Goal: Information Seeking & Learning: Learn about a topic

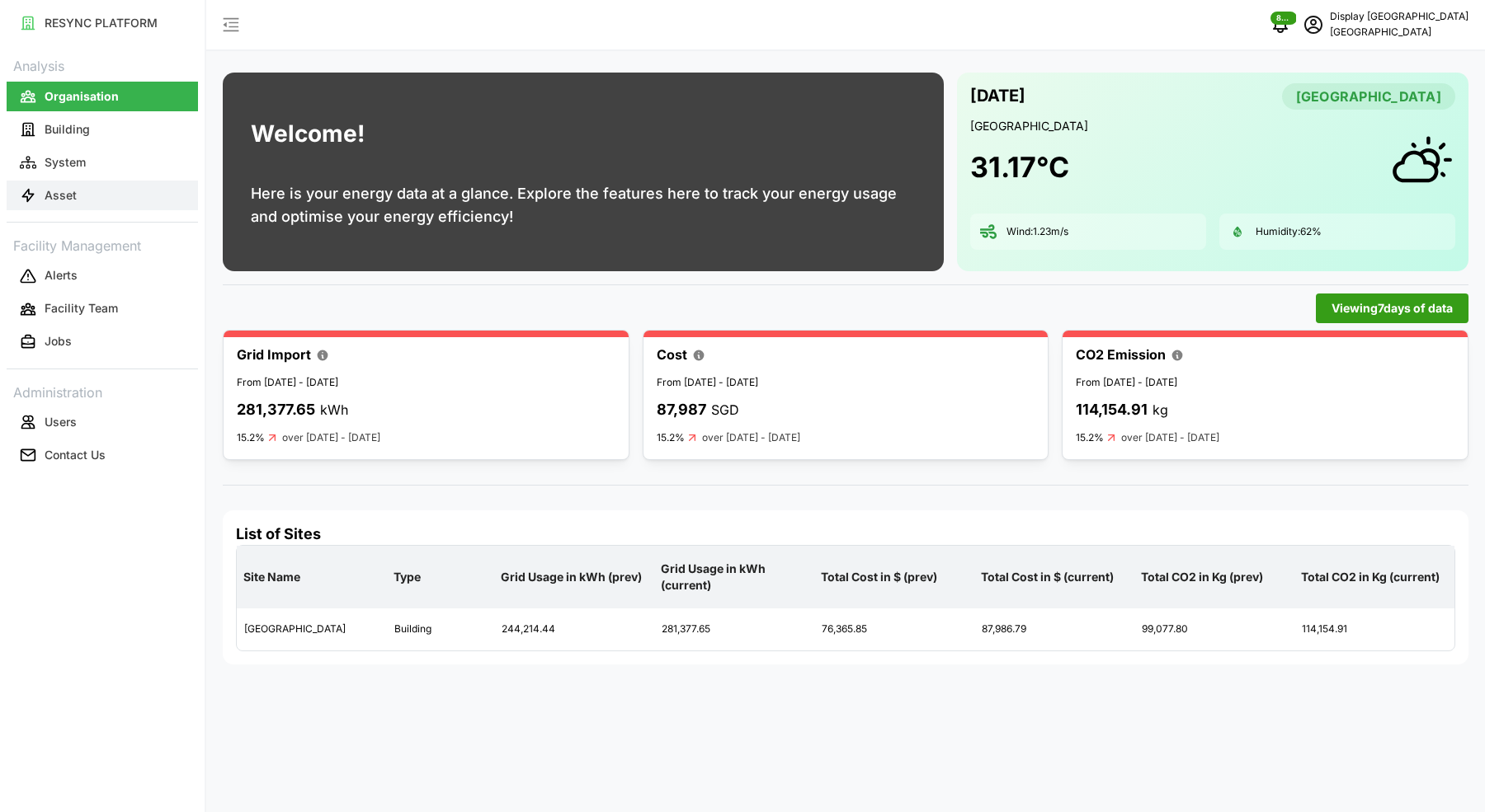
click at [62, 200] on p "Asset" at bounding box center [60, 195] width 32 height 16
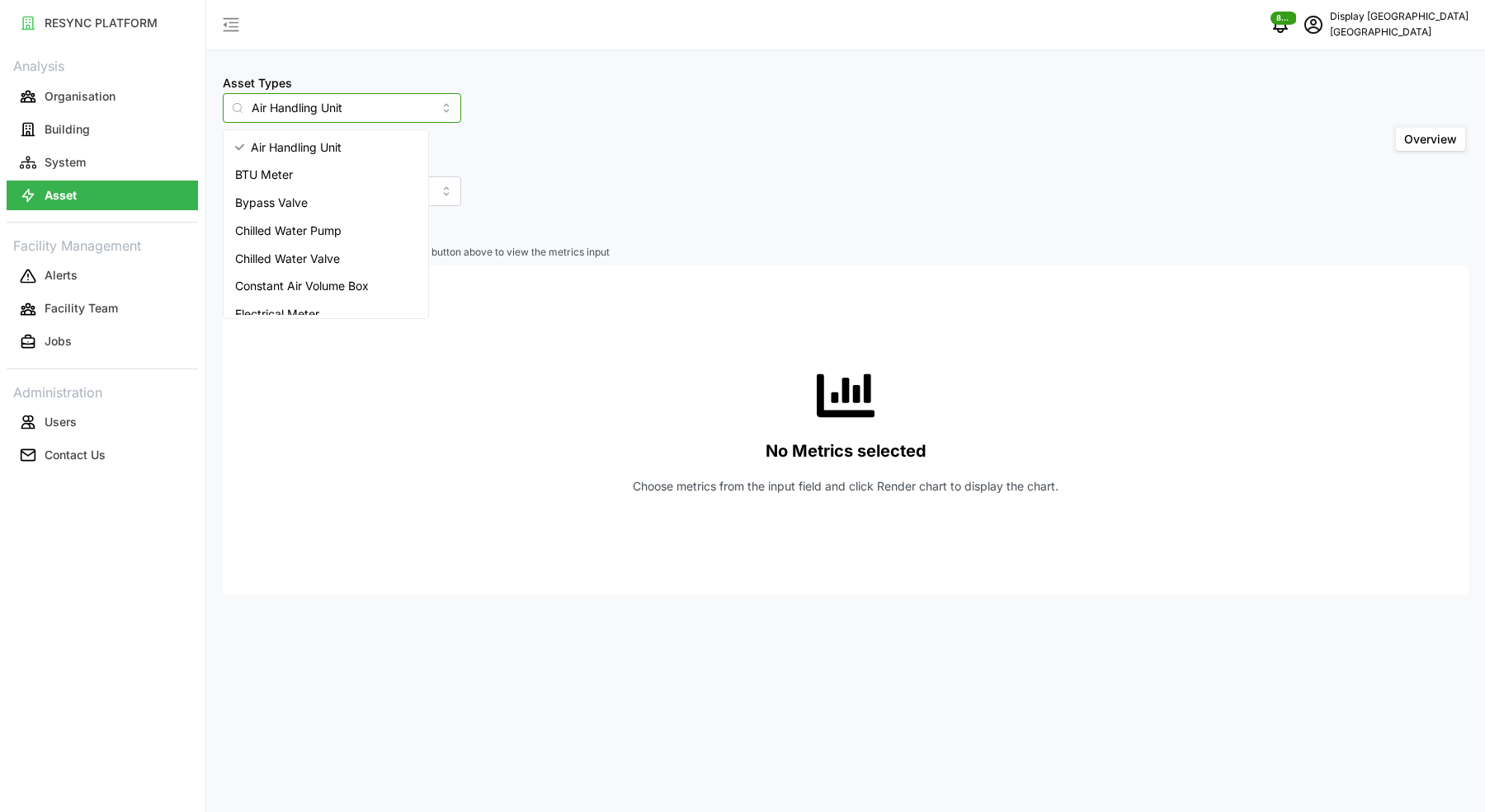
click at [336, 108] on input "Air Handling Unit" at bounding box center [342, 108] width 238 height 29
click at [325, 296] on span "Variable Air Volume Box" at bounding box center [299, 301] width 128 height 18
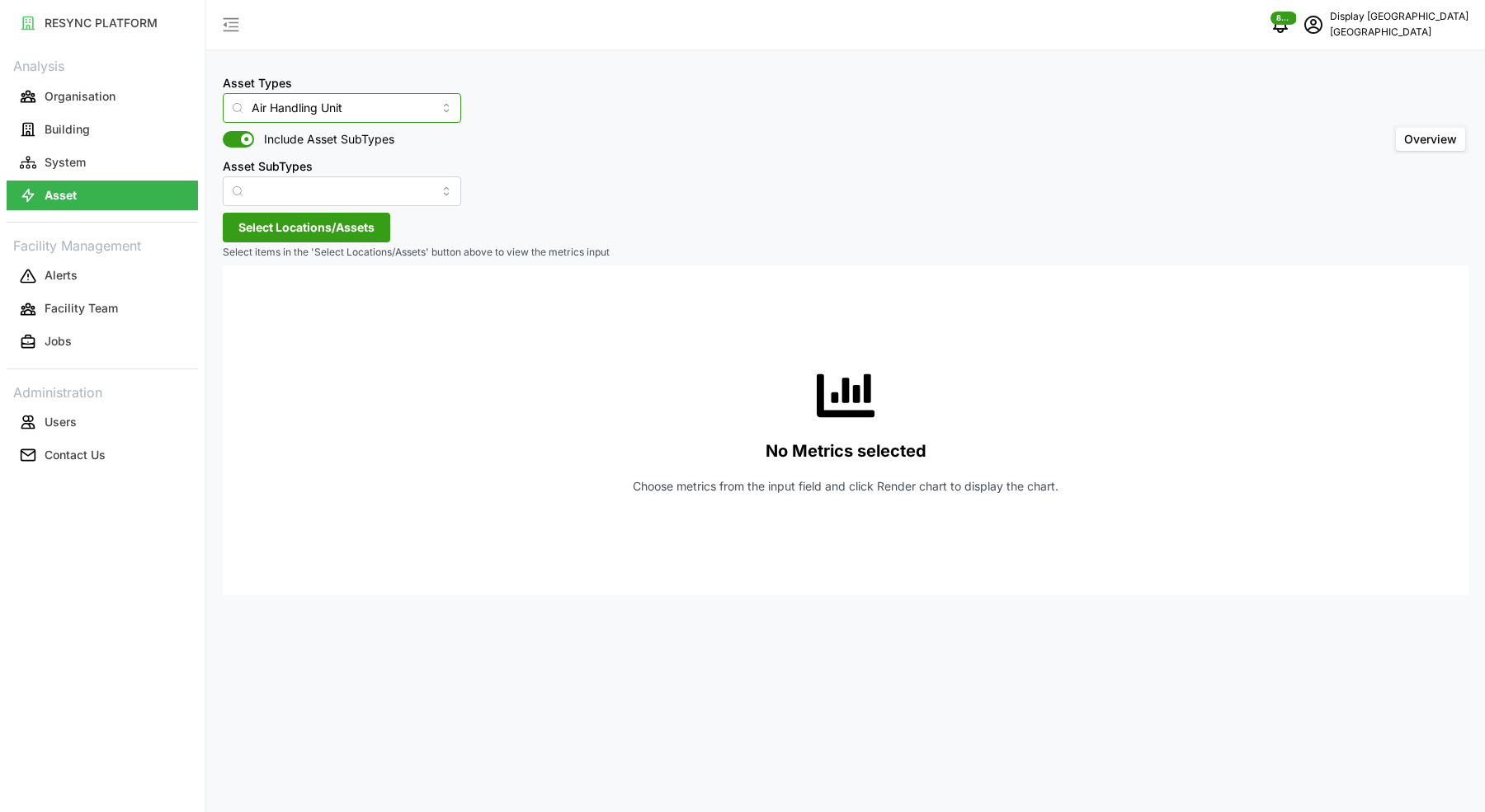
type input "Variable Air Volume Box"
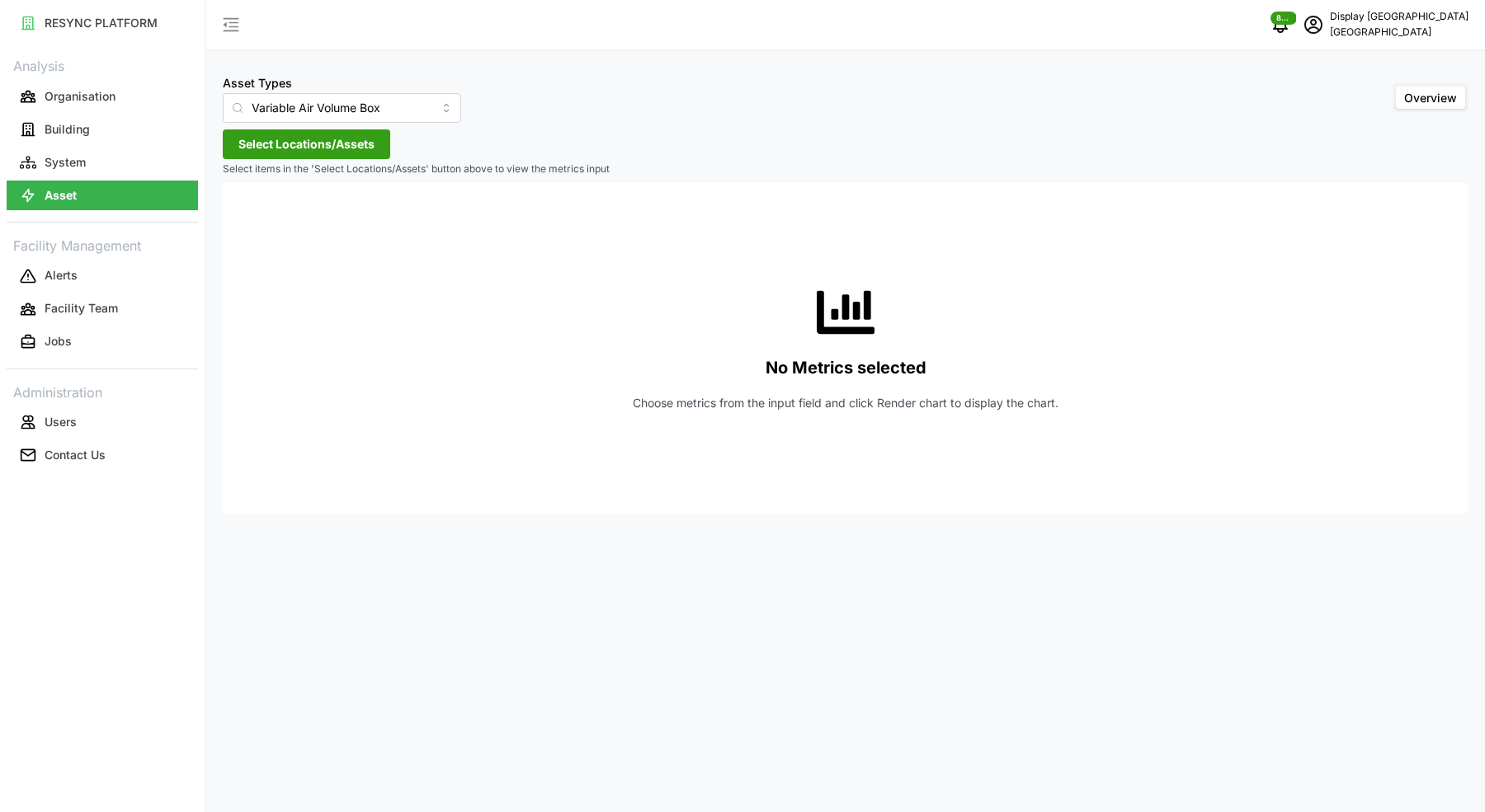
click at [330, 147] on span "Select Locations/Assets" at bounding box center [306, 144] width 136 height 28
click at [238, 216] on icon at bounding box center [244, 217] width 13 height 13
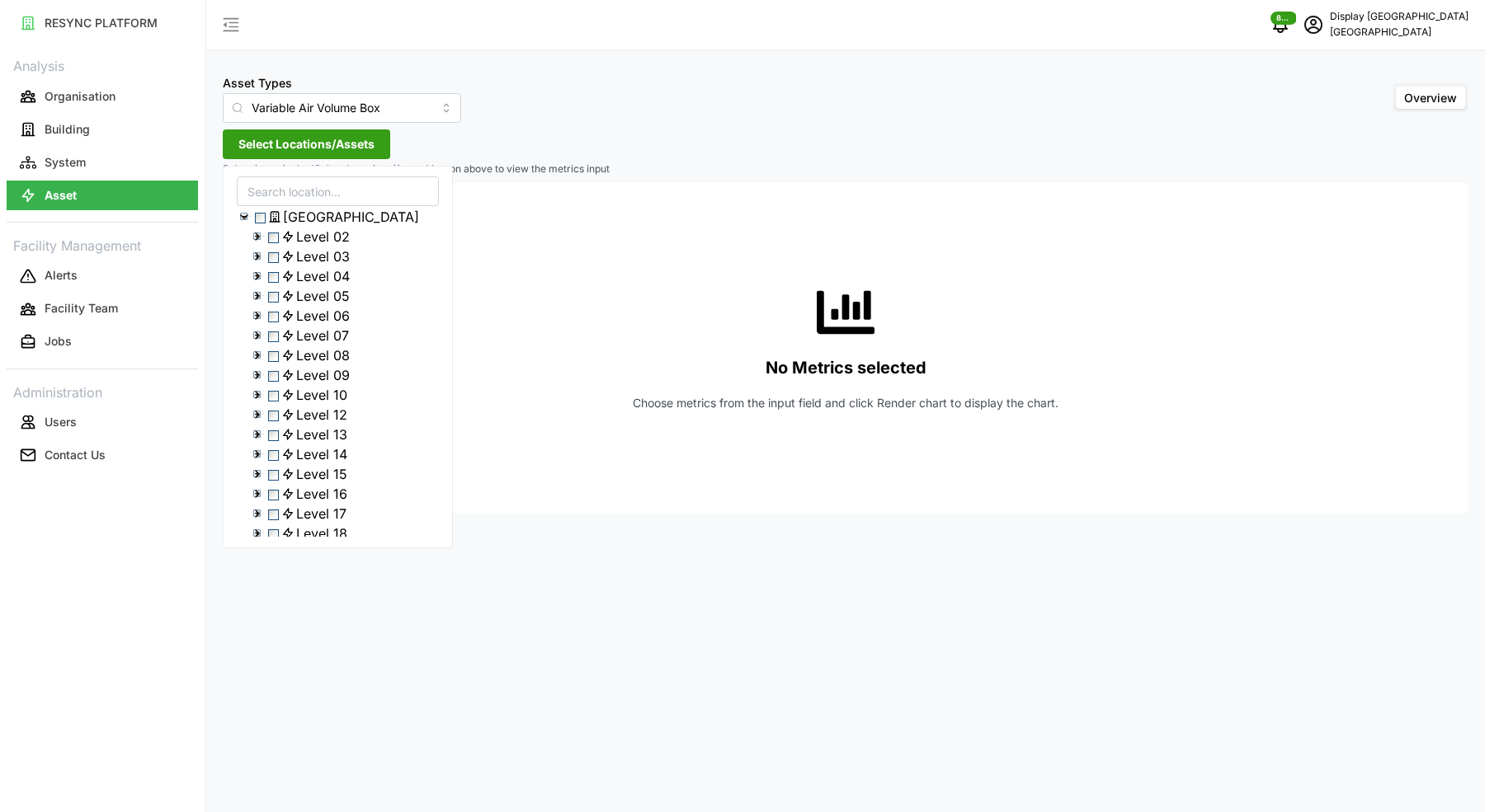
click at [257, 263] on icon at bounding box center [257, 256] width 13 height 13
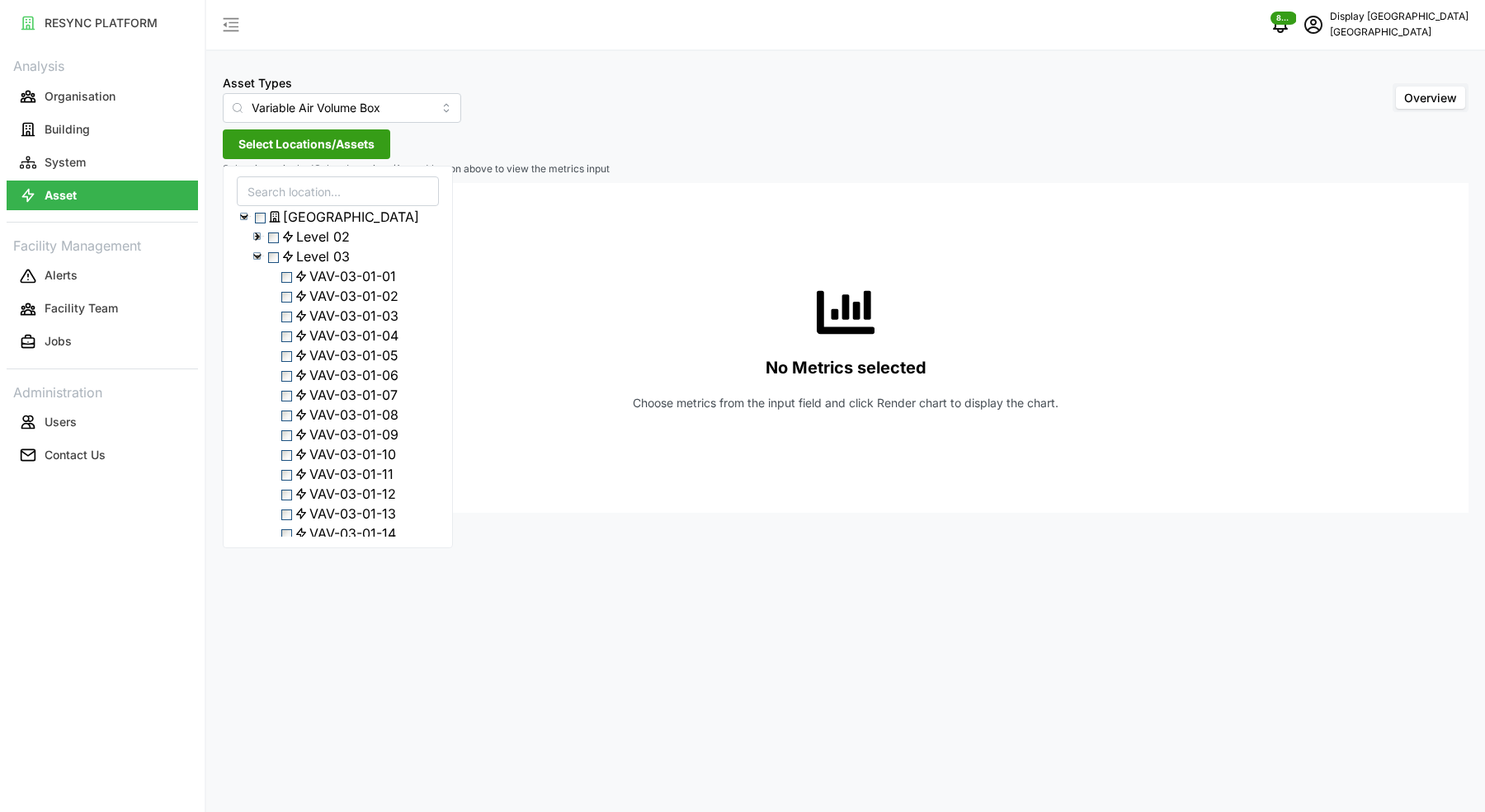
click at [290, 461] on span "Select VAV-03-01-10" at bounding box center [286, 456] width 10 height 10
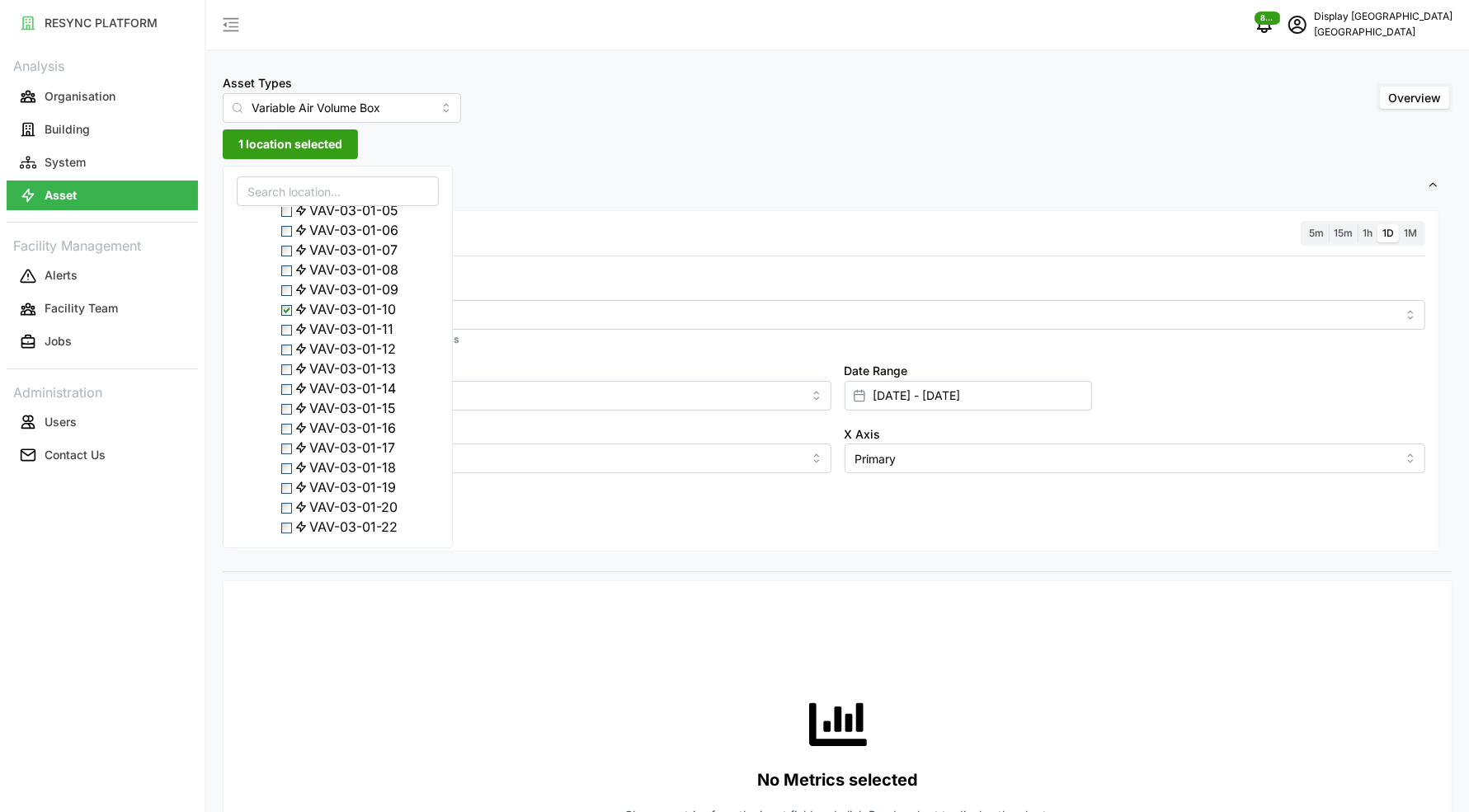
scroll to position [159, 0]
click at [292, 441] on span "Select VAV-03-01-17" at bounding box center [286, 436] width 10 height 10
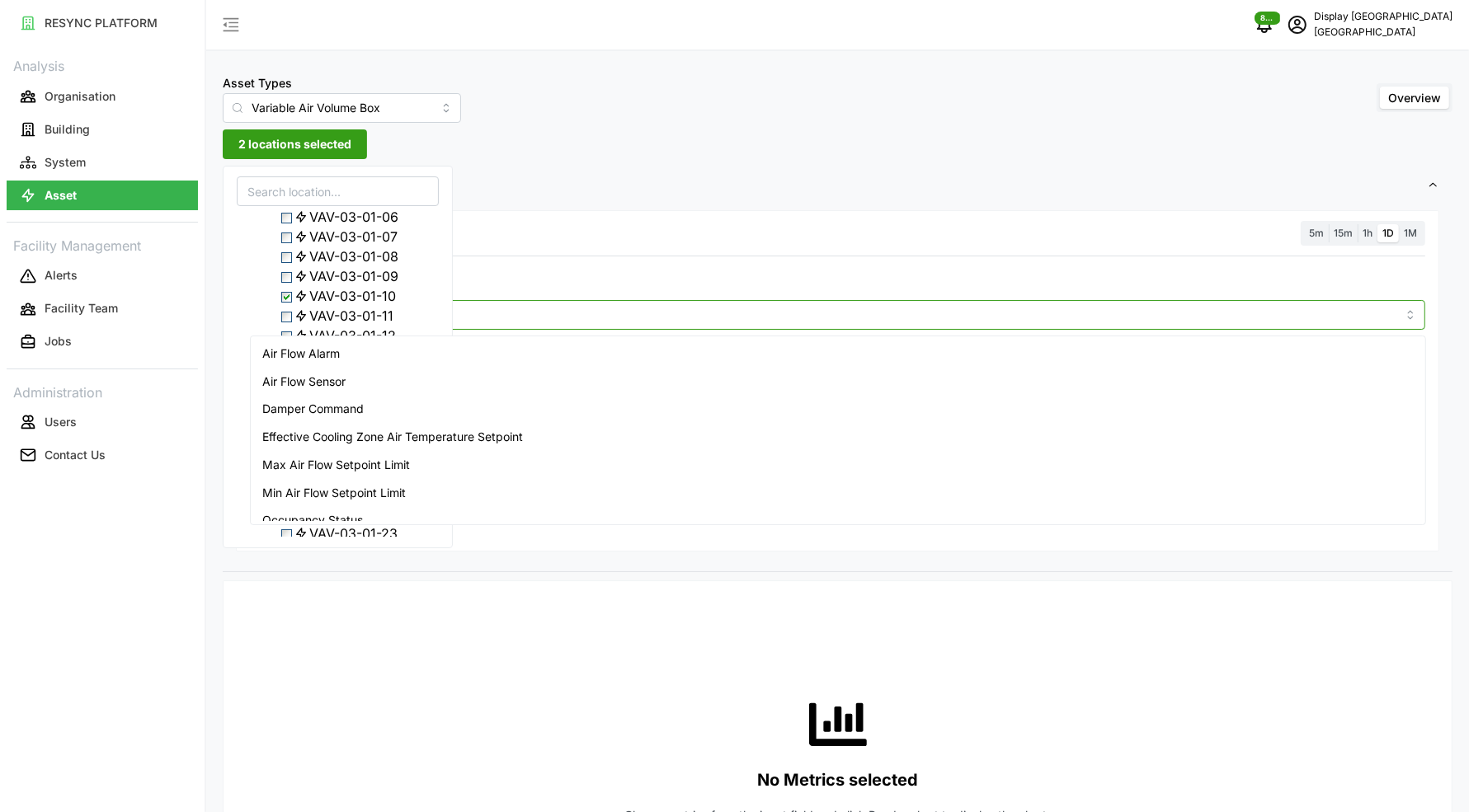
click at [569, 314] on input "Metric" at bounding box center [837, 314] width 1117 height 18
click at [454, 379] on div "Air Flow Sensor" at bounding box center [837, 381] width 1167 height 28
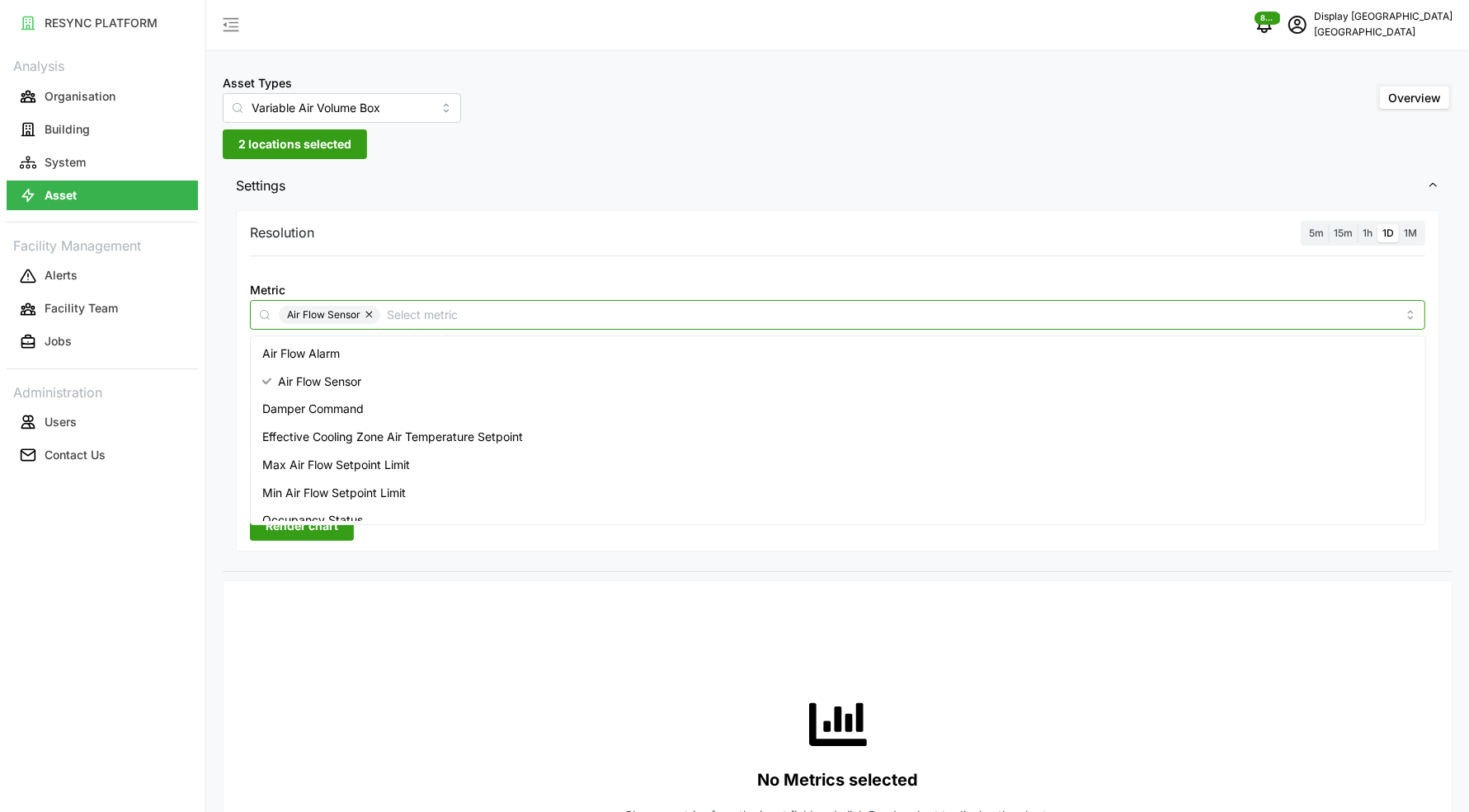
scroll to position [68, 0]
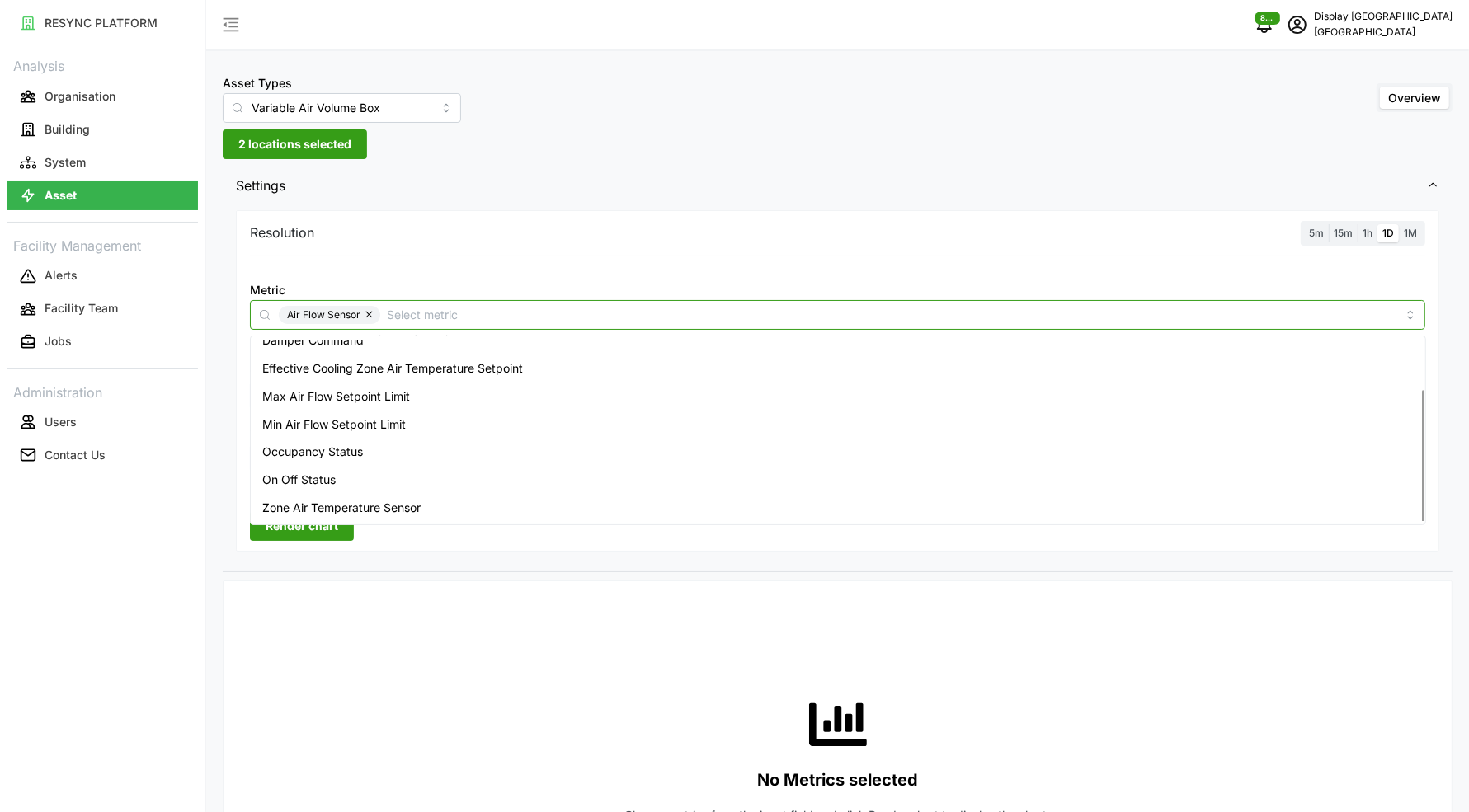
click at [376, 502] on span "Zone Air Temperature Sensor" at bounding box center [341, 508] width 159 height 18
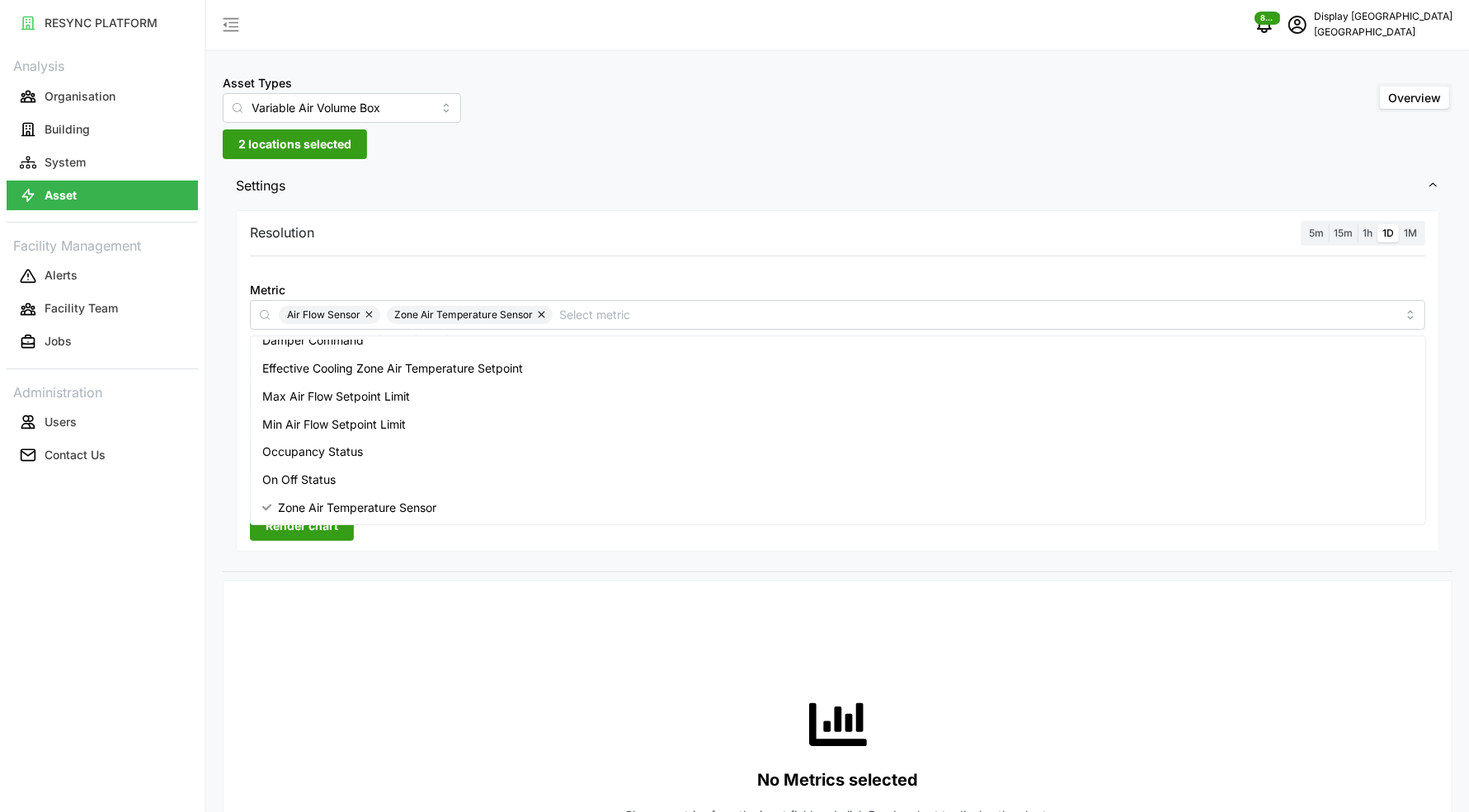
click at [1310, 237] on span "5m" at bounding box center [1316, 233] width 15 height 12
click at [1303, 224] on input "5m" at bounding box center [1303, 224] width 0 height 0
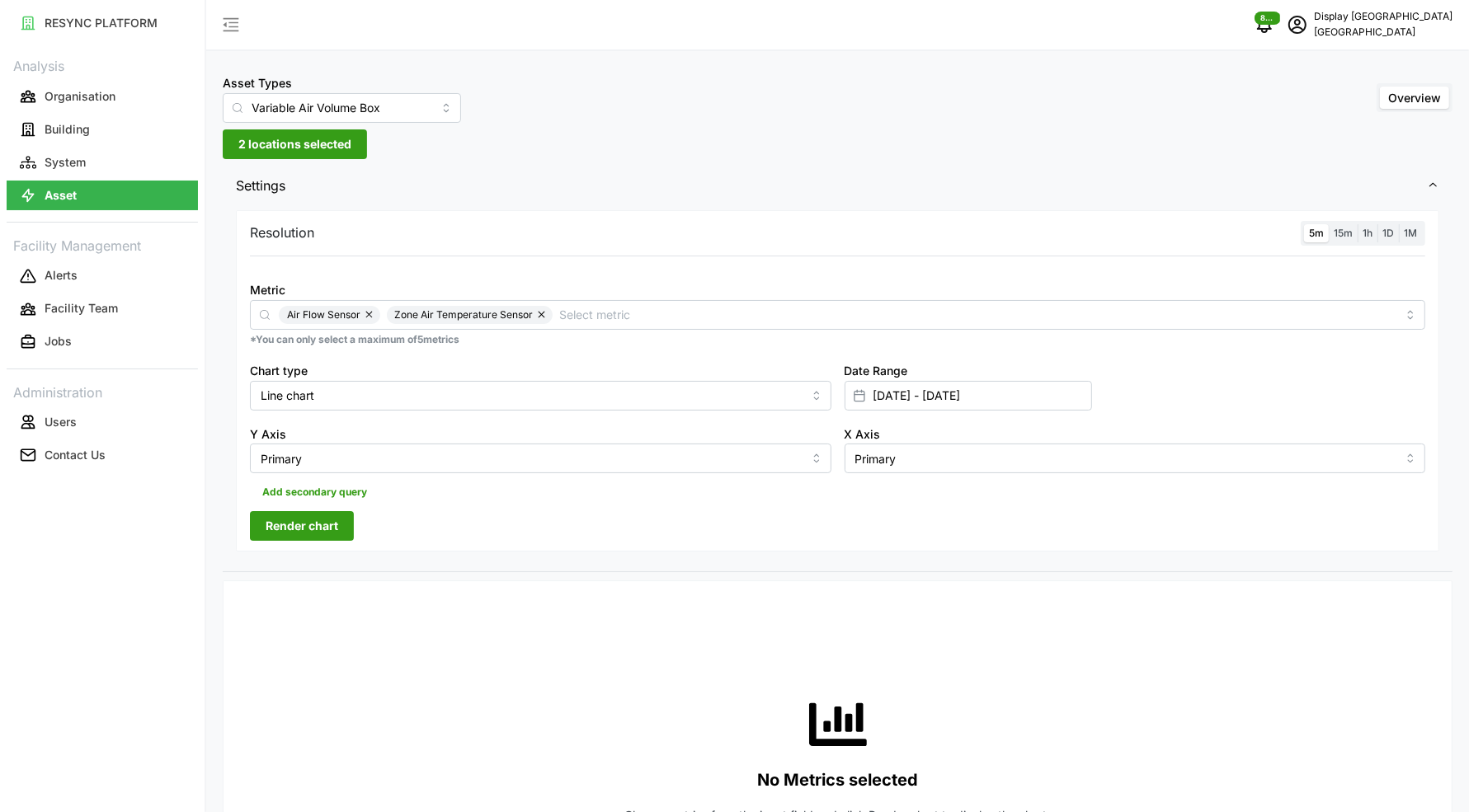
click at [324, 519] on span "Render chart" at bounding box center [302, 526] width 73 height 28
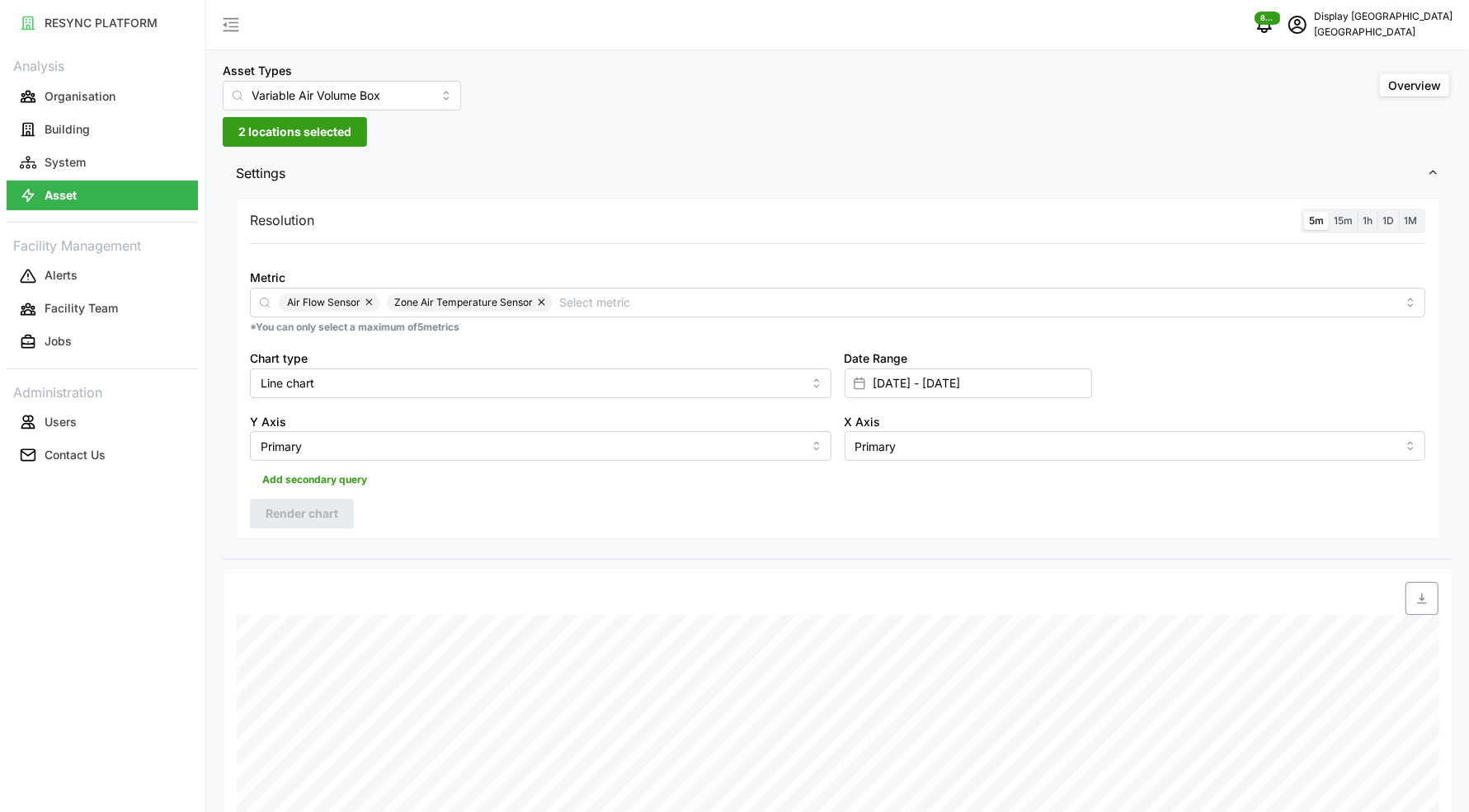
click at [333, 133] on span "2 locations selected" at bounding box center [295, 132] width 113 height 28
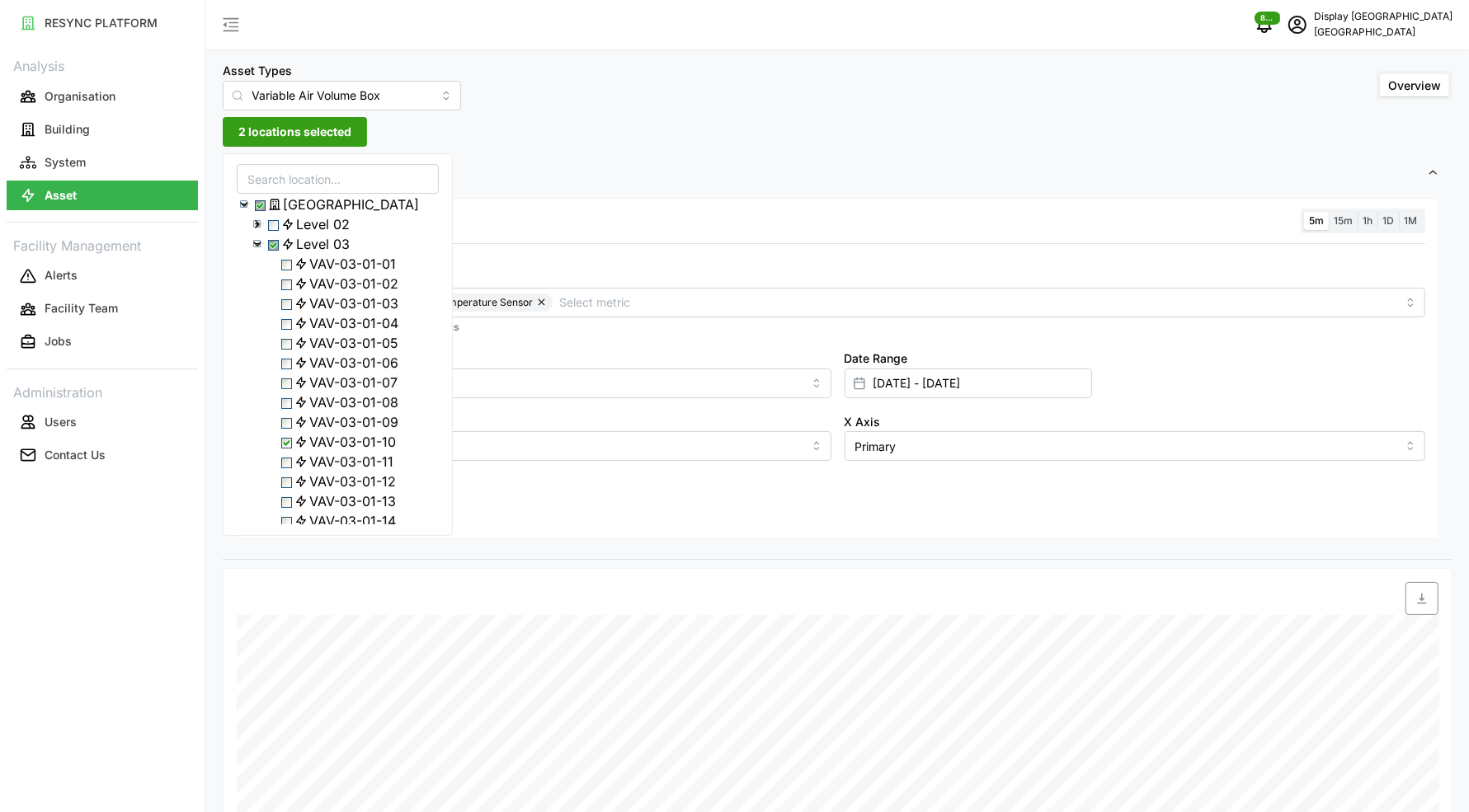
click at [348, 451] on span "VAV-03-01-10" at bounding box center [353, 442] width 87 height 20
click at [331, 397] on span "VAV-03-01-17" at bounding box center [345, 387] width 101 height 20
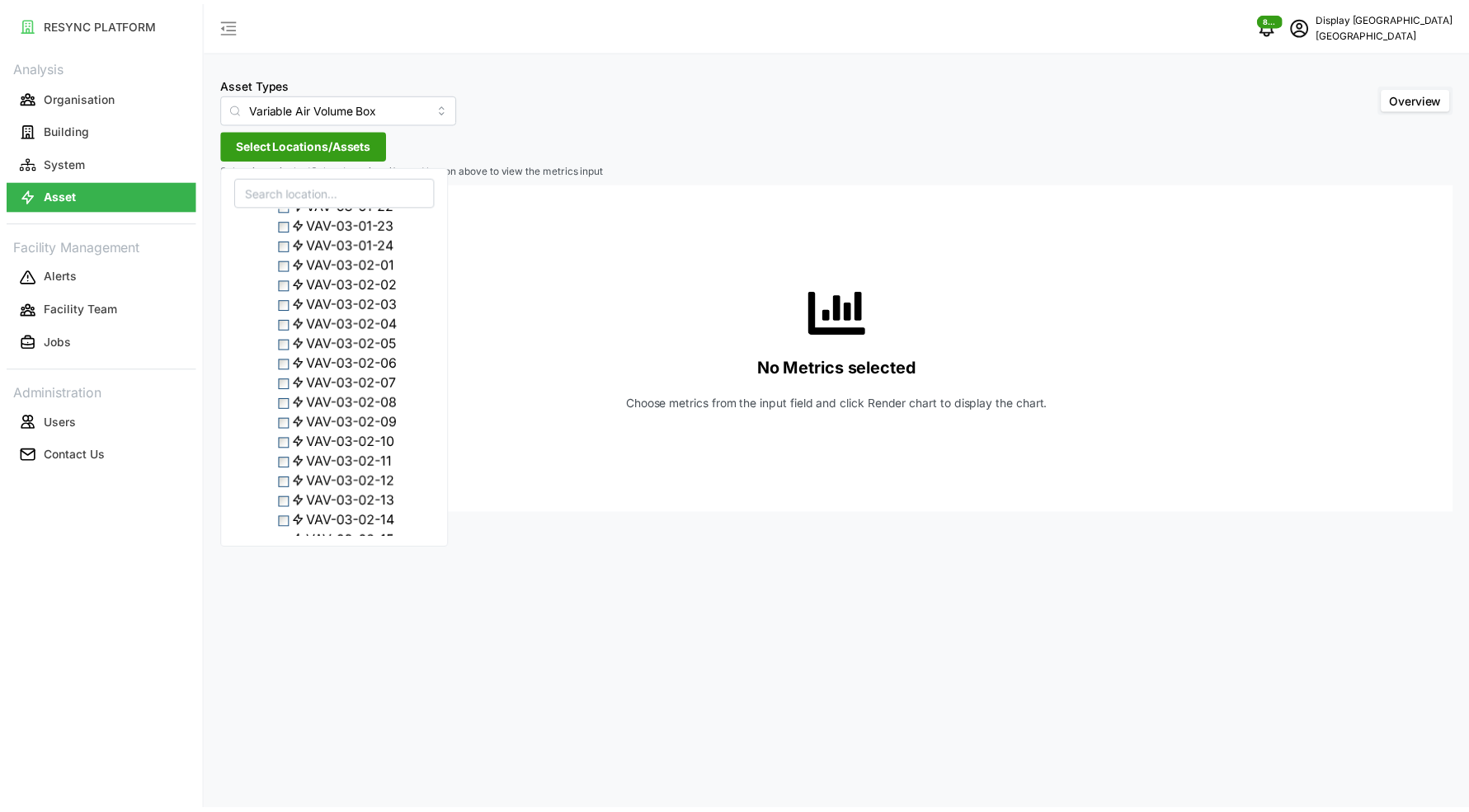
scroll to position [495, 0]
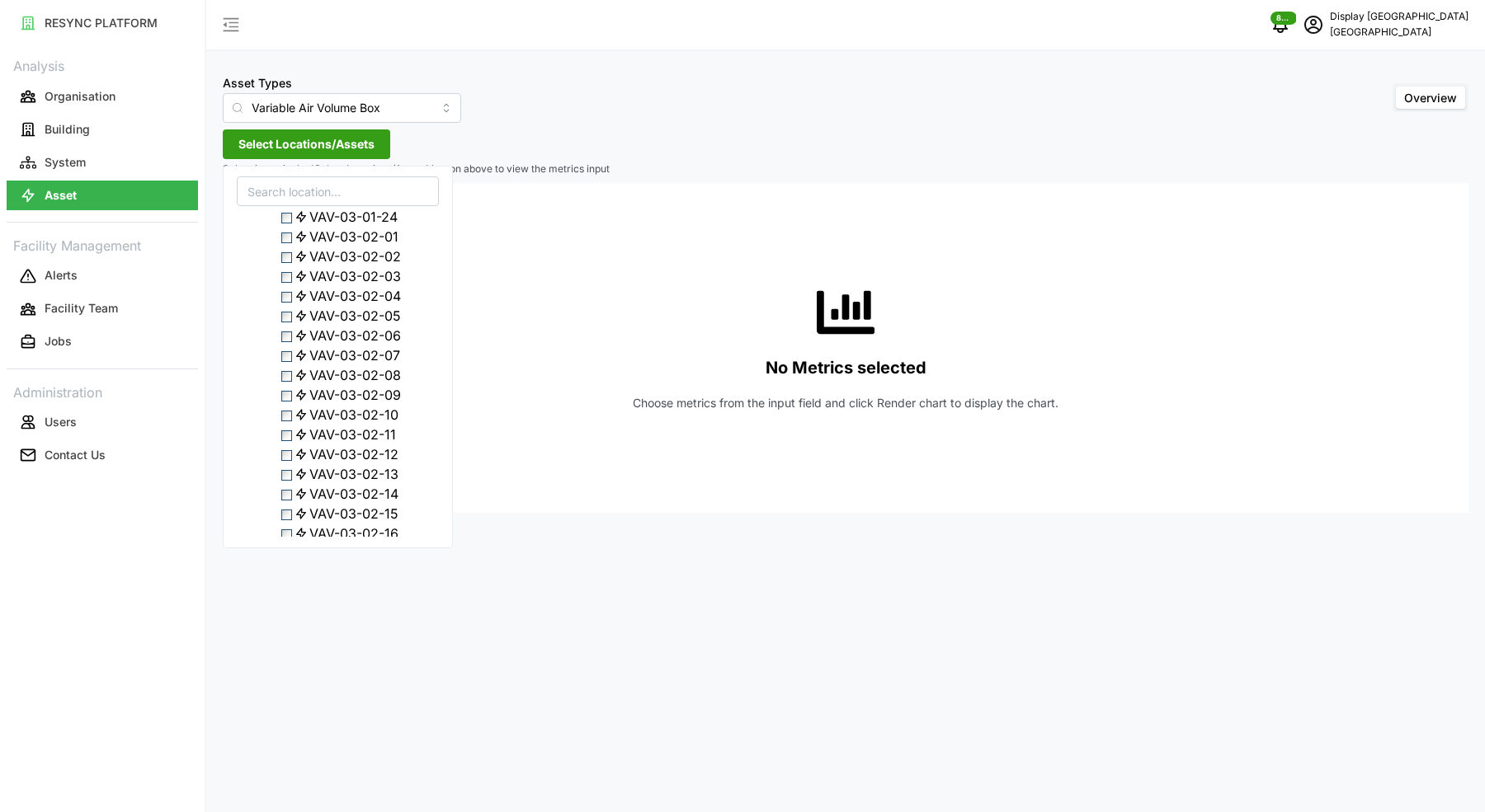
click at [346, 405] on span "VAV-03-02-09" at bounding box center [355, 394] width 92 height 20
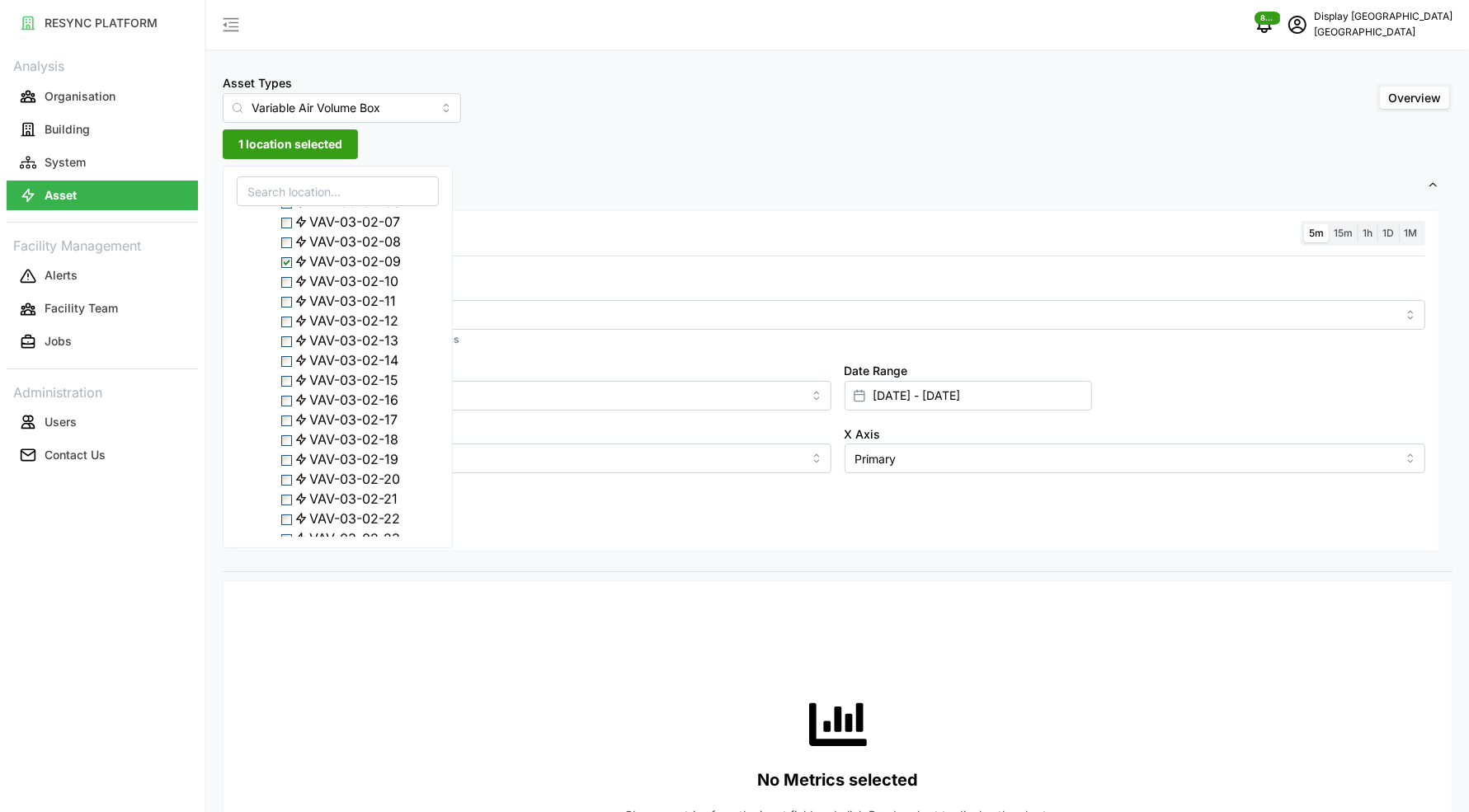
scroll to position [641, 0]
click at [346, 377] on span "VAV-03-02-15" at bounding box center [354, 367] width 89 height 20
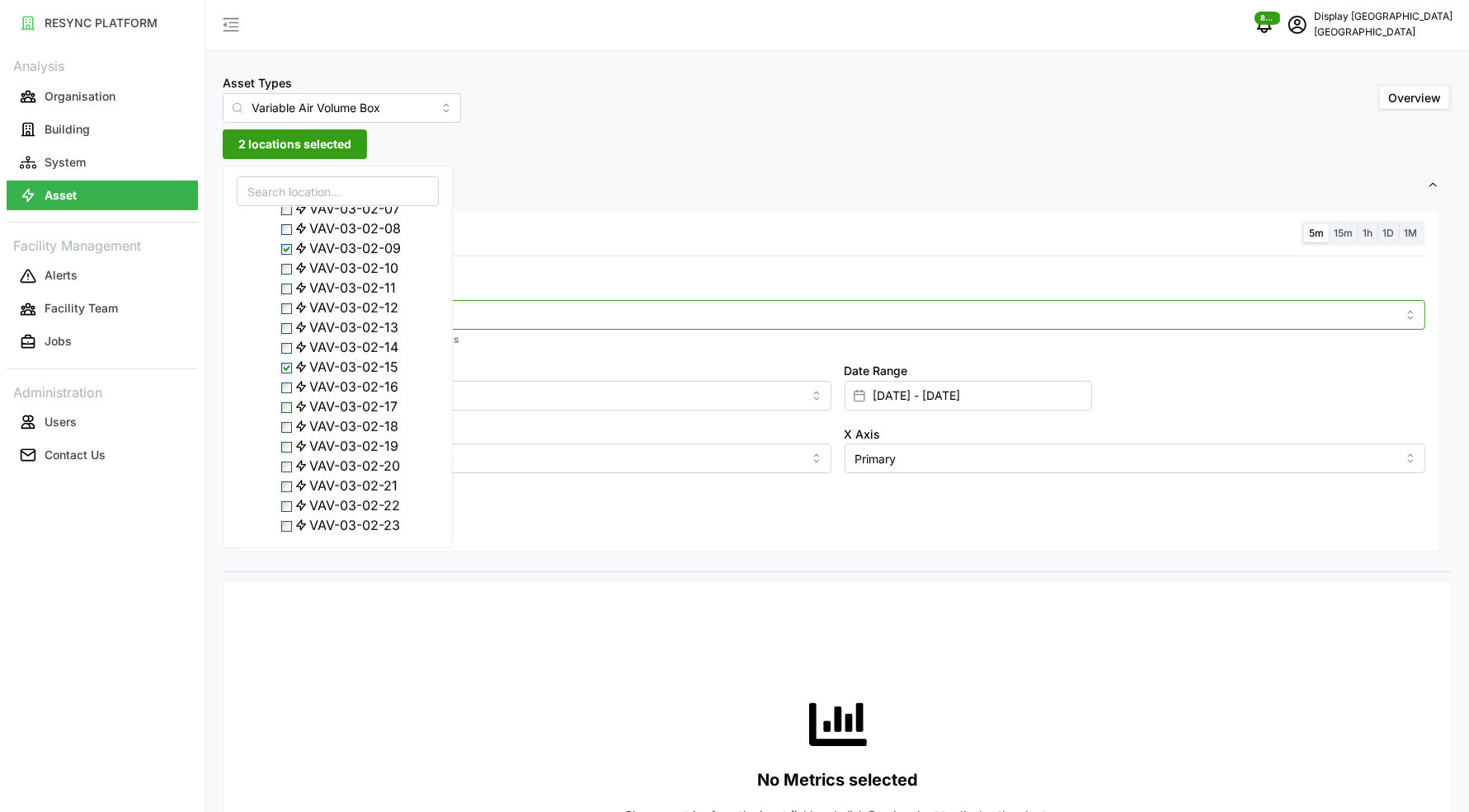
click at [588, 325] on div at bounding box center [837, 315] width 1175 height 29
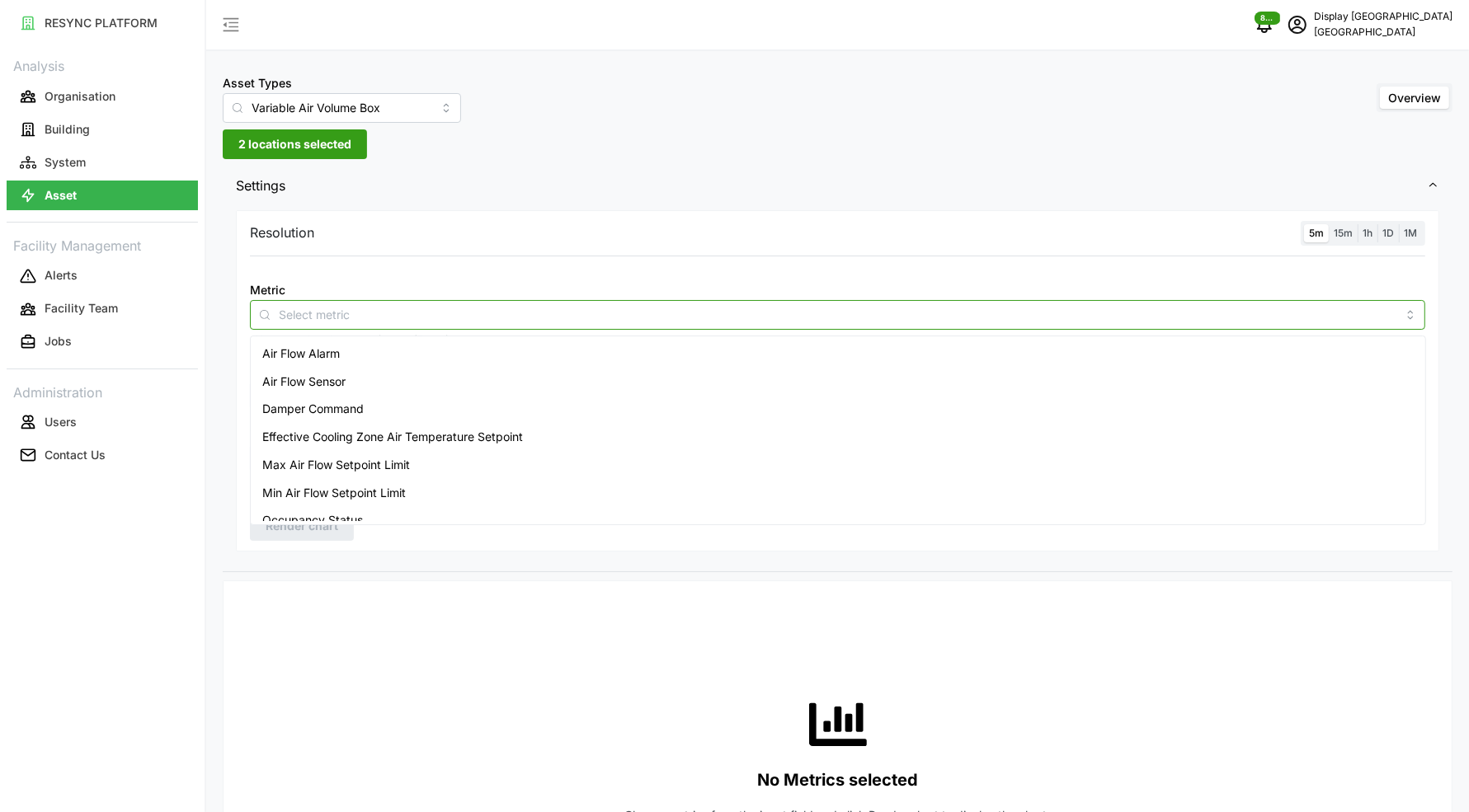
click at [475, 371] on div "Air Flow Sensor" at bounding box center [837, 381] width 1167 height 28
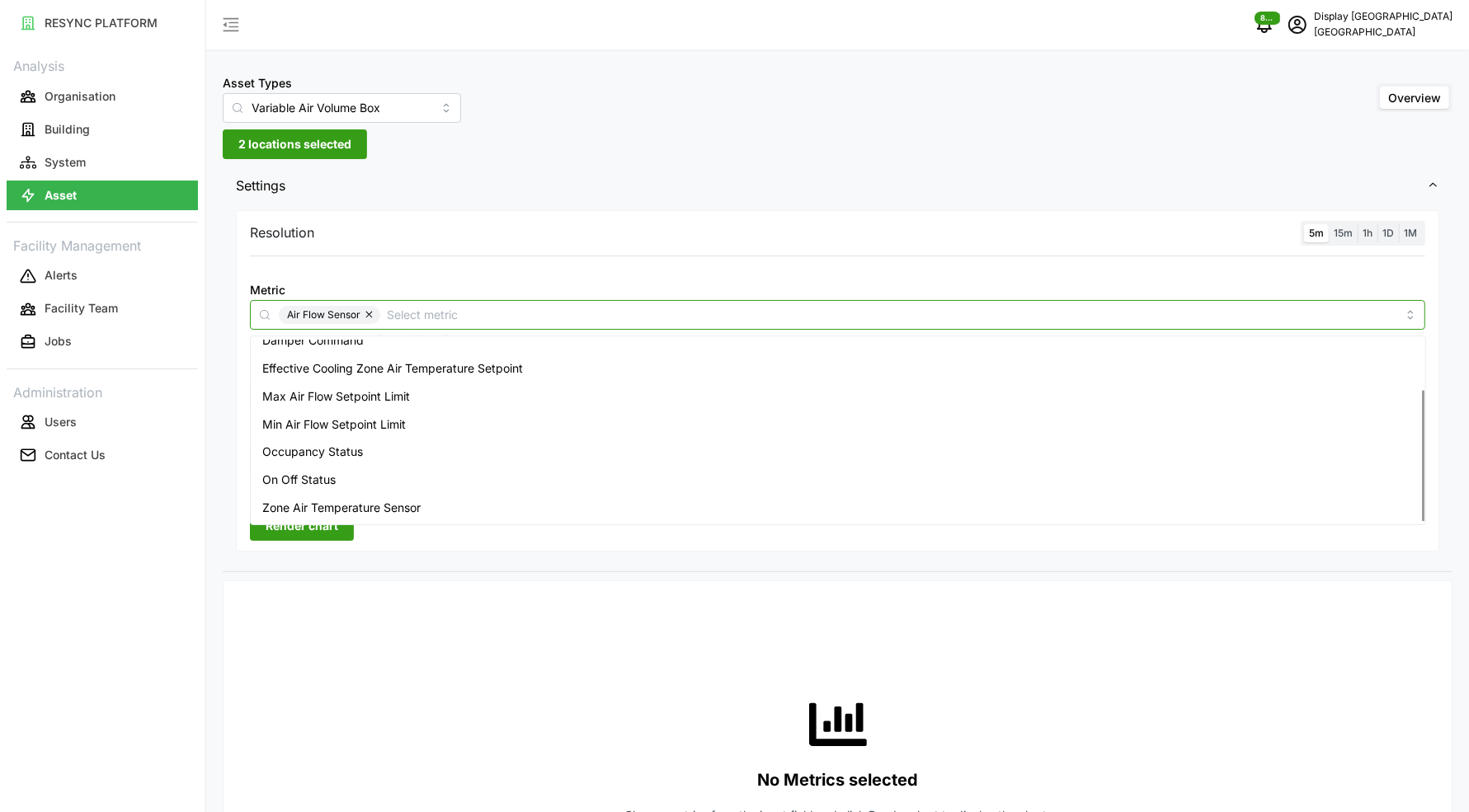
click at [374, 495] on div "Zone Air Temperature Sensor" at bounding box center [837, 508] width 1167 height 28
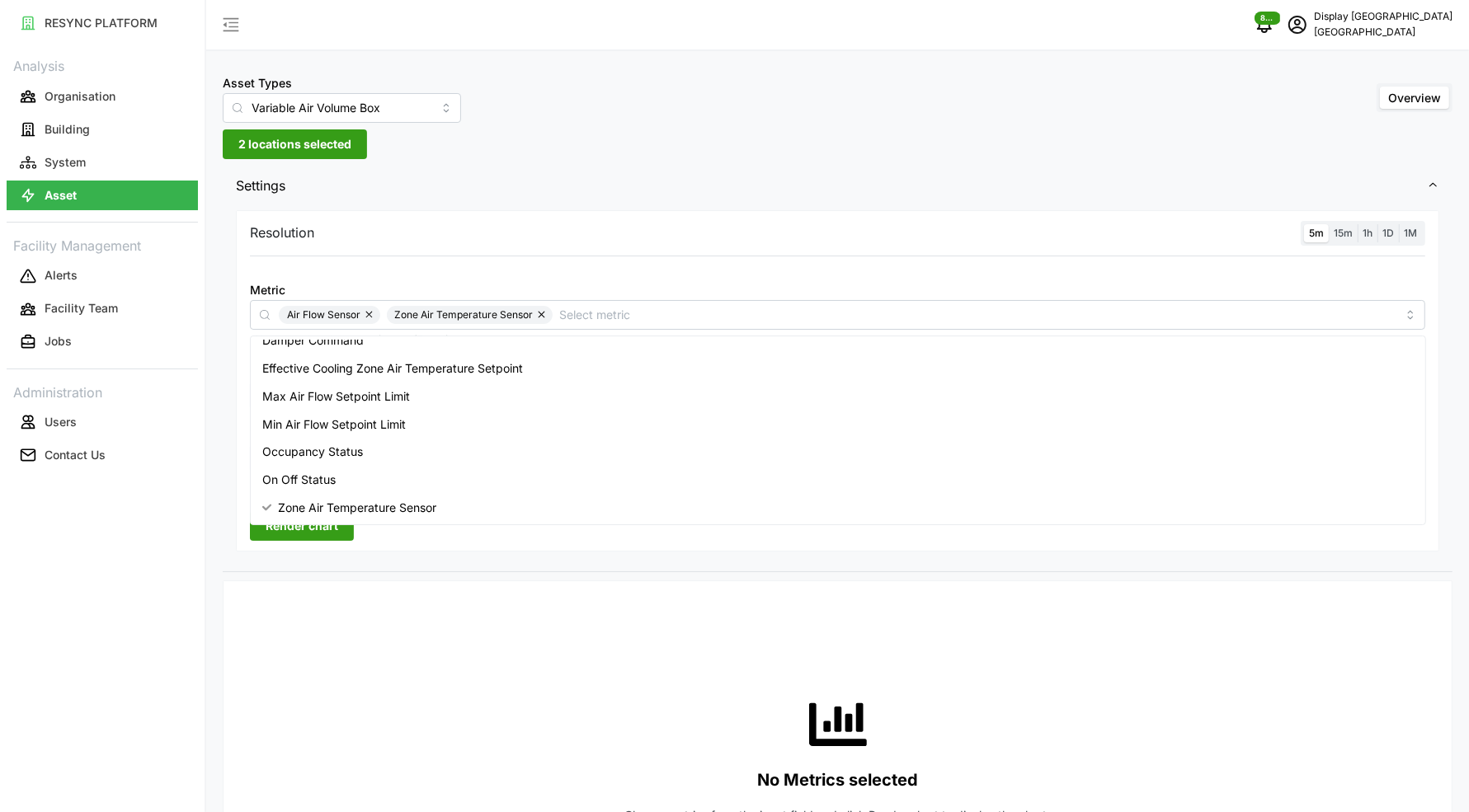
click at [476, 267] on div at bounding box center [837, 266] width 1188 height 13
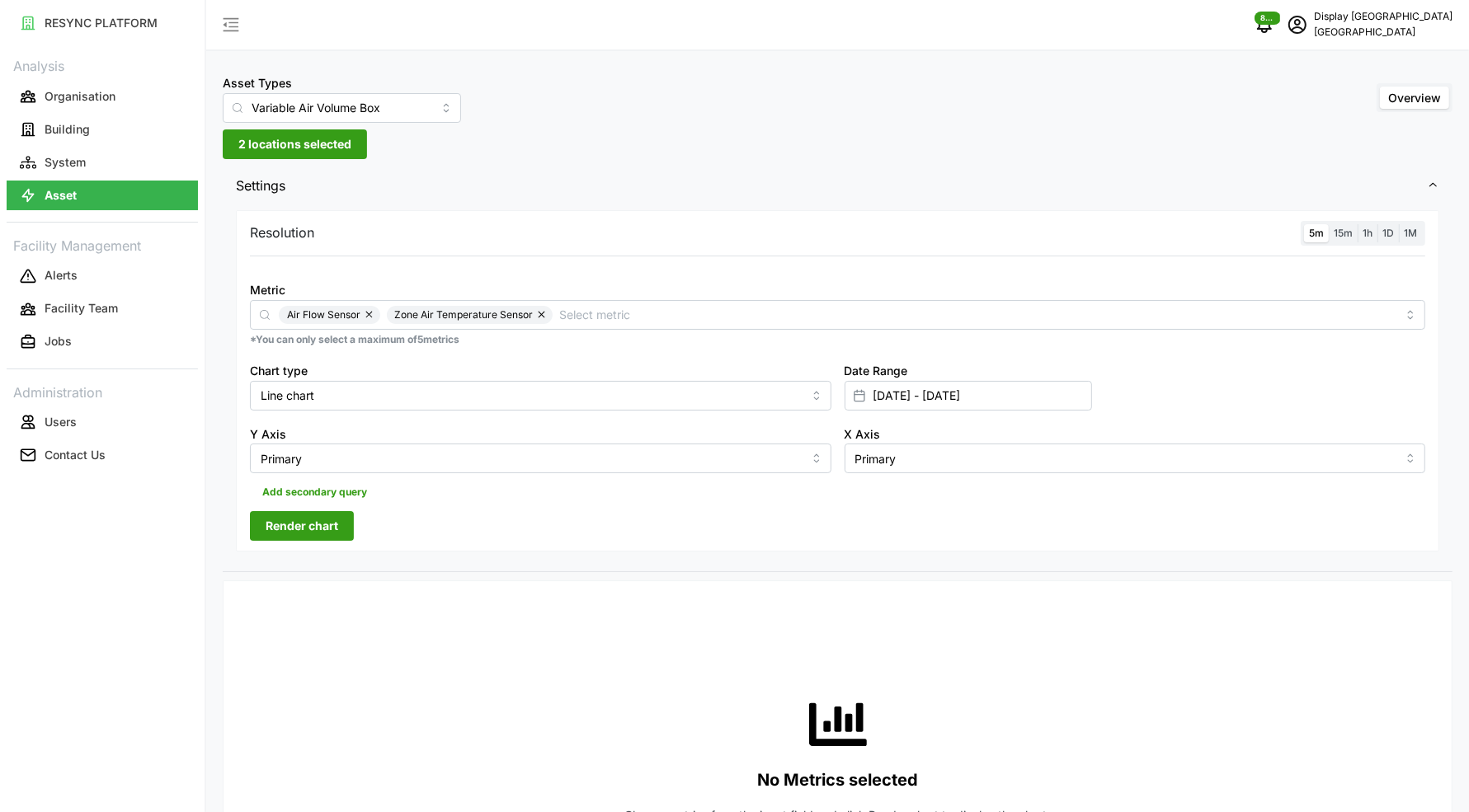
click at [277, 529] on span "Render chart" at bounding box center [302, 526] width 73 height 28
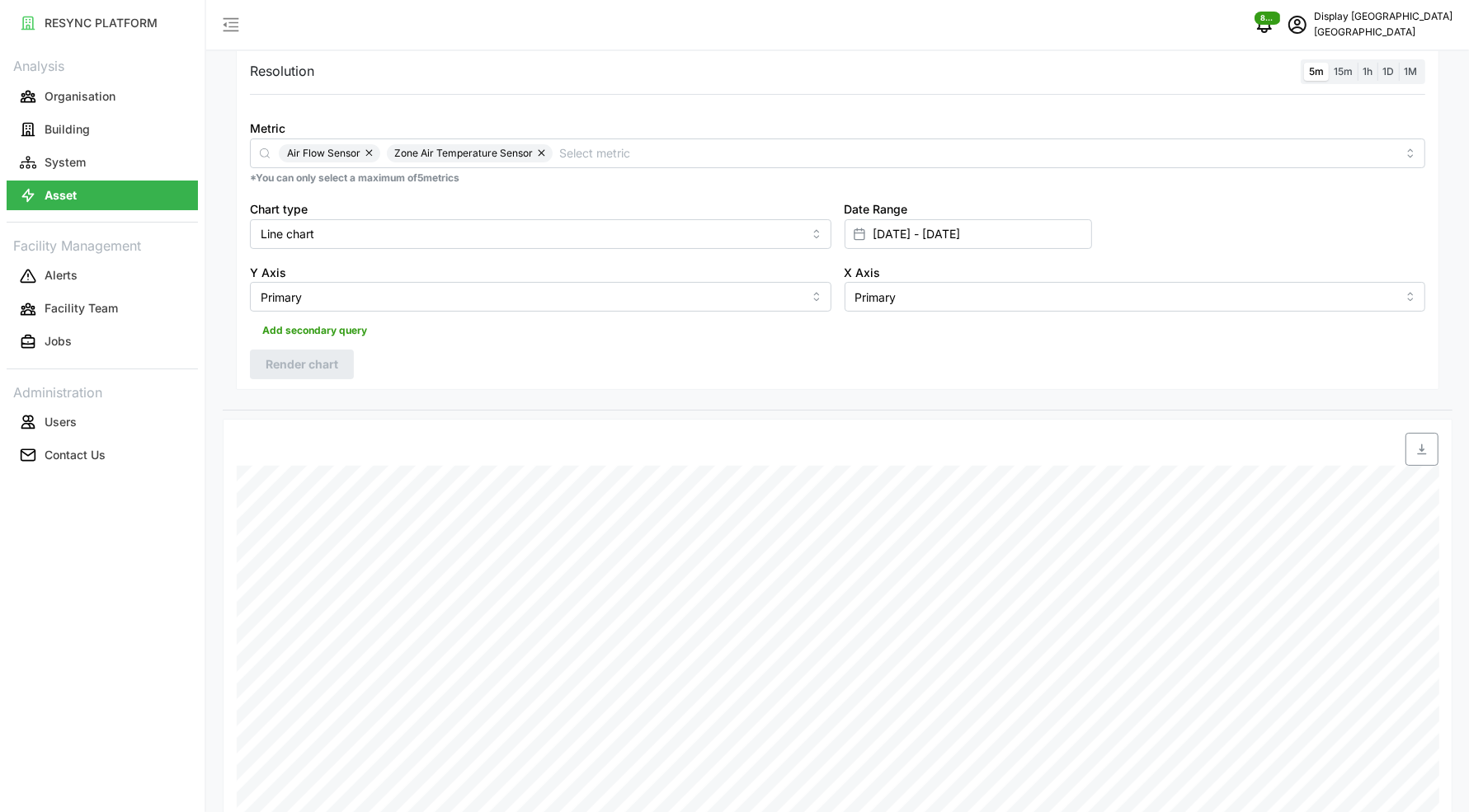
scroll to position [0, 0]
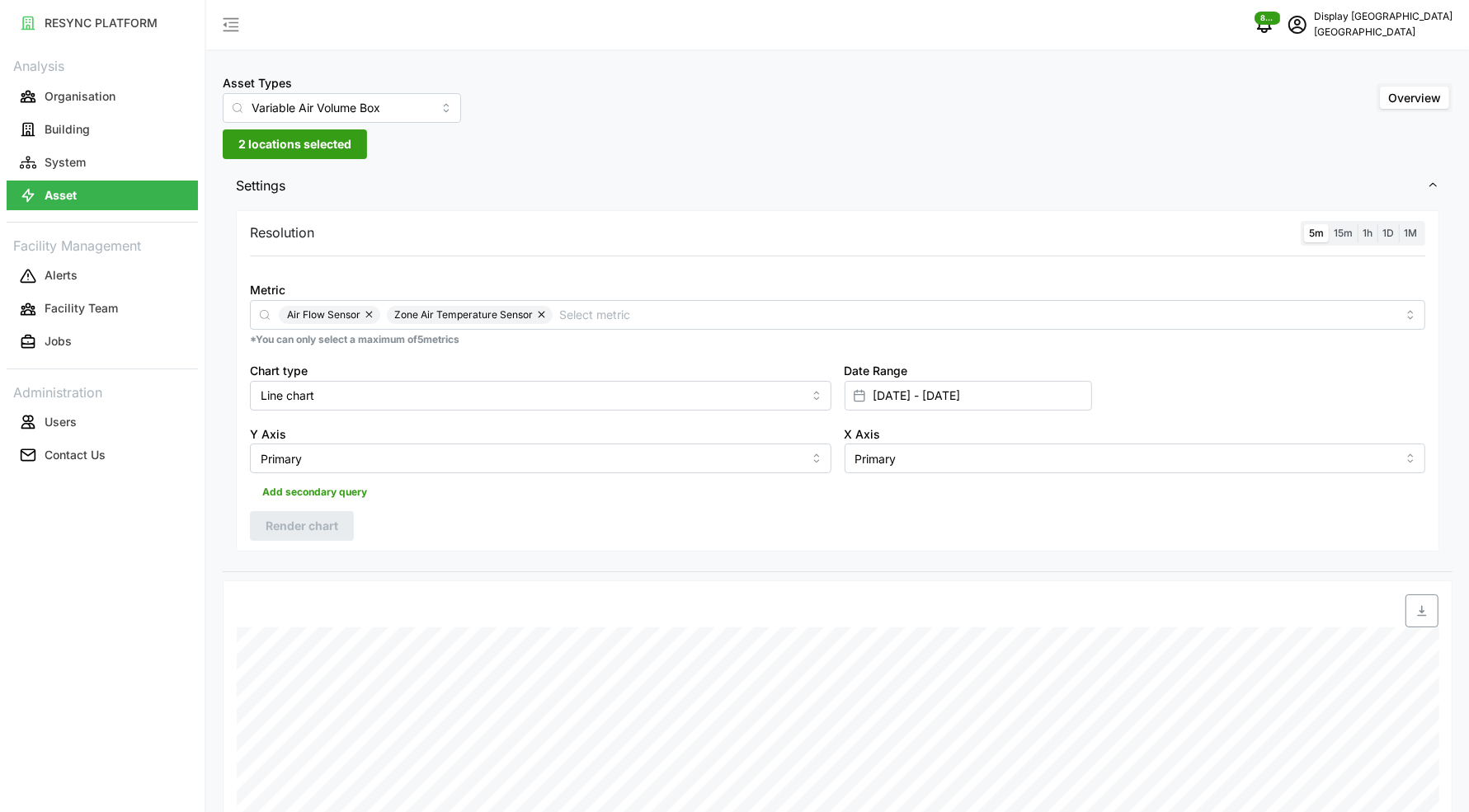
click at [317, 145] on span "2 locations selected" at bounding box center [295, 144] width 113 height 28
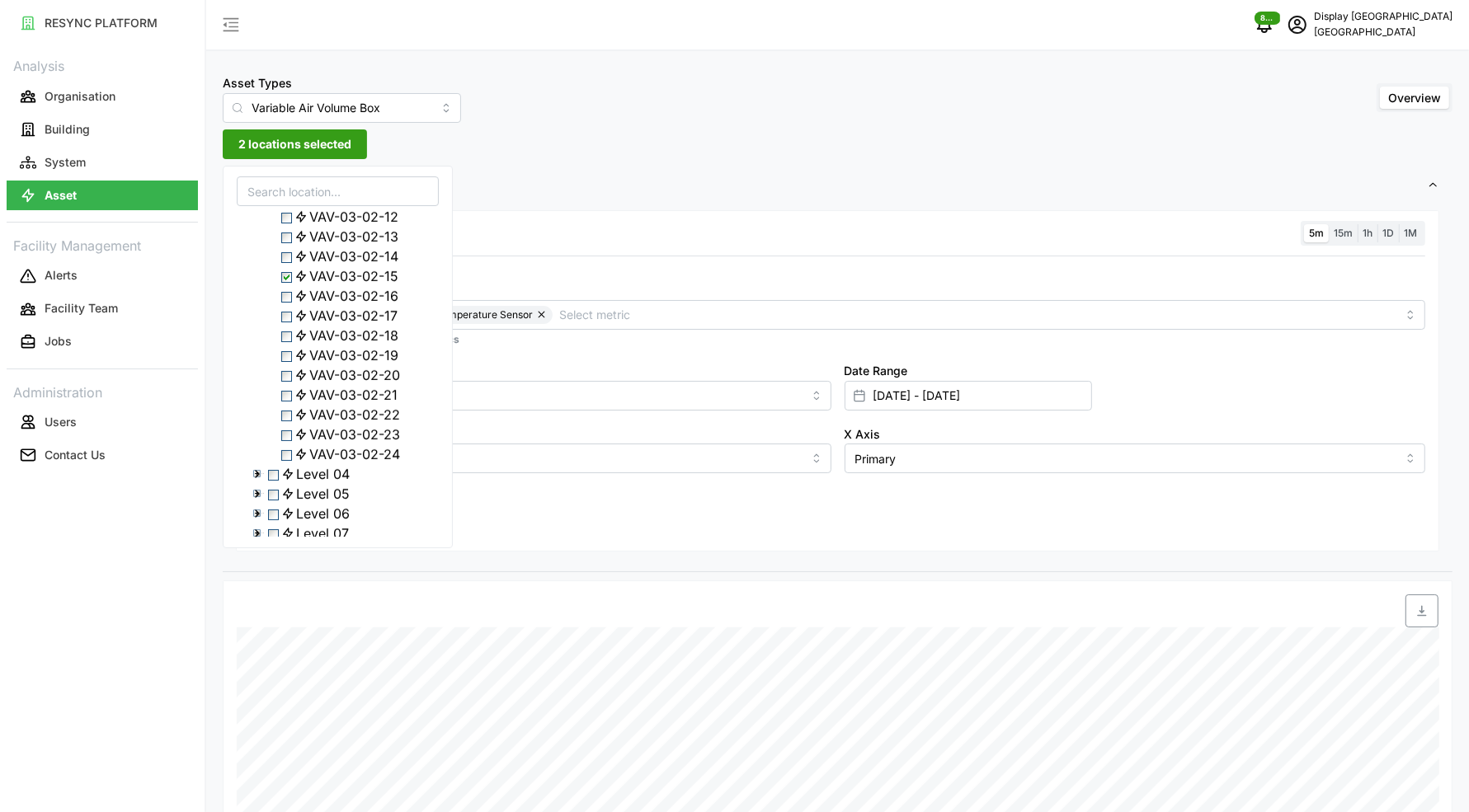
scroll to position [758, 0]
click at [289, 355] on span "Select VAV-03-02-20" at bounding box center [286, 350] width 10 height 10
click at [291, 257] on span "Select VAV-03-02-15" at bounding box center [286, 251] width 10 height 10
click at [292, 138] on span "Select VAV-03-02-09" at bounding box center [286, 133] width 10 height 10
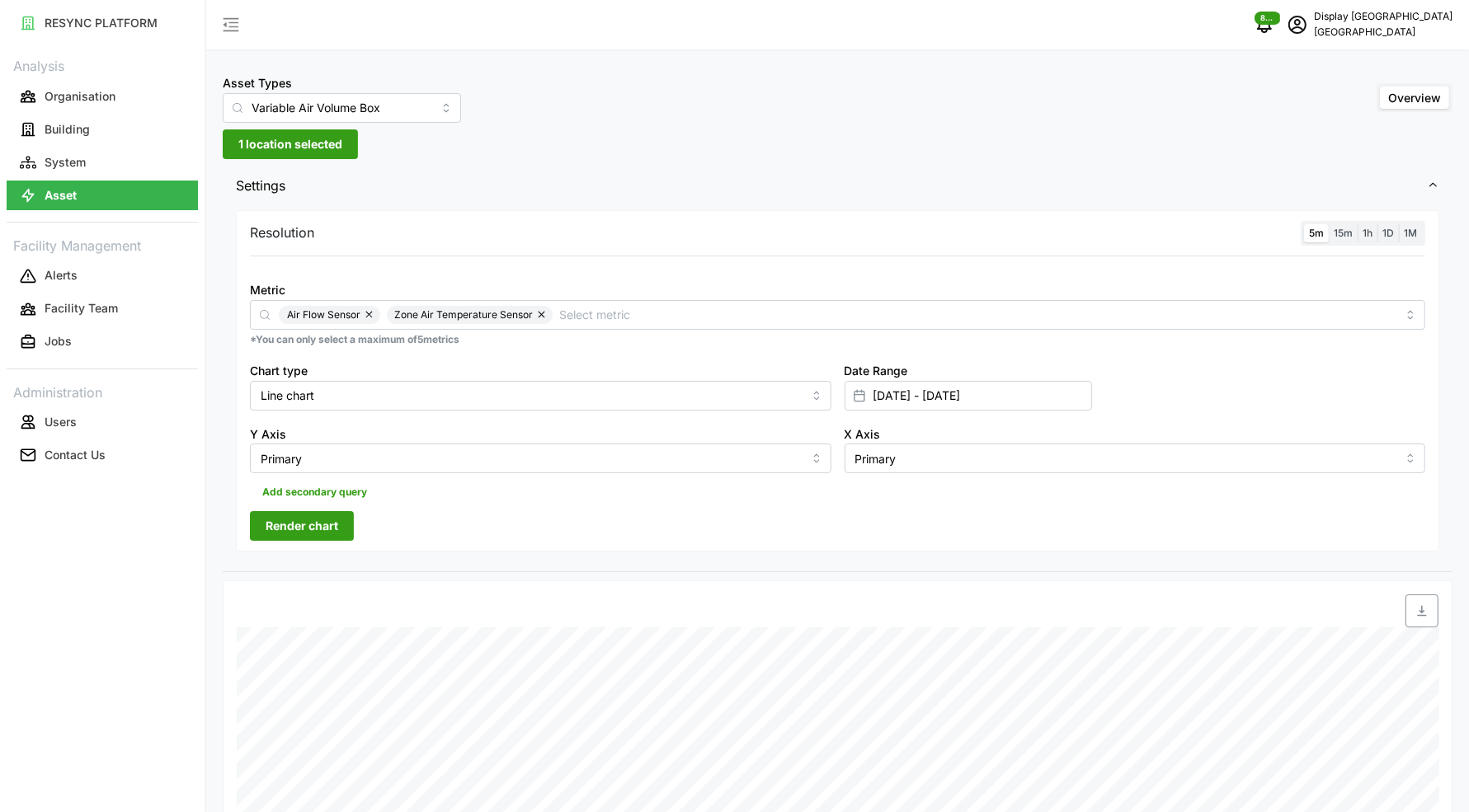
click at [530, 250] on div "Resolution 5m 15m 1h 1D 1M Metric Air Flow Sensor Zone Air Temperature Sensor *…" at bounding box center [837, 381] width 1203 height 342
click at [296, 516] on span "Render chart" at bounding box center [302, 526] width 73 height 28
click at [319, 148] on span "1 location selected" at bounding box center [290, 144] width 104 height 28
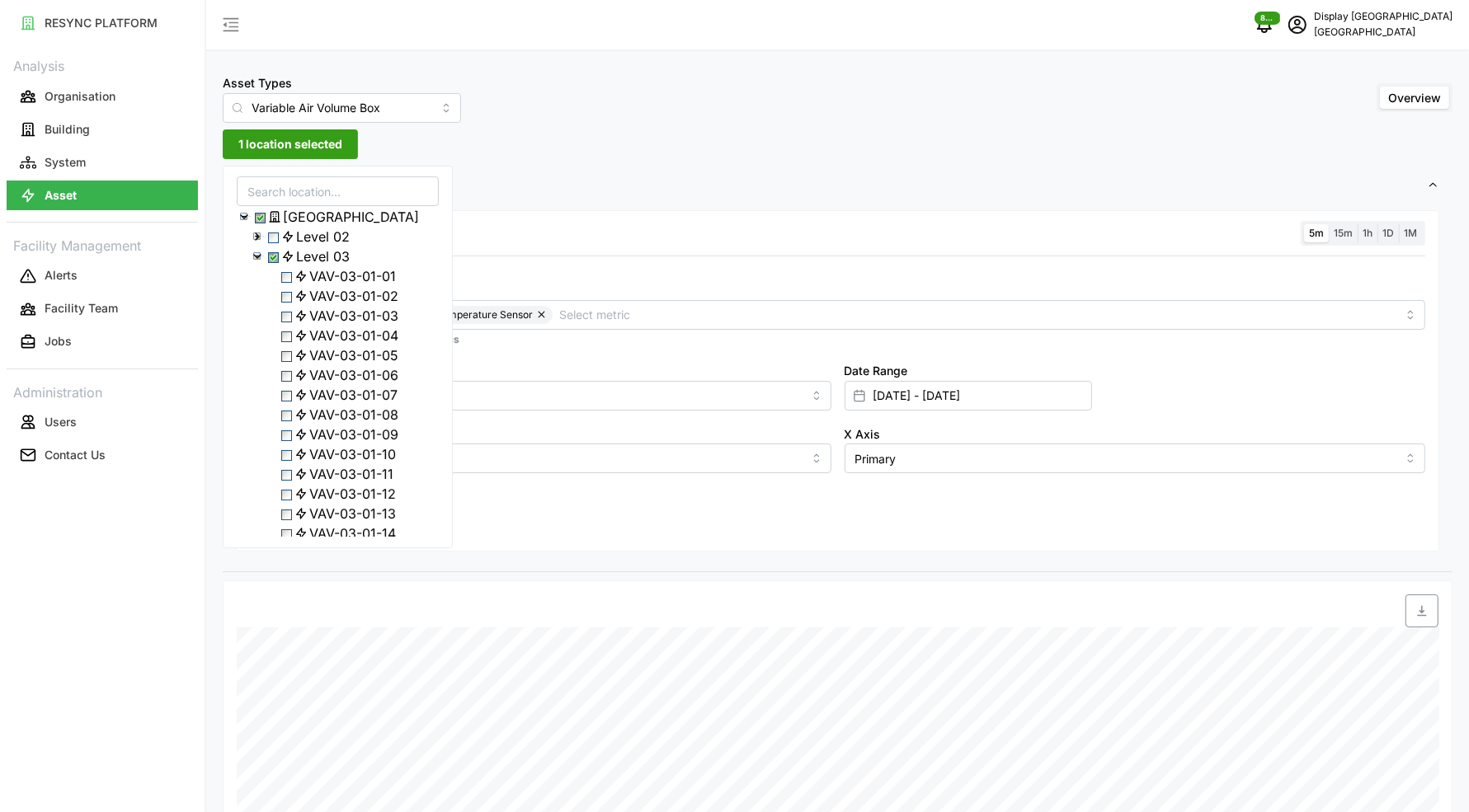
click at [260, 263] on icon at bounding box center [257, 256] width 13 height 13
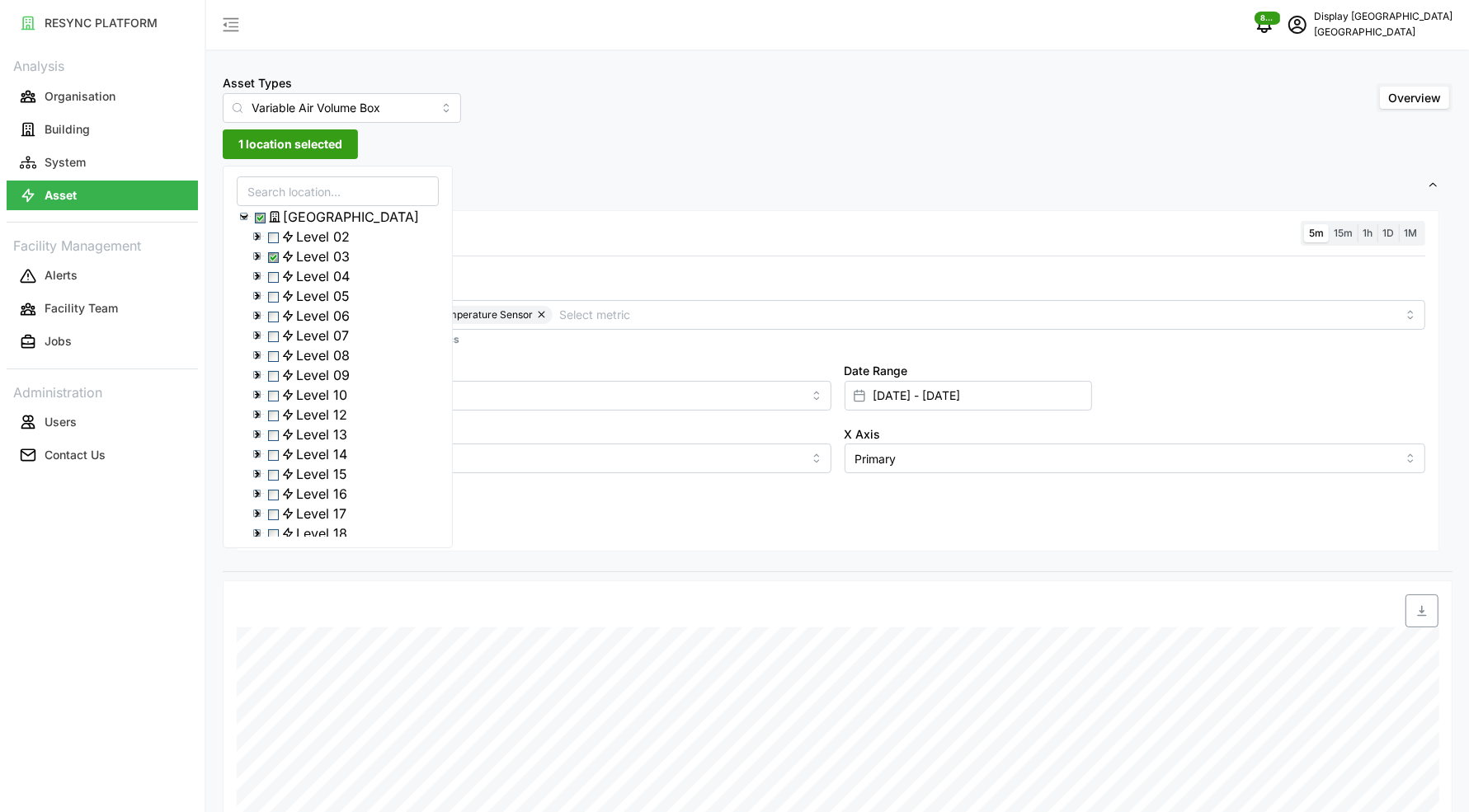
click at [247, 286] on div "Level 04" at bounding box center [337, 276] width 200 height 20
click at [250, 283] on icon at bounding box center [257, 276] width 13 height 13
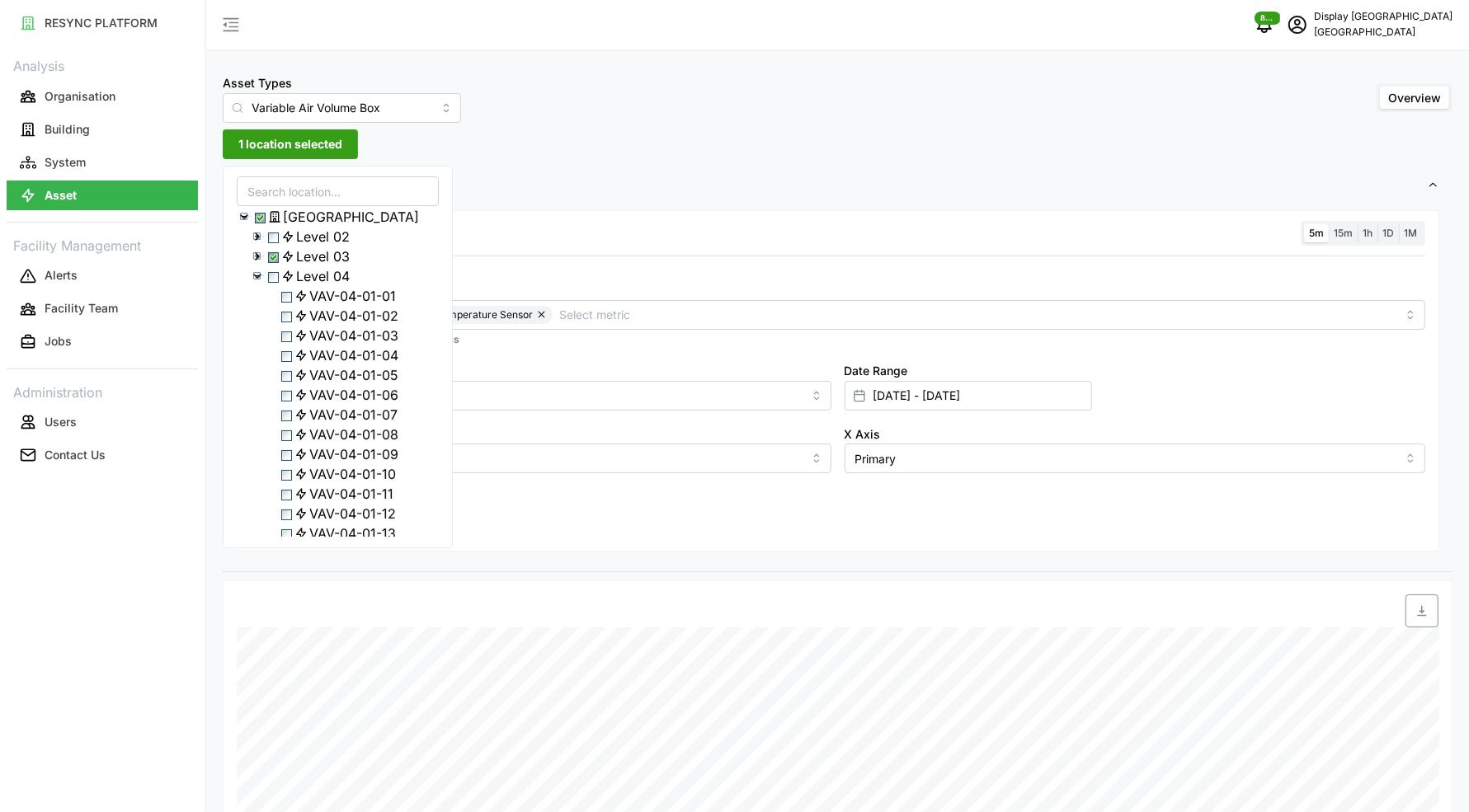
click at [289, 302] on span "Select VAV-04-01-01" at bounding box center [286, 297] width 10 height 10
click at [288, 342] on span "Select VAV-04-01-03" at bounding box center [286, 337] width 10 height 10
click at [292, 302] on span "Select VAV-04-01-01" at bounding box center [286, 297] width 10 height 10
click at [286, 362] on span "Select VAV-04-01-04" at bounding box center [286, 356] width 10 height 10
click at [289, 382] on span "Select VAV-04-01-05" at bounding box center [286, 376] width 10 height 10
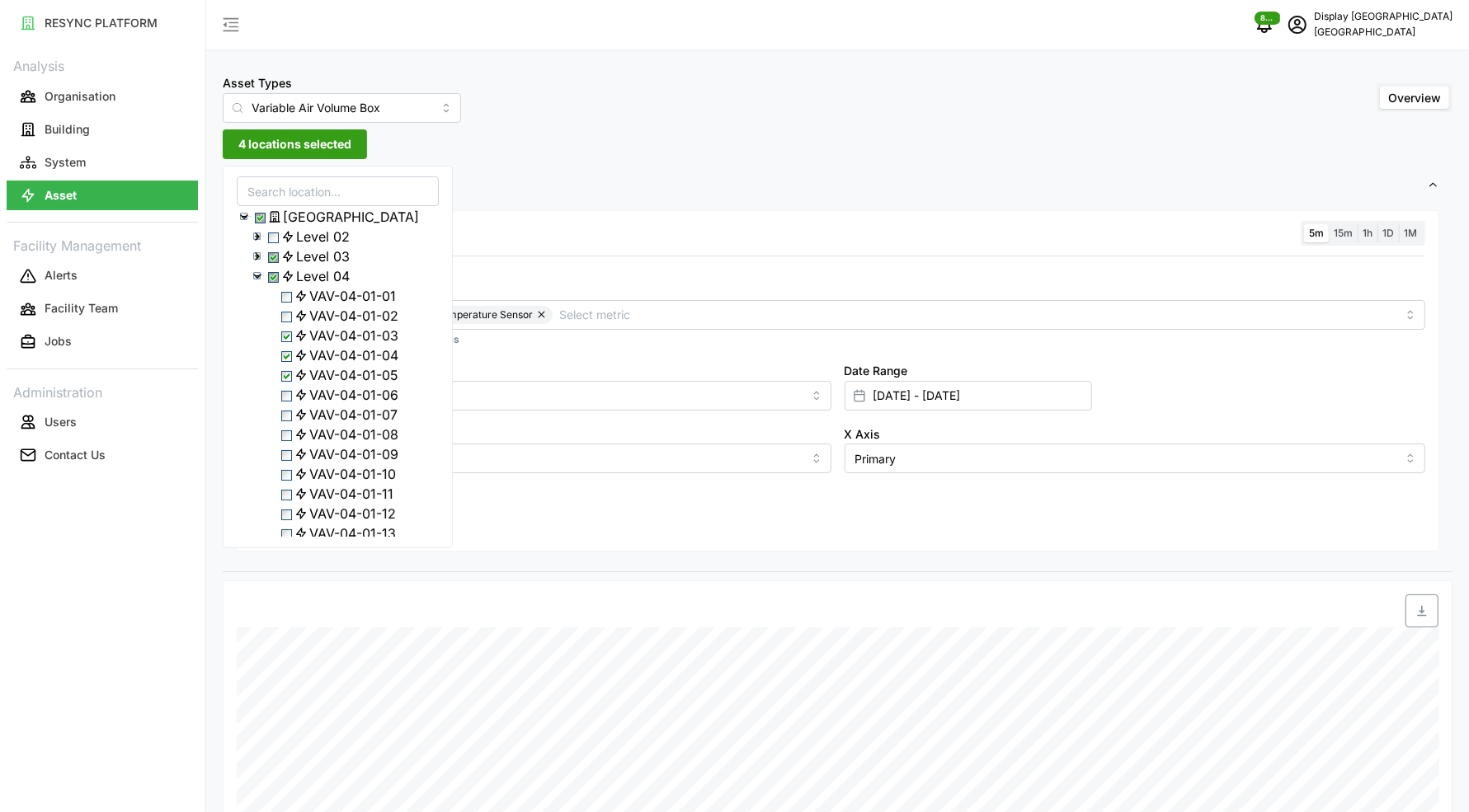
click at [288, 441] on span "Select VAV-04-01-08" at bounding box center [286, 436] width 10 height 10
click at [286, 461] on span "Select VAV-04-01-09" at bounding box center [286, 456] width 10 height 10
click at [276, 263] on span "Select Level 03" at bounding box center [273, 257] width 10 height 10
click at [274, 257] on div "Level 03" at bounding box center [337, 257] width 200 height 20
click at [274, 261] on span "Select Level 03" at bounding box center [273, 257] width 10 height 10
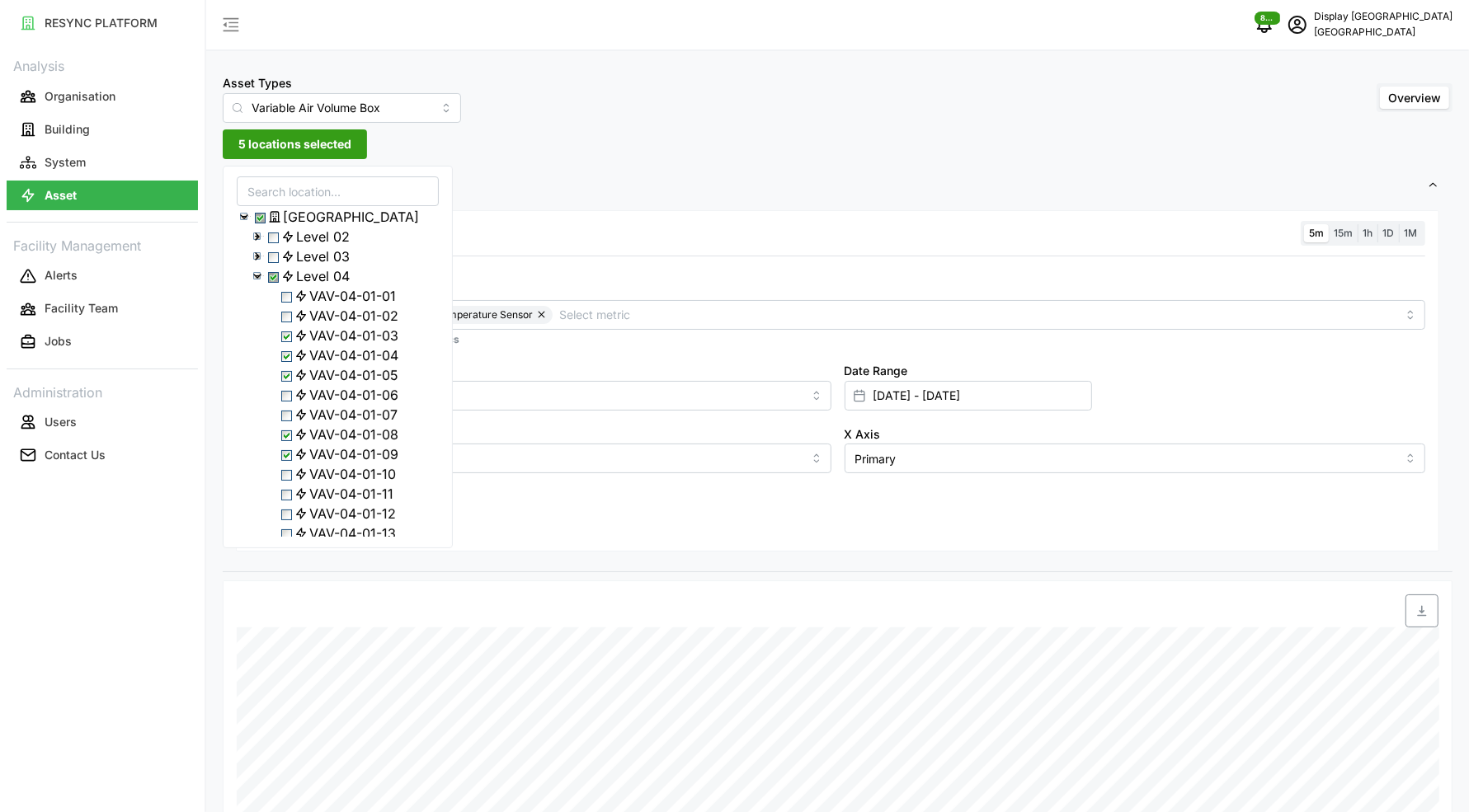
click at [526, 260] on div at bounding box center [837, 266] width 1188 height 13
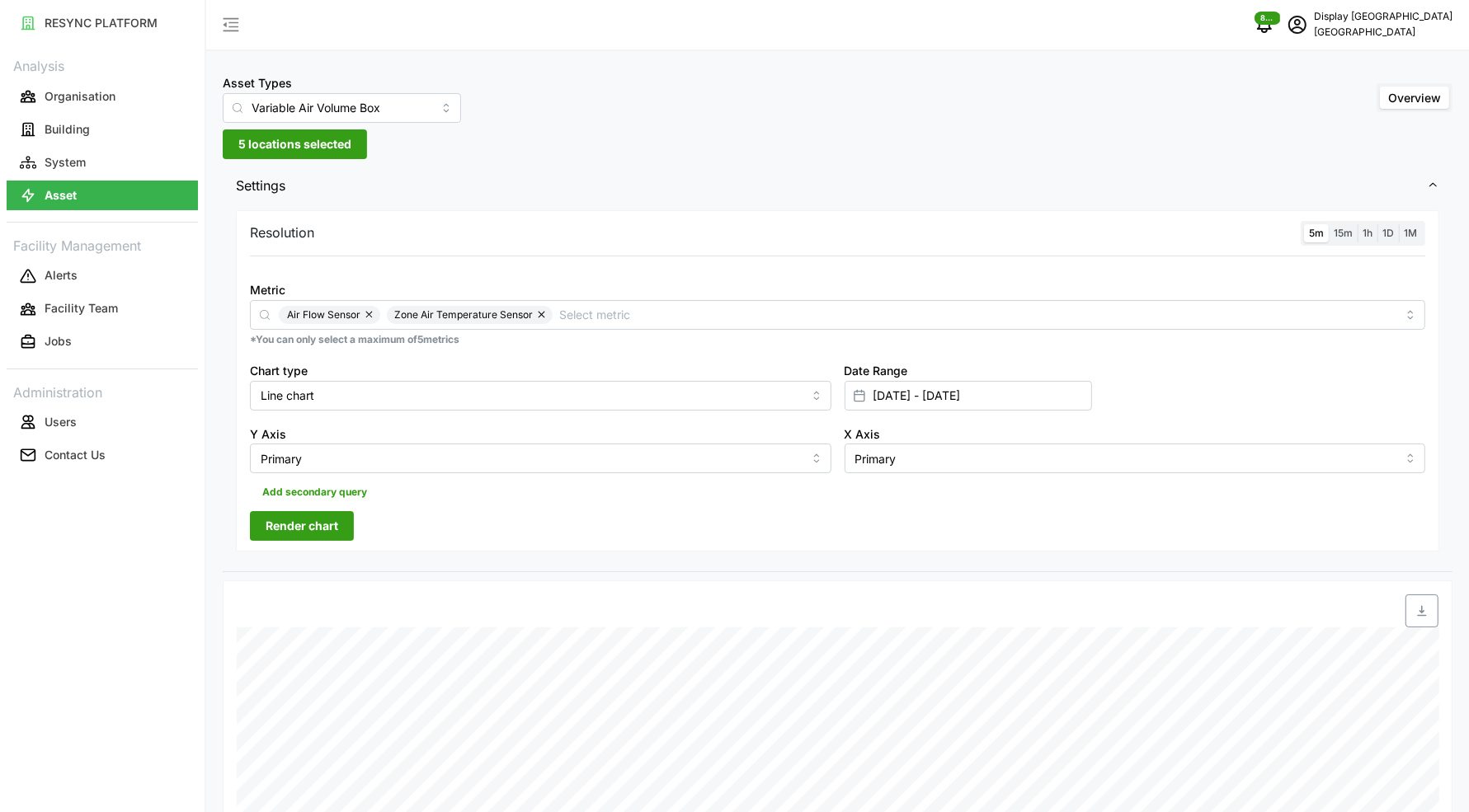
click at [328, 518] on span "Render chart" at bounding box center [302, 526] width 73 height 28
click at [267, 154] on span "5 locations selected" at bounding box center [295, 144] width 113 height 28
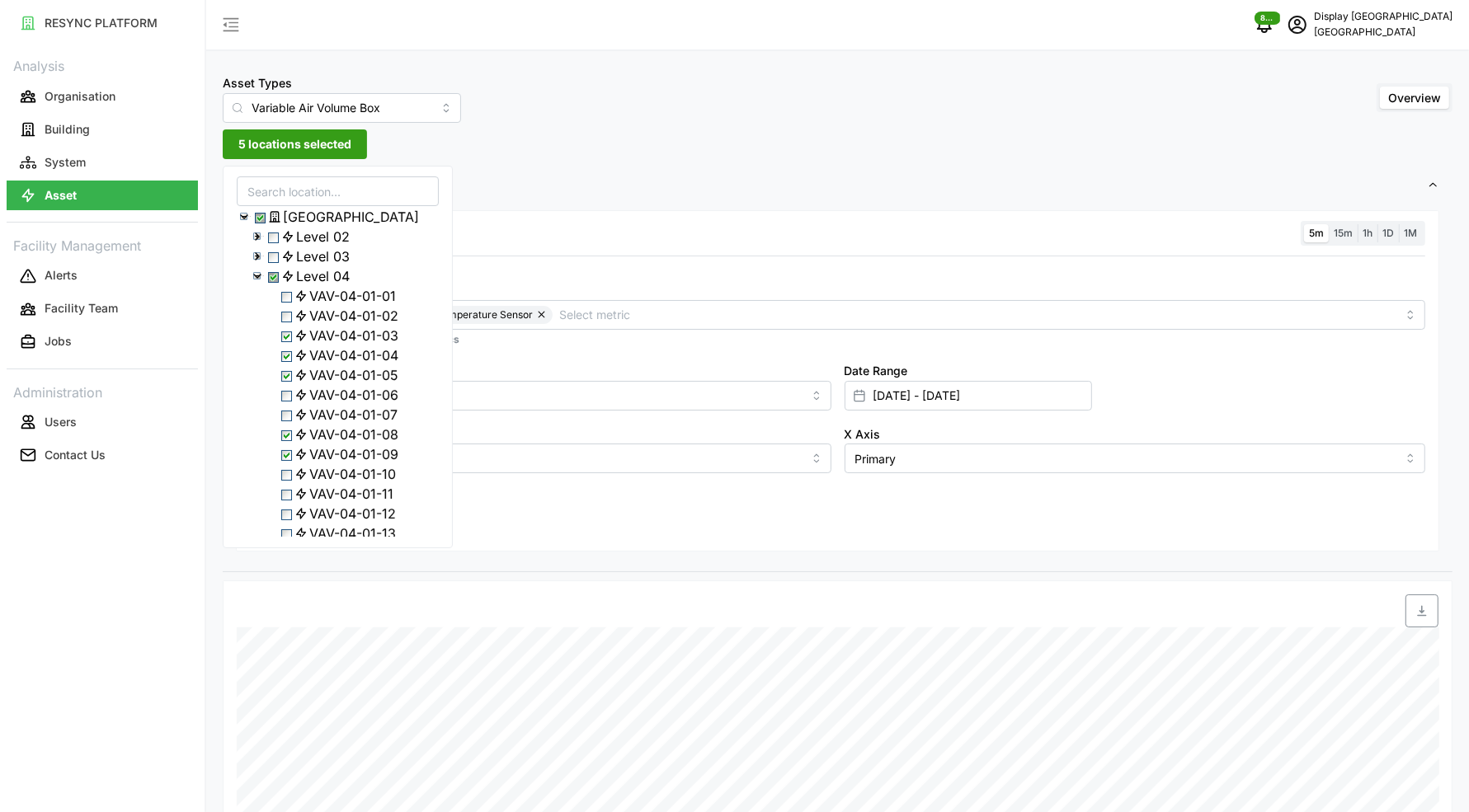
scroll to position [25, 0]
click at [286, 455] on span "Select VAV-04-01-10" at bounding box center [286, 450] width 10 height 10
click at [290, 435] on span "Select VAV-04-01-09" at bounding box center [286, 430] width 10 height 10
click at [291, 416] on span "Select VAV-04-01-08" at bounding box center [286, 410] width 10 height 10
click at [289, 316] on span "Select VAV-04-01-03" at bounding box center [286, 311] width 10 height 10
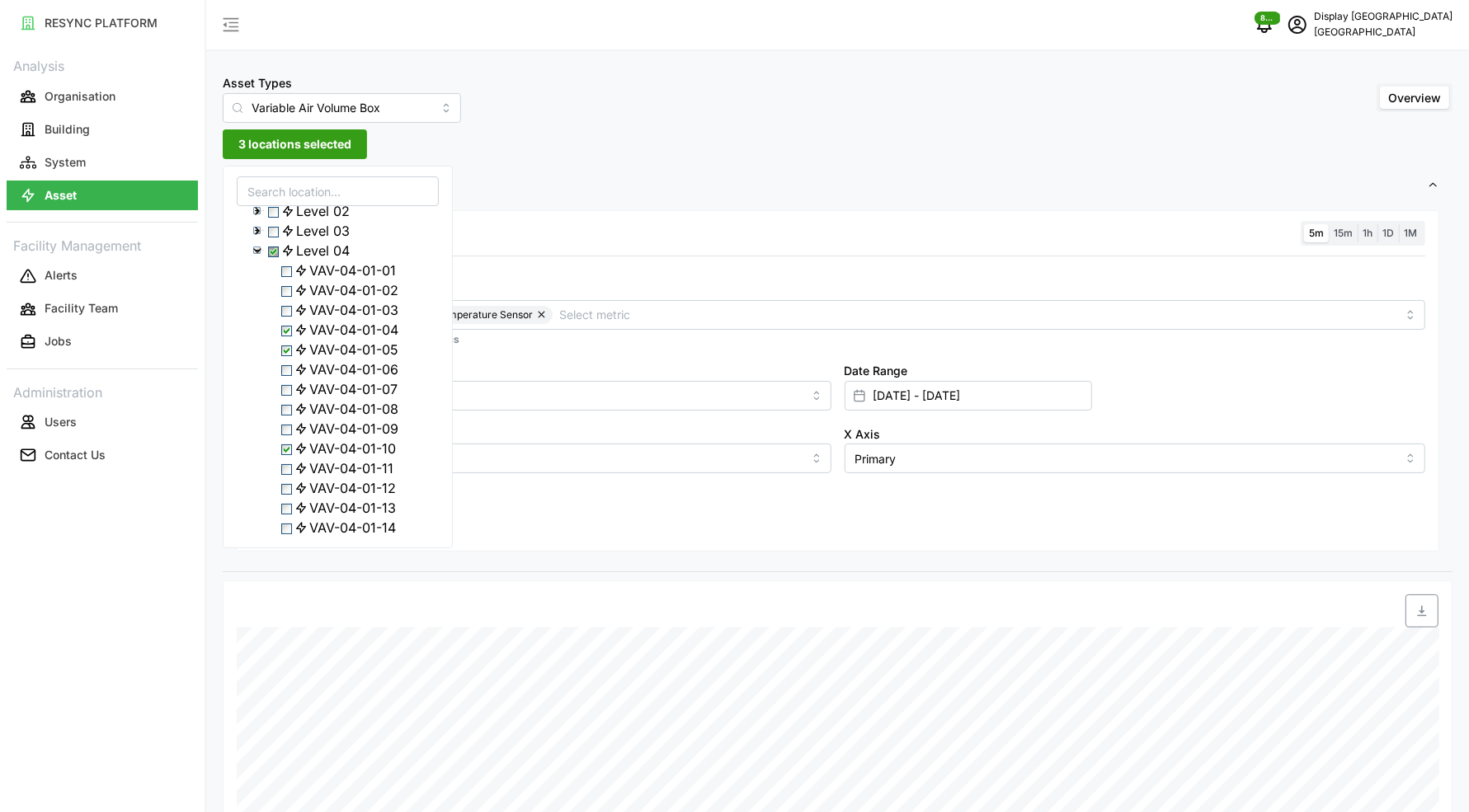
click at [288, 336] on span "Select VAV-04-01-04" at bounding box center [286, 331] width 10 height 10
click at [289, 356] on span "Select VAV-04-01-05" at bounding box center [286, 351] width 10 height 10
click at [292, 439] on span "Select VAV-04-01-18" at bounding box center [286, 434] width 10 height 10
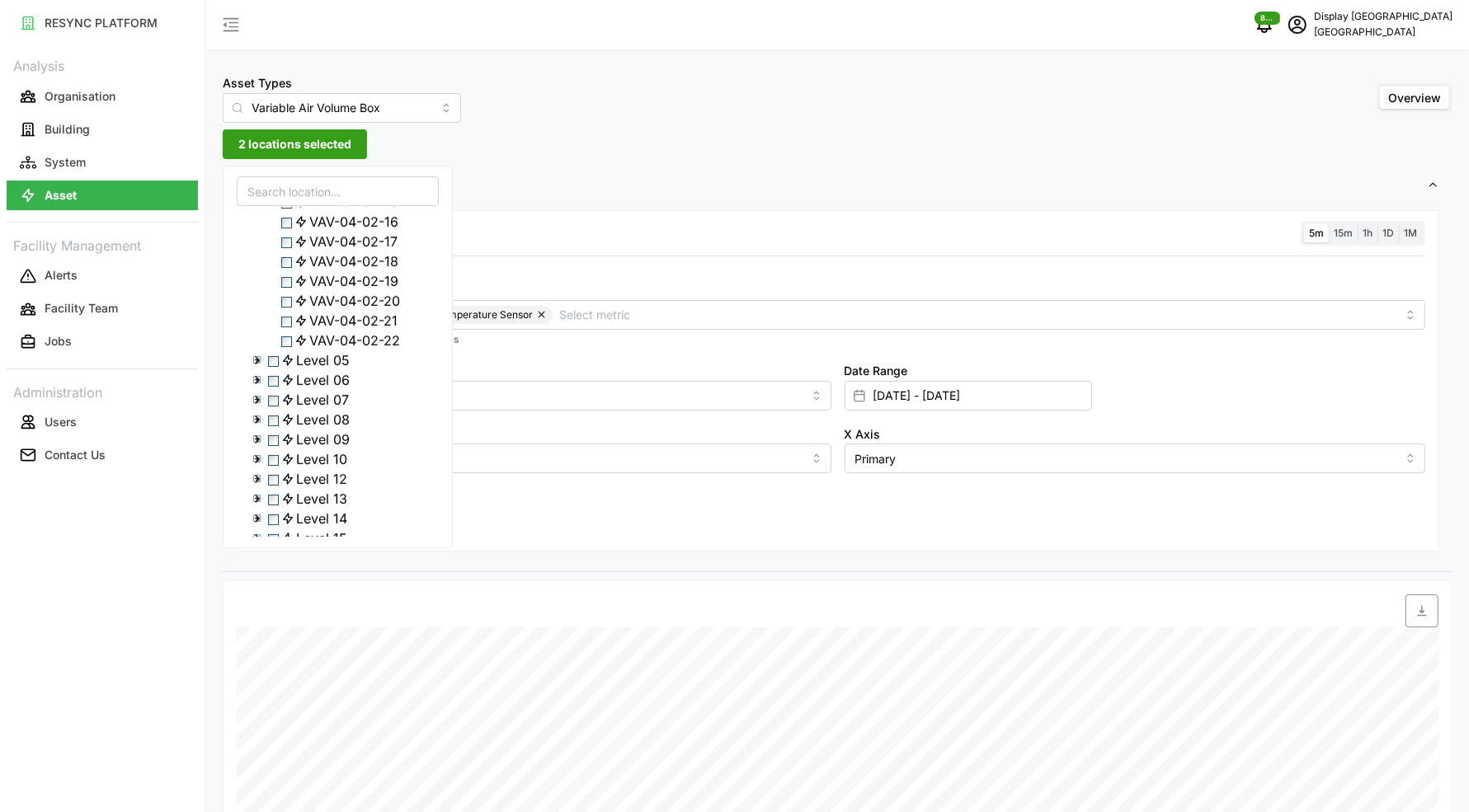
click at [292, 328] on span "Select VAV-04-02-21" at bounding box center [286, 322] width 10 height 10
click at [507, 477] on div "Y Axis Primary" at bounding box center [541, 448] width 595 height 63
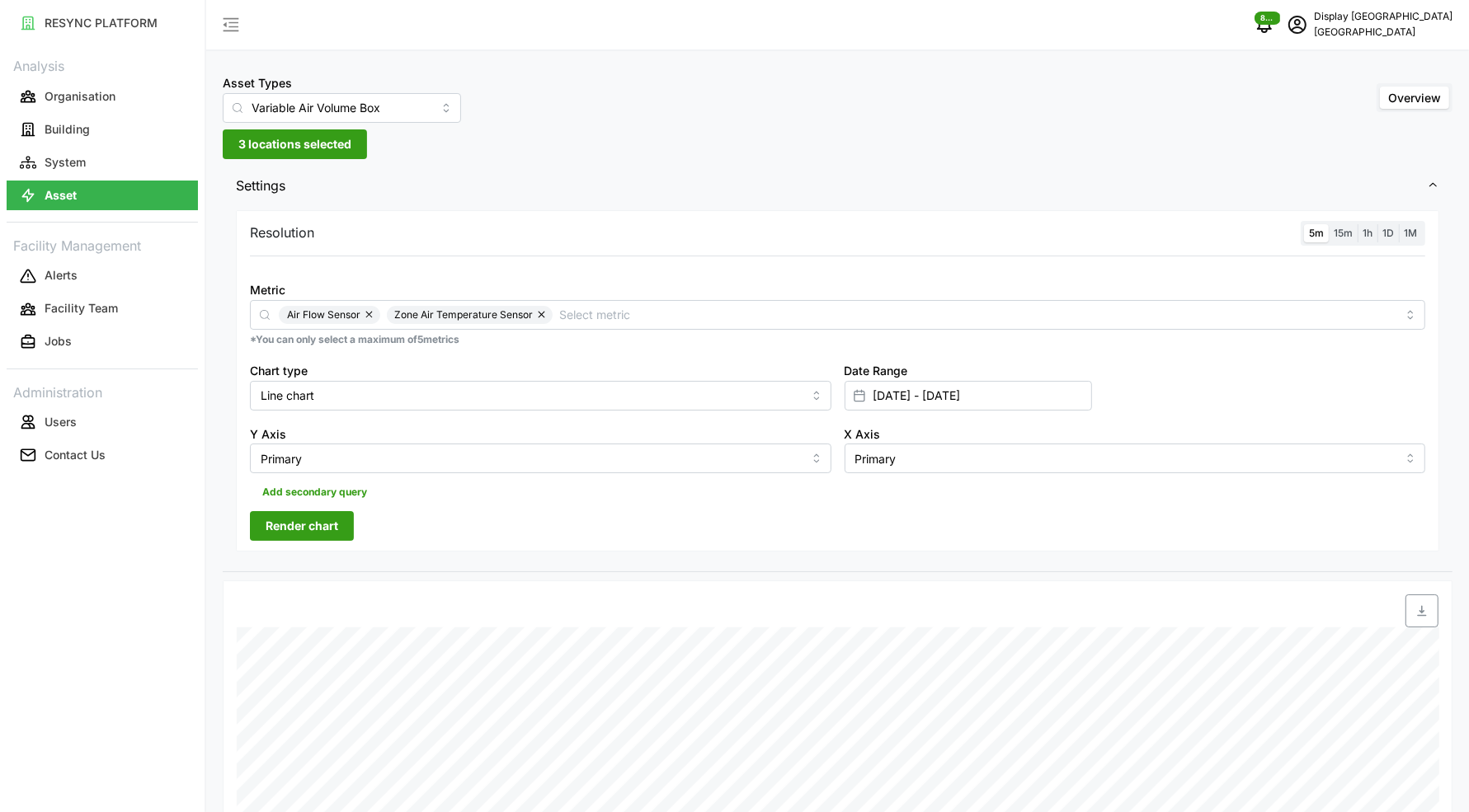
click at [316, 519] on span "Render chart" at bounding box center [302, 526] width 73 height 28
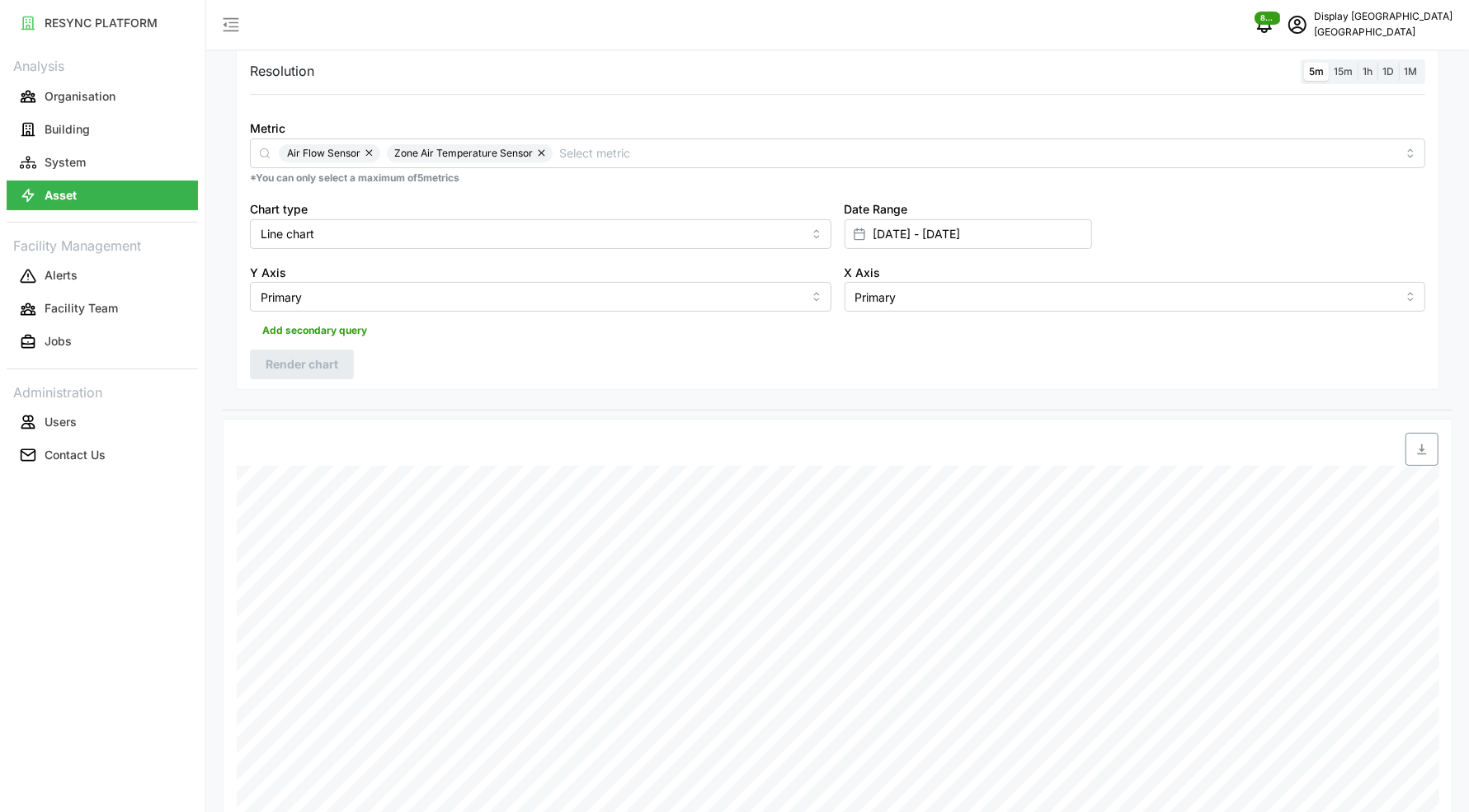
scroll to position [61, 0]
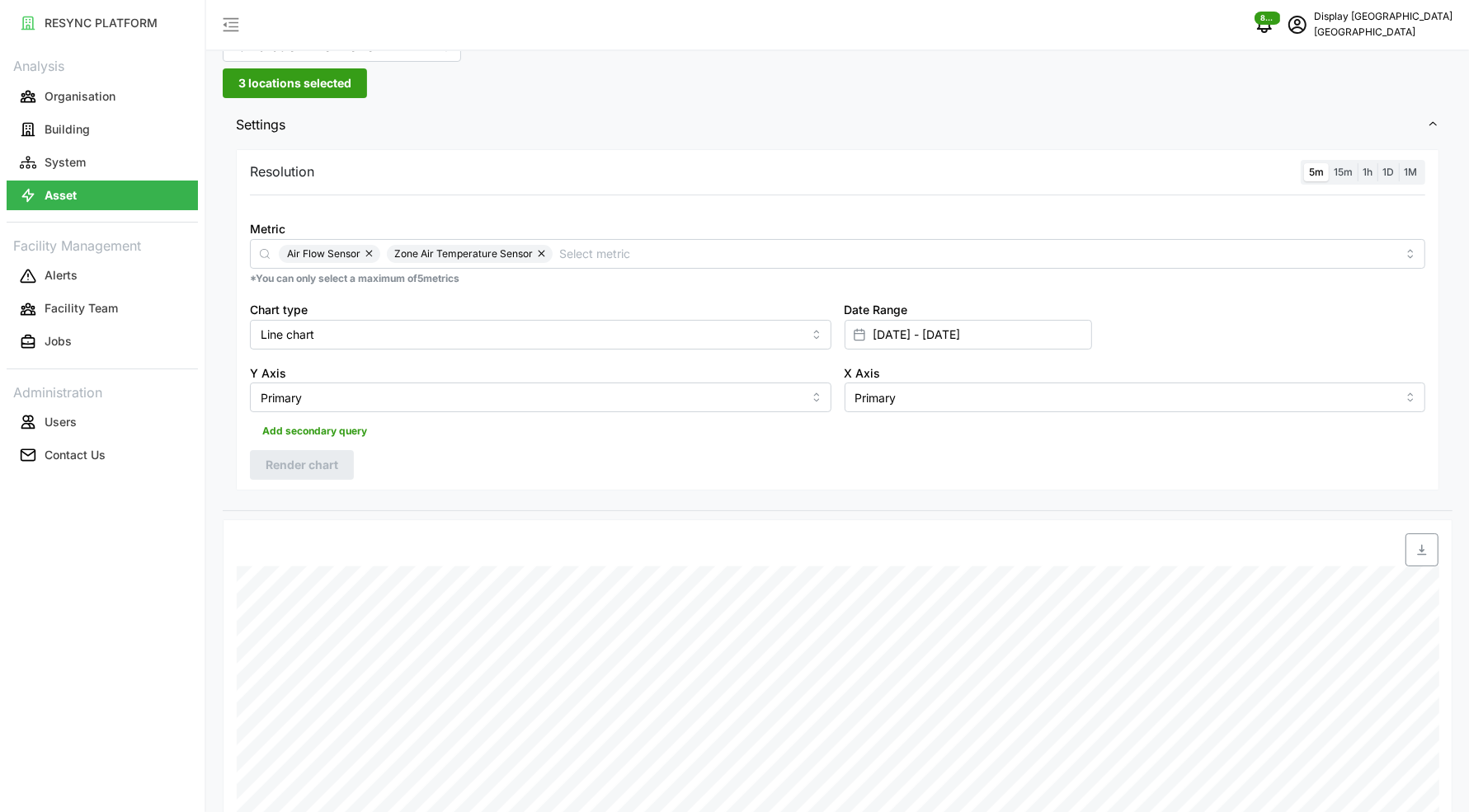
click at [276, 81] on span "3 locations selected" at bounding box center [295, 83] width 113 height 28
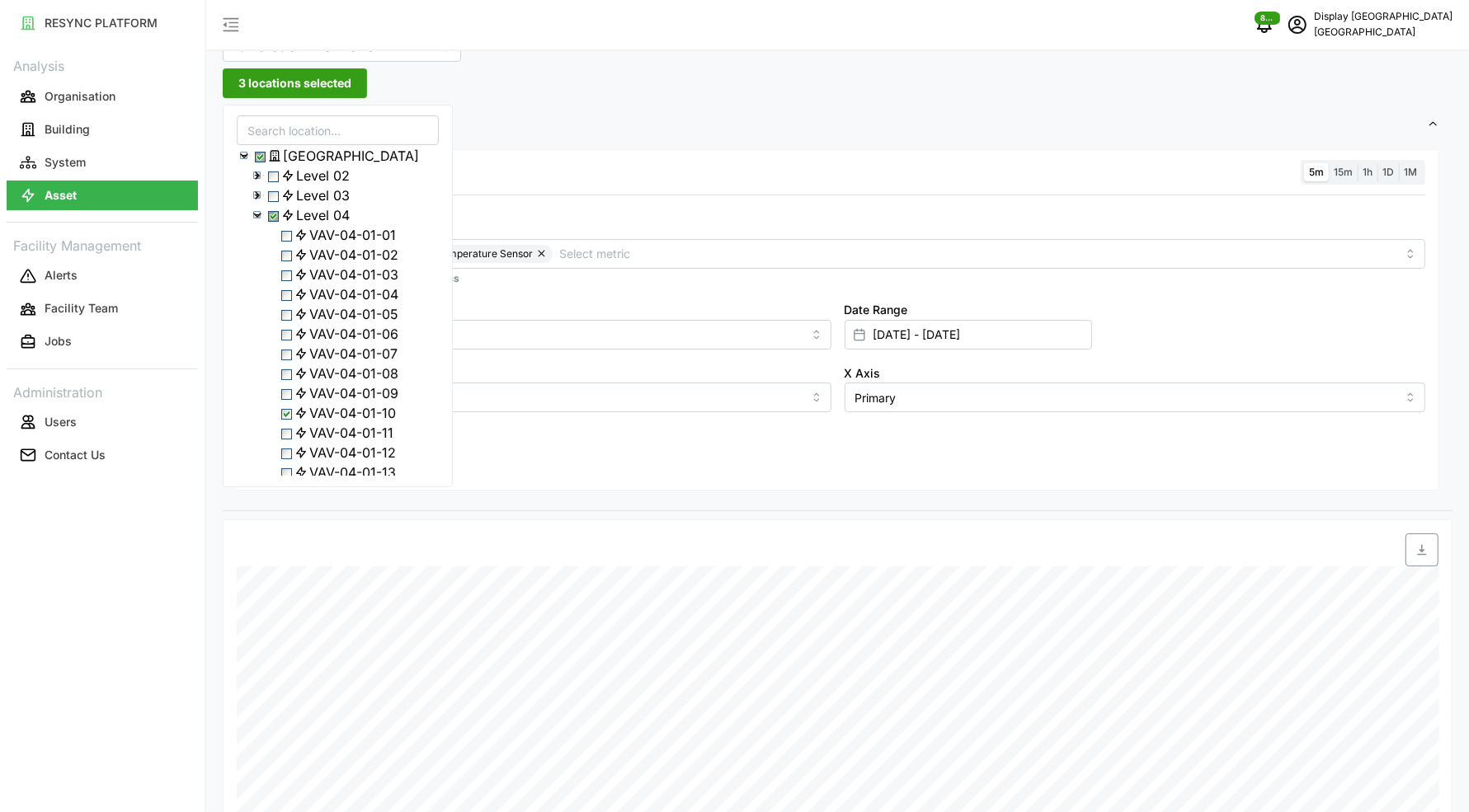
click at [637, 146] on div "Resolution 5m 15m 1h 1D 1M Metric Air Flow Sensor Zone Air Temperature Sensor *…" at bounding box center [837, 328] width 1230 height 366
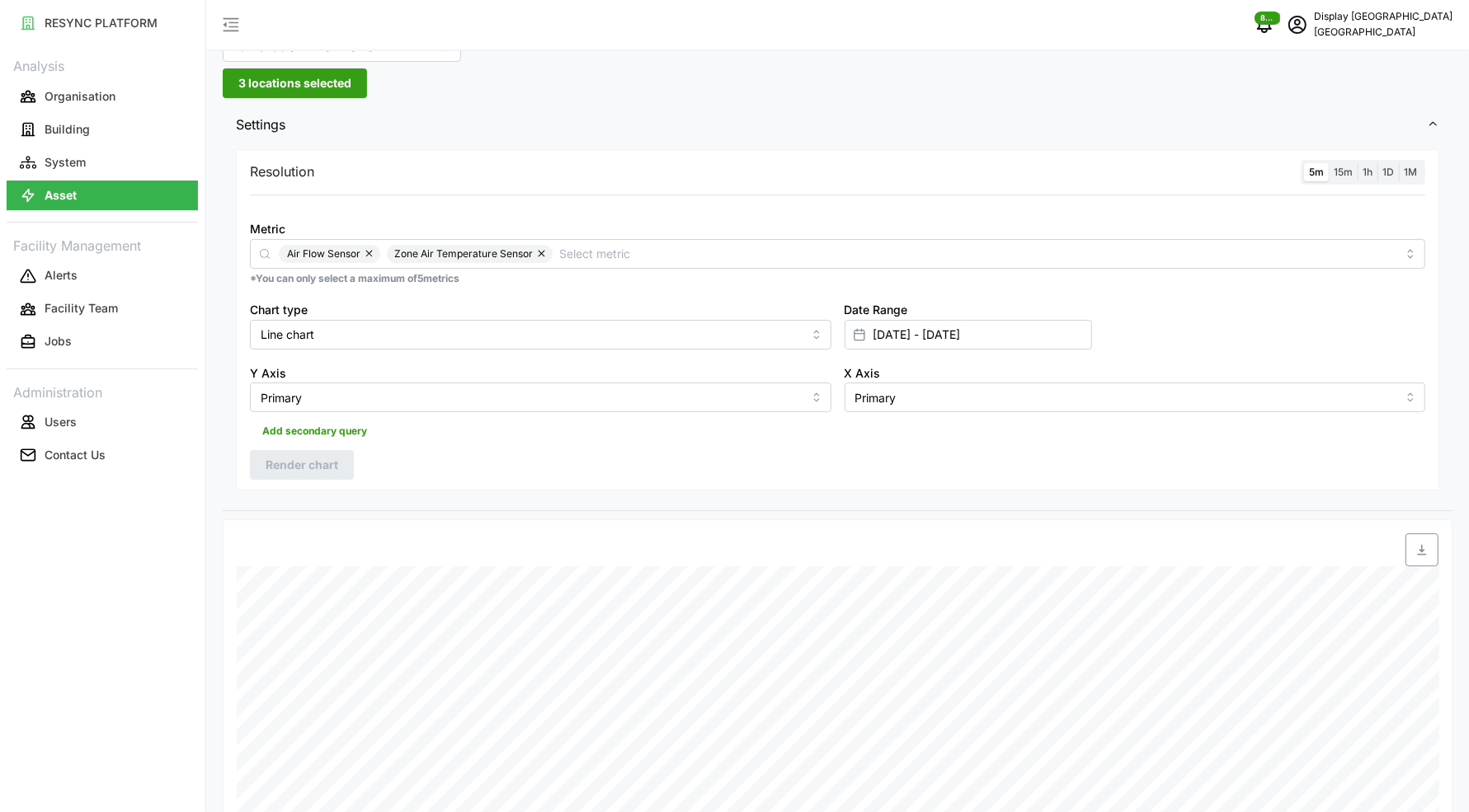
click at [286, 84] on span "3 locations selected" at bounding box center [295, 83] width 113 height 28
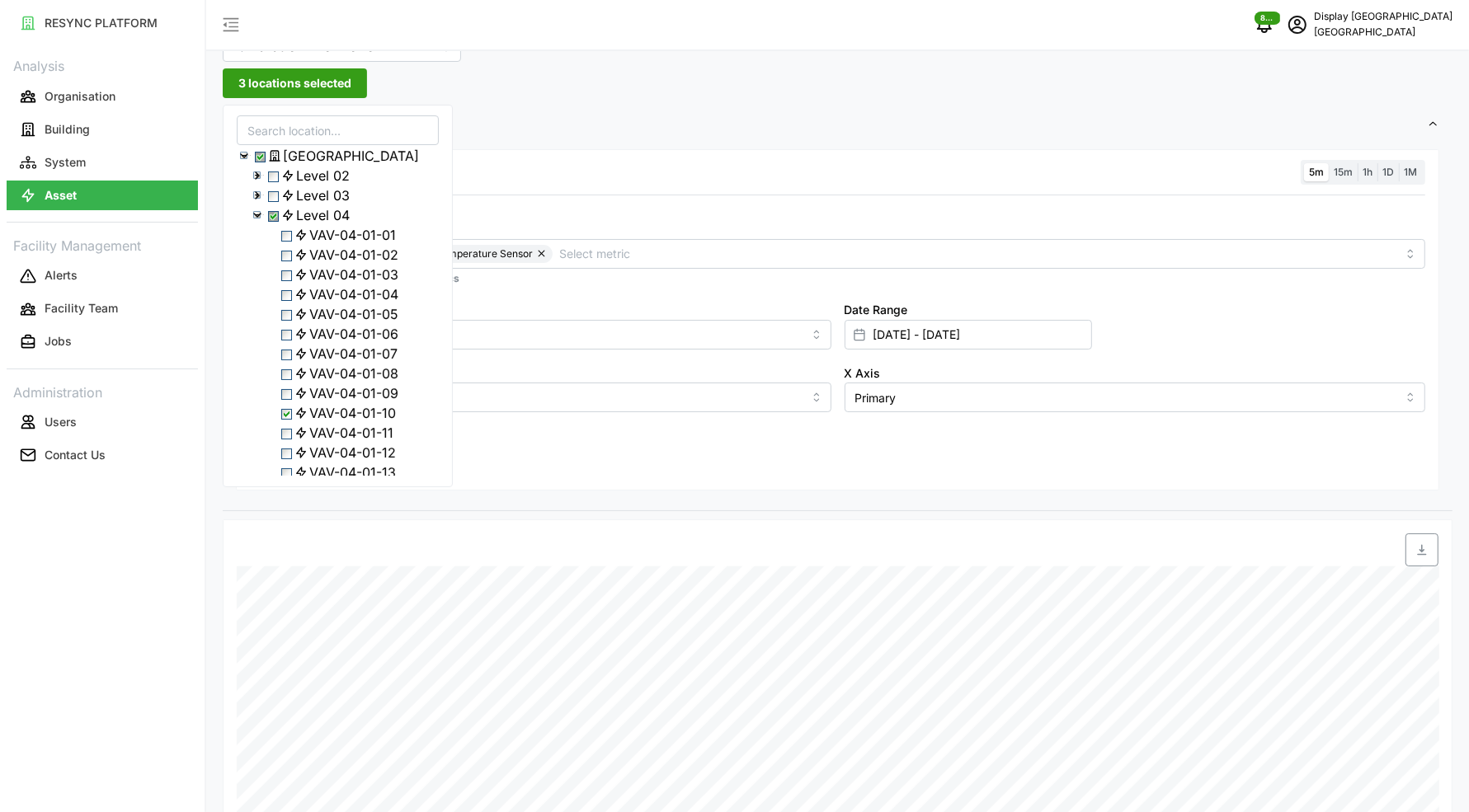
click at [257, 222] on icon at bounding box center [257, 215] width 13 height 13
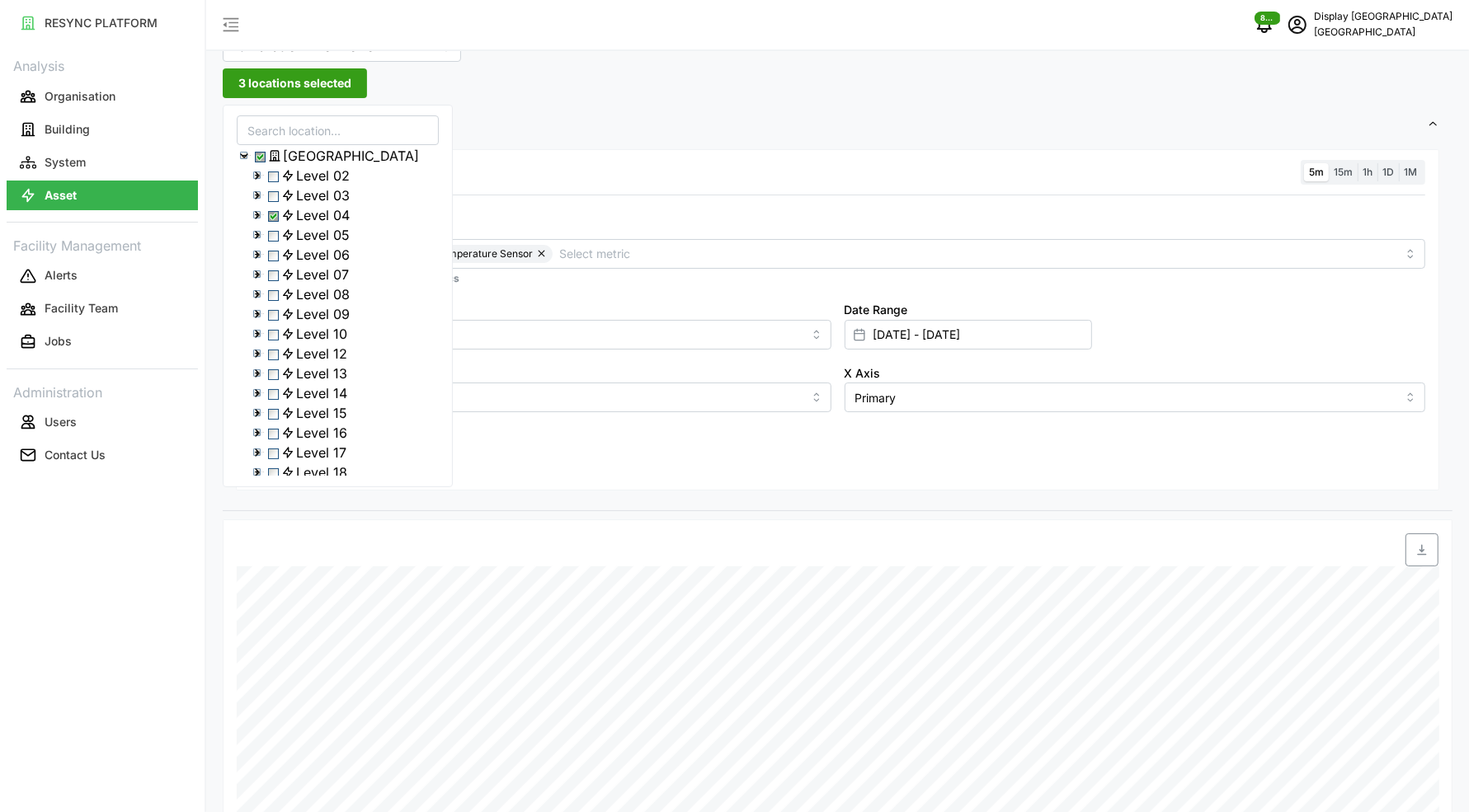
click at [258, 262] on icon at bounding box center [257, 254] width 13 height 13
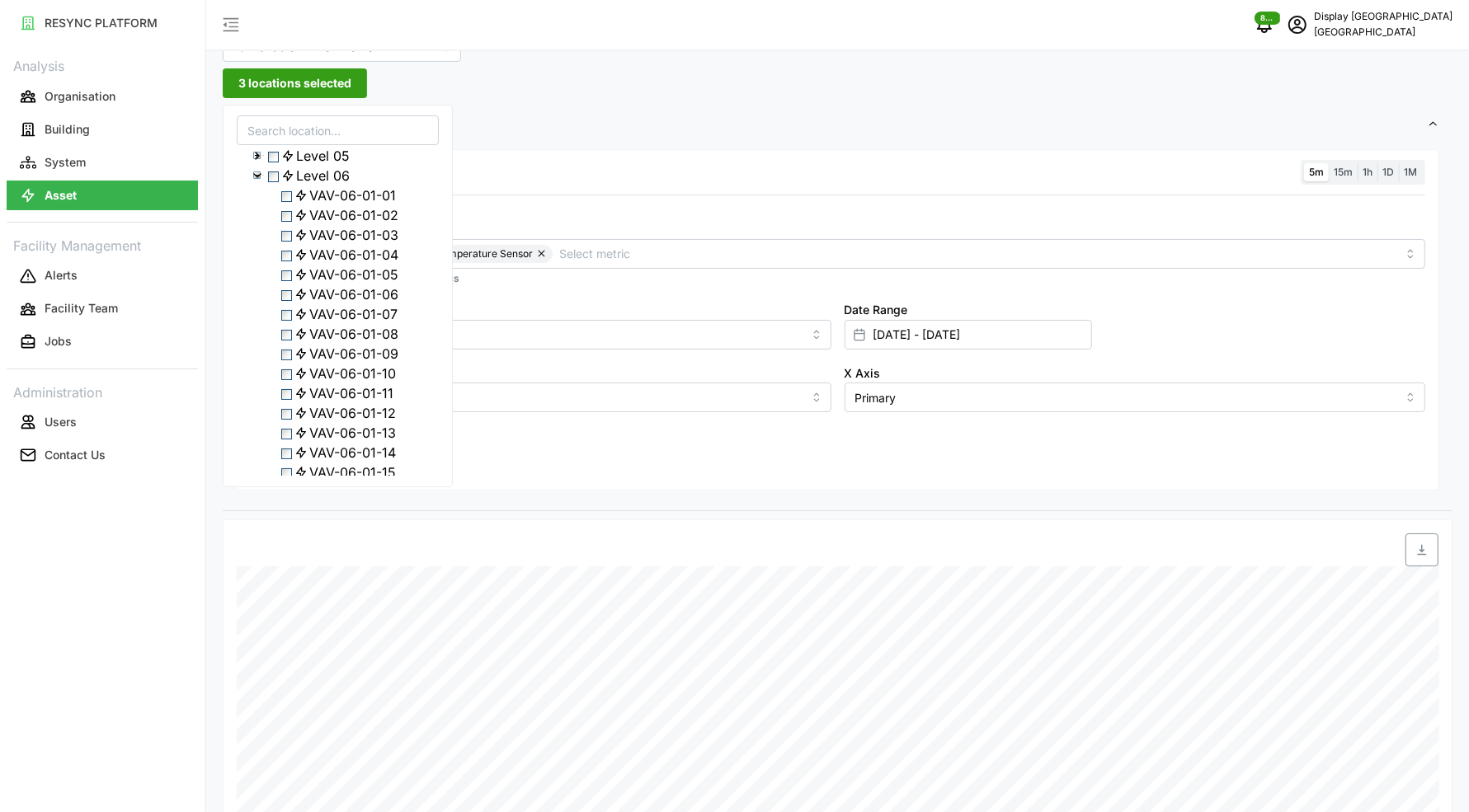
scroll to position [93, 0]
click at [345, 410] on span "VAV-06-01-12" at bounding box center [353, 400] width 87 height 20
click at [279, 222] on span "Select Level 04" at bounding box center [273, 217] width 10 height 10
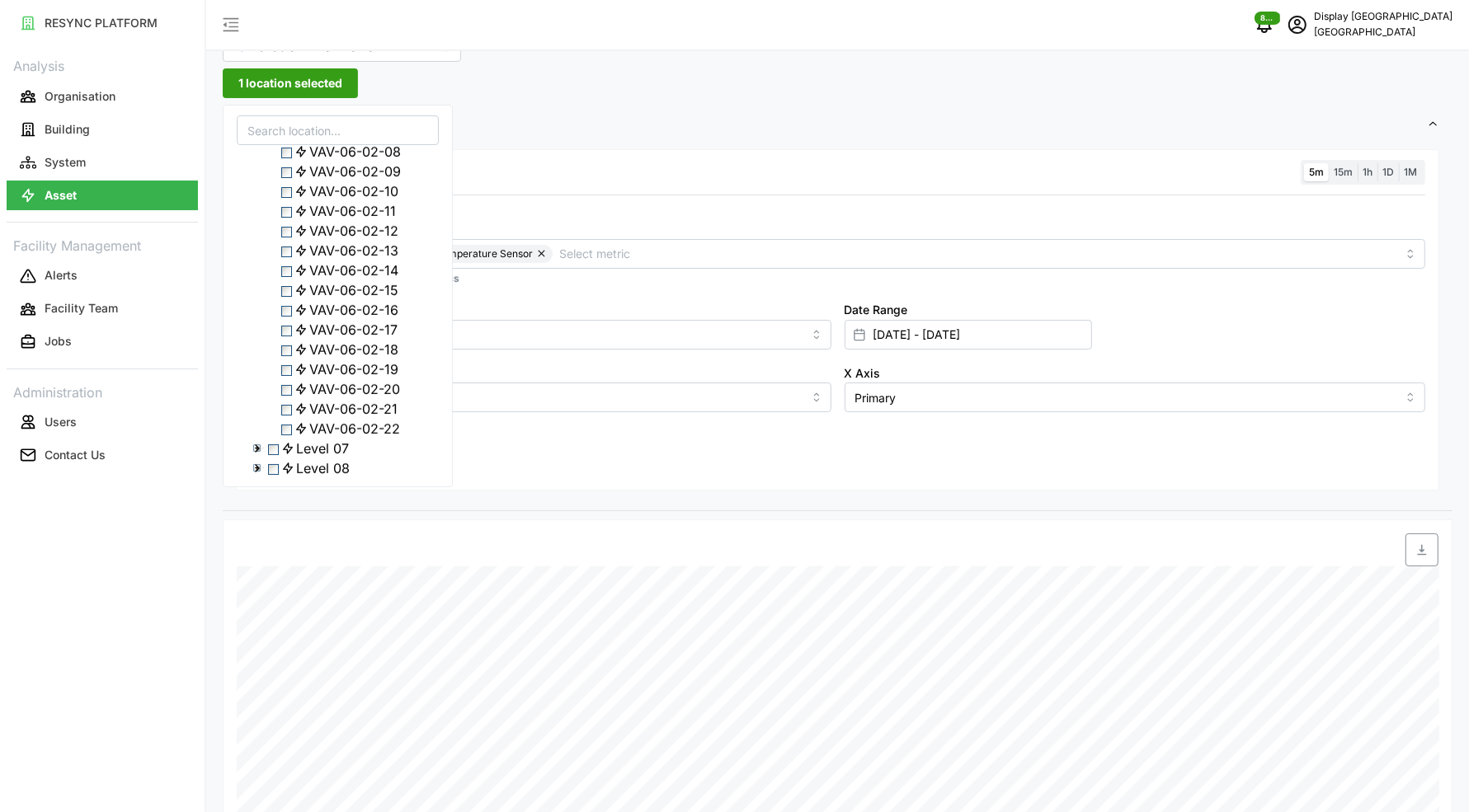
click at [289, 181] on div "VAV-06-02-09" at bounding box center [337, 171] width 200 height 20
click at [289, 179] on span "Select VAV-06-02-09" at bounding box center [286, 172] width 10 height 10
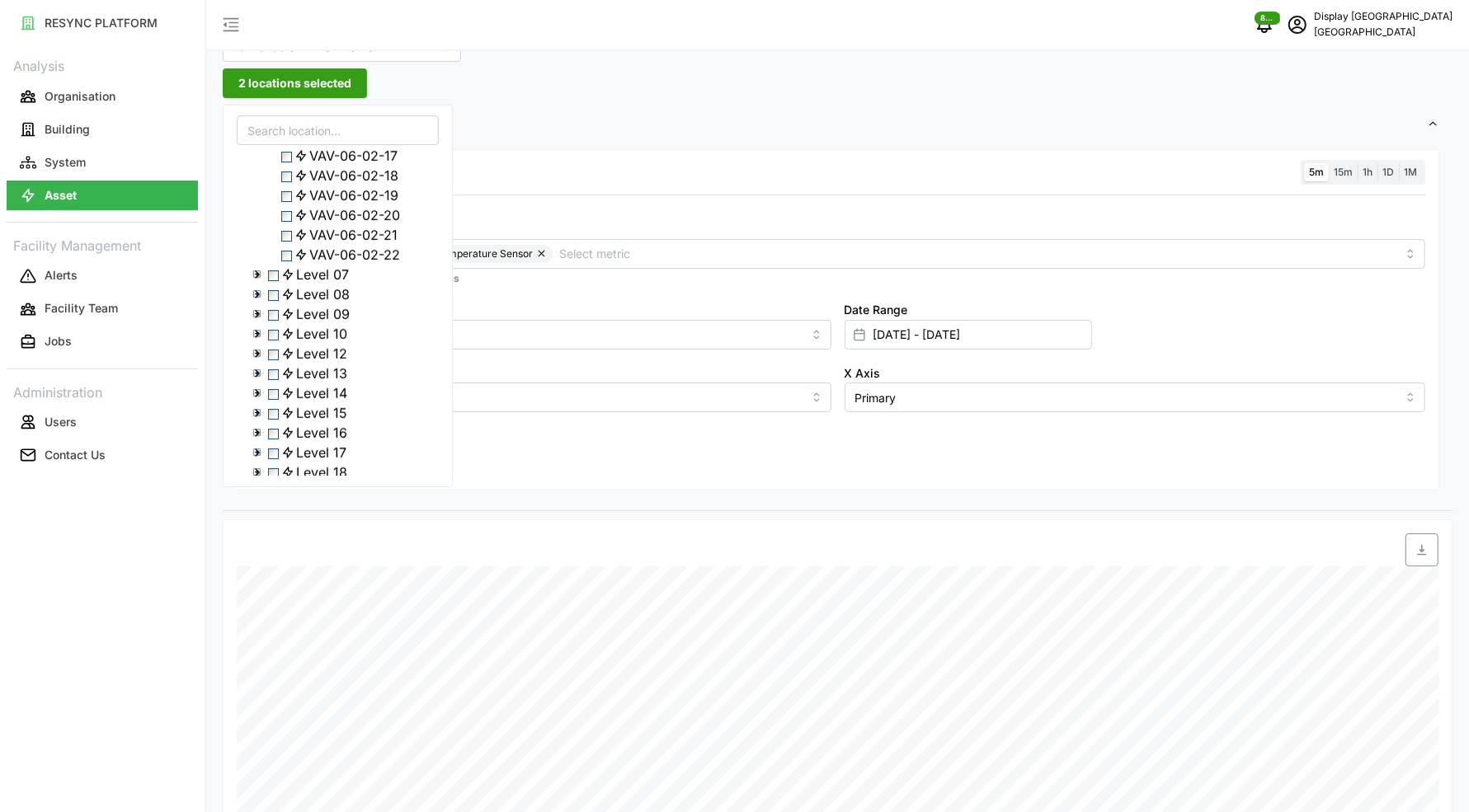
scroll to position [944, 0]
click at [335, 250] on span "VAV-06-02-22" at bounding box center [354, 240] width 91 height 20
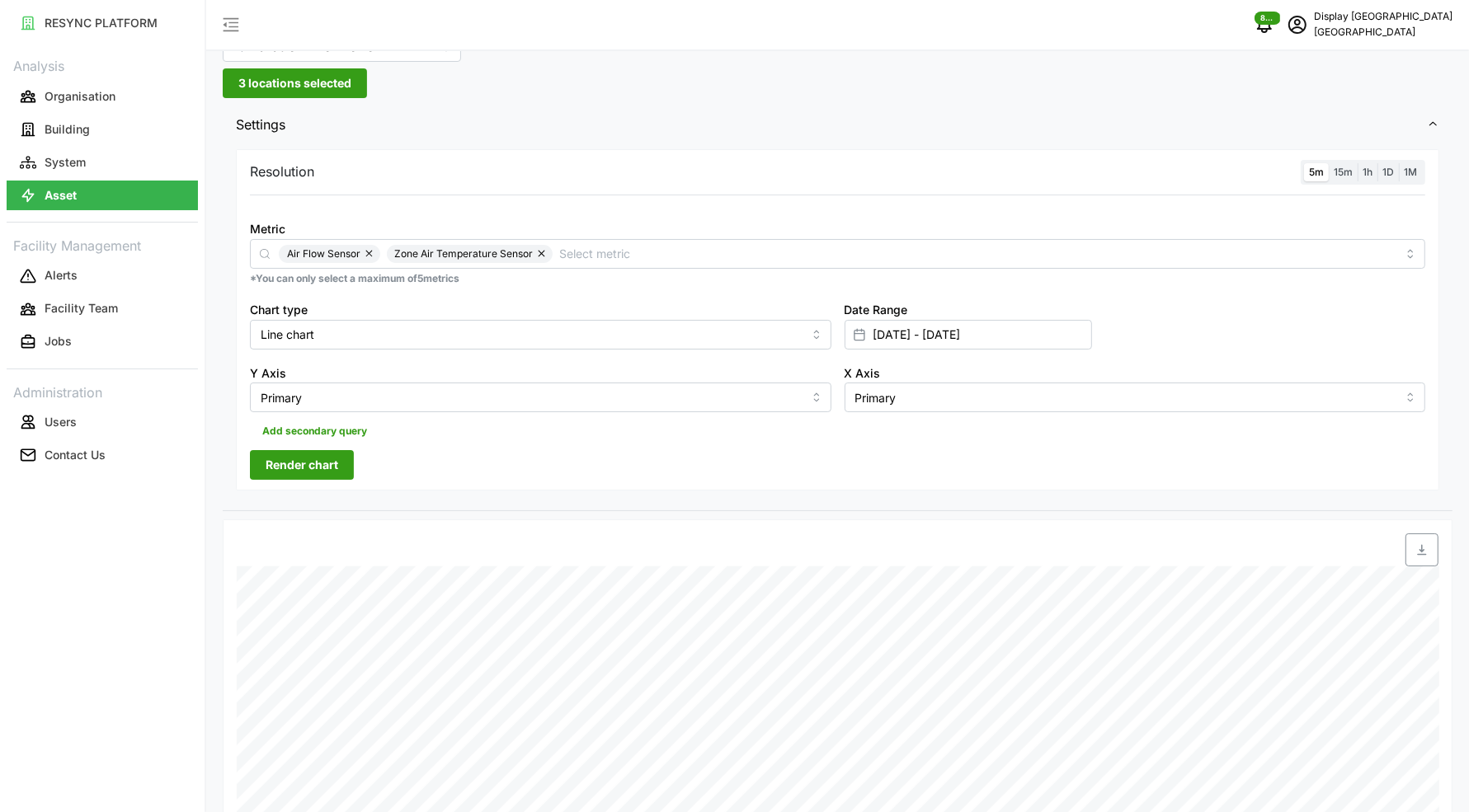
click at [512, 315] on div "Chart type Line chart" at bounding box center [540, 324] width 582 height 50
click at [313, 459] on span "Render chart" at bounding box center [302, 464] width 73 height 28
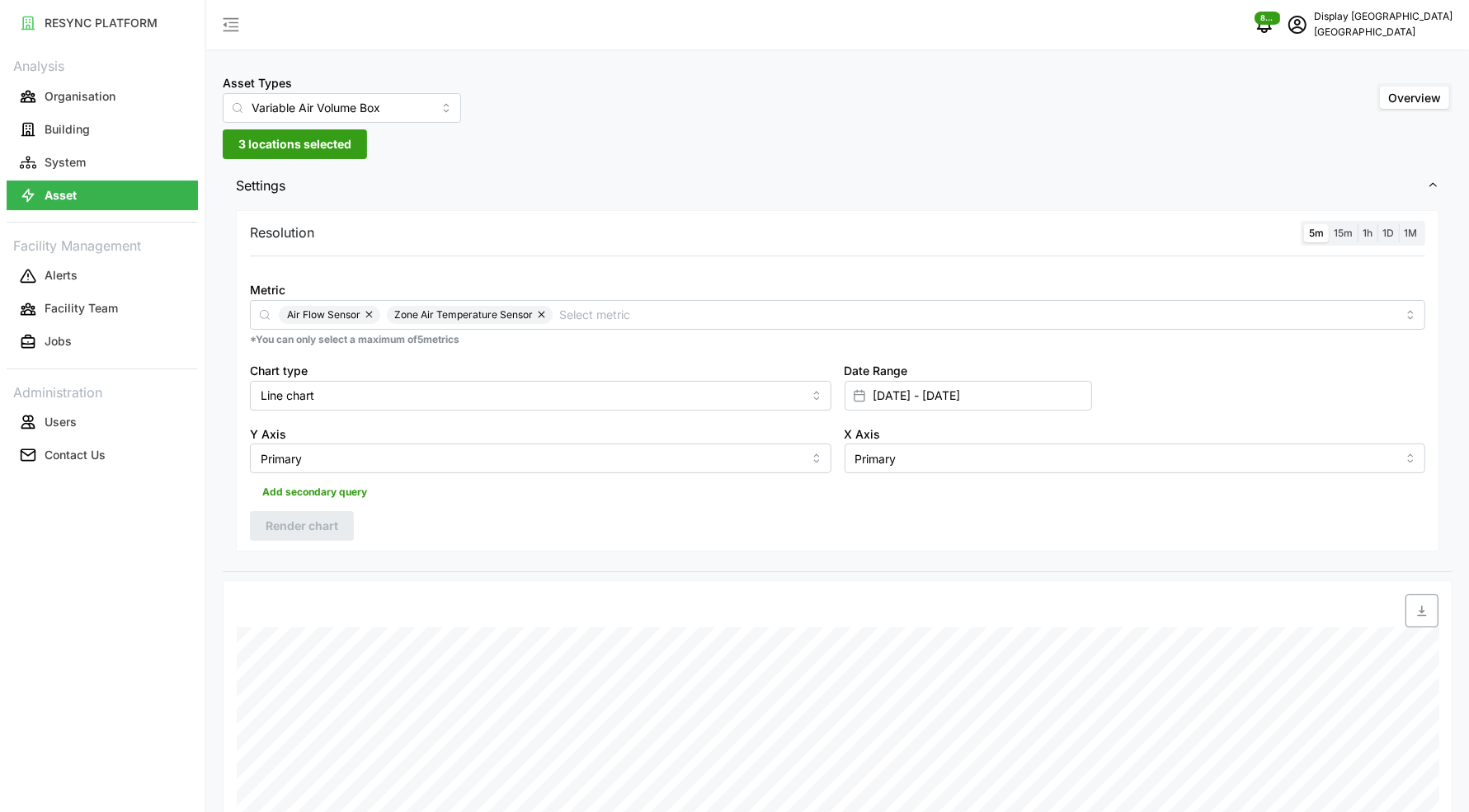
click at [329, 144] on span "3 locations selected" at bounding box center [295, 144] width 113 height 28
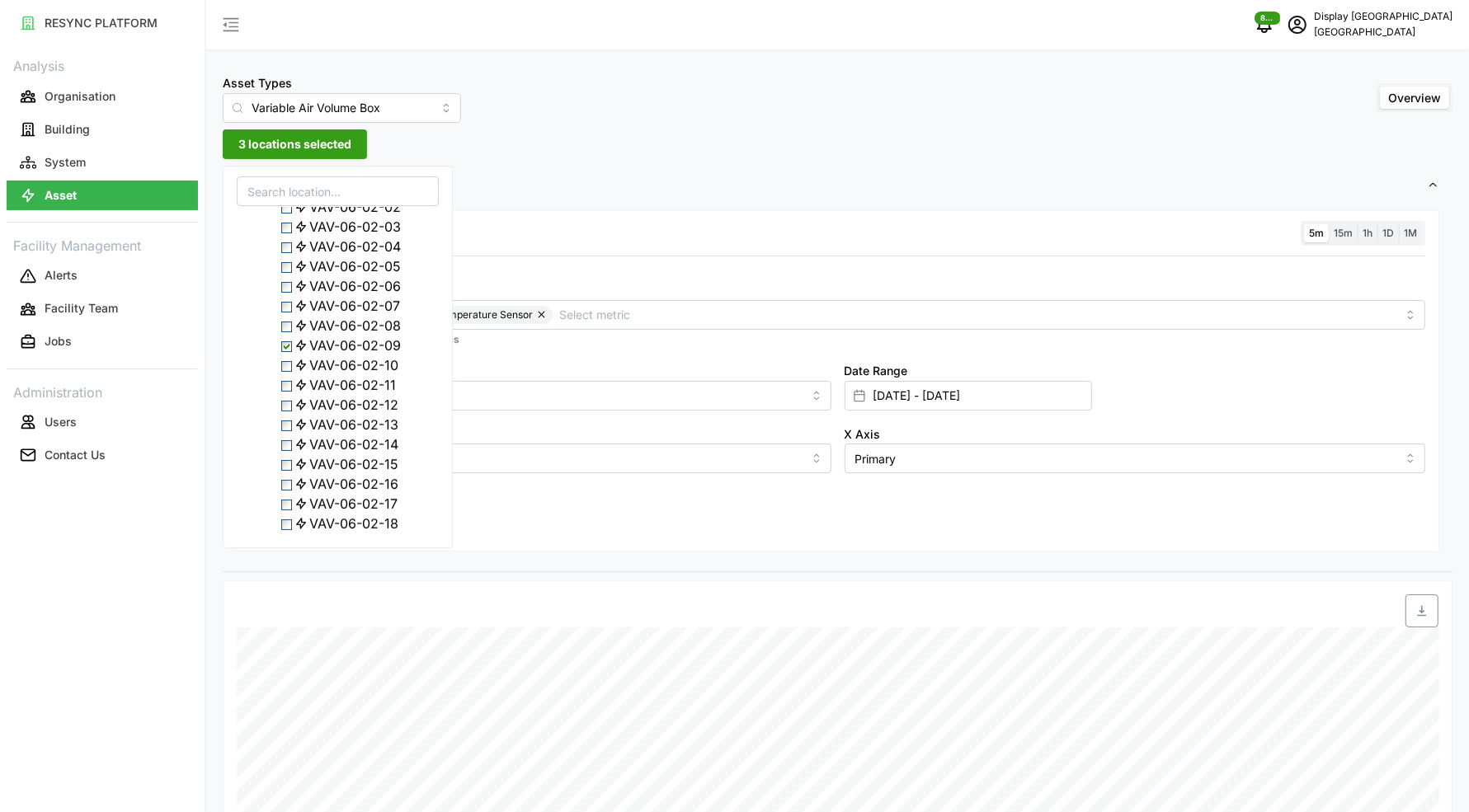
scroll to position [670, 0]
click at [292, 326] on span "Select VAV-06-02-09" at bounding box center [286, 320] width 10 height 10
click at [286, 330] on span "Select VAV-06-02-19" at bounding box center [286, 324] width 10 height 10
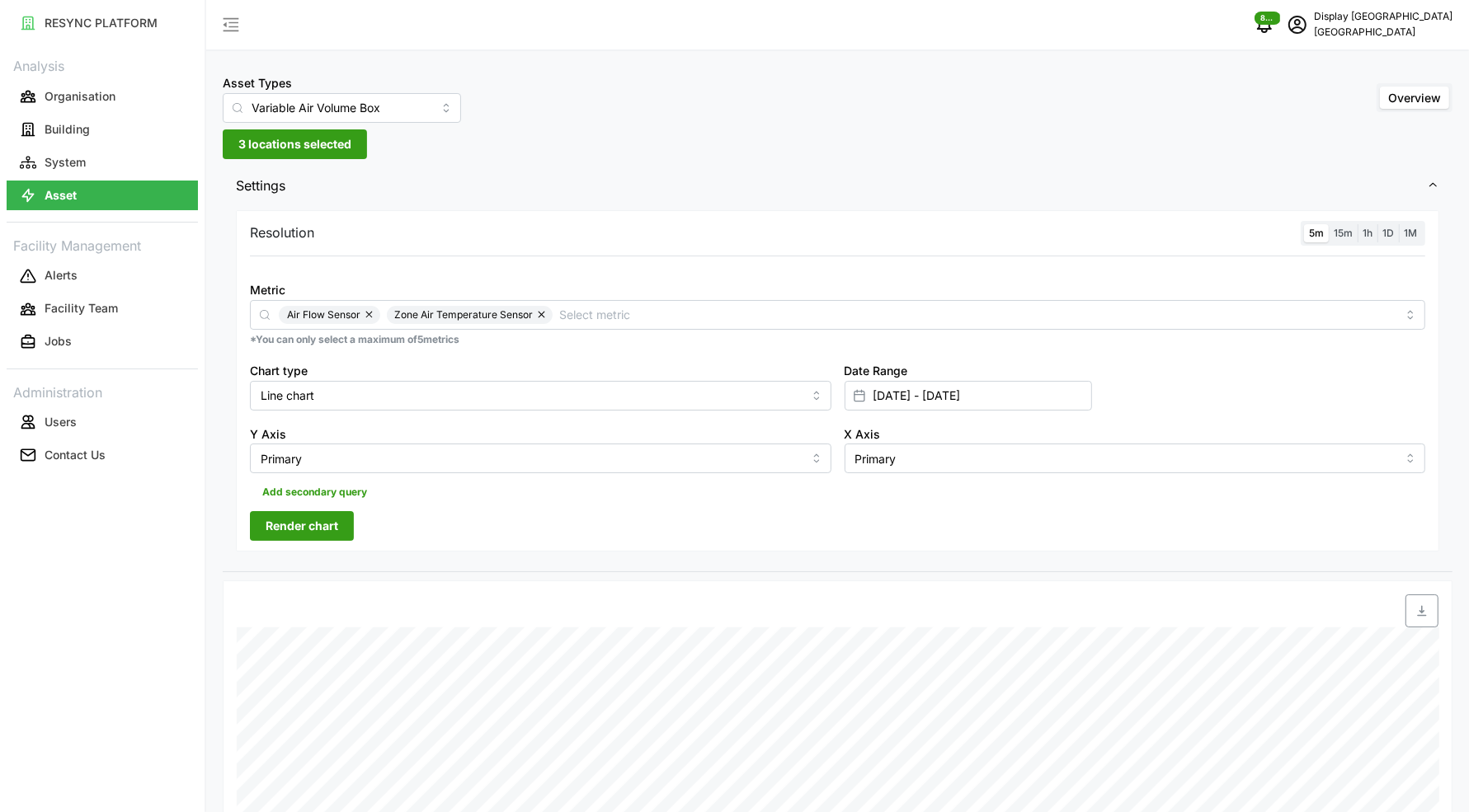
click at [550, 502] on div "Add secondary query" at bounding box center [837, 489] width 1175 height 31
click at [332, 529] on span "Render chart" at bounding box center [302, 526] width 73 height 28
click at [281, 138] on span "3 locations selected" at bounding box center [295, 144] width 113 height 28
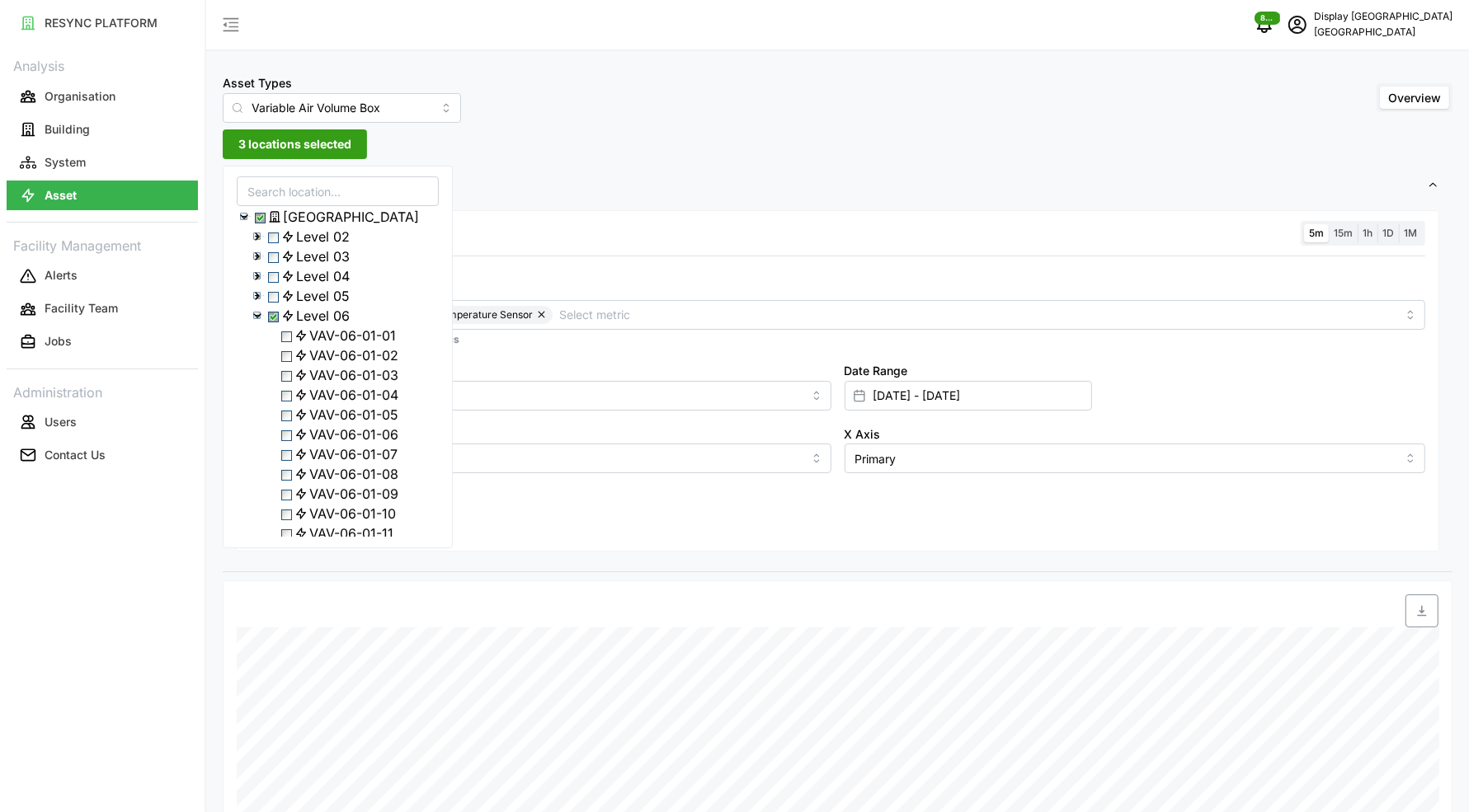
click at [257, 326] on div "Level 06" at bounding box center [337, 315] width 200 height 20
click at [257, 322] on icon at bounding box center [257, 315] width 13 height 13
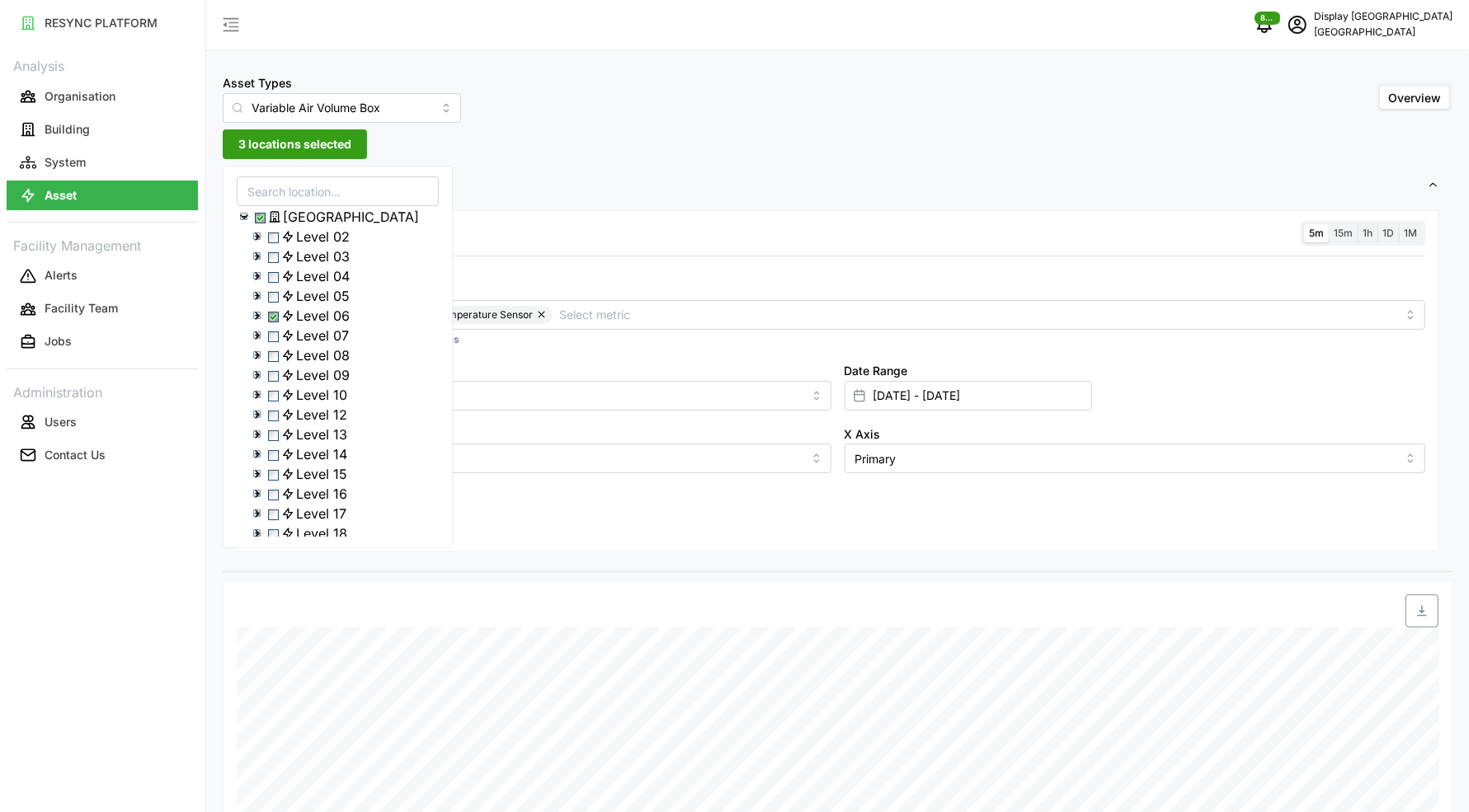
click at [256, 339] on polyline at bounding box center [257, 335] width 3 height 7
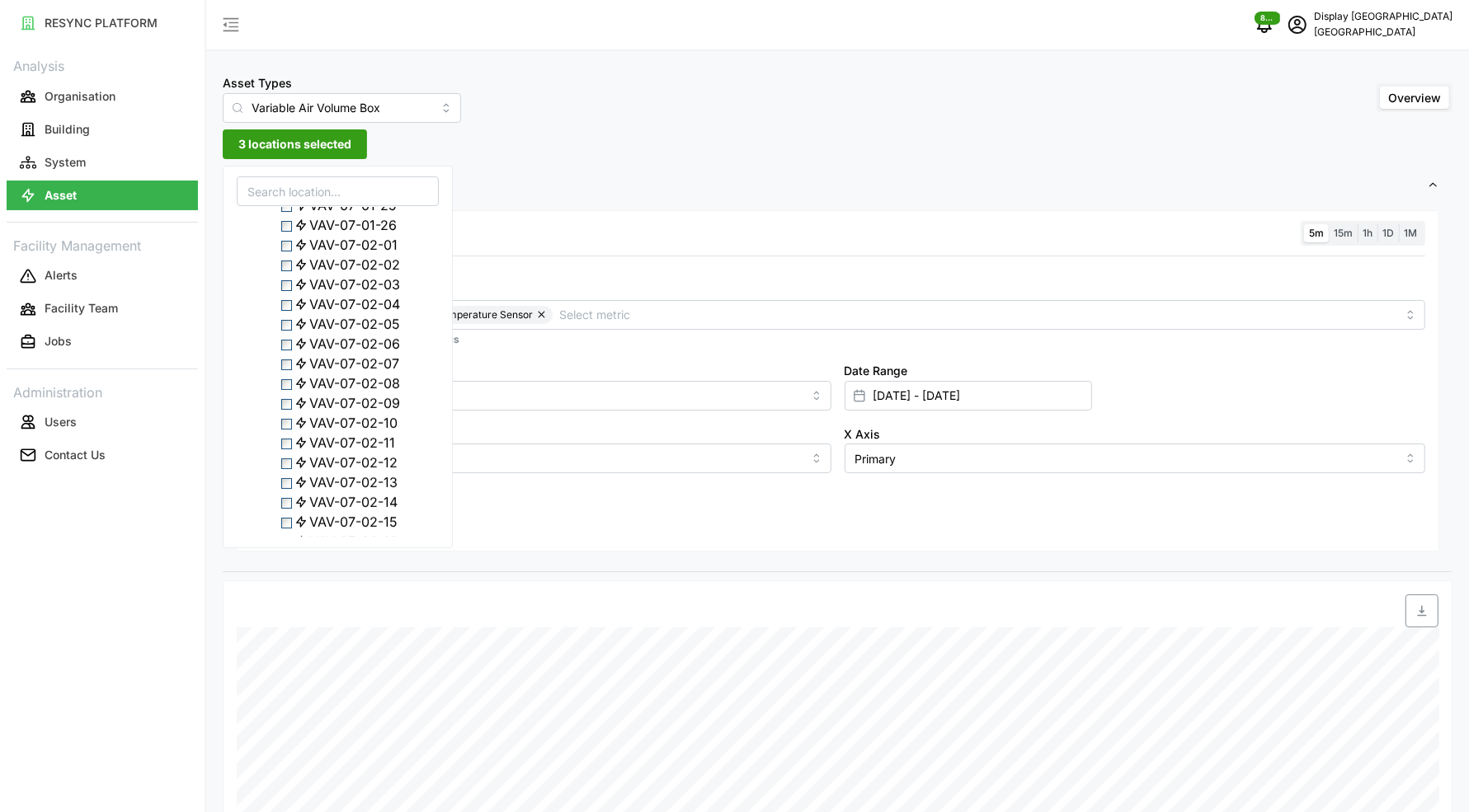
scroll to position [652, 0]
click at [292, 364] on span "Select VAV-07-02-08" at bounding box center [286, 358] width 10 height 10
click at [273, 193] on span "Select Level 06" at bounding box center [273, 187] width 10 height 10
click at [275, 193] on span "Select Level 06" at bounding box center [273, 187] width 10 height 10
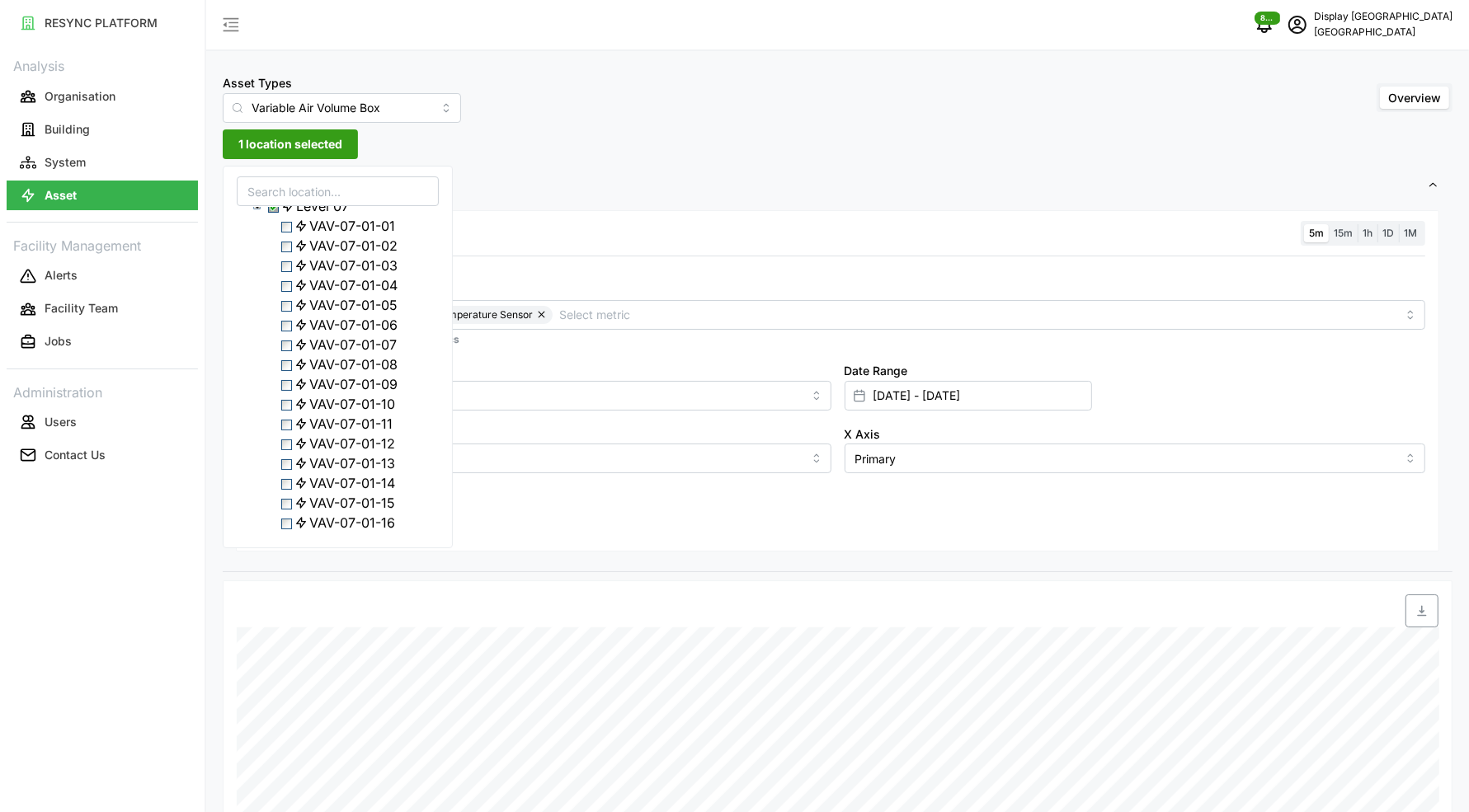
click at [616, 161] on div "Asset Types Variable Air Volume Box Overview 1 location selected Settings Resol…" at bounding box center [837, 653] width 1263 height 1305
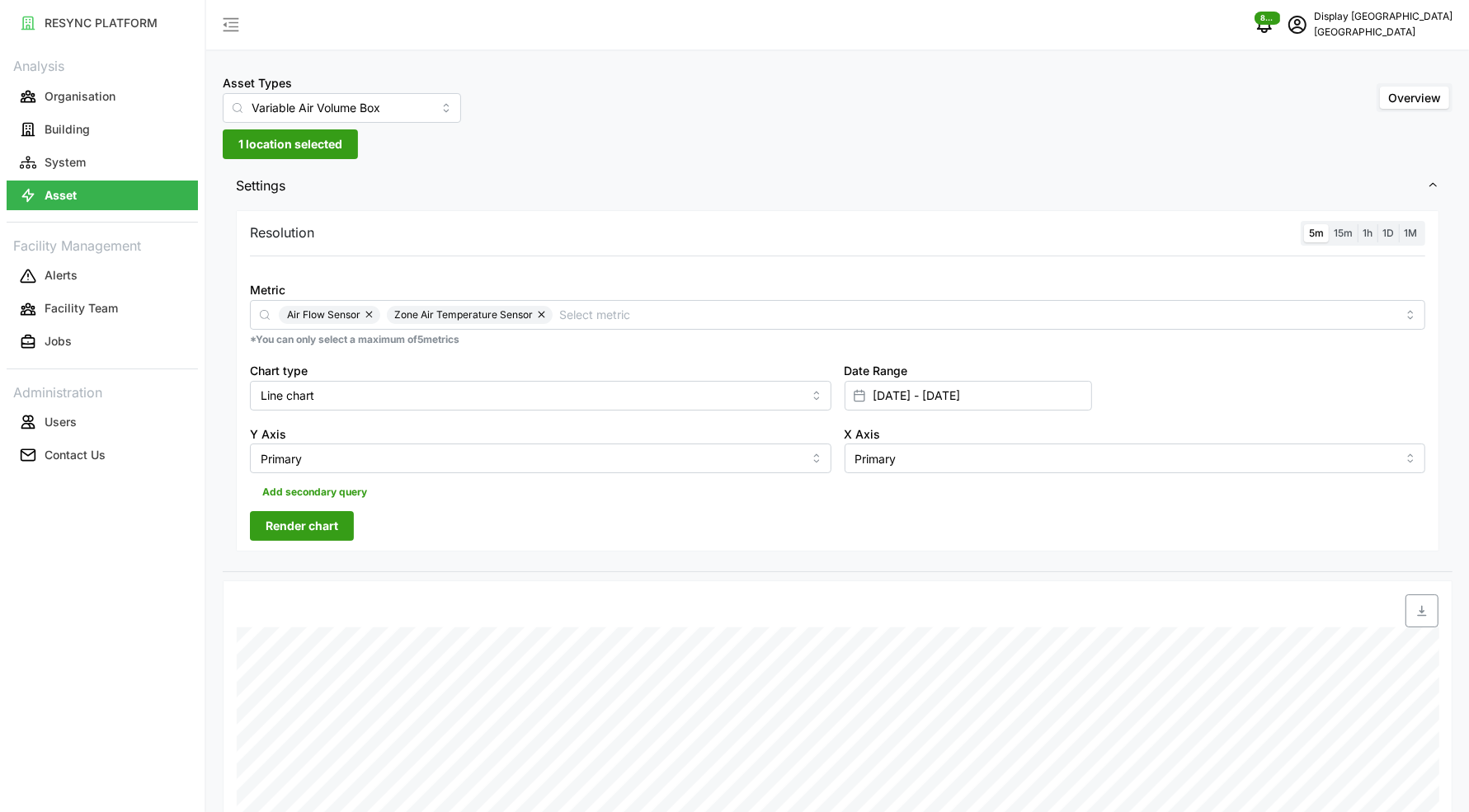
click at [323, 536] on span "Render chart" at bounding box center [302, 526] width 73 height 28
click at [295, 150] on span "1 location selected" at bounding box center [290, 144] width 104 height 28
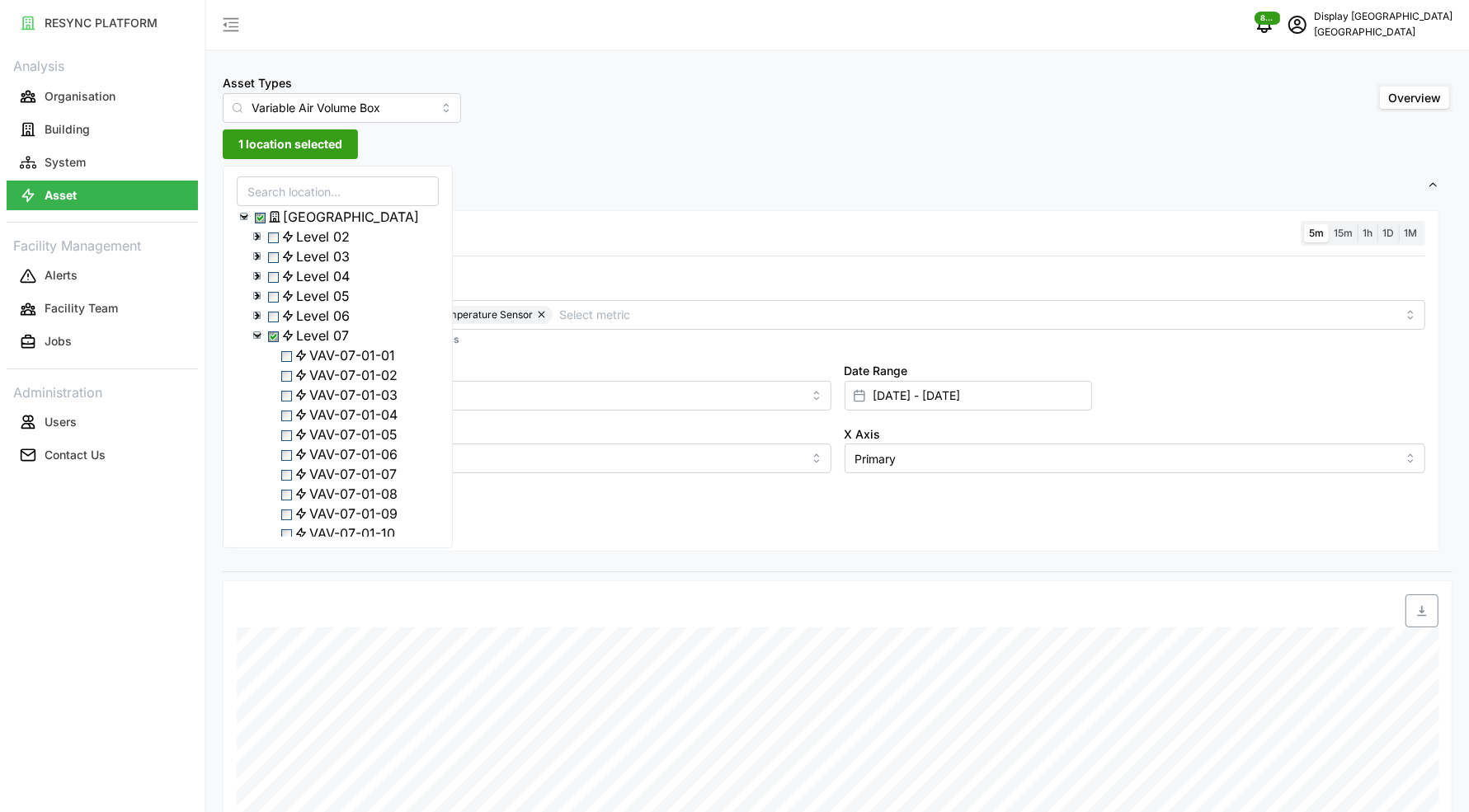
click at [260, 342] on icon at bounding box center [257, 335] width 13 height 13
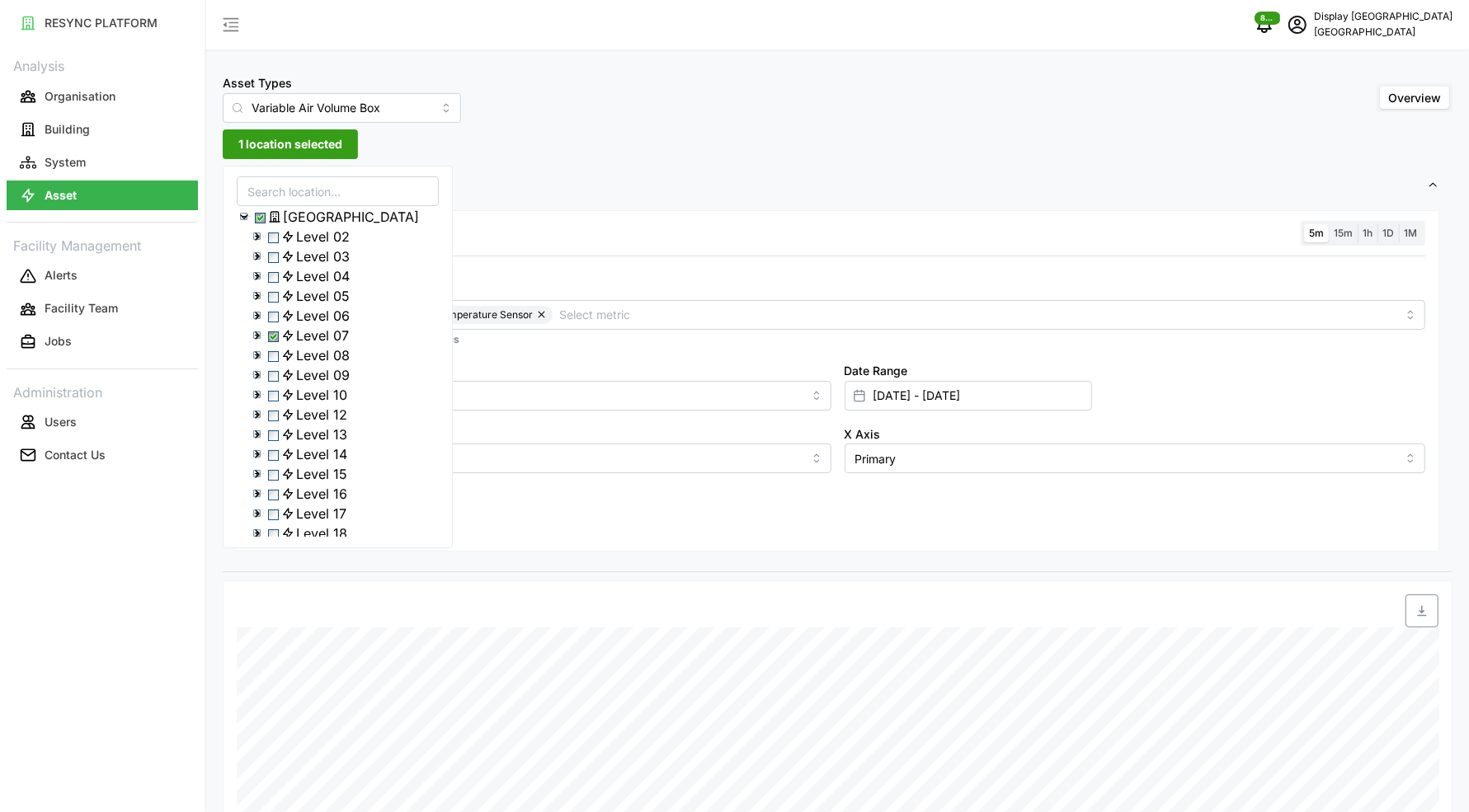
click at [256, 362] on icon at bounding box center [257, 354] width 13 height 13
click at [287, 401] on span "Select VAV-08-01-02" at bounding box center [286, 396] width 10 height 10
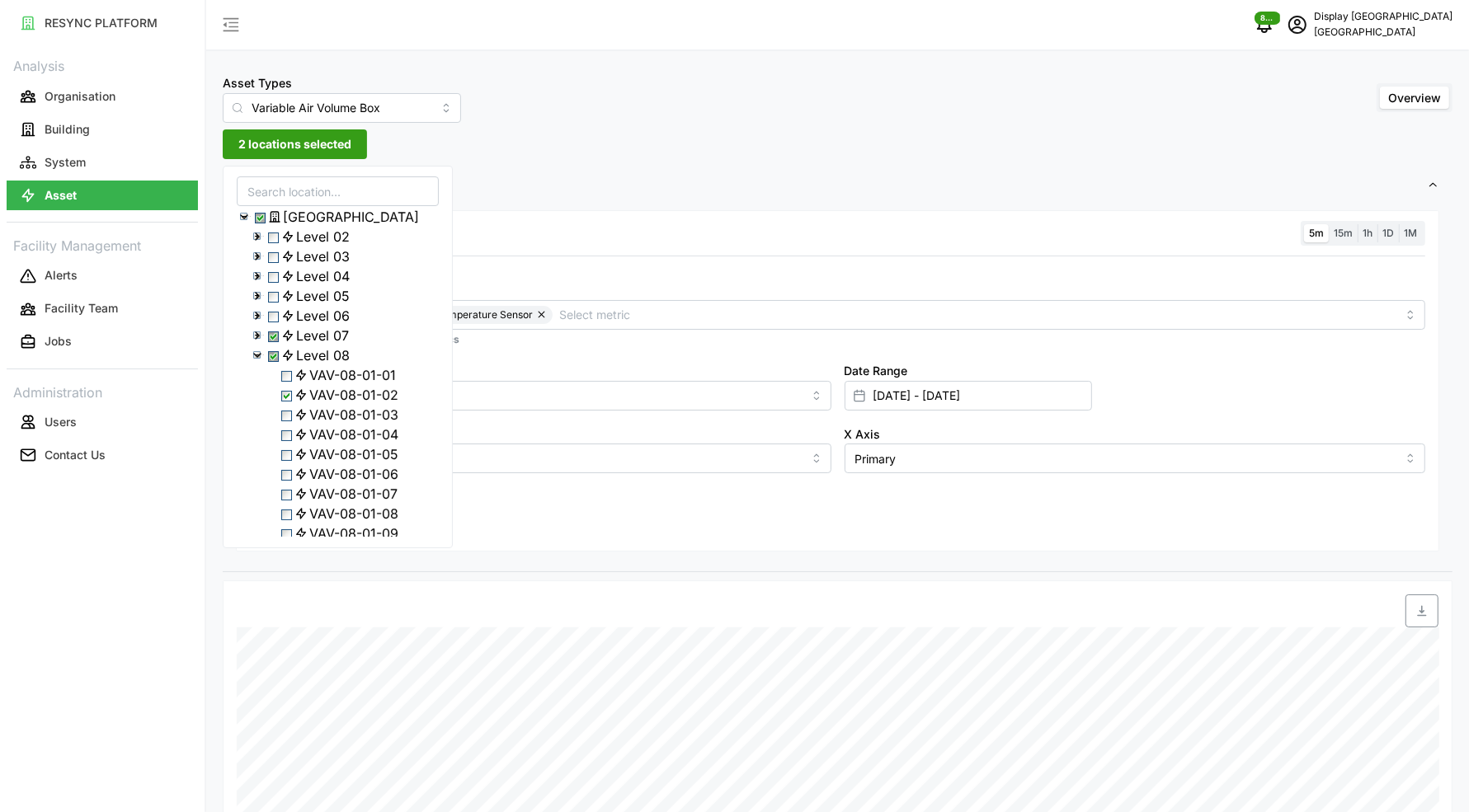
click at [276, 346] on div "Level 07" at bounding box center [337, 335] width 200 height 20
click at [276, 342] on span "Select Level 07" at bounding box center [273, 337] width 10 height 10
click at [279, 342] on span "Select Level 07" at bounding box center [273, 337] width 10 height 10
click at [288, 481] on span "Select VAV-08-01-06" at bounding box center [286, 475] width 10 height 10
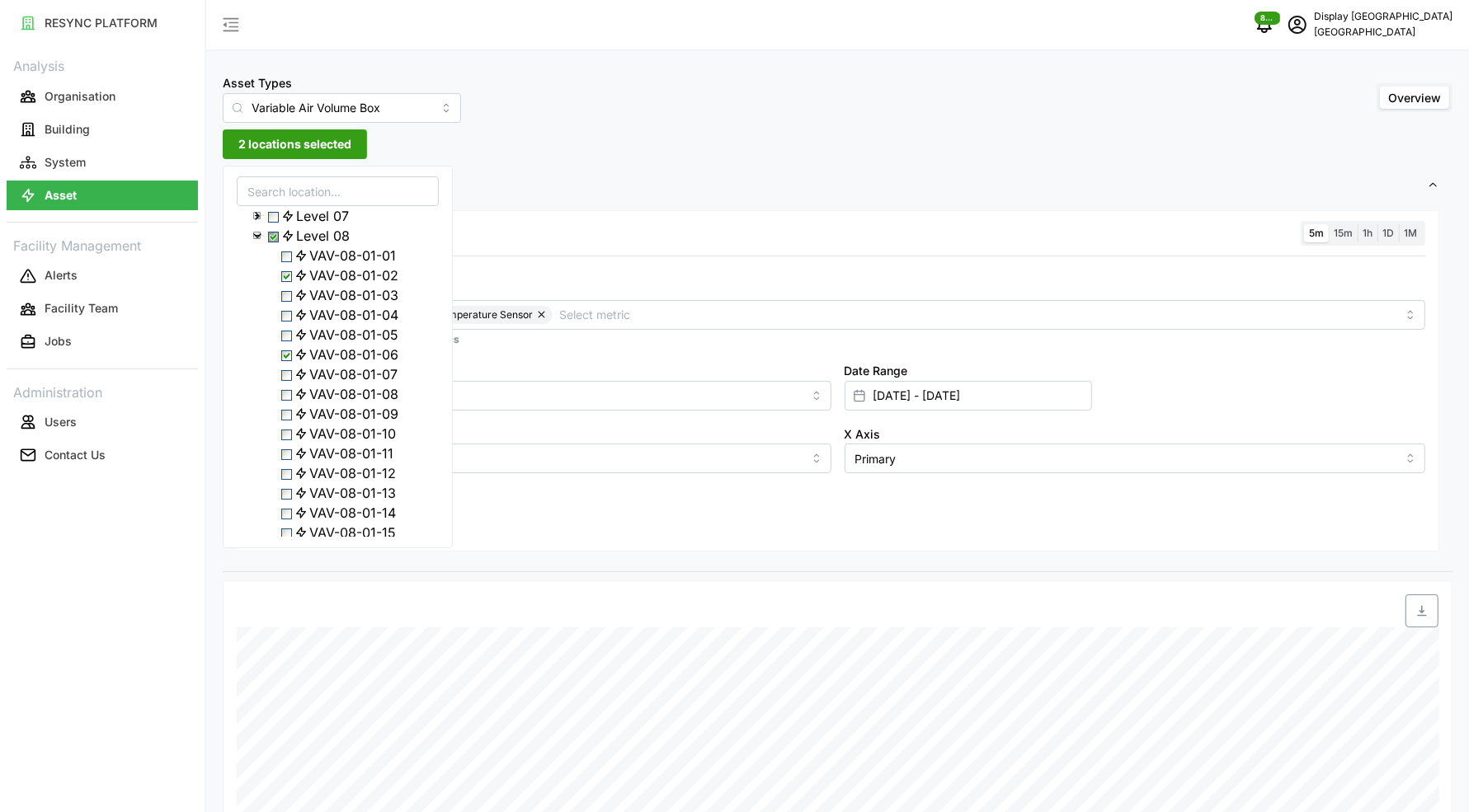
click at [289, 440] on span "Select VAV-08-01-10" at bounding box center [286, 435] width 10 height 10
click at [289, 435] on span "Select VAV-08-01-15" at bounding box center [286, 430] width 10 height 10
click at [287, 281] on span "Select VAV-08-02-01" at bounding box center [286, 275] width 10 height 10
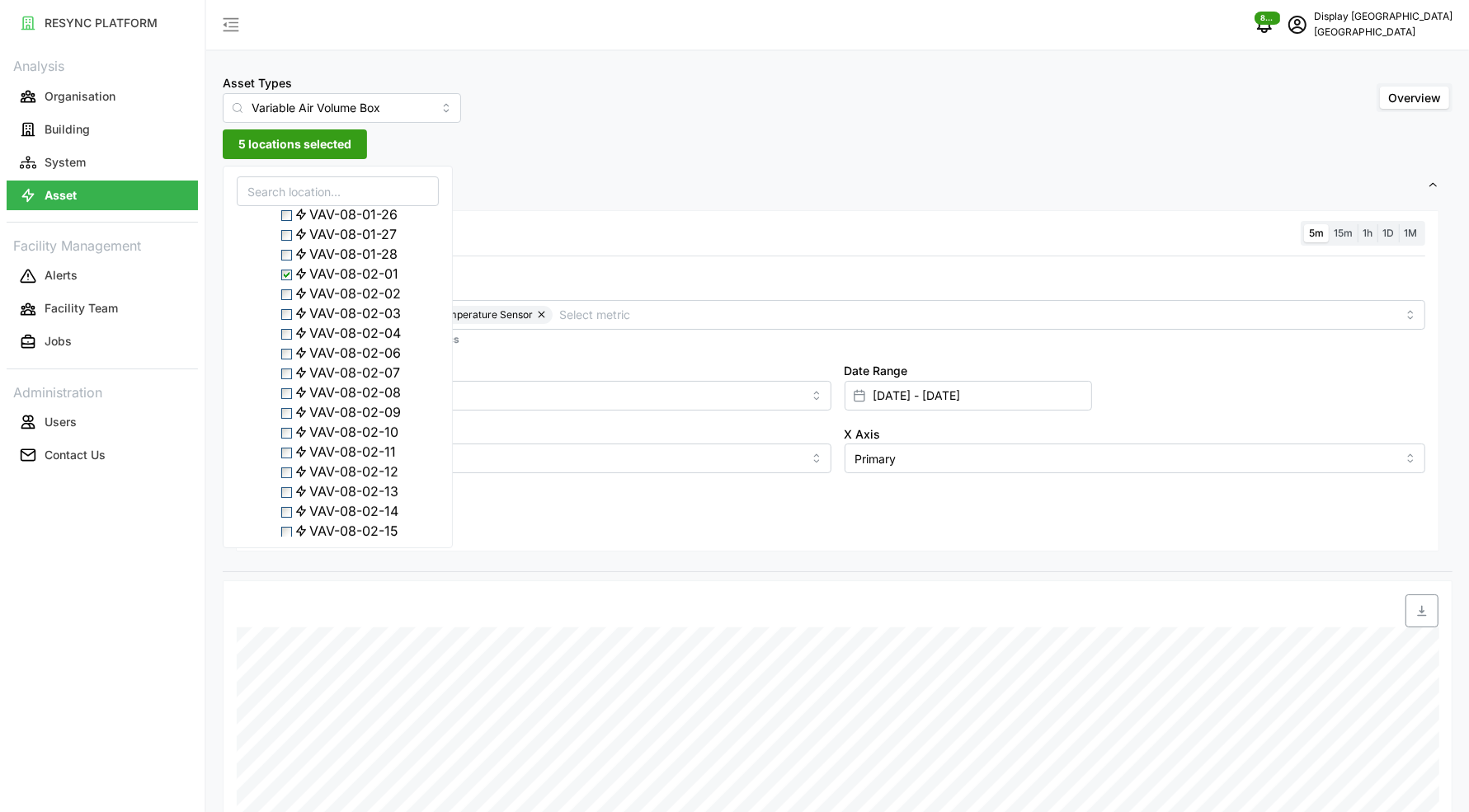
click at [287, 300] on span "Select VAV-08-02-02" at bounding box center [286, 295] width 10 height 10
click at [536, 519] on div "Resolution 5m 15m 1h 1D 1M Metric Air Flow Sensor Zone Air Temperature Sensor *…" at bounding box center [837, 381] width 1203 height 342
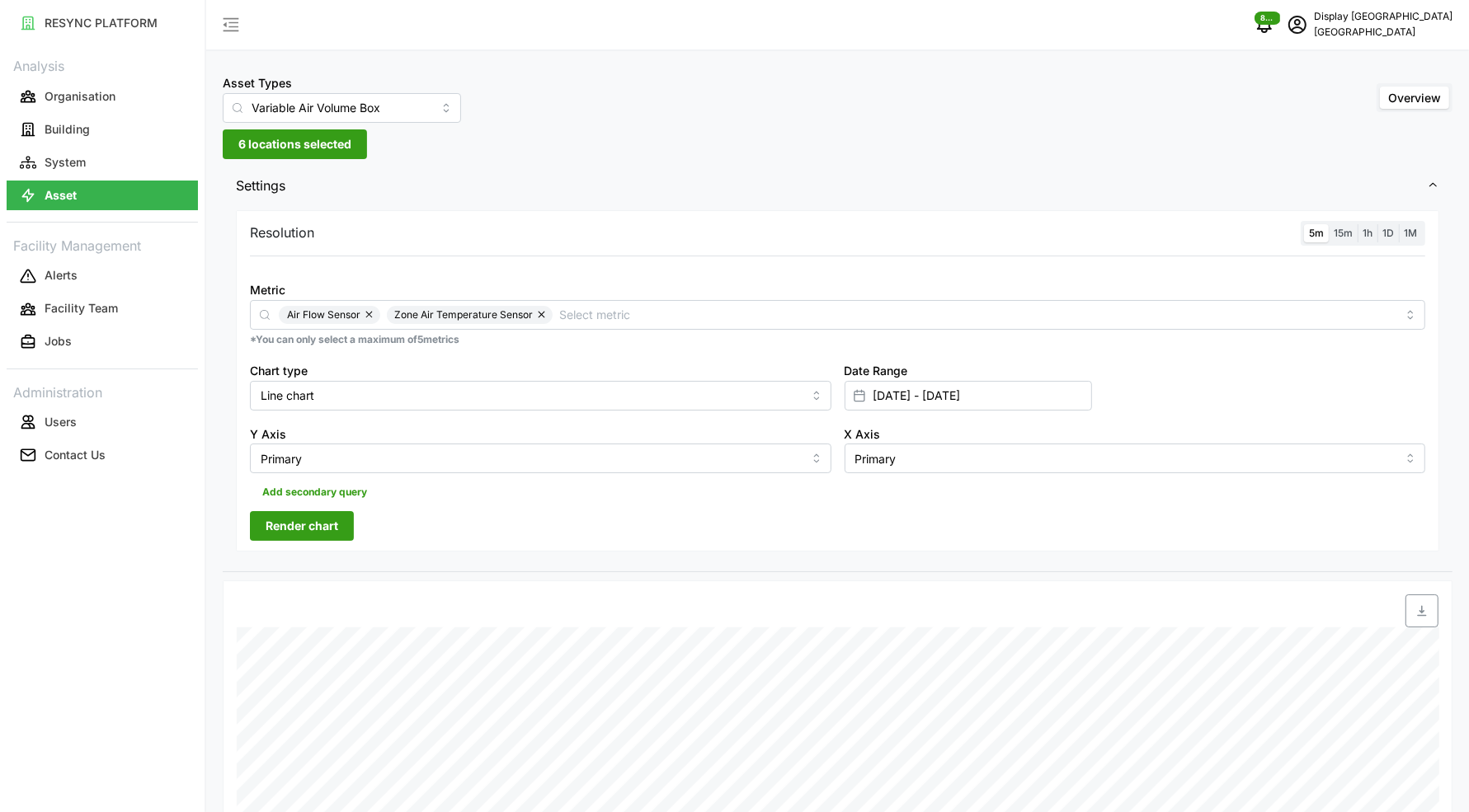
click at [337, 525] on span "Render chart" at bounding box center [302, 526] width 73 height 28
click at [307, 146] on span "6 locations selected" at bounding box center [295, 144] width 113 height 28
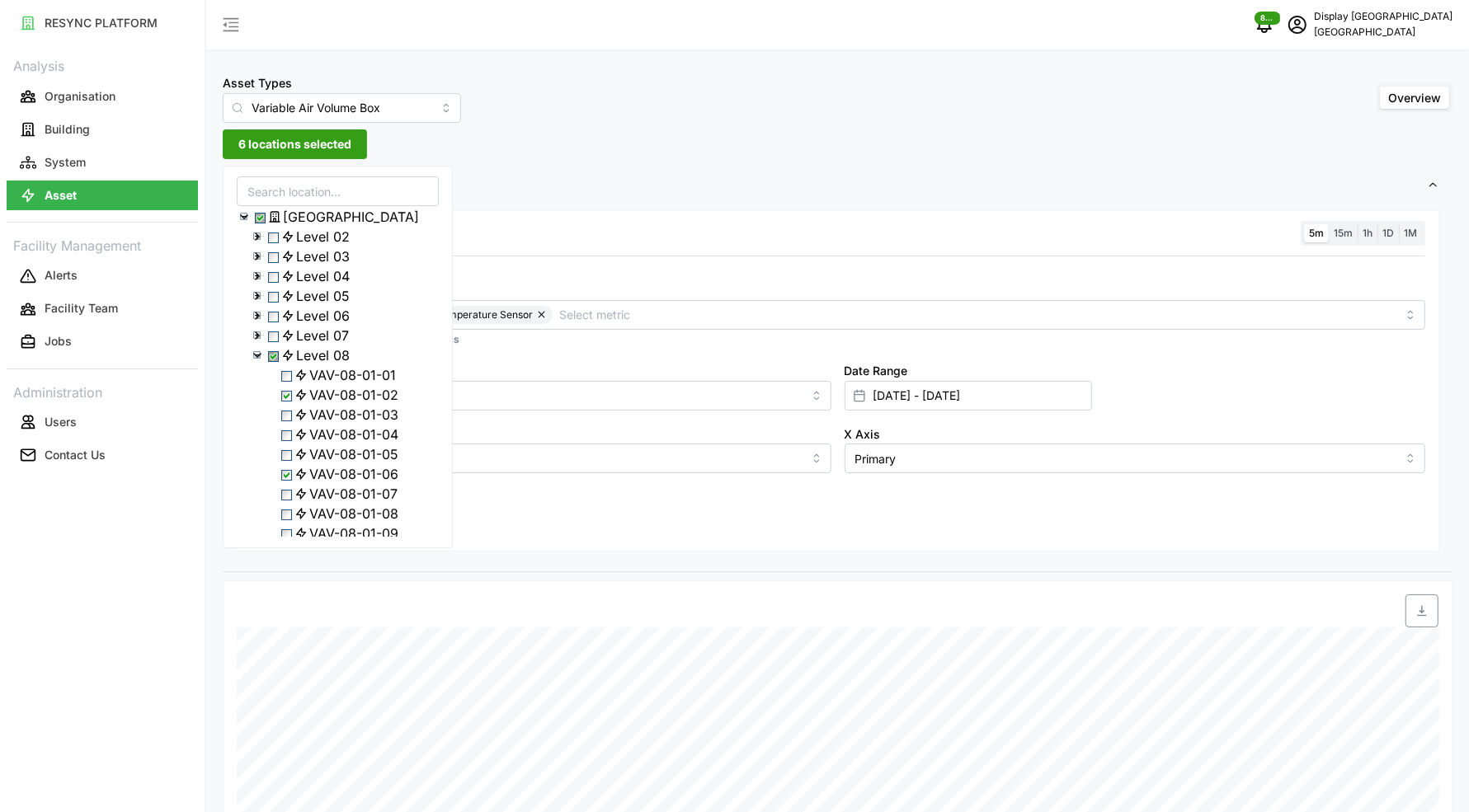
click at [254, 362] on icon at bounding box center [257, 354] width 13 height 13
click at [275, 382] on span "Select Level 09" at bounding box center [273, 376] width 10 height 10
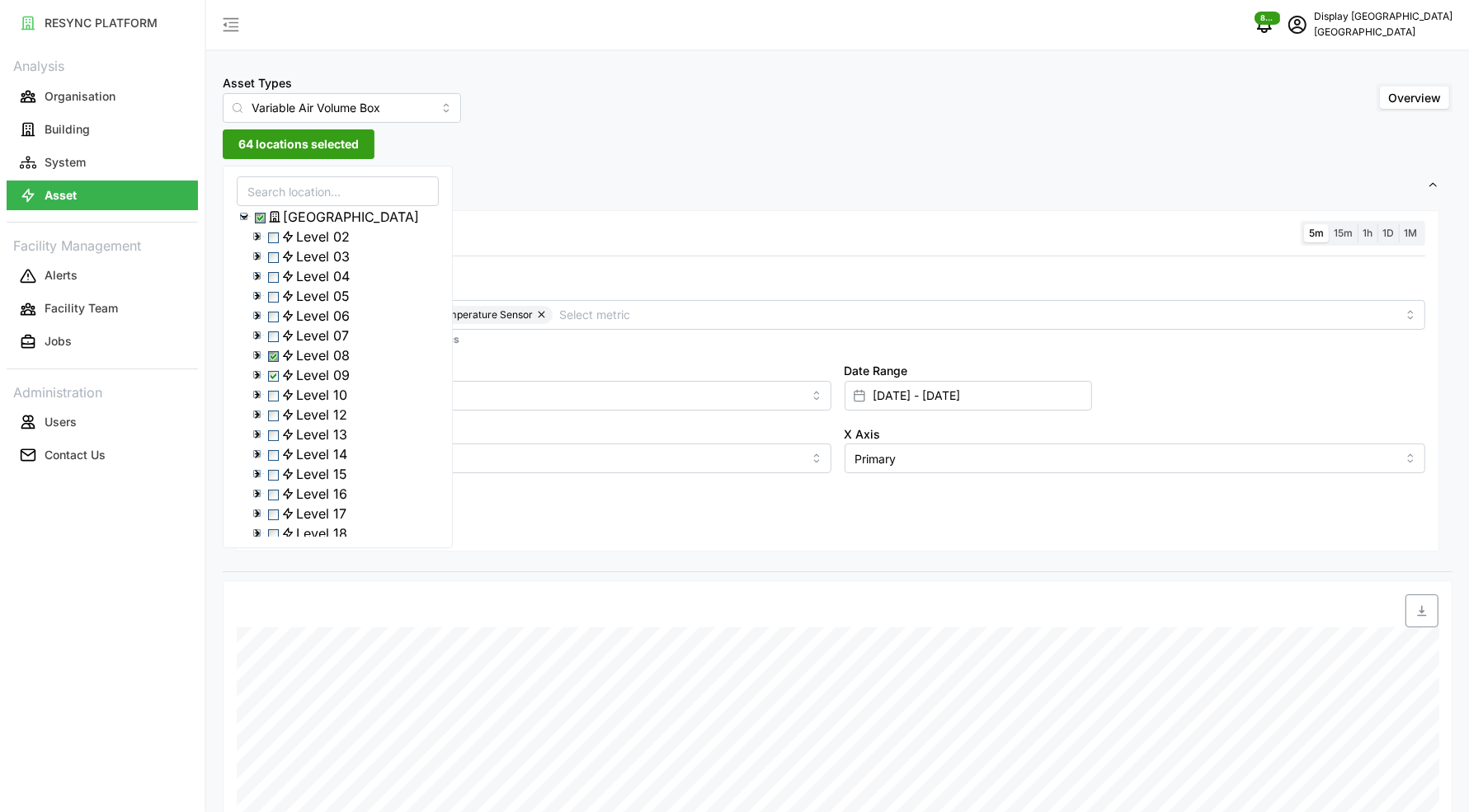
click at [275, 362] on span "Select Level 08" at bounding box center [273, 356] width 10 height 10
click at [262, 362] on icon at bounding box center [257, 354] width 13 height 13
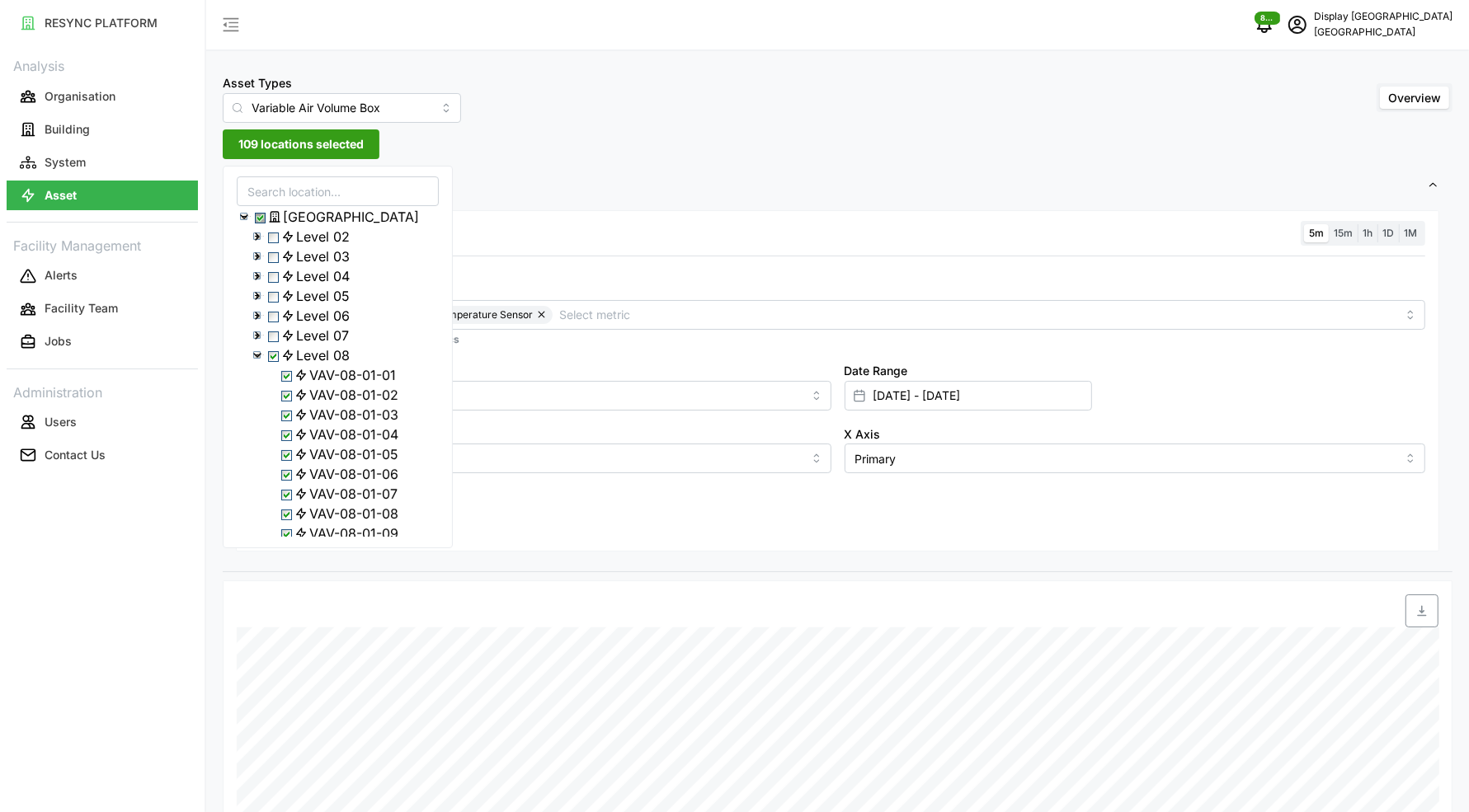
click at [283, 366] on div "Level 08" at bounding box center [337, 355] width 200 height 20
click at [276, 362] on span "Select Level 08" at bounding box center [273, 356] width 10 height 10
click at [256, 357] on polyline at bounding box center [257, 355] width 7 height 3
click at [521, 488] on div "Add secondary query" at bounding box center [837, 489] width 1175 height 31
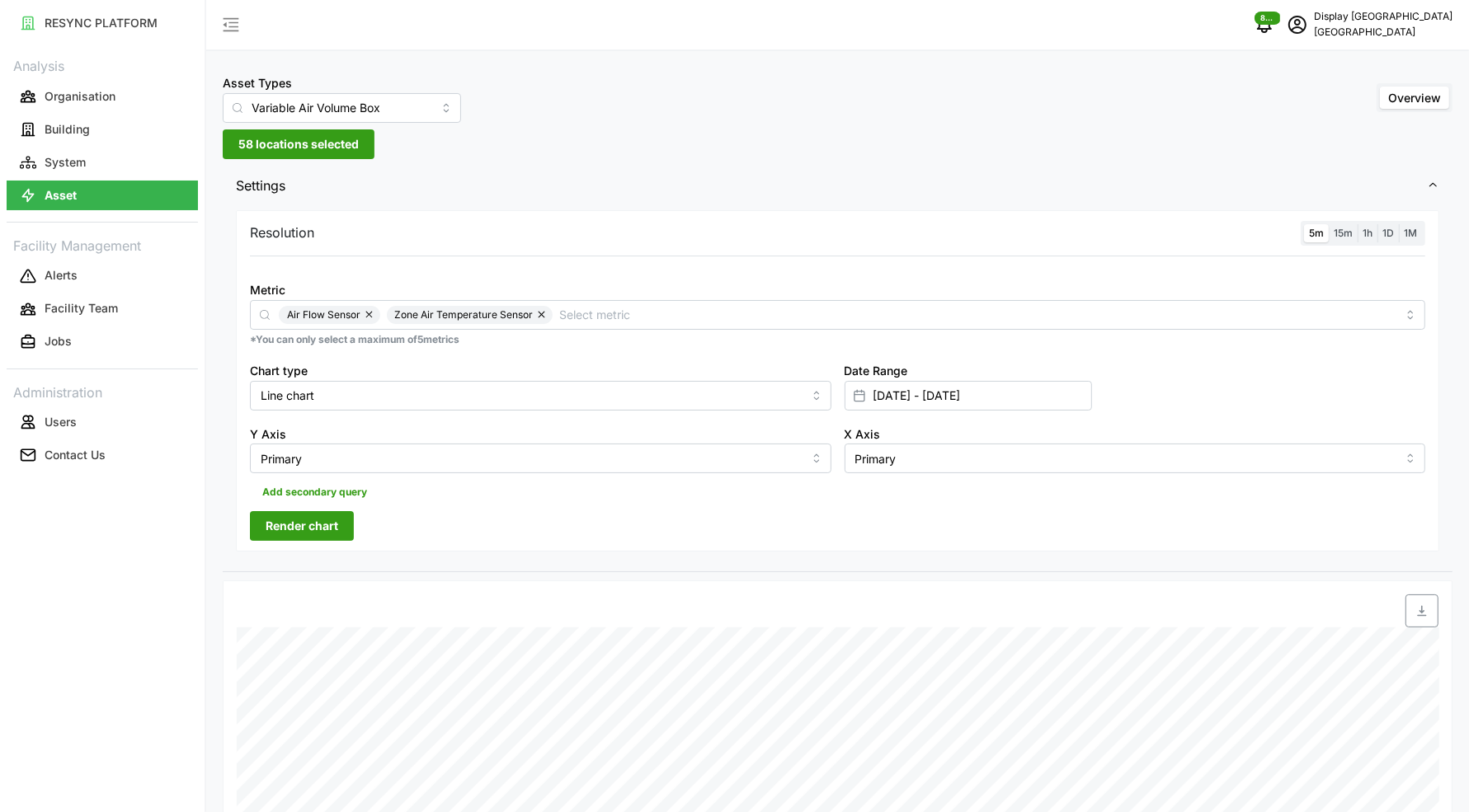
click at [320, 524] on span "Render chart" at bounding box center [302, 526] width 73 height 28
click at [276, 152] on span "58 locations selected" at bounding box center [298, 144] width 120 height 28
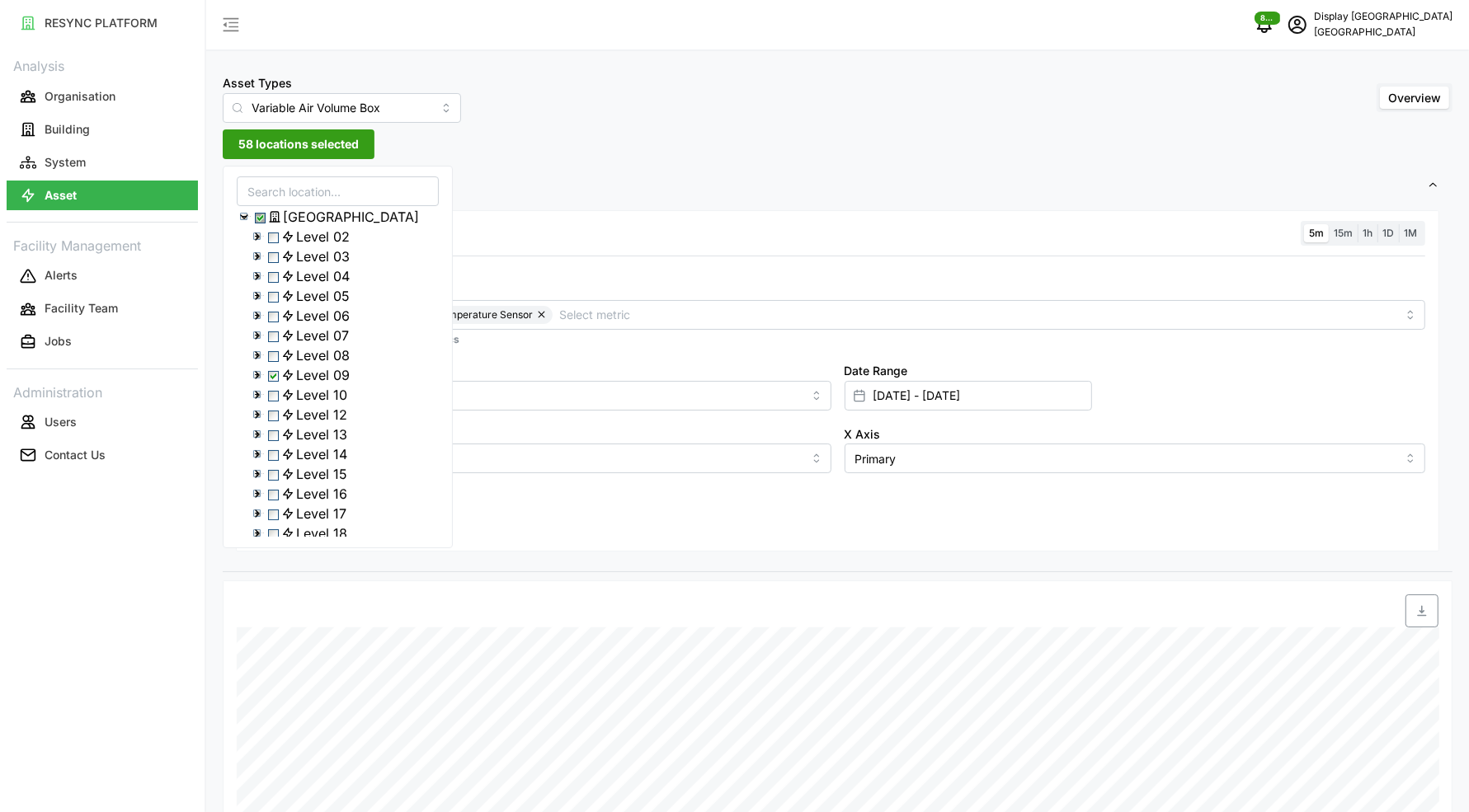
click at [254, 382] on icon at bounding box center [257, 374] width 13 height 13
click at [276, 382] on span "Select Level 09" at bounding box center [273, 376] width 10 height 10
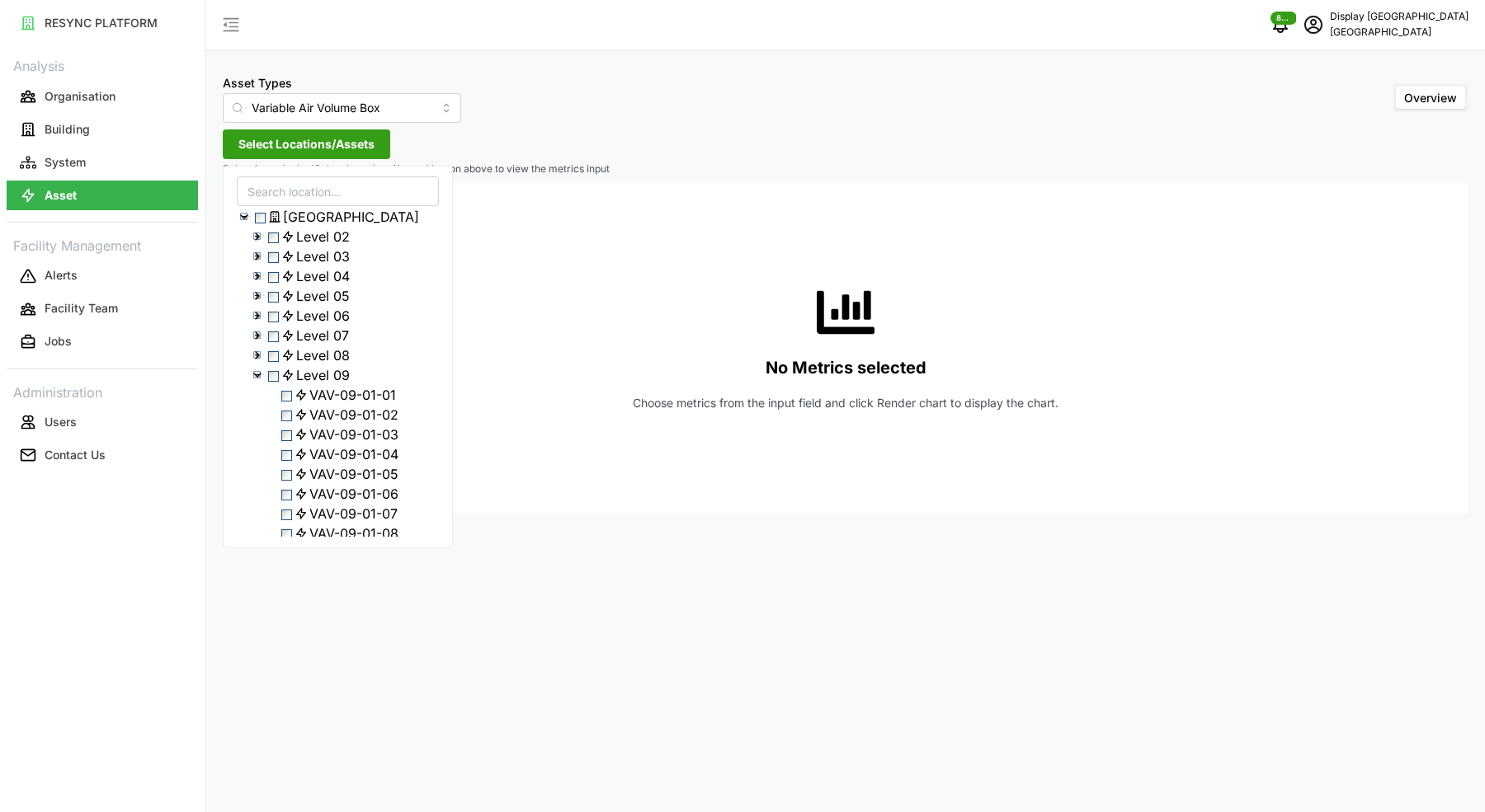
click at [287, 401] on span "Select VAV-09-01-01" at bounding box center [286, 396] width 10 height 10
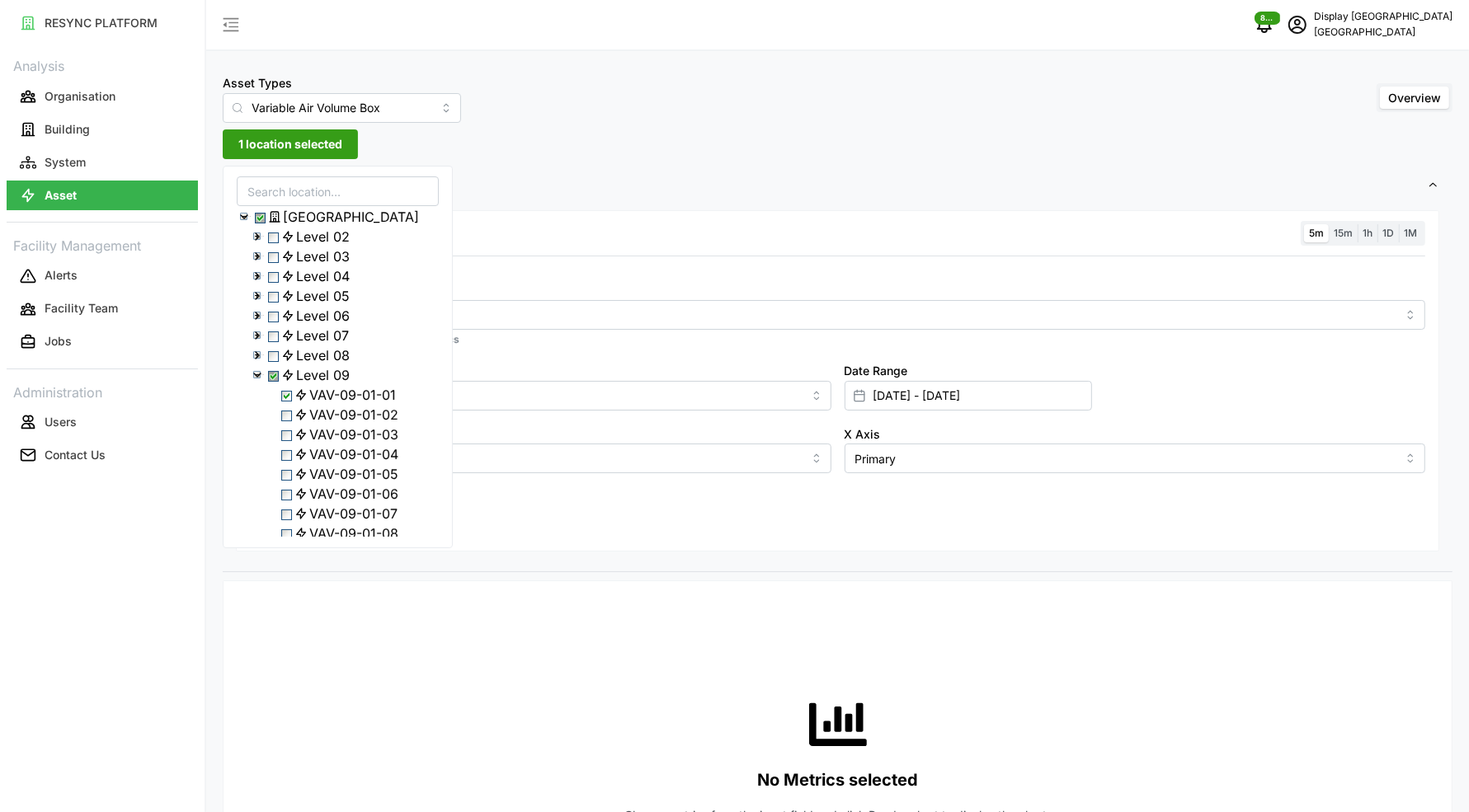
click at [291, 421] on span "Select VAV-09-01-02" at bounding box center [286, 416] width 10 height 10
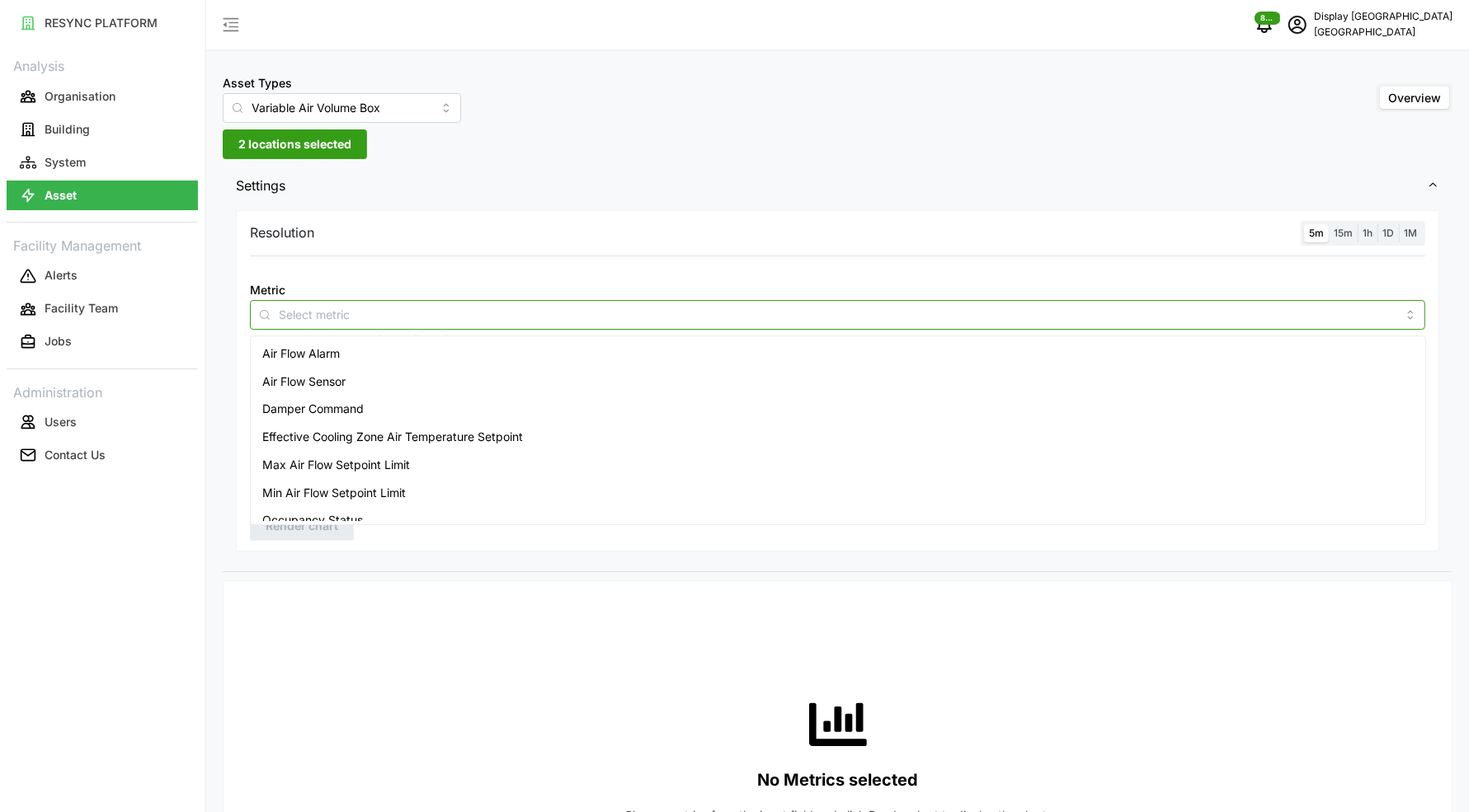
click at [520, 324] on div at bounding box center [837, 315] width 1175 height 29
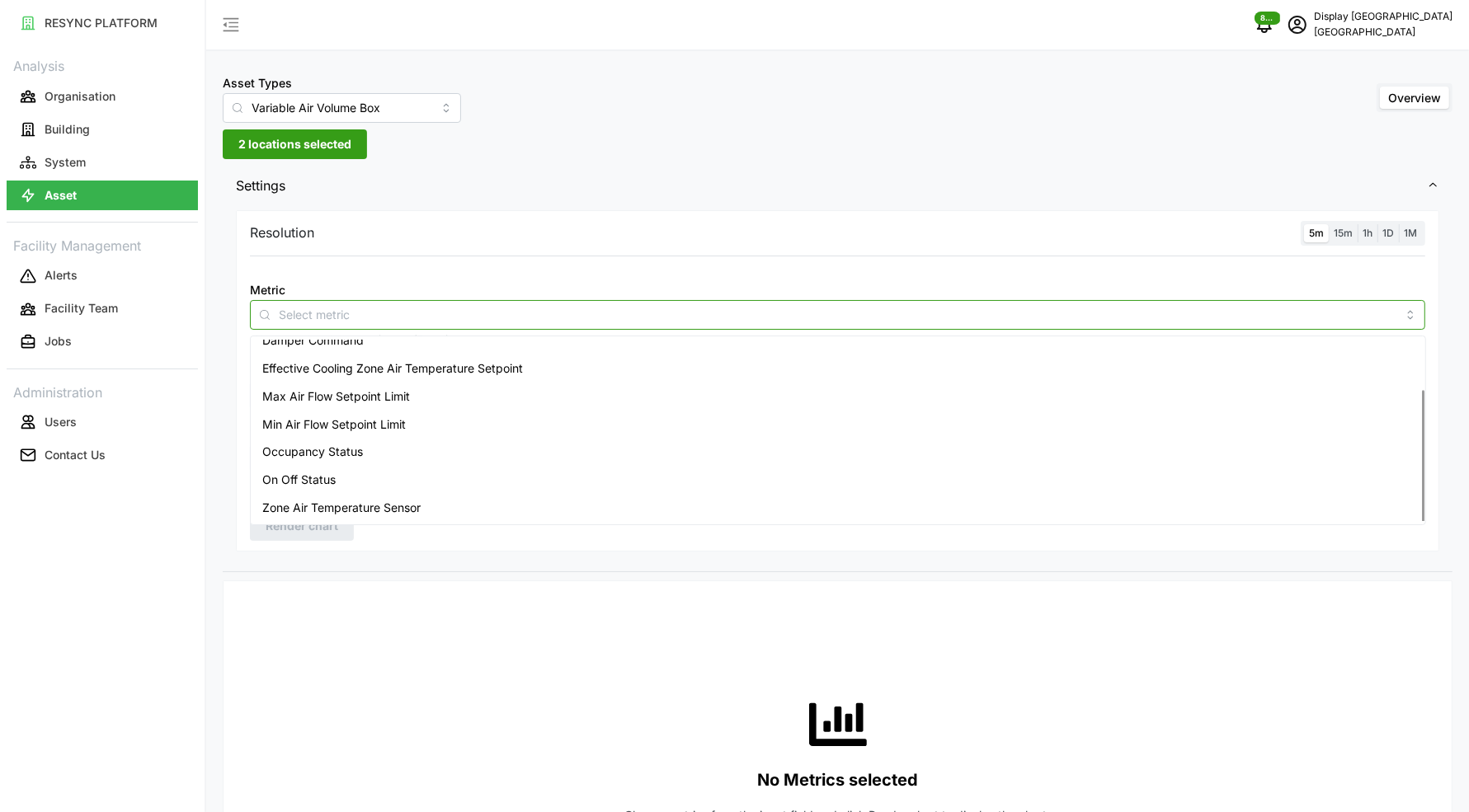
click at [373, 499] on span "Zone Air Temperature Sensor" at bounding box center [341, 508] width 159 height 18
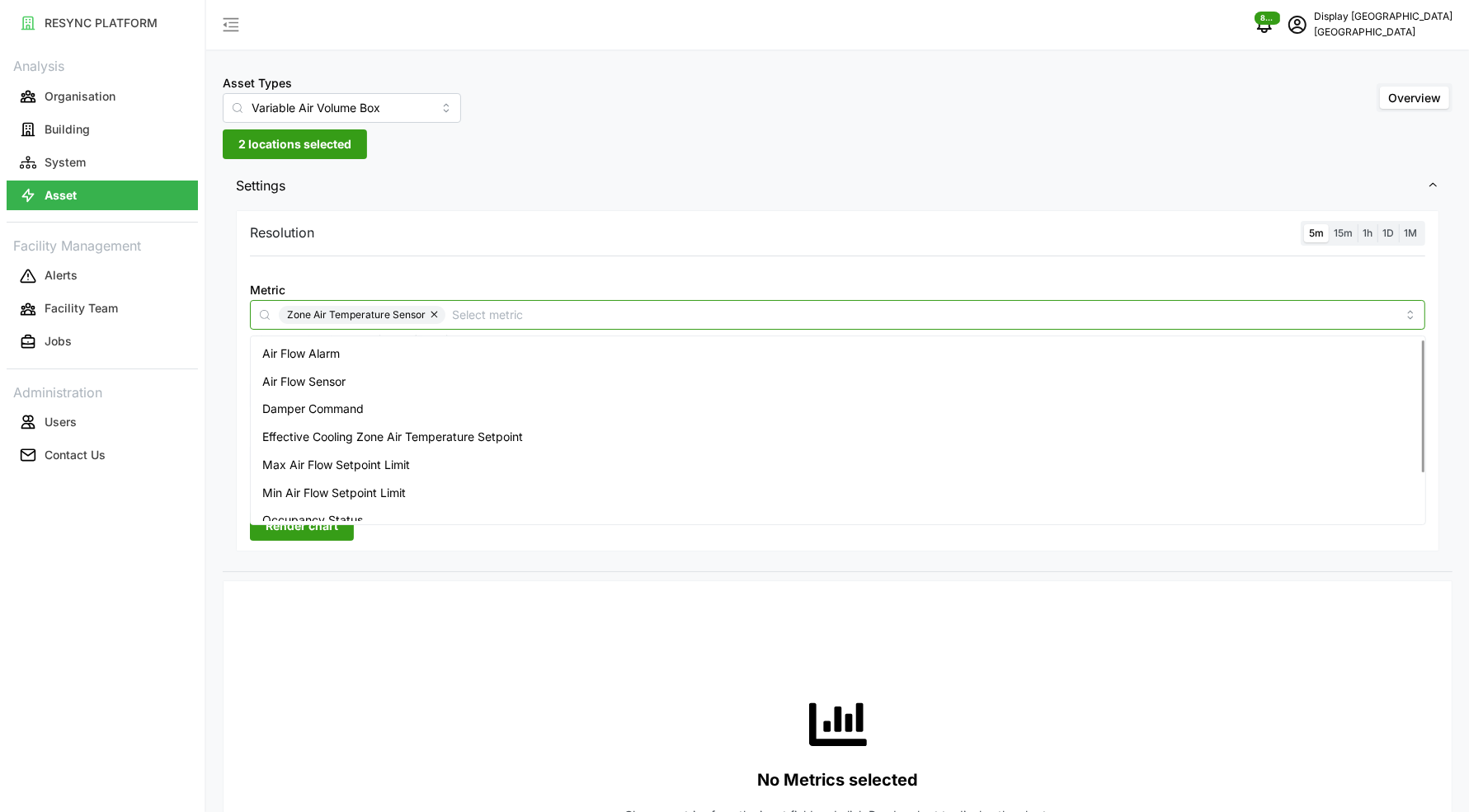
click at [350, 372] on div "Air Flow Sensor" at bounding box center [837, 381] width 1167 height 28
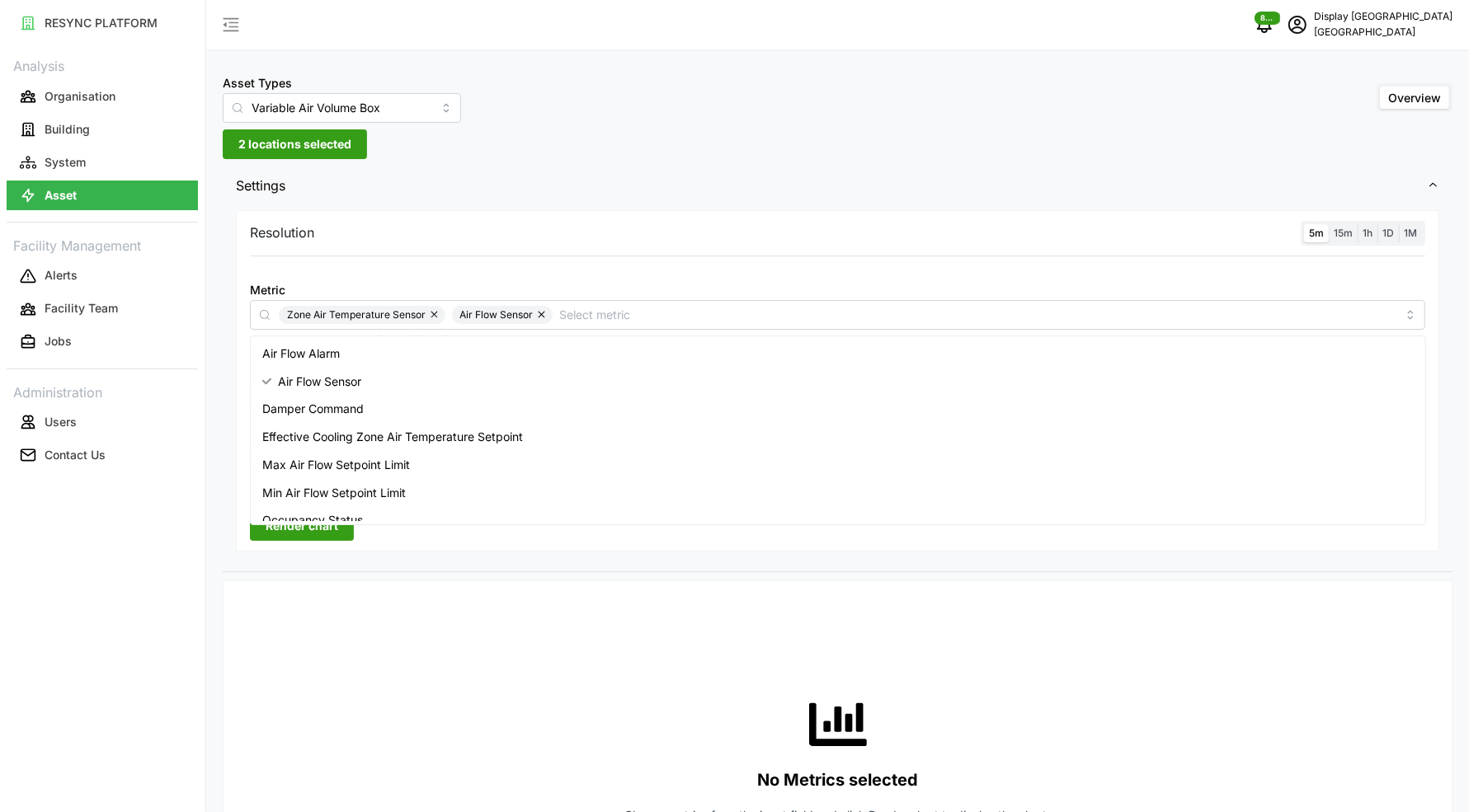
click at [366, 549] on div "Resolution 5m 15m 1h 1D 1M Metric Zone Air Temperature Sensor Air Flow Sensor *…" at bounding box center [837, 381] width 1203 height 342
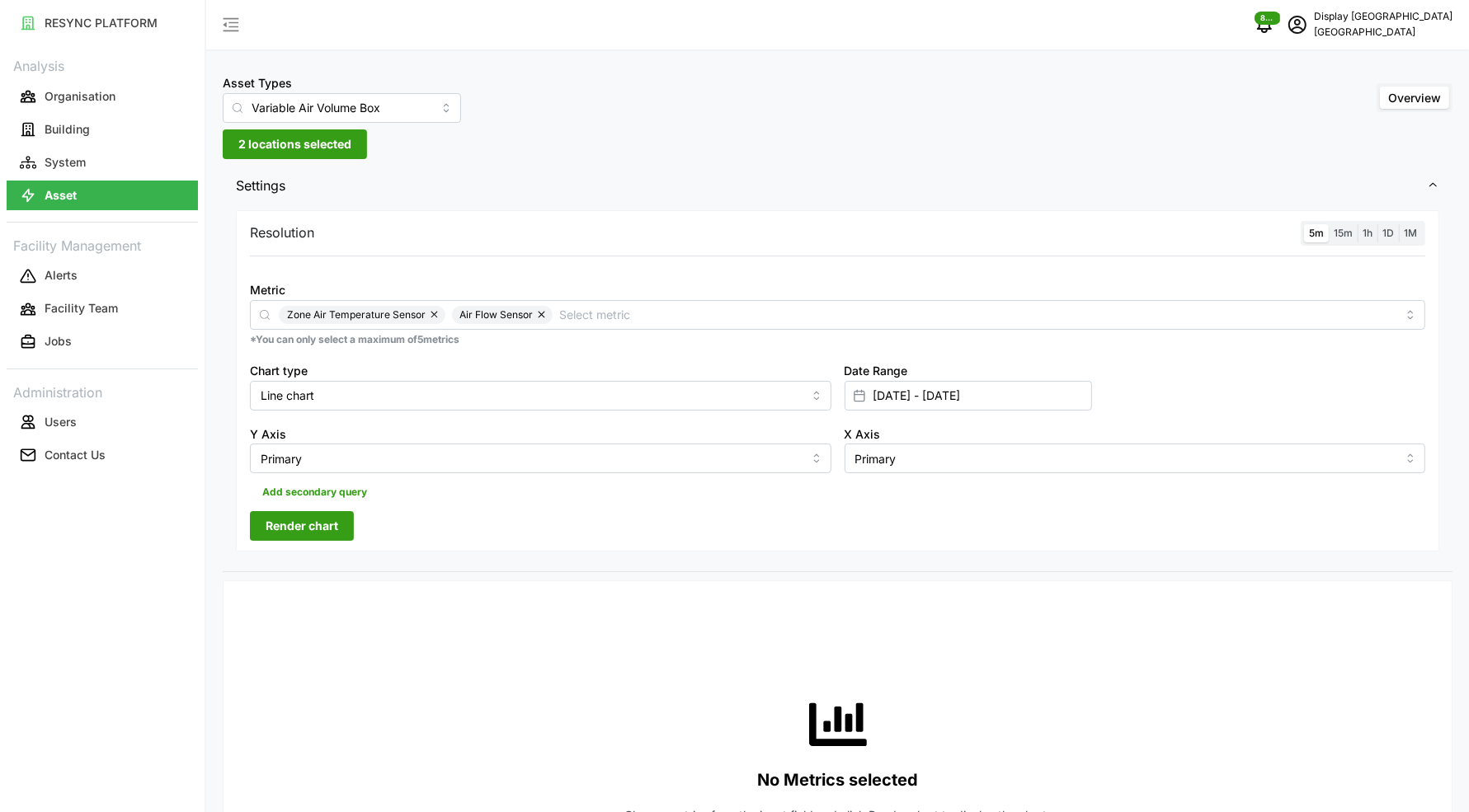
click at [330, 520] on span "Render chart" at bounding box center [302, 526] width 73 height 28
click at [266, 144] on span "2 locations selected" at bounding box center [295, 144] width 113 height 28
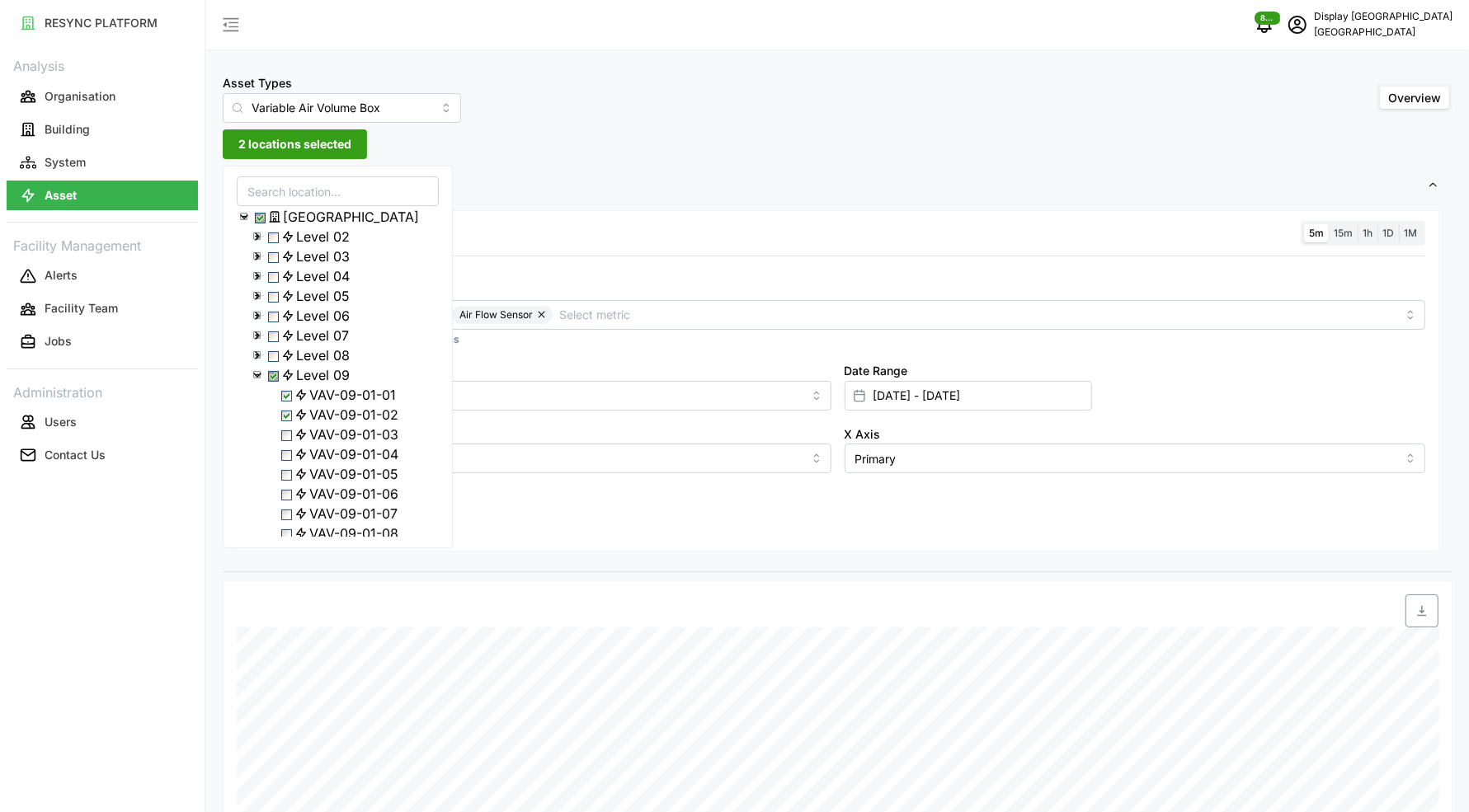
click at [289, 441] on span "Select VAV-09-01-03" at bounding box center [286, 436] width 10 height 10
click at [289, 461] on span "Select VAV-09-01-04" at bounding box center [286, 456] width 10 height 10
click at [290, 421] on span "Select VAV-09-01-02" at bounding box center [286, 416] width 10 height 10
click at [287, 401] on span "Select VAV-09-01-01" at bounding box center [286, 396] width 10 height 10
click at [291, 481] on span "Select VAV-09-01-05" at bounding box center [286, 475] width 10 height 10
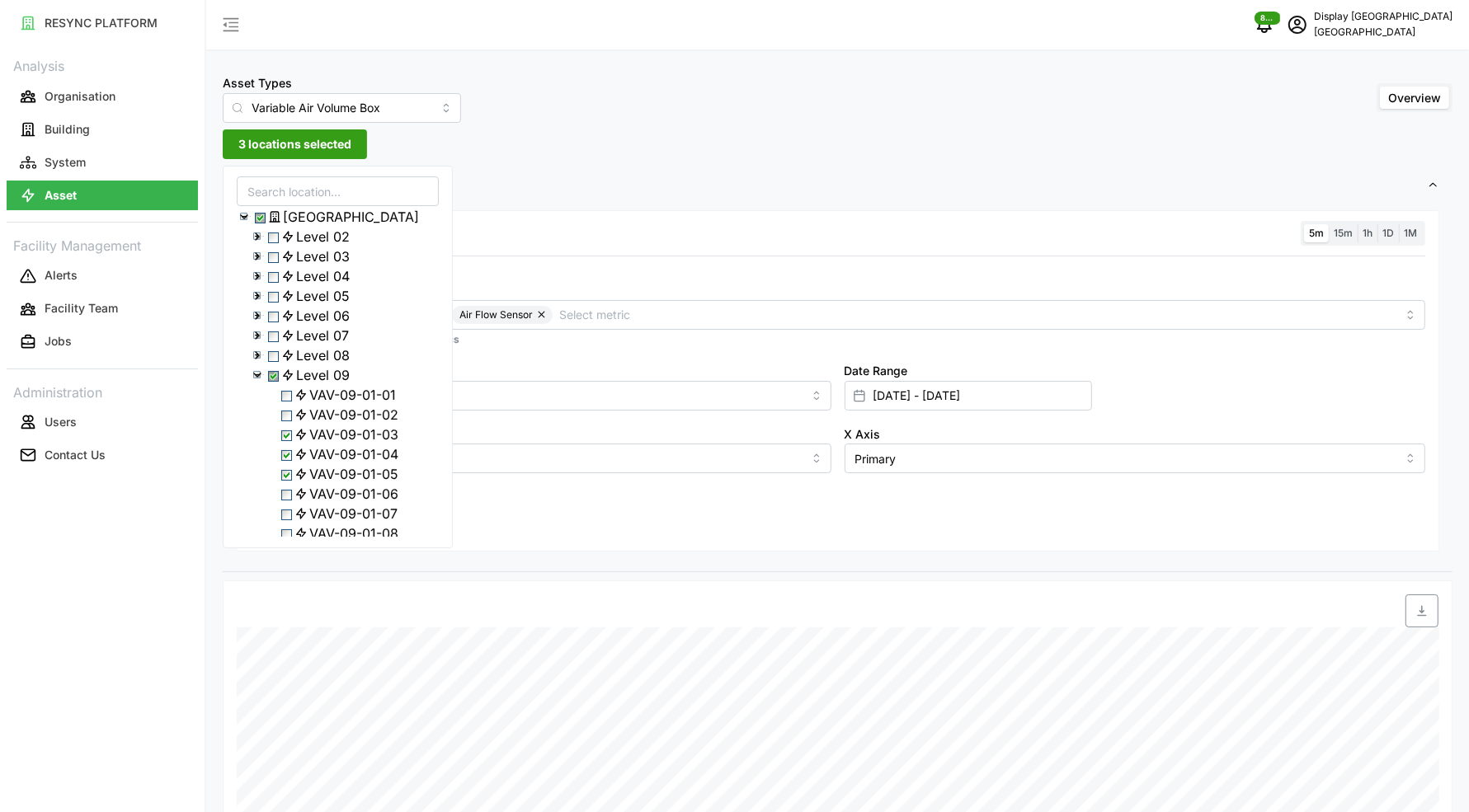
click at [572, 535] on div "Resolution 5m 15m 1h 1D 1M Metric Zone Air Temperature Sensor Air Flow Sensor *…" at bounding box center [837, 381] width 1203 height 342
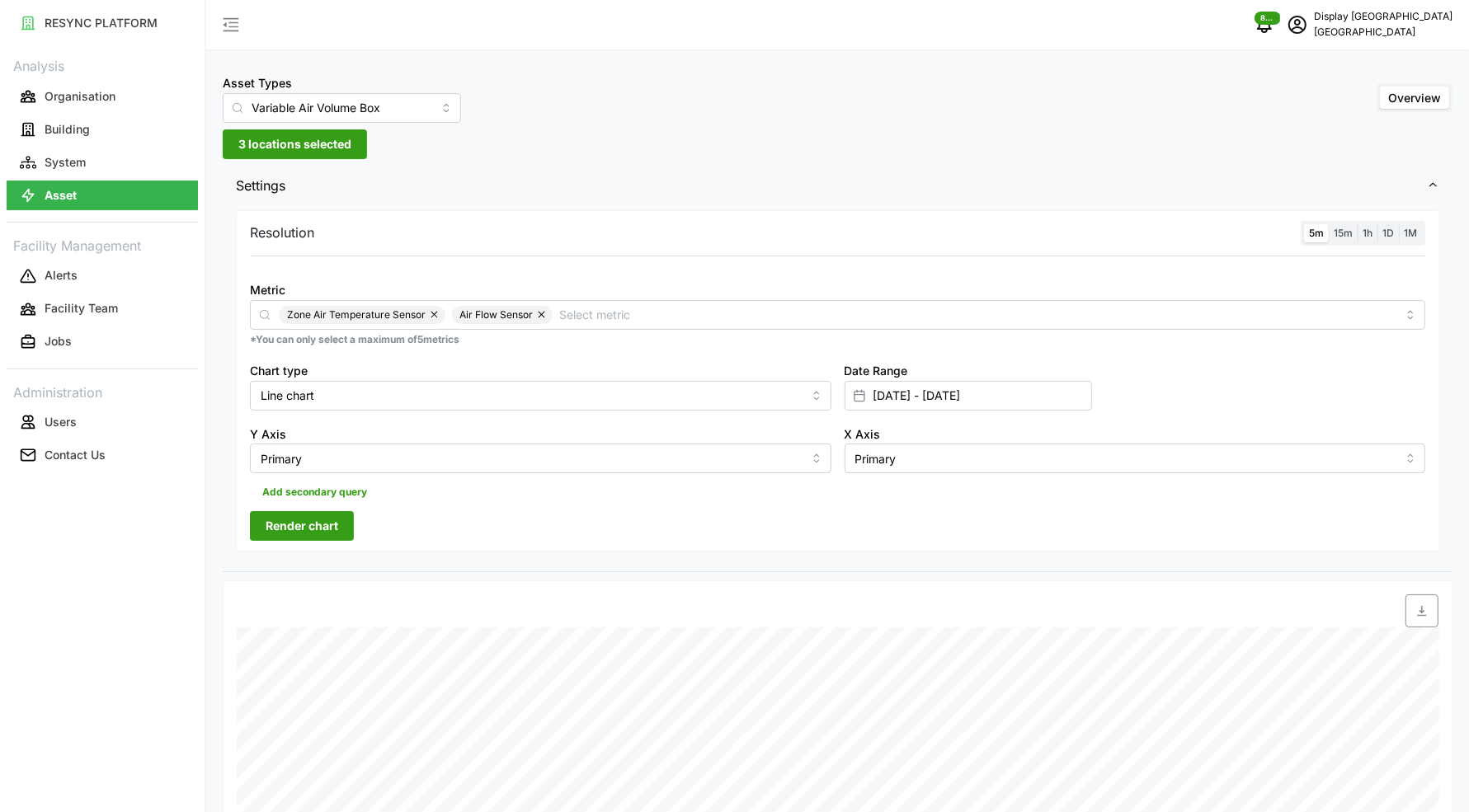
click at [329, 529] on span "Render chart" at bounding box center [302, 526] width 73 height 28
click at [257, 138] on span "3 locations selected" at bounding box center [295, 144] width 113 height 28
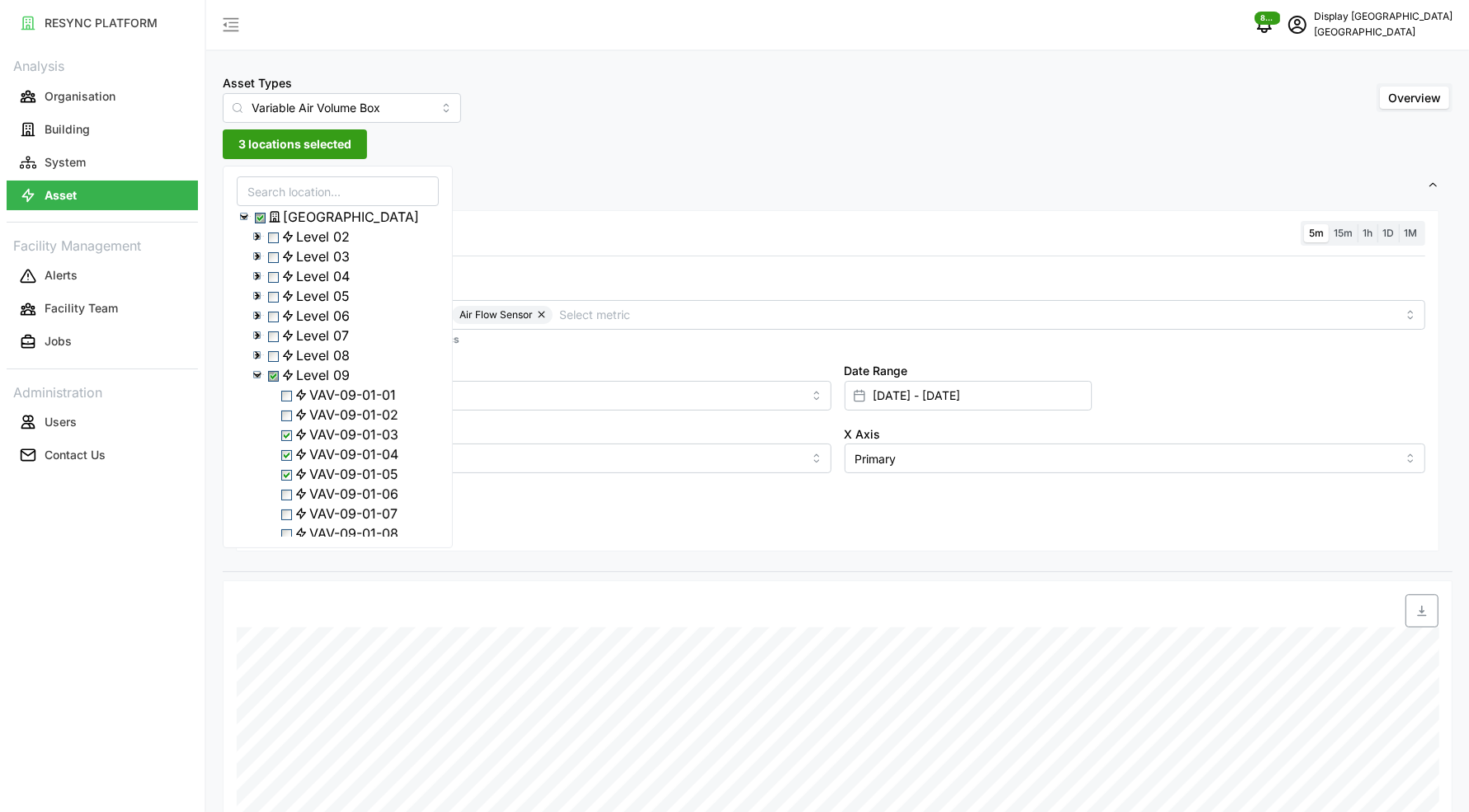
scroll to position [78, 0]
click at [292, 363] on span "Select VAV-09-01-03" at bounding box center [286, 357] width 10 height 10
click at [292, 382] on span "Select VAV-09-01-04" at bounding box center [286, 377] width 10 height 10
click at [291, 422] on span "Select VAV-09-01-06" at bounding box center [286, 417] width 10 height 10
click at [289, 442] on span "Select VAV-09-01-07" at bounding box center [286, 437] width 10 height 10
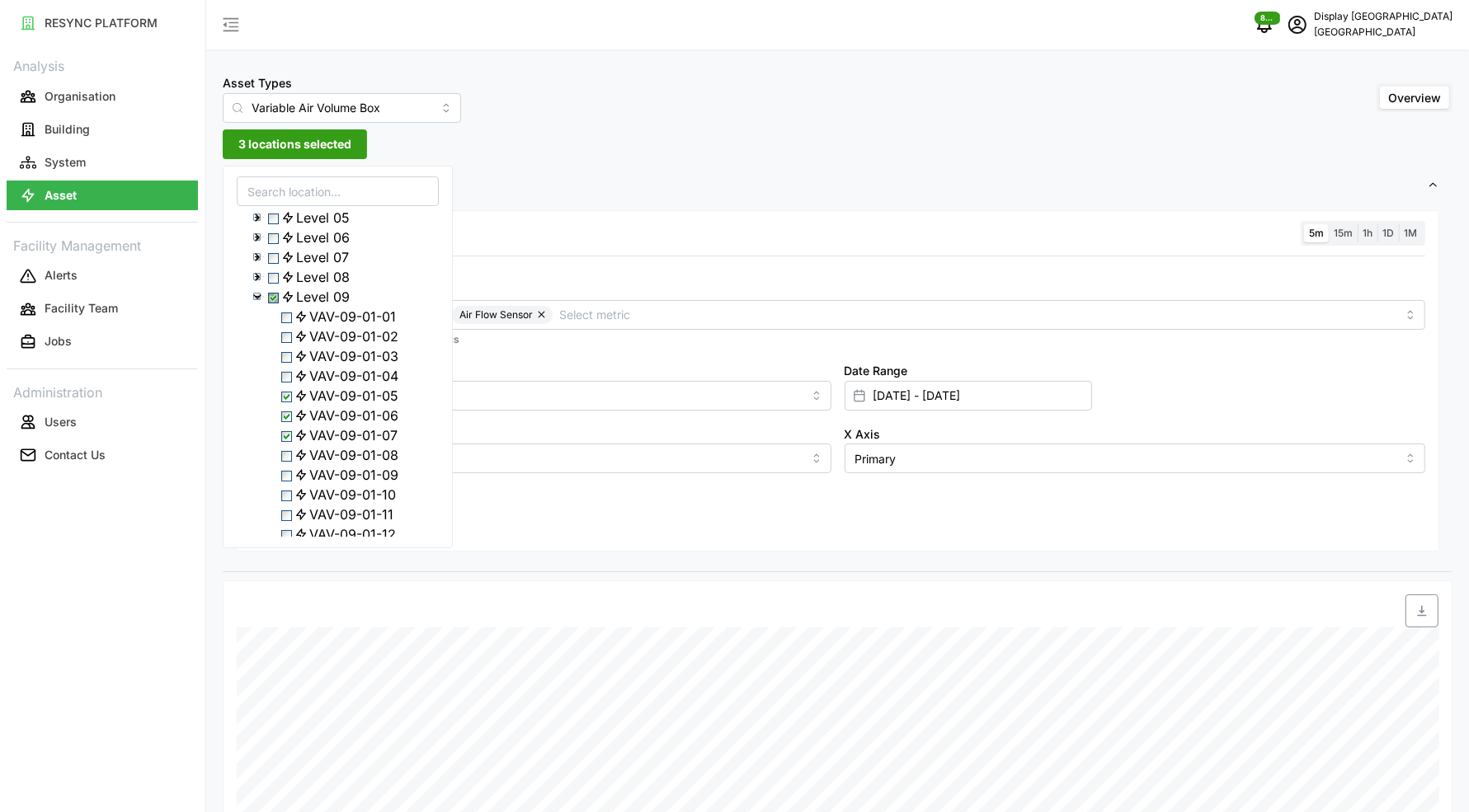
click at [290, 465] on div "VAV-09-01-08" at bounding box center [337, 455] width 200 height 20
click at [291, 462] on span "Select VAV-09-01-08" at bounding box center [286, 456] width 10 height 10
click at [288, 402] on span "Select VAV-09-01-05" at bounding box center [286, 397] width 10 height 10
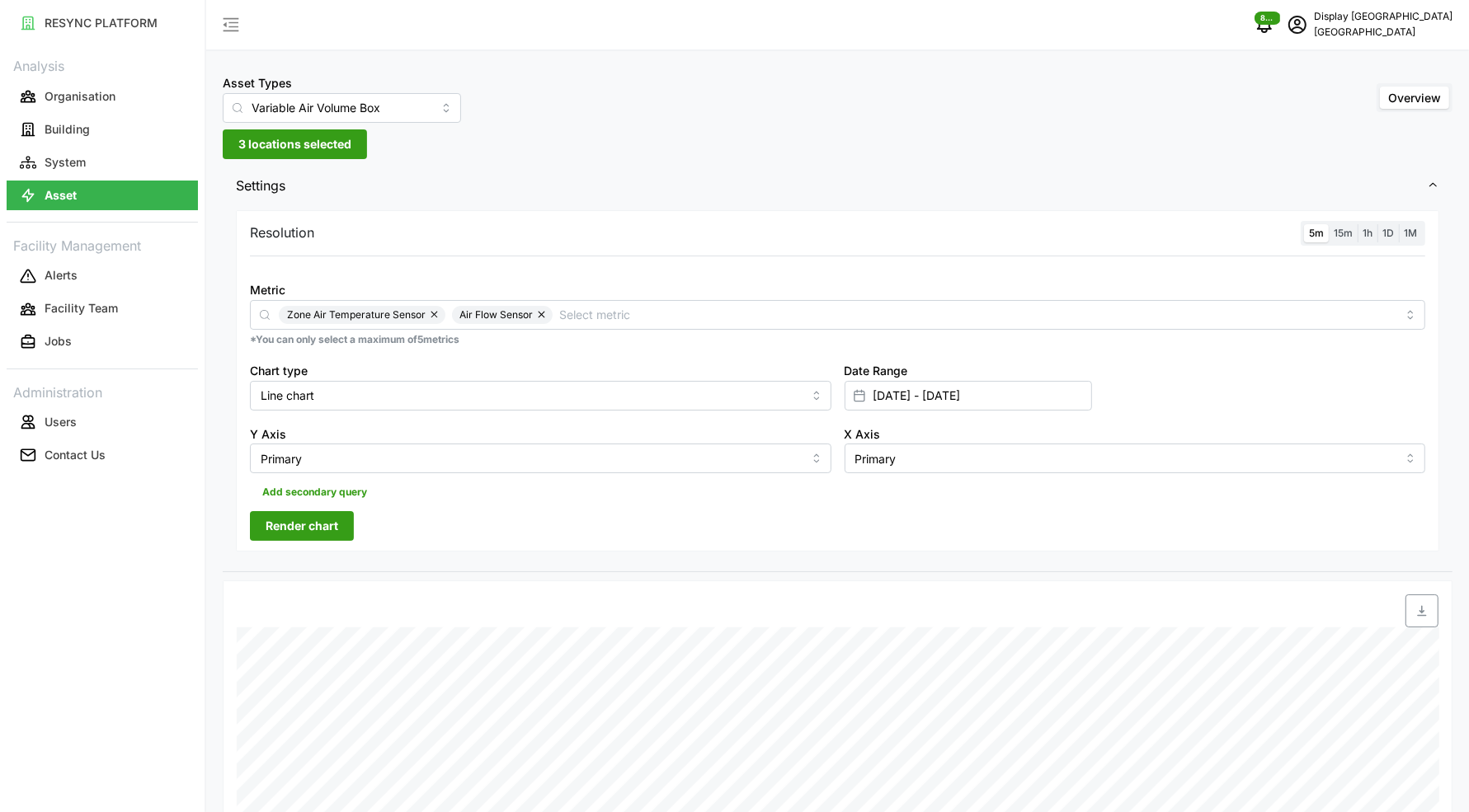
click at [500, 525] on div "Resolution 5m 15m 1h 1D 1M Metric Zone Air Temperature Sensor Air Flow Sensor *…" at bounding box center [837, 381] width 1203 height 342
click at [350, 528] on button "Render chart" at bounding box center [302, 526] width 104 height 29
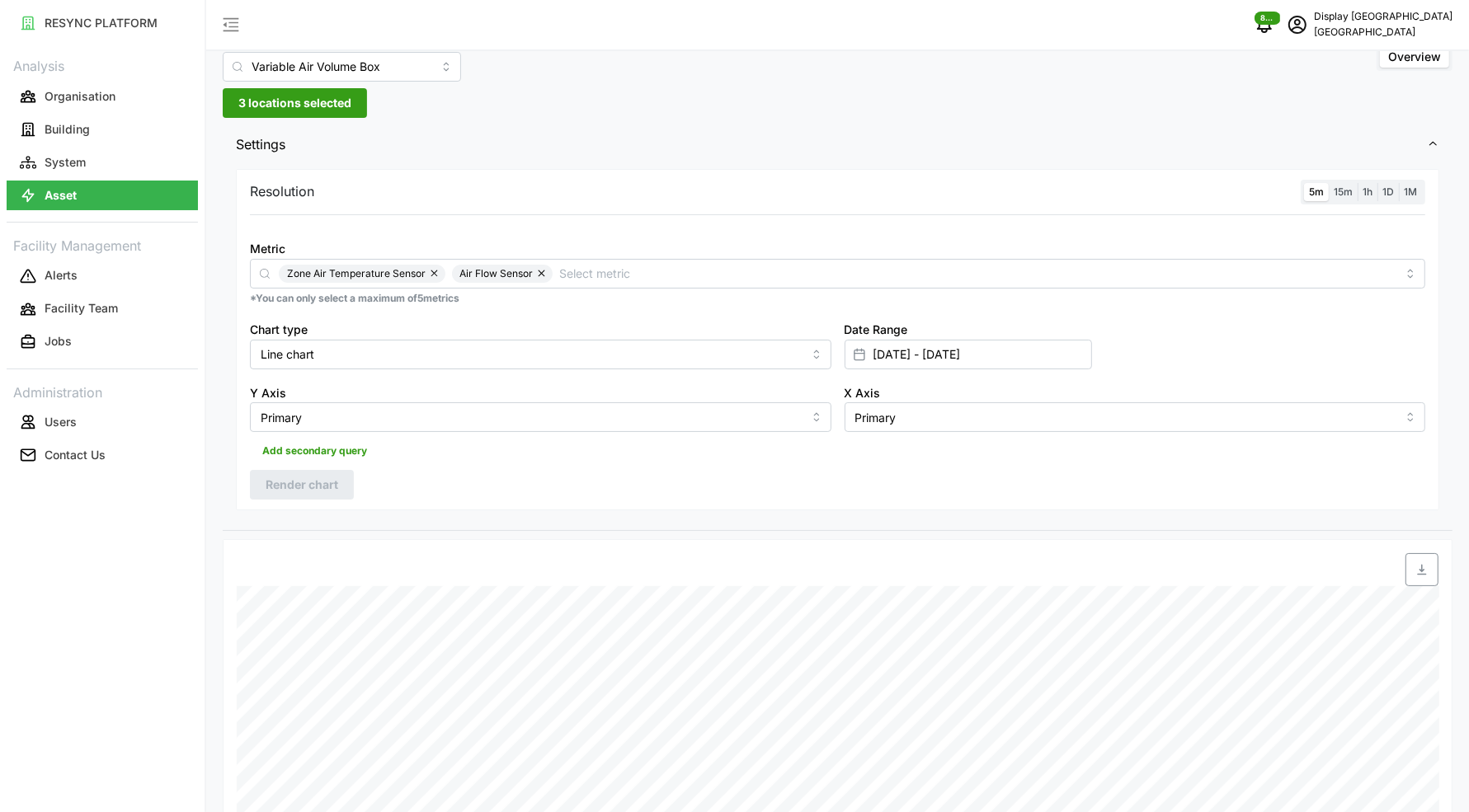
scroll to position [15, 0]
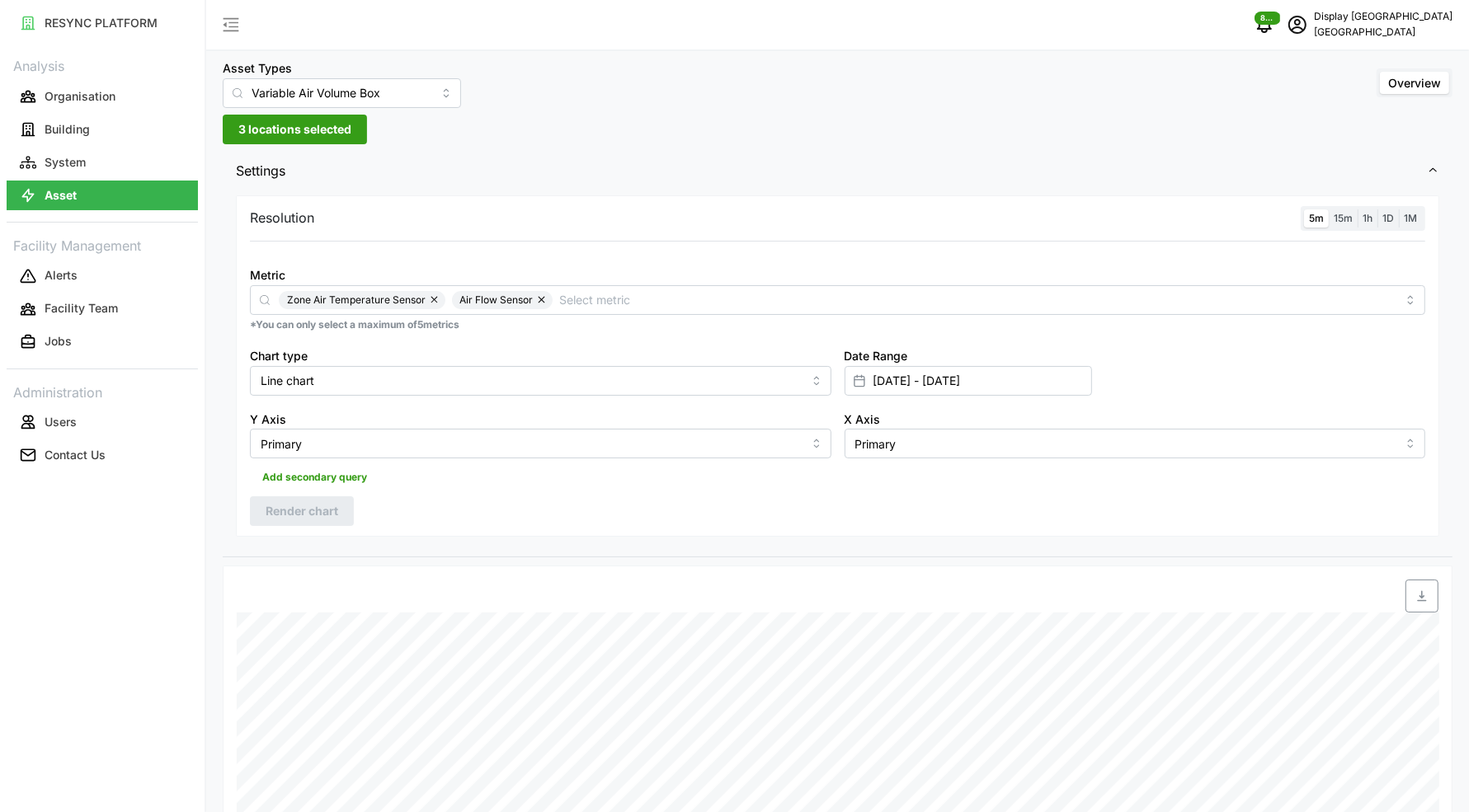
click at [269, 146] on div "Asset Types Variable Air Volume Box Overview 3 locations selected Settings Reso…" at bounding box center [837, 638] width 1263 height 1305
click at [276, 132] on span "3 locations selected" at bounding box center [295, 129] width 113 height 28
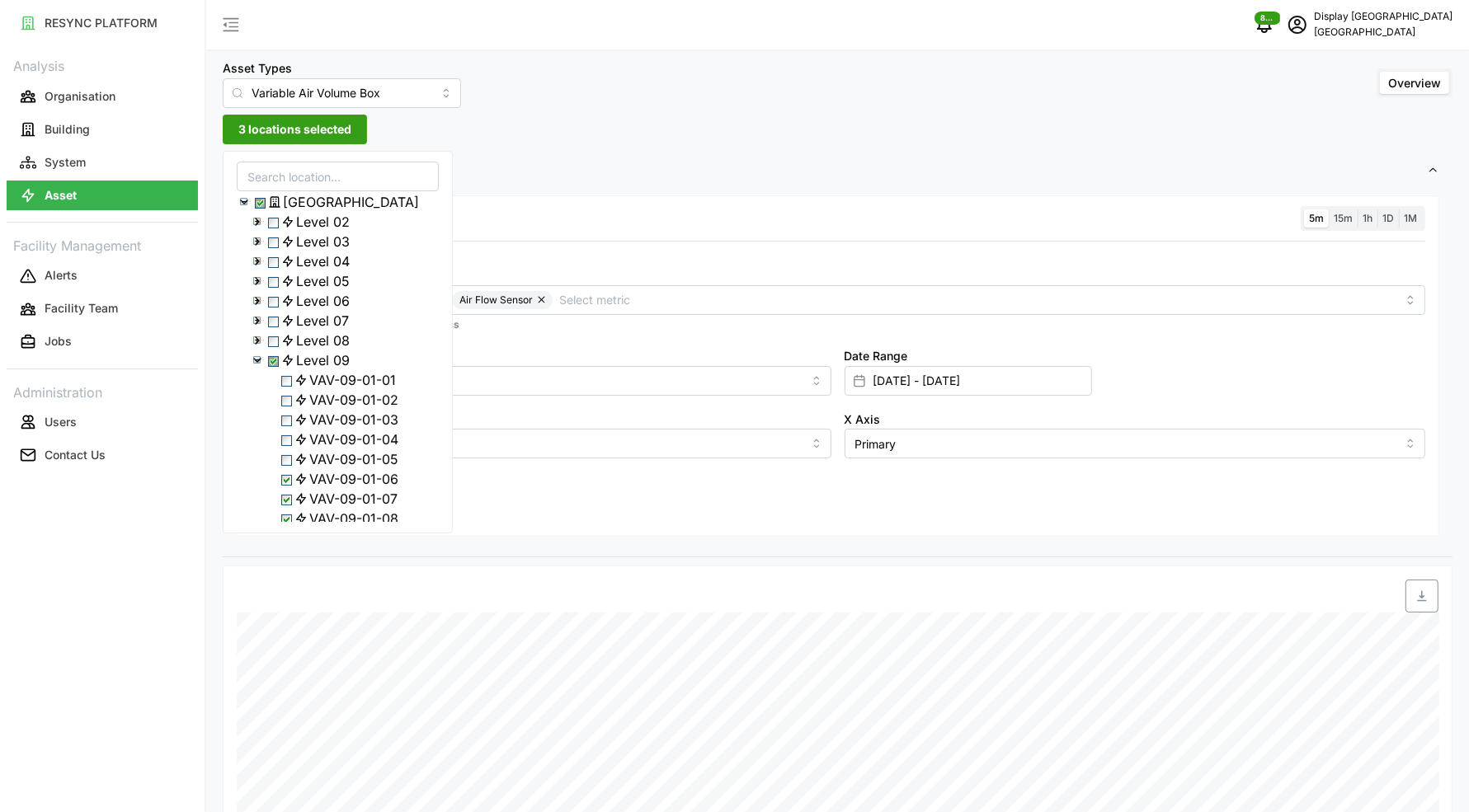
scroll to position [254, 0]
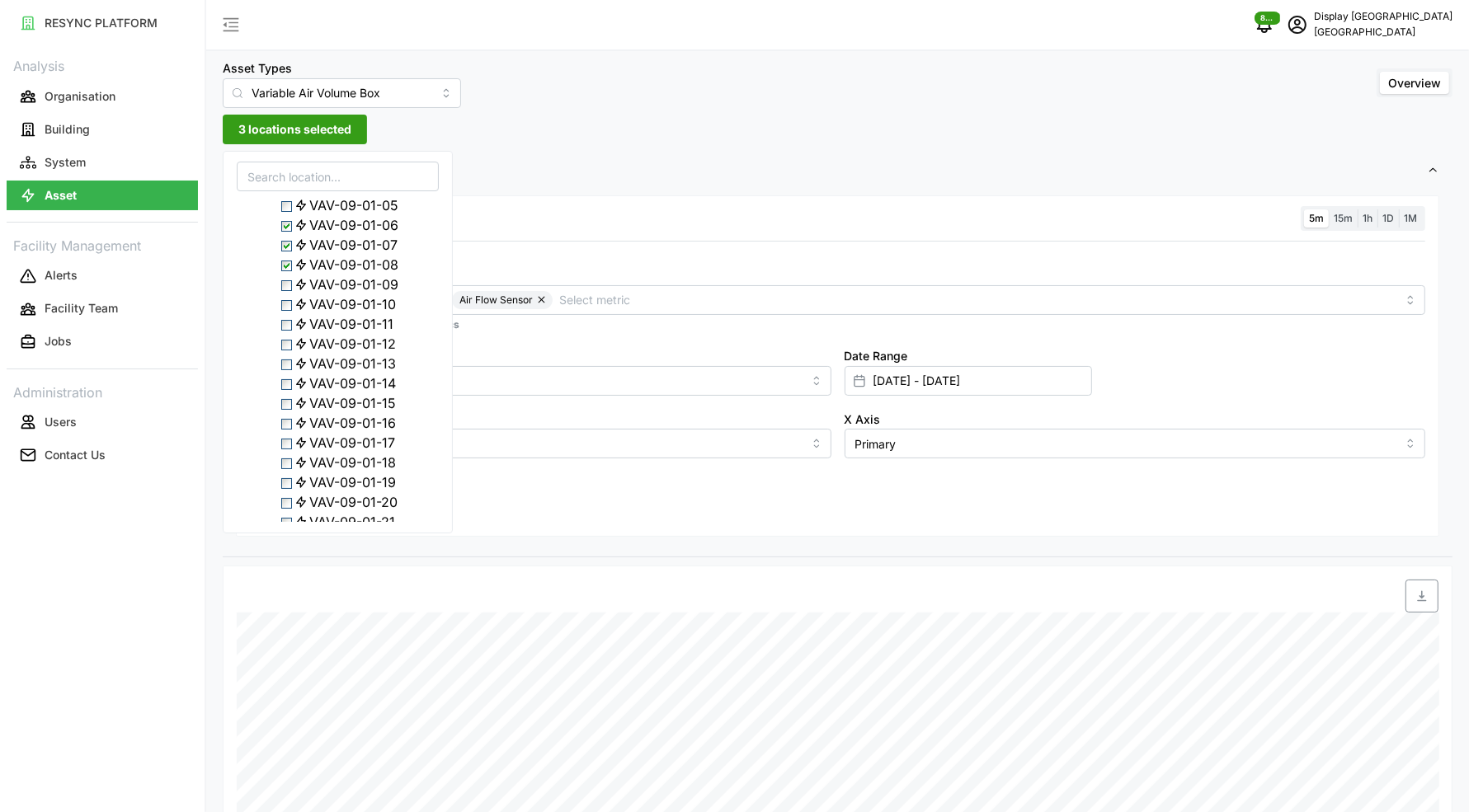
click at [288, 291] on span "Select VAV-09-01-09" at bounding box center [286, 286] width 10 height 10
click at [291, 311] on span "Select VAV-09-01-10" at bounding box center [286, 305] width 10 height 10
click at [291, 331] on span "Select VAV-09-01-11" at bounding box center [286, 325] width 10 height 10
click at [292, 350] on span "Select VAV-09-01-12" at bounding box center [286, 345] width 10 height 10
click at [291, 271] on span "Select VAV-09-01-08" at bounding box center [286, 266] width 10 height 10
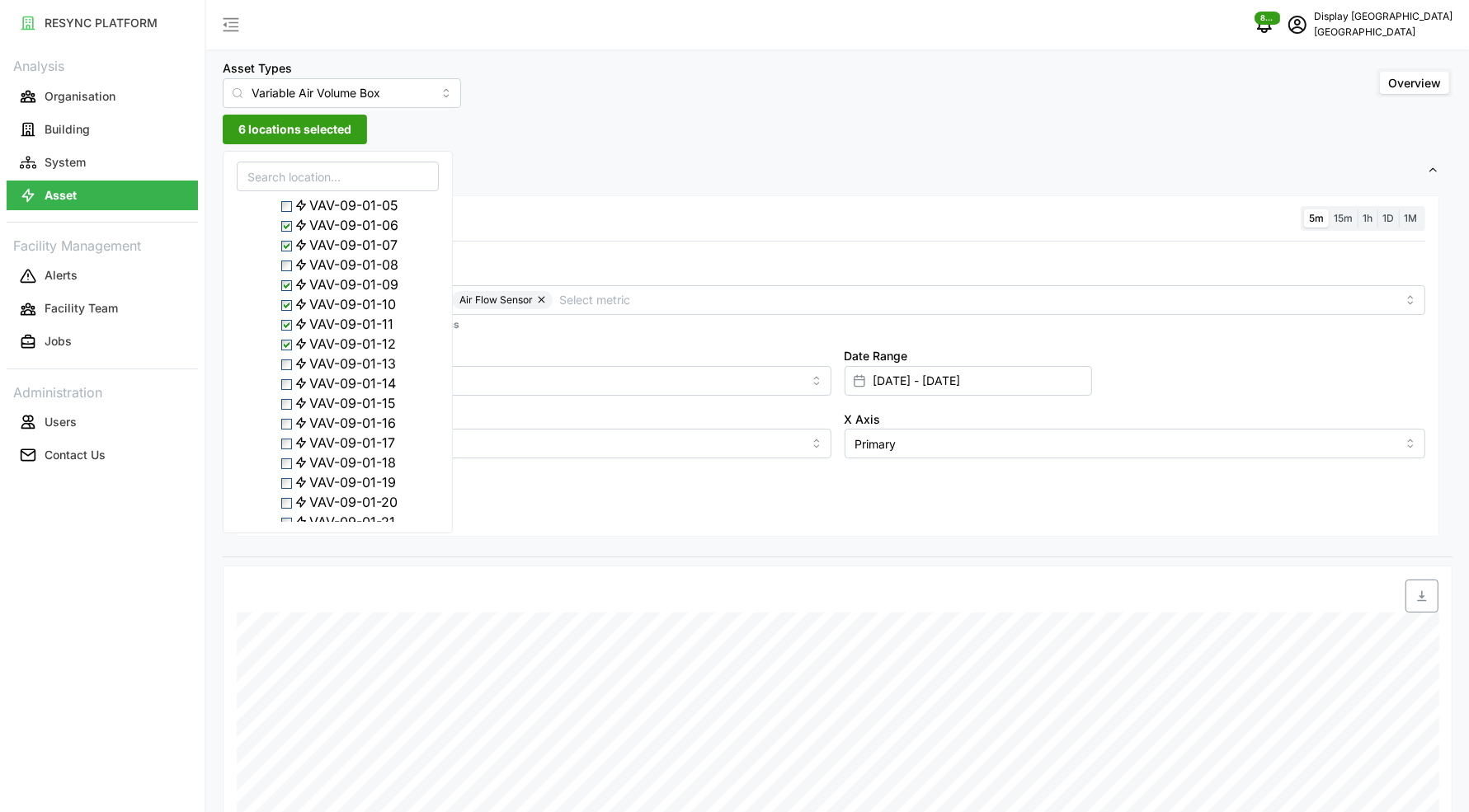
click at [291, 251] on span "Select VAV-09-01-07" at bounding box center [286, 246] width 10 height 10
click at [292, 231] on span "Select VAV-09-01-06" at bounding box center [286, 226] width 10 height 10
click at [520, 466] on div "Add secondary query" at bounding box center [837, 474] width 1175 height 31
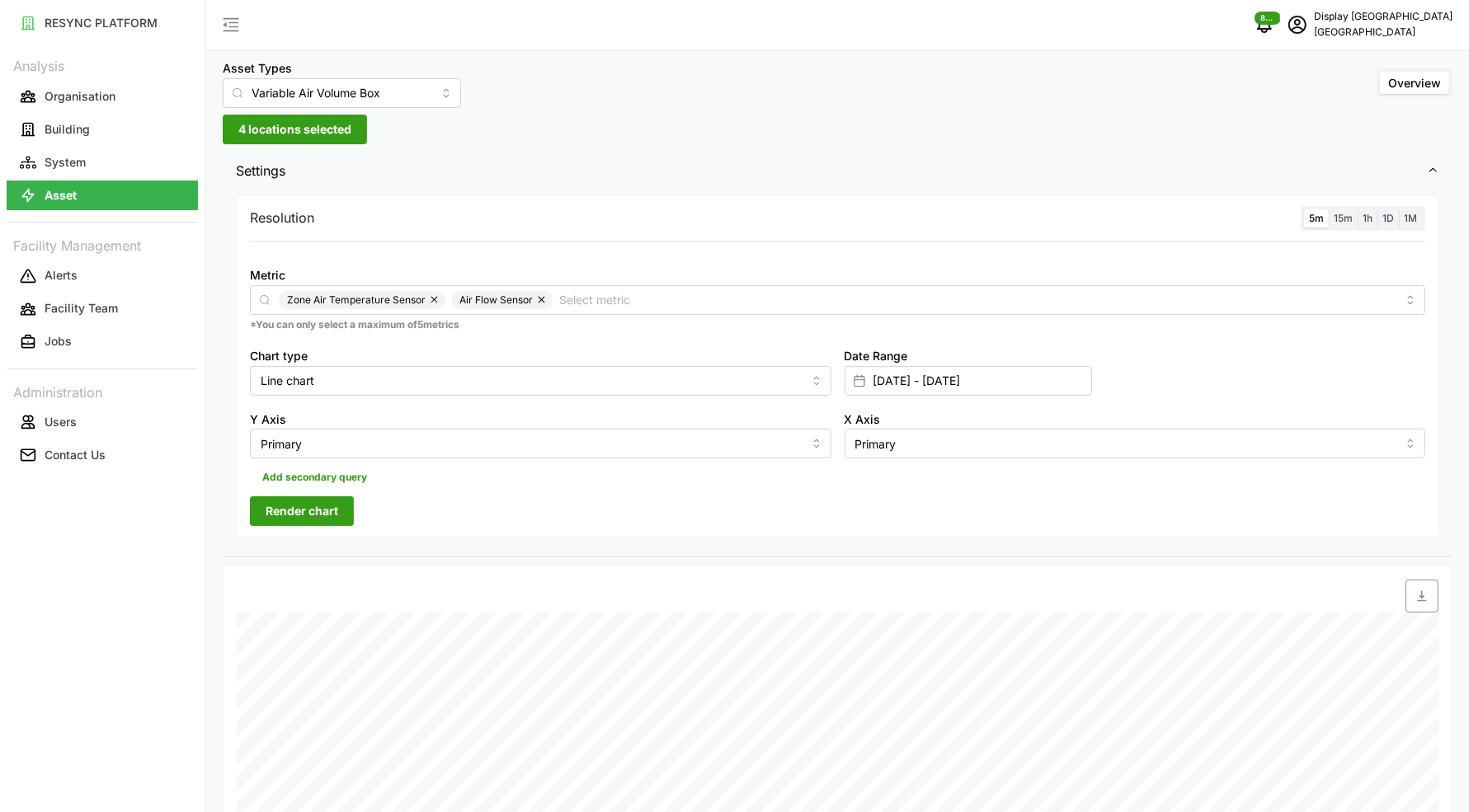
click at [329, 510] on span "Render chart" at bounding box center [302, 511] width 73 height 28
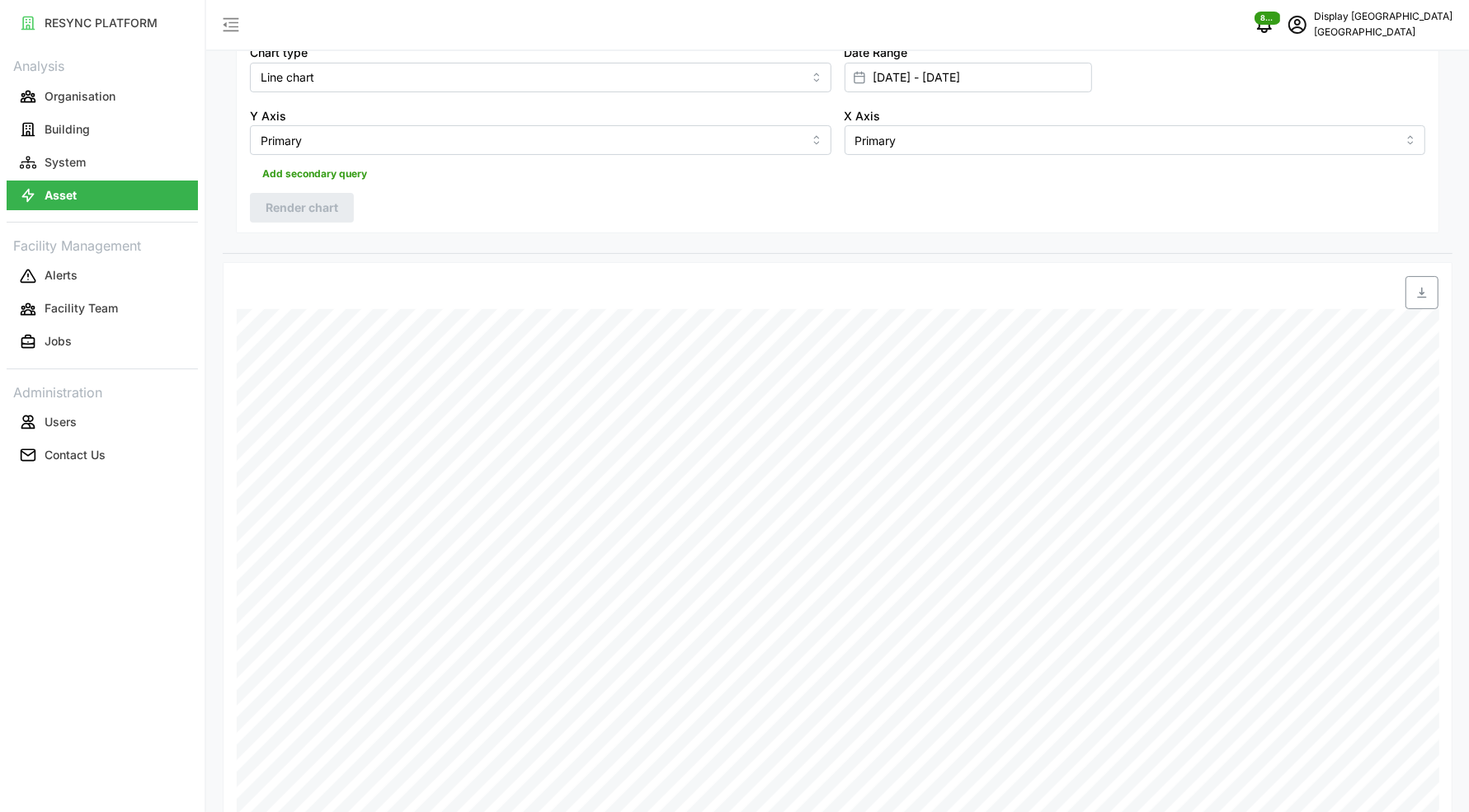
scroll to position [62, 0]
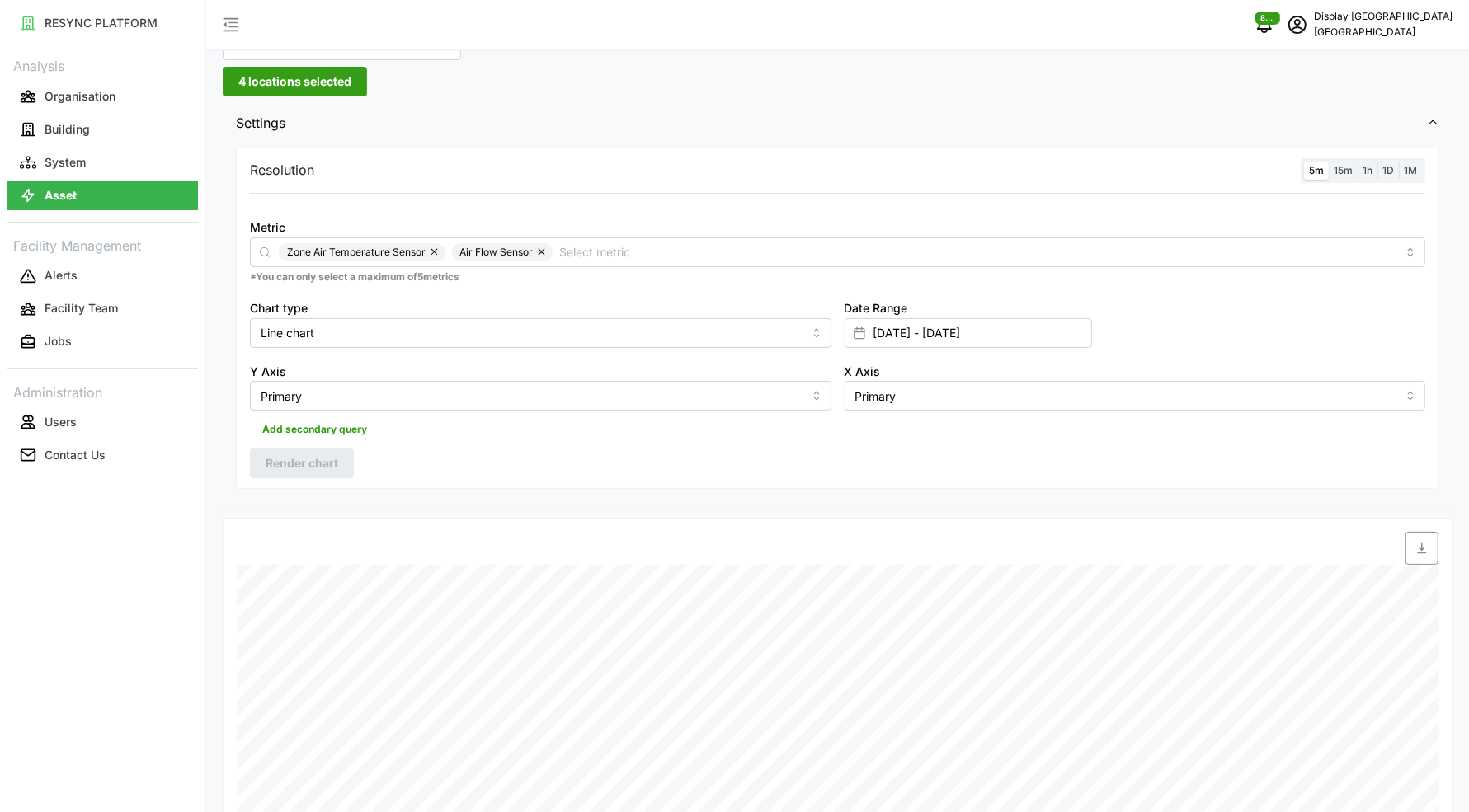
click at [293, 85] on span "4 locations selected" at bounding box center [295, 81] width 113 height 28
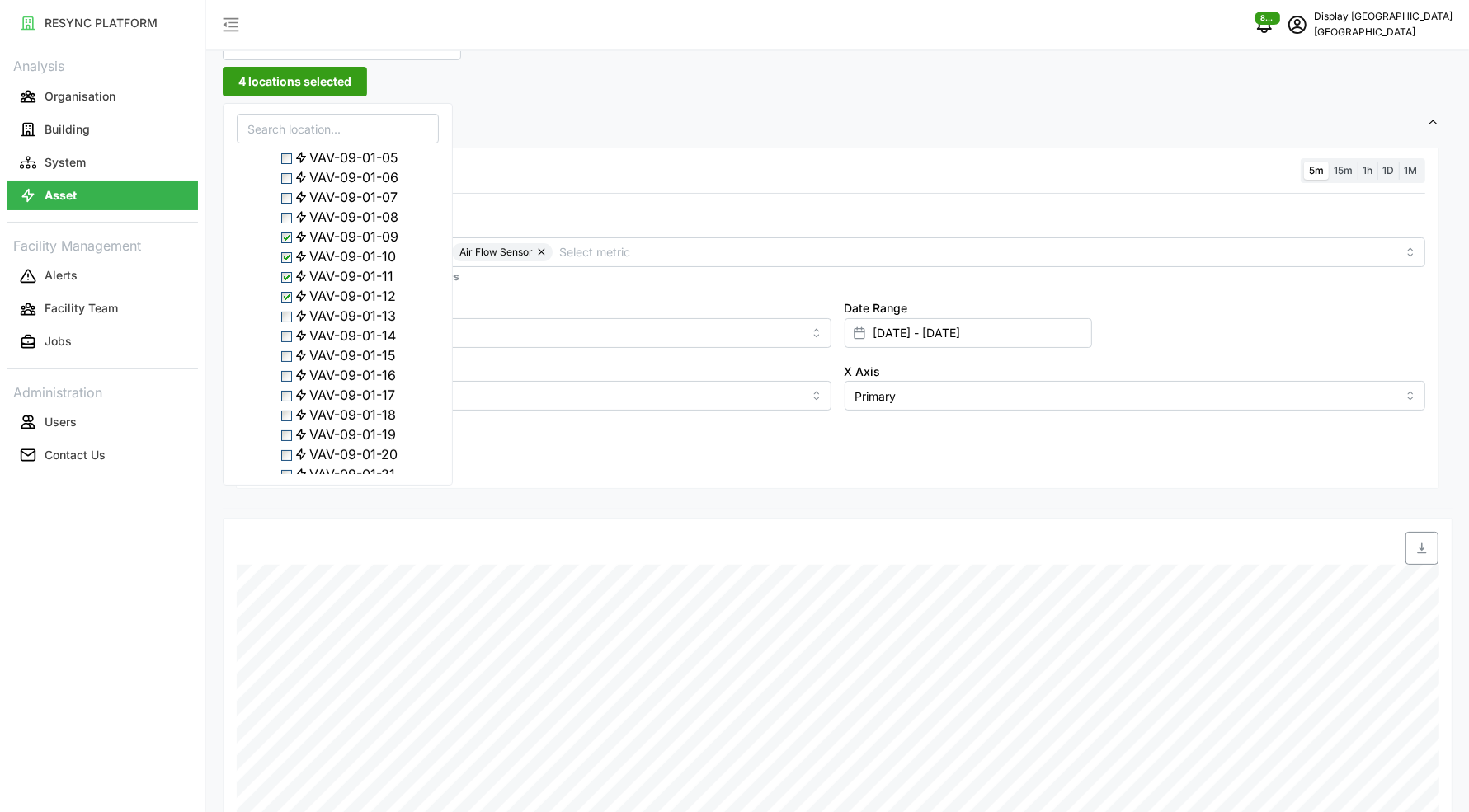
scroll to position [281, 0]
click at [289, 296] on span "Select VAV-09-01-13" at bounding box center [286, 289] width 10 height 10
click at [292, 276] on span "Select VAV-09-01-12" at bounding box center [286, 270] width 10 height 10
click at [290, 256] on span "Select VAV-09-01-11" at bounding box center [286, 250] width 10 height 10
click at [289, 236] on span "Select VAV-09-01-10" at bounding box center [286, 231] width 10 height 10
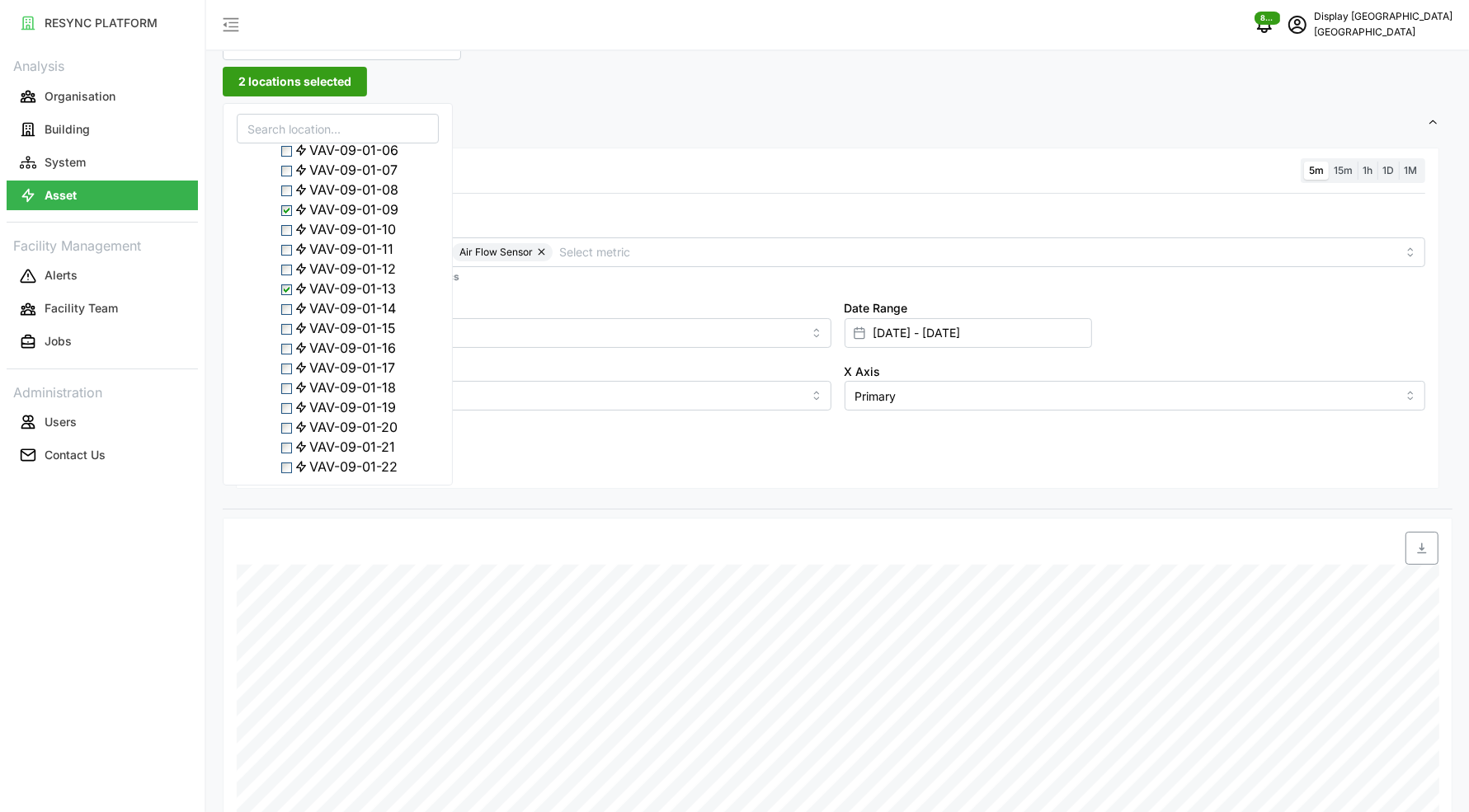
click at [292, 216] on span "Select VAV-09-01-09" at bounding box center [286, 211] width 10 height 10
click at [290, 315] on span "Select VAV-09-01-14" at bounding box center [286, 309] width 10 height 10
click at [287, 335] on span "Select VAV-09-01-15" at bounding box center [286, 329] width 10 height 10
click at [290, 358] on div "VAV-09-01-16" at bounding box center [337, 348] width 200 height 20
click at [292, 354] on span "Select VAV-09-01-16" at bounding box center [286, 349] width 10 height 10
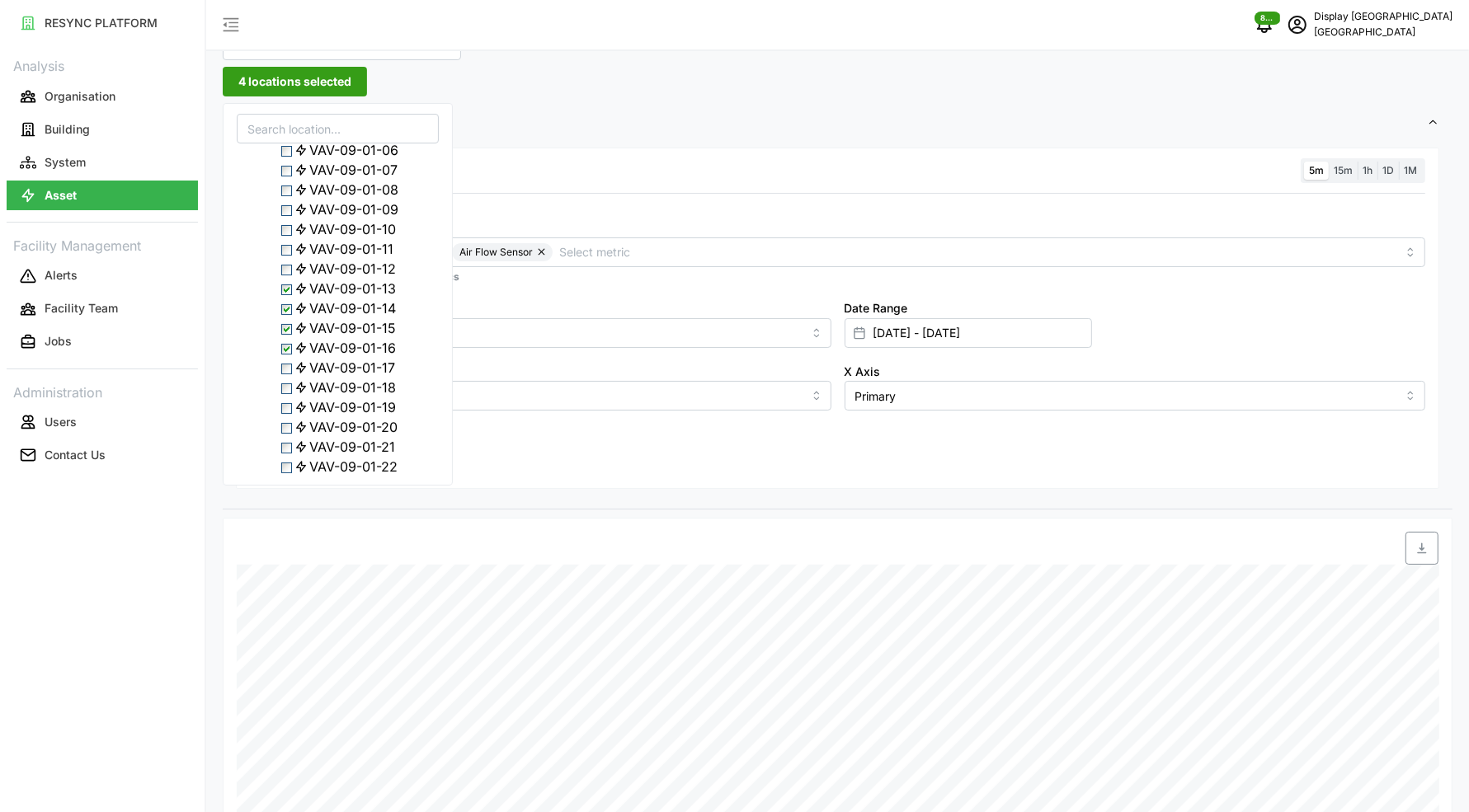
click at [291, 374] on span "Select VAV-09-01-17" at bounding box center [286, 369] width 10 height 10
click at [288, 341] on span "Select VAV-09-01-18" at bounding box center [286, 335] width 10 height 10
click at [563, 466] on div "Resolution 5m 15m 1h 1D 1M Metric Zone Air Temperature Sensor Air Flow Sensor *…" at bounding box center [837, 318] width 1203 height 342
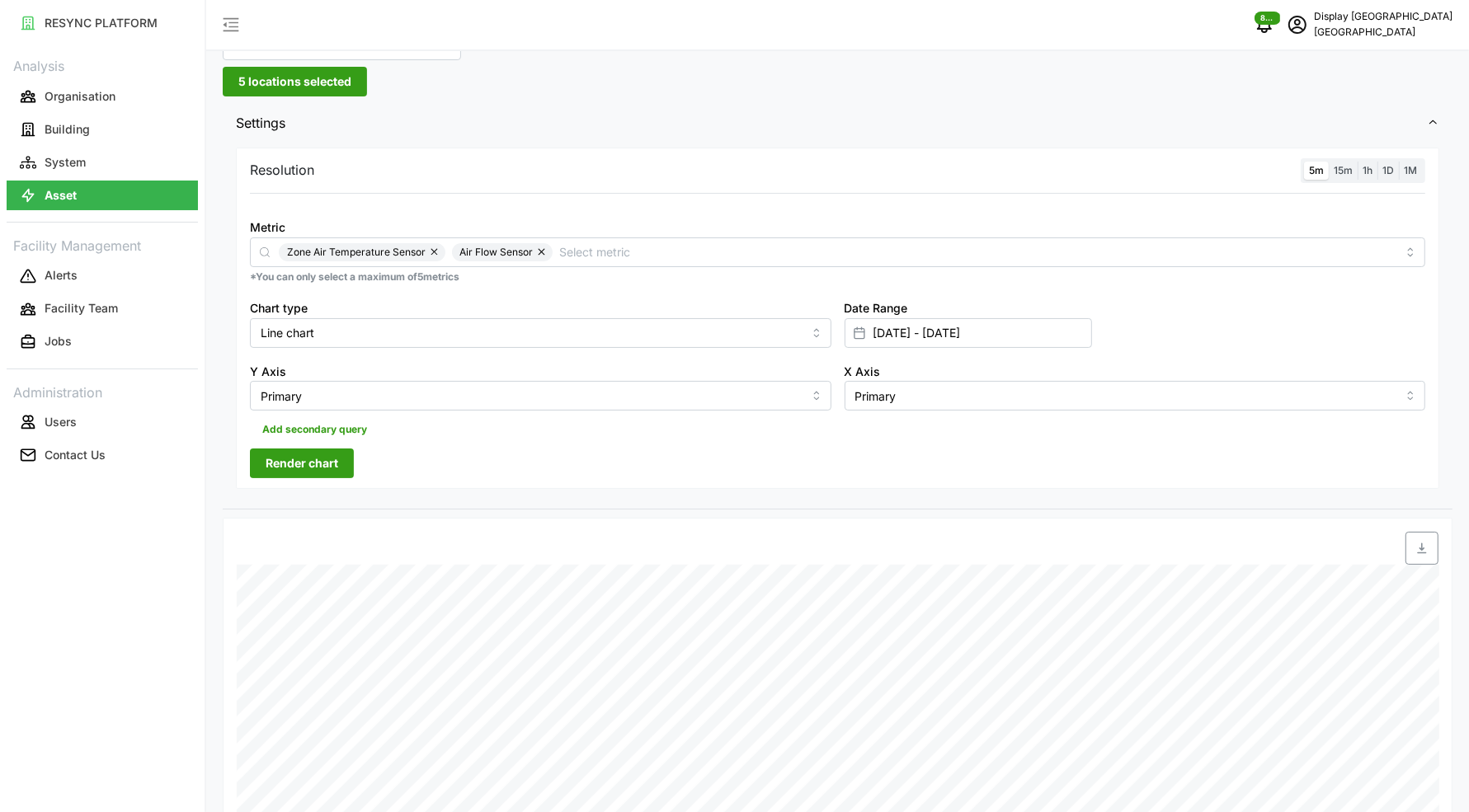
click at [301, 458] on span "Render chart" at bounding box center [302, 464] width 73 height 28
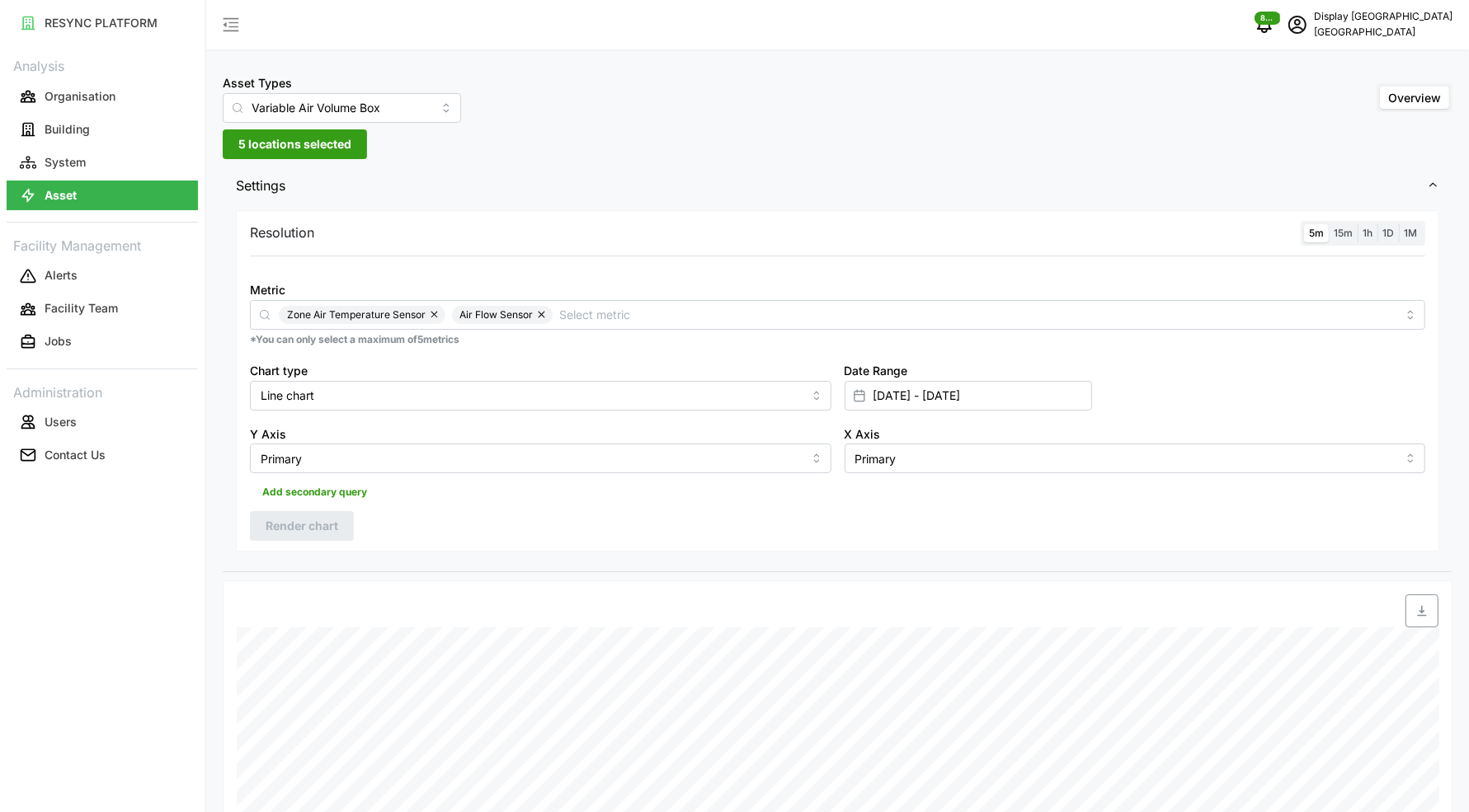
click at [272, 141] on span "5 locations selected" at bounding box center [295, 144] width 113 height 28
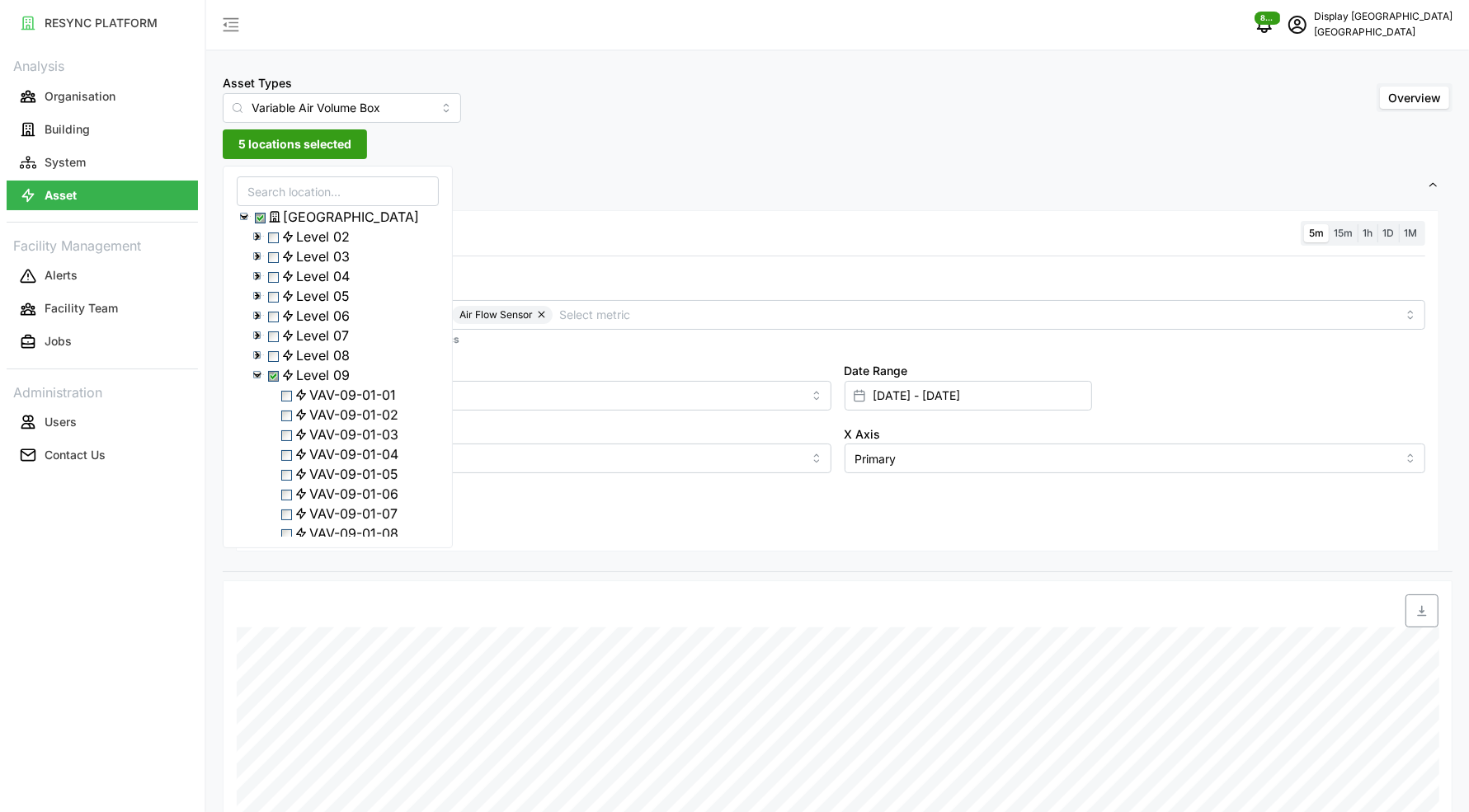
click at [272, 141] on span "5 locations selected" at bounding box center [295, 144] width 113 height 28
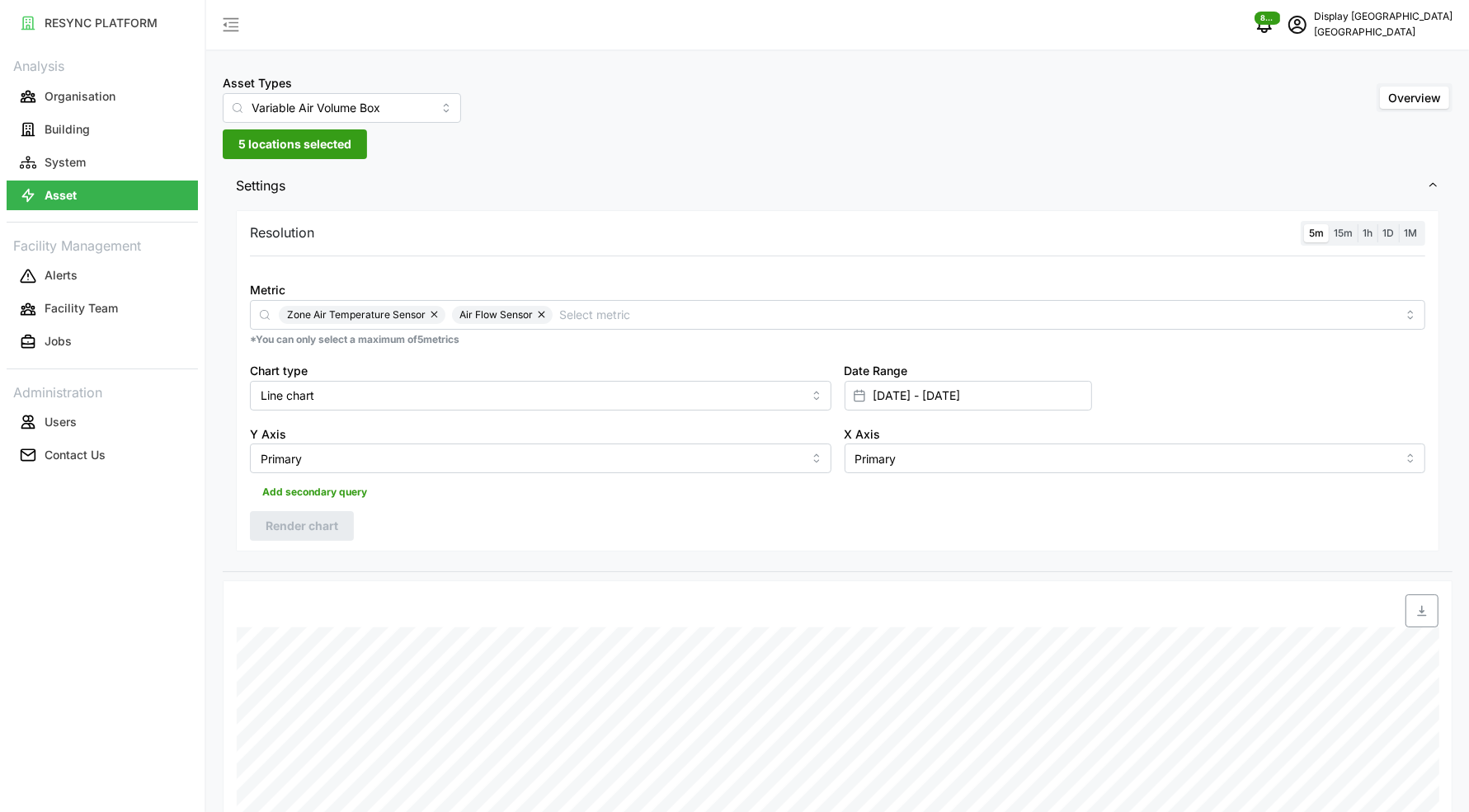
click at [338, 155] on span "5 locations selected" at bounding box center [295, 144] width 113 height 28
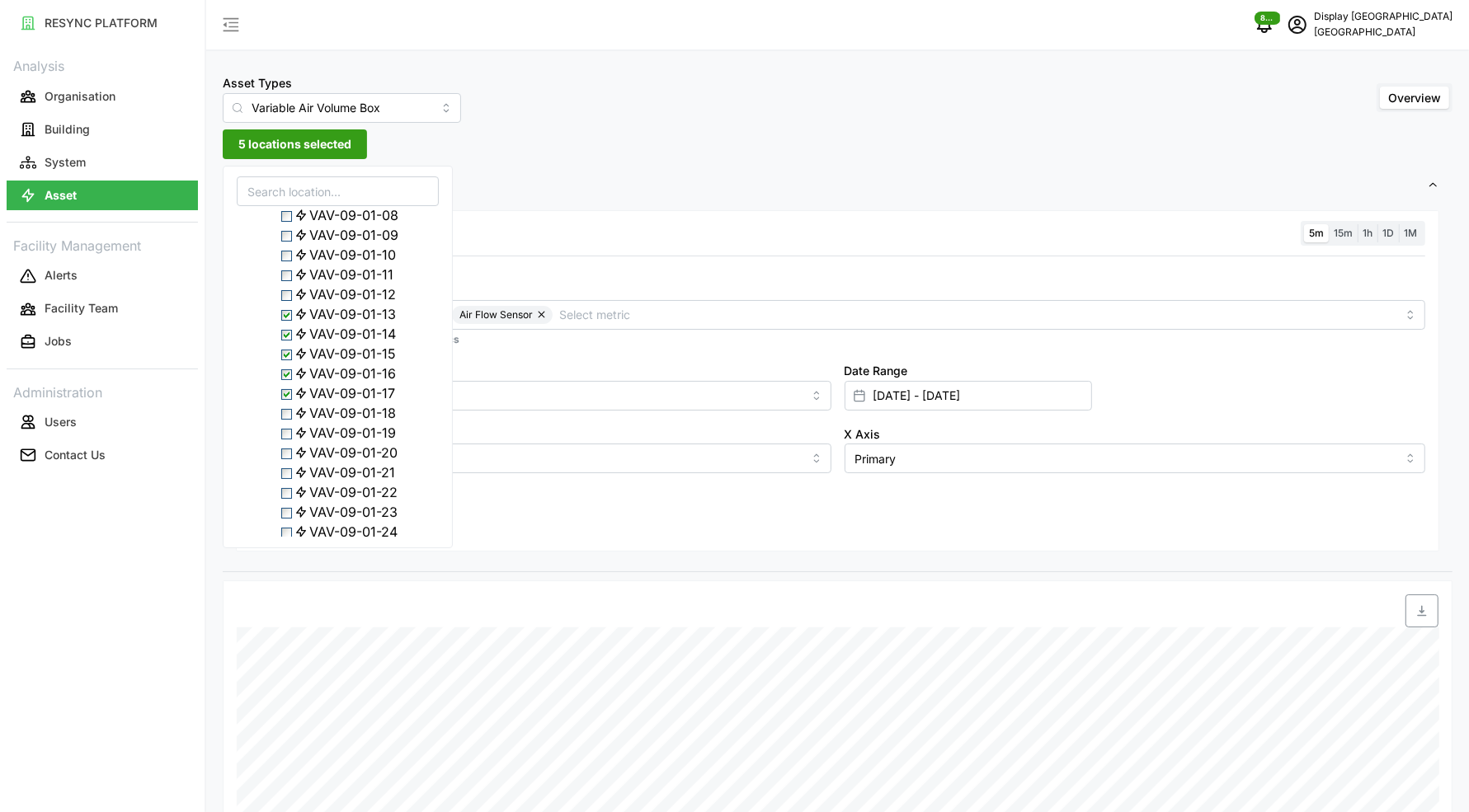
scroll to position [359, 0]
click at [283, 380] on span "Select VAV-09-01-18" at bounding box center [286, 374] width 10 height 10
click at [290, 360] on span "Select VAV-09-01-17" at bounding box center [286, 354] width 10 height 10
click at [292, 340] on span "Select VAV-09-01-16" at bounding box center [286, 335] width 10 height 10
click at [289, 323] on div "VAV-09-01-15" at bounding box center [337, 313] width 200 height 20
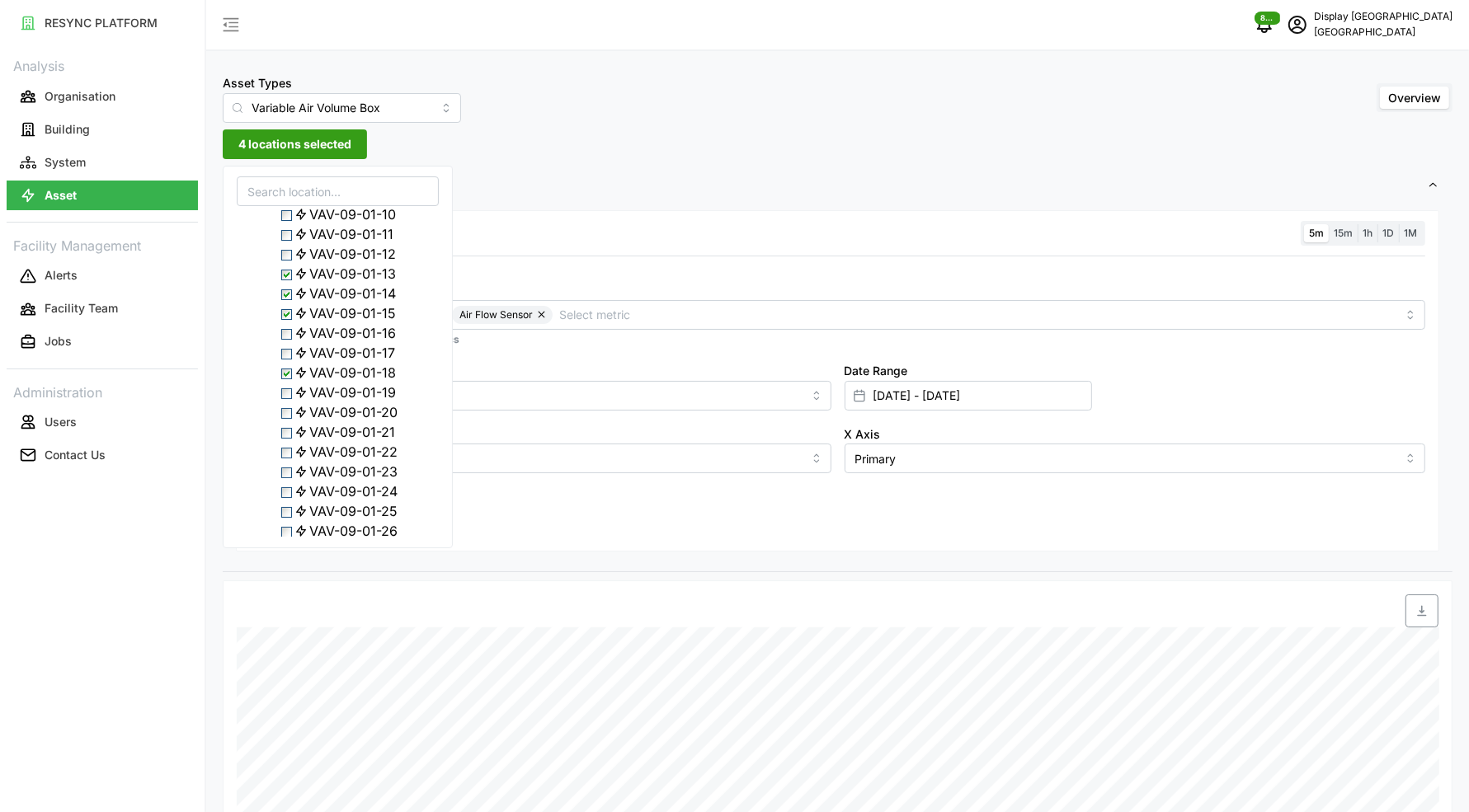
click at [289, 320] on span "Select VAV-09-01-15" at bounding box center [286, 315] width 10 height 10
click at [289, 300] on span "Select VAV-09-01-14" at bounding box center [286, 295] width 10 height 10
click at [288, 281] on span "Select VAV-09-01-13" at bounding box center [286, 275] width 10 height 10
click at [287, 360] on span "Select VAV-09-01-19" at bounding box center [286, 354] width 10 height 10
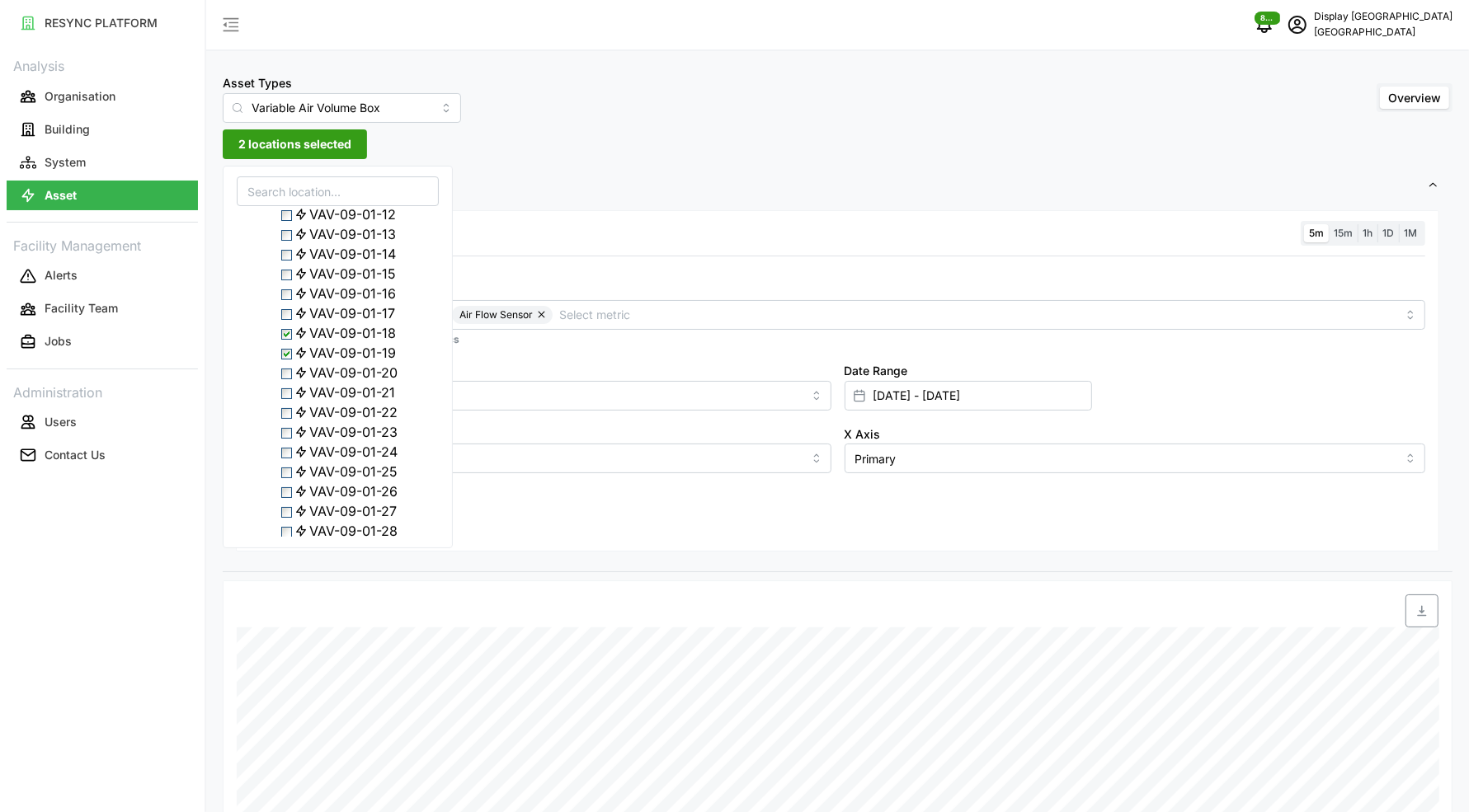
click at [292, 380] on span "Select VAV-09-01-20" at bounding box center [286, 374] width 10 height 10
click at [292, 400] on span "Select VAV-09-01-21" at bounding box center [286, 393] width 10 height 10
click at [292, 392] on span "Select VAV-09-01-22" at bounding box center [286, 387] width 10 height 10
click at [292, 412] on span "Select VAV-09-01-23" at bounding box center [286, 406] width 10 height 10
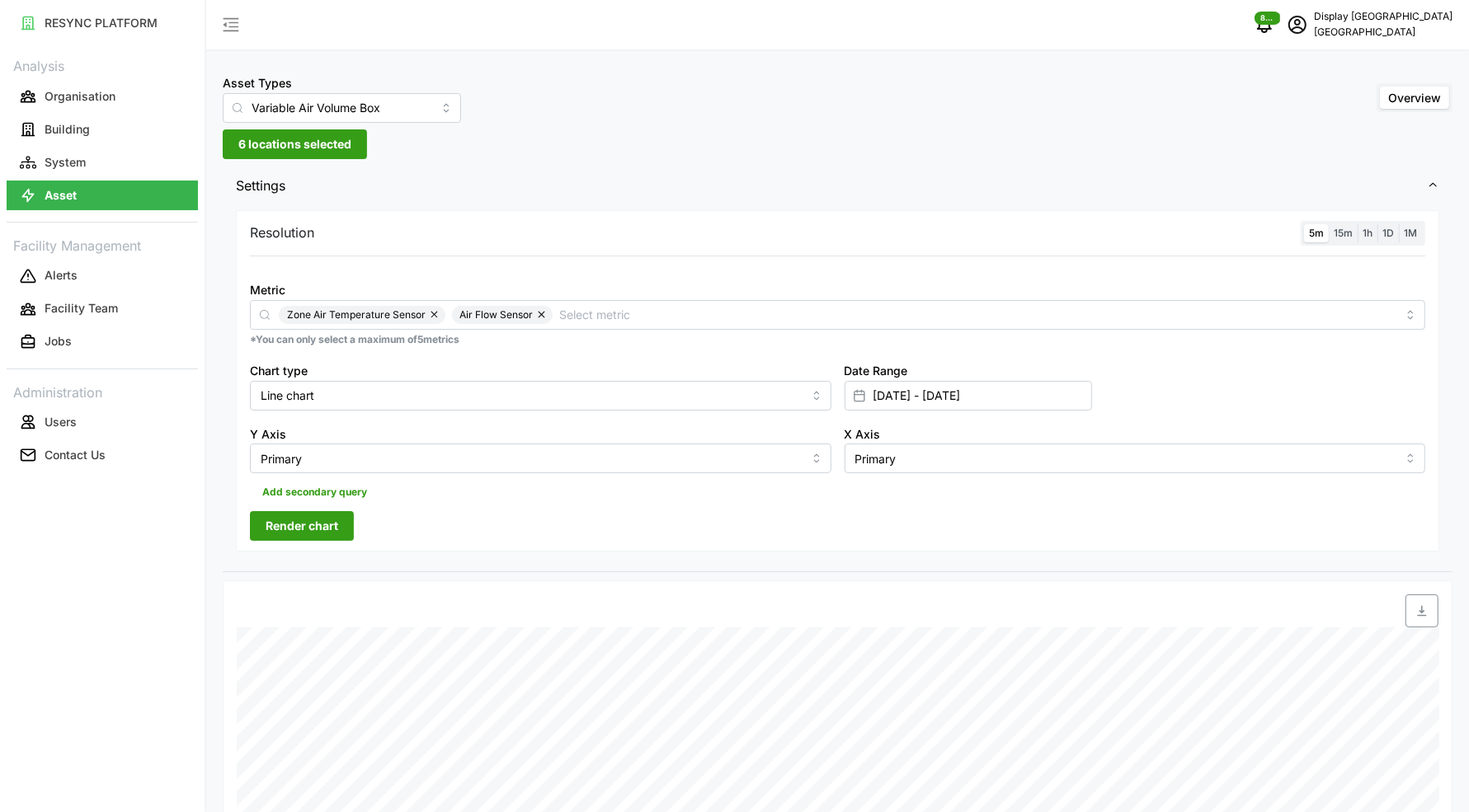
click at [568, 524] on div "Resolution 5m 15m 1h 1D 1M Metric Zone Air Temperature Sensor Air Flow Sensor *…" at bounding box center [837, 381] width 1203 height 342
click at [298, 529] on span "Render chart" at bounding box center [302, 526] width 73 height 28
click at [306, 142] on span "6 locations selected" at bounding box center [295, 144] width 113 height 28
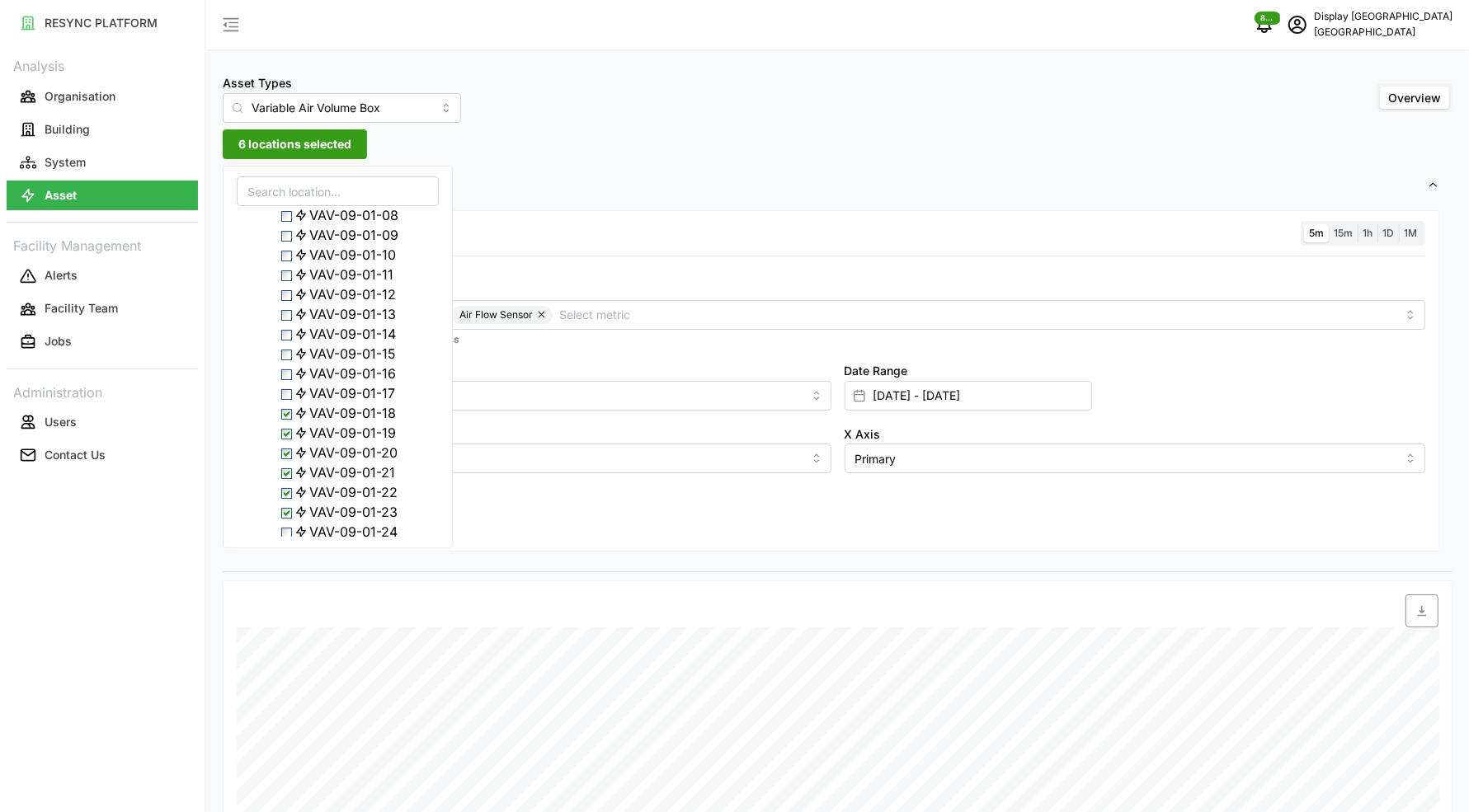
scroll to position [534, 0]
click at [289, 323] on span "Select VAV-09-01-24" at bounding box center [286, 318] width 10 height 10
click at [286, 303] on span "Select VAV-09-01-23" at bounding box center [286, 298] width 10 height 10
click at [291, 283] on span "Select VAV-09-01-22" at bounding box center [286, 278] width 10 height 10
click at [292, 263] on span "Select VAV-09-01-21" at bounding box center [286, 258] width 10 height 10
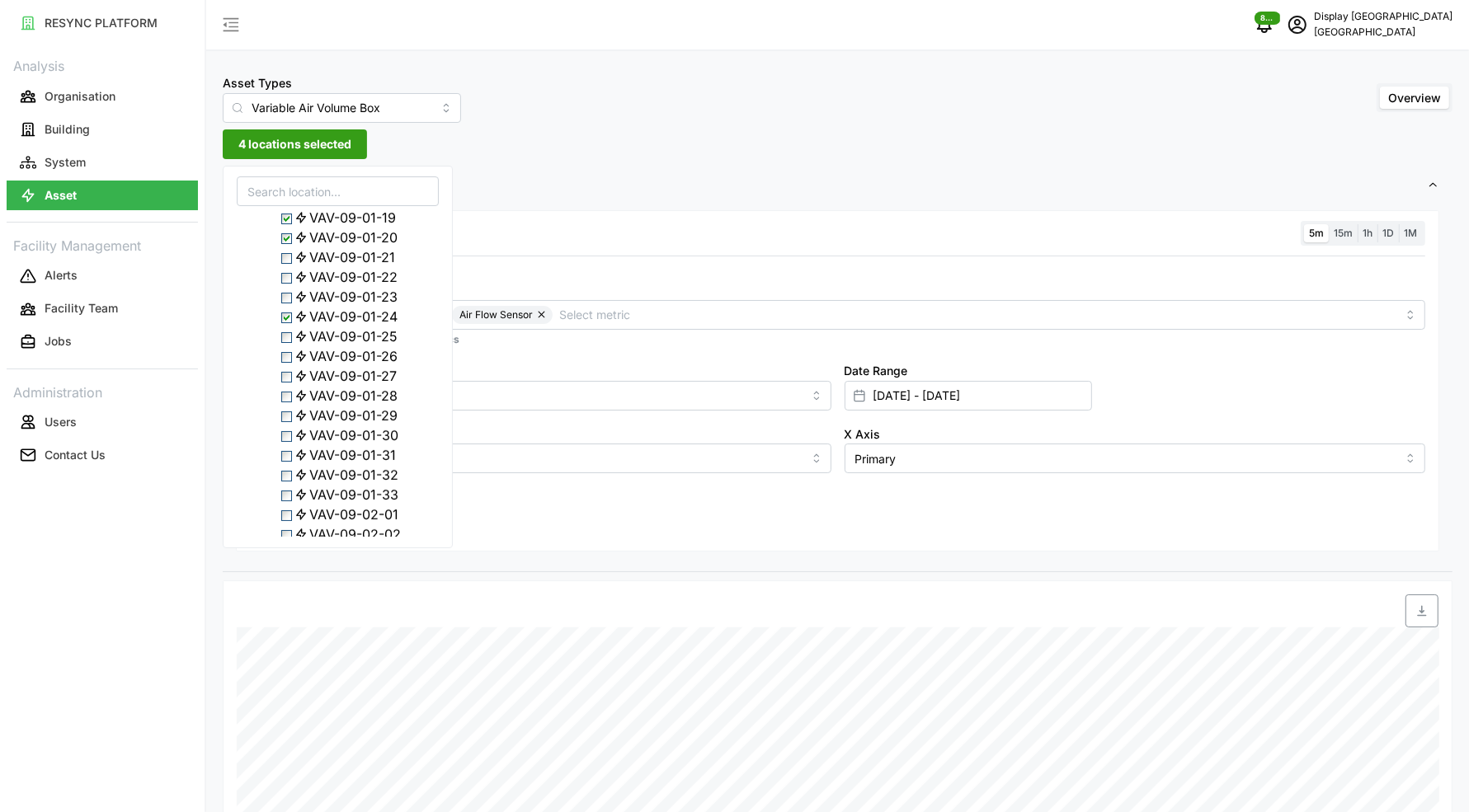
click at [291, 244] on span "Select VAV-09-01-20" at bounding box center [286, 238] width 10 height 10
click at [291, 224] on span "Select VAV-09-01-19" at bounding box center [286, 218] width 10 height 10
click at [291, 205] on span "Select VAV-09-01-18" at bounding box center [286, 199] width 10 height 10
click at [288, 343] on span "Select VAV-09-01-25" at bounding box center [286, 337] width 10 height 10
click at [288, 366] on div "VAV-09-01-26" at bounding box center [337, 356] width 200 height 20
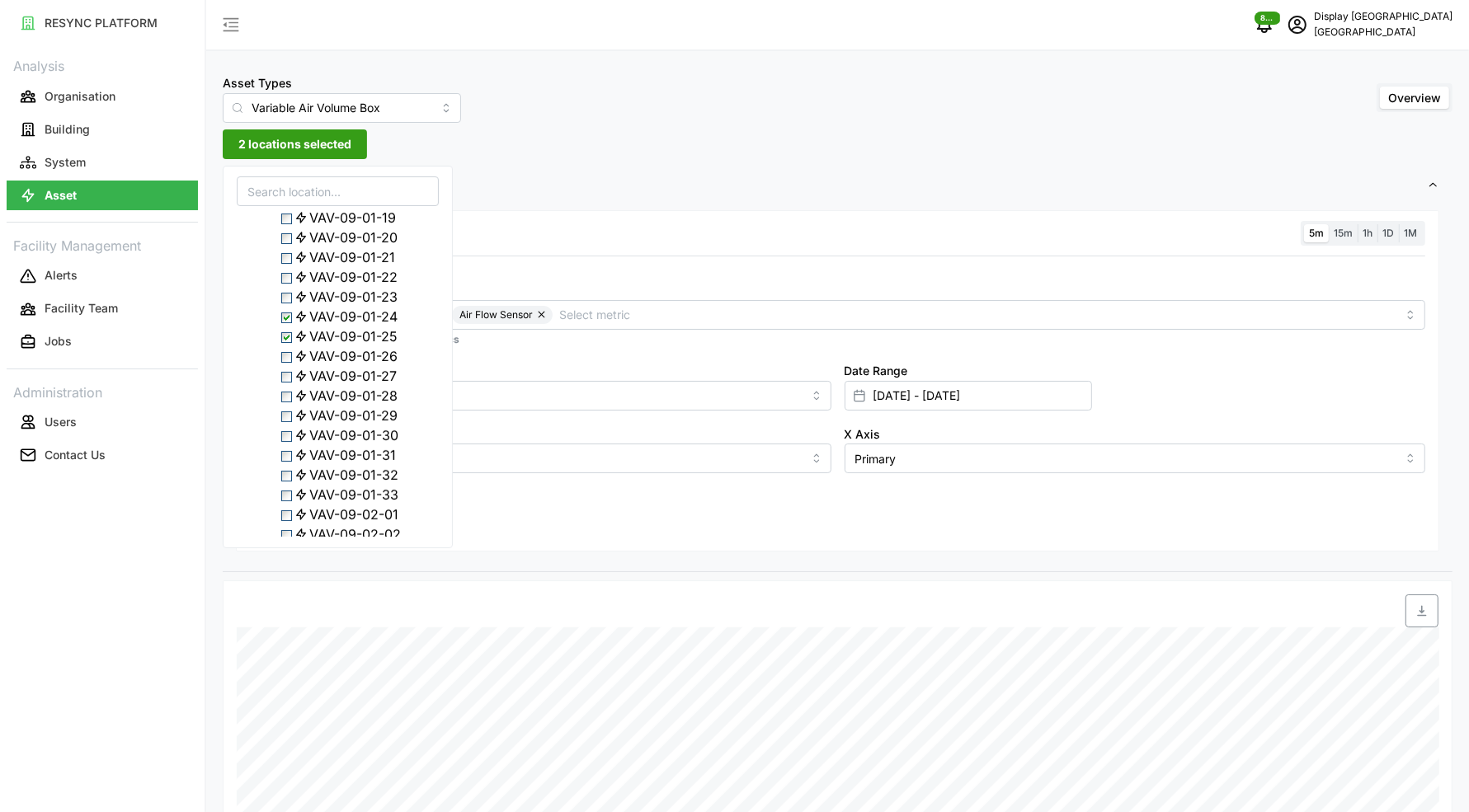
click at [289, 363] on span "Select VAV-09-01-26" at bounding box center [286, 357] width 10 height 10
click at [289, 382] on span "Select VAV-09-01-27" at bounding box center [286, 377] width 10 height 10
click at [292, 350] on span "Select VAV-09-01-28" at bounding box center [286, 345] width 10 height 10
click at [292, 370] on span "Select VAV-09-01-29" at bounding box center [286, 365] width 10 height 10
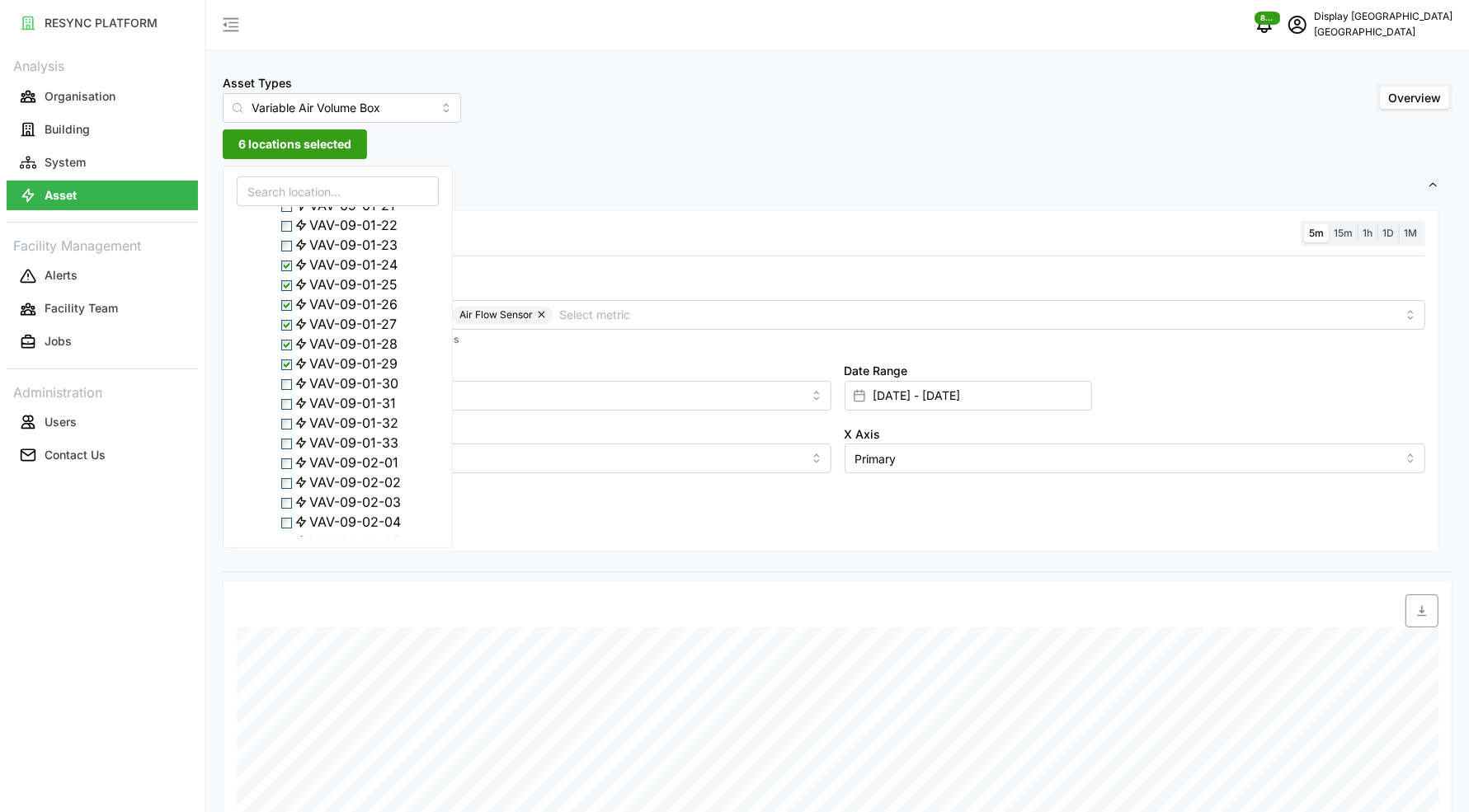
scroll to position [664, 0]
click at [481, 505] on div "Resolution 5m 15m 1h 1D 1M Metric Zone Air Temperature Sensor Air Flow Sensor *…" at bounding box center [837, 381] width 1203 height 342
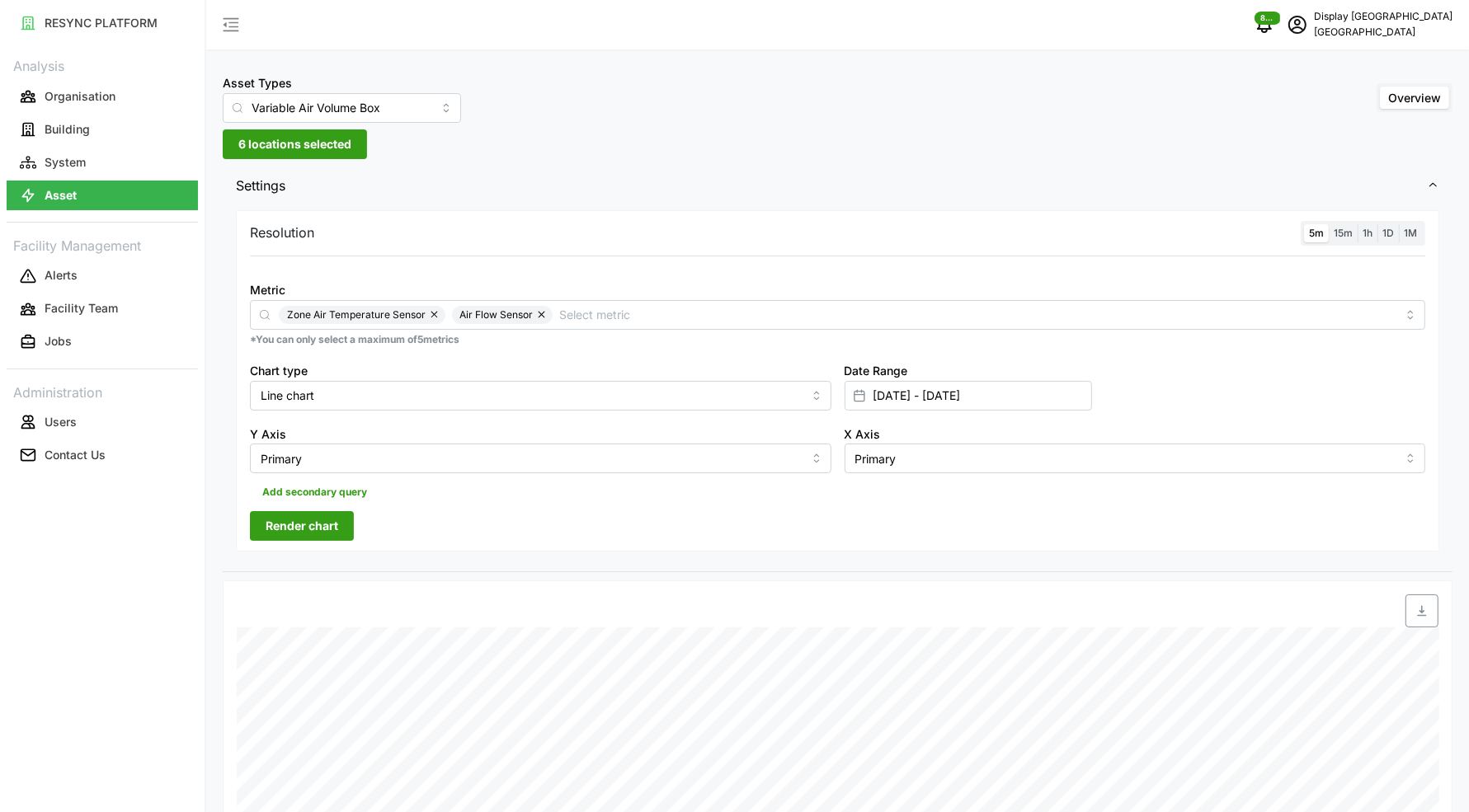
click at [348, 525] on button "Render chart" at bounding box center [302, 526] width 104 height 29
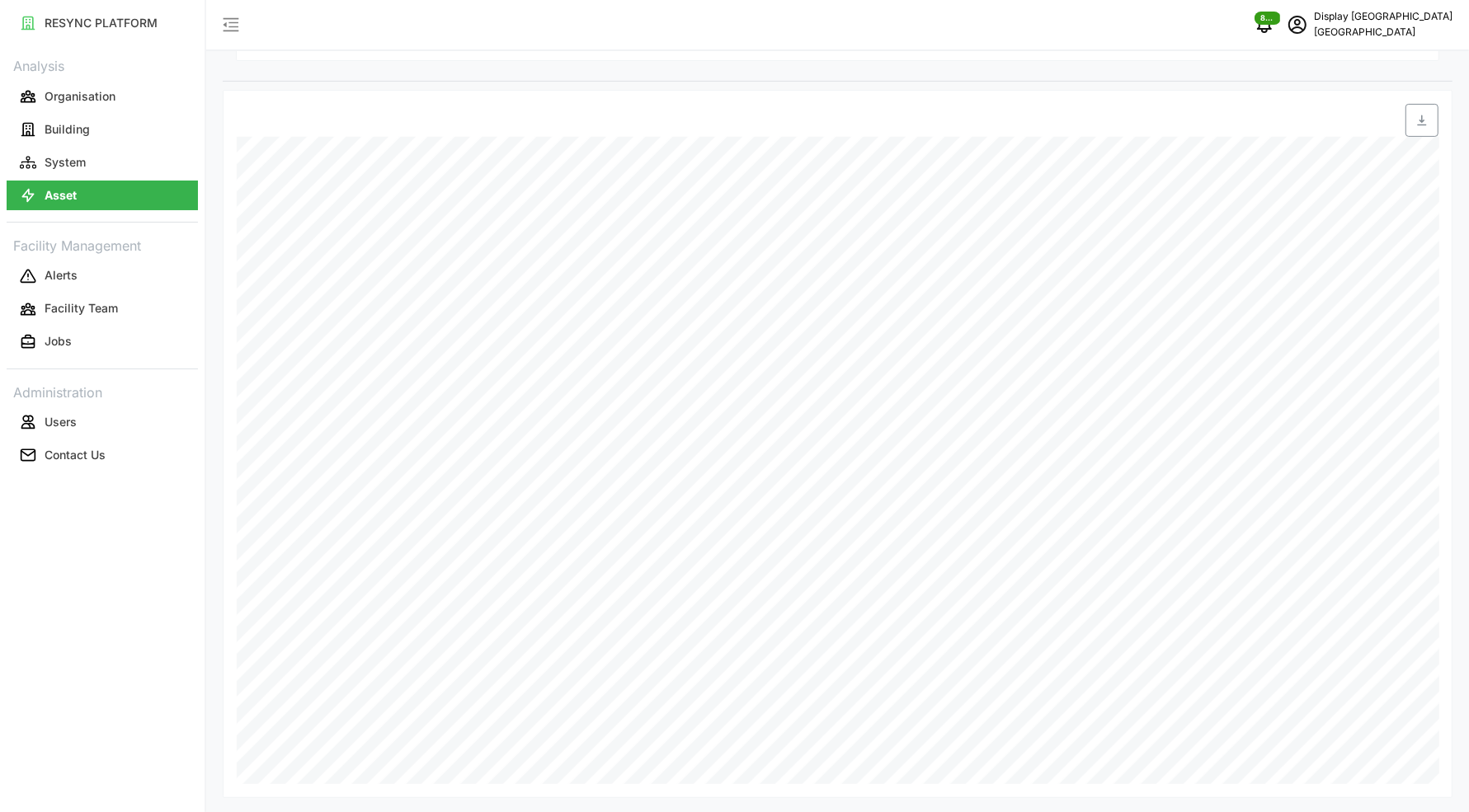
scroll to position [16, 0]
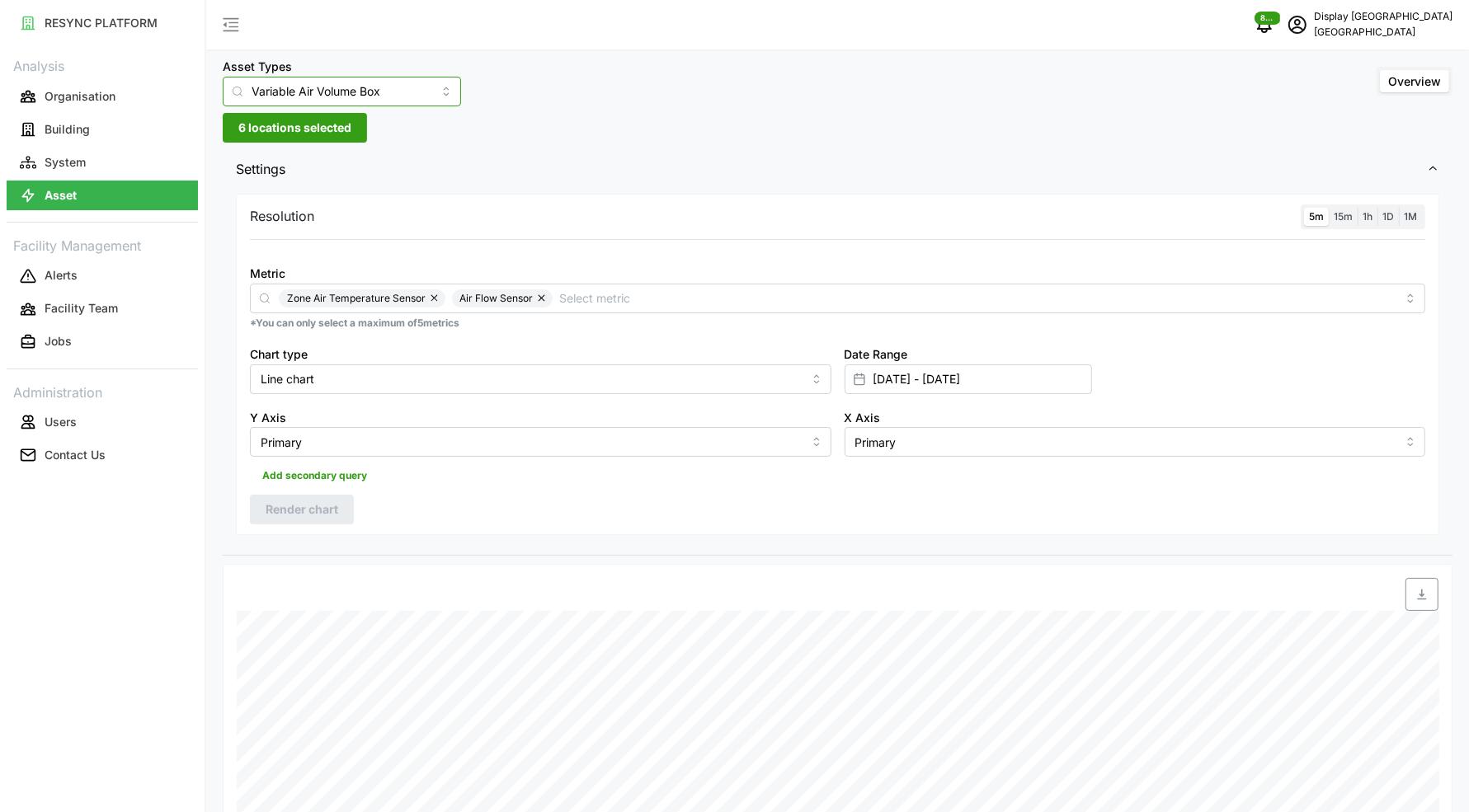
click at [369, 93] on input "Variable Air Volume Box" at bounding box center [341, 91] width 238 height 29
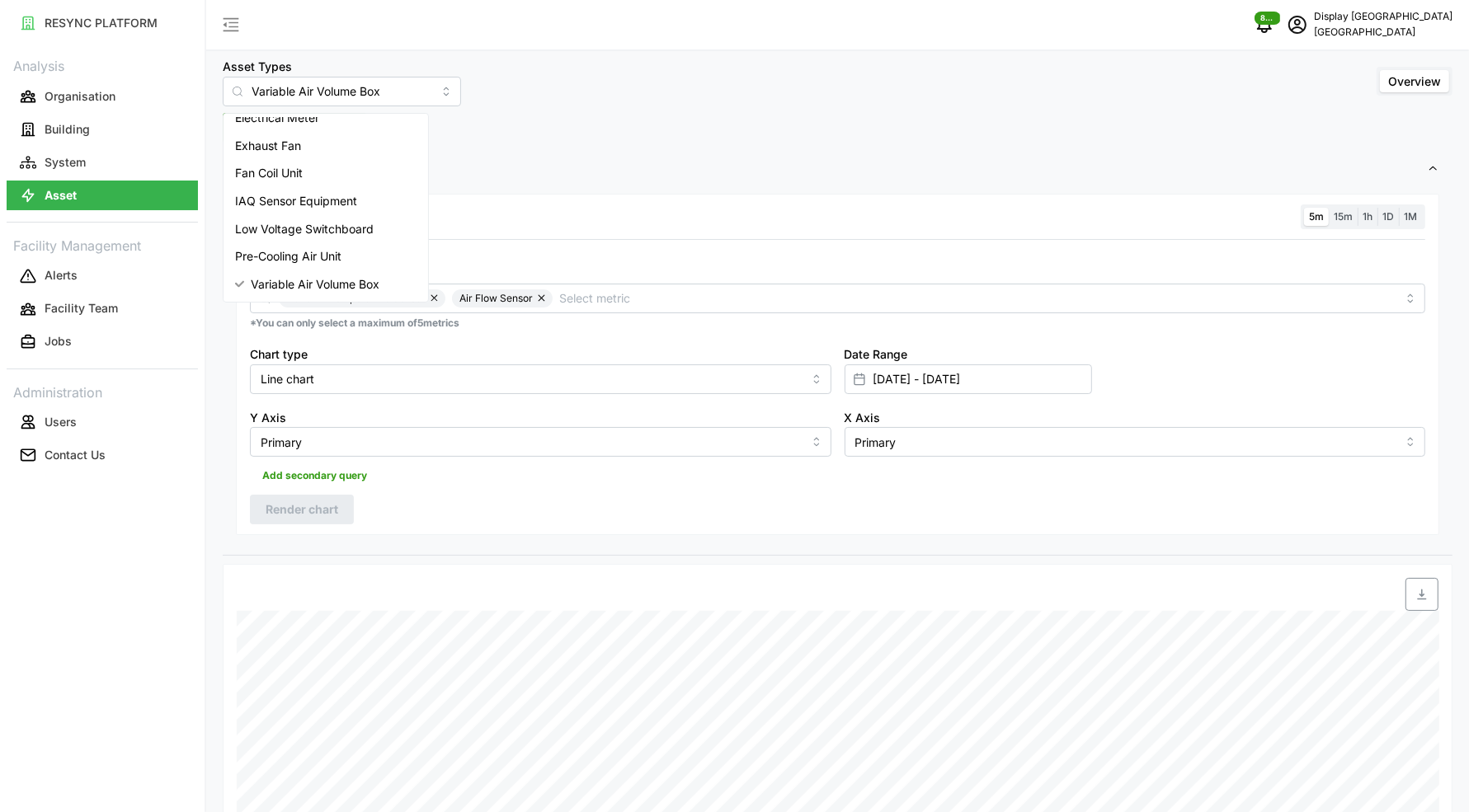
click at [435, 83] on div "Asset Types Variable Air Volume Box Overview" at bounding box center [837, 81] width 1230 height 50
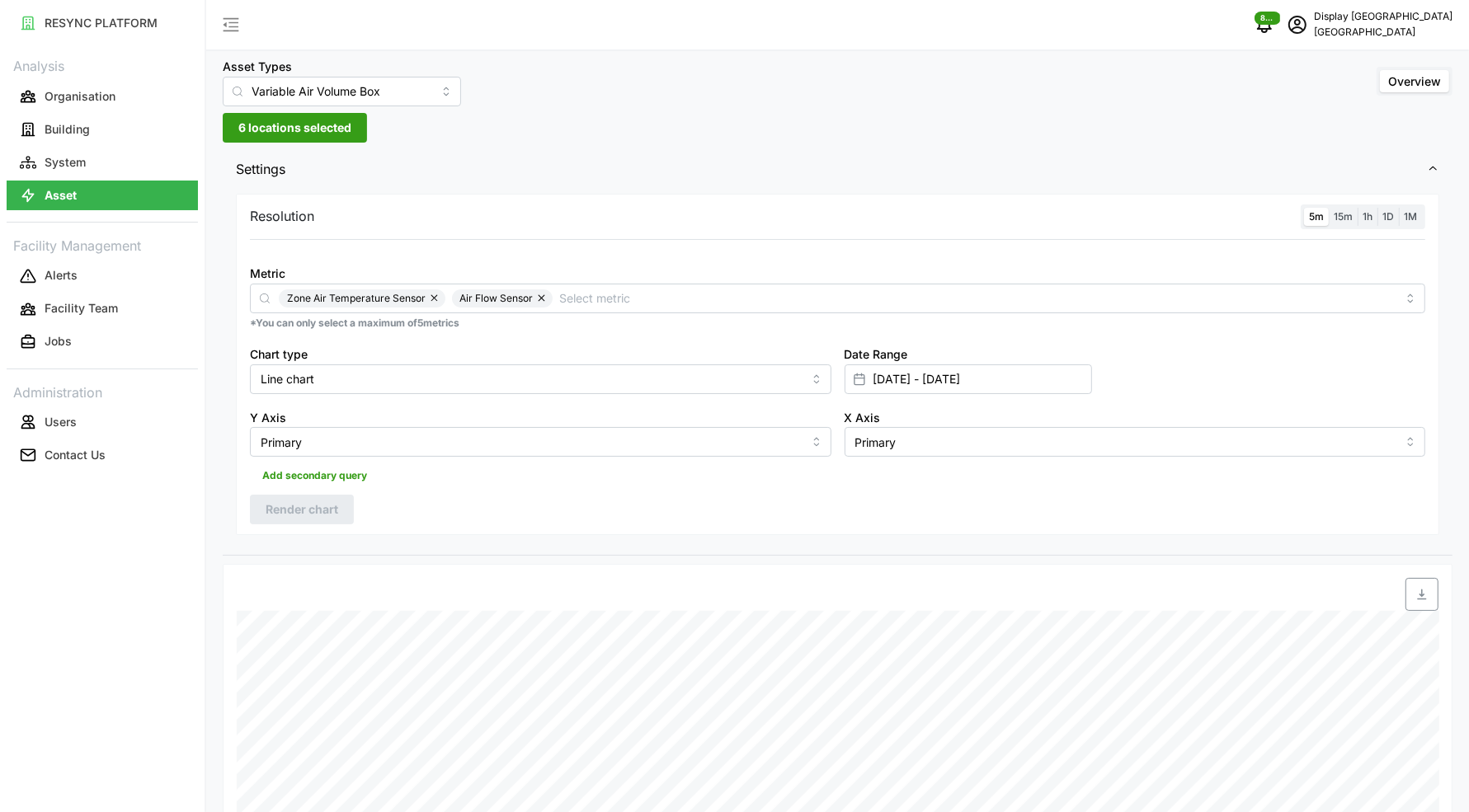
click at [337, 133] on span "6 locations selected" at bounding box center [295, 127] width 113 height 28
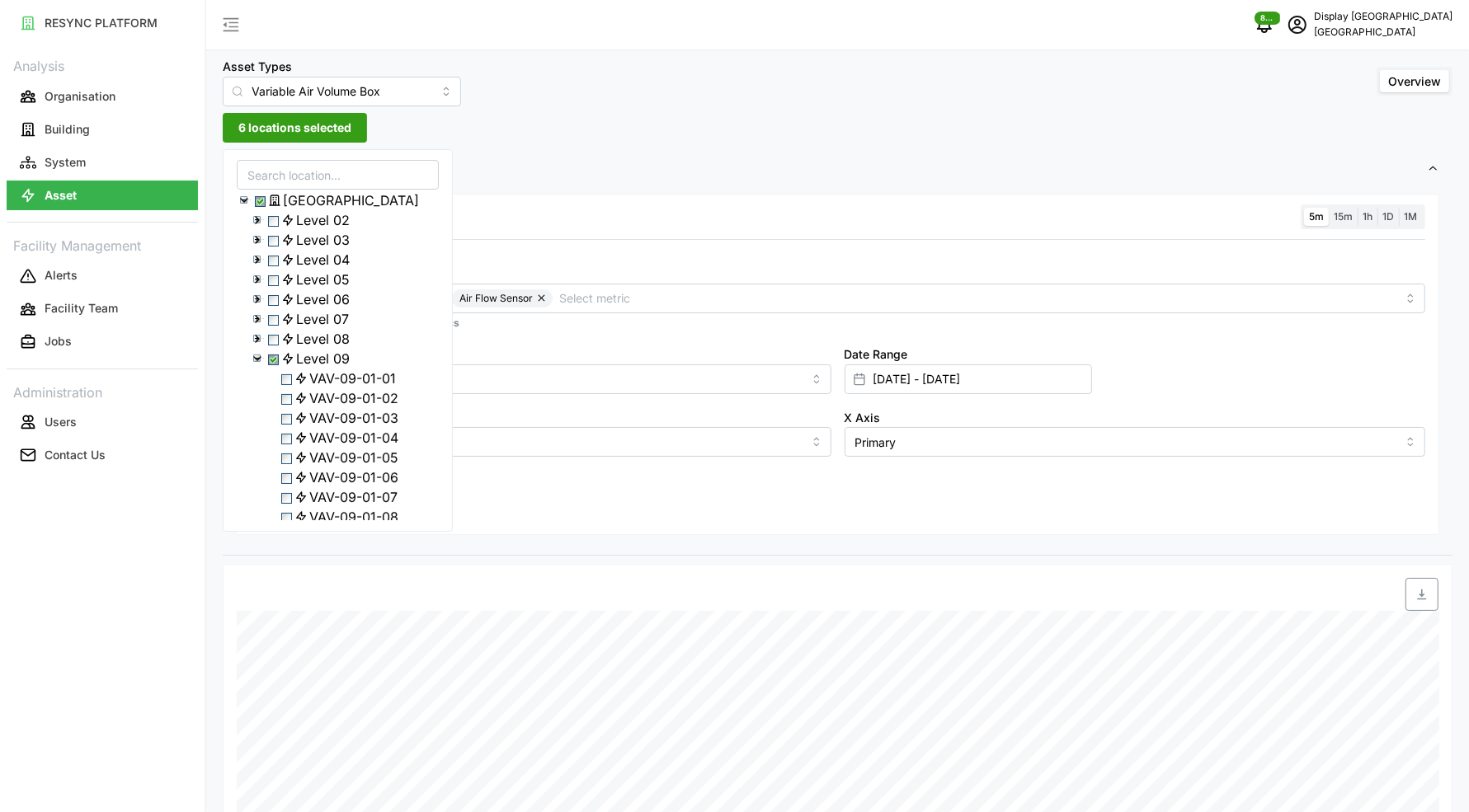
click at [264, 368] on div "Level 09" at bounding box center [337, 358] width 200 height 20
click at [258, 361] on polyline at bounding box center [257, 359] width 7 height 3
click at [252, 445] on icon at bounding box center [257, 438] width 13 height 13
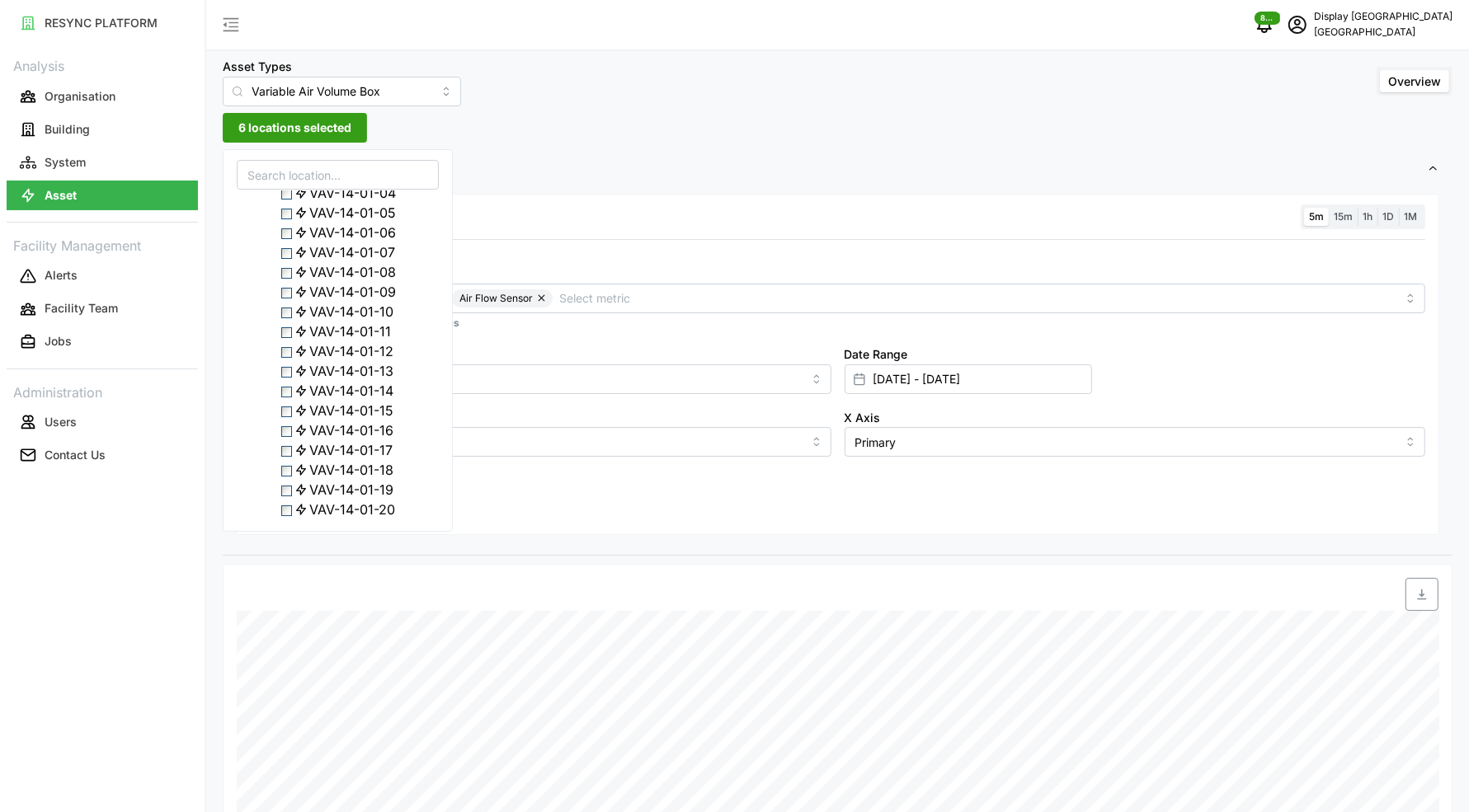
scroll to position [338, 0]
click at [290, 348] on div "VAV-14-01-12" at bounding box center [337, 337] width 200 height 20
click at [289, 344] on span "Select VAV-14-01-12" at bounding box center [286, 338] width 10 height 10
click at [287, 383] on span "Select VAV-14-01-16" at bounding box center [286, 378] width 10 height 10
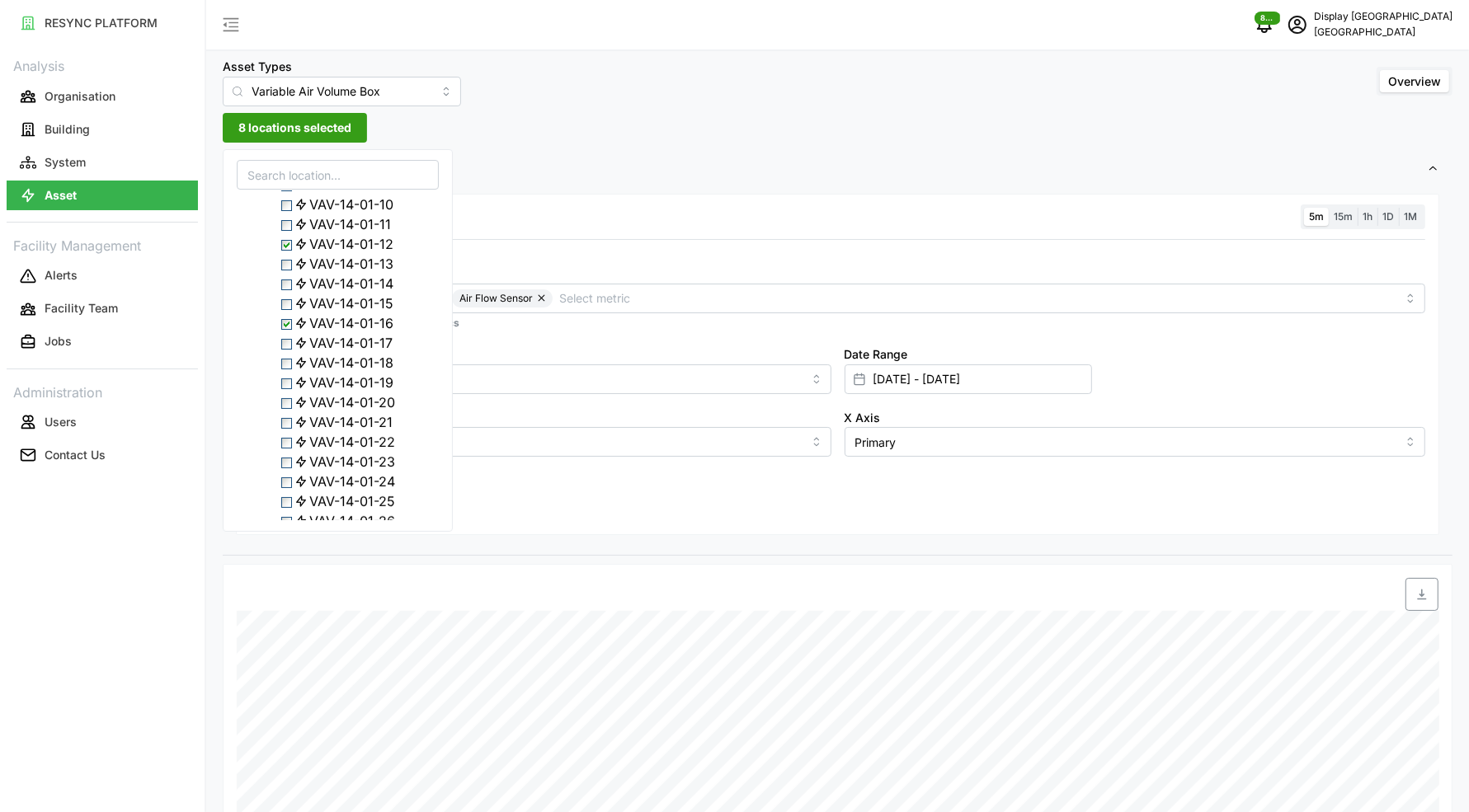
scroll to position [458, 0]
click at [288, 382] on span "Select VAV-14-01-20" at bounding box center [286, 376] width 10 height 10
click at [289, 354] on span "Select VAV-14-01-28" at bounding box center [286, 348] width 10 height 10
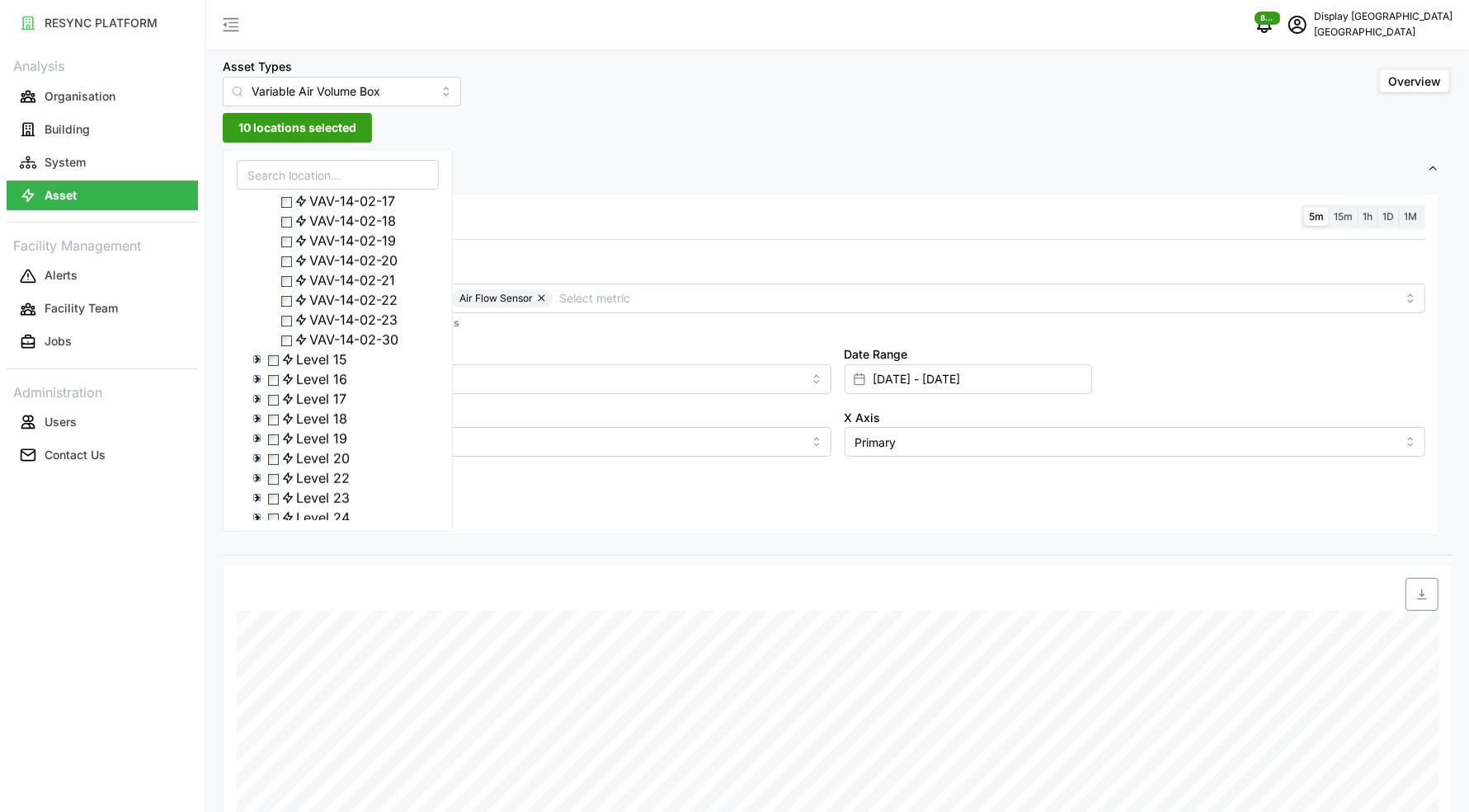
scroll to position [1367, 0]
click at [289, 225] on span "Select VAV-14-02-23" at bounding box center [286, 219] width 10 height 10
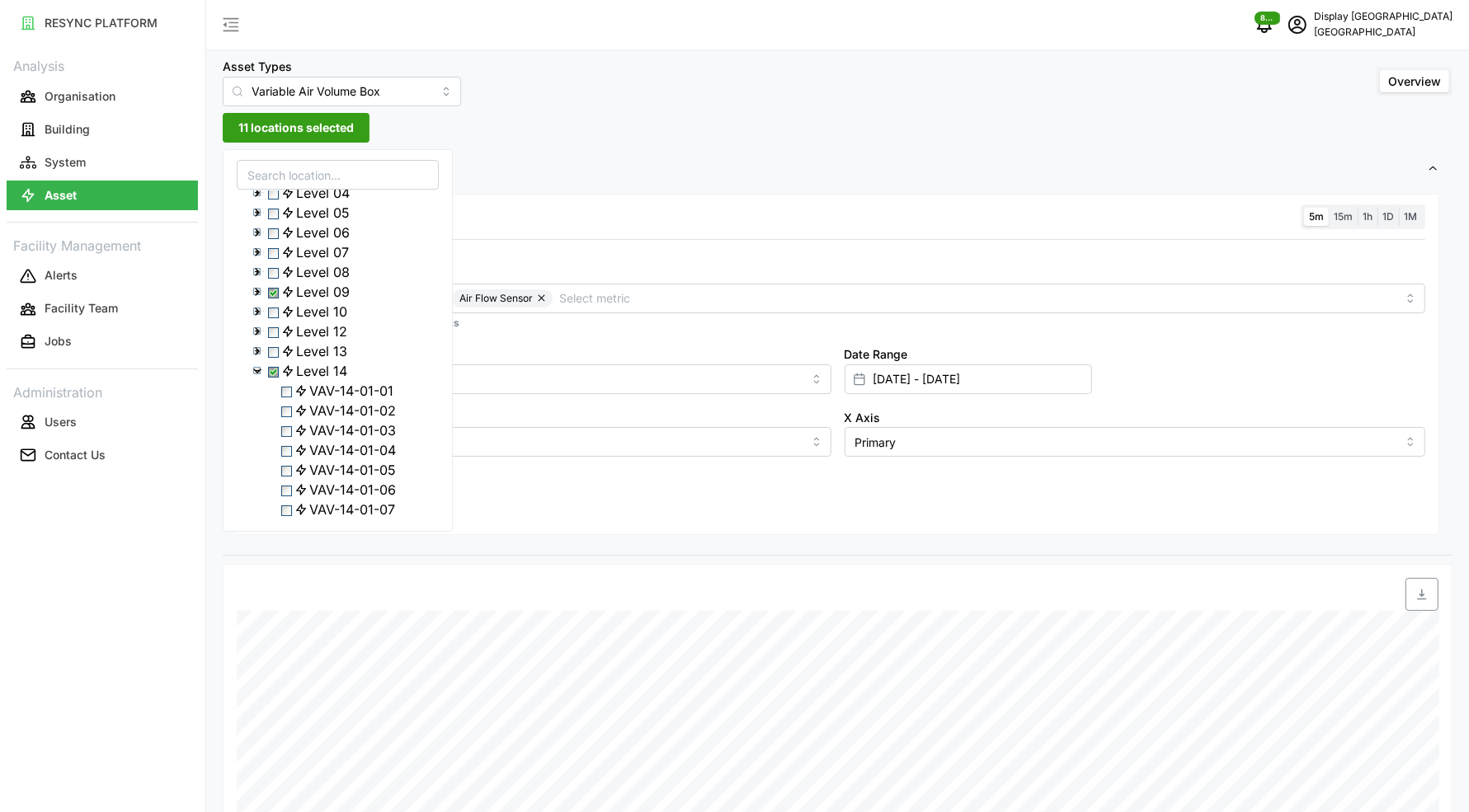
click at [276, 298] on span "Select Level 09" at bounding box center [273, 293] width 10 height 10
click at [276, 298] on span "Select Level 09" at bounding box center [273, 293] width 10 height 10
click at [525, 206] on div "Resolution 5m 15m 1h 1D 1M" at bounding box center [837, 217] width 1175 height 25
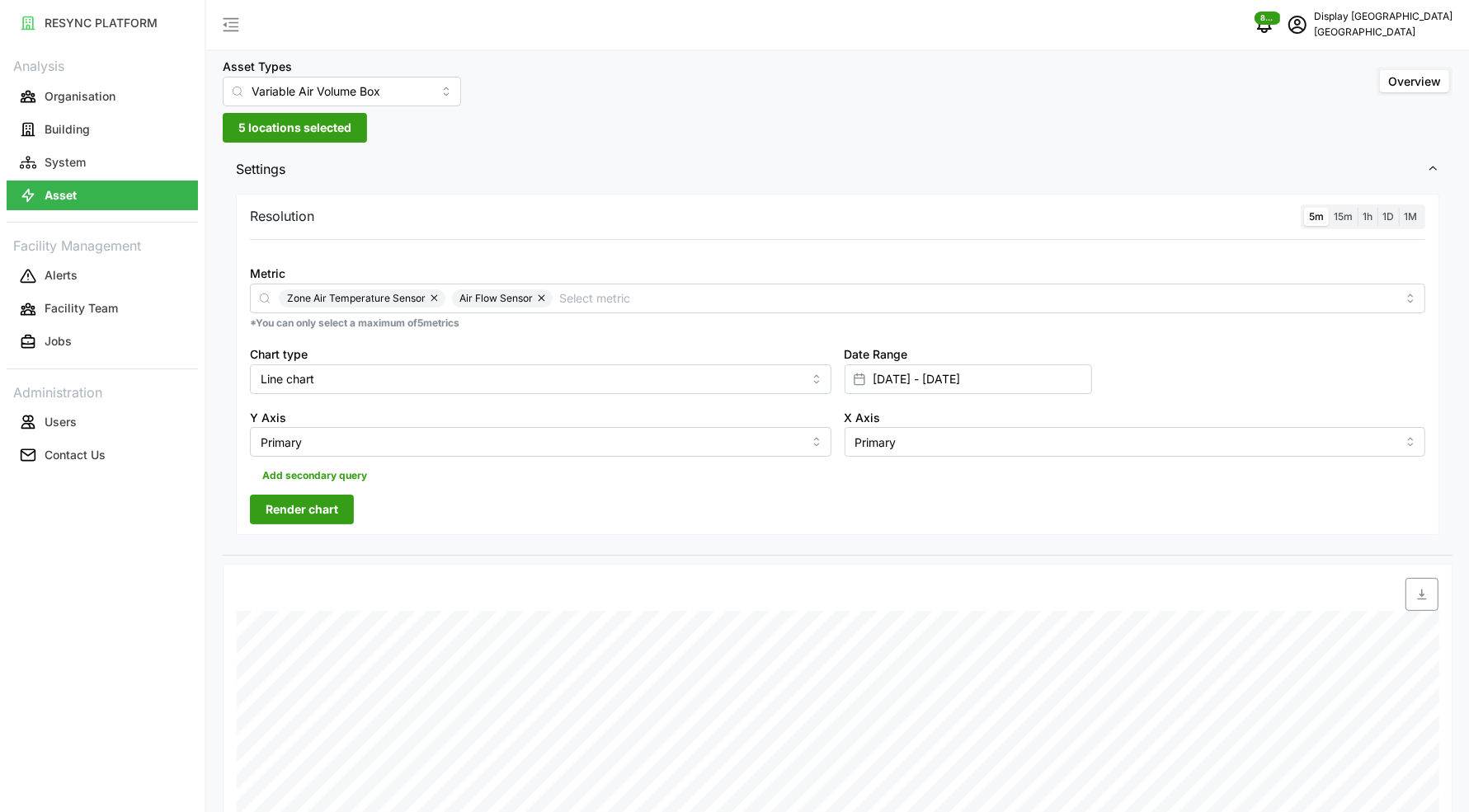
click at [327, 498] on span "Render chart" at bounding box center [302, 510] width 73 height 28
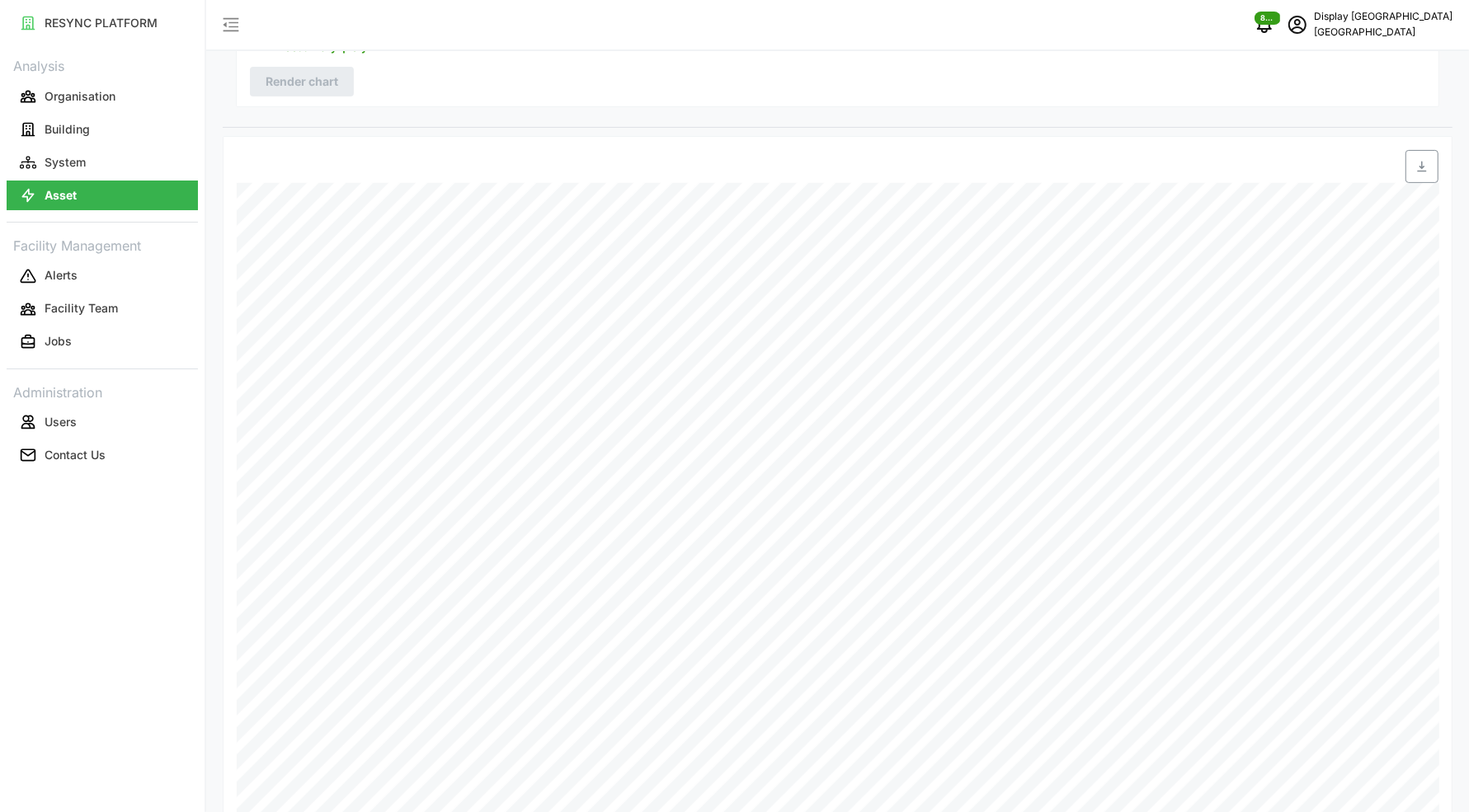
scroll to position [75, 0]
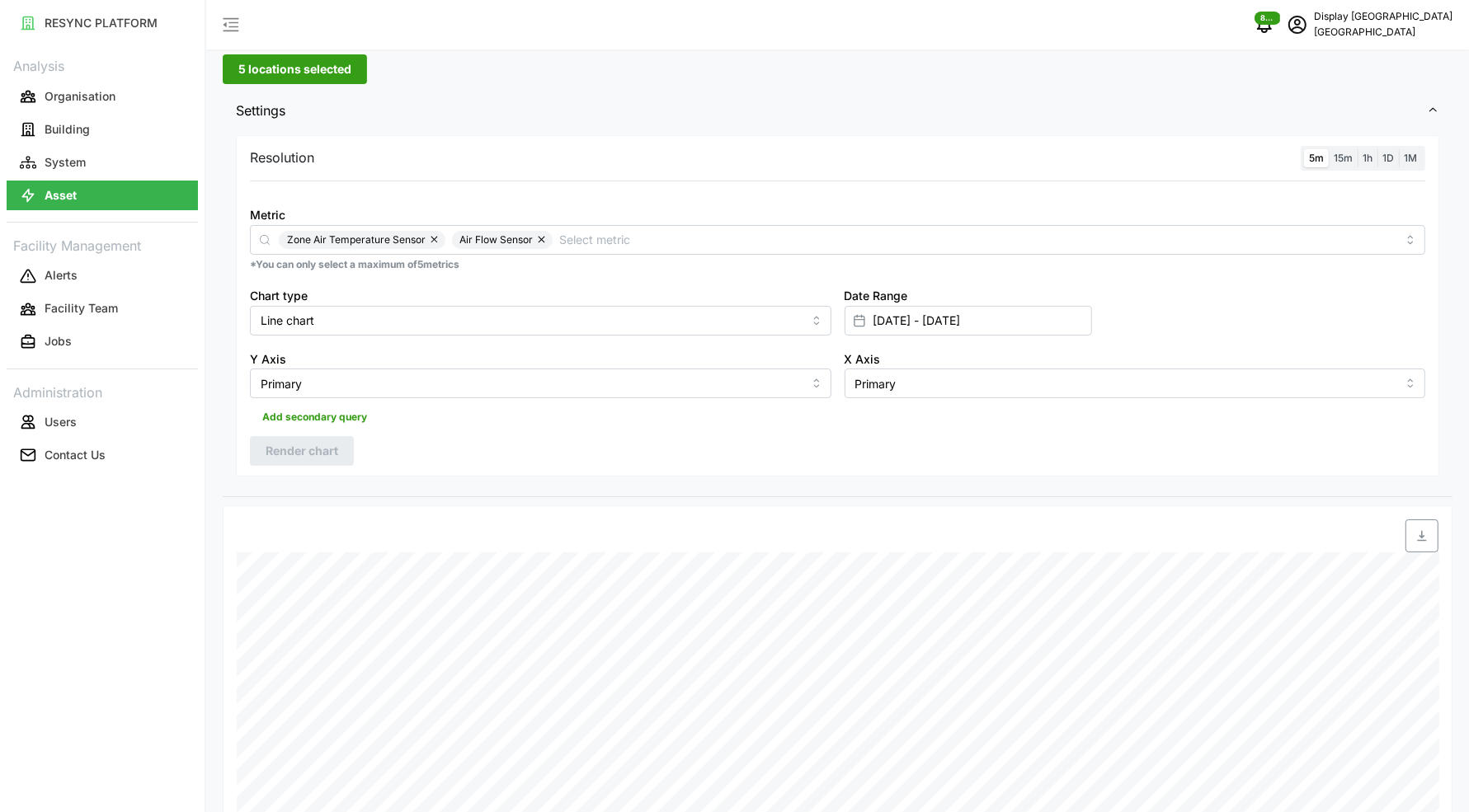
click at [268, 63] on span "5 locations selected" at bounding box center [295, 69] width 113 height 28
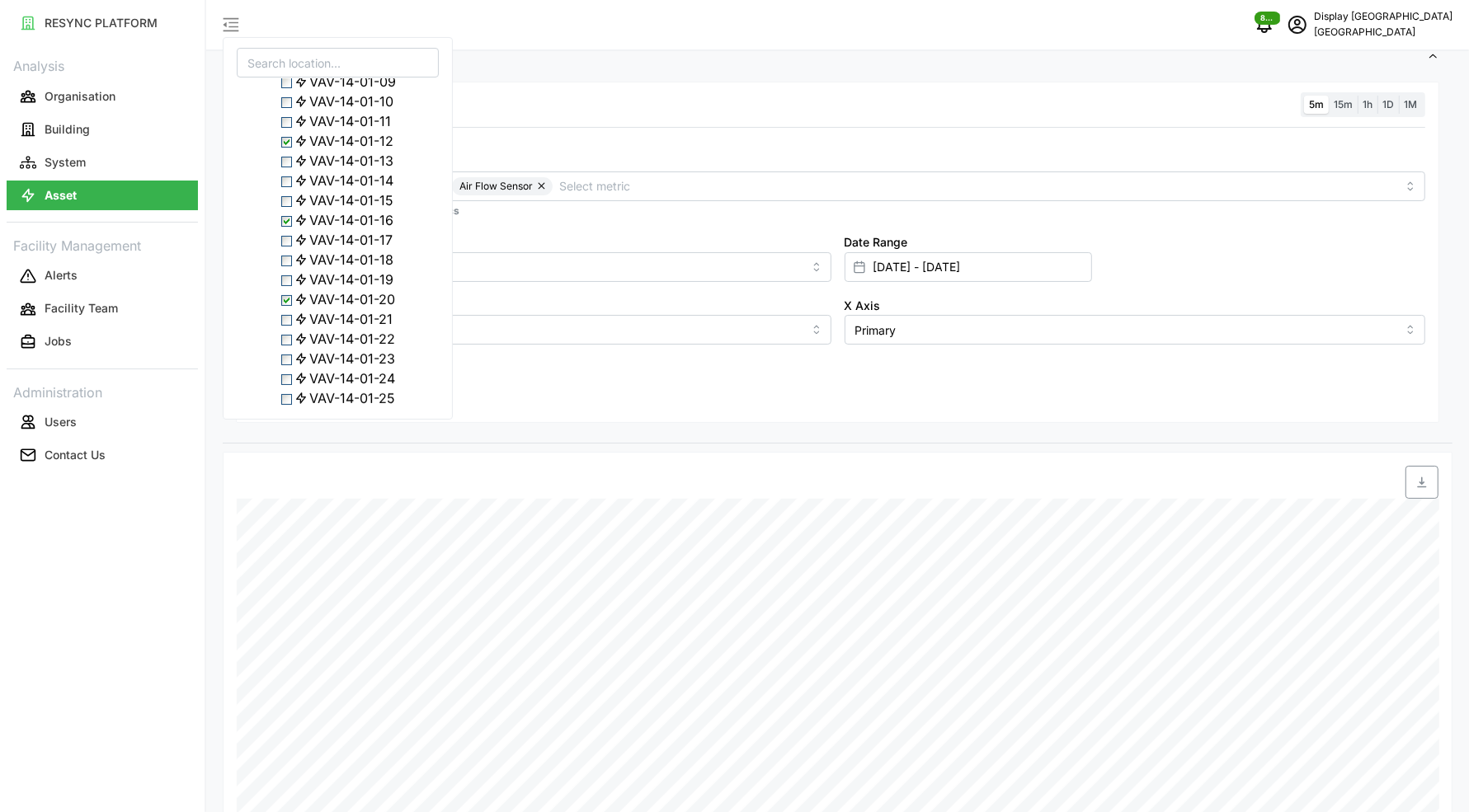
scroll to position [563, 0]
click at [285, 244] on span "Select VAV-14-01-24" at bounding box center [286, 238] width 10 height 10
click at [461, 385] on div "Resolution 5m 15m 1h 1D 1M Metric Zone Air Temperature Sensor Air Flow Sensor *…" at bounding box center [837, 252] width 1203 height 342
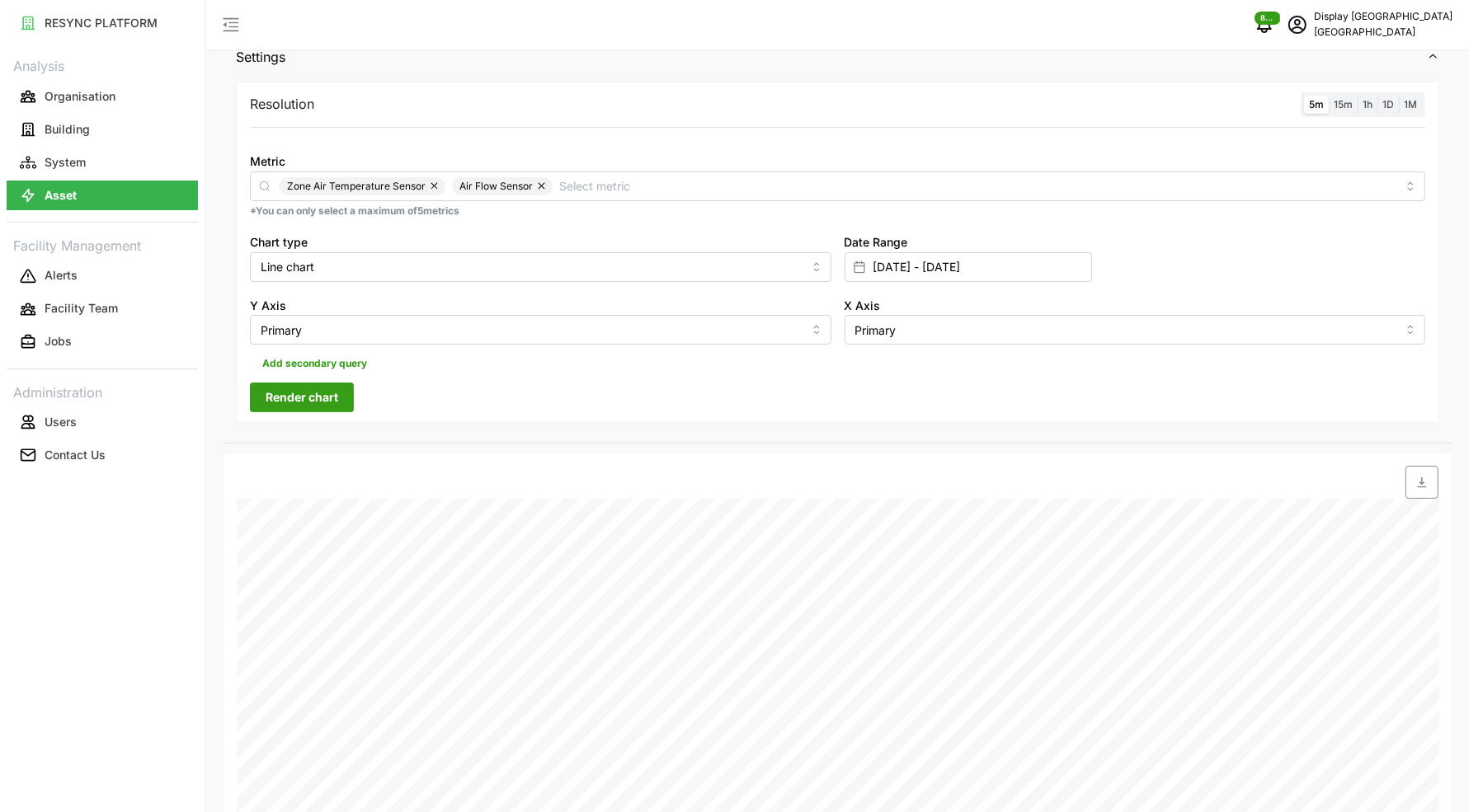
click at [309, 392] on span "Render chart" at bounding box center [302, 397] width 73 height 28
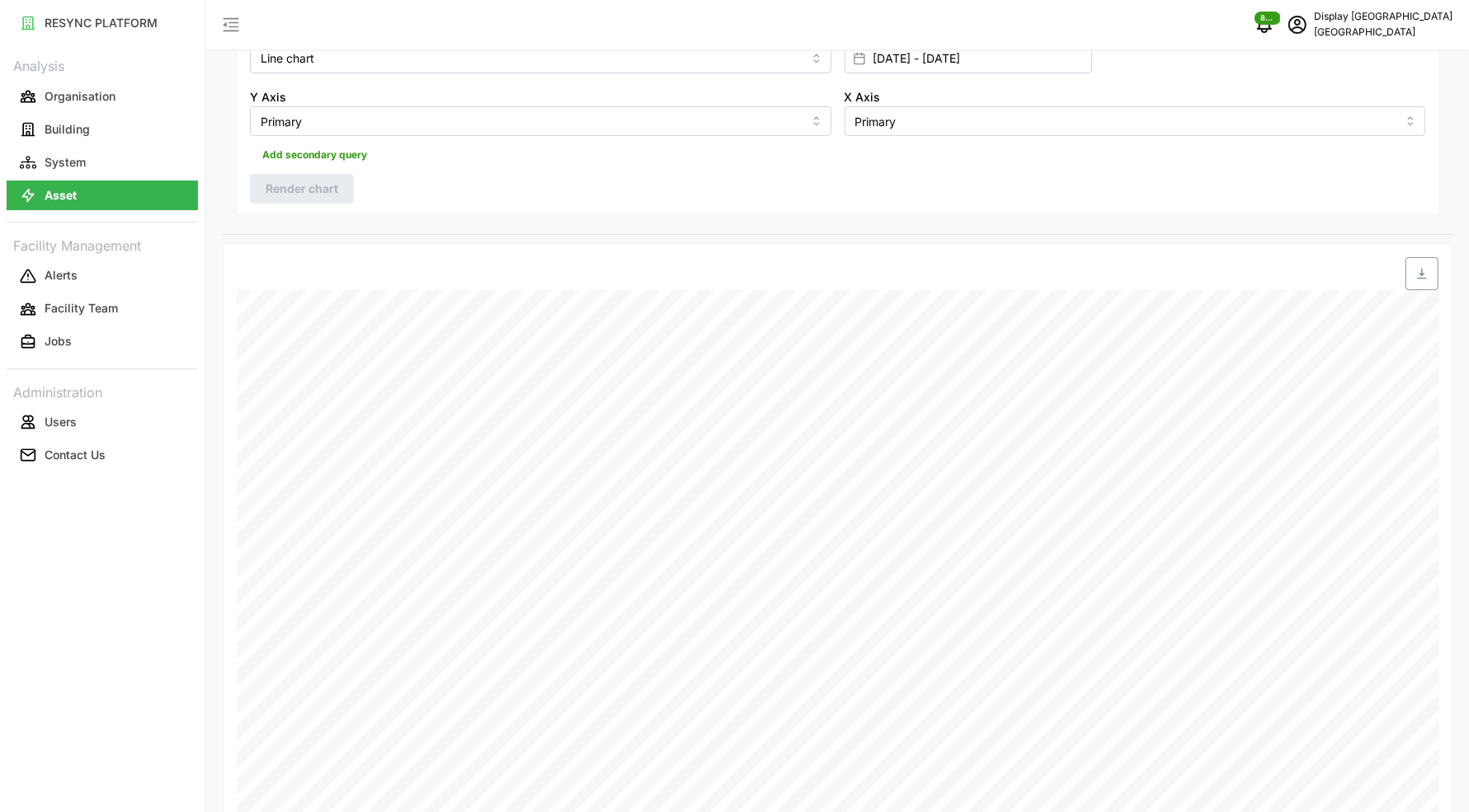
scroll to position [0, 0]
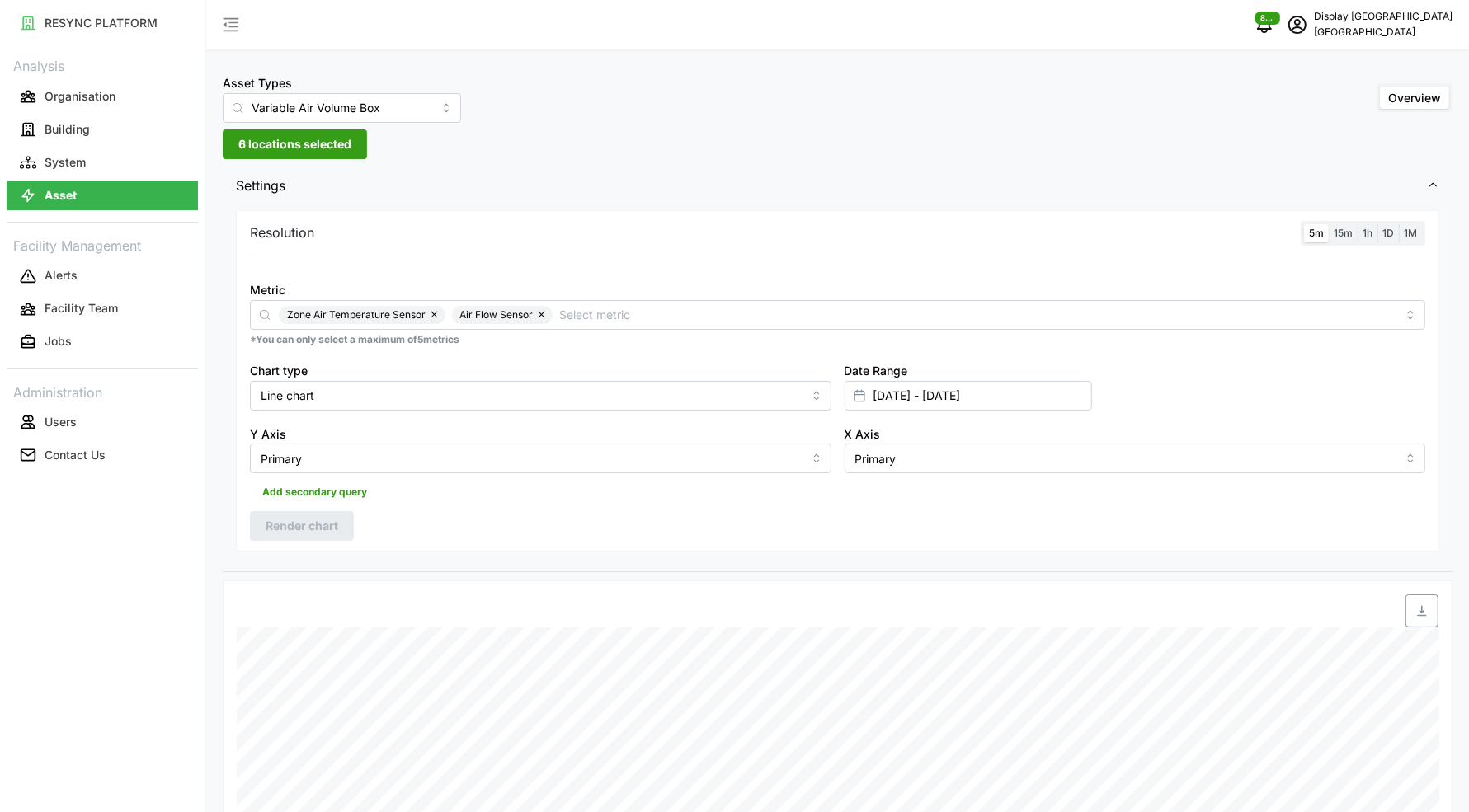
click at [273, 135] on span "6 locations selected" at bounding box center [295, 144] width 113 height 28
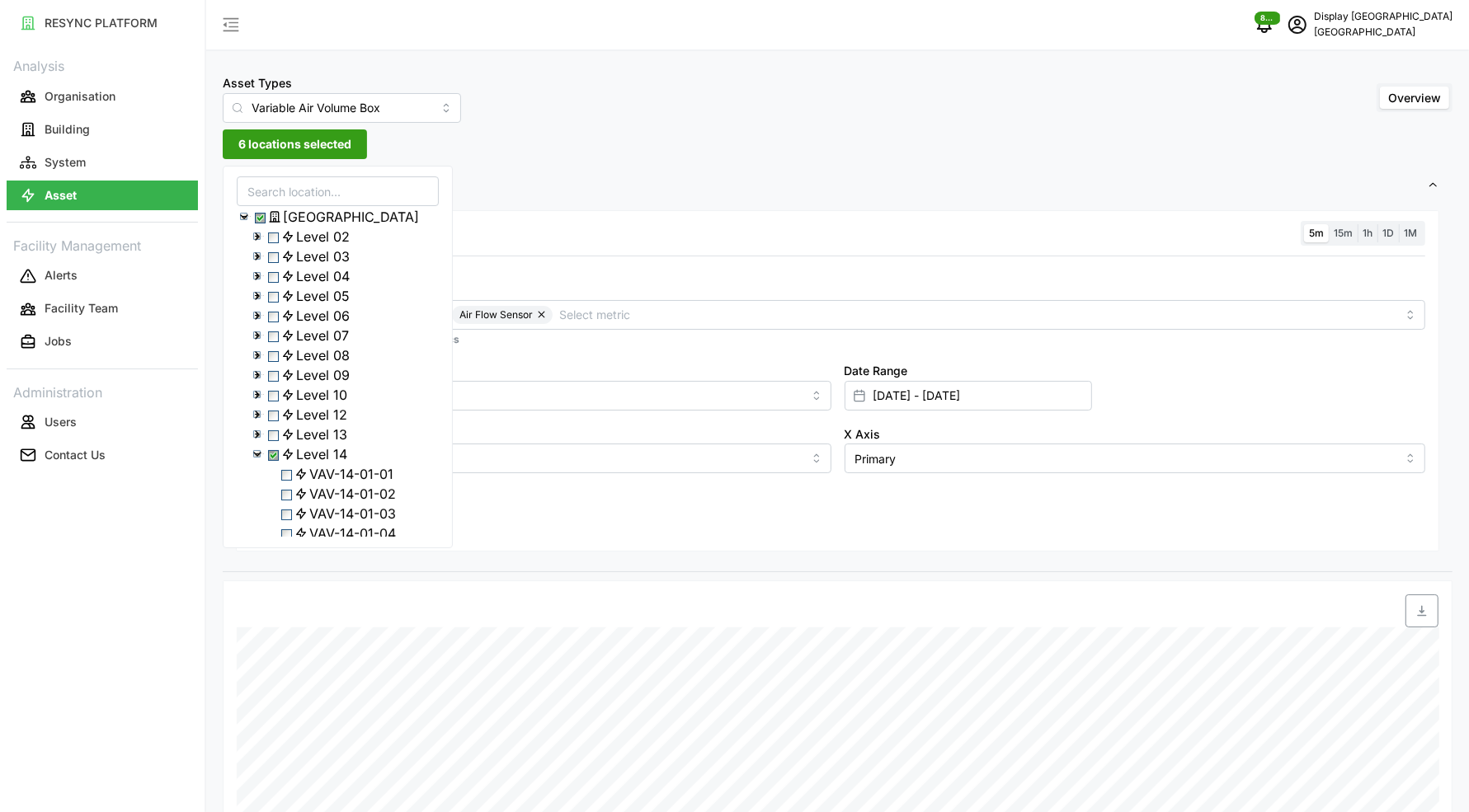
click at [257, 461] on icon at bounding box center [257, 454] width 13 height 13
click at [256, 481] on icon at bounding box center [257, 474] width 13 height 13
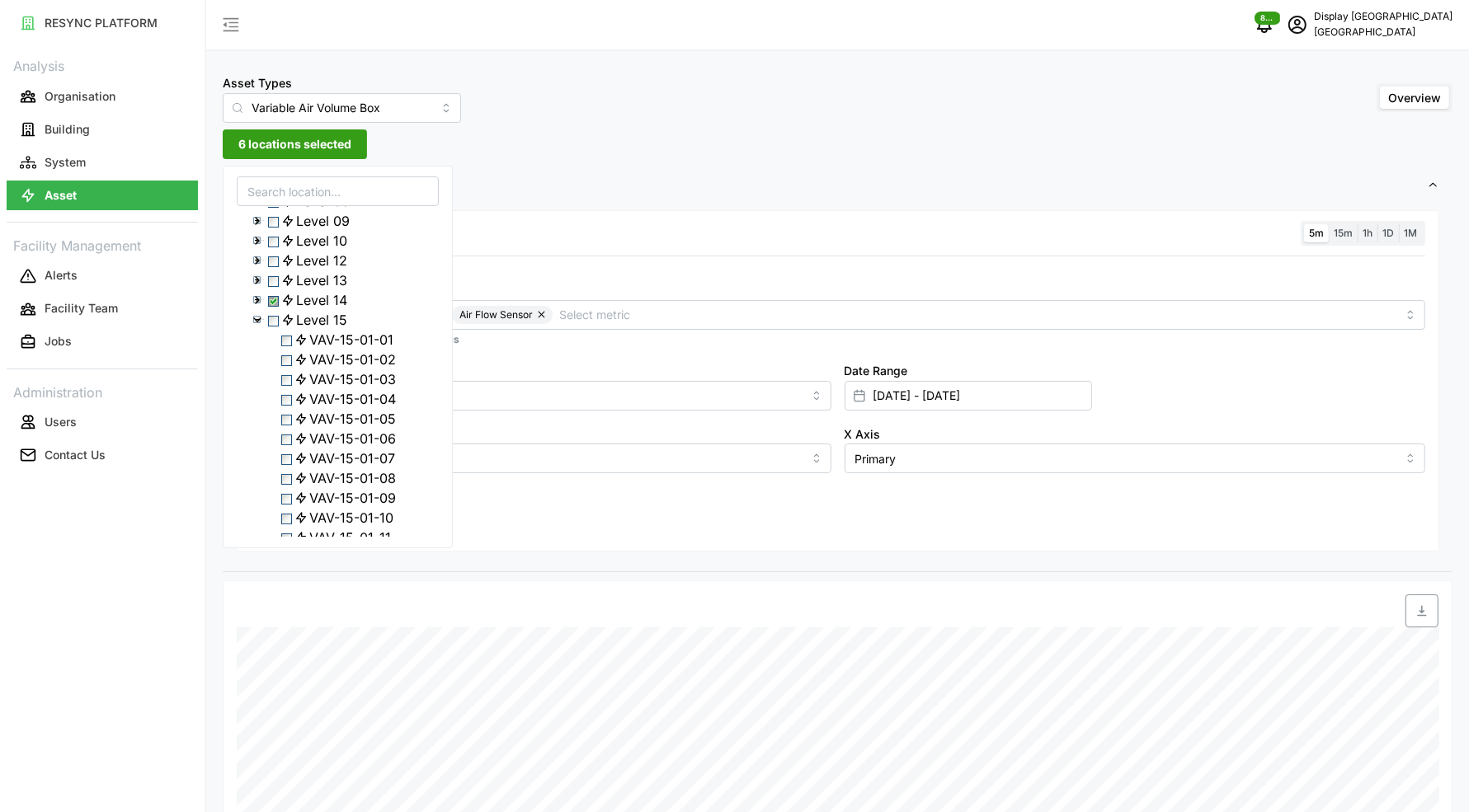
click at [291, 425] on span "Select VAV-15-01-05" at bounding box center [286, 420] width 10 height 10
click at [278, 307] on span "Select Level 14" at bounding box center [273, 302] width 10 height 10
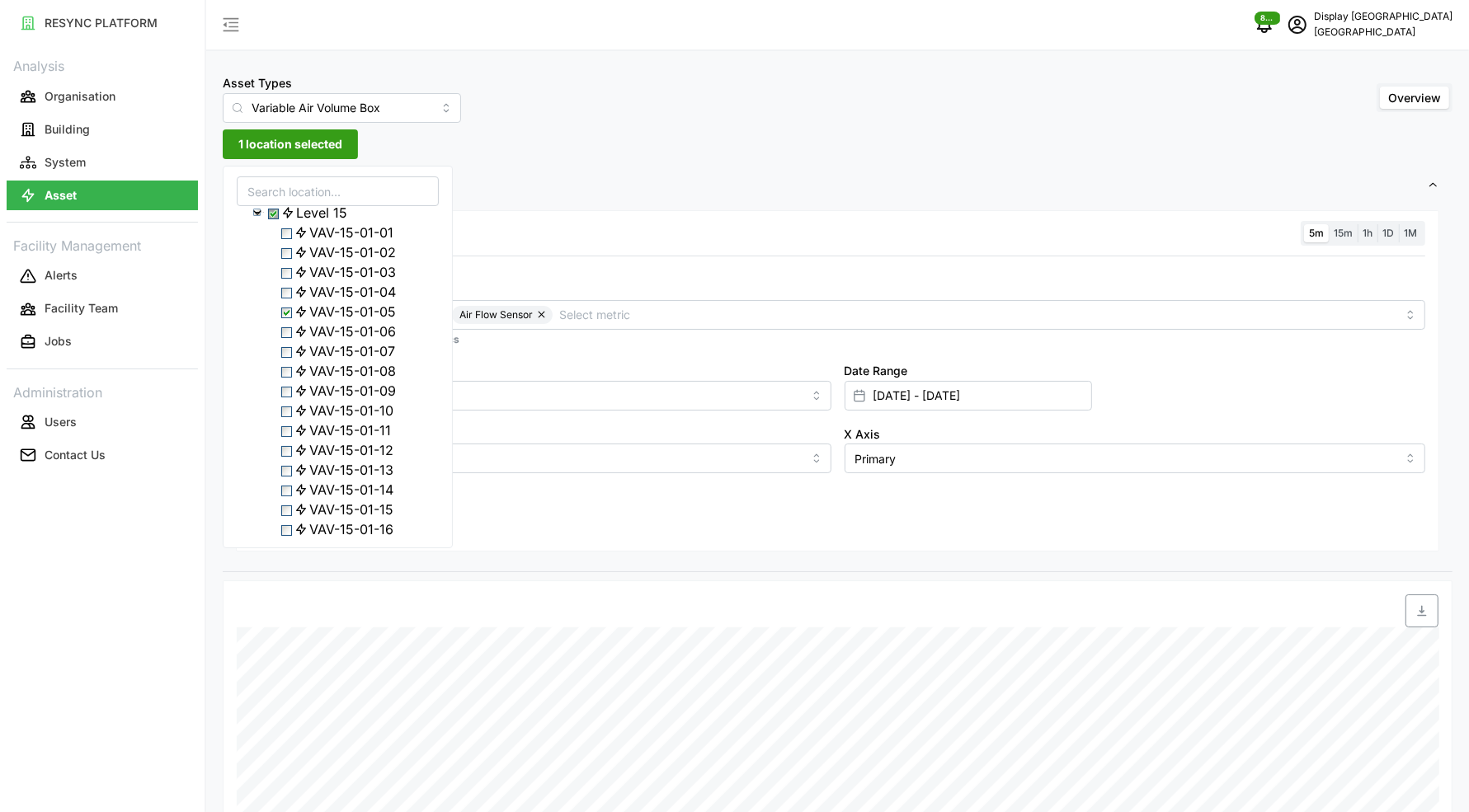
click at [290, 417] on span "Select VAV-15-01-10" at bounding box center [286, 412] width 10 height 10
click at [291, 392] on span "Select VAV-15-01-12" at bounding box center [286, 387] width 10 height 10
click at [291, 384] on span "Select VAV-15-01-17" at bounding box center [286, 379] width 10 height 10
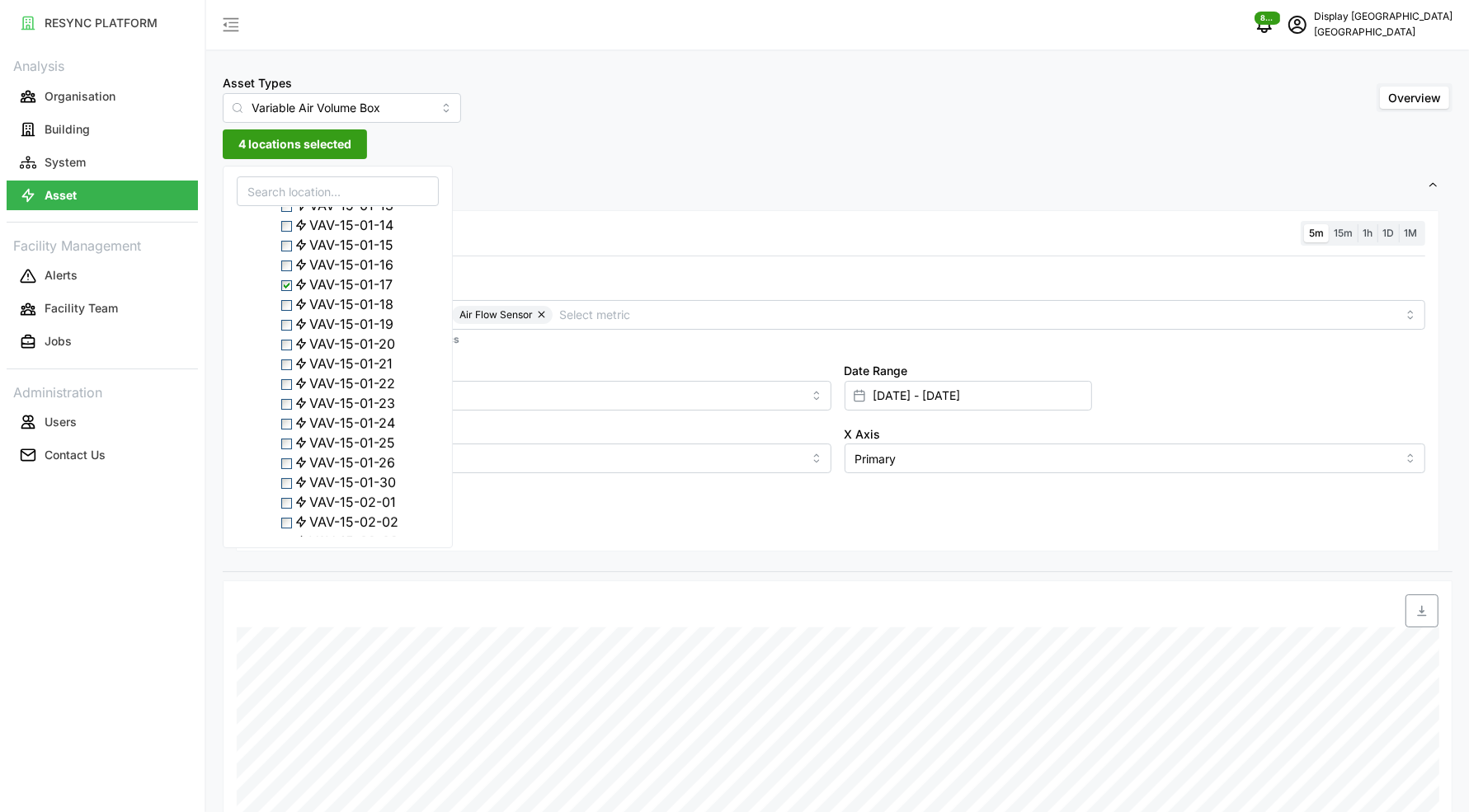
scroll to position [540, 0]
click at [291, 376] on span "Select VAV-15-01-22" at bounding box center [286, 371] width 10 height 10
click at [286, 356] on span "Select VAV-15-01-23" at bounding box center [286, 351] width 10 height 10
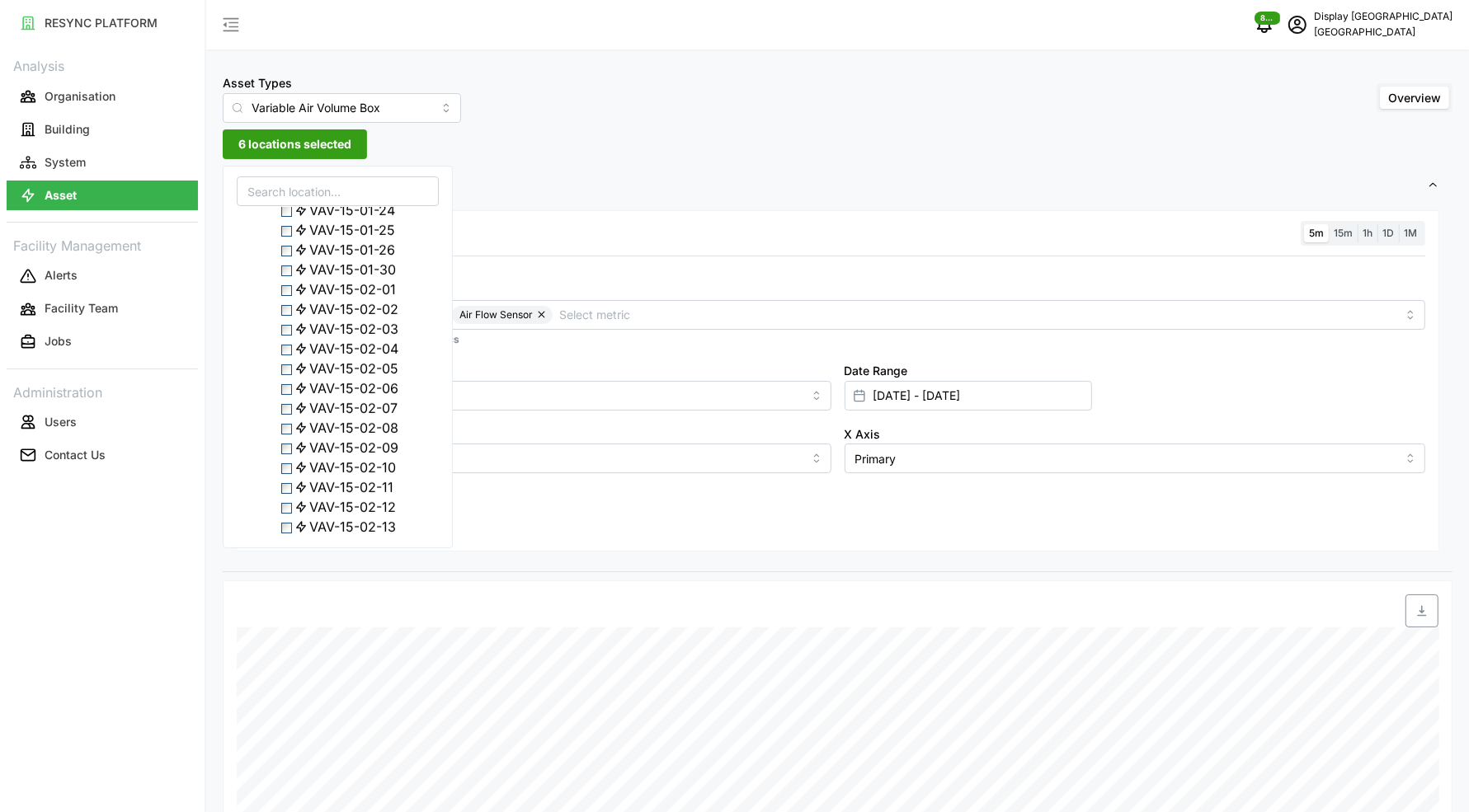
click at [290, 355] on span "Select VAV-15-02-04" at bounding box center [286, 350] width 10 height 10
click at [290, 210] on span "Select VAV-15-02-07" at bounding box center [286, 204] width 10 height 10
click at [286, 289] on span "Select VAV-15-02-11" at bounding box center [286, 283] width 10 height 10
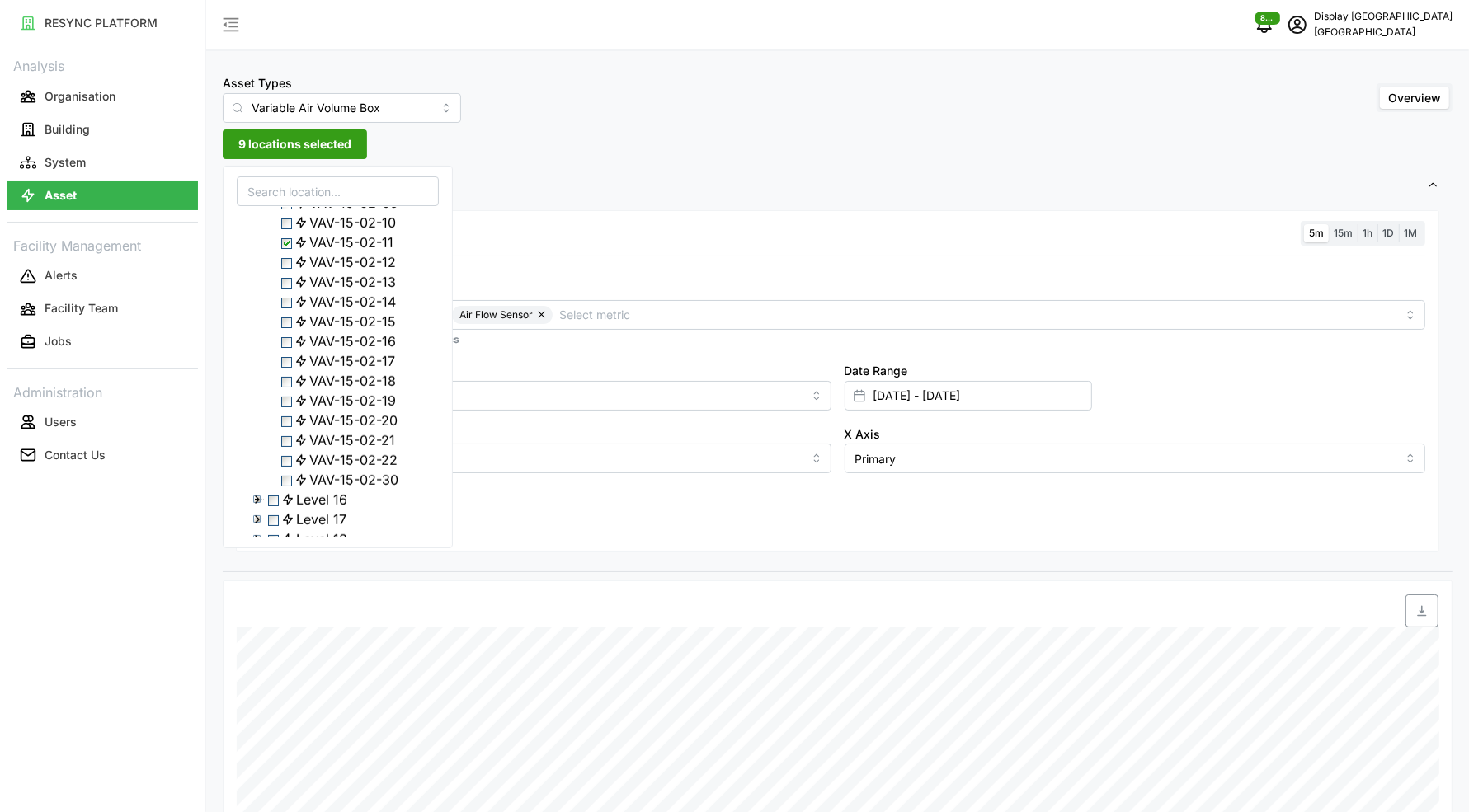
click at [290, 289] on span "Select VAV-15-02-13" at bounding box center [286, 283] width 10 height 10
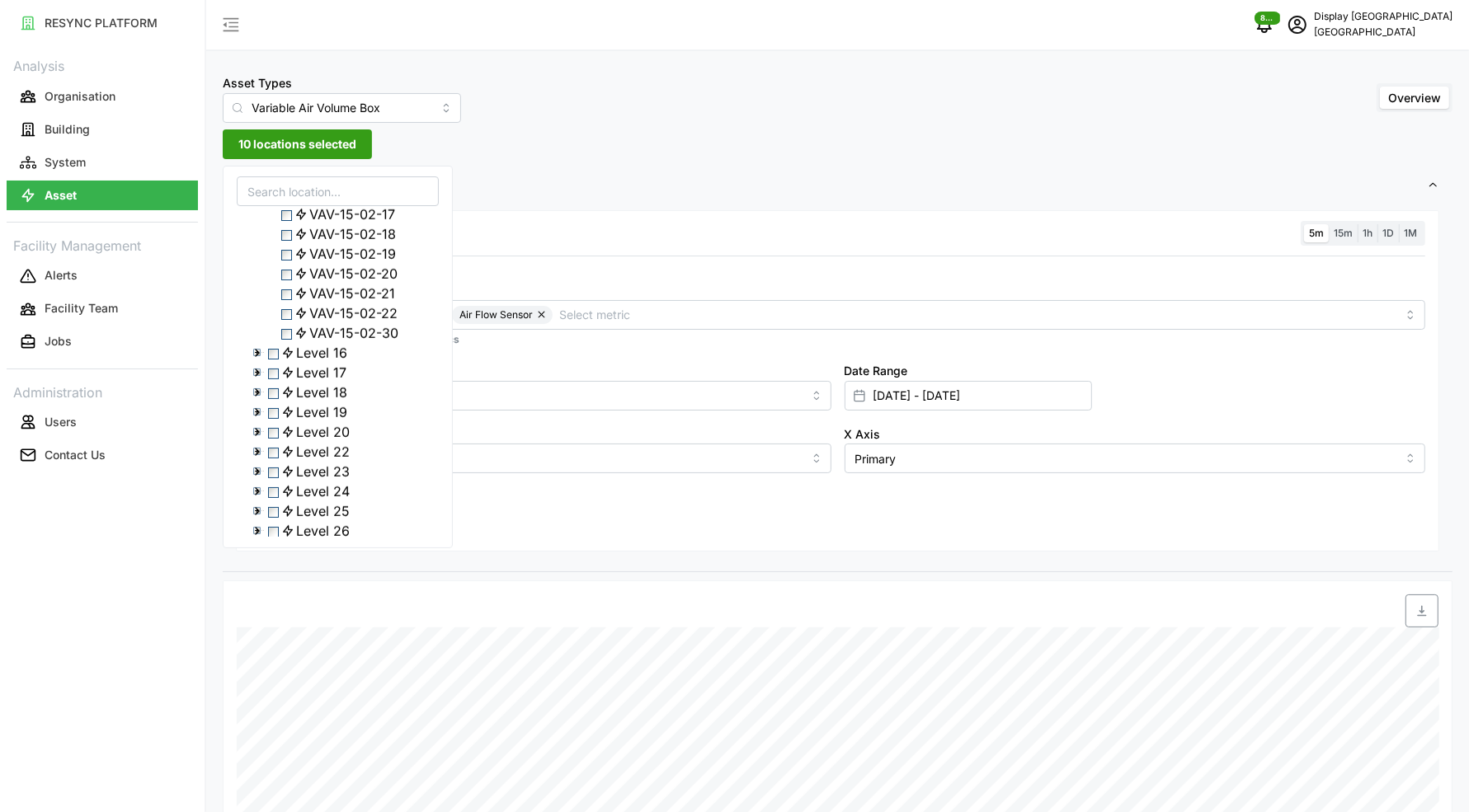
scroll to position [1157, 0]
click at [296, 297] on div "VAV-15-02-22" at bounding box center [337, 287] width 200 height 20
click at [292, 294] on span "Select VAV-15-02-22" at bounding box center [286, 288] width 10 height 10
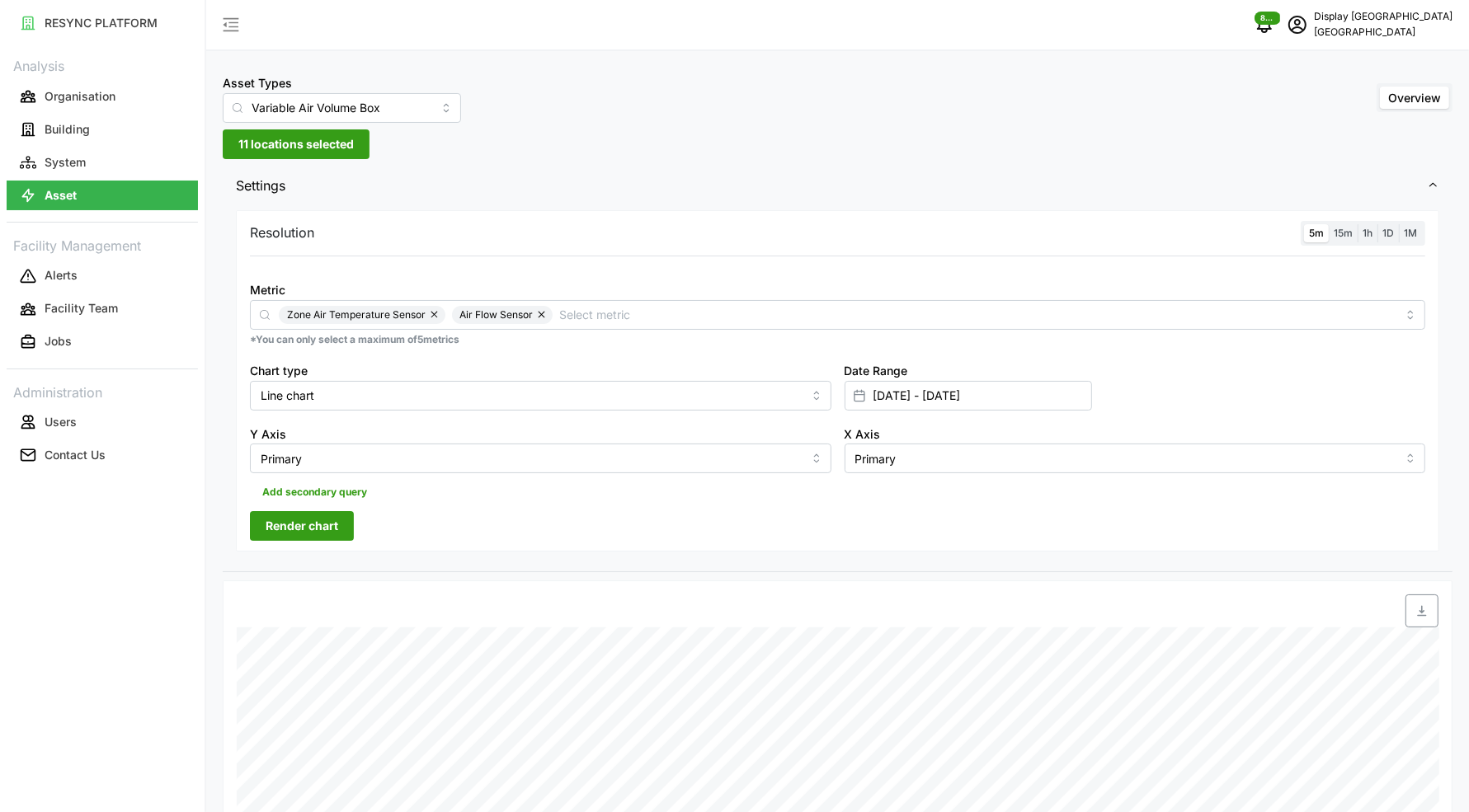
click at [468, 510] on div "Resolution 5m 15m 1h 1D 1M Metric Zone Air Temperature Sensor Air Flow Sensor *…" at bounding box center [837, 381] width 1203 height 342
click at [307, 520] on span "Render chart" at bounding box center [302, 526] width 73 height 28
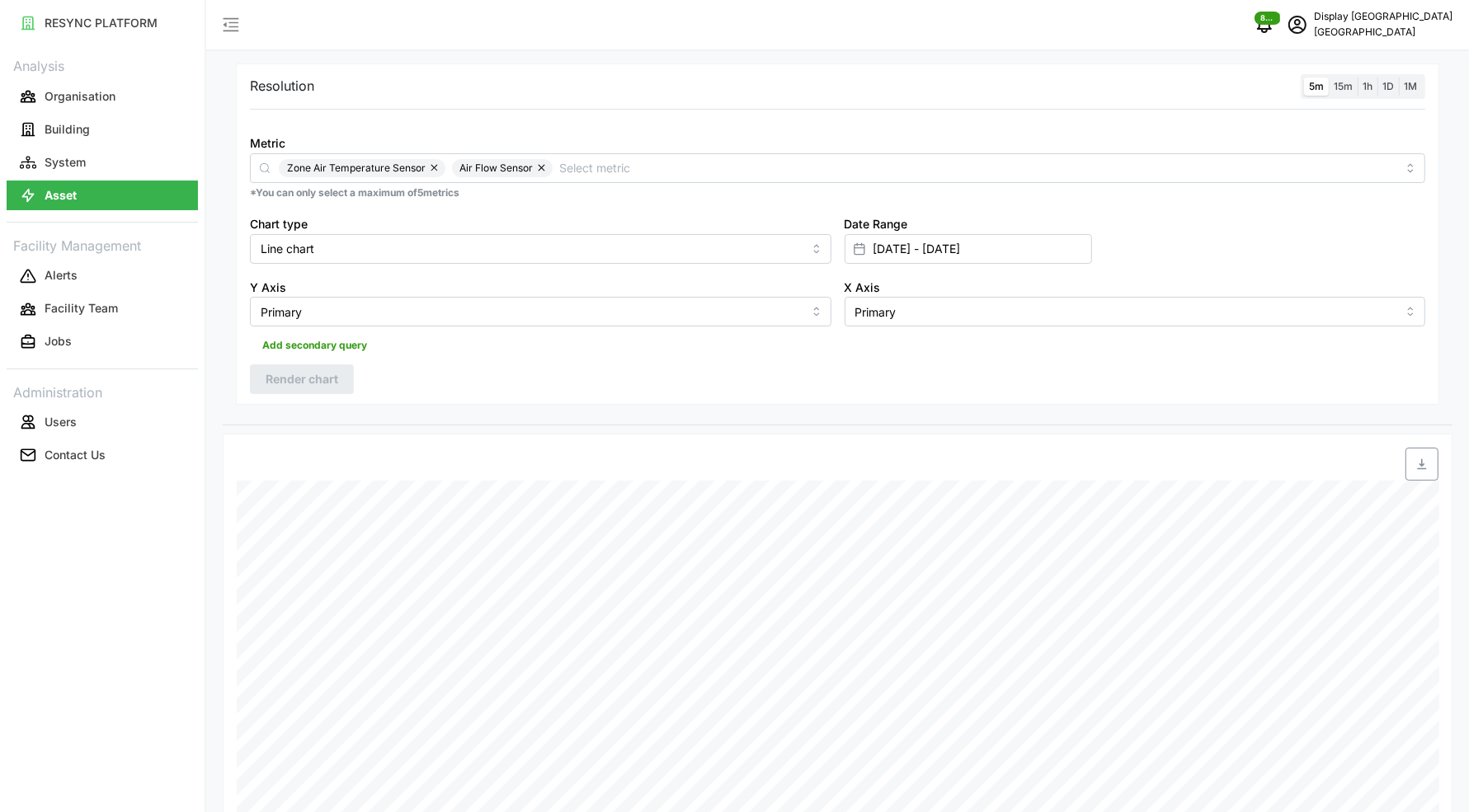
scroll to position [0, 0]
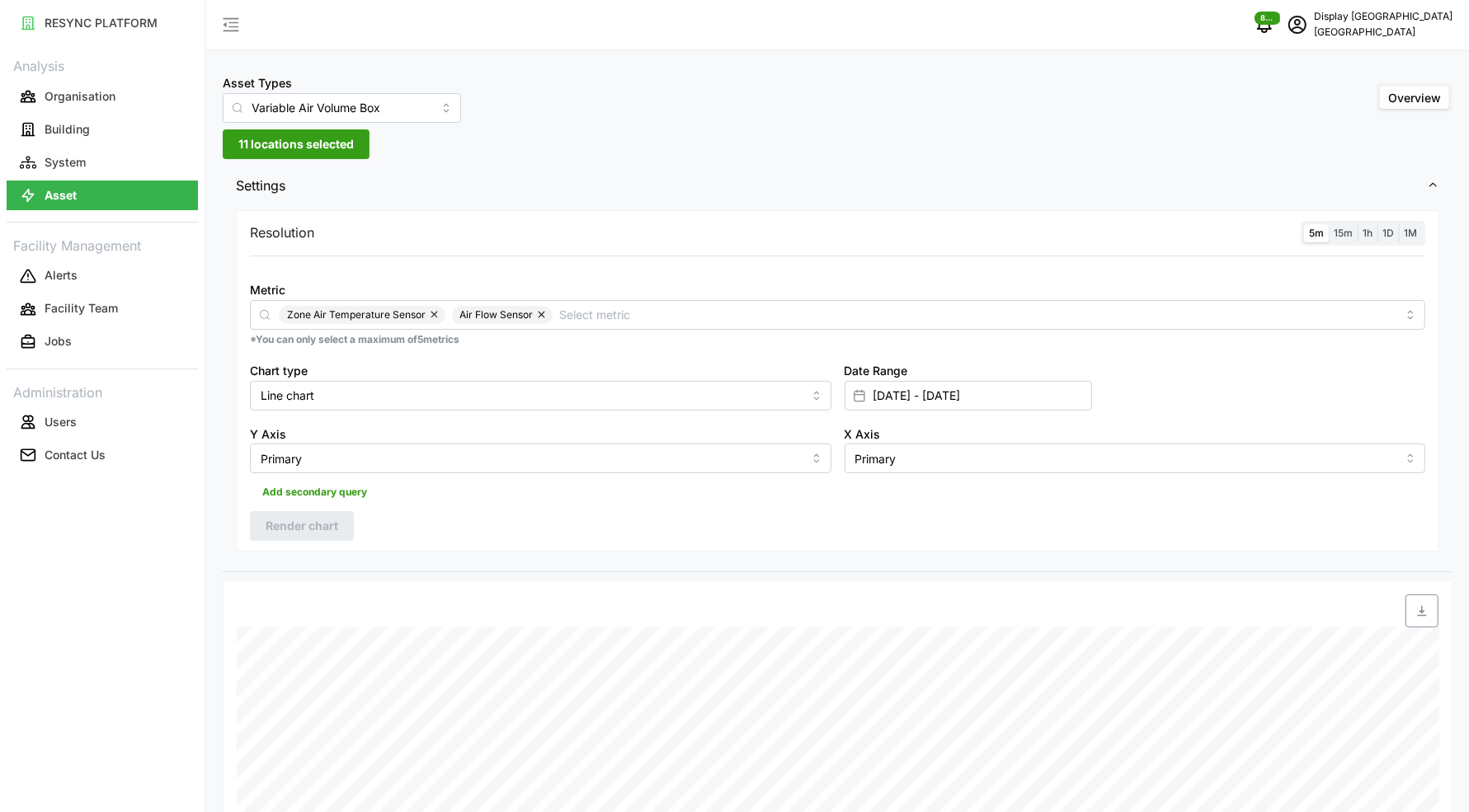
click at [309, 148] on span "11 locations selected" at bounding box center [296, 144] width 115 height 28
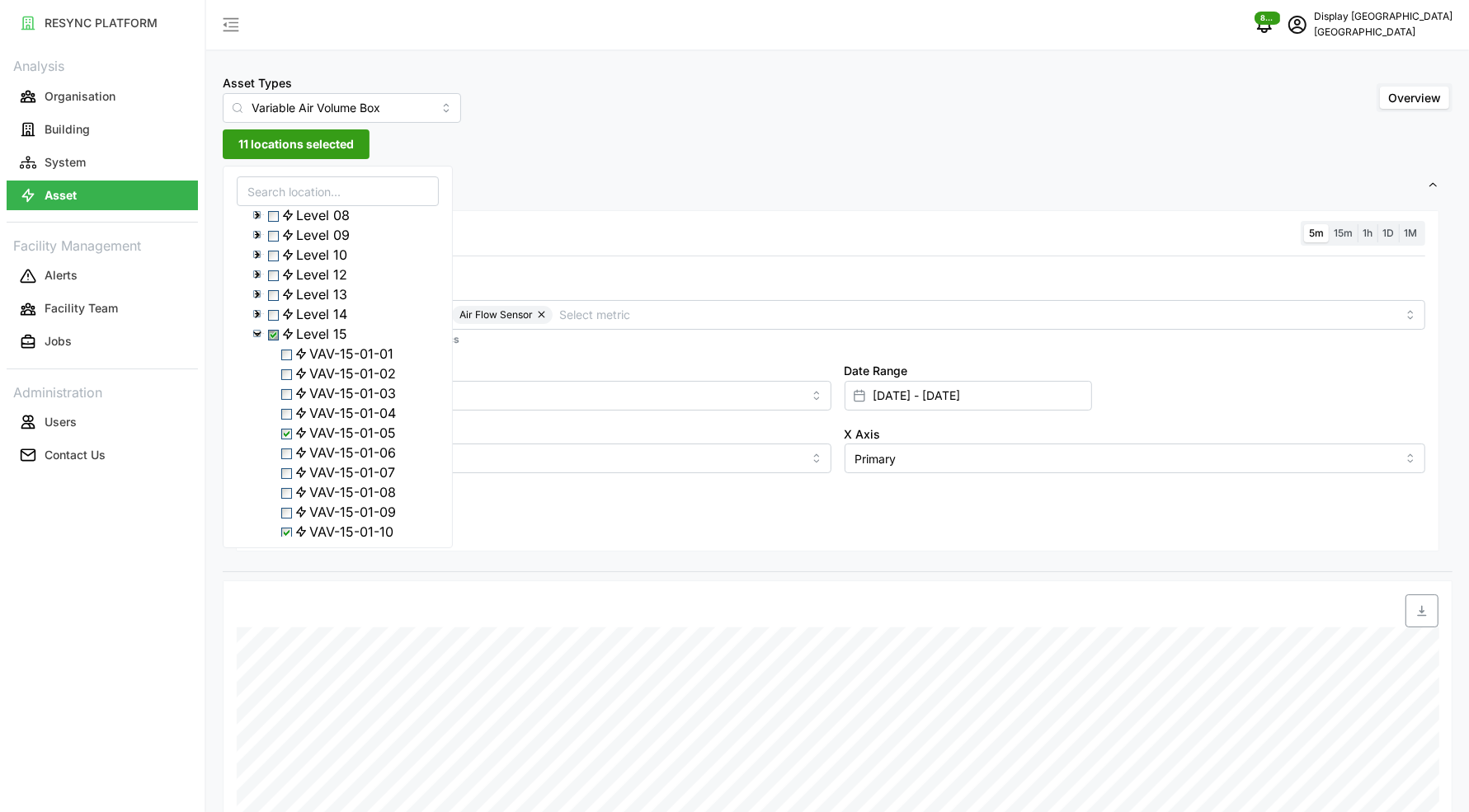
scroll to position [281, 0]
click at [1114, 624] on div at bounding box center [989, 611] width 898 height 33
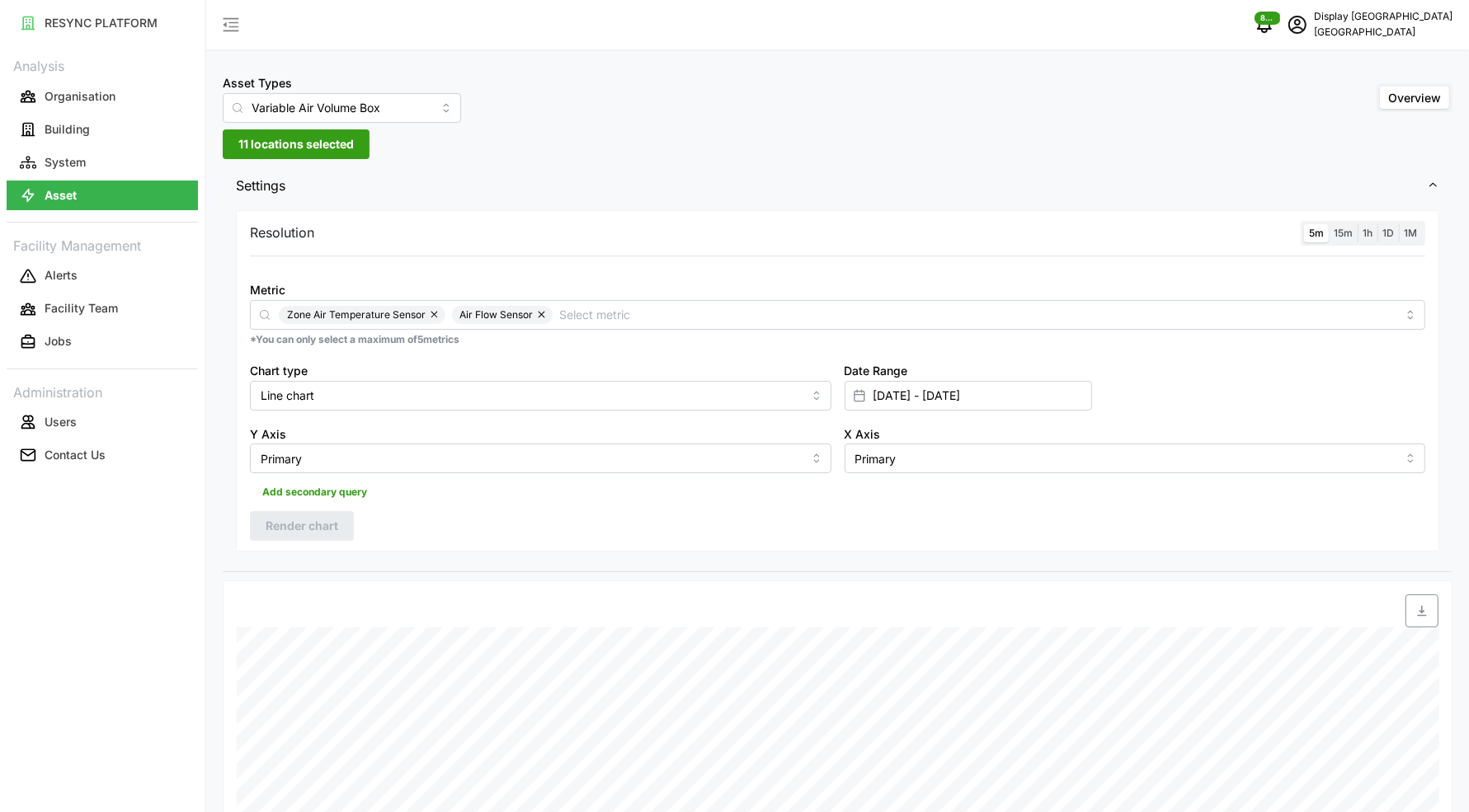
click at [266, 134] on span "11 locations selected" at bounding box center [296, 144] width 115 height 28
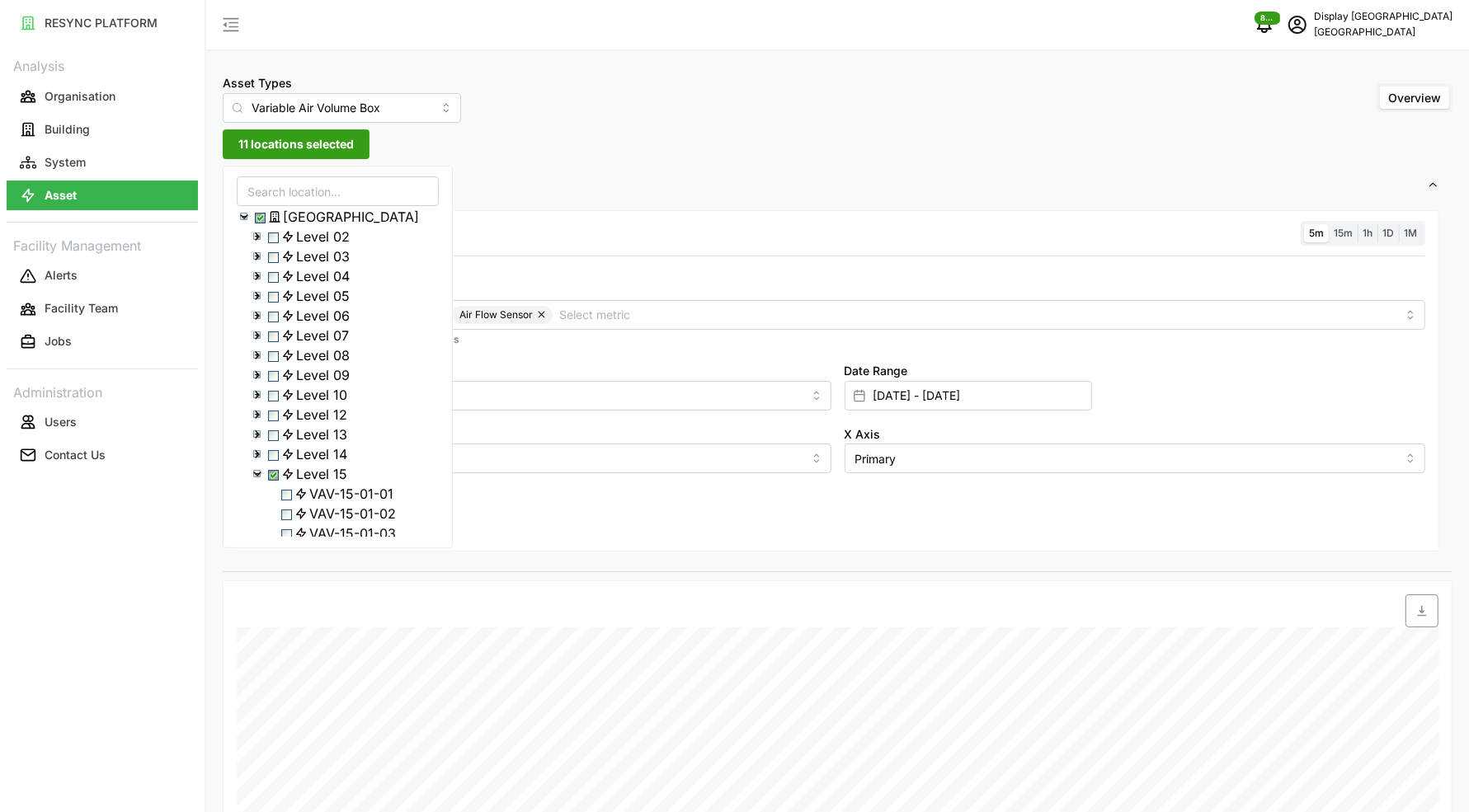
scroll to position [256, 0]
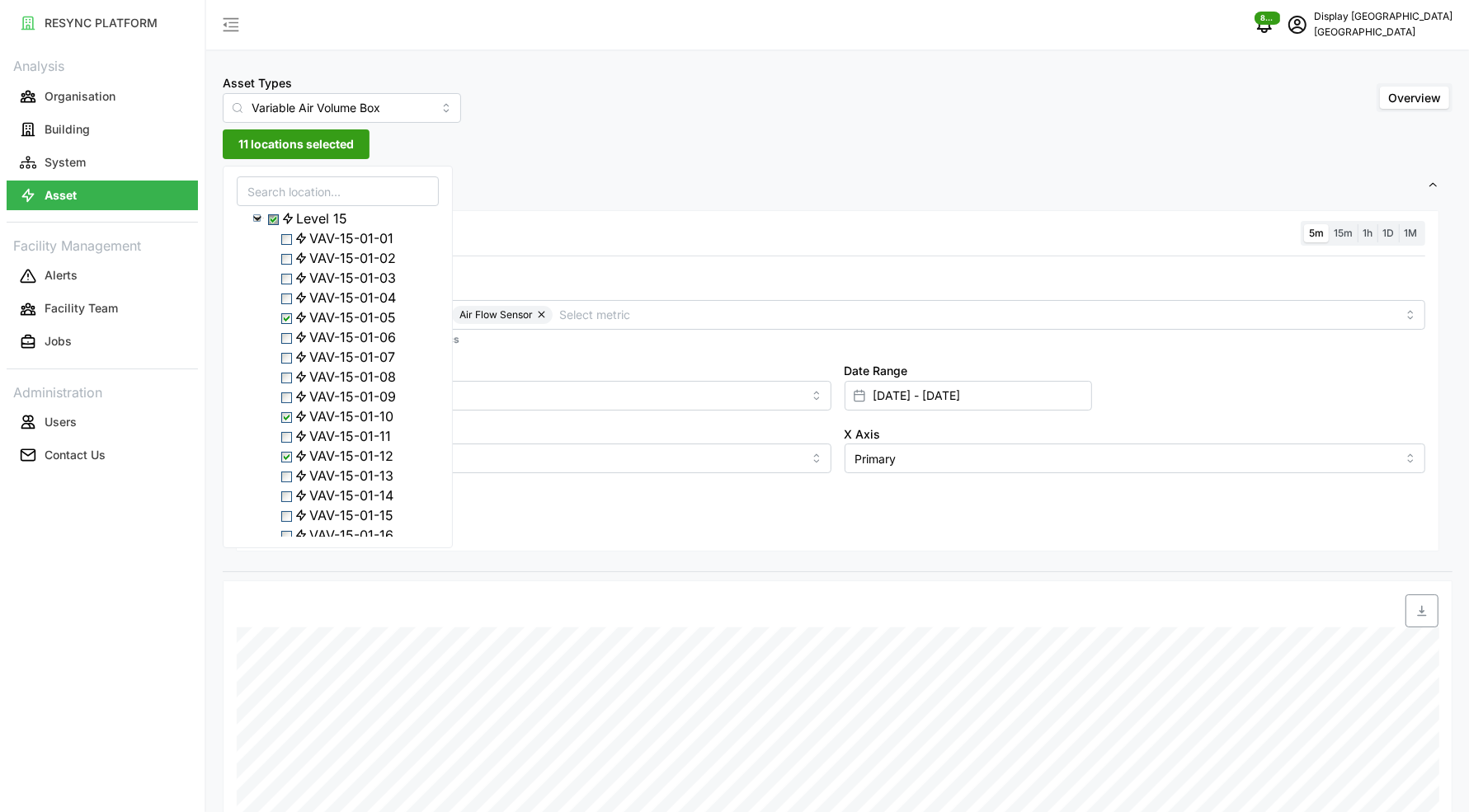
click at [292, 423] on span "Select VAV-15-01-10" at bounding box center [286, 418] width 10 height 10
click at [290, 324] on span "Select VAV-15-01-05" at bounding box center [286, 319] width 10 height 10
click at [289, 270] on span "Select VAV-15-01-23" at bounding box center [286, 264] width 10 height 10
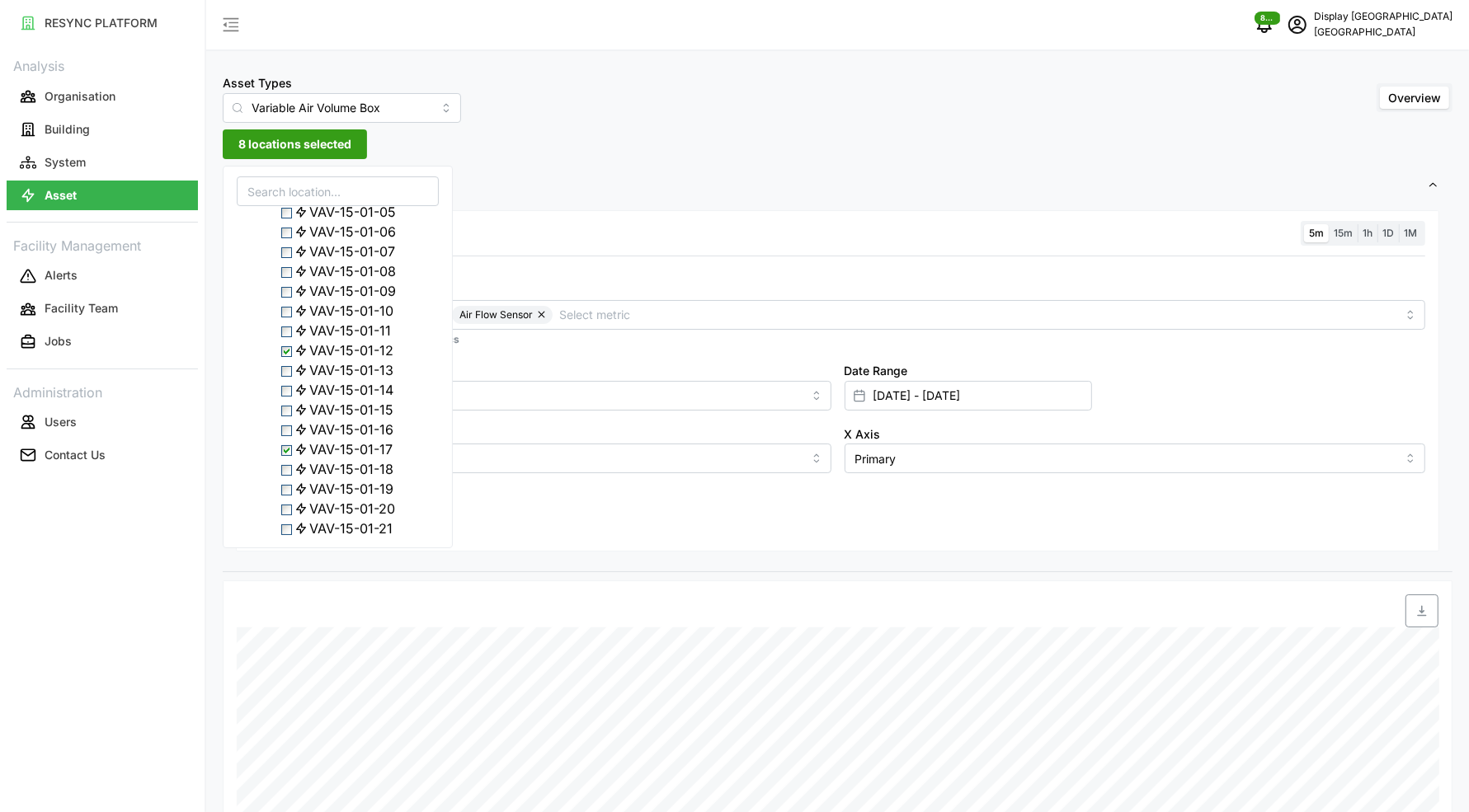
click at [291, 218] on span "Select VAV-15-01-05" at bounding box center [286, 213] width 10 height 10
click at [289, 317] on span "Select VAV-15-01-10" at bounding box center [286, 312] width 10 height 10
click at [527, 522] on div "Resolution 5m 15m 1h 1D 1M Metric Zone Air Temperature Sensor Air Flow Sensor *…" at bounding box center [837, 381] width 1203 height 342
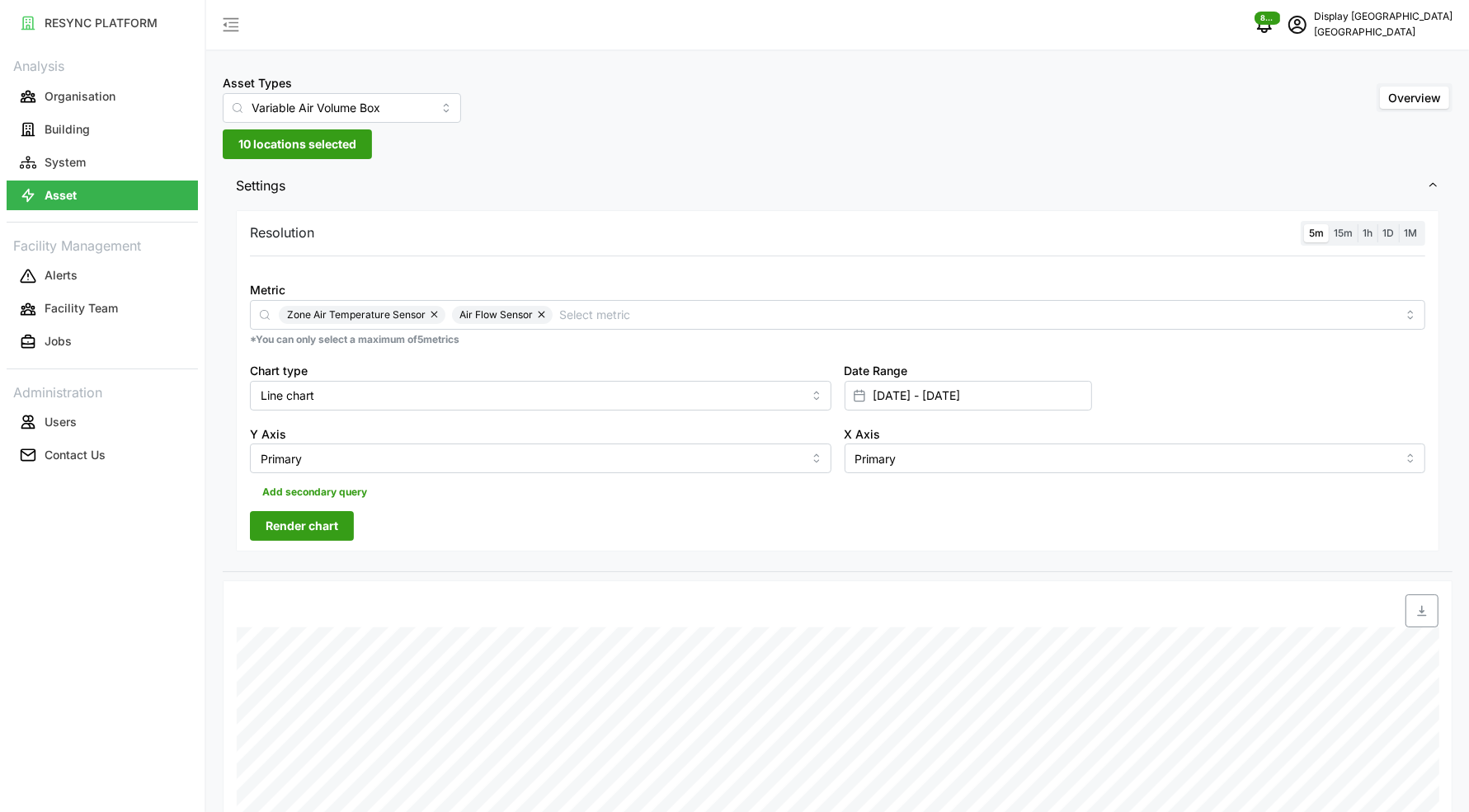
click at [315, 529] on span "Render chart" at bounding box center [302, 526] width 73 height 28
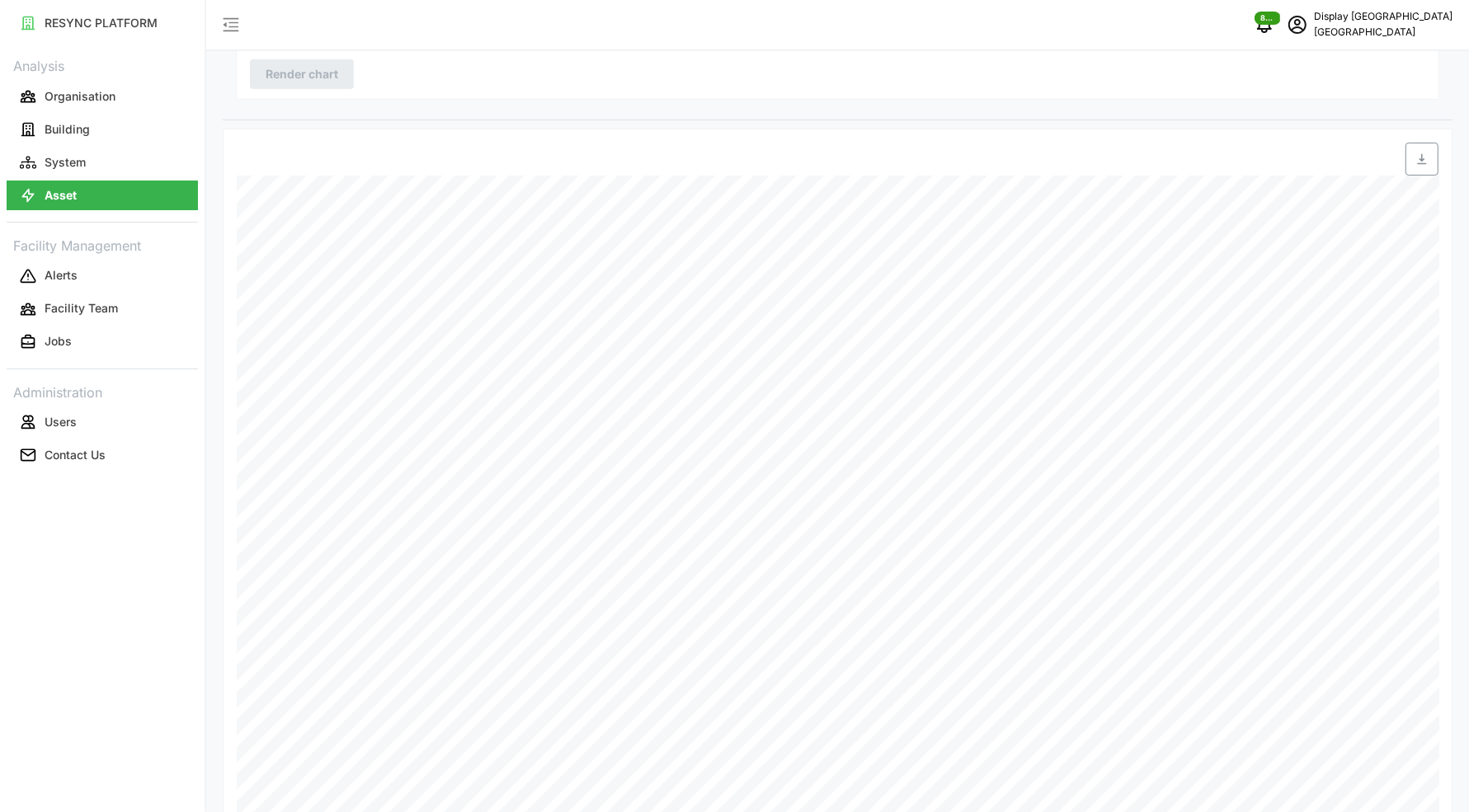
scroll to position [244, 0]
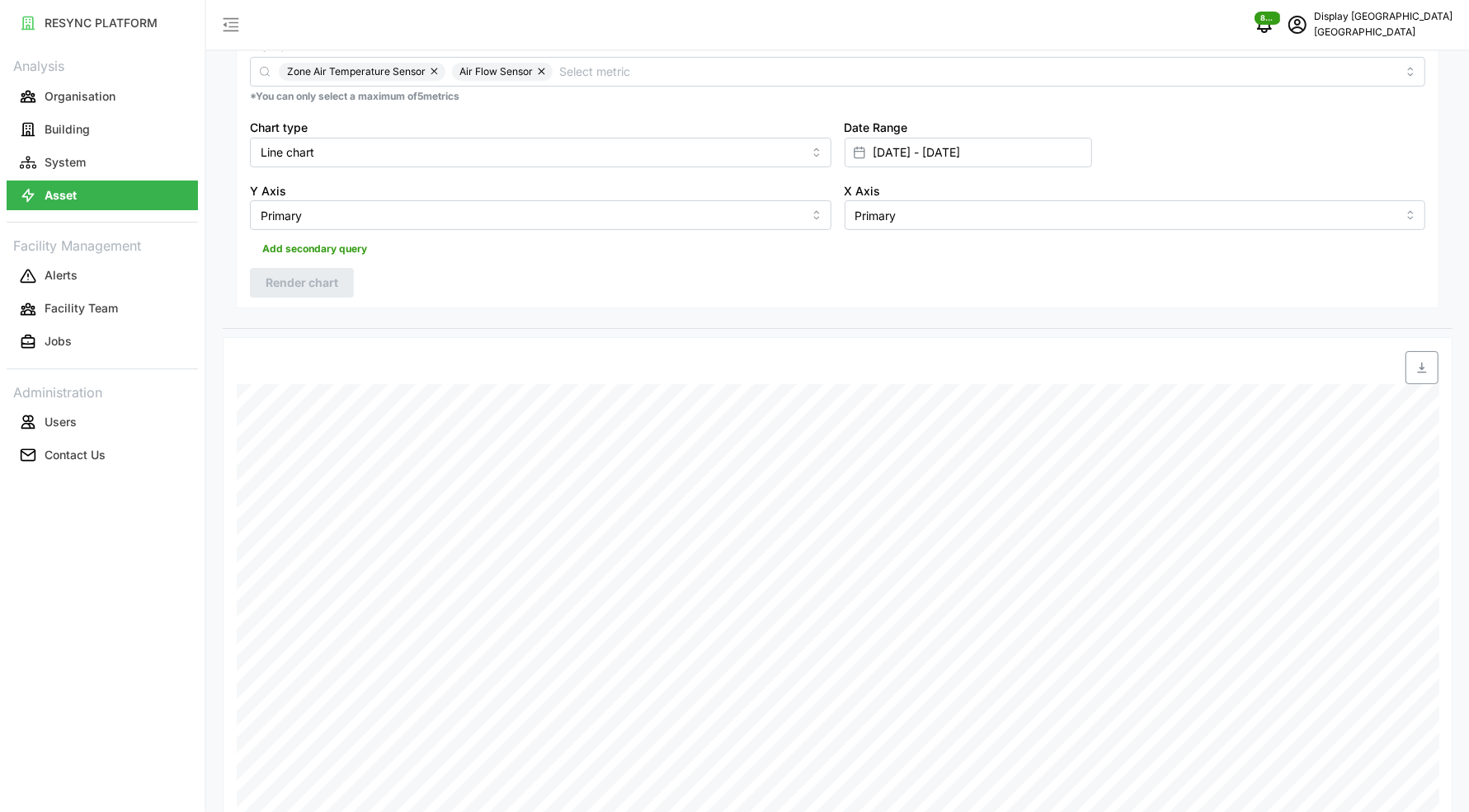
click at [433, 70] on button "button" at bounding box center [435, 71] width 20 height 18
click at [322, 287] on span "Render chart" at bounding box center [302, 283] width 73 height 28
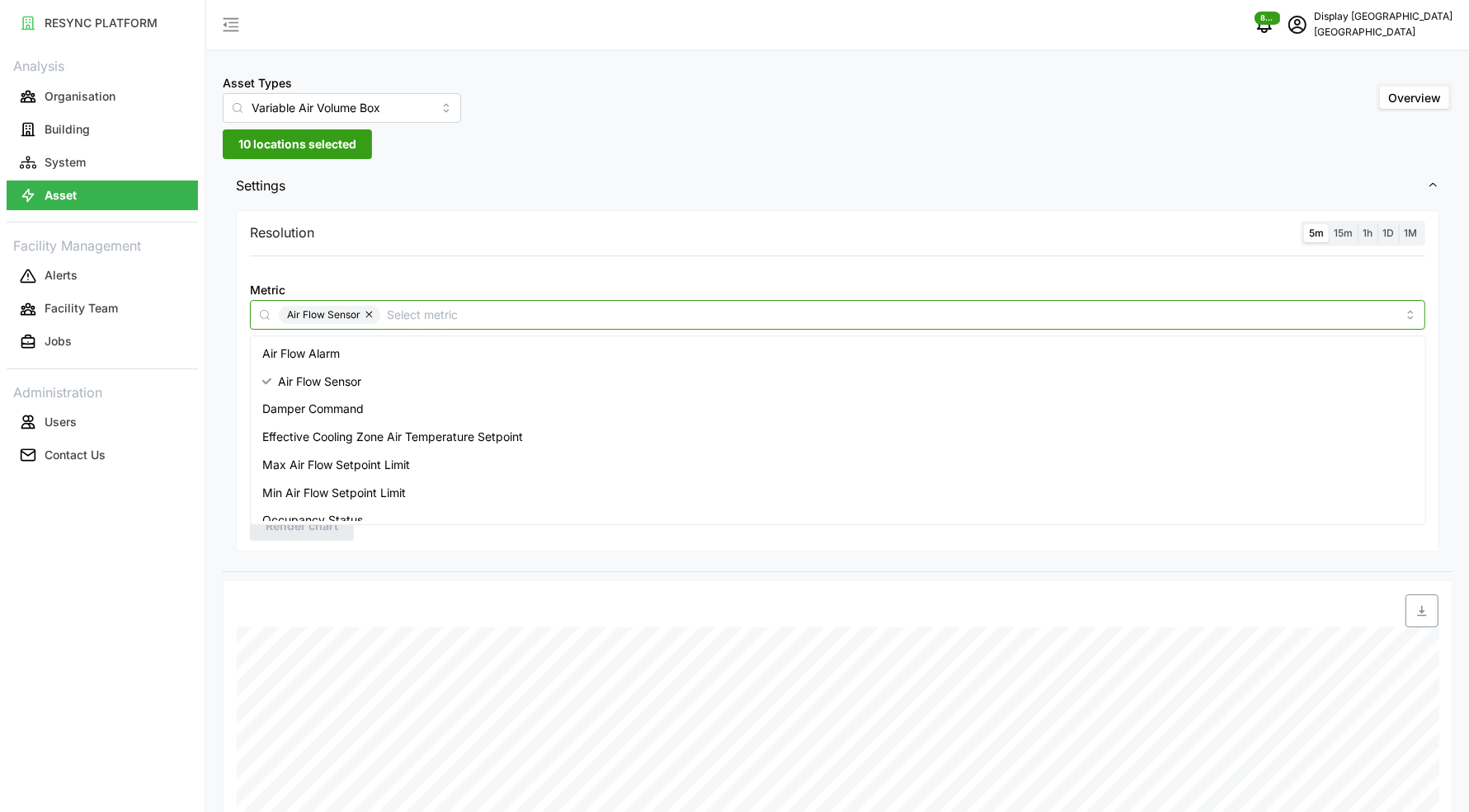
click at [529, 309] on input "Metric" at bounding box center [891, 314] width 1010 height 18
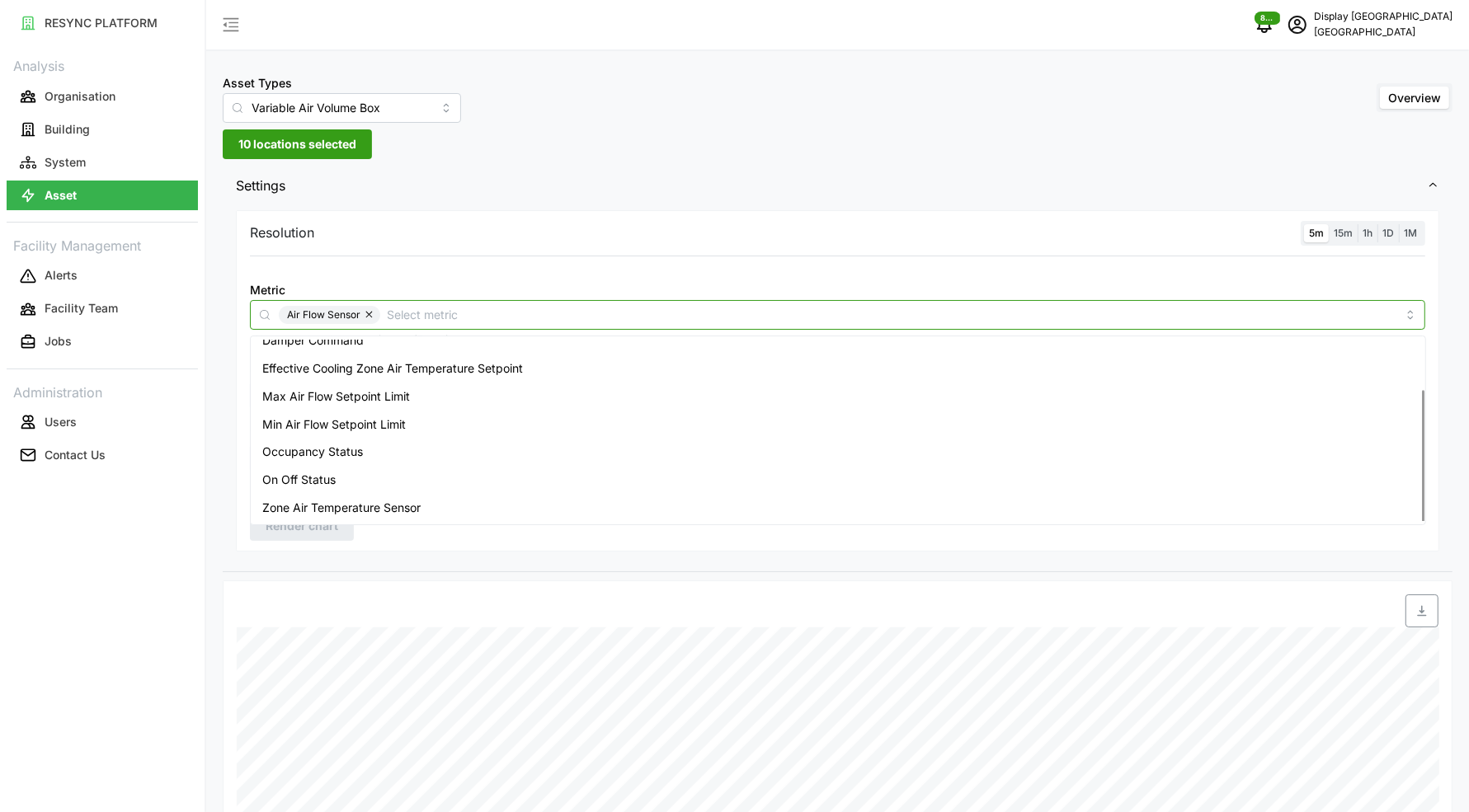
click at [365, 503] on span "Zone Air Temperature Sensor" at bounding box center [341, 508] width 159 height 18
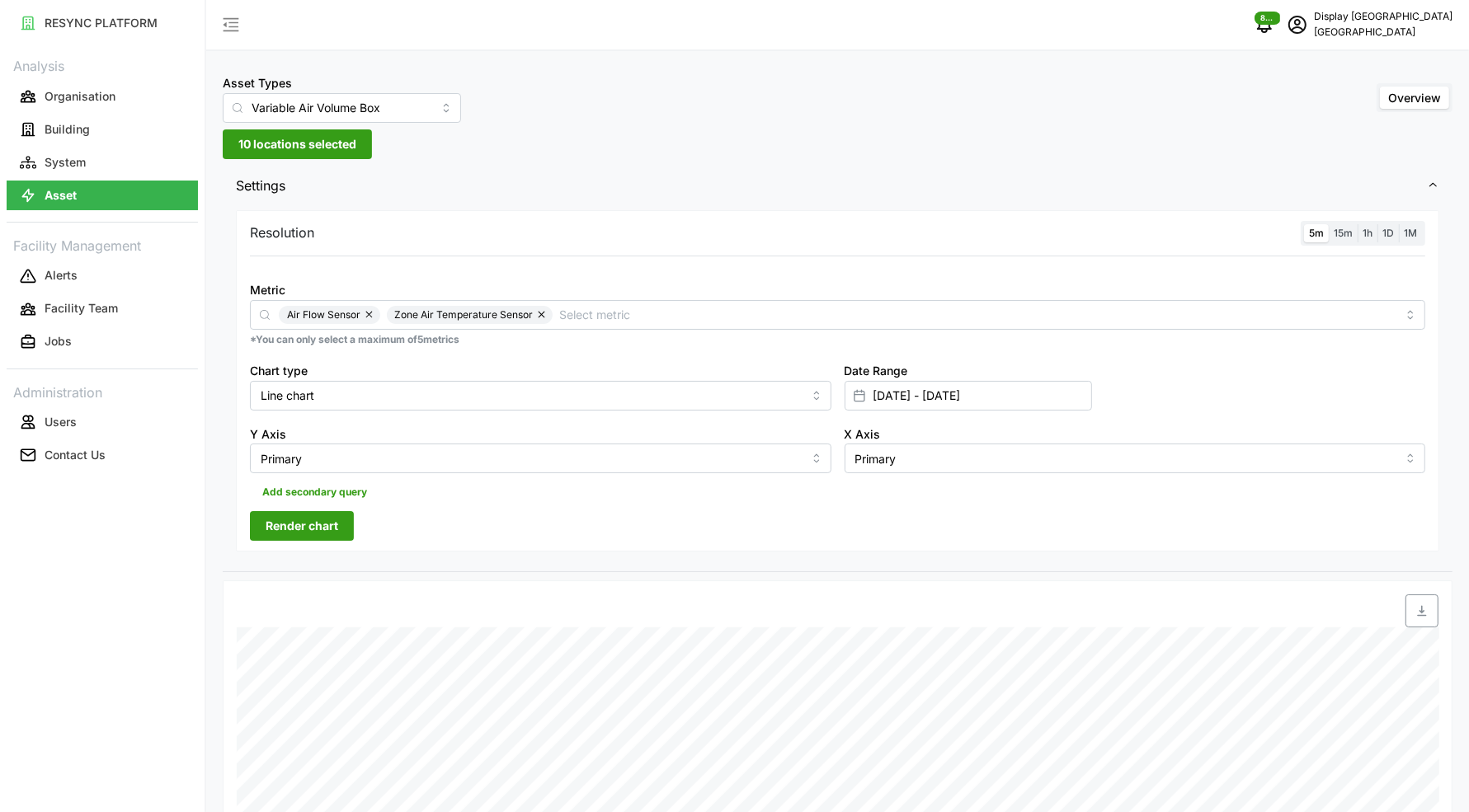
click at [329, 536] on span "Render chart" at bounding box center [302, 526] width 73 height 28
click at [309, 148] on span "10 locations selected" at bounding box center [297, 144] width 118 height 28
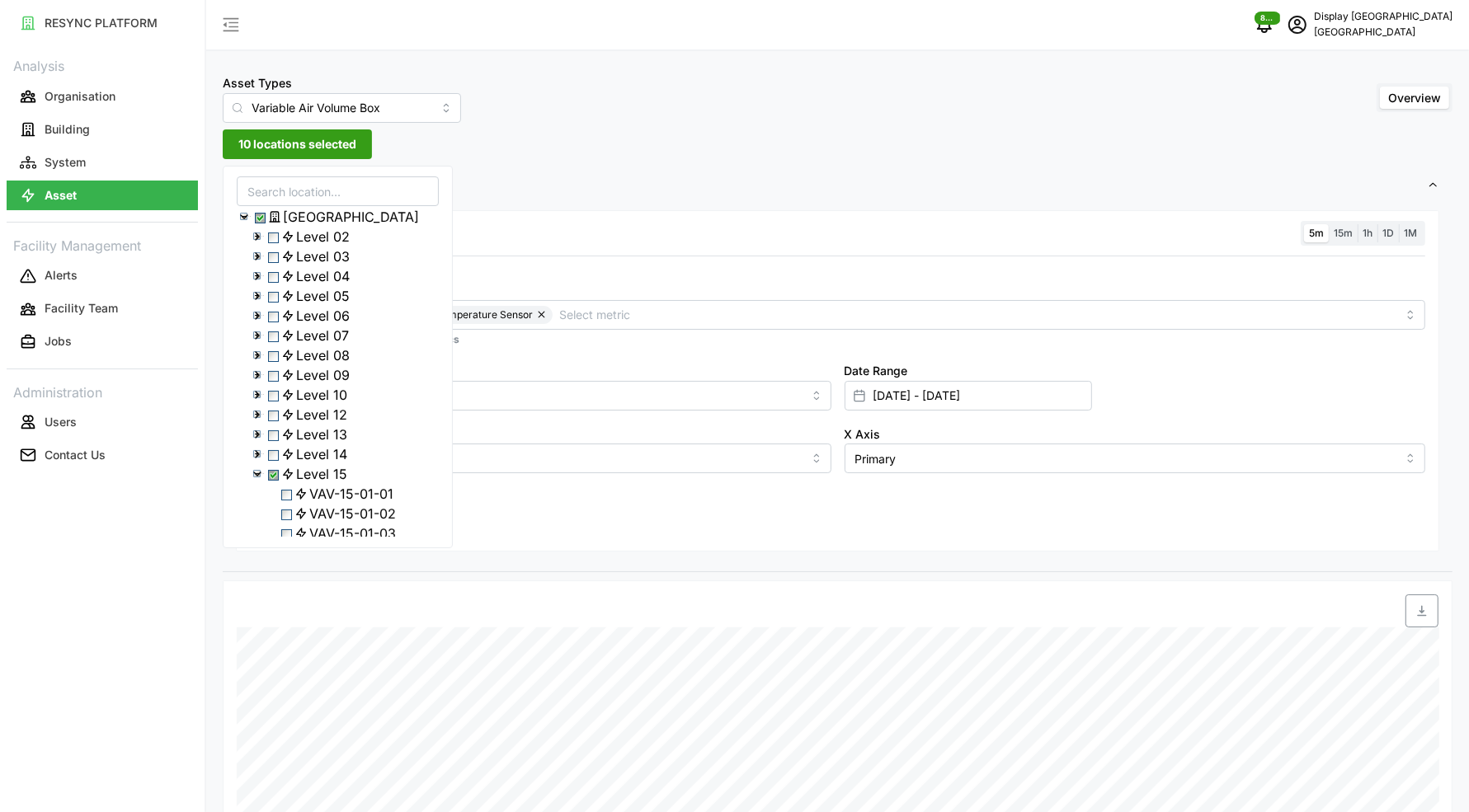
click at [250, 481] on icon at bounding box center [257, 474] width 13 height 13
click at [254, 419] on icon at bounding box center [257, 412] width 13 height 13
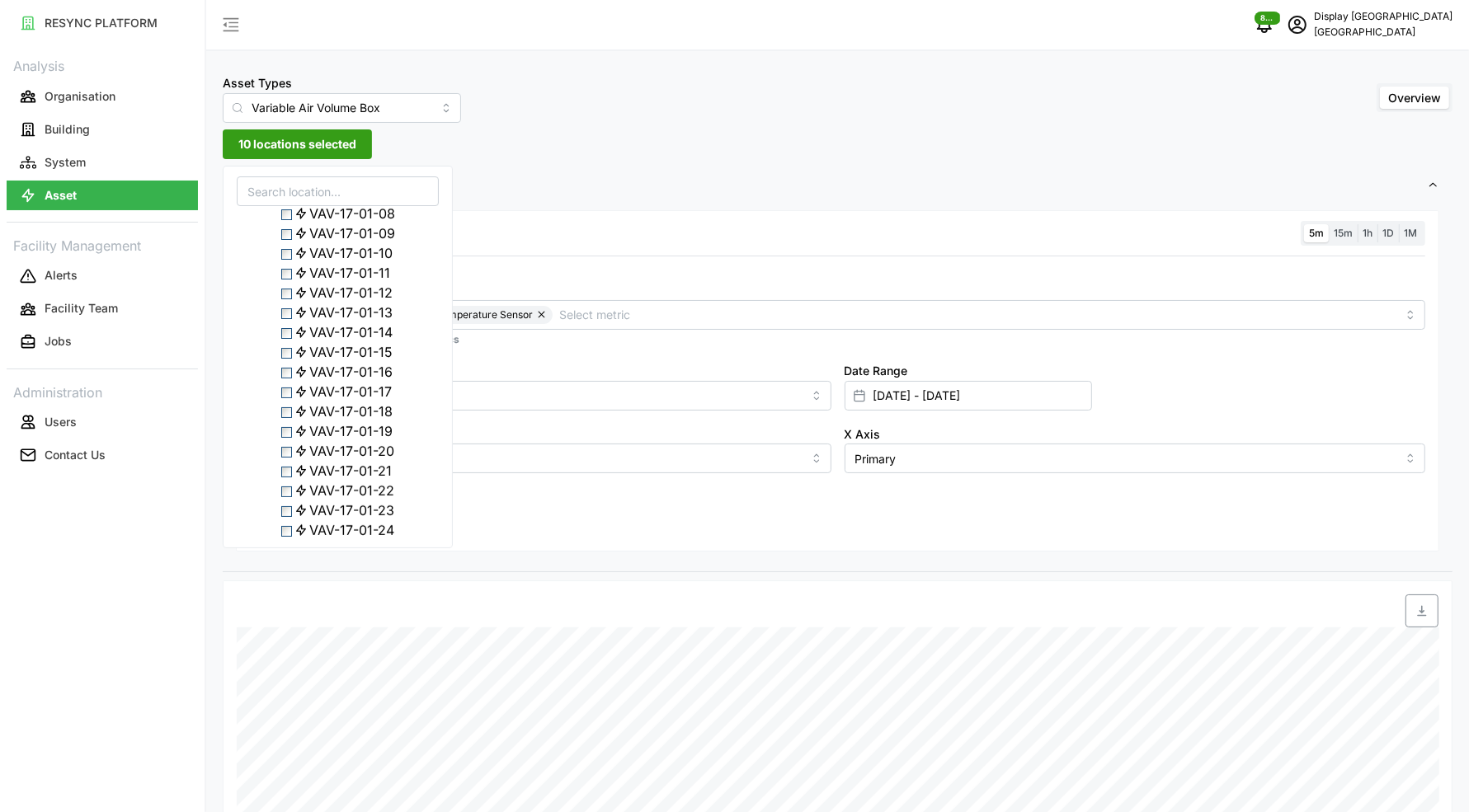
scroll to position [670, 0]
click at [284, 306] on span "Select VAV-17-01-23" at bounding box center [286, 301] width 10 height 10
click at [289, 256] on span "Select VAV-17-02-02" at bounding box center [286, 250] width 10 height 10
click at [289, 318] on div "VAV-17-02-05" at bounding box center [337, 308] width 200 height 20
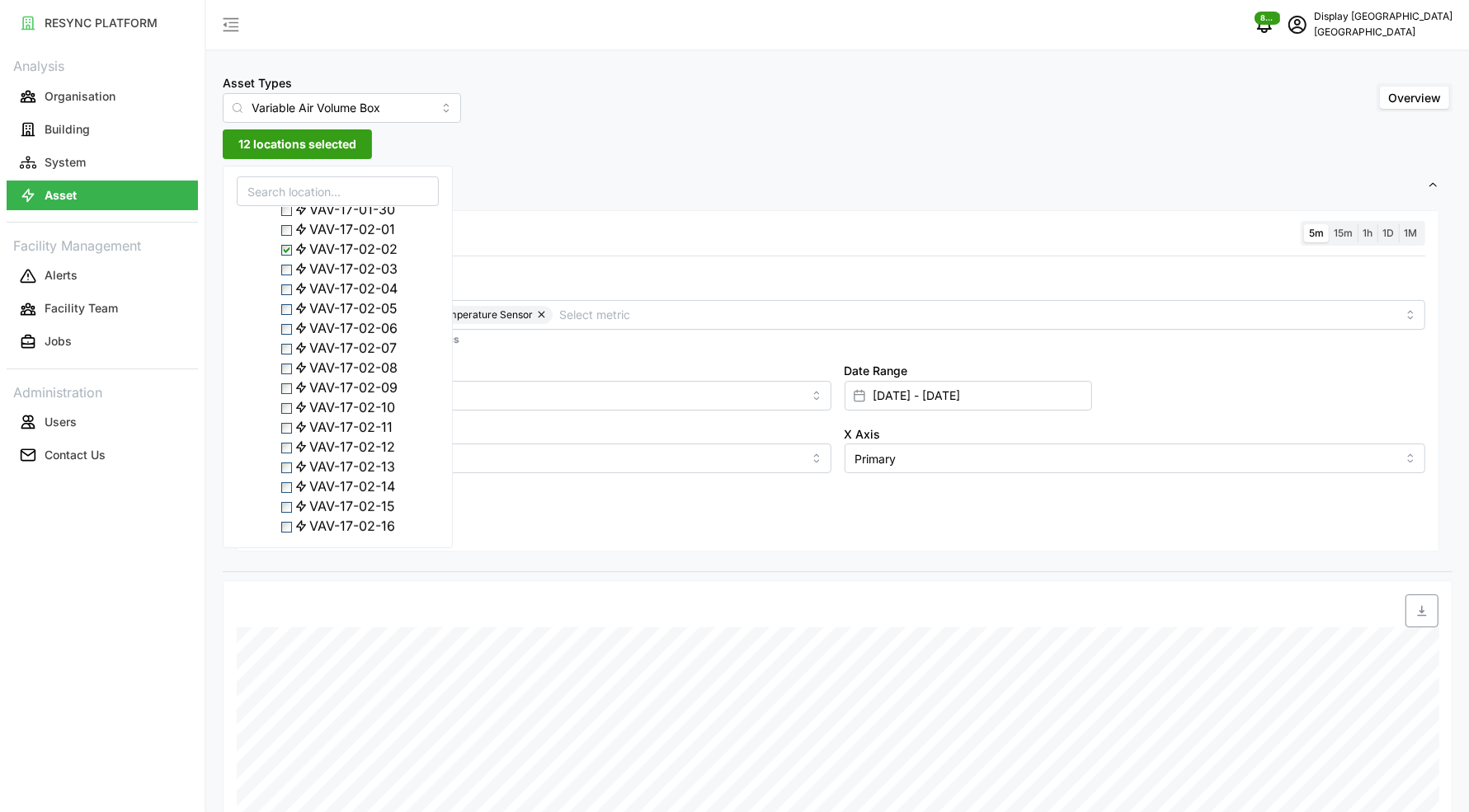
click at [290, 315] on span "Select VAV-17-02-05" at bounding box center [286, 309] width 10 height 10
click at [287, 265] on span "Select VAV-17-02-11" at bounding box center [286, 260] width 10 height 10
click at [581, 507] on div "Resolution 5m 15m 1h 1D 1M Metric Air Flow Sensor Zone Air Temperature Sensor *…" at bounding box center [837, 381] width 1203 height 342
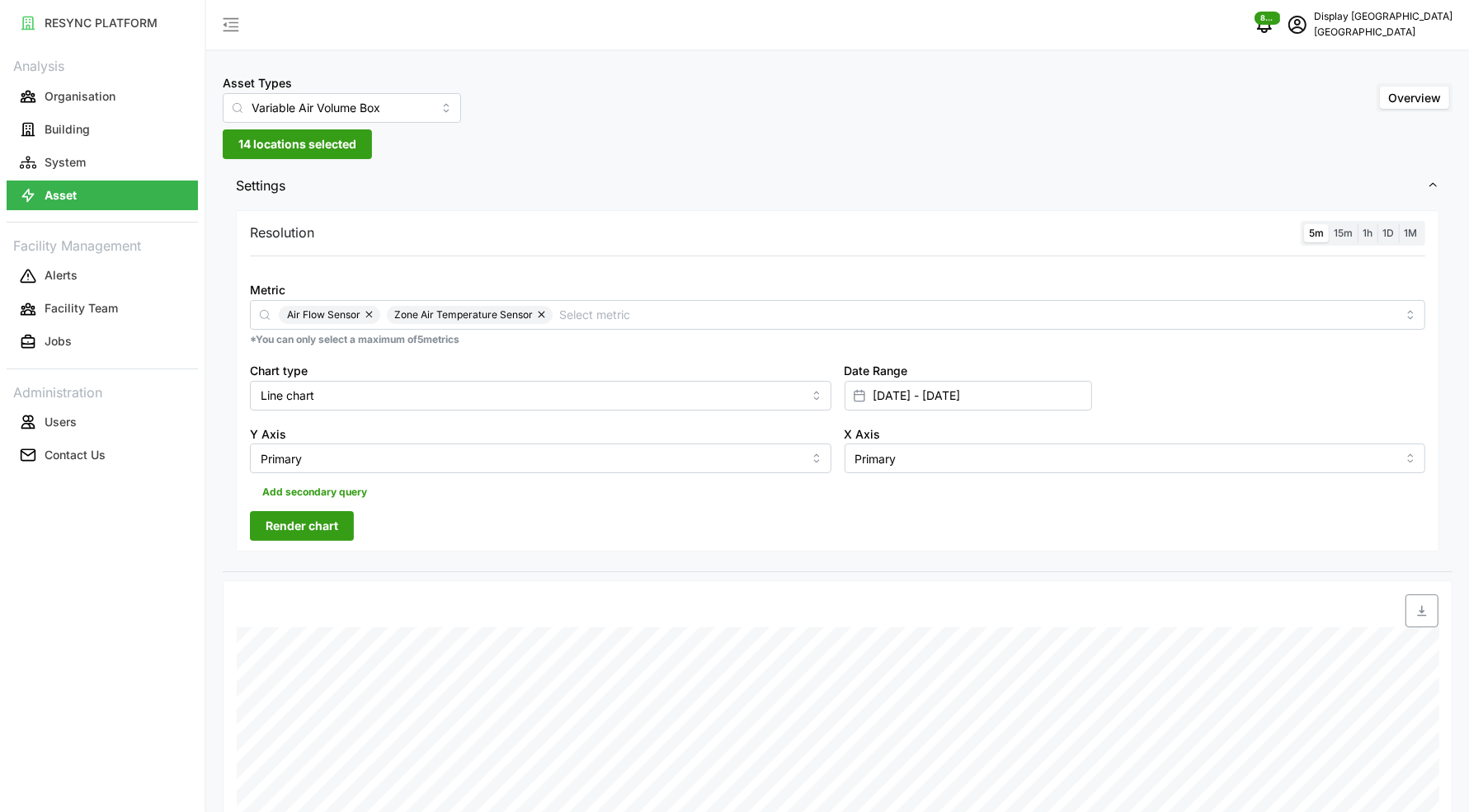
click at [319, 522] on span "Render chart" at bounding box center [302, 526] width 73 height 28
click at [332, 148] on span "14 locations selected" at bounding box center [297, 144] width 118 height 28
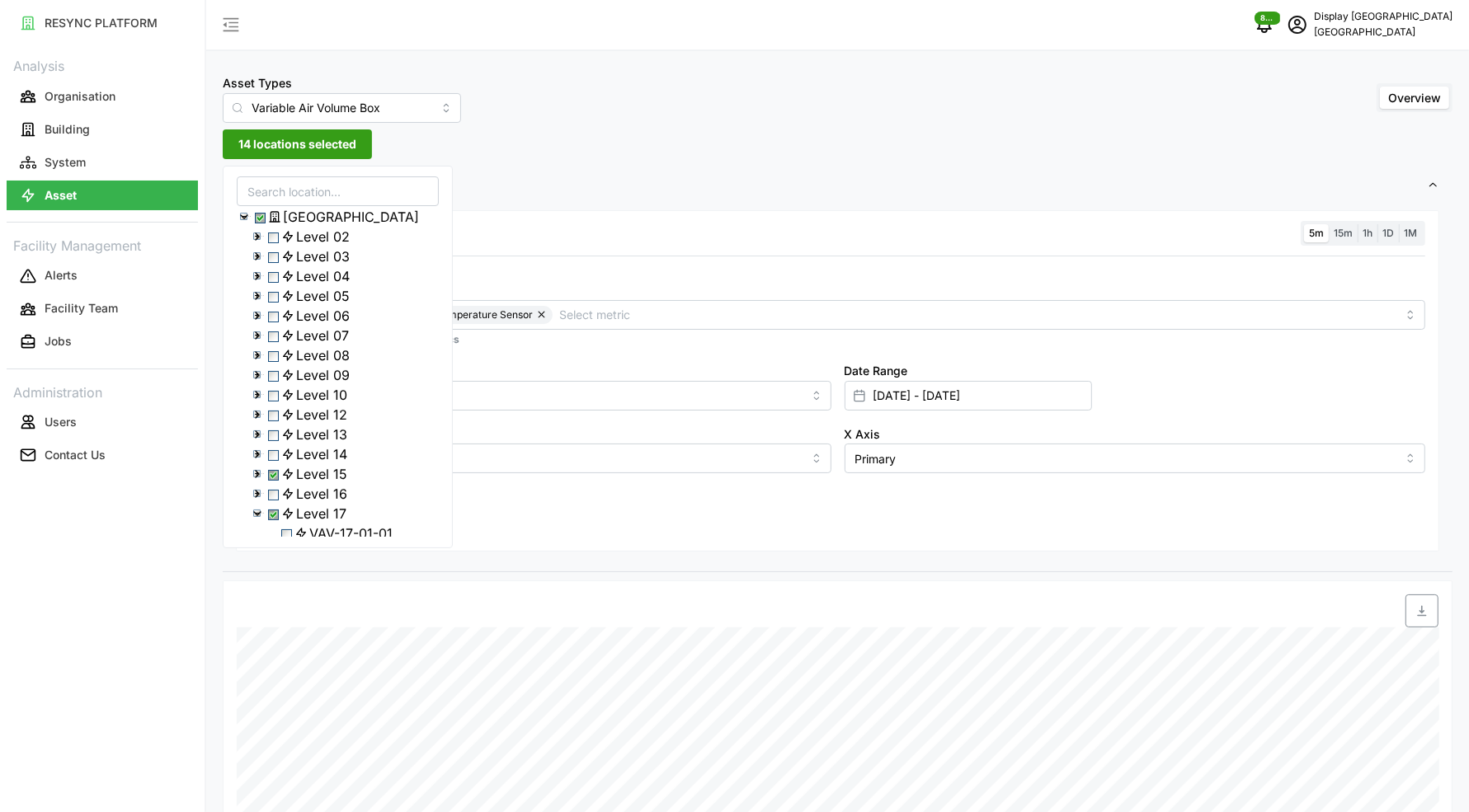
click at [279, 481] on span "Select Level 15" at bounding box center [273, 475] width 10 height 10
click at [276, 481] on span "Select Level 15" at bounding box center [273, 475] width 10 height 10
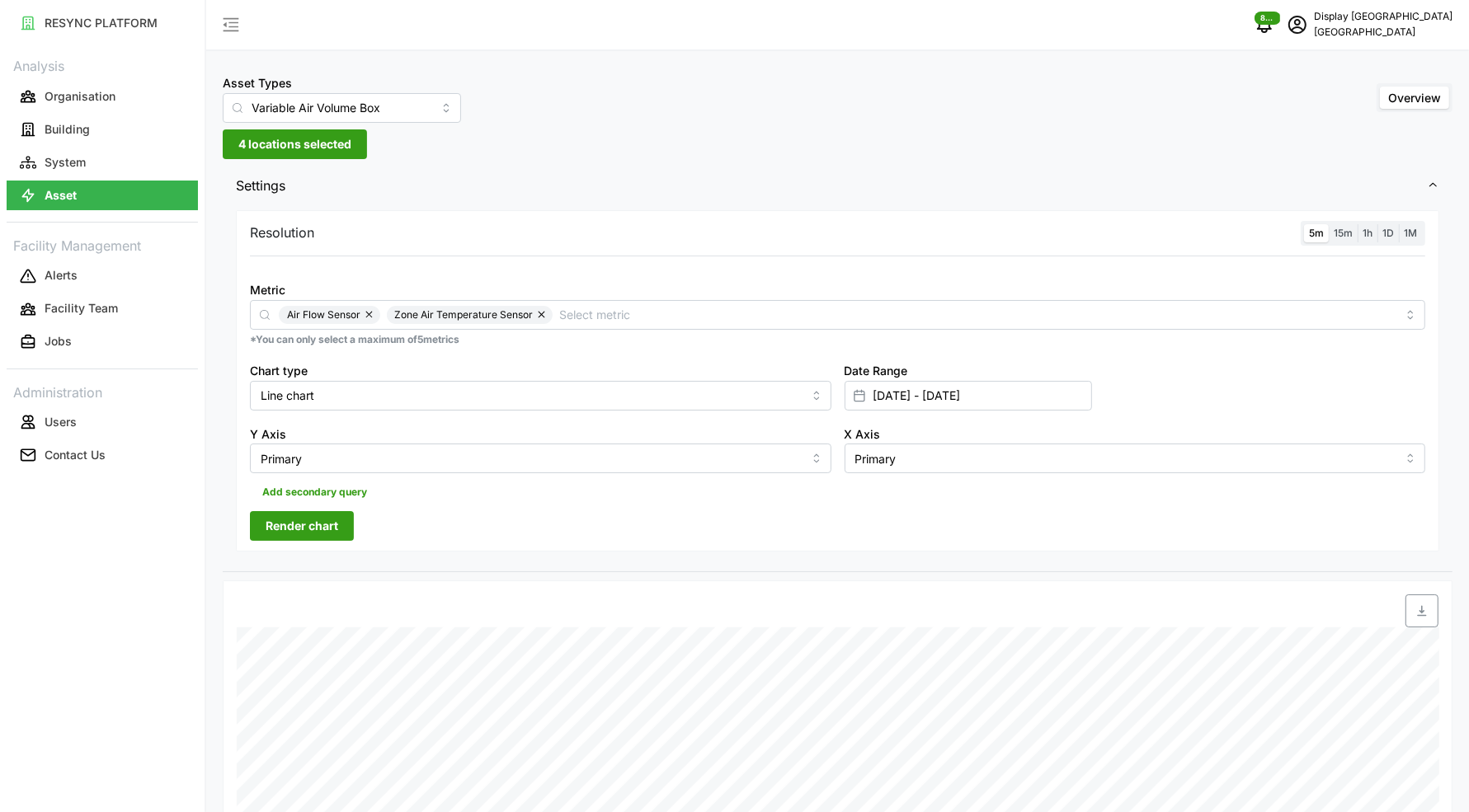
click at [504, 517] on div "Resolution 5m 15m 1h 1D 1M Metric Air Flow Sensor Zone Air Temperature Sensor *…" at bounding box center [837, 381] width 1203 height 342
click at [297, 530] on span "Render chart" at bounding box center [302, 526] width 73 height 28
click at [282, 134] on span "4 locations selected" at bounding box center [295, 144] width 113 height 28
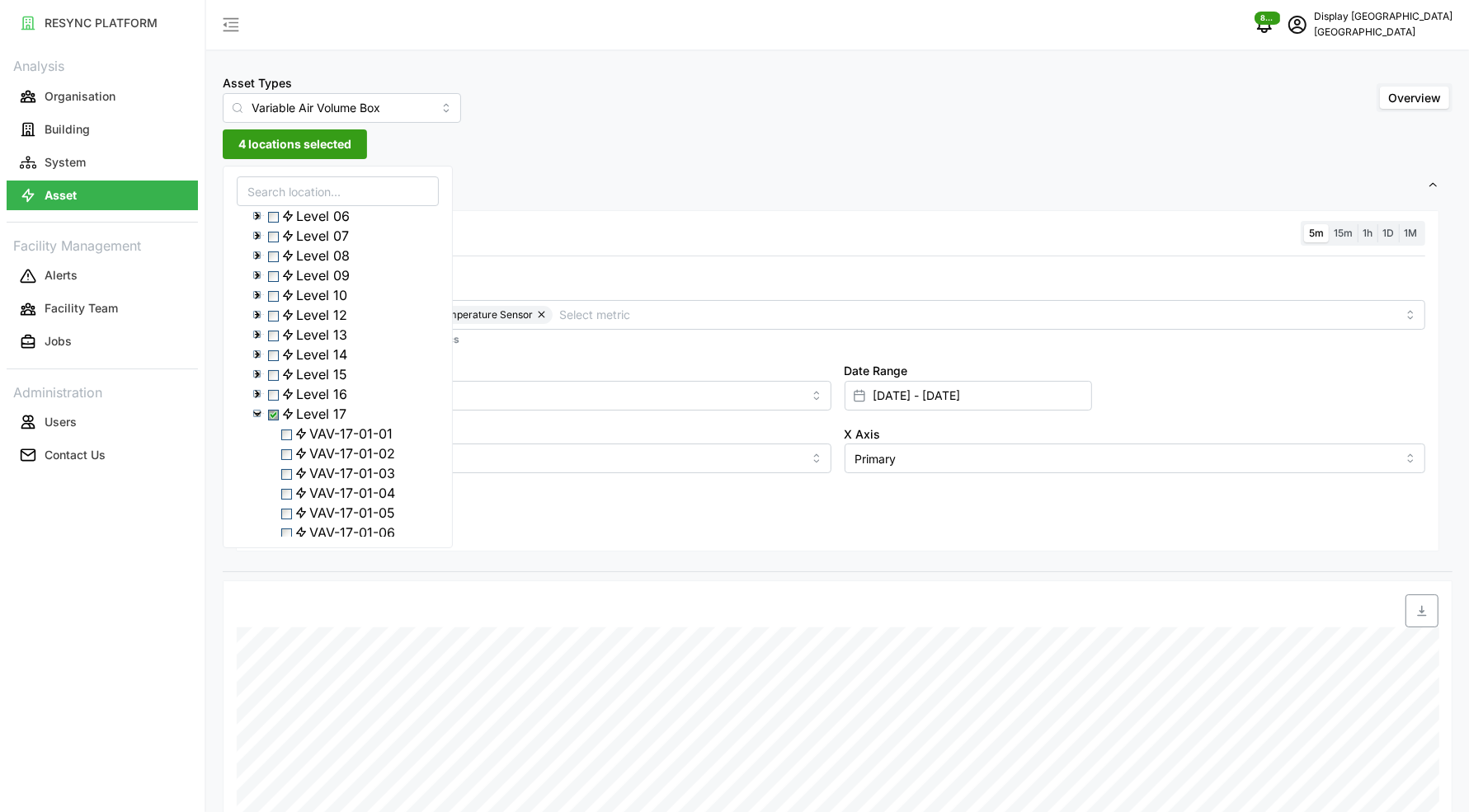
scroll to position [127, 0]
click at [254, 394] on icon at bounding box center [257, 387] width 13 height 13
click at [257, 331] on icon at bounding box center [257, 323] width 13 height 13
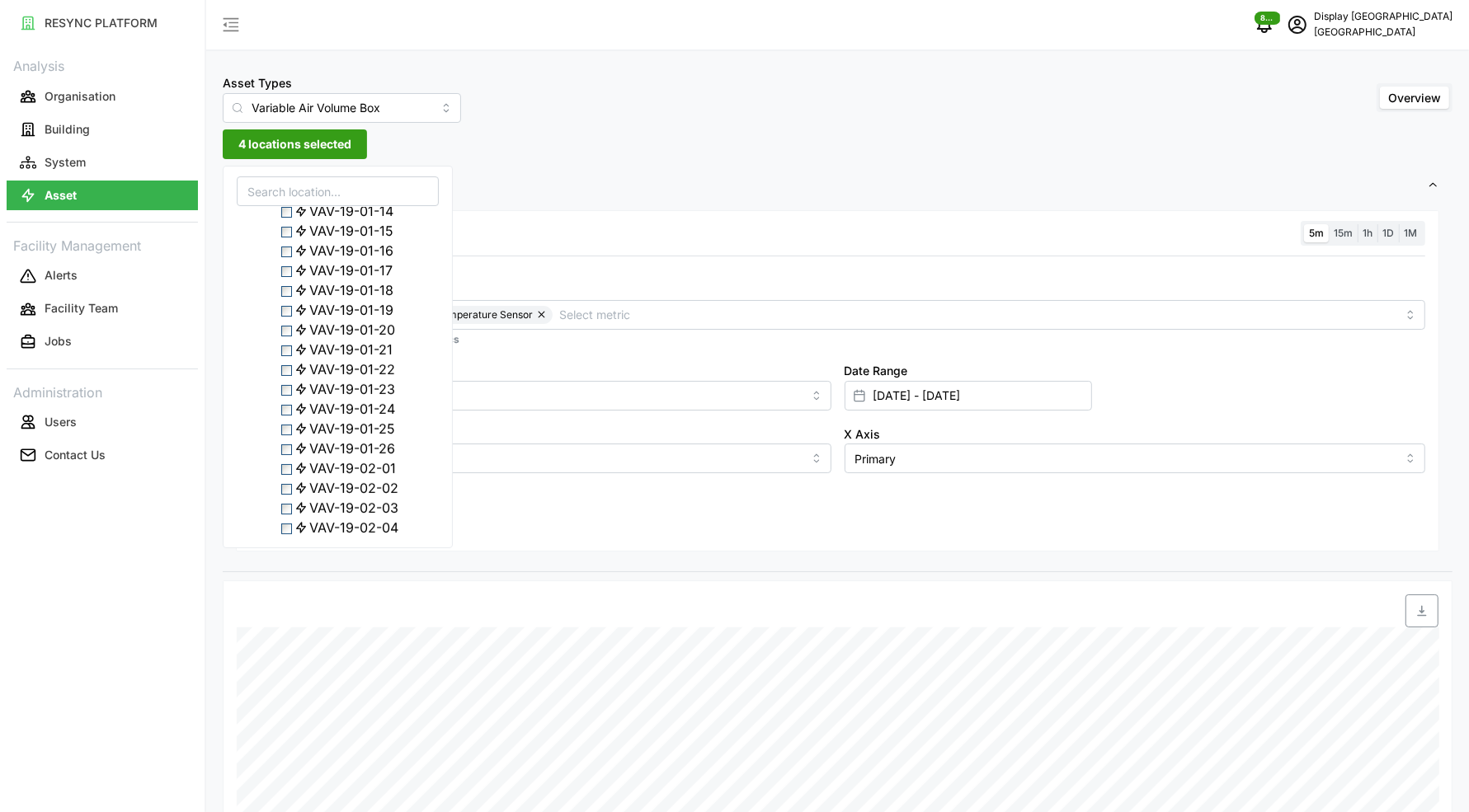
scroll to position [723, 0]
click at [289, 293] on span "Select VAV-19-01-23" at bounding box center [286, 287] width 10 height 10
click at [290, 248] on span "Select VAV-19-02-05" at bounding box center [286, 243] width 10 height 10
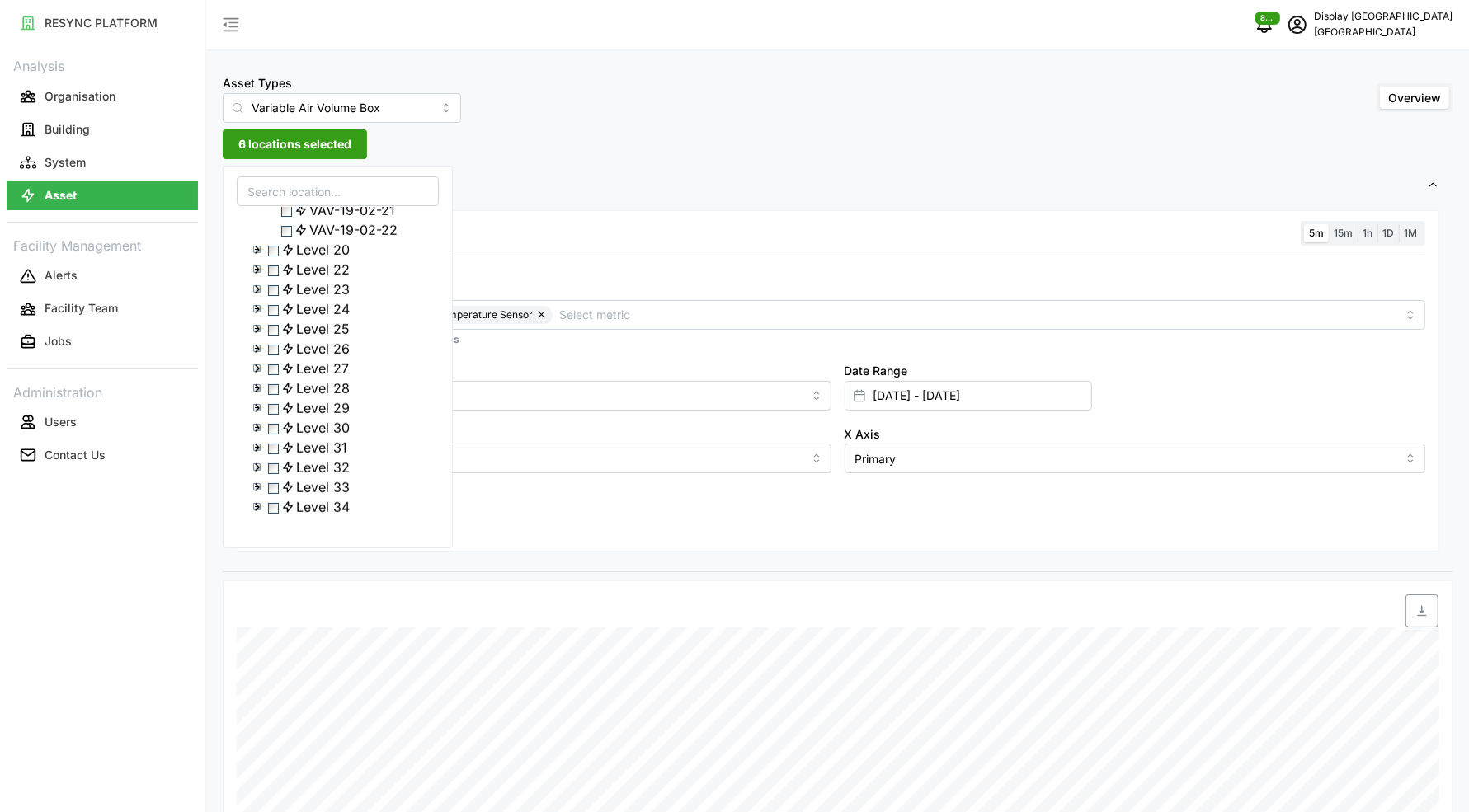
scroll to position [1403, 0]
click at [289, 197] on span "Select VAV-19-02-20" at bounding box center [286, 192] width 10 height 10
click at [274, 432] on span "Select Level 17" at bounding box center [273, 425] width 10 height 10
click at [275, 432] on span "Select Level 17" at bounding box center [273, 425] width 10 height 10
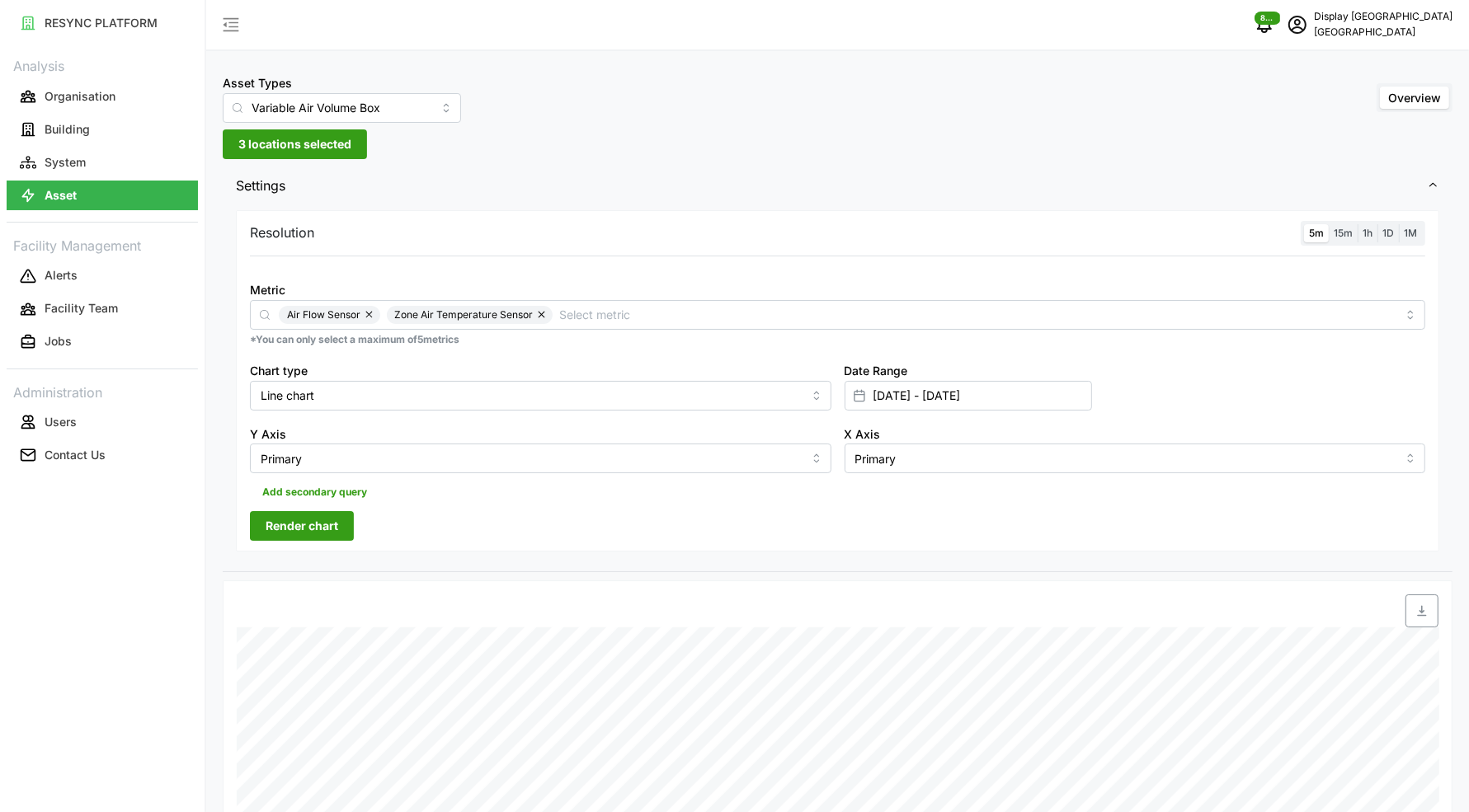
click at [476, 512] on div "Resolution 5m 15m 1h 1D 1M Metric Air Flow Sensor Zone Air Temperature Sensor *…" at bounding box center [837, 381] width 1203 height 342
click at [311, 525] on span "Render chart" at bounding box center [302, 526] width 73 height 28
click at [295, 144] on span "3 locations selected" at bounding box center [295, 144] width 113 height 28
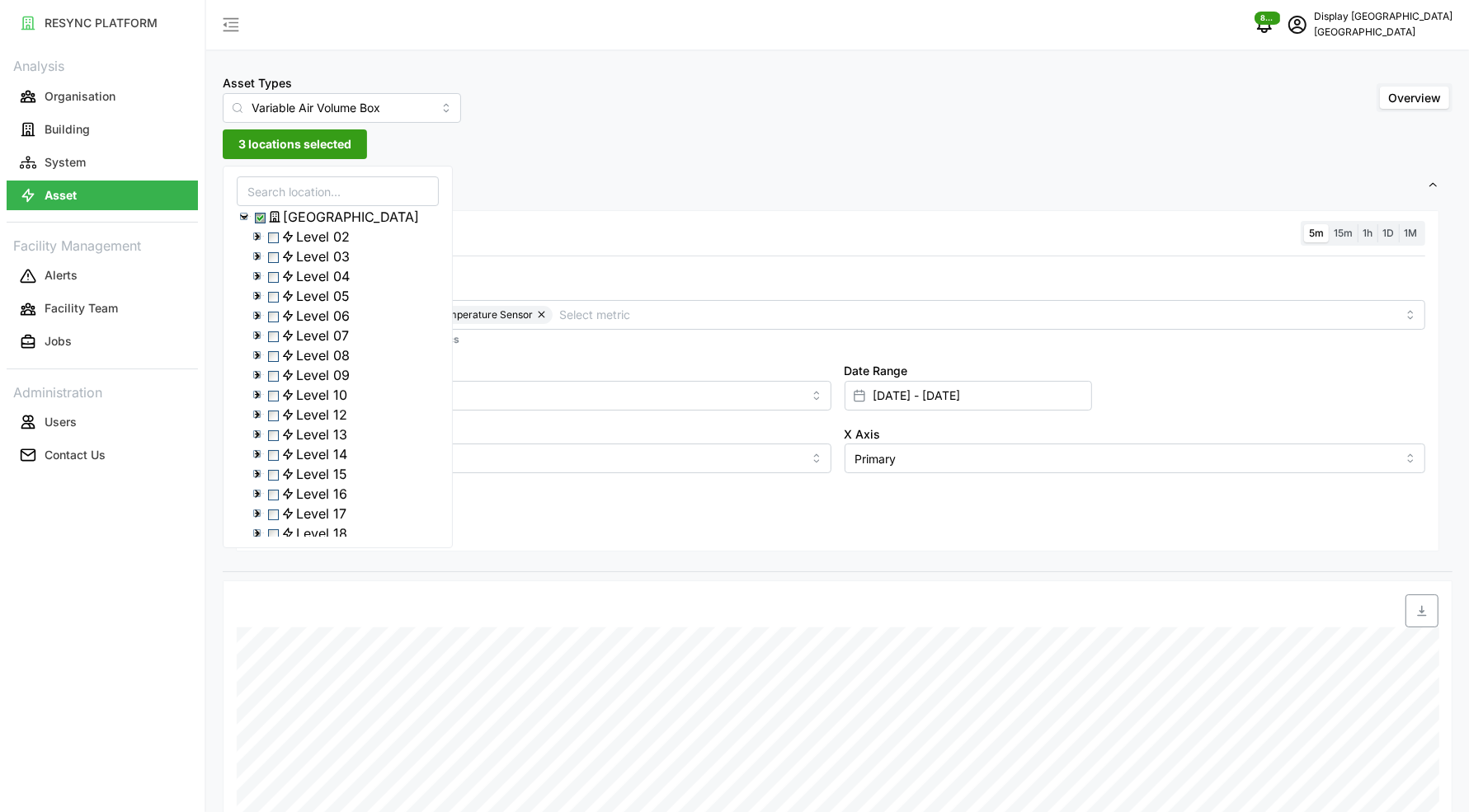
scroll to position [328, 0]
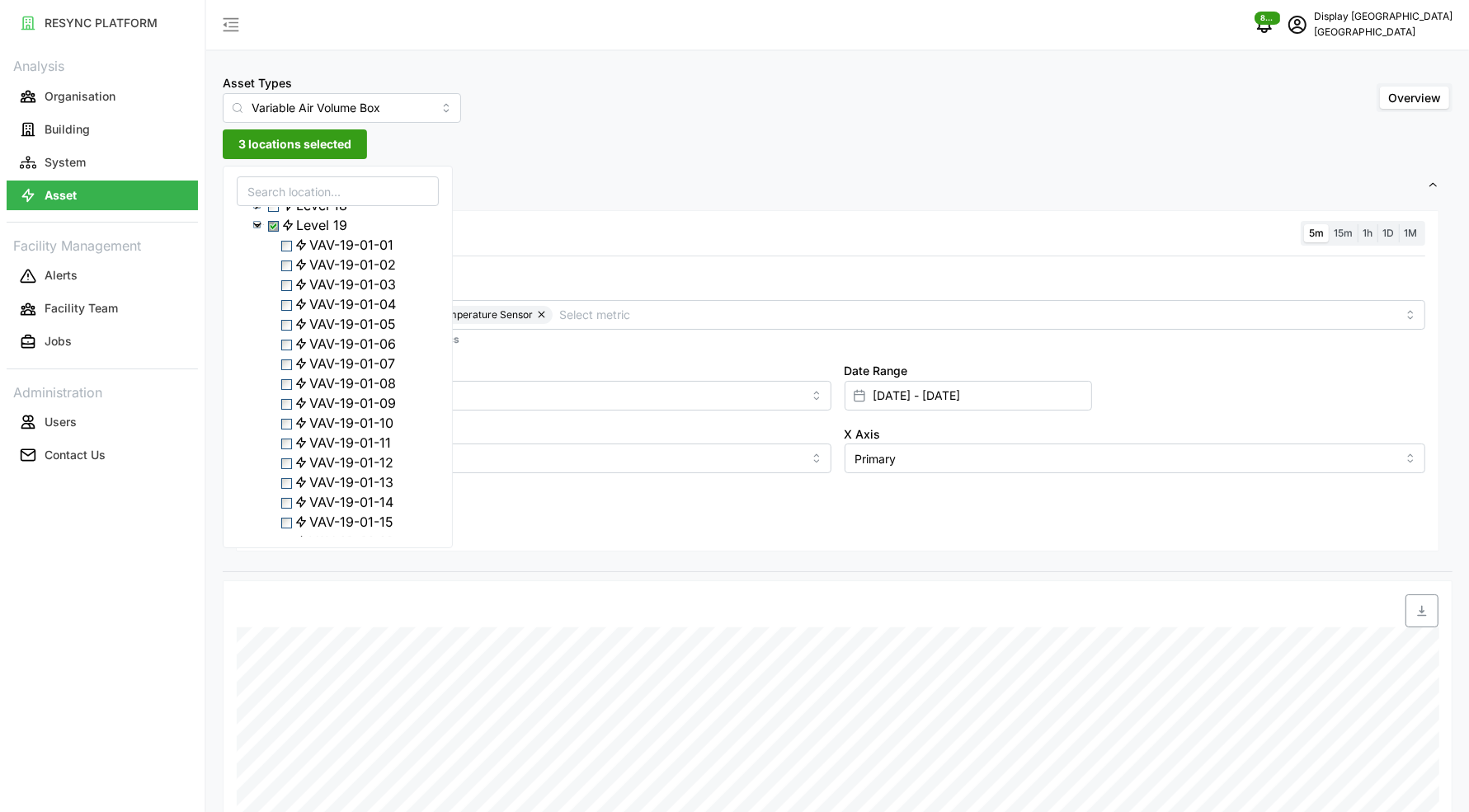
click at [252, 231] on icon at bounding box center [257, 224] width 13 height 13
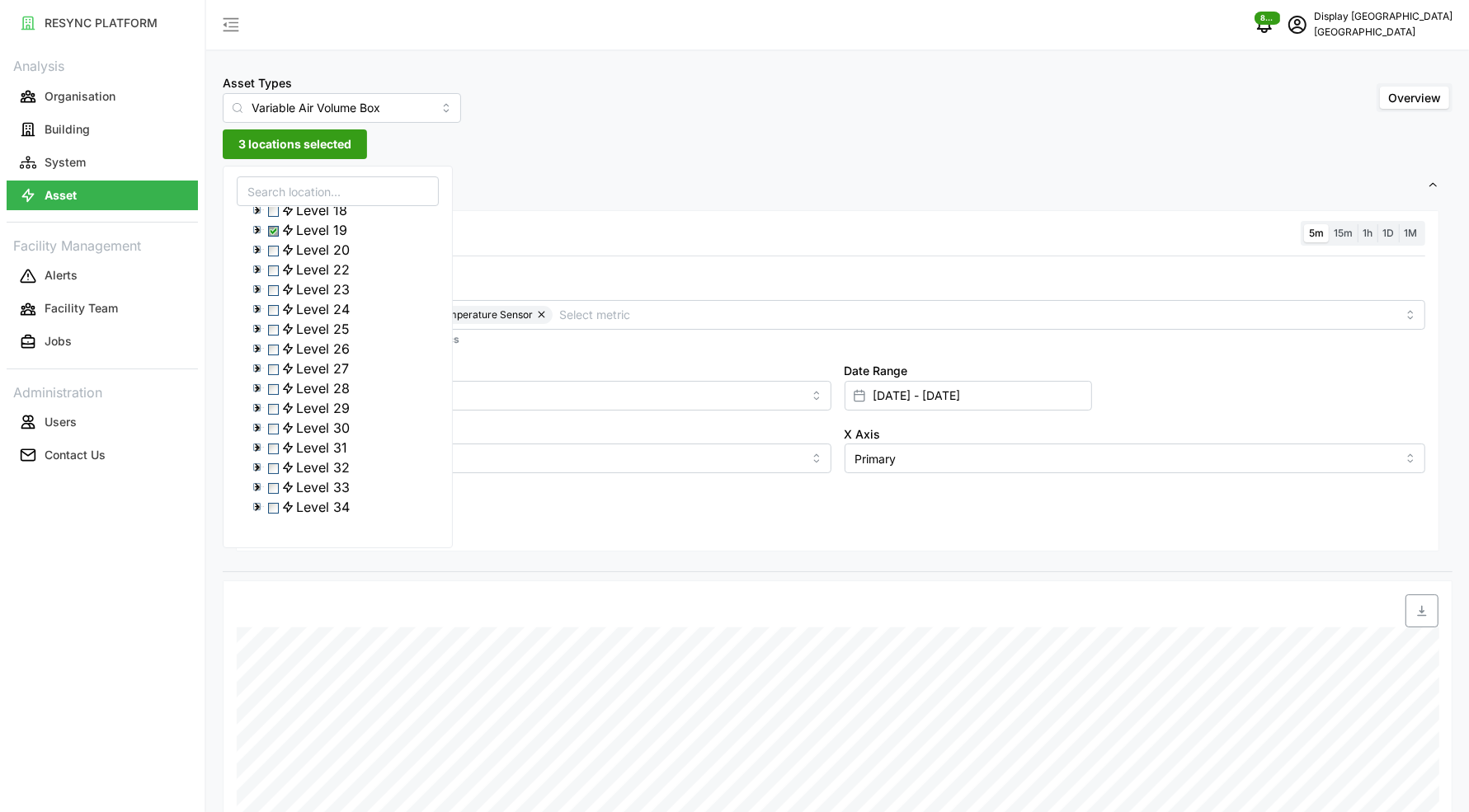
click at [256, 273] on polyline at bounding box center [257, 270] width 3 height 7
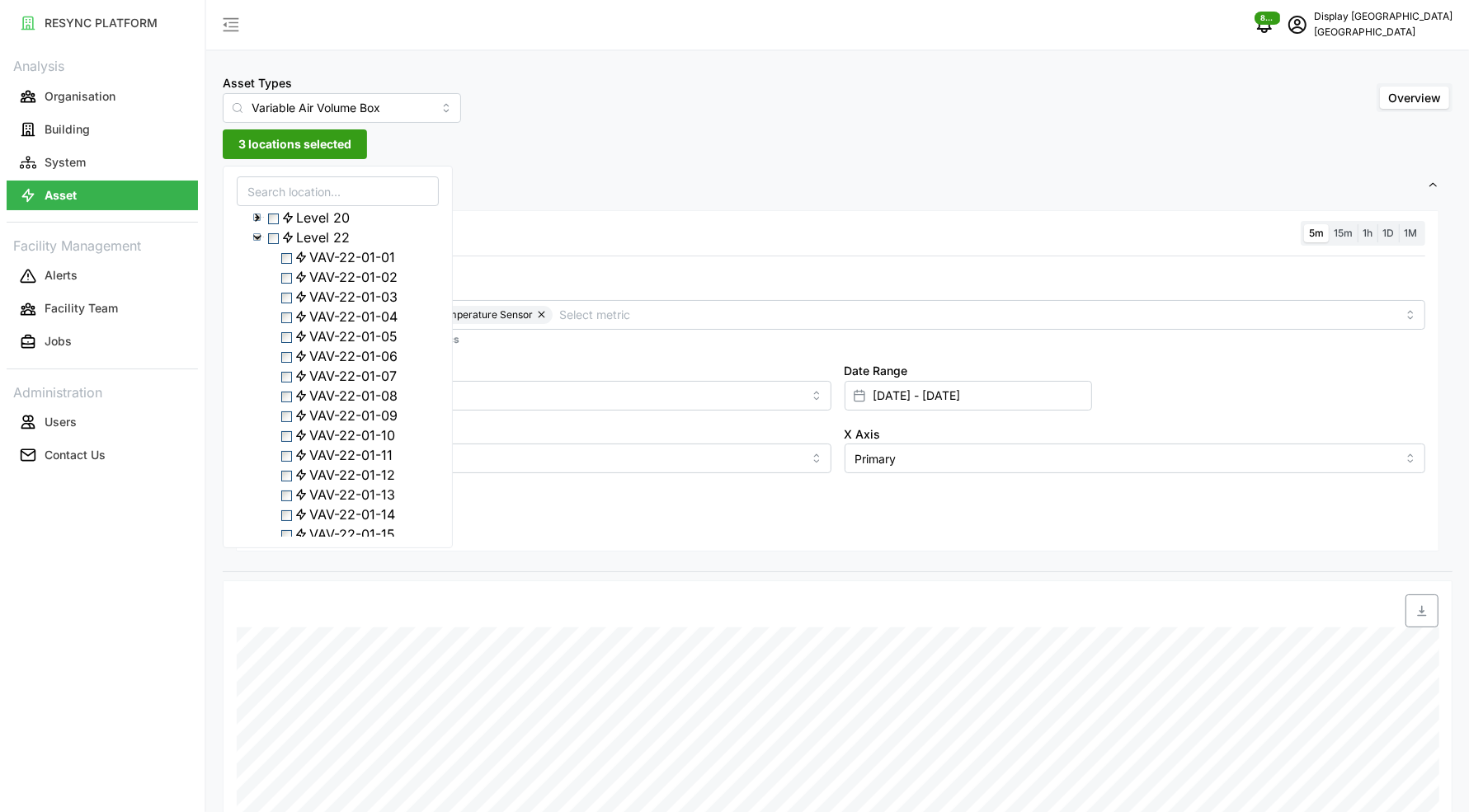
scroll to position [382, 0]
click at [294, 320] on div "VAV-22-01-05" at bounding box center [337, 309] width 200 height 20
click at [292, 316] on span "Select VAV-22-01-05" at bounding box center [286, 311] width 10 height 10
click at [275, 181] on div "Level 19" at bounding box center [337, 171] width 200 height 20
click at [272, 179] on span "Select Level 19" at bounding box center [273, 172] width 10 height 10
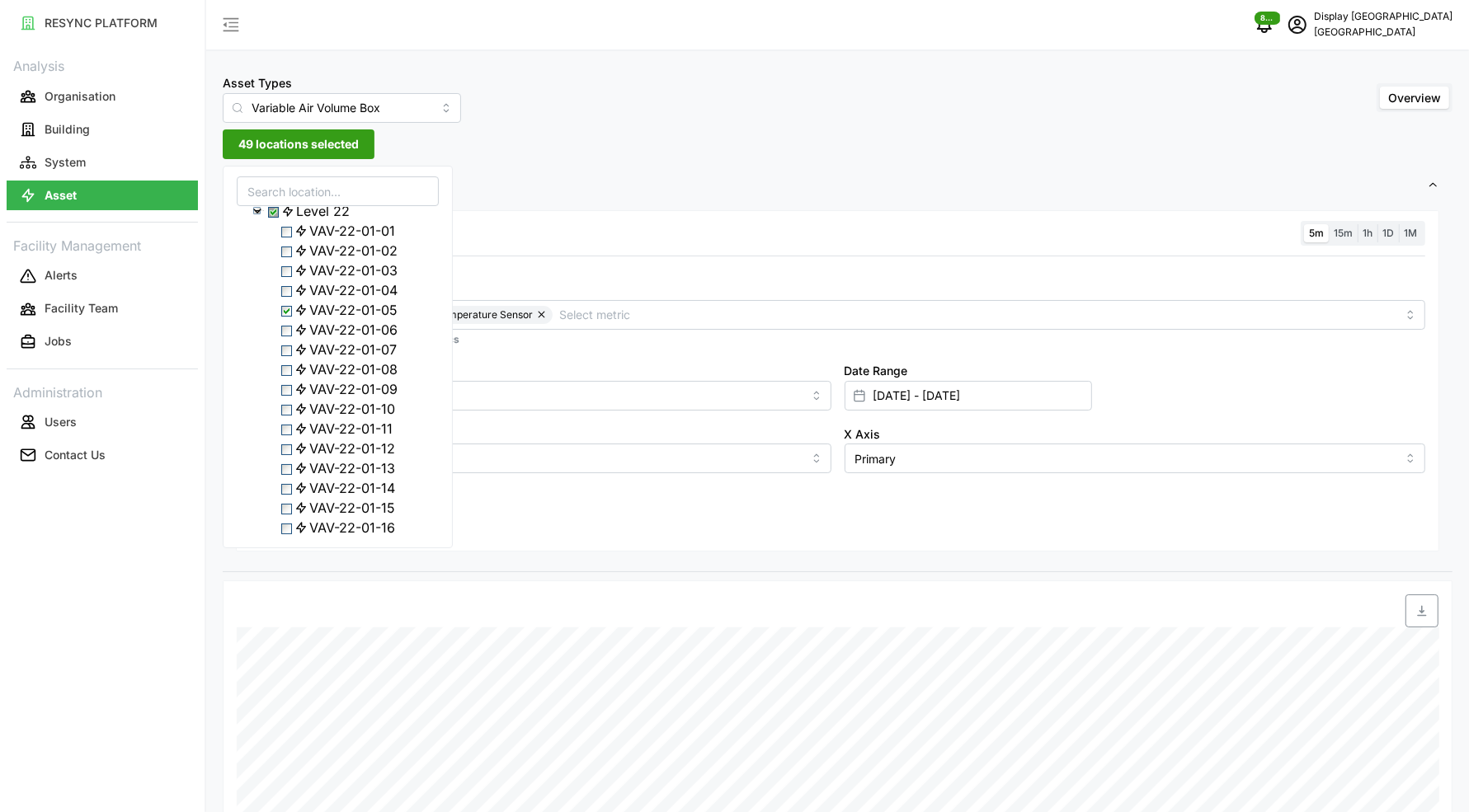
click at [275, 179] on span "Select Level 19" at bounding box center [273, 172] width 10 height 10
click at [290, 297] on span "Select VAV-22-01-21" at bounding box center [286, 292] width 10 height 10
click at [290, 317] on span "Select VAV-22-01-22" at bounding box center [286, 312] width 10 height 10
click at [289, 337] on span "Select VAV-22-01-23" at bounding box center [286, 332] width 10 height 10
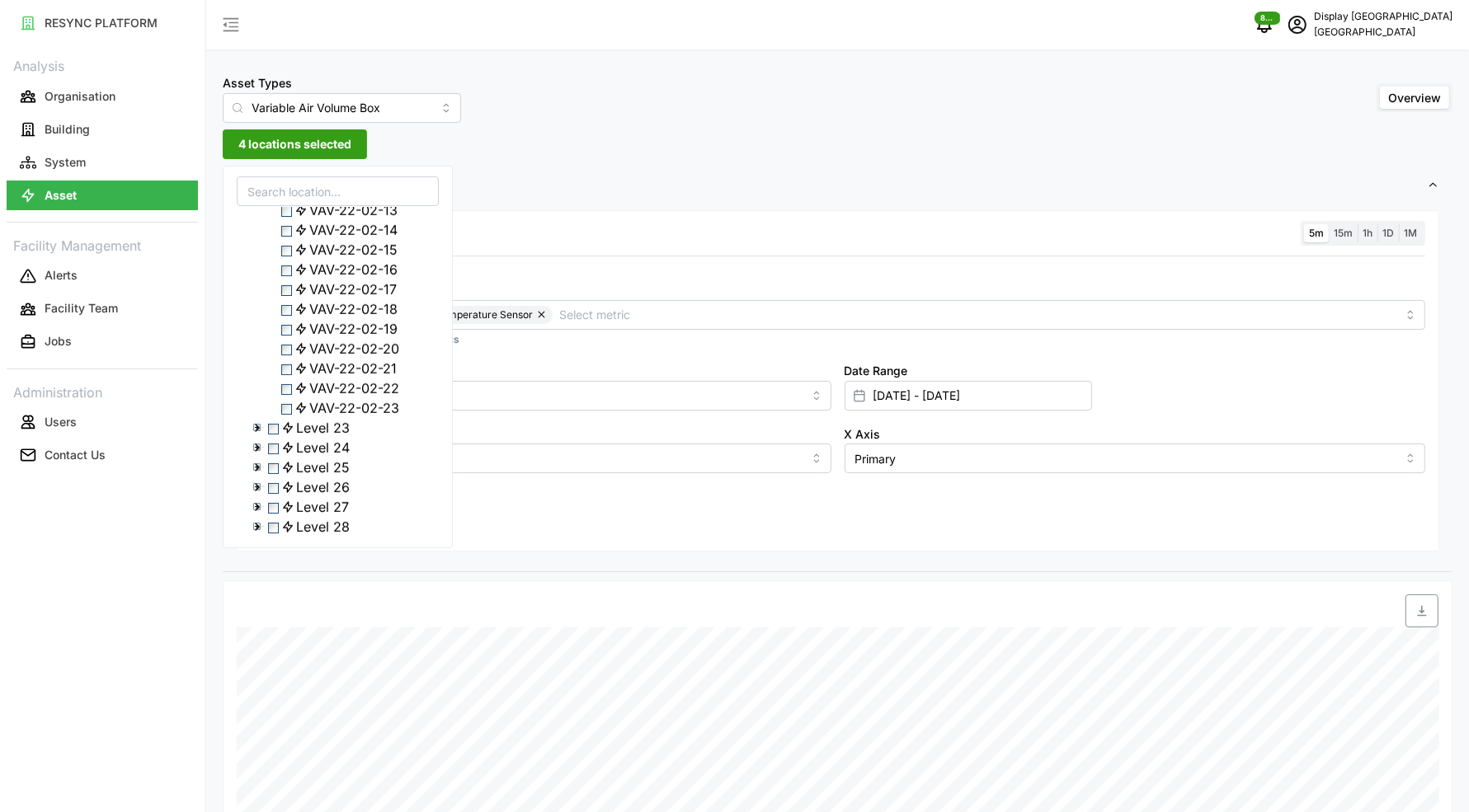
scroll to position [1304, 0]
click at [289, 276] on span "Select VAV-22-02-23" at bounding box center [286, 270] width 10 height 10
click at [290, 278] on span "Select VAV-22-01-05" at bounding box center [286, 272] width 10 height 10
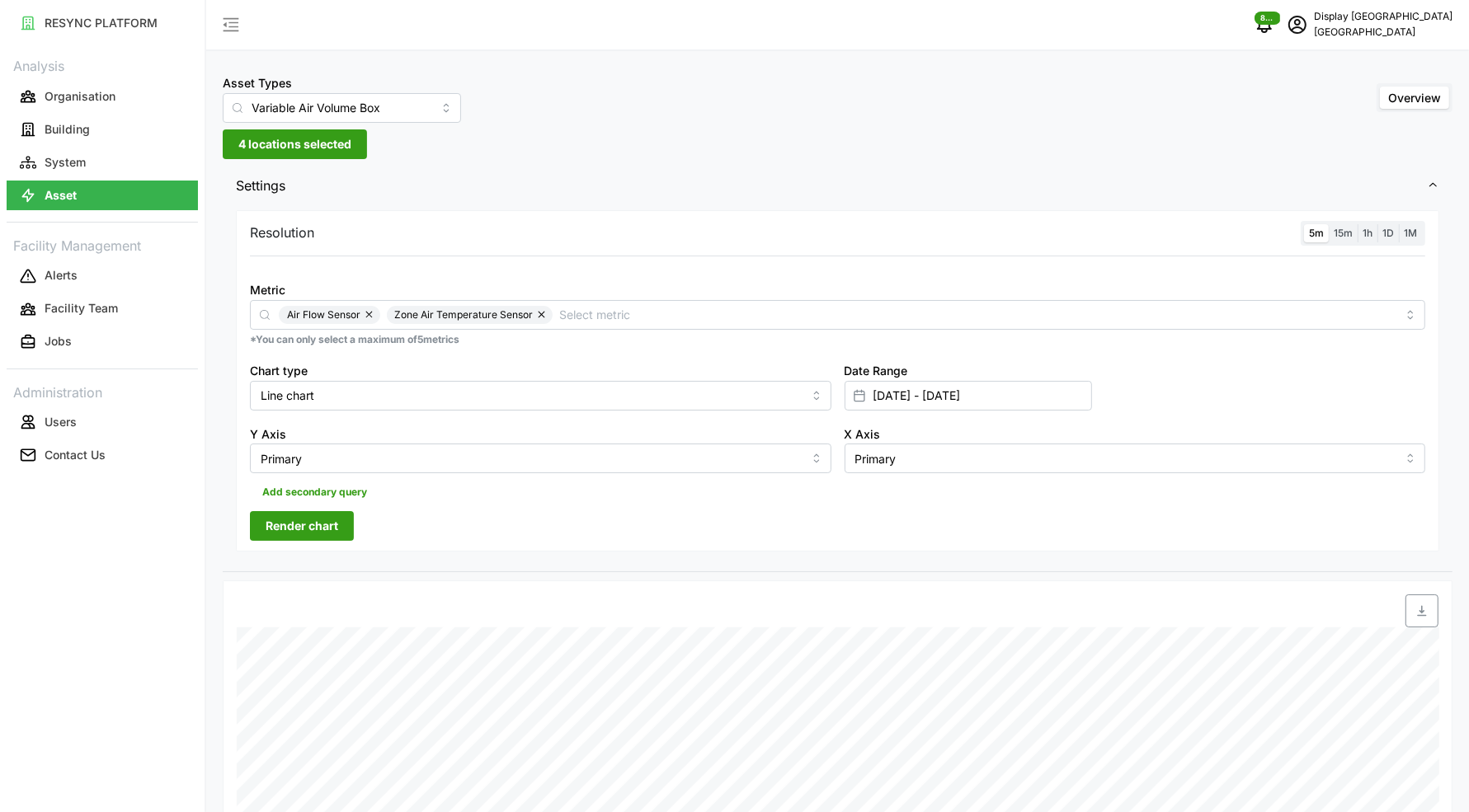
click at [639, 256] on div at bounding box center [837, 256] width 1175 height 1
click at [328, 526] on span "Render chart" at bounding box center [302, 526] width 73 height 28
click at [292, 145] on span "4 locations selected" at bounding box center [295, 144] width 113 height 28
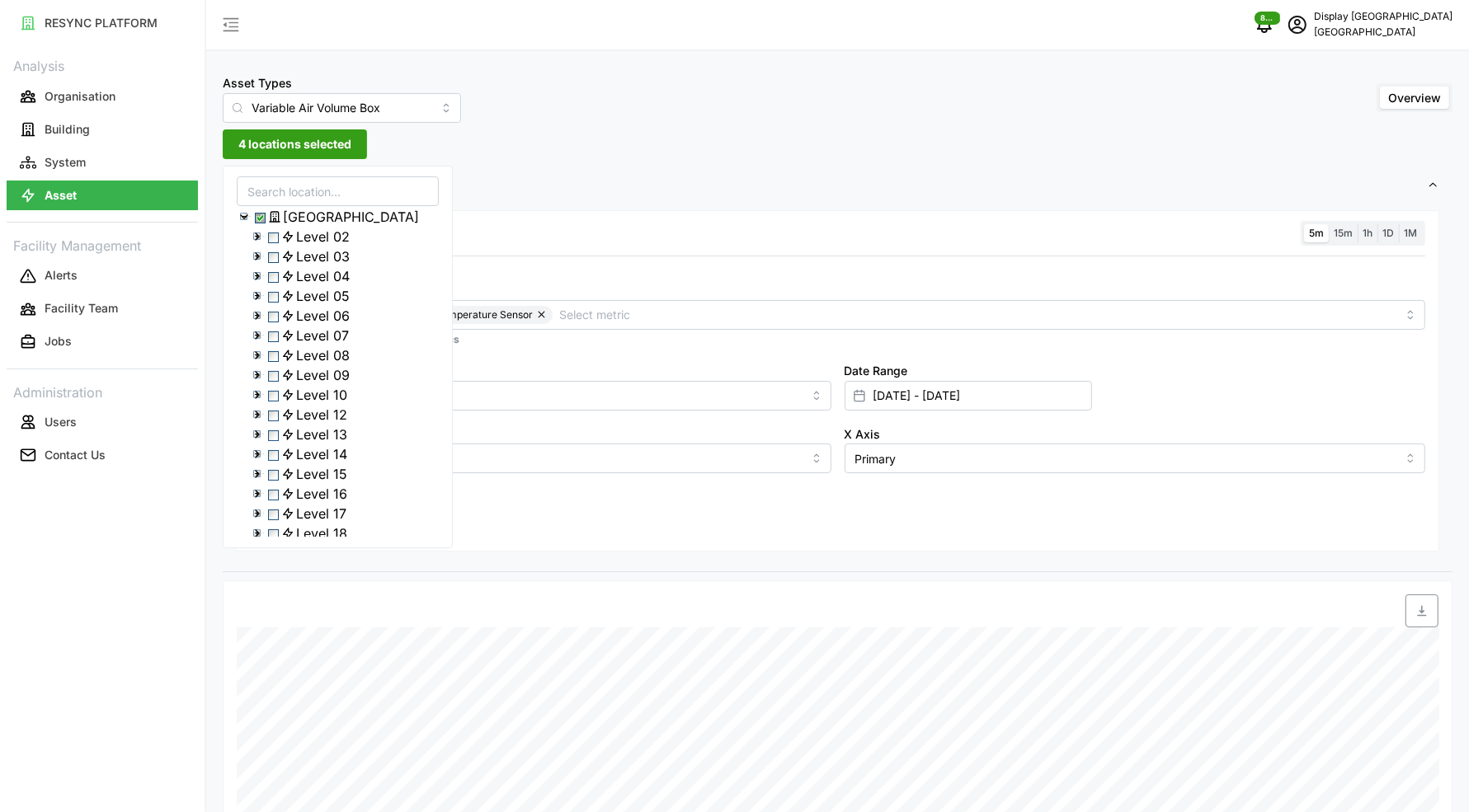
scroll to position [368, 0]
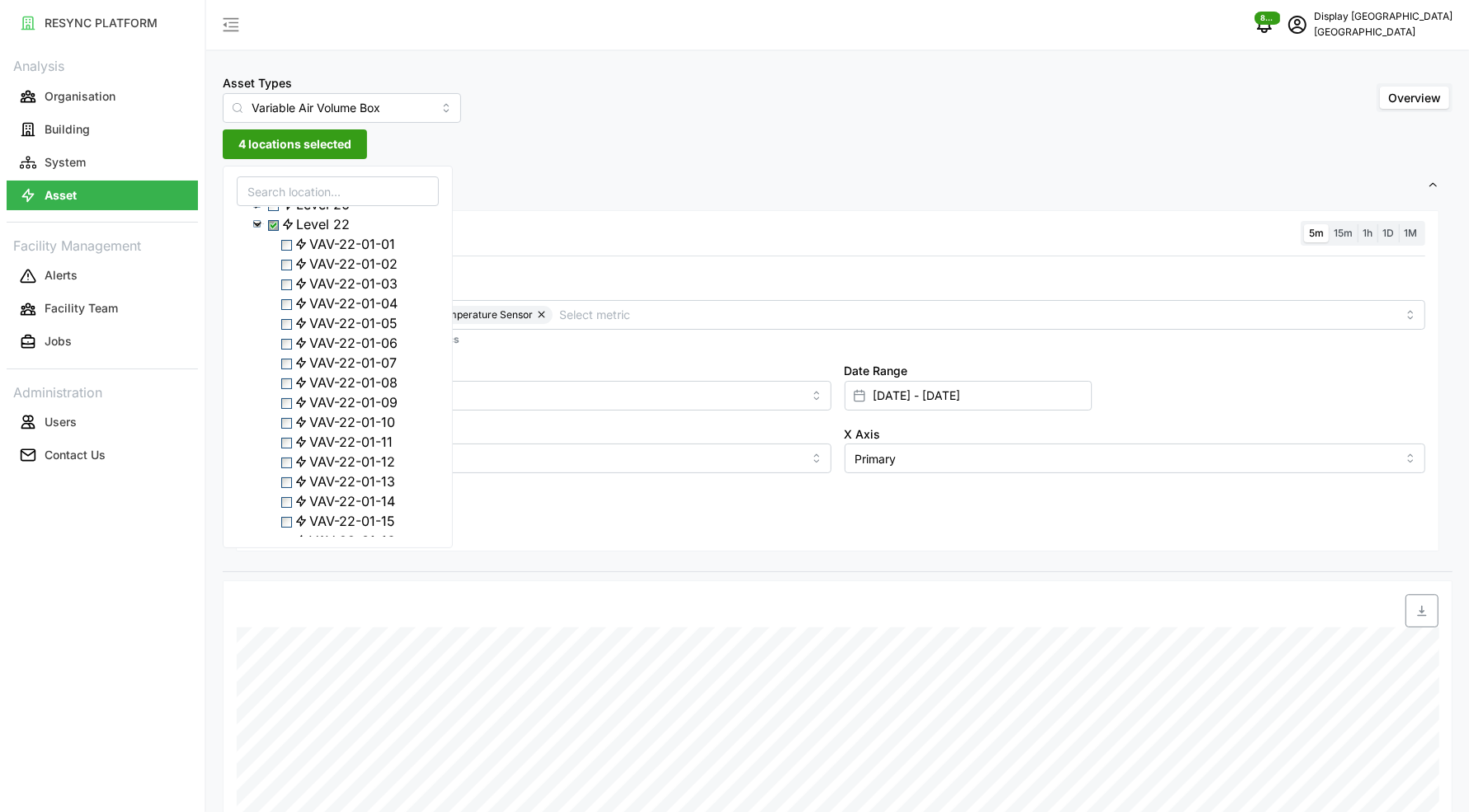
click at [261, 231] on icon at bounding box center [257, 224] width 13 height 13
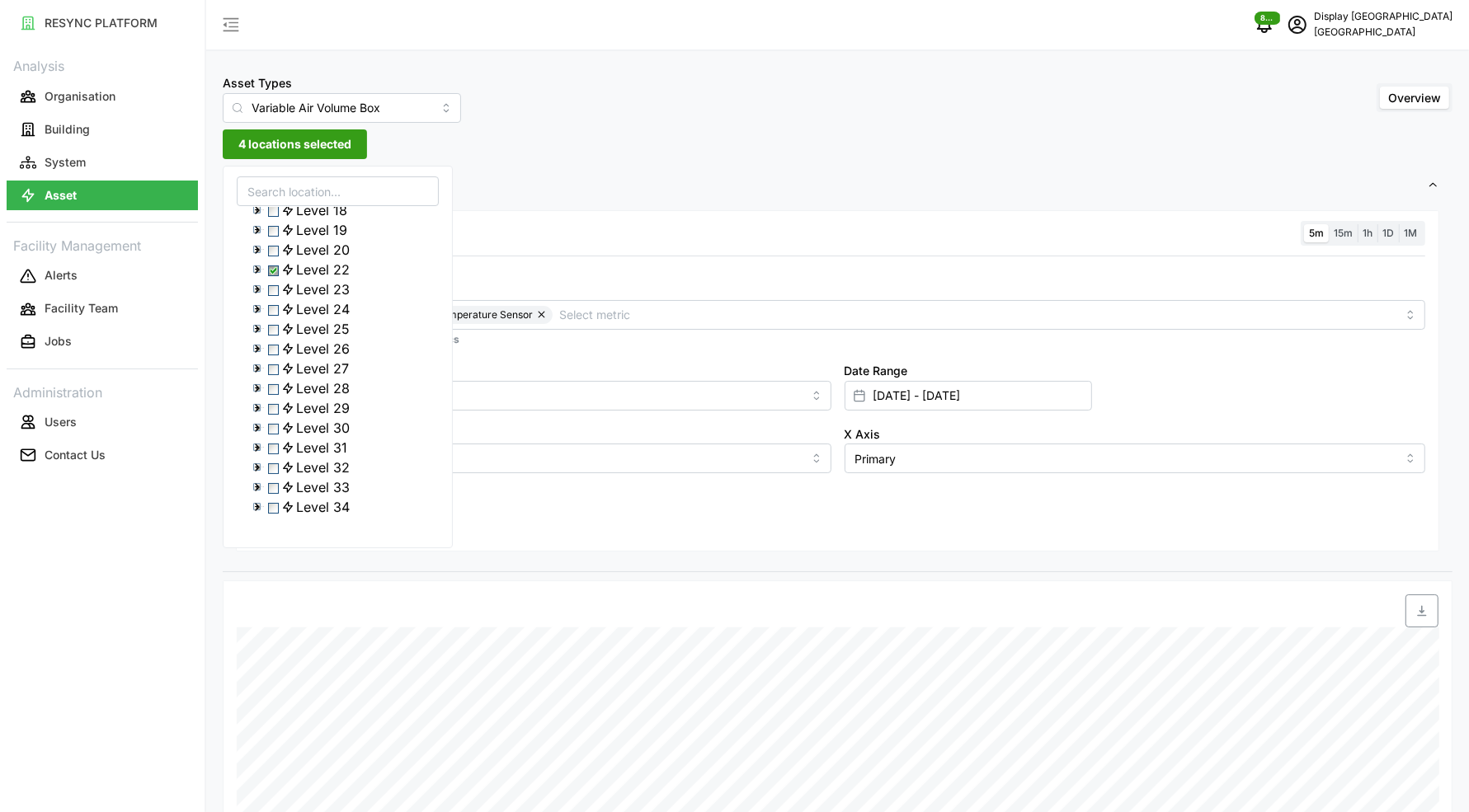
click at [257, 296] on icon at bounding box center [257, 289] width 13 height 13
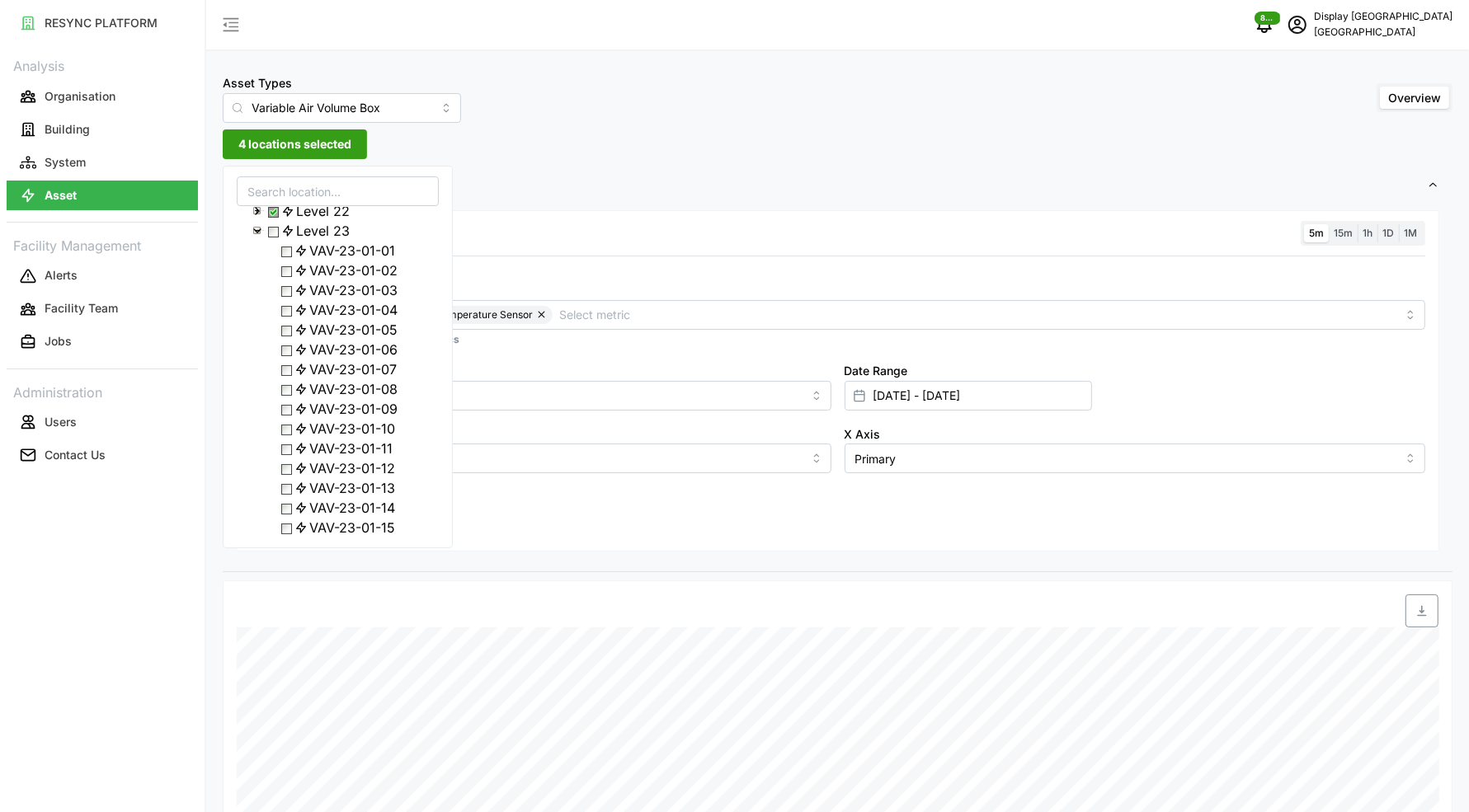
scroll to position [396, 0]
click at [290, 401] on span "Select VAV-23-01-09" at bounding box center [286, 396] width 10 height 10
click at [274, 204] on span "Select Level 22" at bounding box center [273, 198] width 10 height 10
click at [278, 204] on span "Select Level 22" at bounding box center [273, 198] width 10 height 10
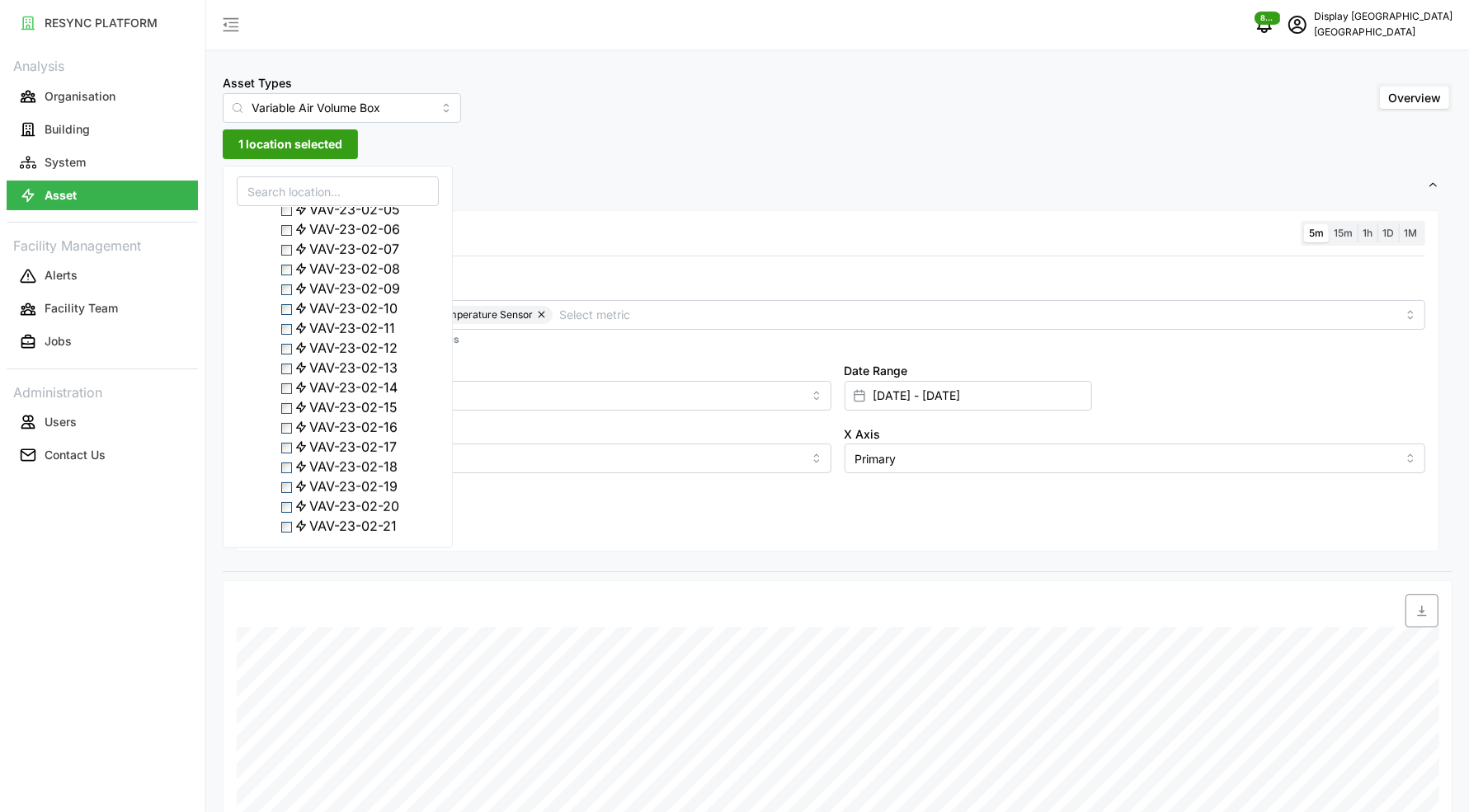
click at [292, 335] on span "Select VAV-23-02-11" at bounding box center [286, 329] width 10 height 10
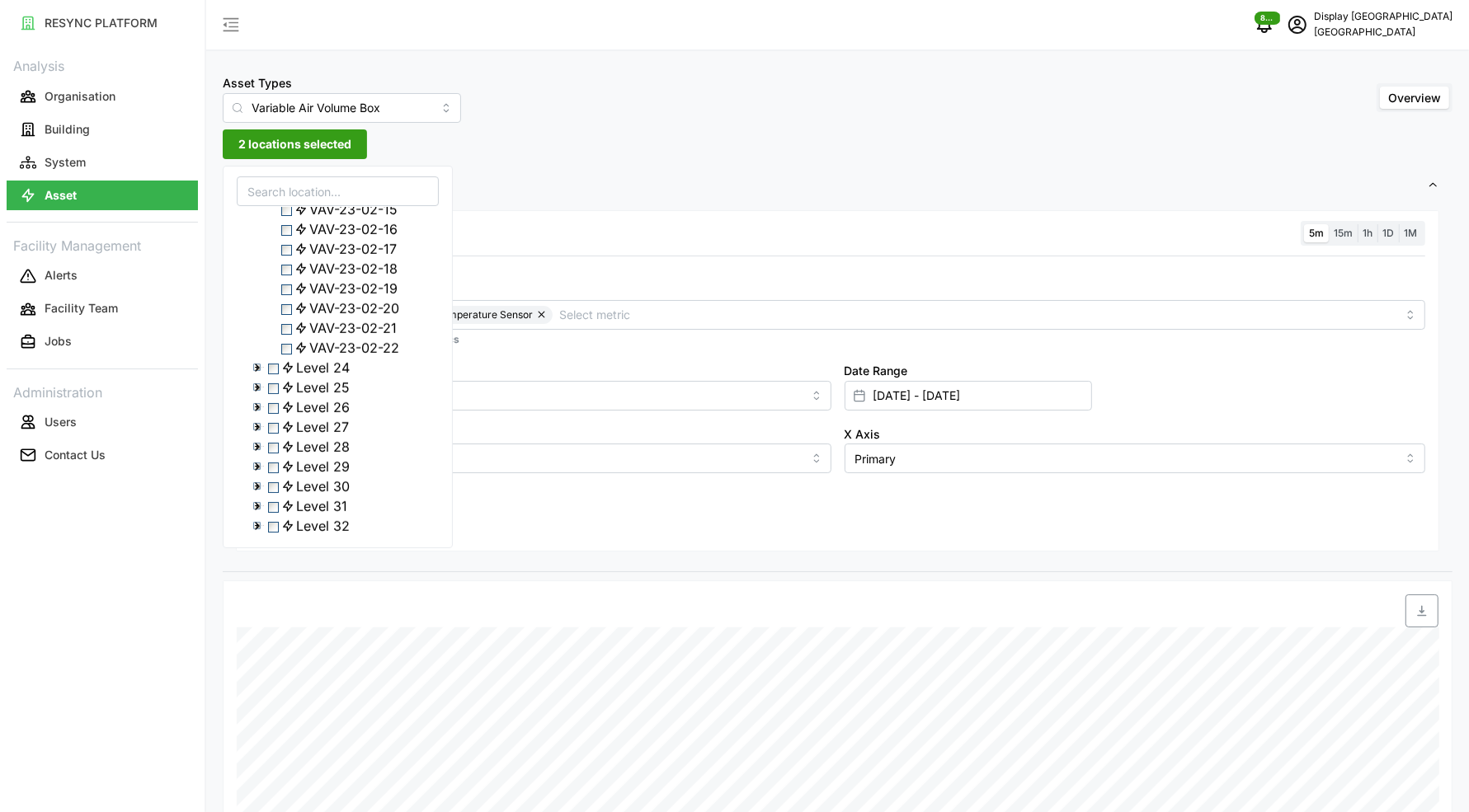
click at [288, 296] on span "Select VAV-23-02-19" at bounding box center [286, 289] width 10 height 10
click at [518, 510] on div "Resolution 5m 15m 1h 1D 1M Metric Air Flow Sensor Zone Air Temperature Sensor *…" at bounding box center [837, 381] width 1203 height 342
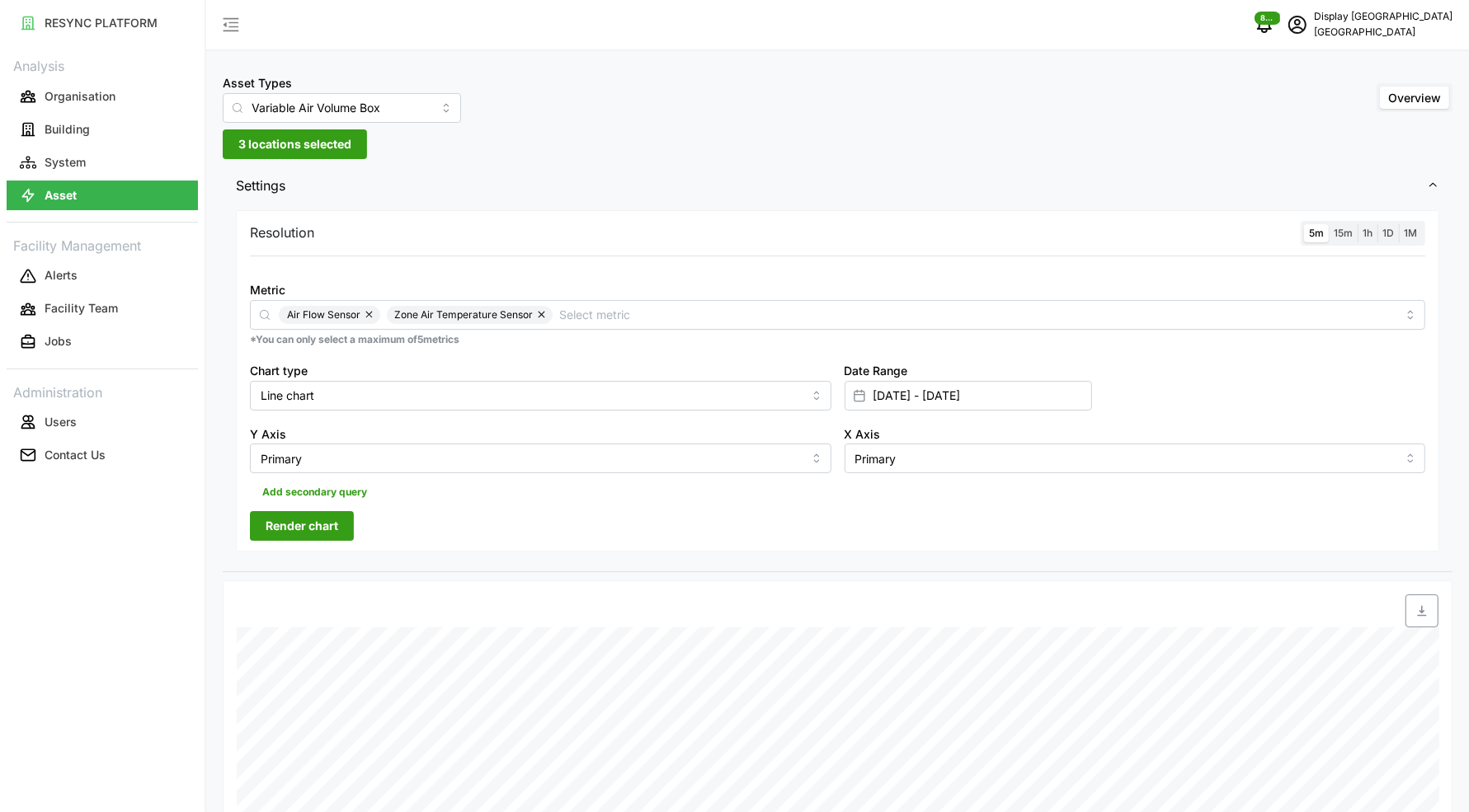
click at [349, 532] on button "Render chart" at bounding box center [302, 526] width 104 height 29
click at [326, 139] on span "3 locations selected" at bounding box center [295, 144] width 113 height 28
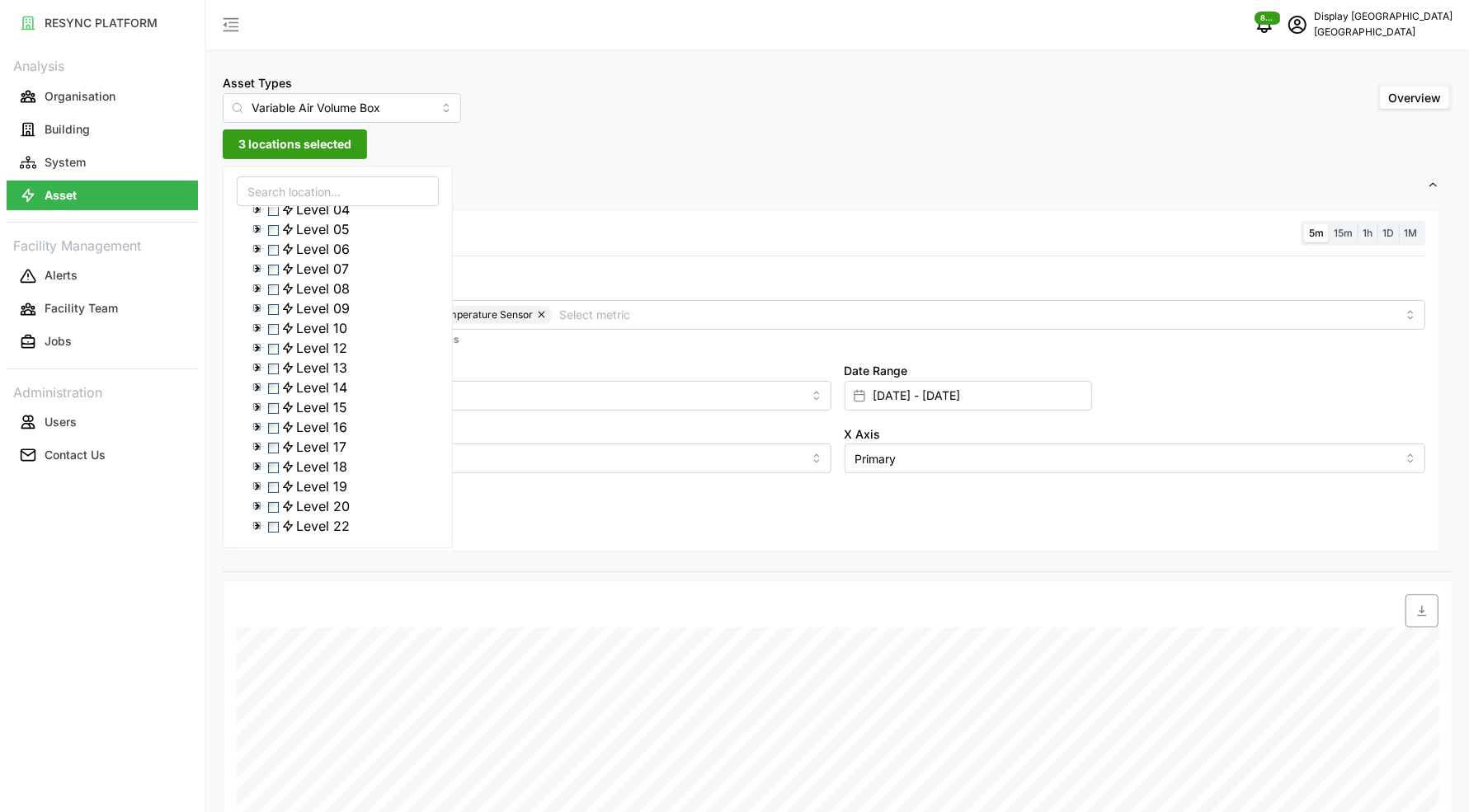
scroll to position [269, 0]
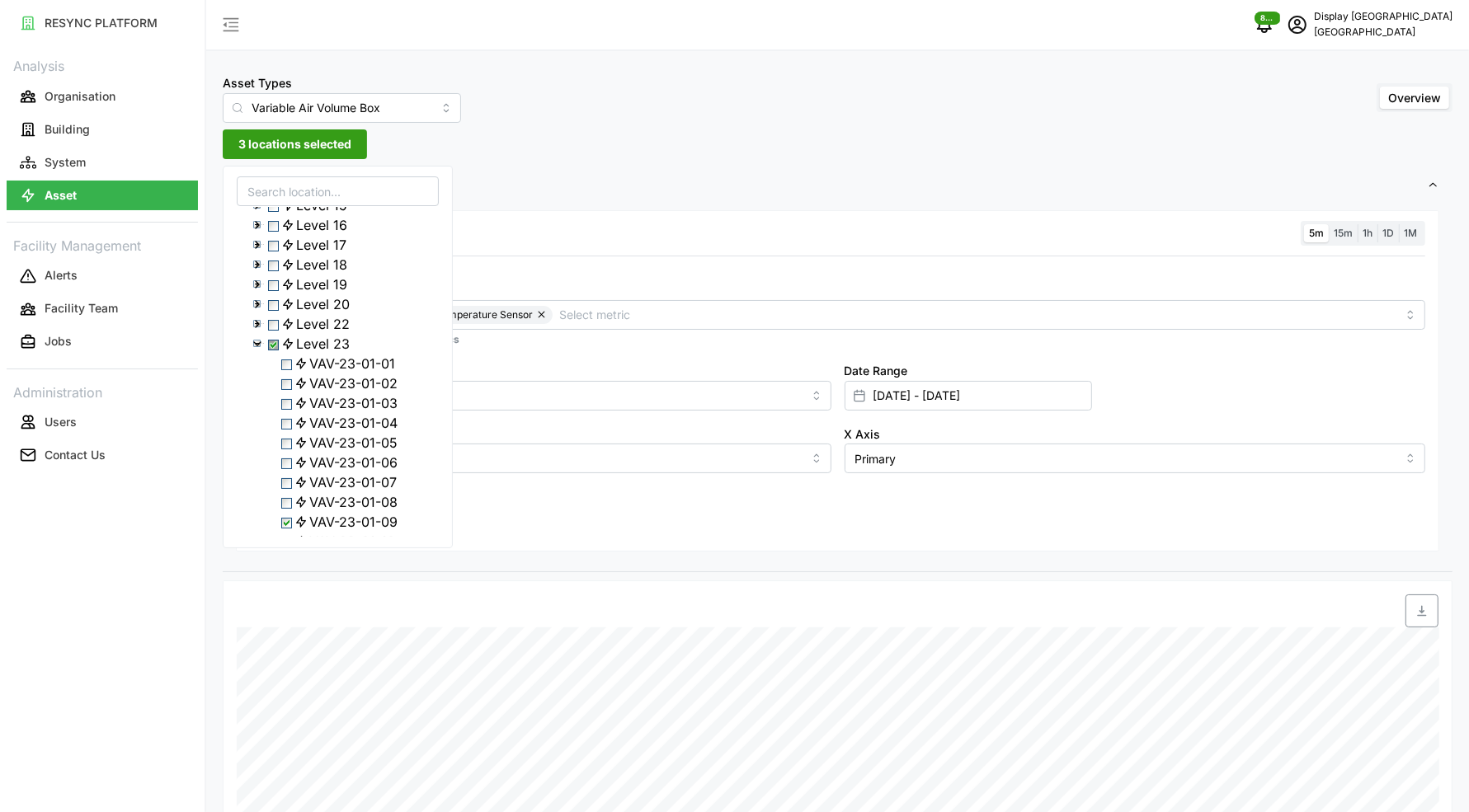
click at [257, 354] on div "Level 23" at bounding box center [337, 343] width 200 height 20
click at [257, 350] on icon at bounding box center [257, 343] width 13 height 13
click at [256, 370] on icon at bounding box center [257, 363] width 13 height 13
click at [325, 419] on span "VAV-24-01-05" at bounding box center [354, 409] width 88 height 20
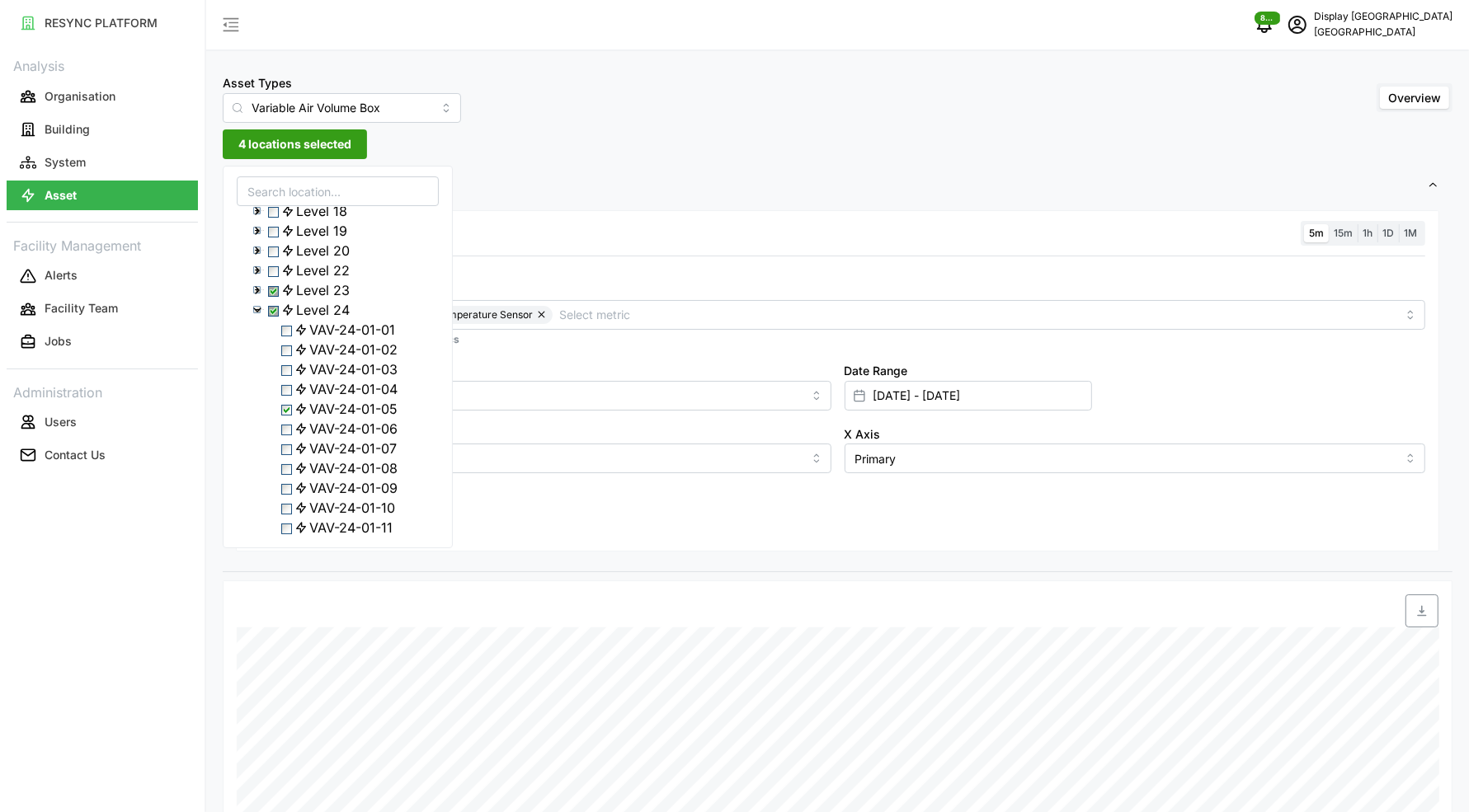
click at [277, 297] on span "Select Level 23" at bounding box center [273, 291] width 10 height 10
click at [326, 374] on span "VAV-24-01-09" at bounding box center [354, 363] width 88 height 20
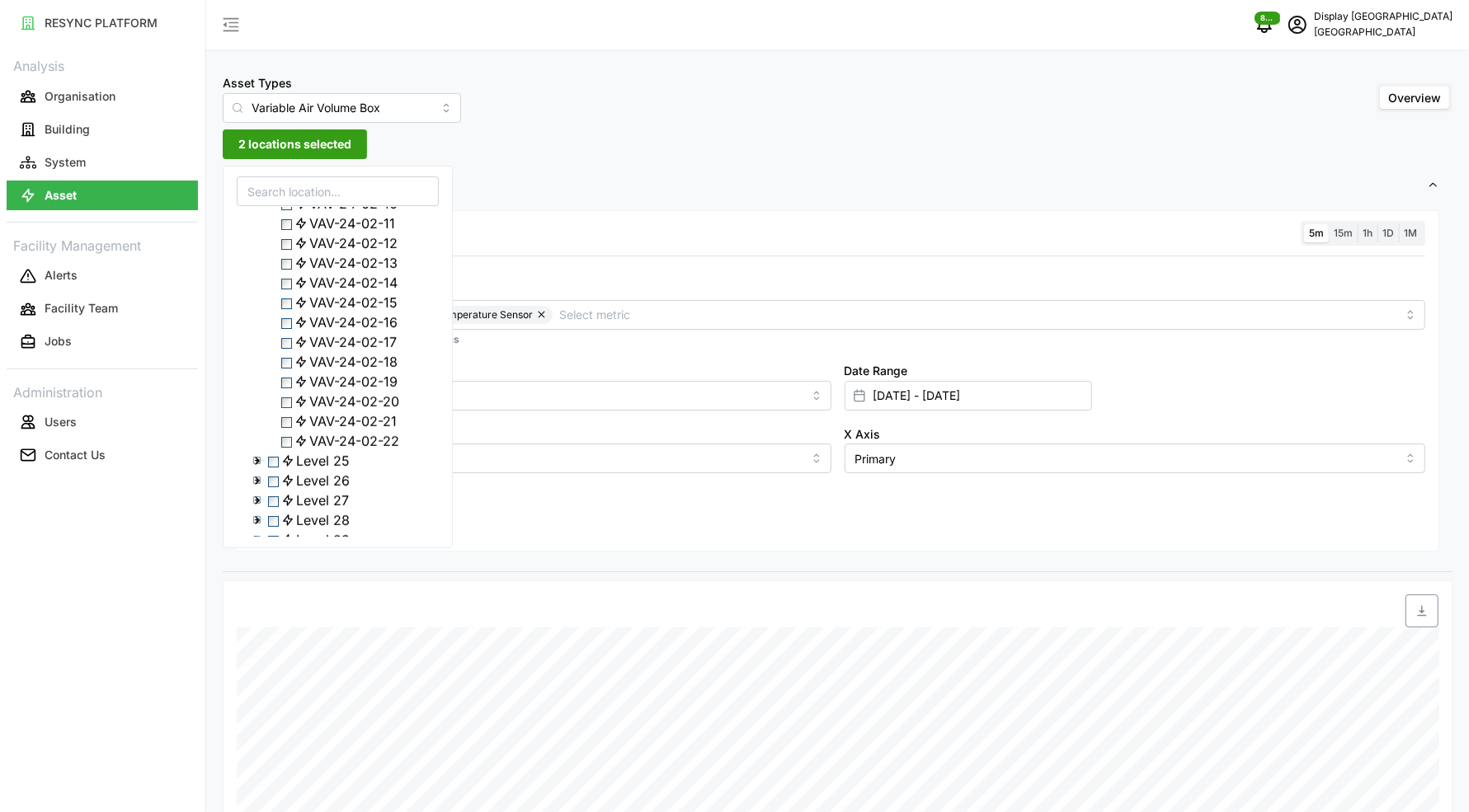
click at [305, 309] on icon at bounding box center [301, 302] width 13 height 13
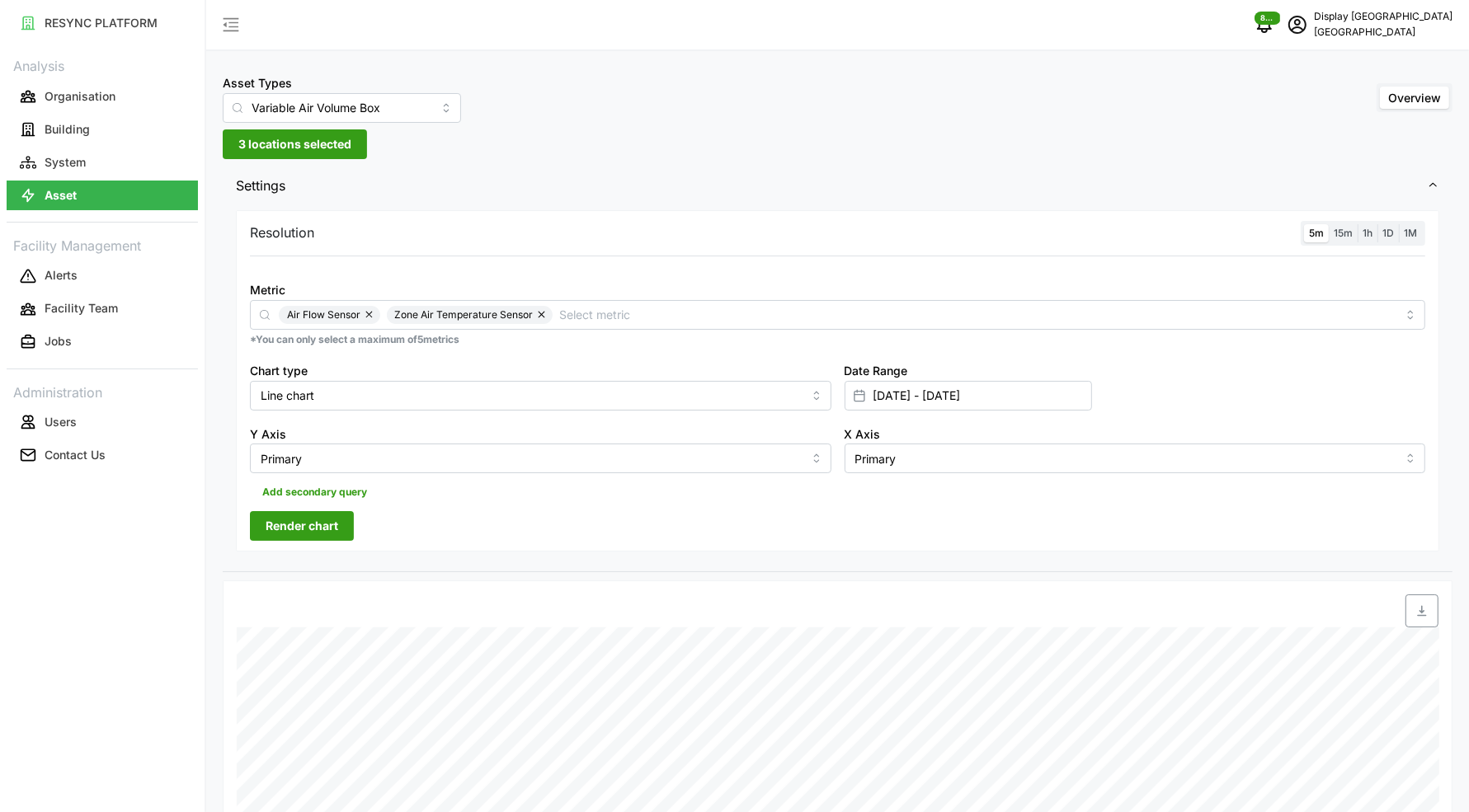
click at [630, 491] on div "Add secondary query" at bounding box center [837, 489] width 1175 height 31
click at [317, 529] on span "Render chart" at bounding box center [302, 526] width 73 height 28
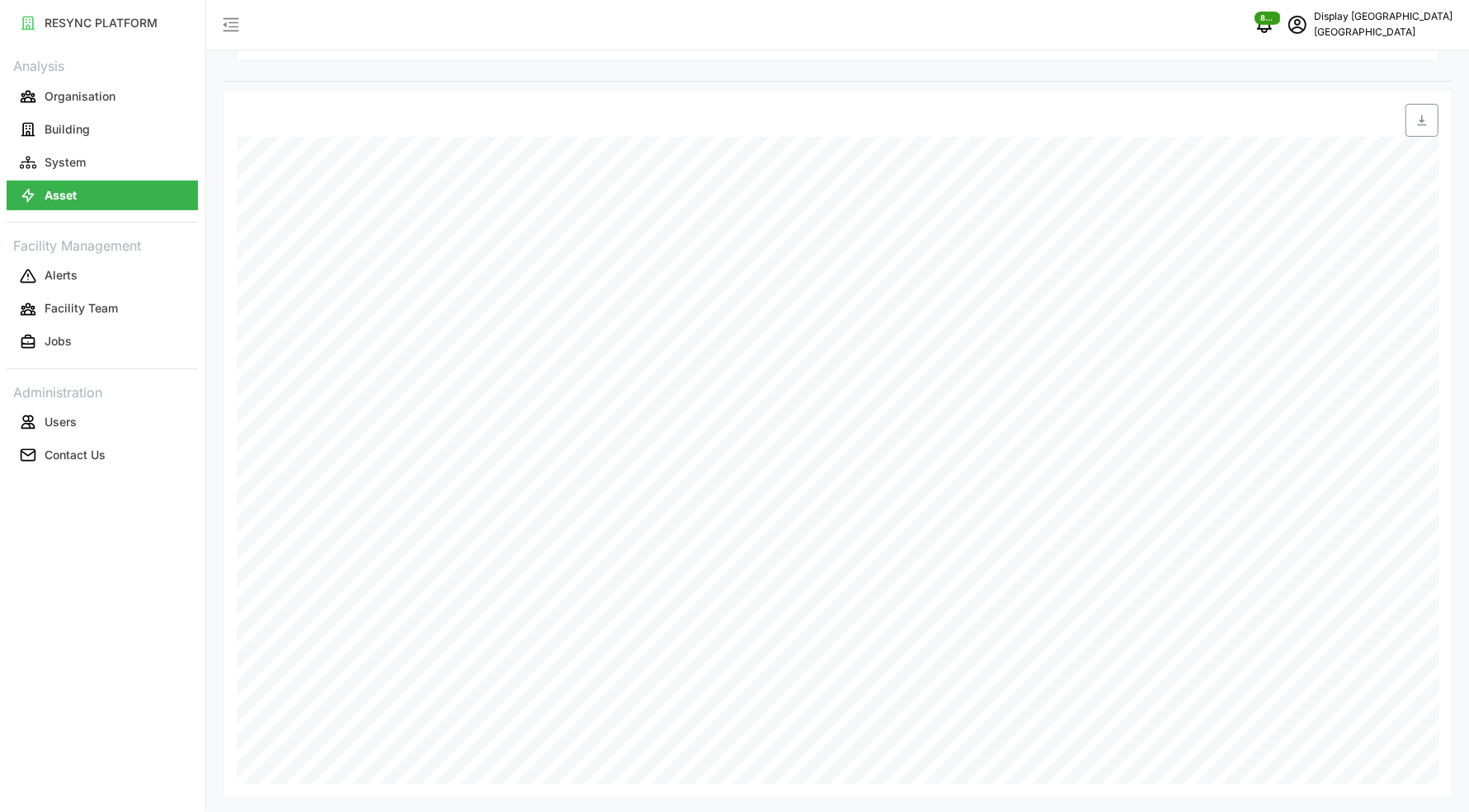
scroll to position [55, 0]
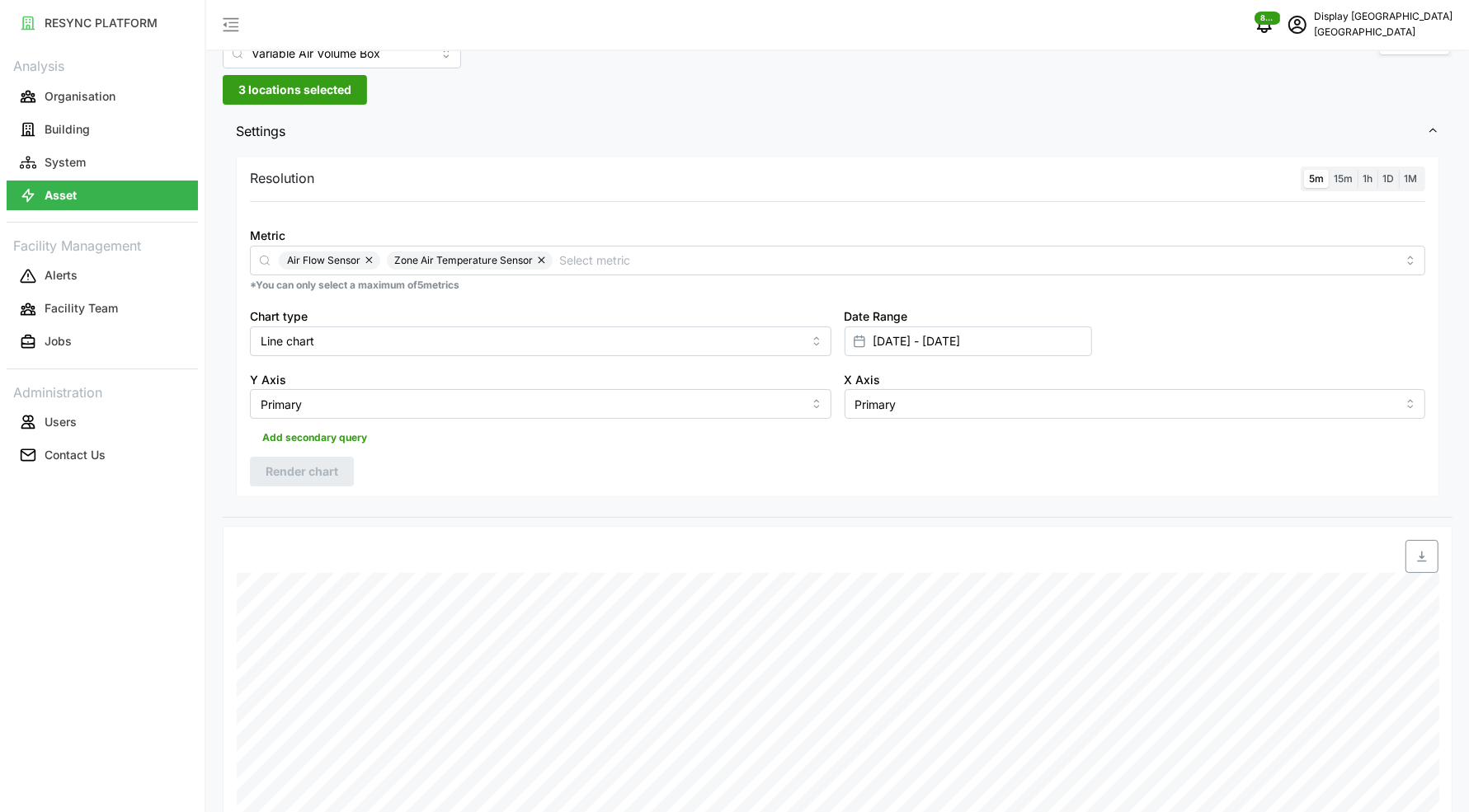
click at [285, 93] on span "3 locations selected" at bounding box center [295, 90] width 113 height 28
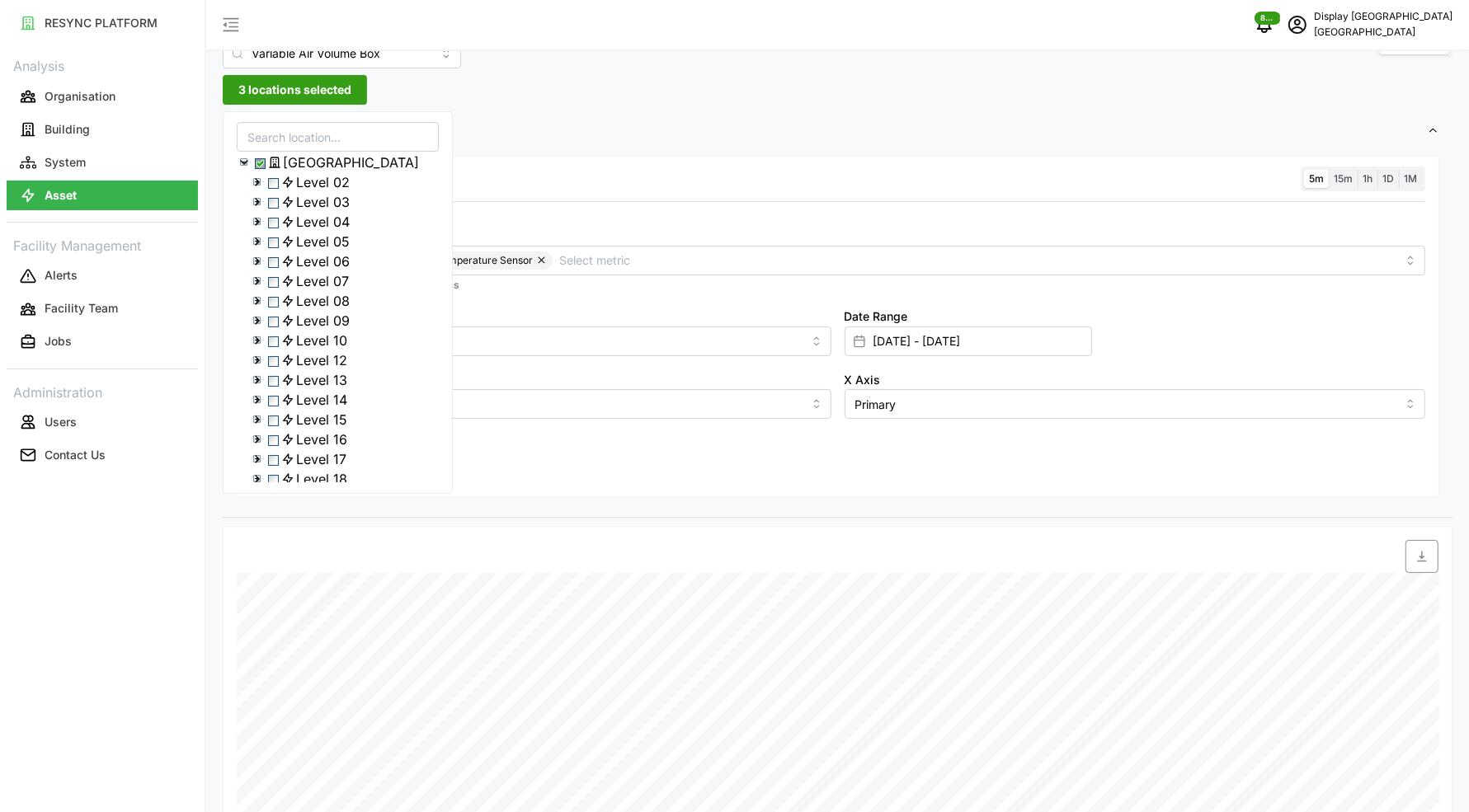
scroll to position [438, 0]
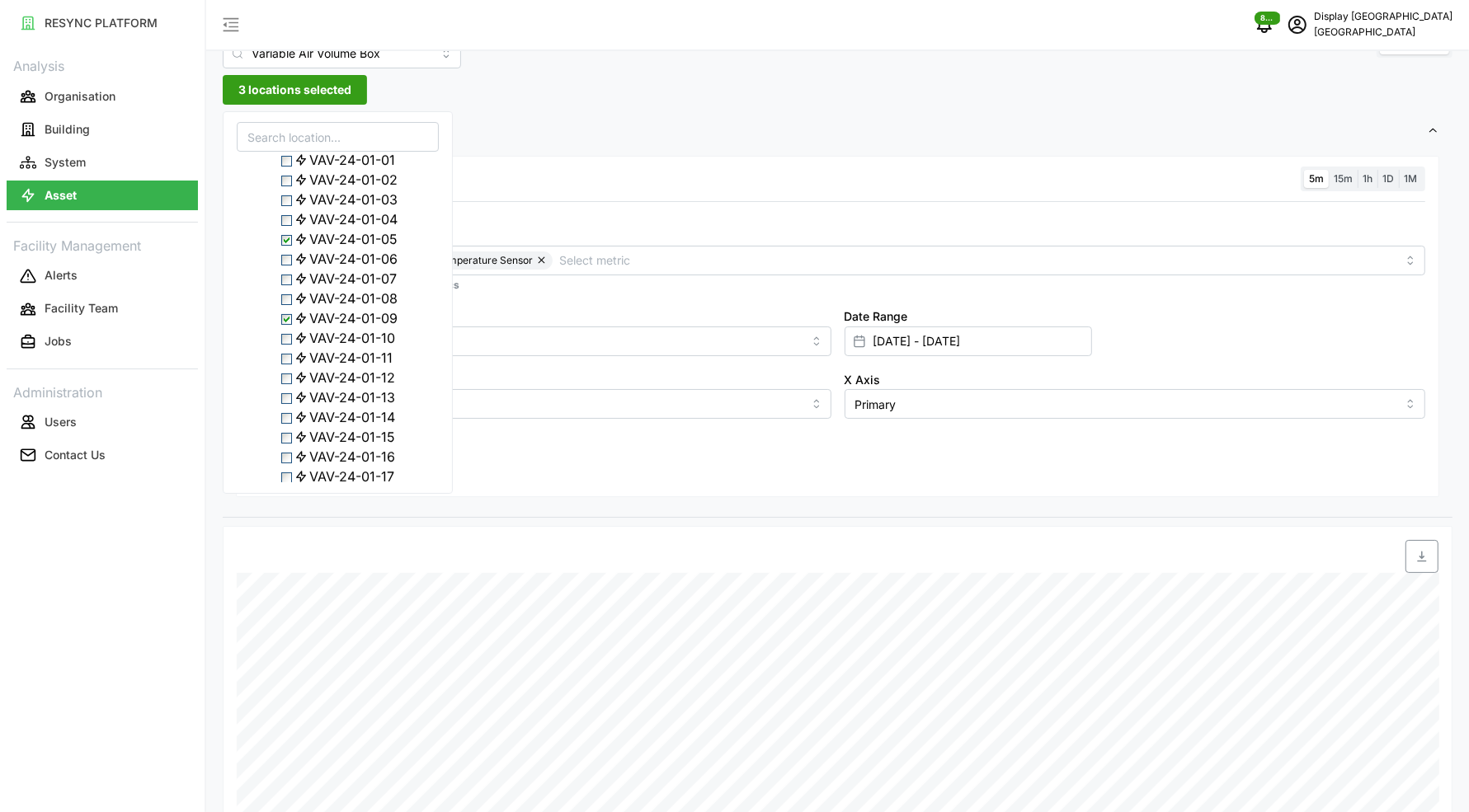
click at [259, 142] on polyline at bounding box center [257, 140] width 7 height 3
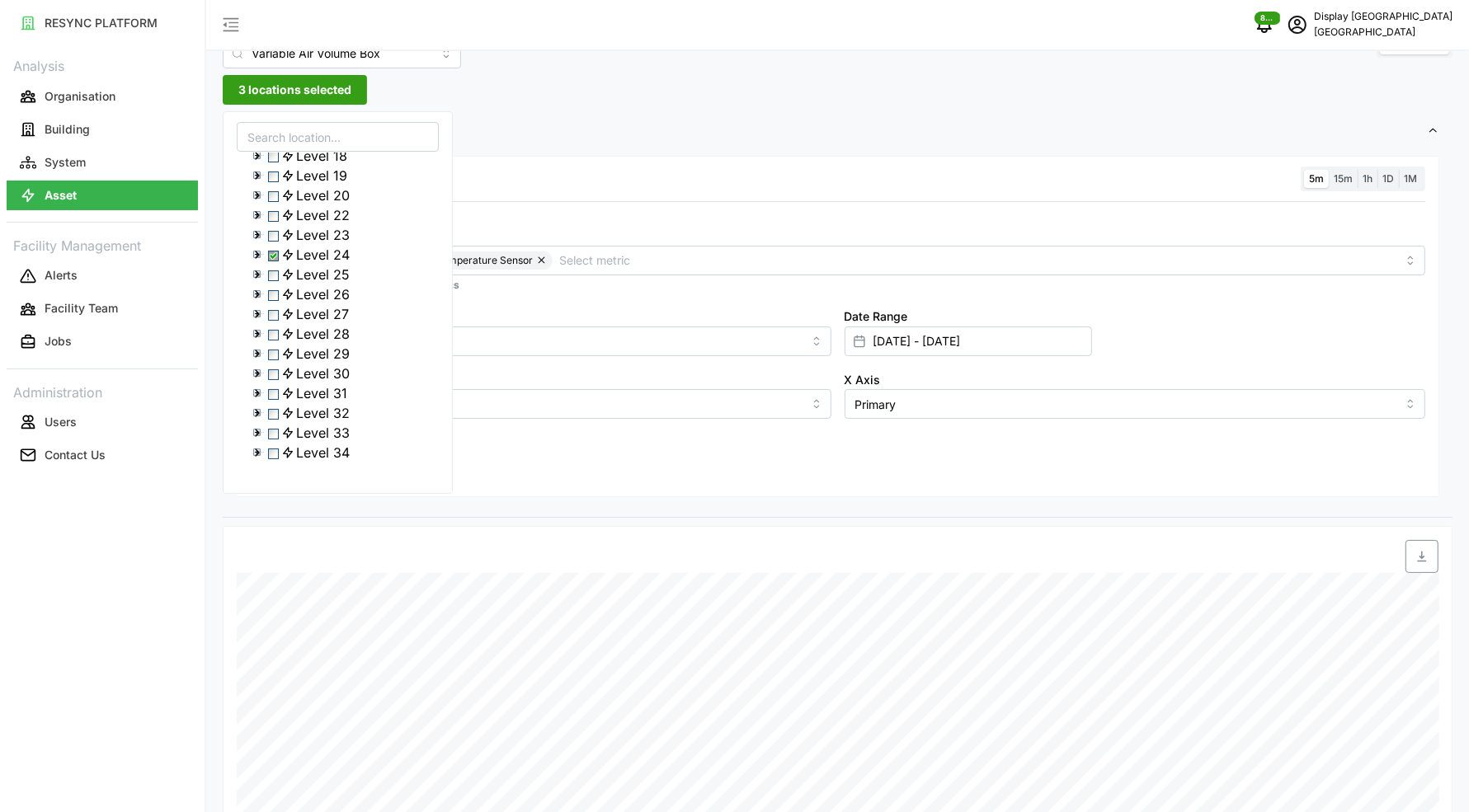
click at [256, 288] on icon at bounding box center [257, 294] width 13 height 13
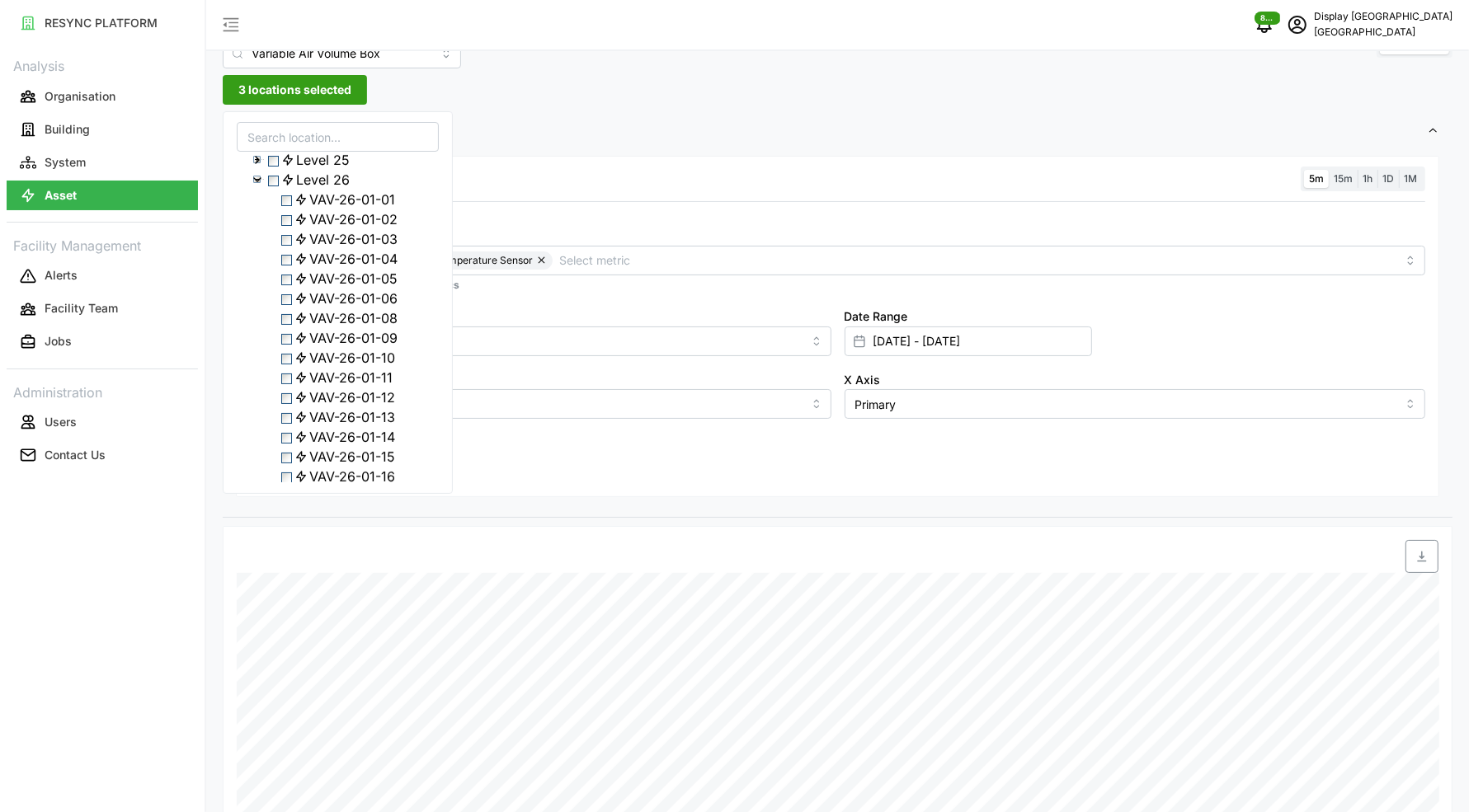
click at [292, 305] on span "Select VAV-26-01-06" at bounding box center [286, 300] width 10 height 10
click at [277, 146] on span "Select Level 24" at bounding box center [273, 141] width 10 height 10
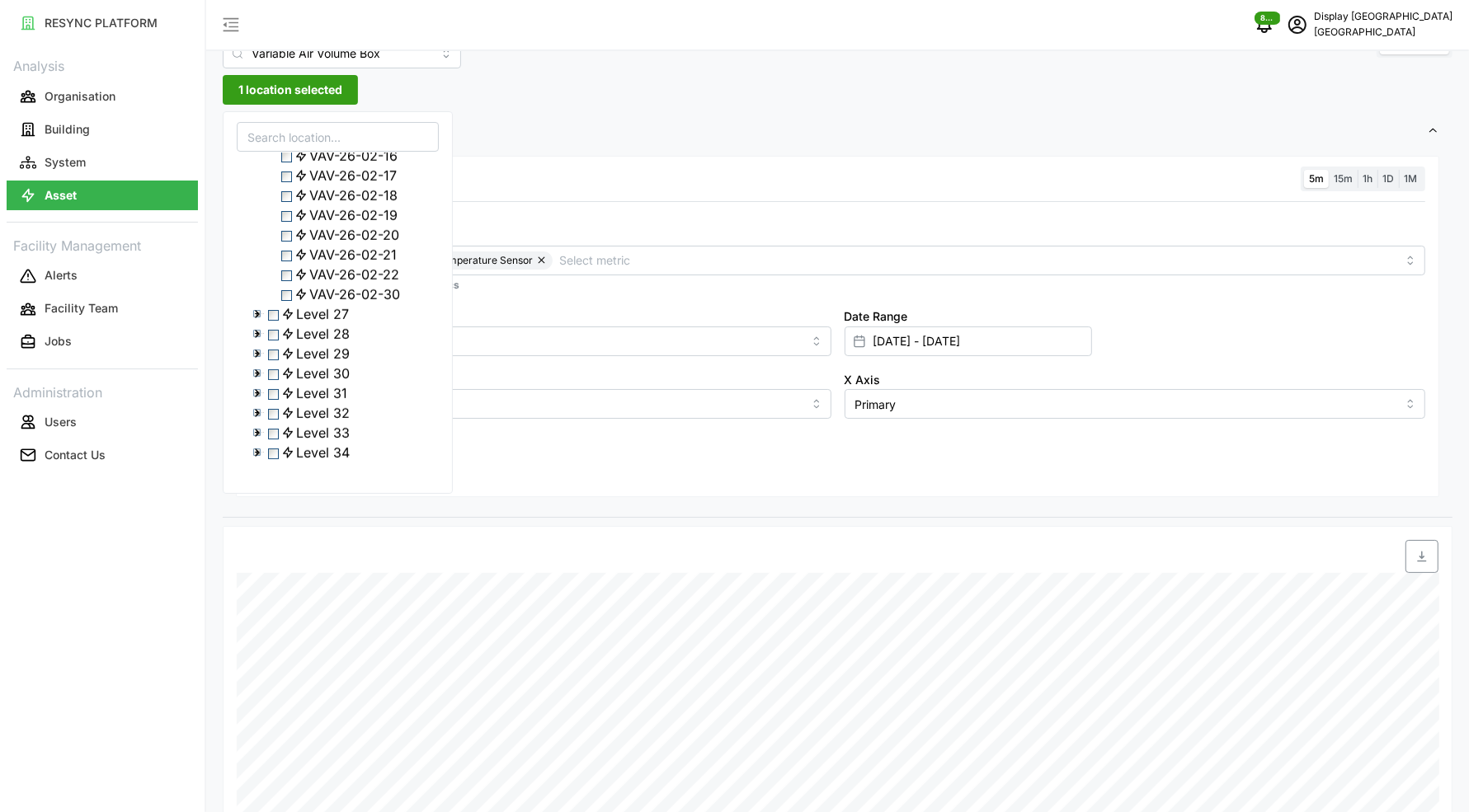
click at [308, 83] on icon at bounding box center [301, 76] width 13 height 13
click at [306, 162] on icon at bounding box center [301, 155] width 13 height 13
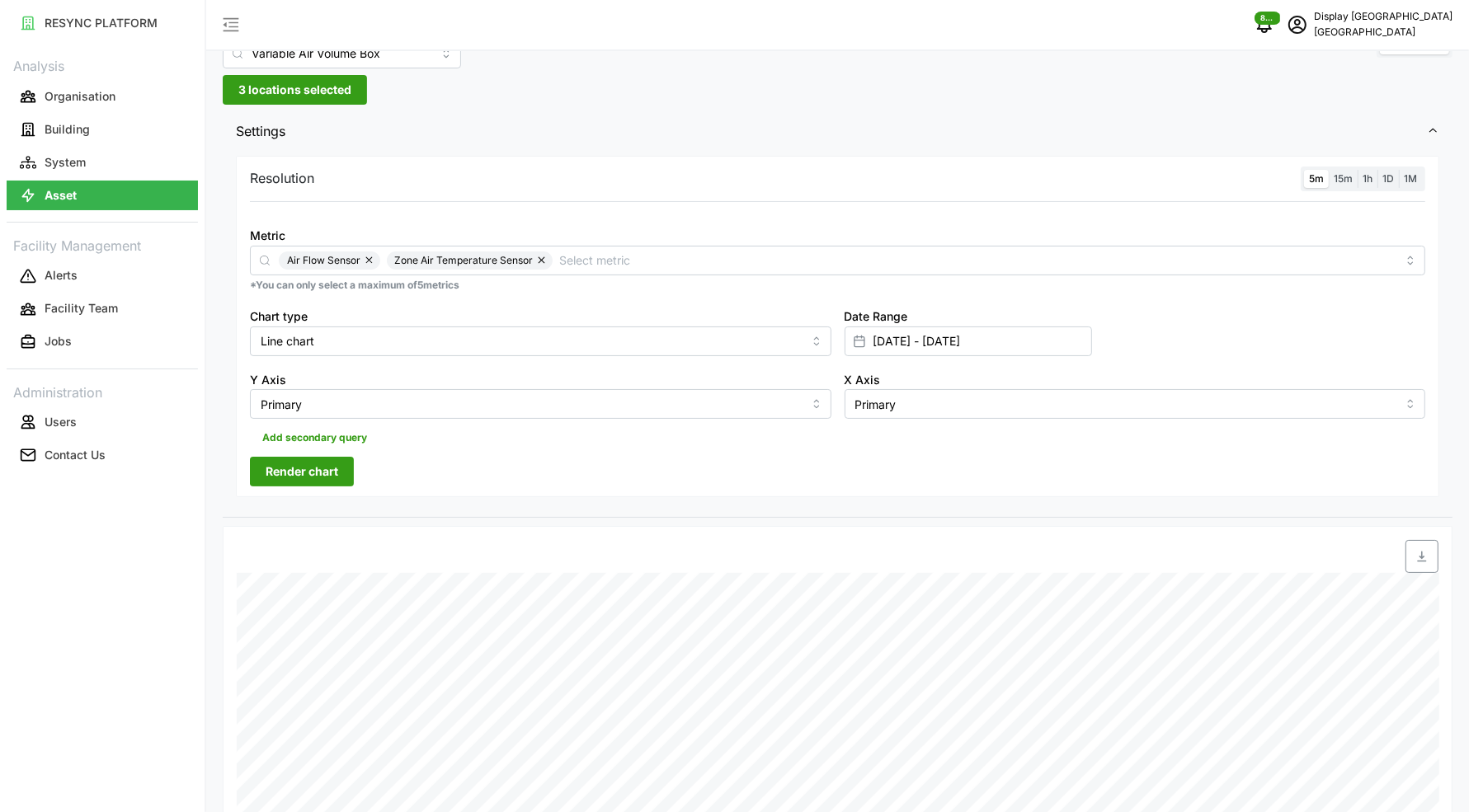
click at [477, 438] on div "Add secondary query" at bounding box center [837, 434] width 1175 height 31
click at [340, 461] on button "Render chart" at bounding box center [302, 471] width 104 height 29
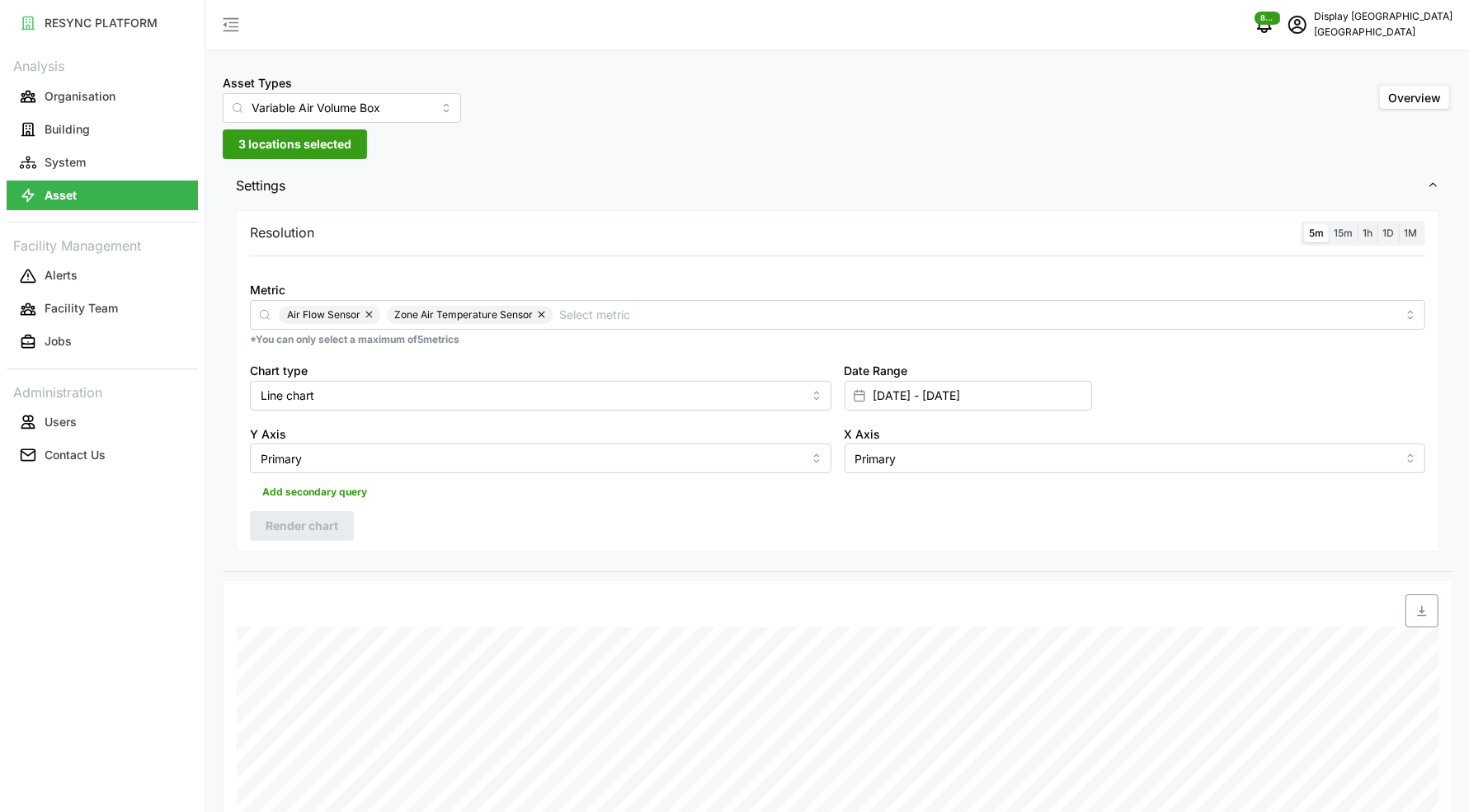
click at [270, 145] on span "3 locations selected" at bounding box center [295, 144] width 113 height 28
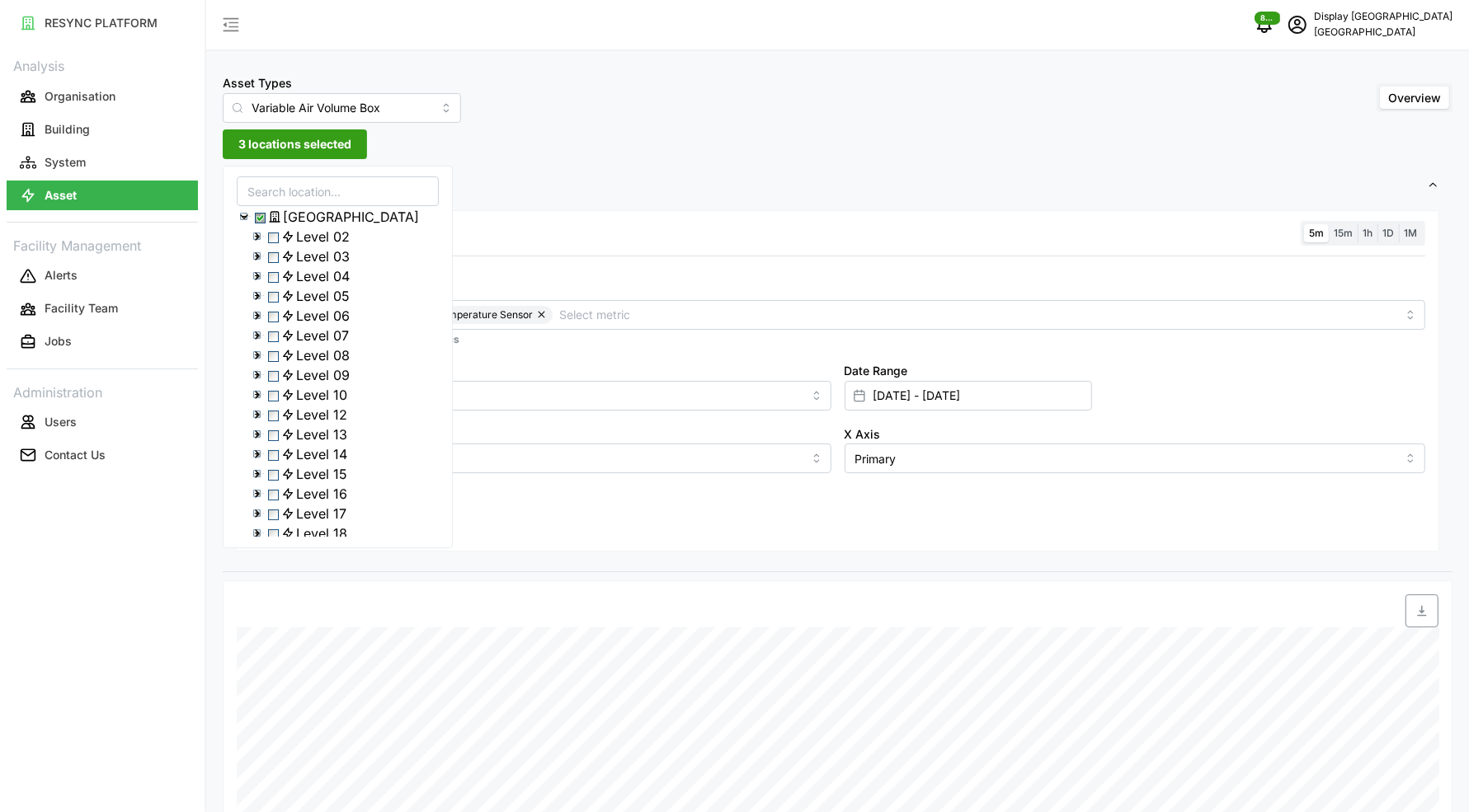
scroll to position [429, 0]
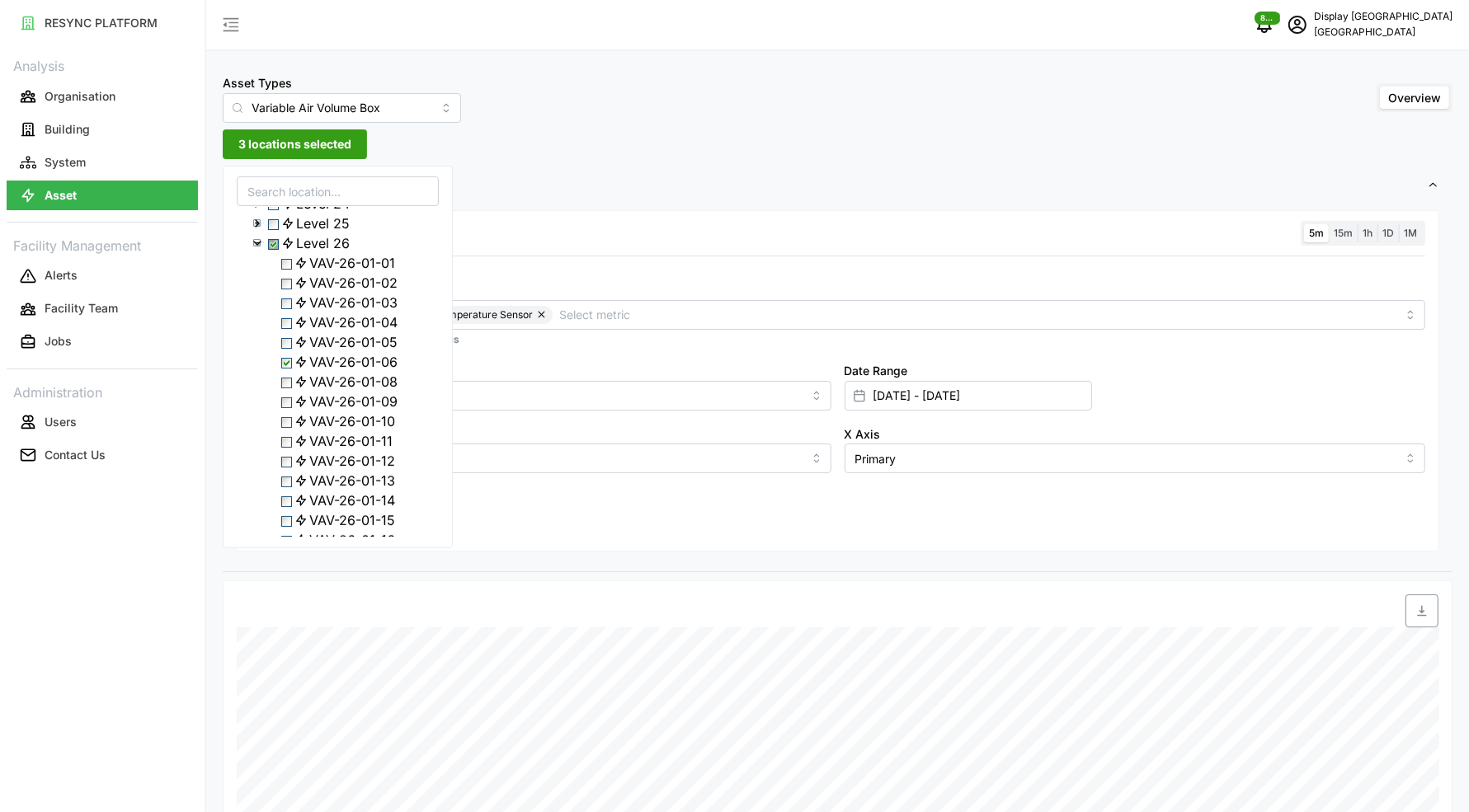
click at [254, 250] on icon at bounding box center [257, 243] width 13 height 13
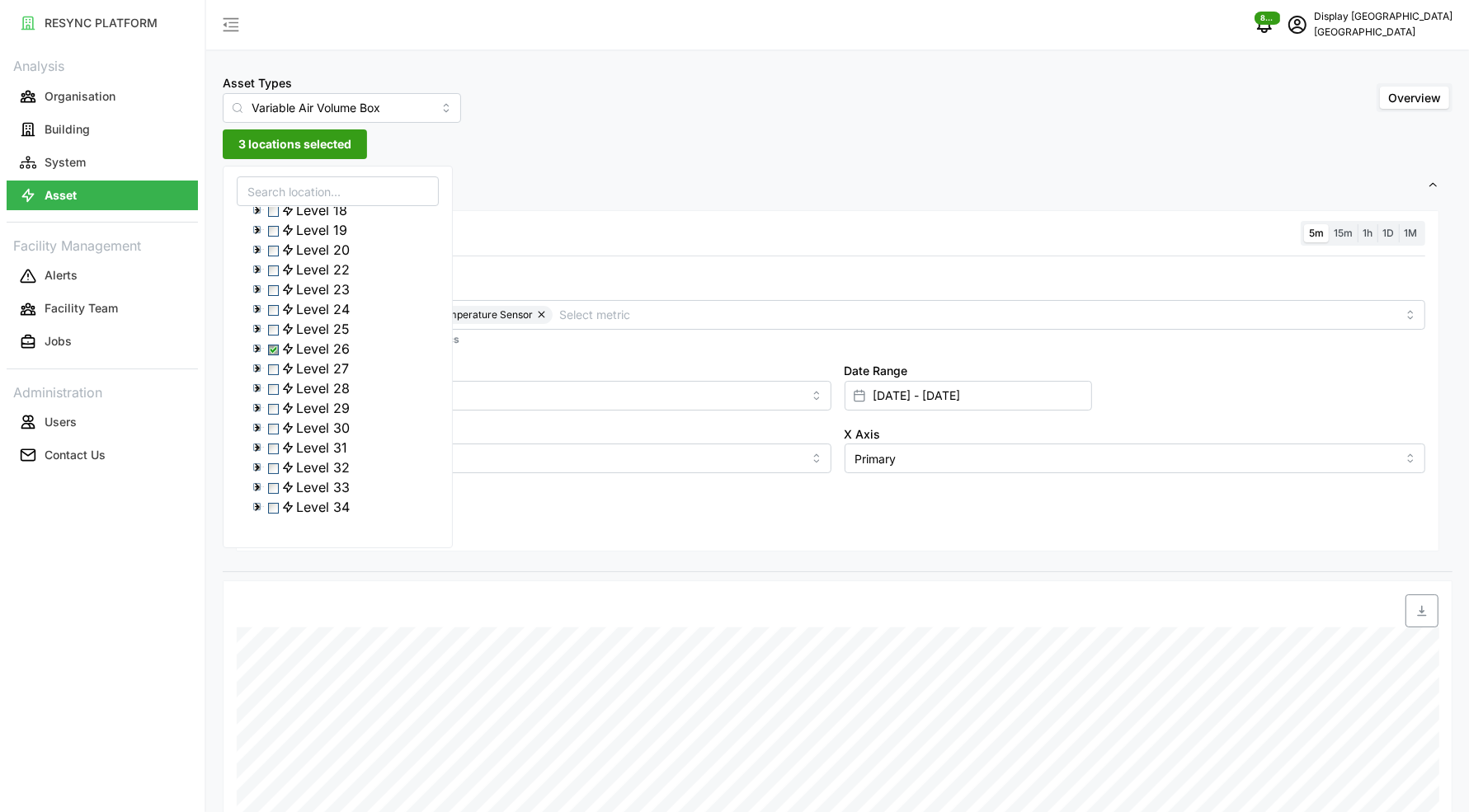
click at [257, 366] on polyline at bounding box center [257, 369] width 3 height 7
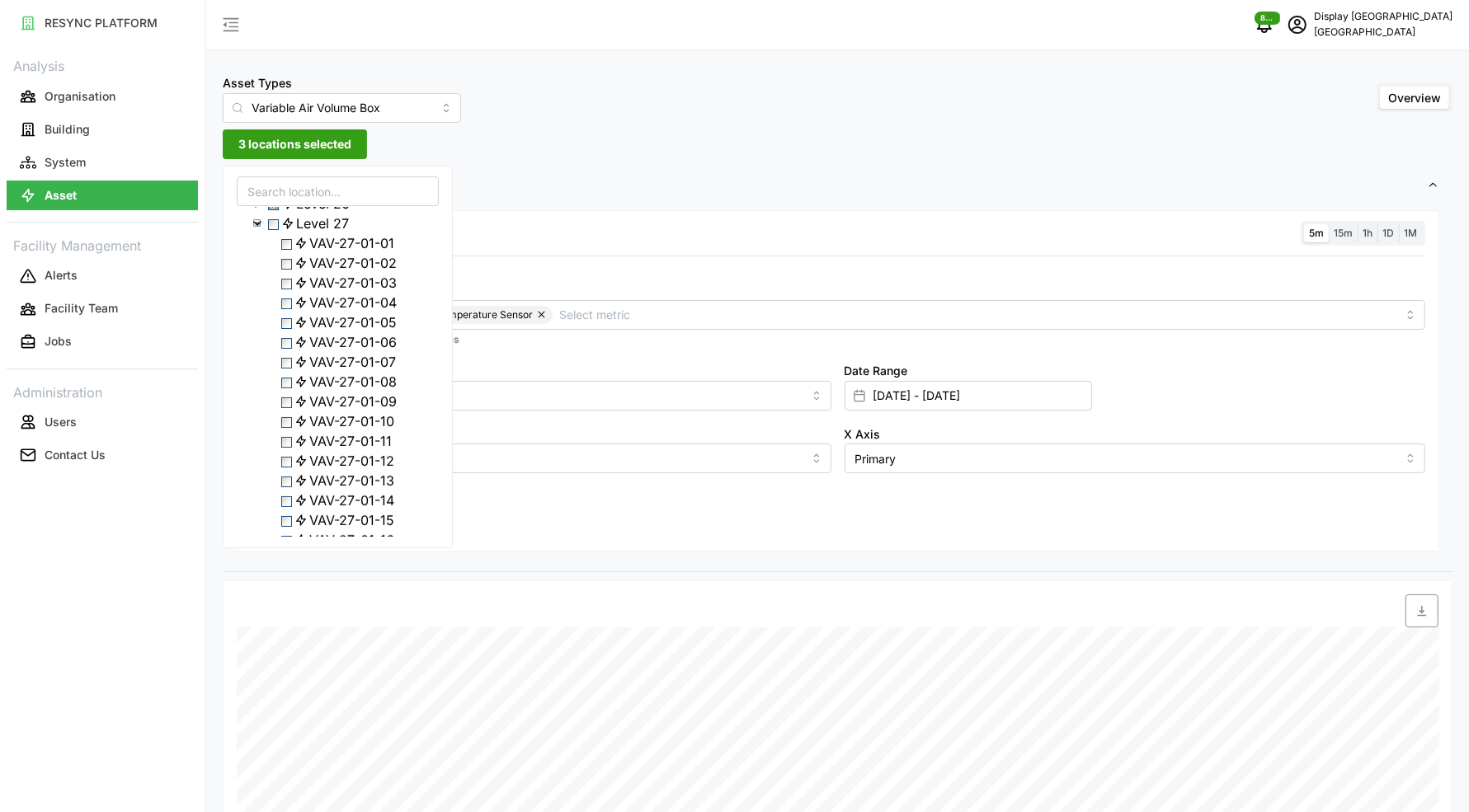
scroll to position [483, 0]
click at [348, 398] on span "VAV-27-01-09" at bounding box center [353, 387] width 88 height 20
click at [277, 196] on span "Select Level 26" at bounding box center [273, 191] width 10 height 10
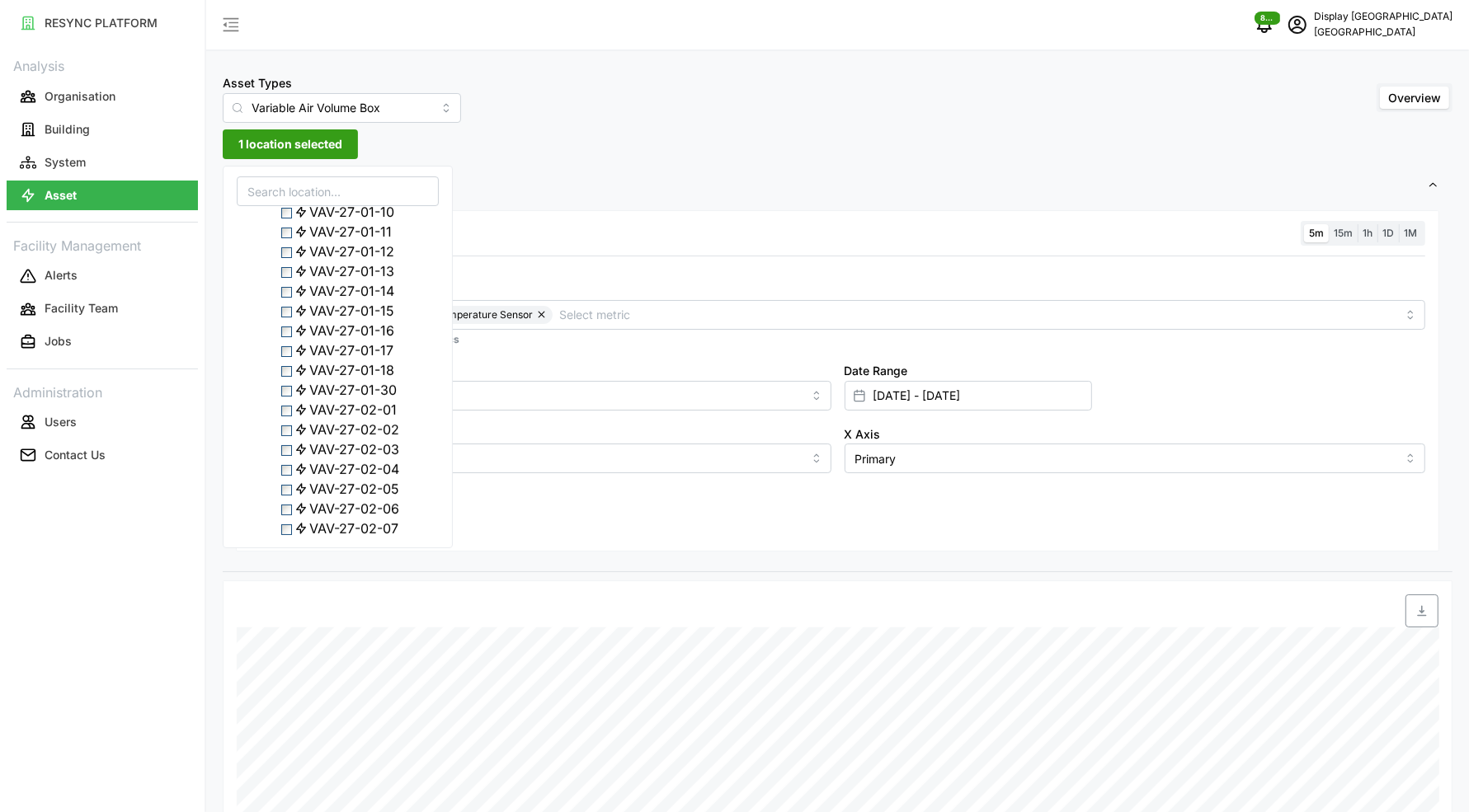
click at [328, 301] on span "VAV-27-01-14" at bounding box center [352, 290] width 85 height 20
click at [329, 238] on span "VAV-27-02-01" at bounding box center [353, 228] width 88 height 20
click at [339, 337] on span "VAV-27-02-06" at bounding box center [354, 327] width 90 height 20
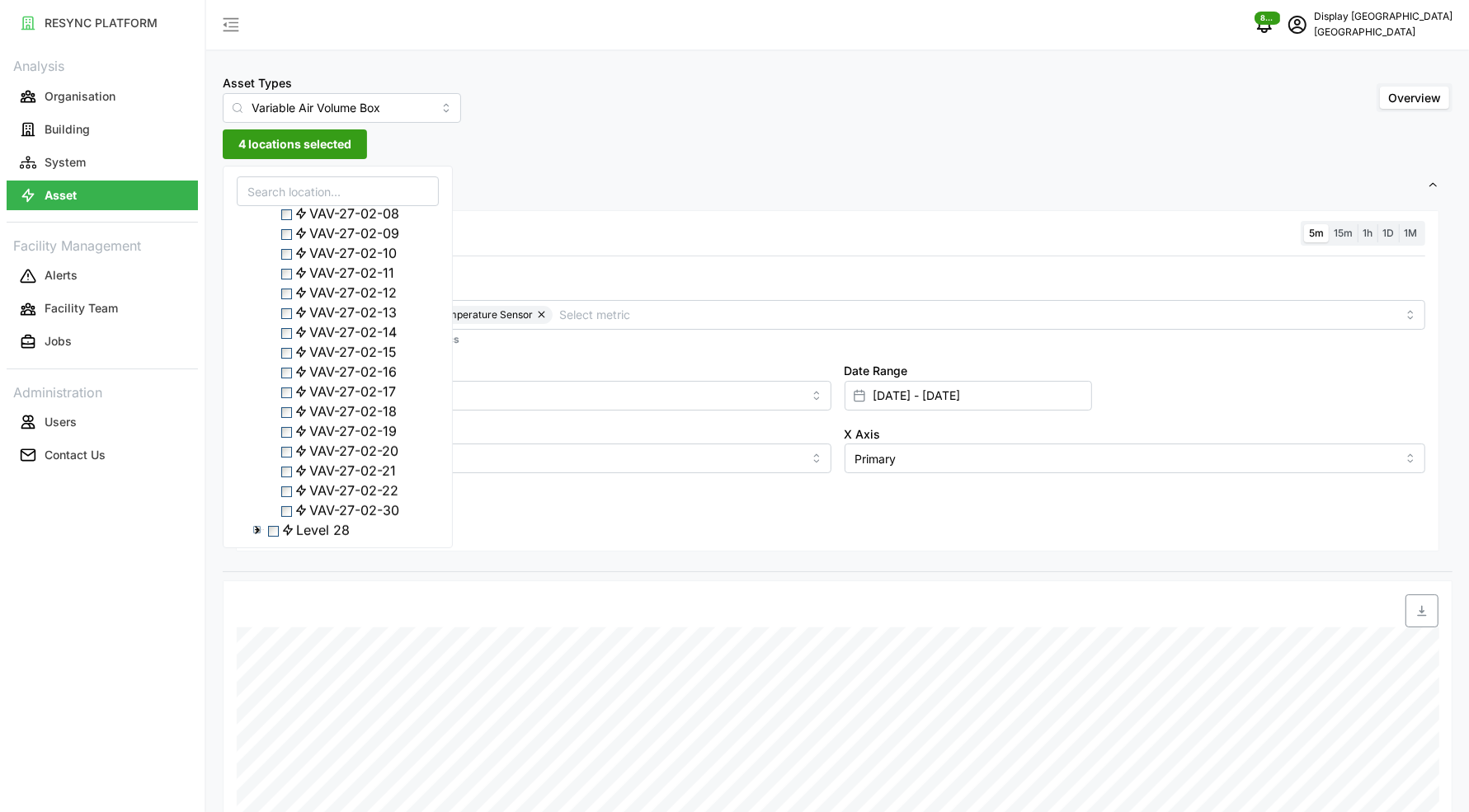
click at [333, 322] on span "VAV-27-02-13" at bounding box center [353, 312] width 88 height 20
click at [494, 520] on div "Resolution 5m 15m 1h 1D 1M Metric Air Flow Sensor Zone Air Temperature Sensor *…" at bounding box center [837, 381] width 1203 height 342
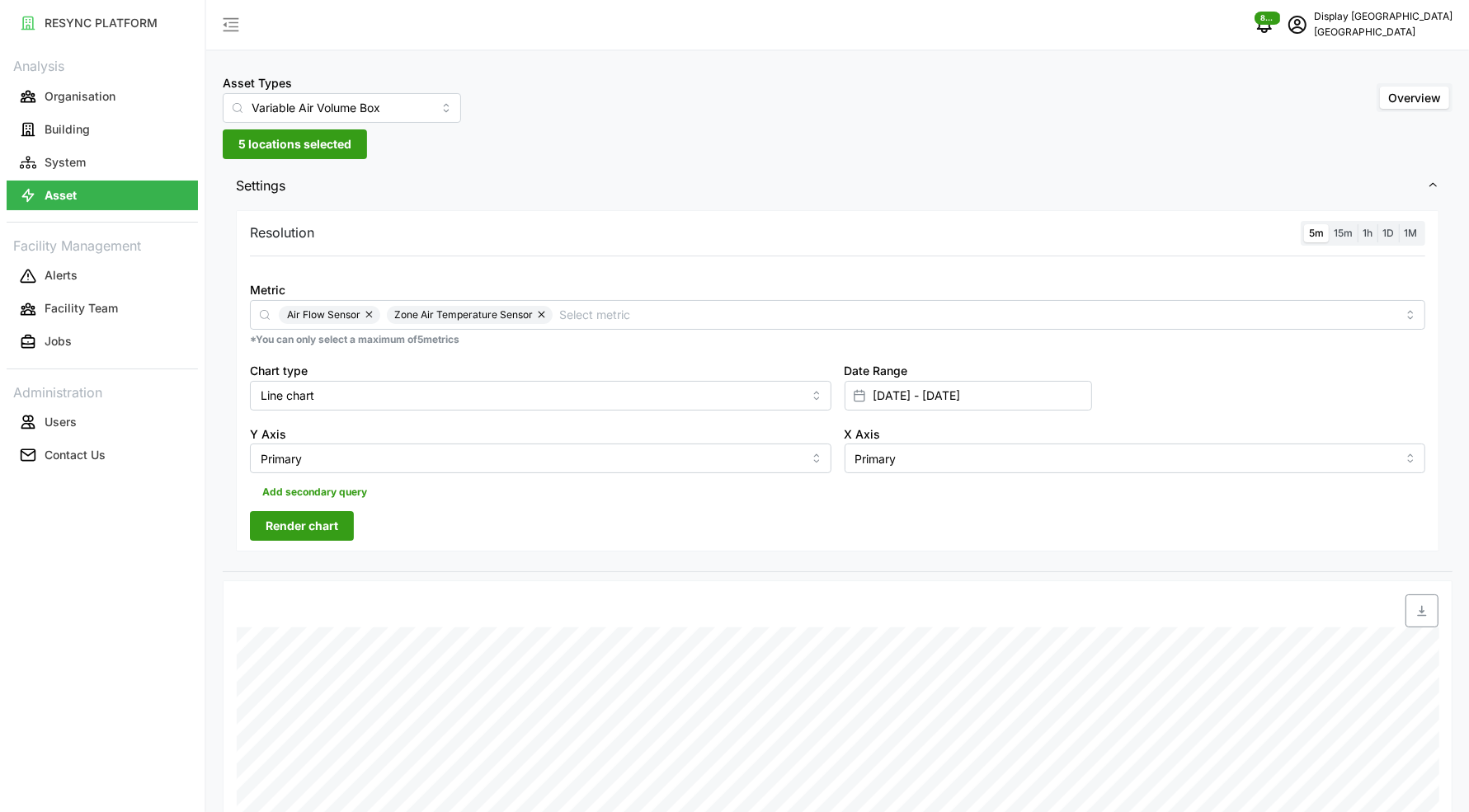
click at [336, 522] on span "Render chart" at bounding box center [302, 526] width 73 height 28
click at [315, 145] on span "5 locations selected" at bounding box center [295, 144] width 113 height 28
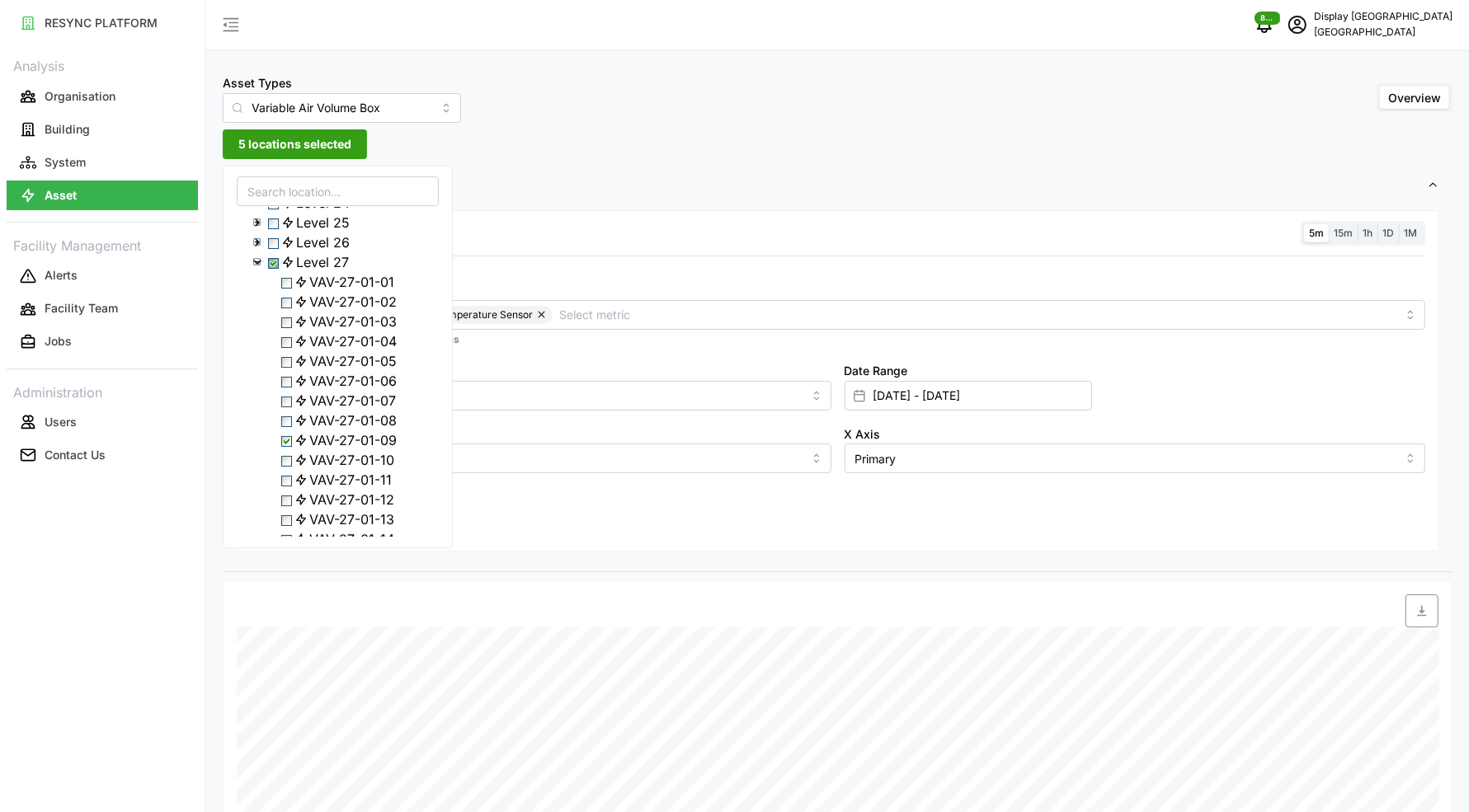
scroll to position [544, 0]
click at [256, 158] on div "Level 27" at bounding box center [337, 147] width 200 height 20
click at [256, 154] on icon at bounding box center [257, 147] width 13 height 13
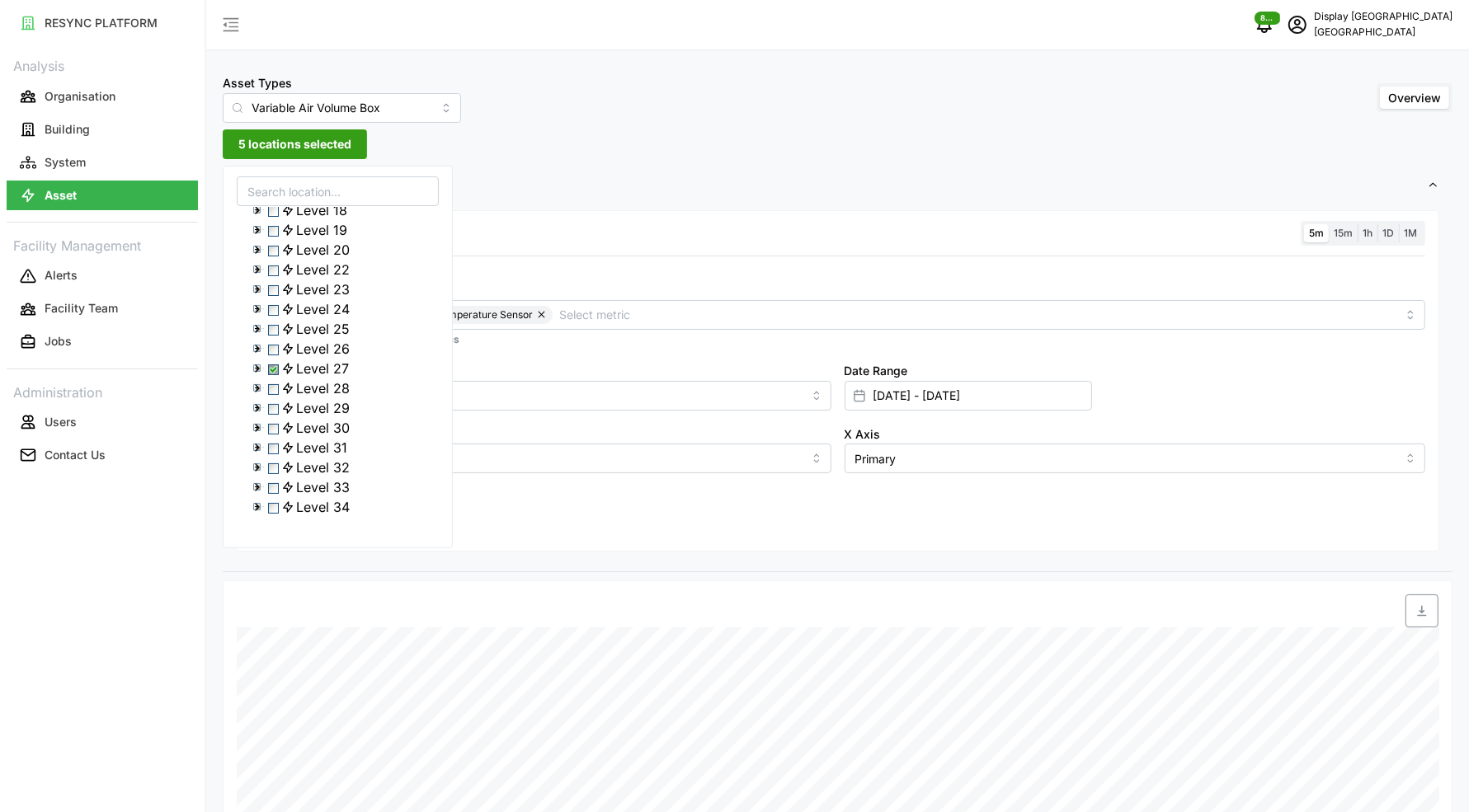
click at [257, 382] on icon at bounding box center [257, 388] width 13 height 13
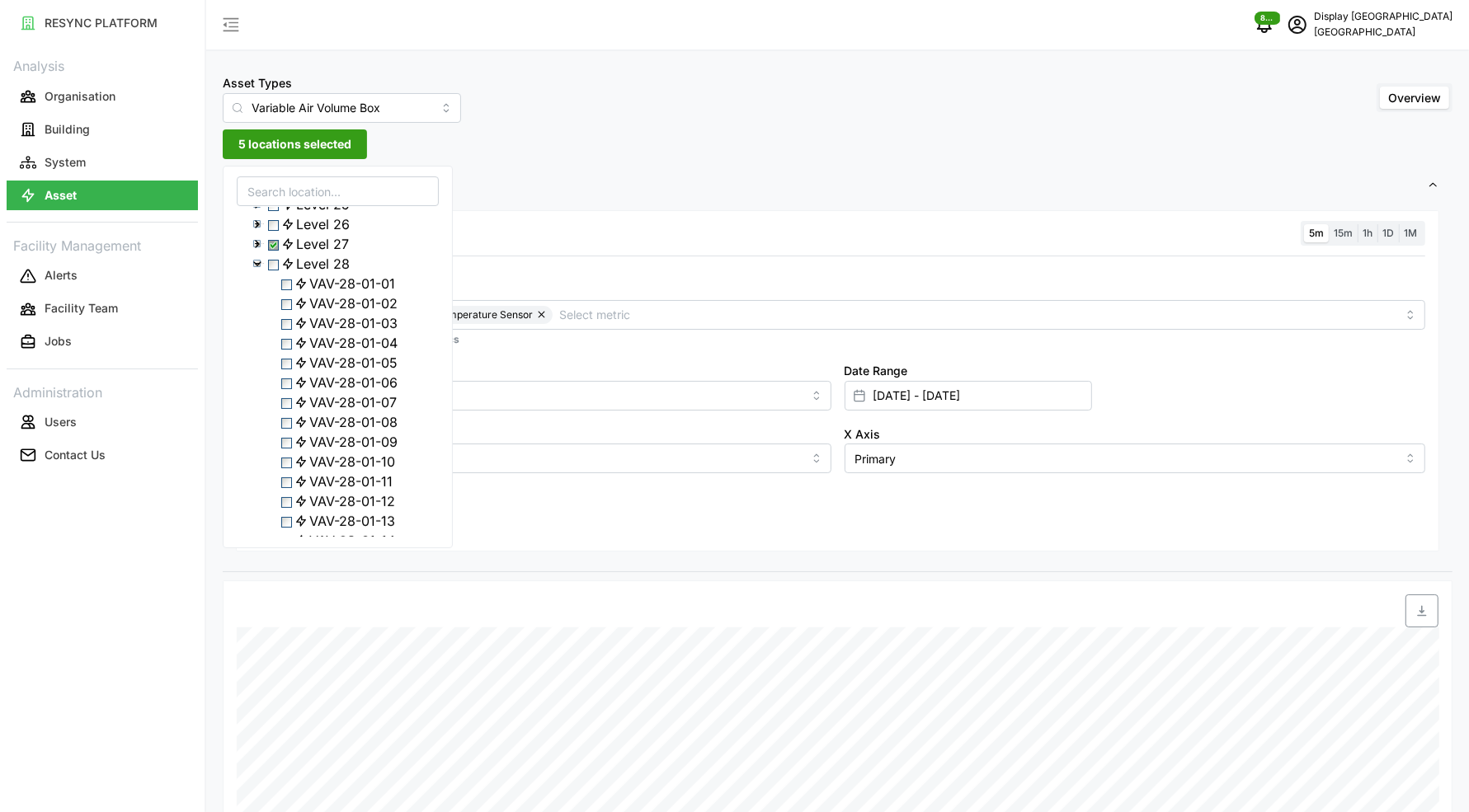
click at [289, 330] on span "Select VAV-28-01-03" at bounding box center [286, 324] width 10 height 10
click at [273, 250] on span "Select Level 27" at bounding box center [273, 245] width 10 height 10
click at [275, 250] on span "Select Level 27" at bounding box center [273, 245] width 10 height 10
click at [308, 349] on icon at bounding box center [301, 342] width 13 height 13
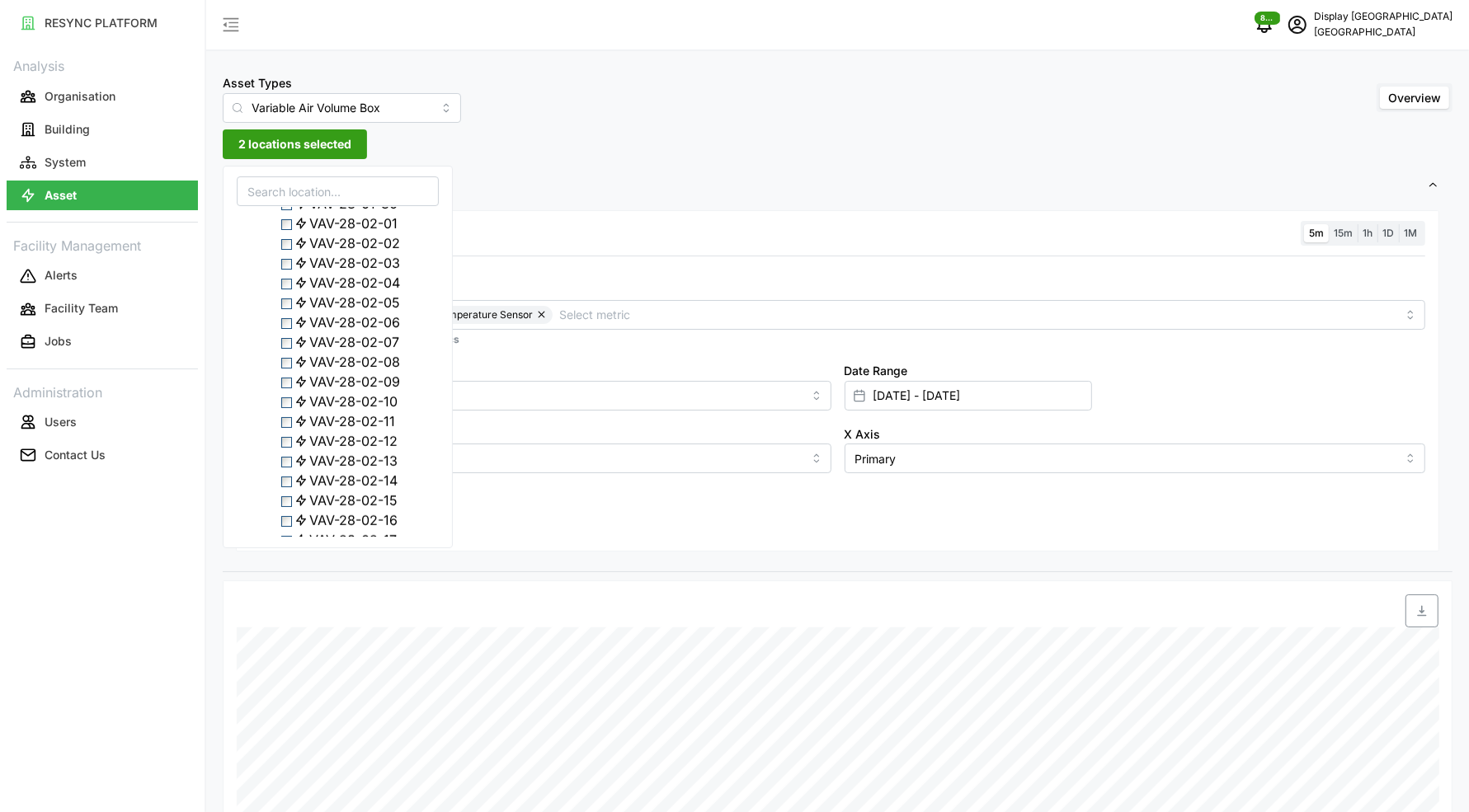
scroll to position [978, 0]
click at [308, 295] on icon at bounding box center [301, 287] width 13 height 13
click at [308, 301] on icon at bounding box center [301, 294] width 13 height 13
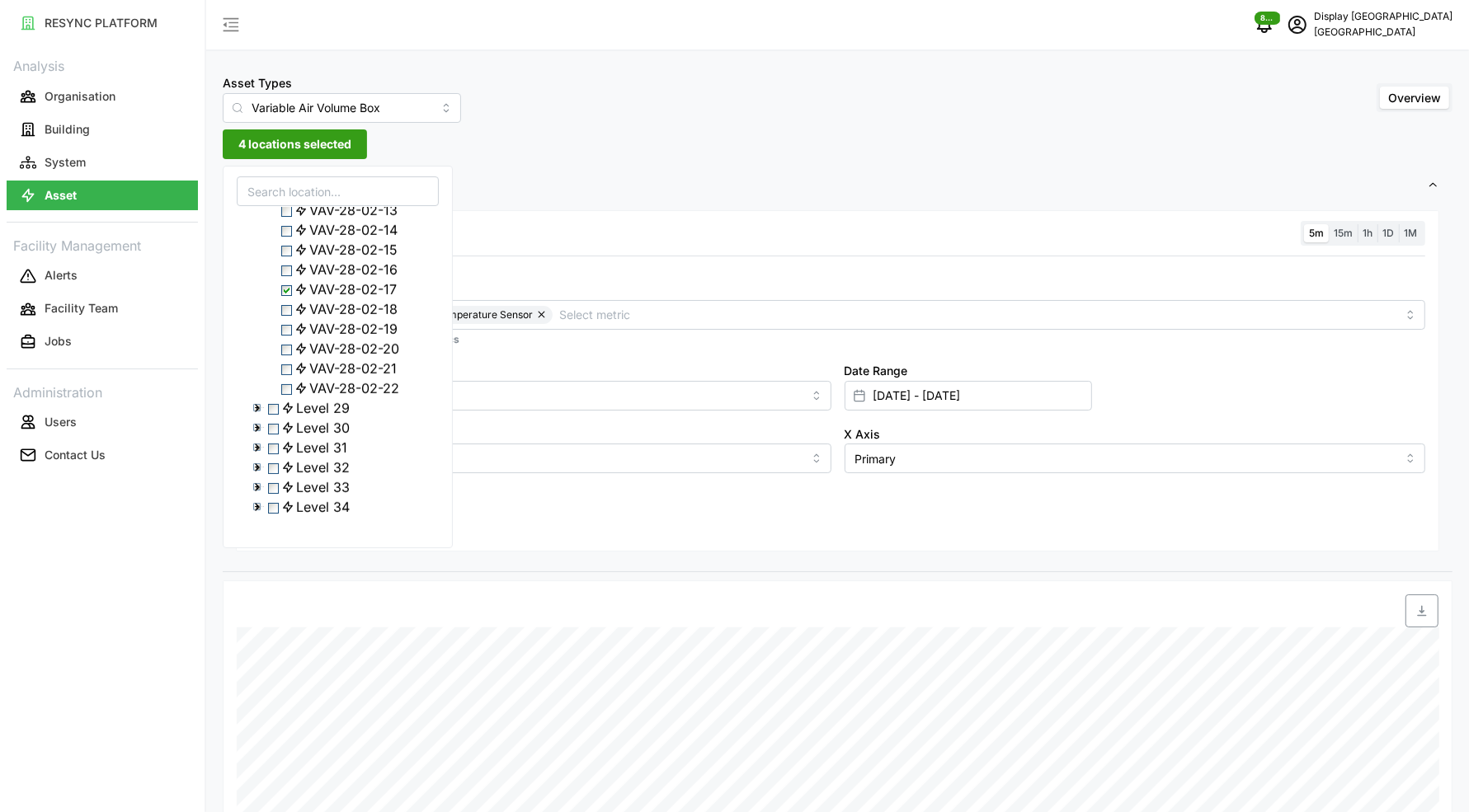
click at [308, 335] on icon at bounding box center [301, 328] width 13 height 13
click at [364, 379] on span "VAV-28-02-21" at bounding box center [353, 368] width 88 height 20
click at [259, 415] on icon at bounding box center [257, 407] width 13 height 13
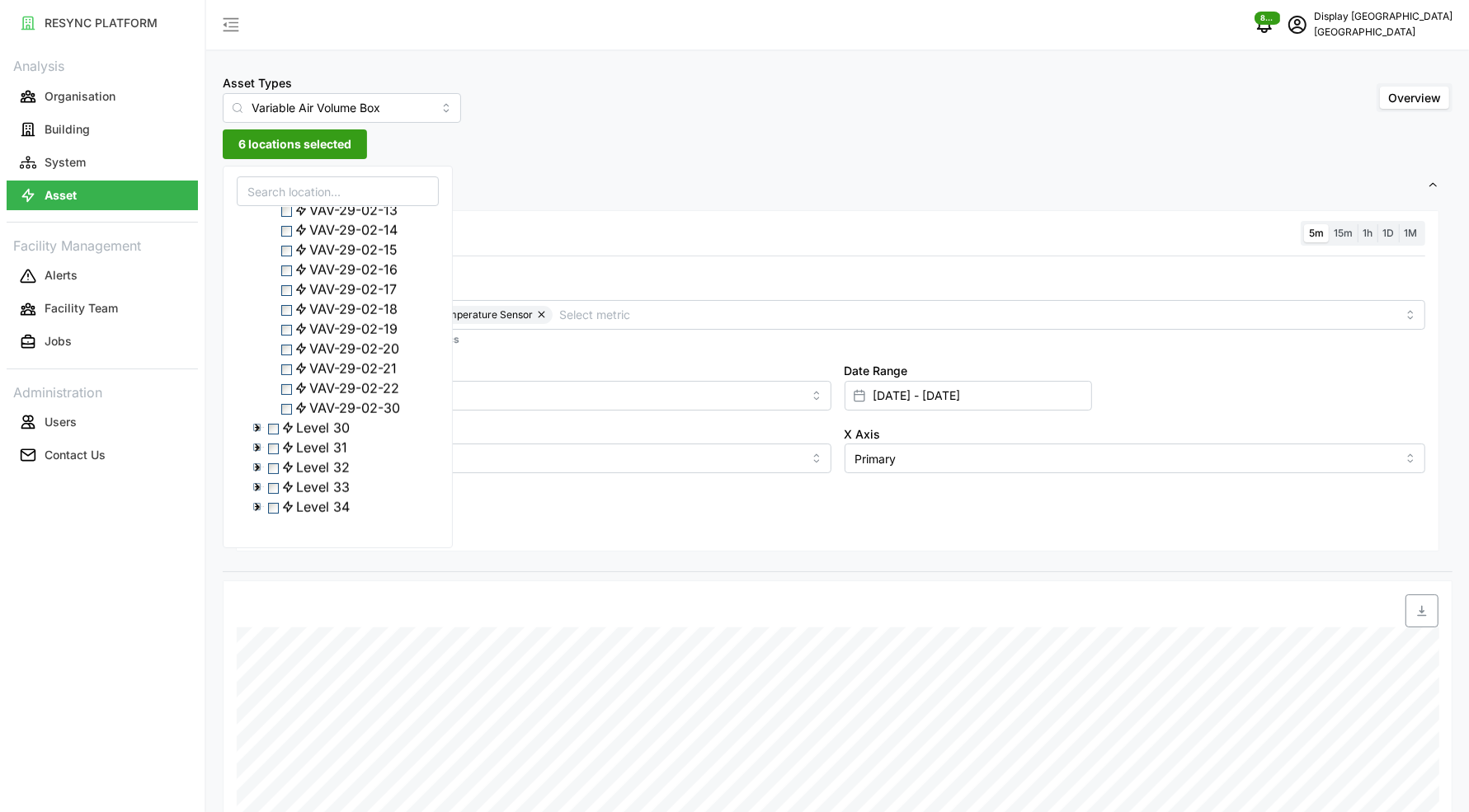
scroll to position [2441, 0]
click at [373, 399] on span "VAV-29-02-30" at bounding box center [354, 408] width 91 height 20
click at [492, 550] on div "Resolution 5m 15m 1h 1D 1M Metric Air Flow Sensor Zone Air Temperature Sensor *…" at bounding box center [837, 381] width 1203 height 342
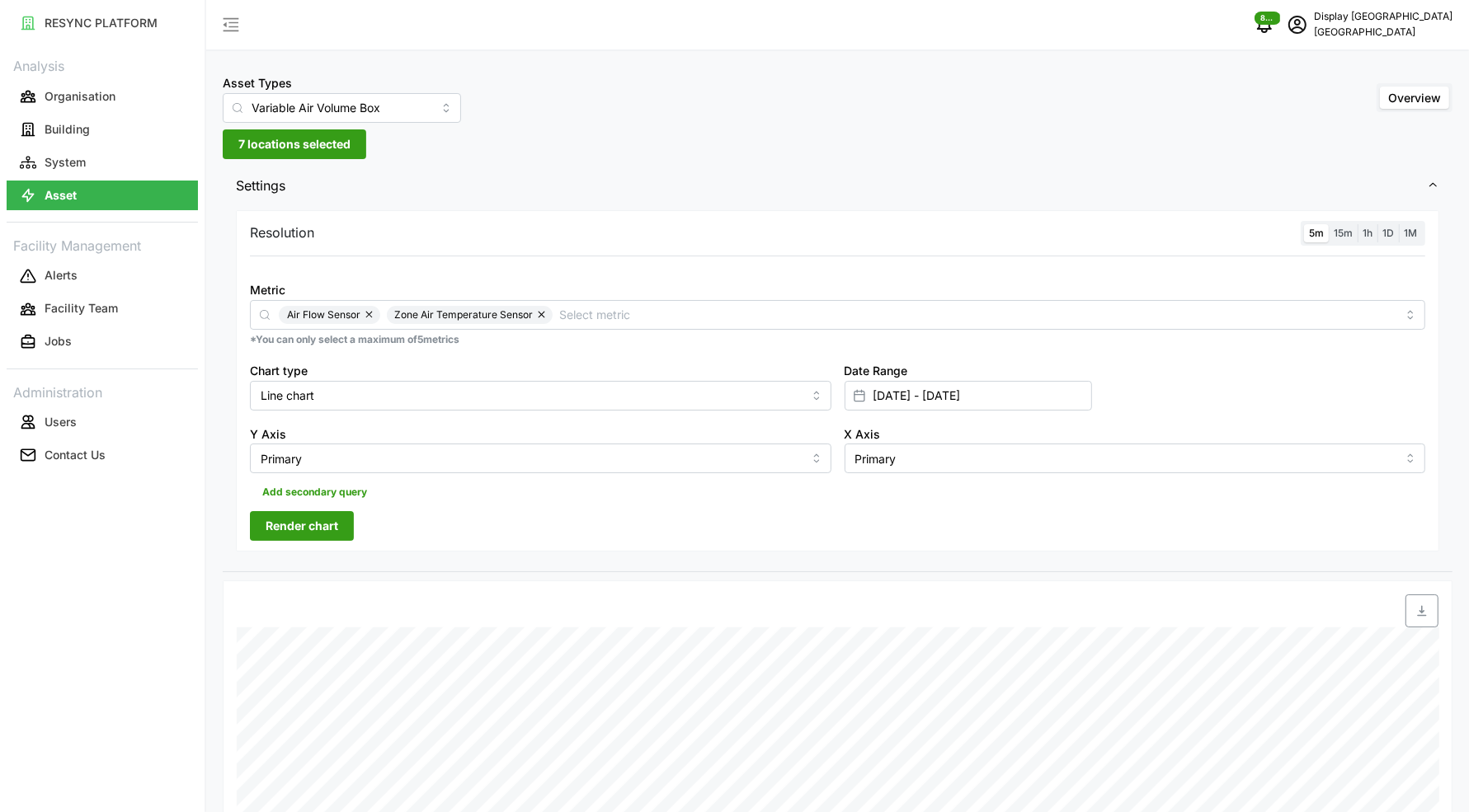
click at [297, 524] on span "Render chart" at bounding box center [302, 526] width 73 height 28
click at [296, 138] on span "7 locations selected" at bounding box center [294, 144] width 112 height 28
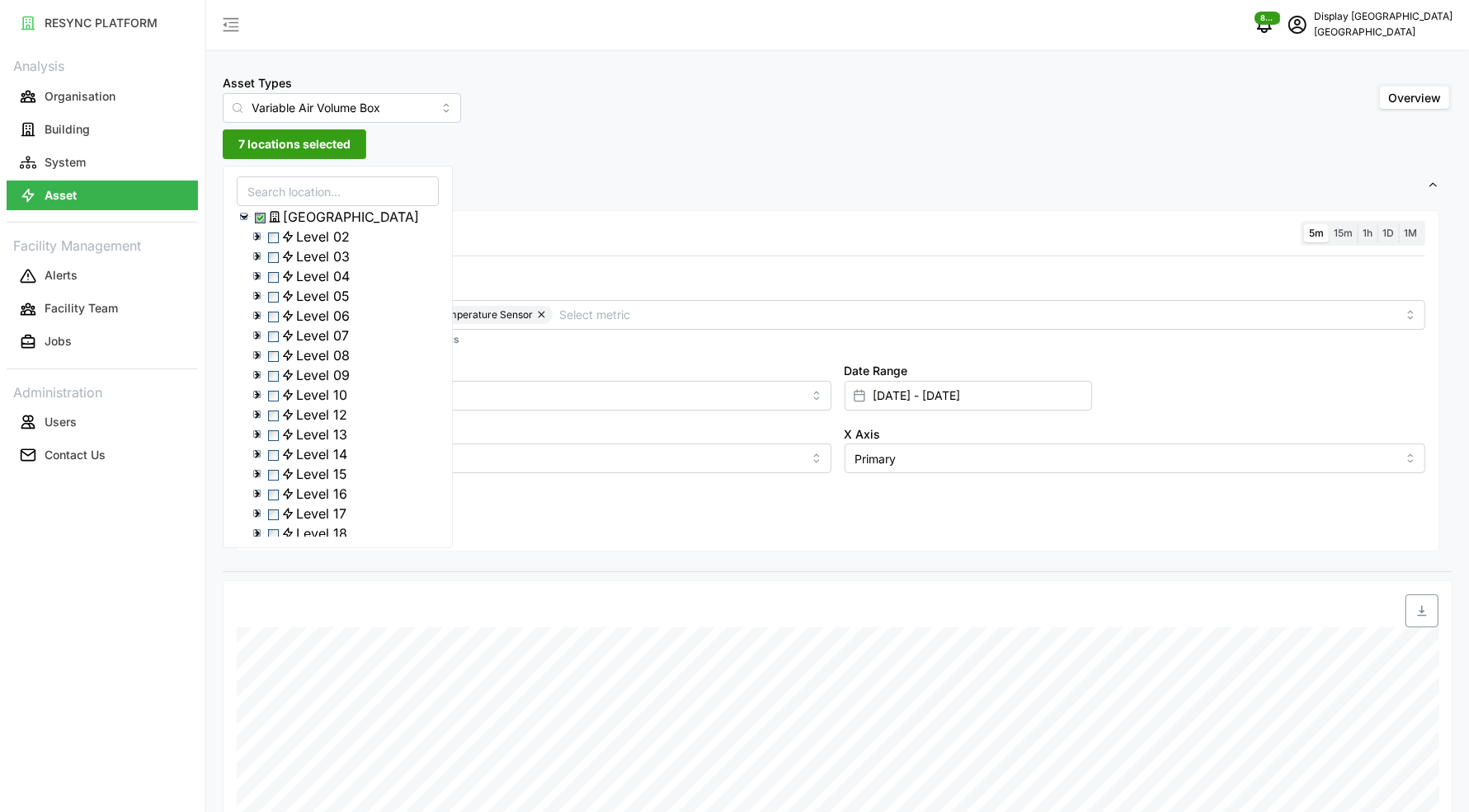
scroll to position [556, 0]
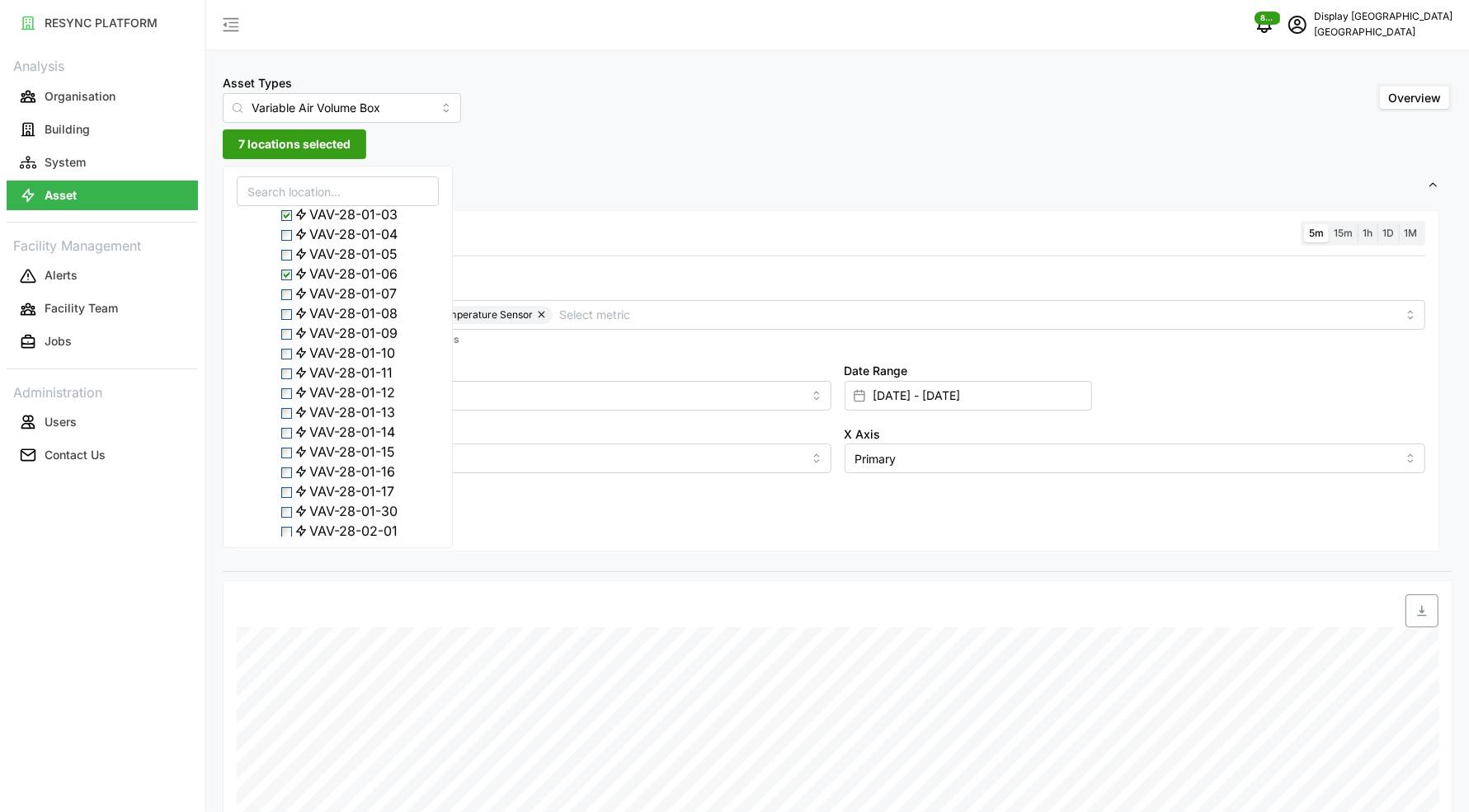
click at [259, 157] on polyline at bounding box center [257, 155] width 7 height 3
click at [257, 181] on icon at bounding box center [257, 174] width 13 height 13
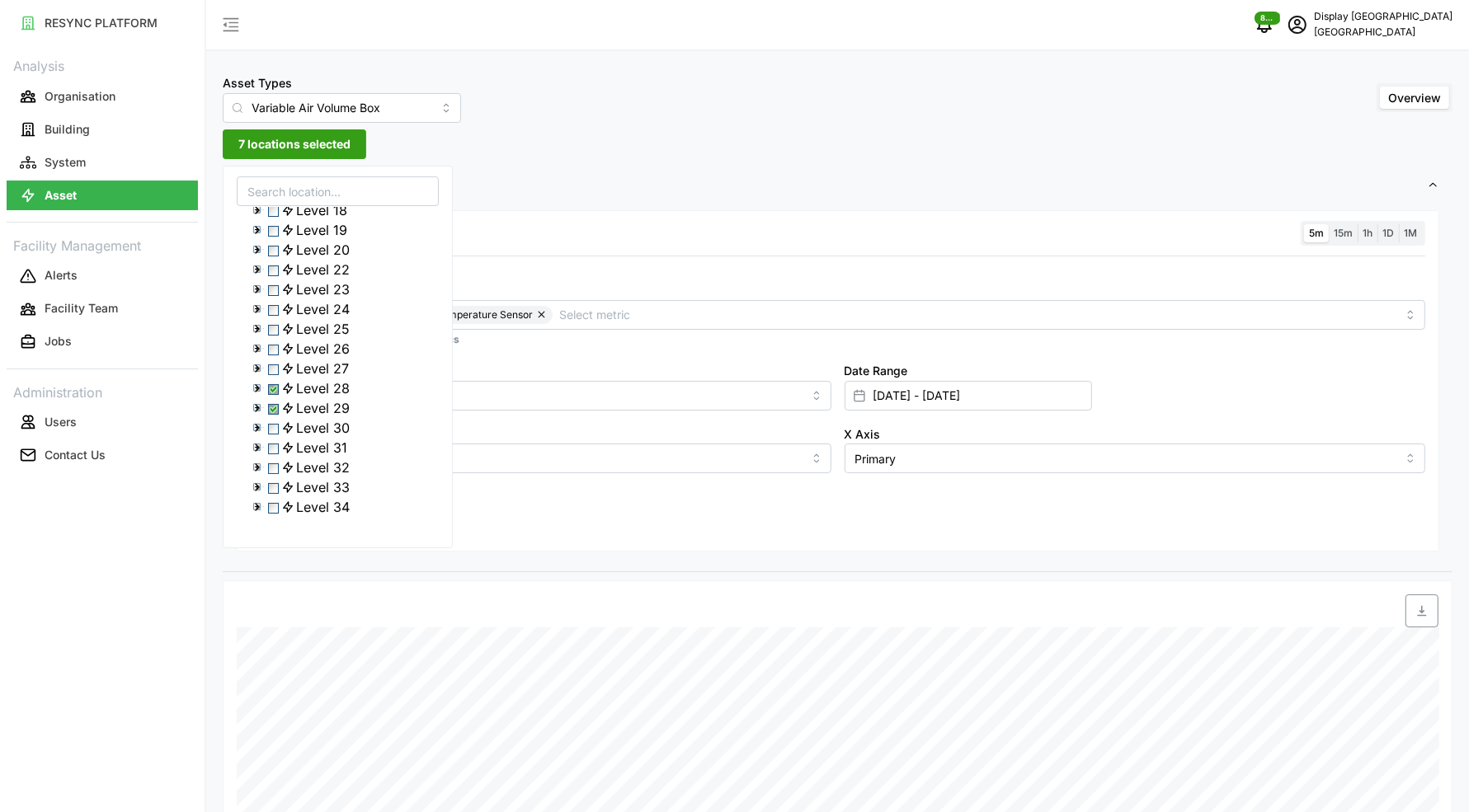
click at [273, 379] on div "Level 28" at bounding box center [337, 388] width 200 height 20
click at [276, 384] on span "Select Level 28" at bounding box center [273, 389] width 10 height 10
click at [277, 384] on span "Select Level 28" at bounding box center [273, 389] width 10 height 10
click at [257, 421] on icon at bounding box center [257, 427] width 13 height 13
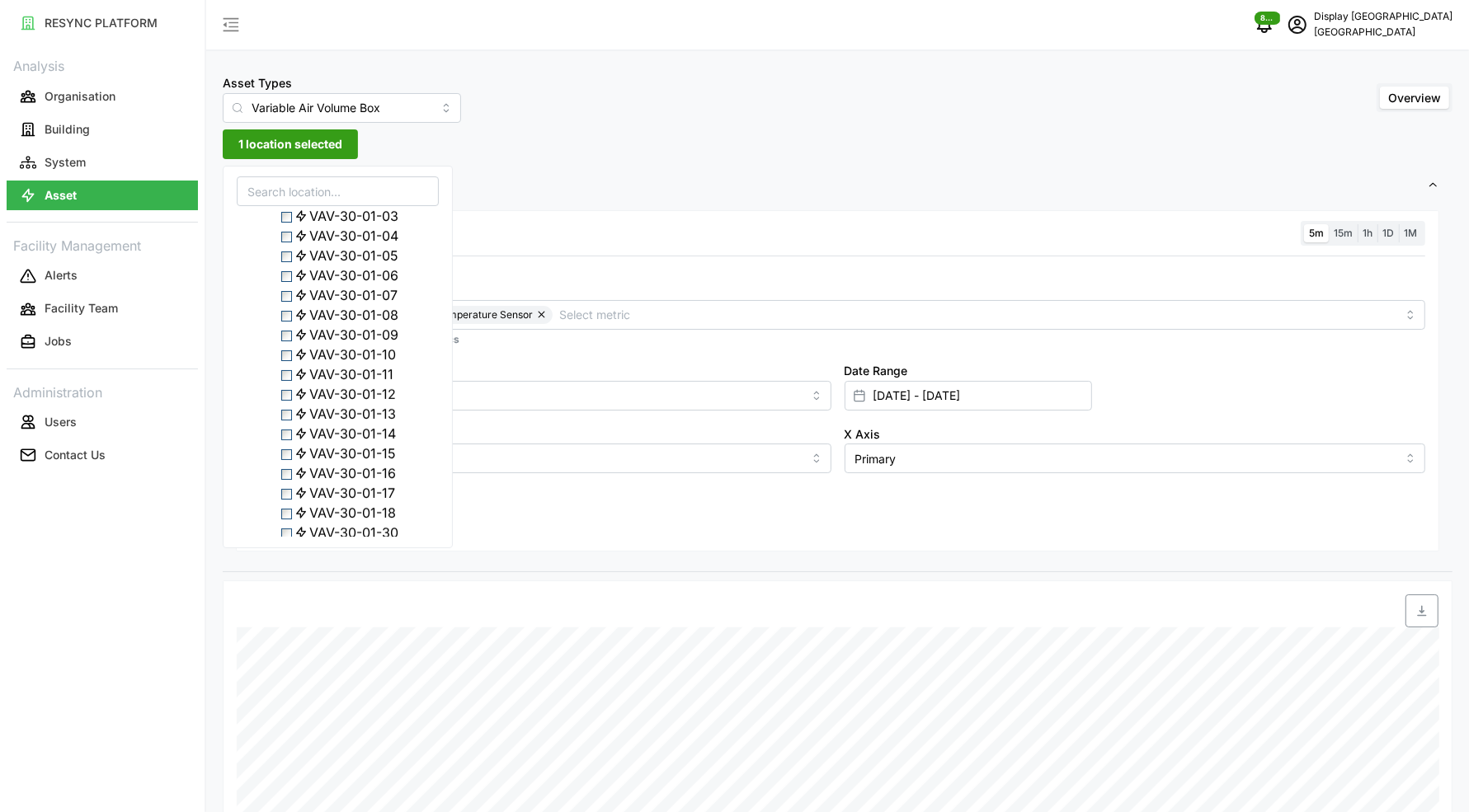
scroll to position [620, 0]
click at [287, 374] on span "Select VAV-30-01-12" at bounding box center [286, 369] width 10 height 10
click at [308, 315] on icon at bounding box center [301, 308] width 13 height 13
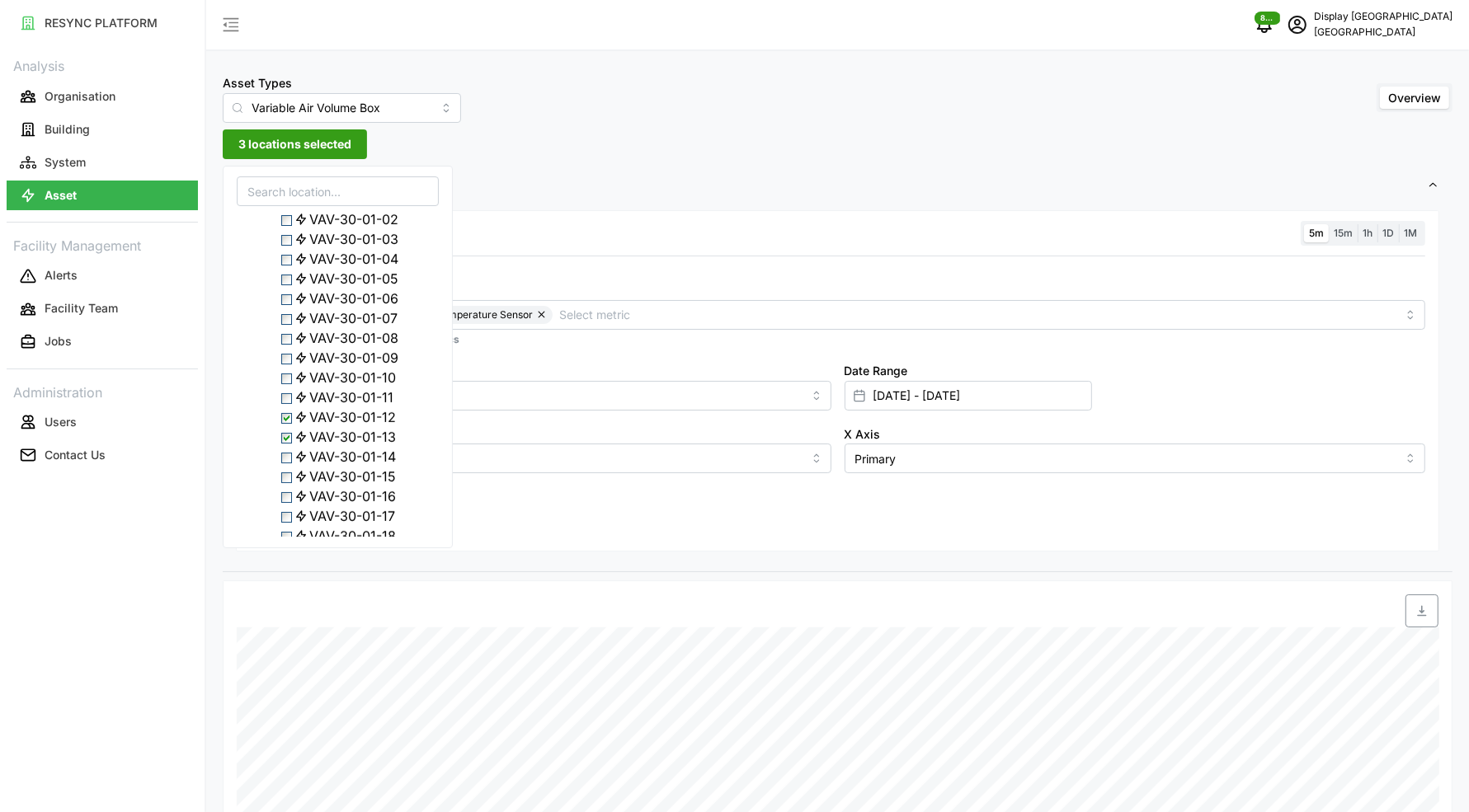
click at [275, 166] on span "Select Level 29" at bounding box center [273, 161] width 10 height 10
click at [277, 166] on span "Select Level 29" at bounding box center [273, 161] width 10 height 10
click at [292, 161] on span "Select VAV-30-01-15" at bounding box center [286, 155] width 10 height 10
click at [289, 180] on span "Select VAV-30-01-16" at bounding box center [286, 175] width 10 height 10
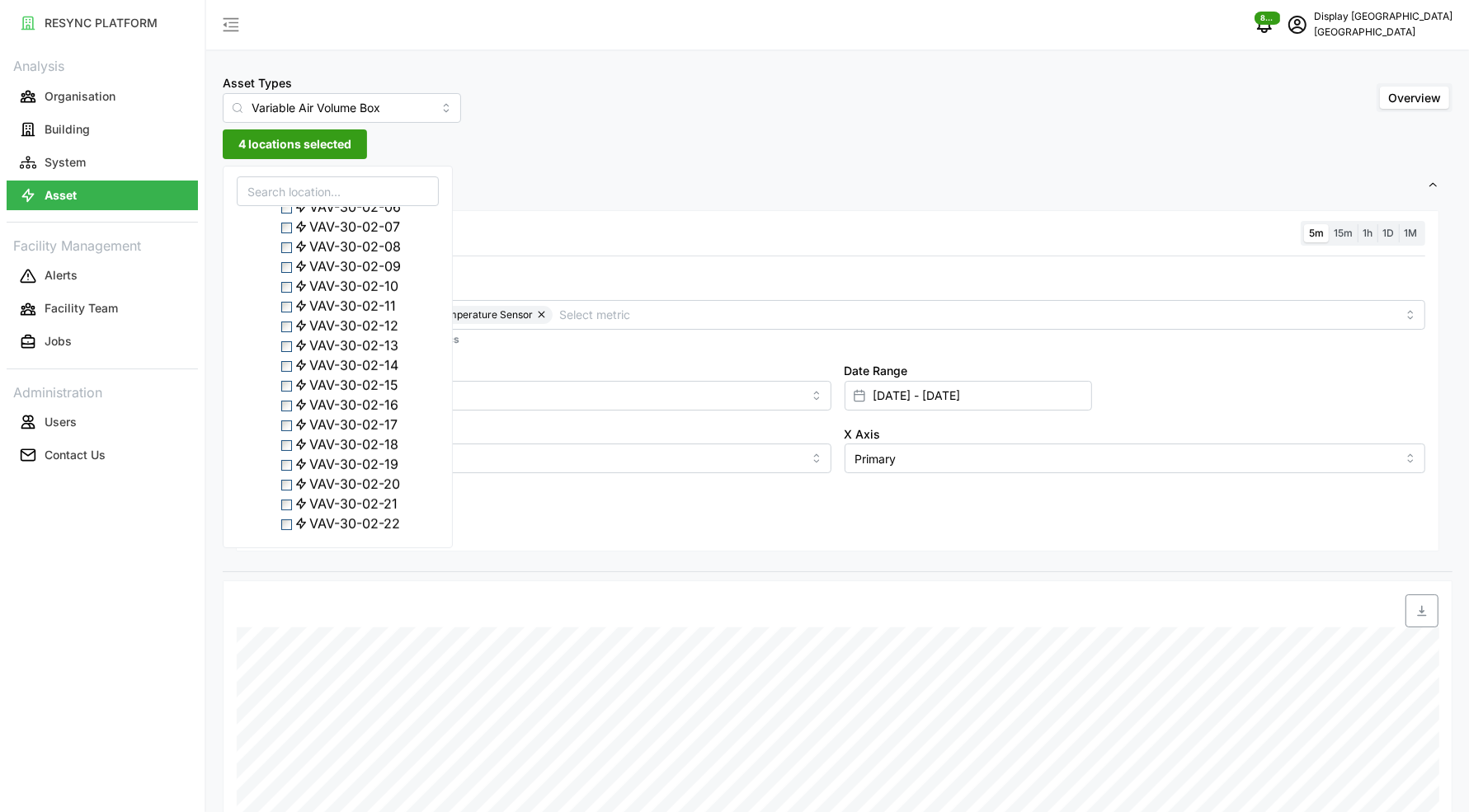
scroll to position [1080, 0]
click at [288, 271] on span "Select VAV-30-02-11" at bounding box center [286, 266] width 10 height 10
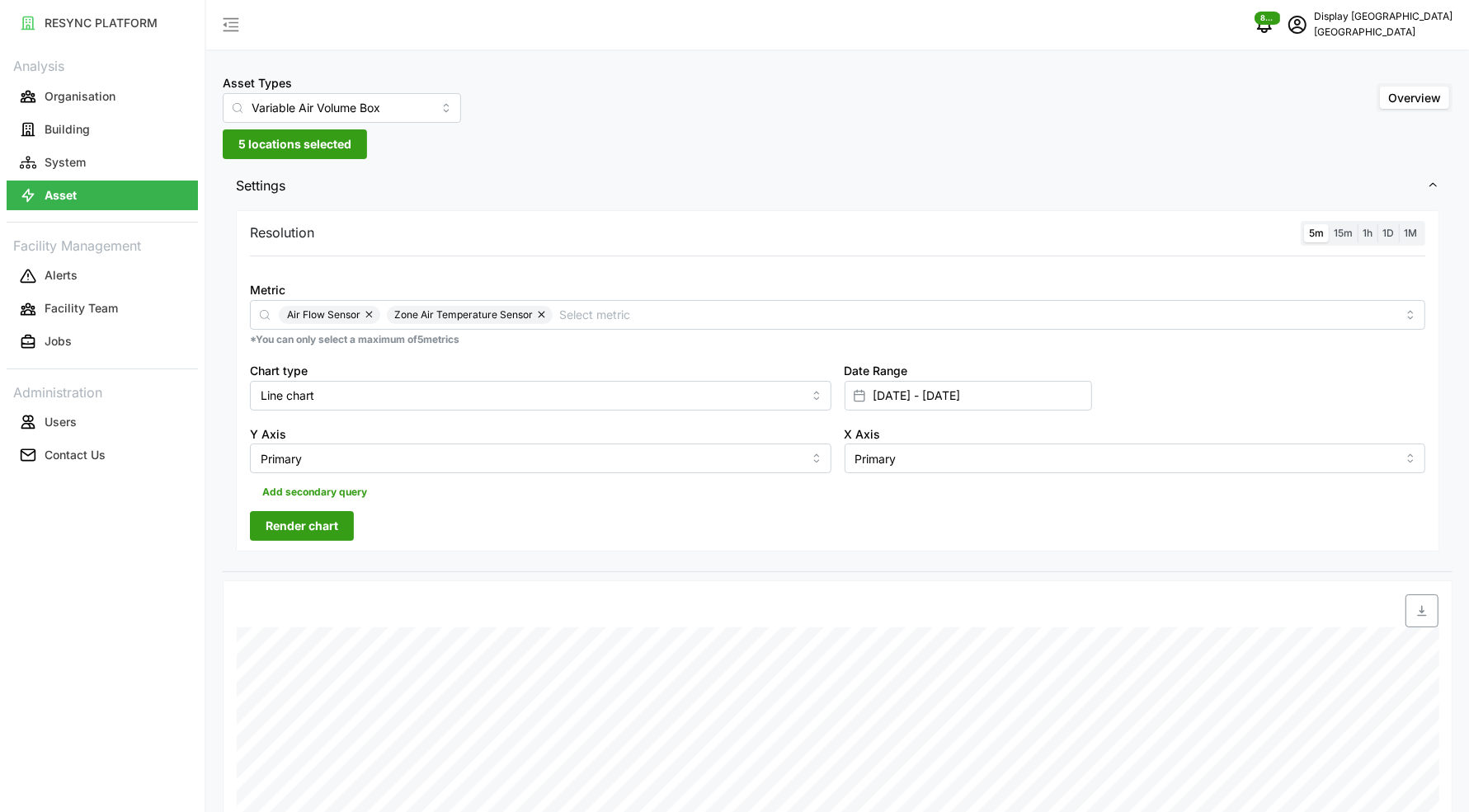
click at [482, 493] on div "Add secondary query" at bounding box center [837, 489] width 1175 height 31
click at [346, 523] on button "Render chart" at bounding box center [302, 526] width 104 height 29
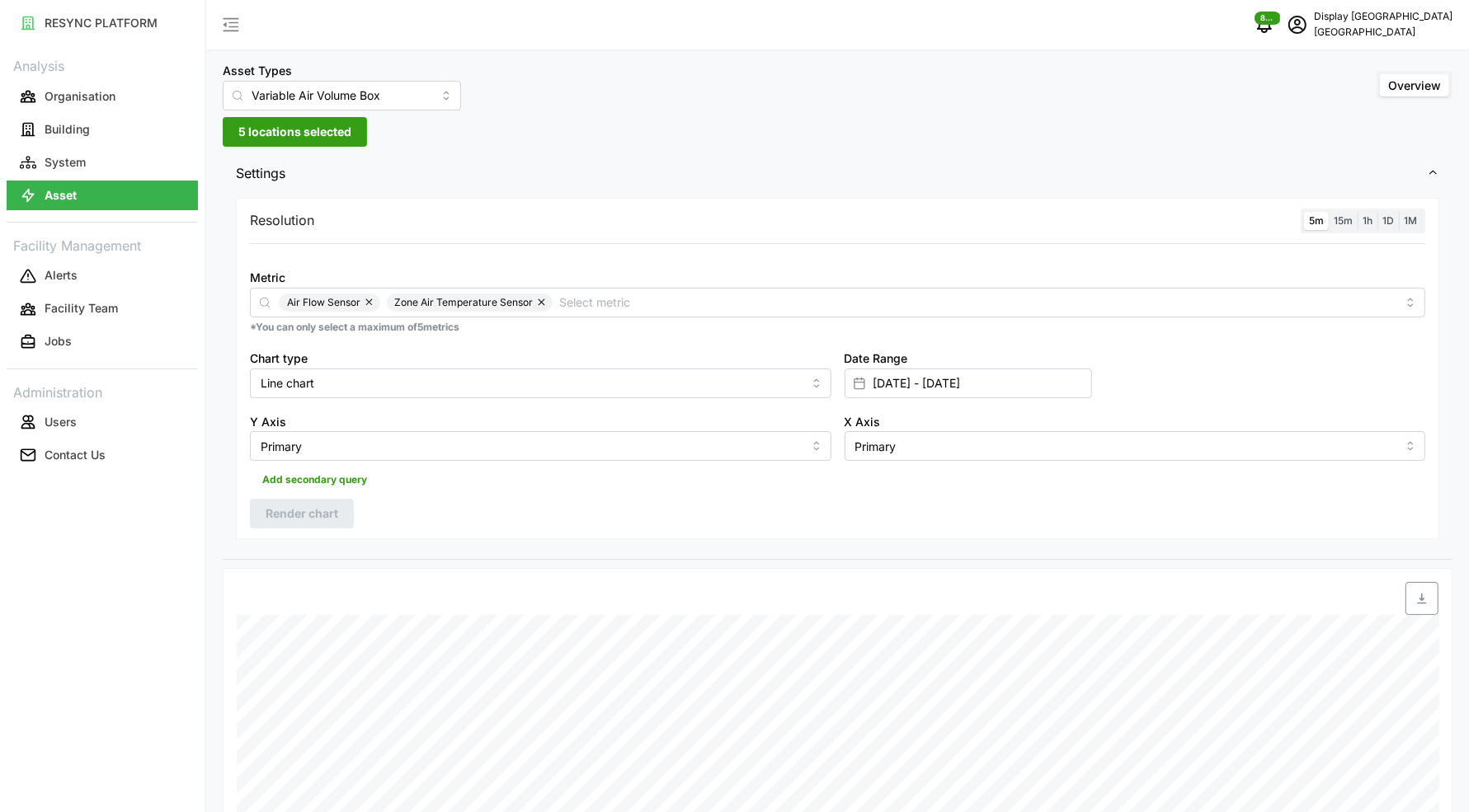
click at [309, 138] on span "5 locations selected" at bounding box center [295, 132] width 113 height 28
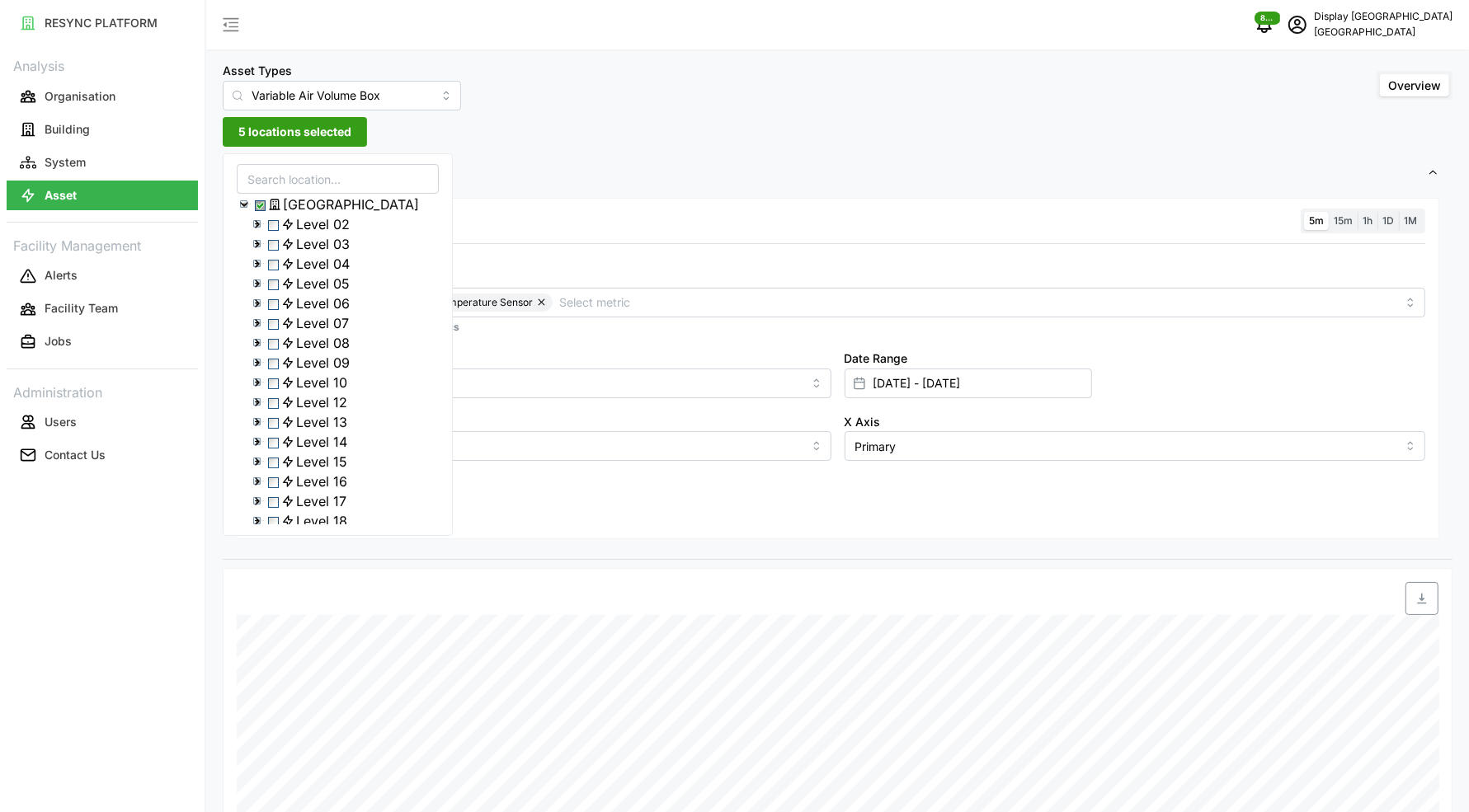
scroll to position [549, 0]
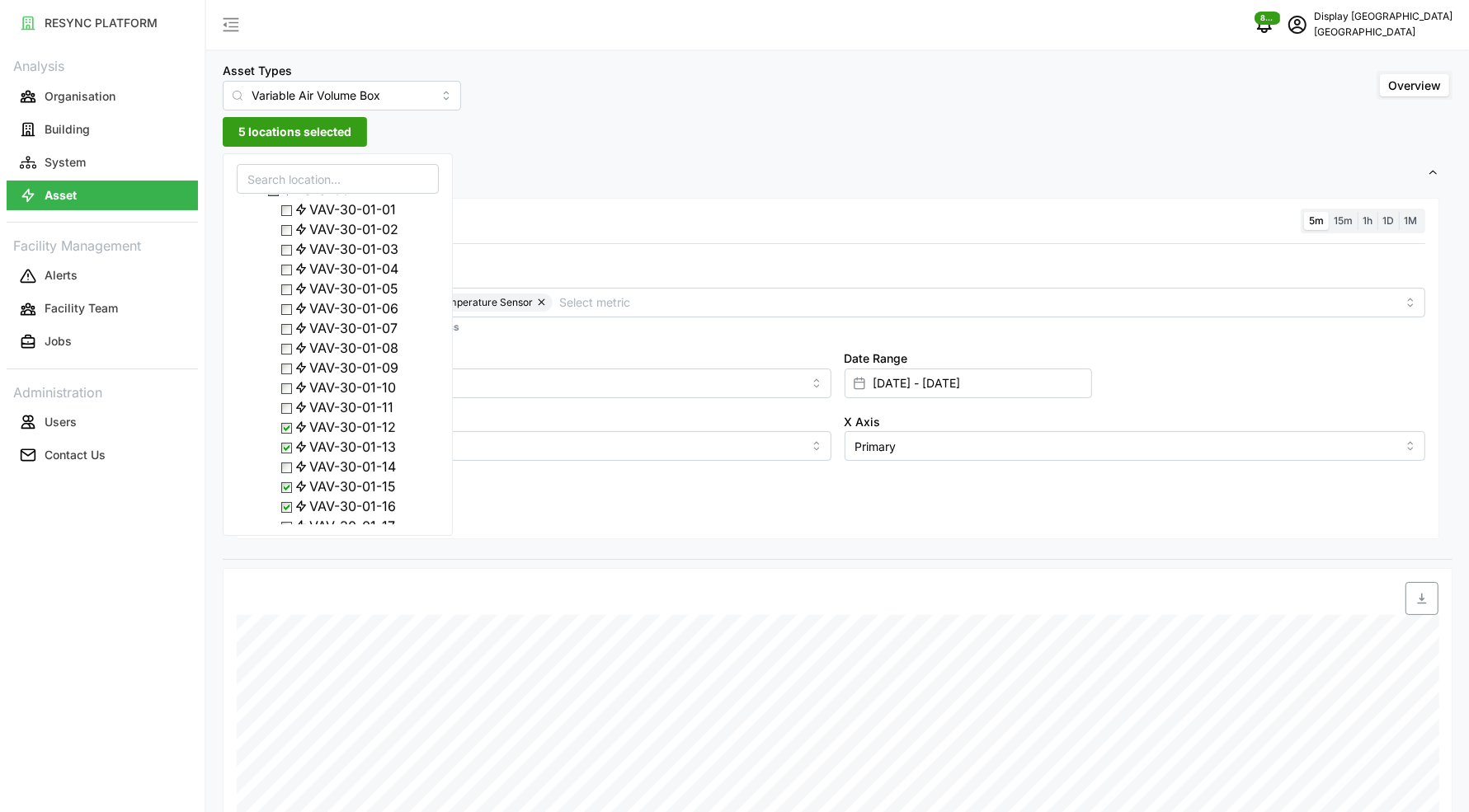
click at [251, 196] on icon at bounding box center [257, 189] width 13 height 13
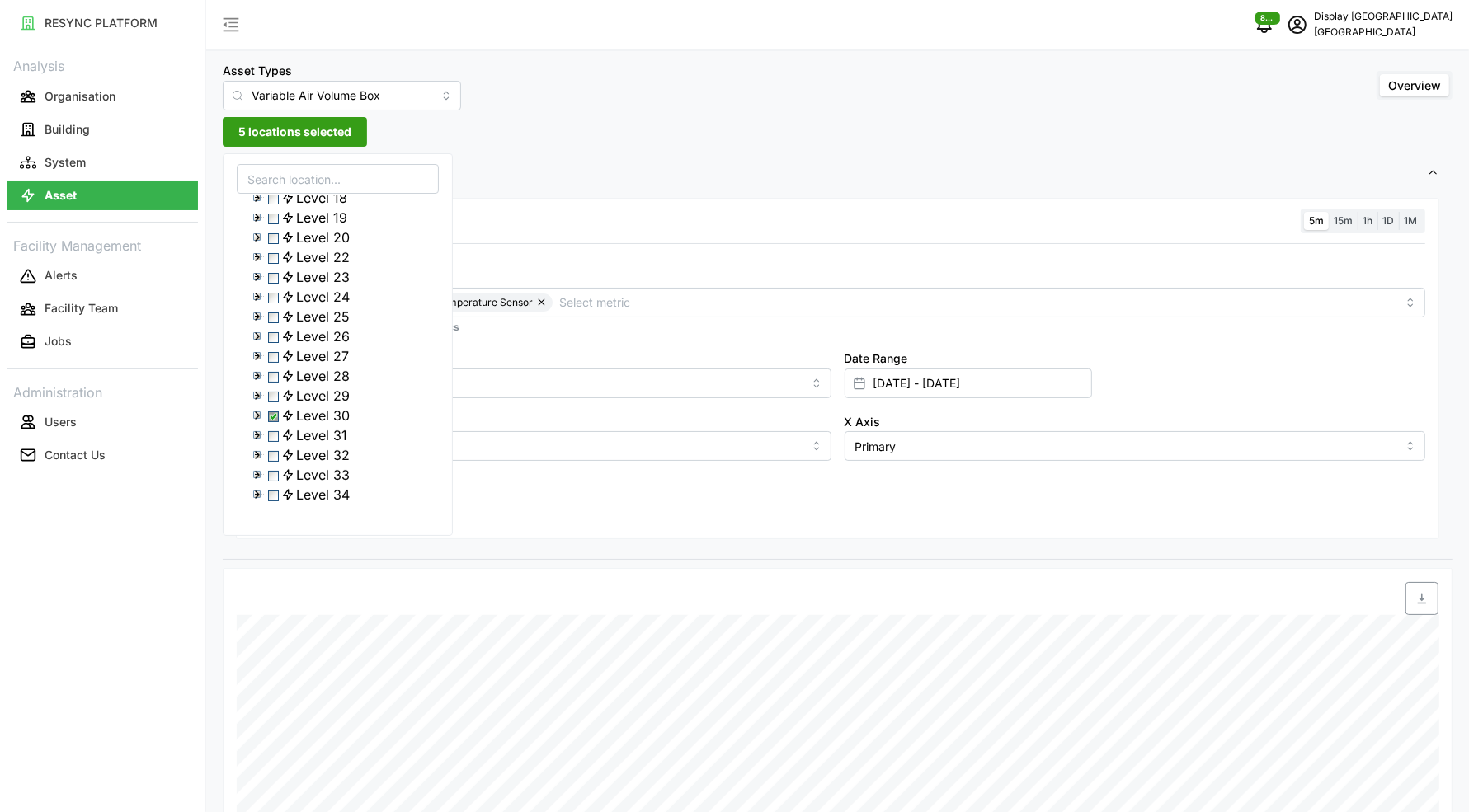
scroll to position [448, 0]
click at [253, 429] on icon at bounding box center [257, 435] width 13 height 13
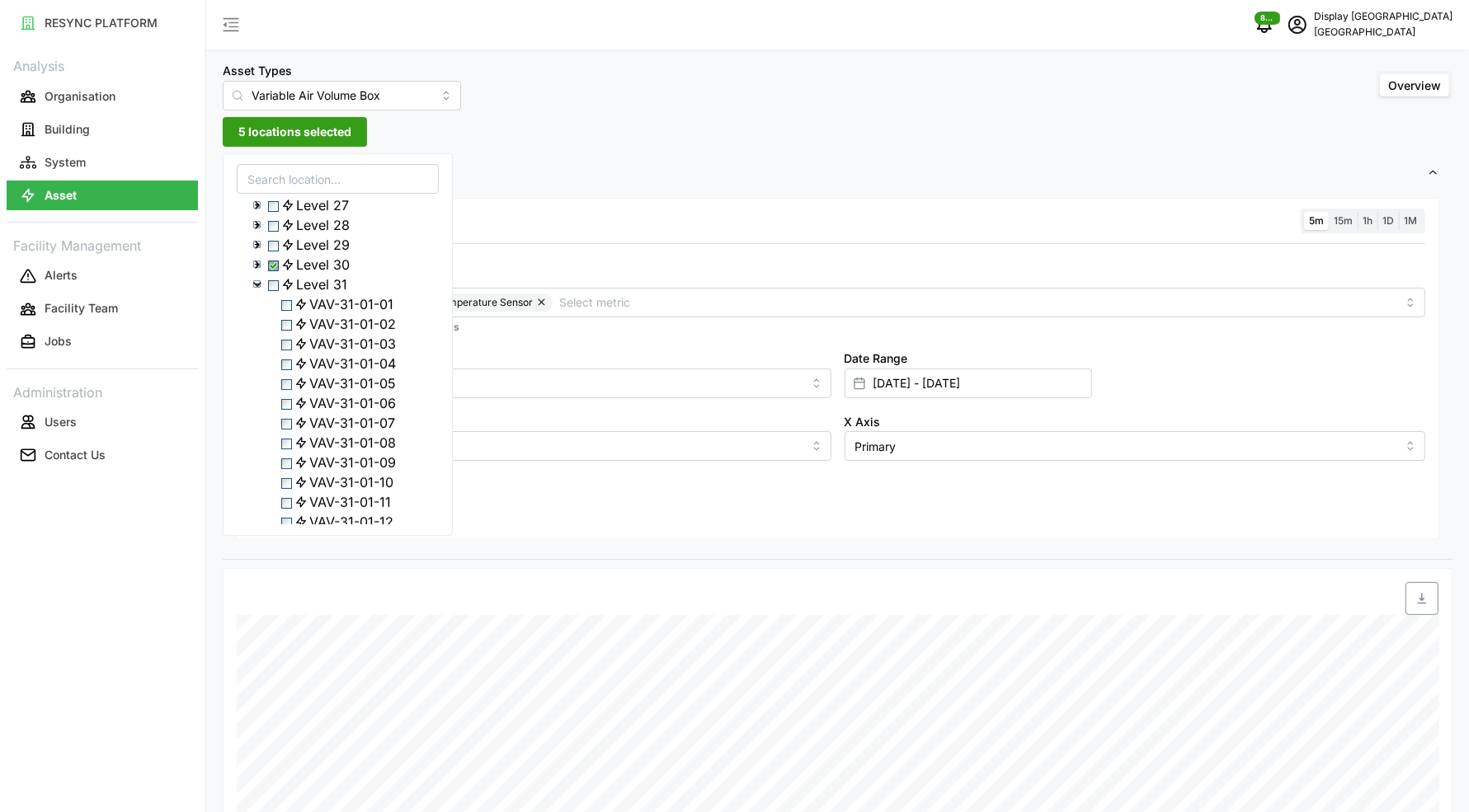
scroll to position [487, 0]
click at [289, 377] on span "Select VAV-31-01-05" at bounding box center [286, 371] width 10 height 10
click at [276, 258] on span "Select Level 30" at bounding box center [273, 252] width 10 height 10
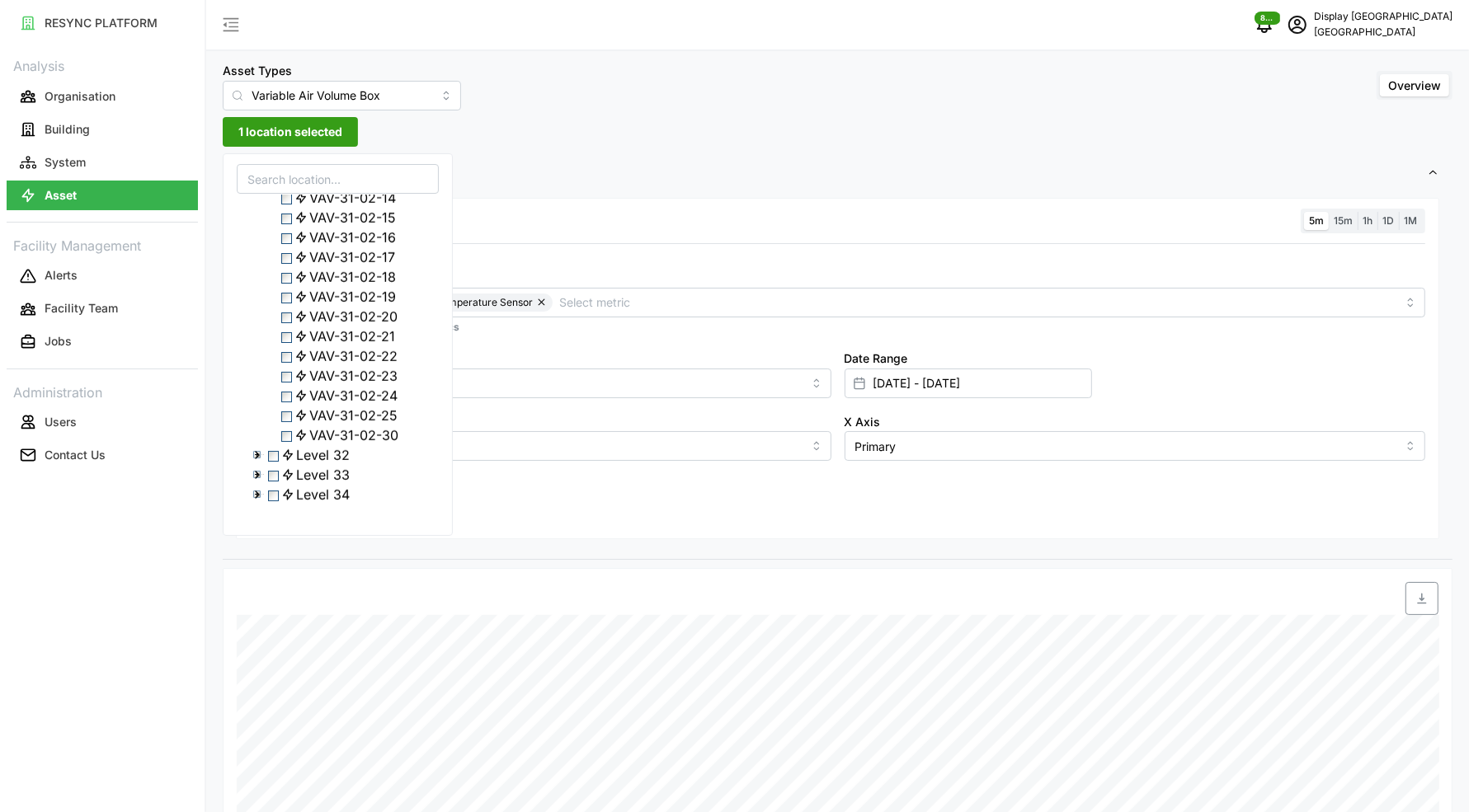
scroll to position [1365, 0]
click at [289, 402] on span "Select VAV-31-02-24" at bounding box center [286, 397] width 10 height 10
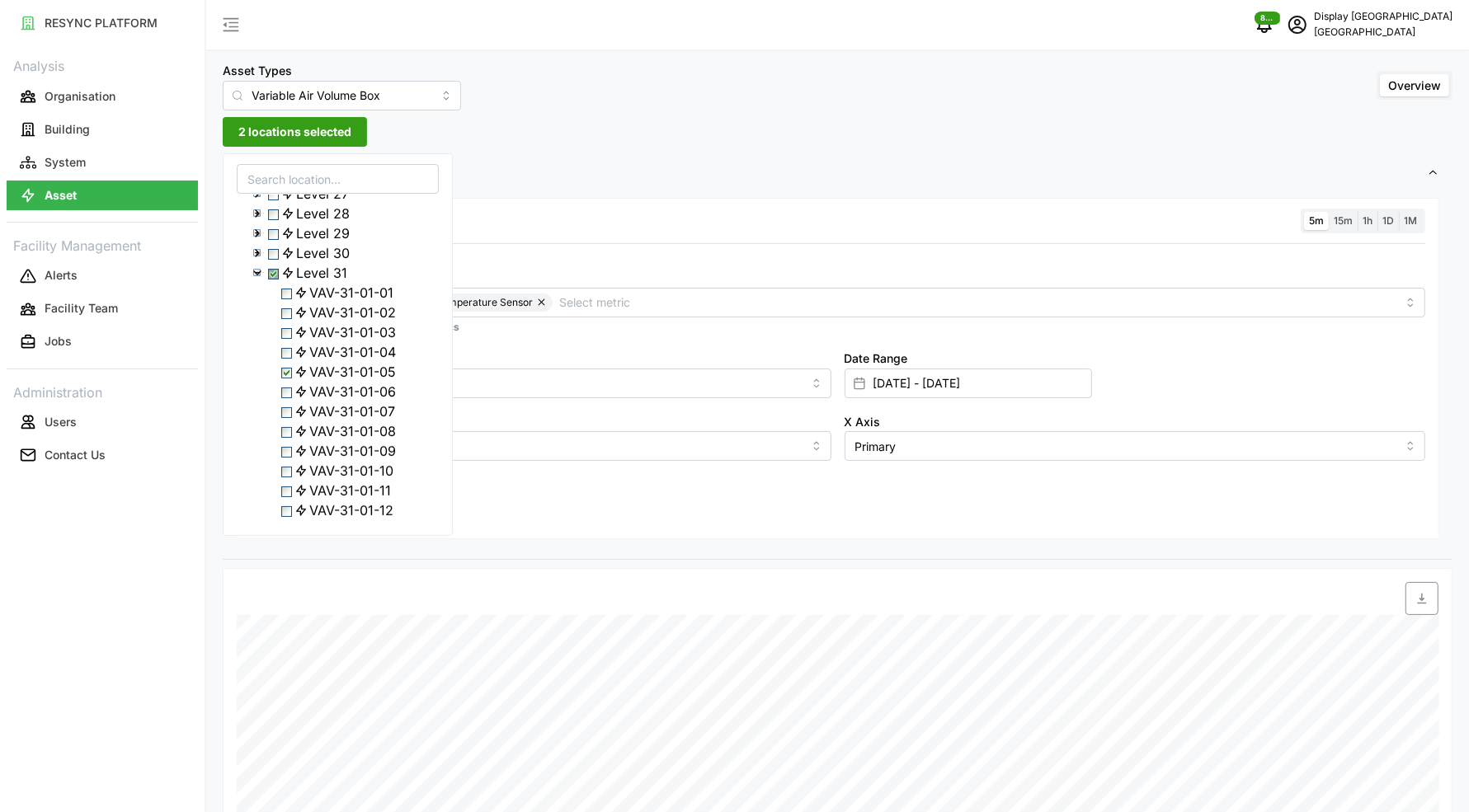
click at [257, 280] on icon at bounding box center [257, 272] width 13 height 13
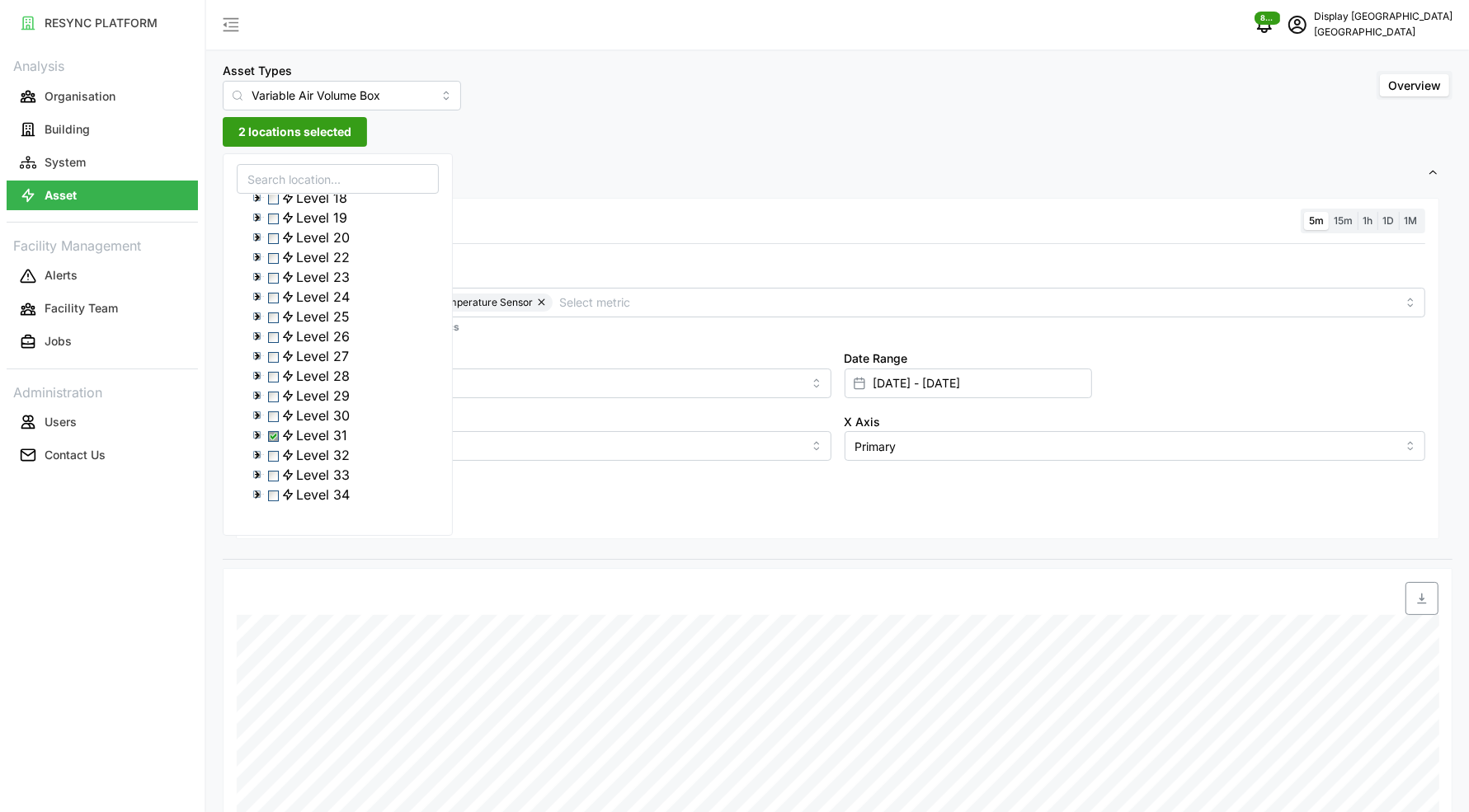
click at [256, 453] on div "Level 32" at bounding box center [337, 455] width 200 height 20
click at [256, 449] on icon at bounding box center [257, 455] width 13 height 13
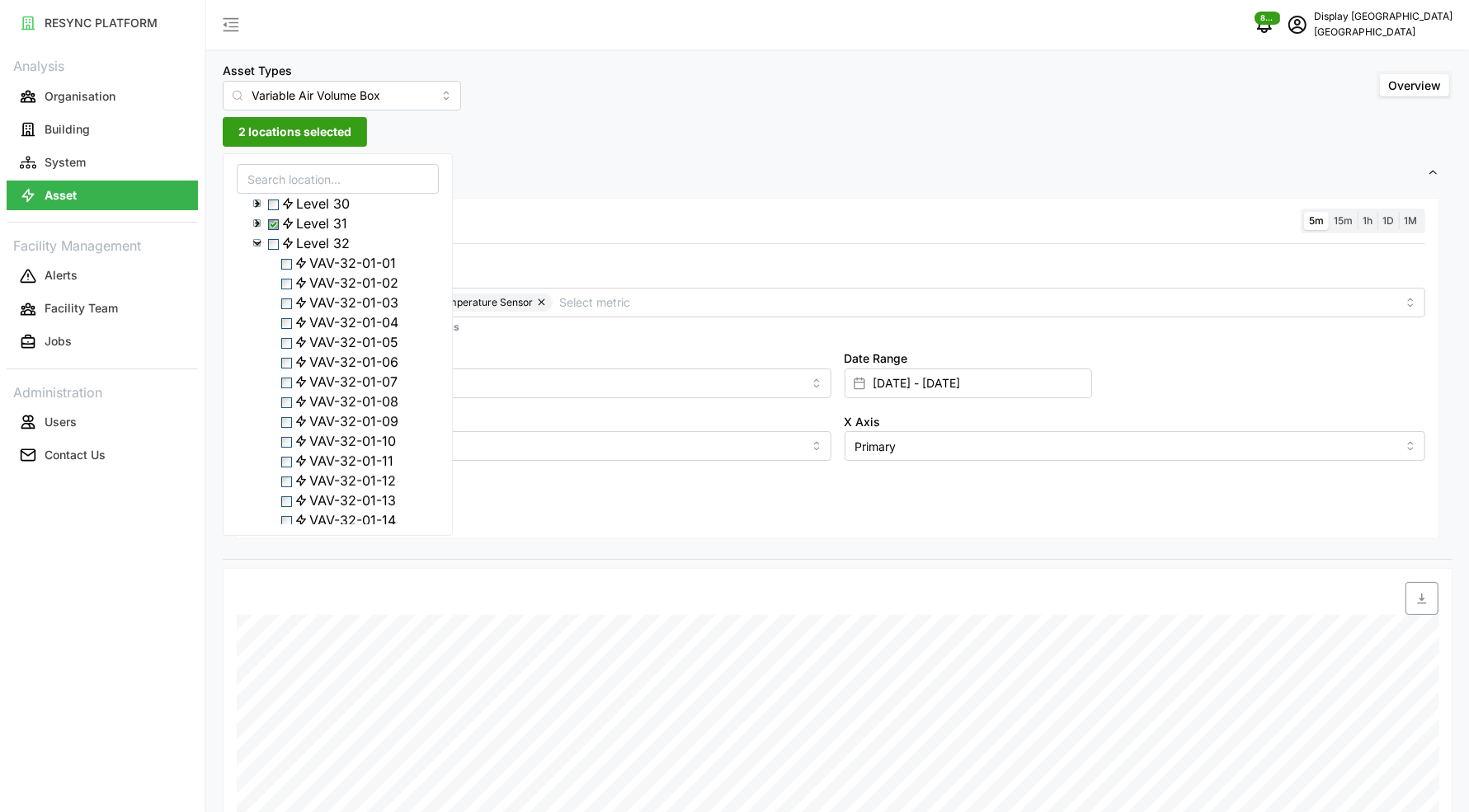
scroll to position [549, 0]
click at [341, 379] on span "VAV-32-01-07" at bounding box center [354, 368] width 88 height 20
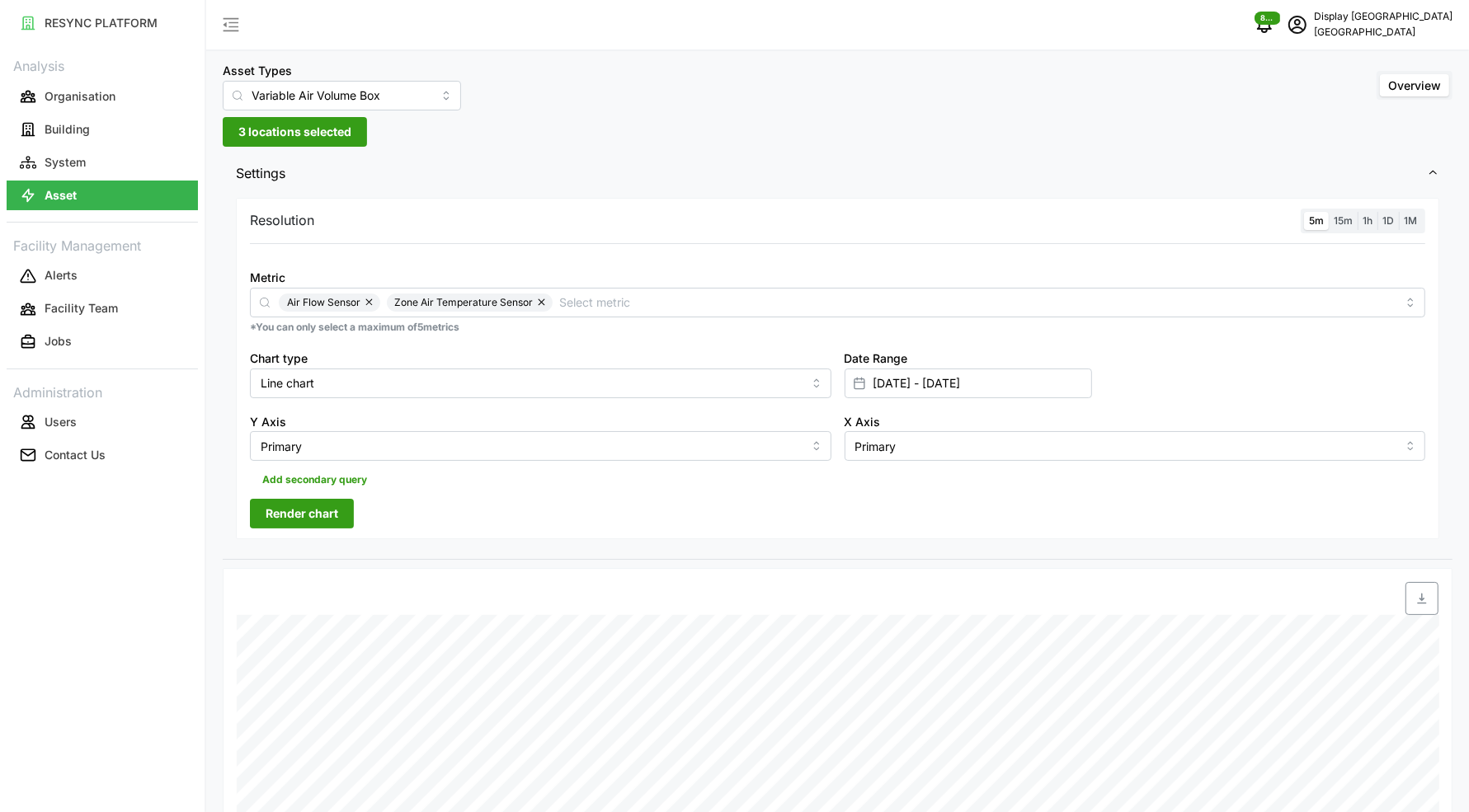
click at [602, 503] on div "Resolution 5m 15m 1h 1D 1M Metric Air Flow Sensor Zone Air Temperature Sensor *…" at bounding box center [837, 368] width 1203 height 342
click at [346, 504] on button "Render chart" at bounding box center [302, 514] width 104 height 29
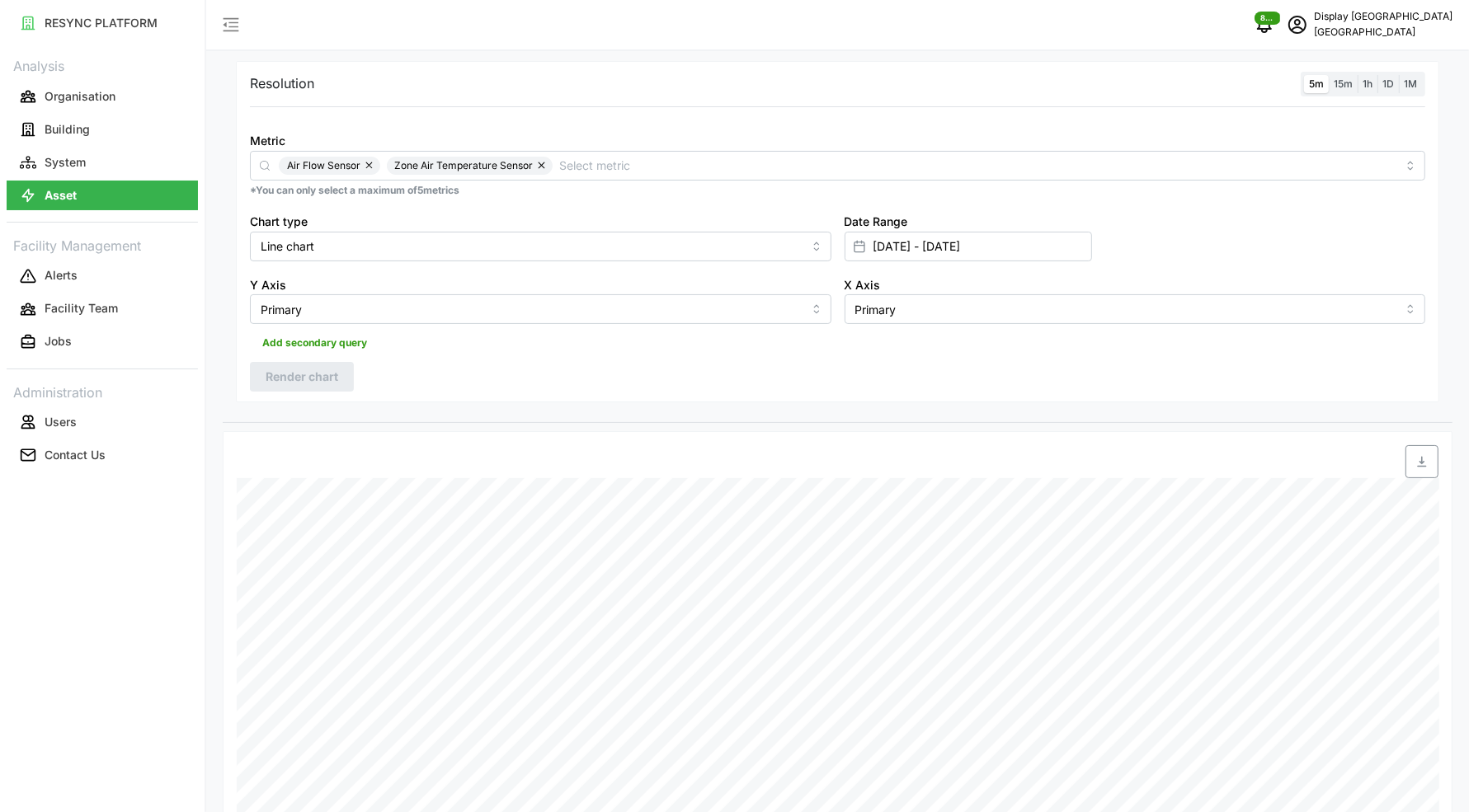
scroll to position [35, 0]
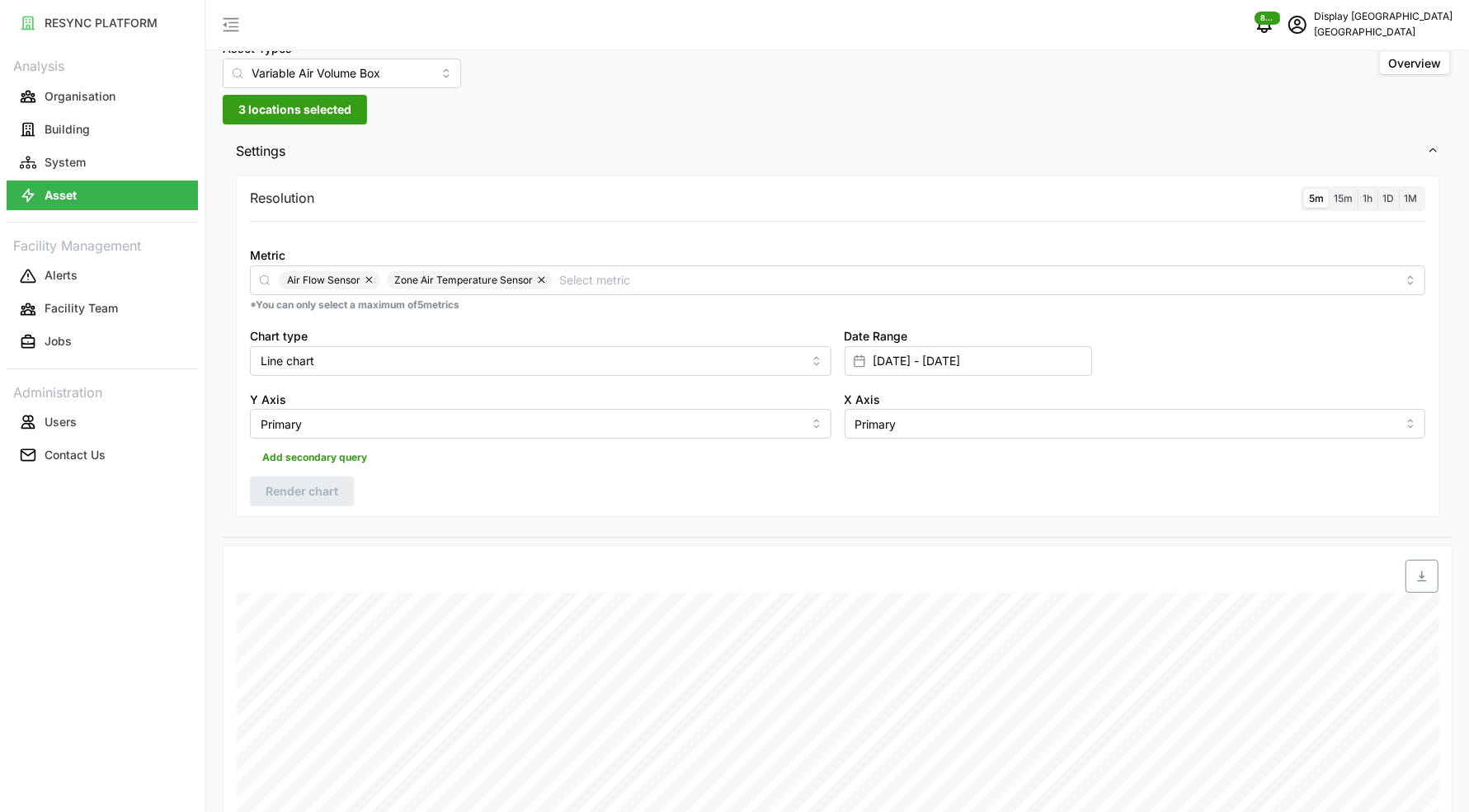
click at [324, 101] on span "3 locations selected" at bounding box center [295, 109] width 113 height 28
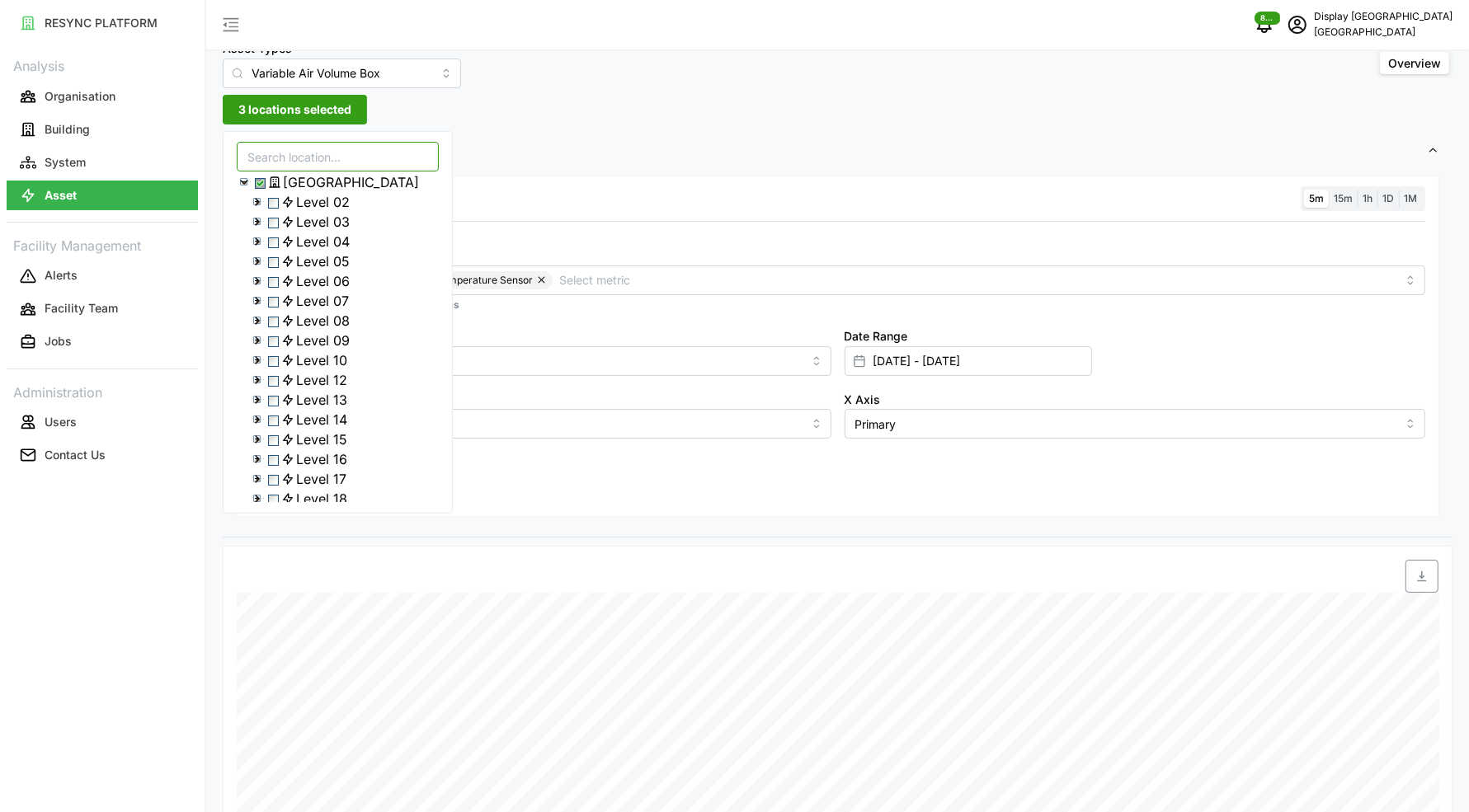
scroll to position [435, 0]
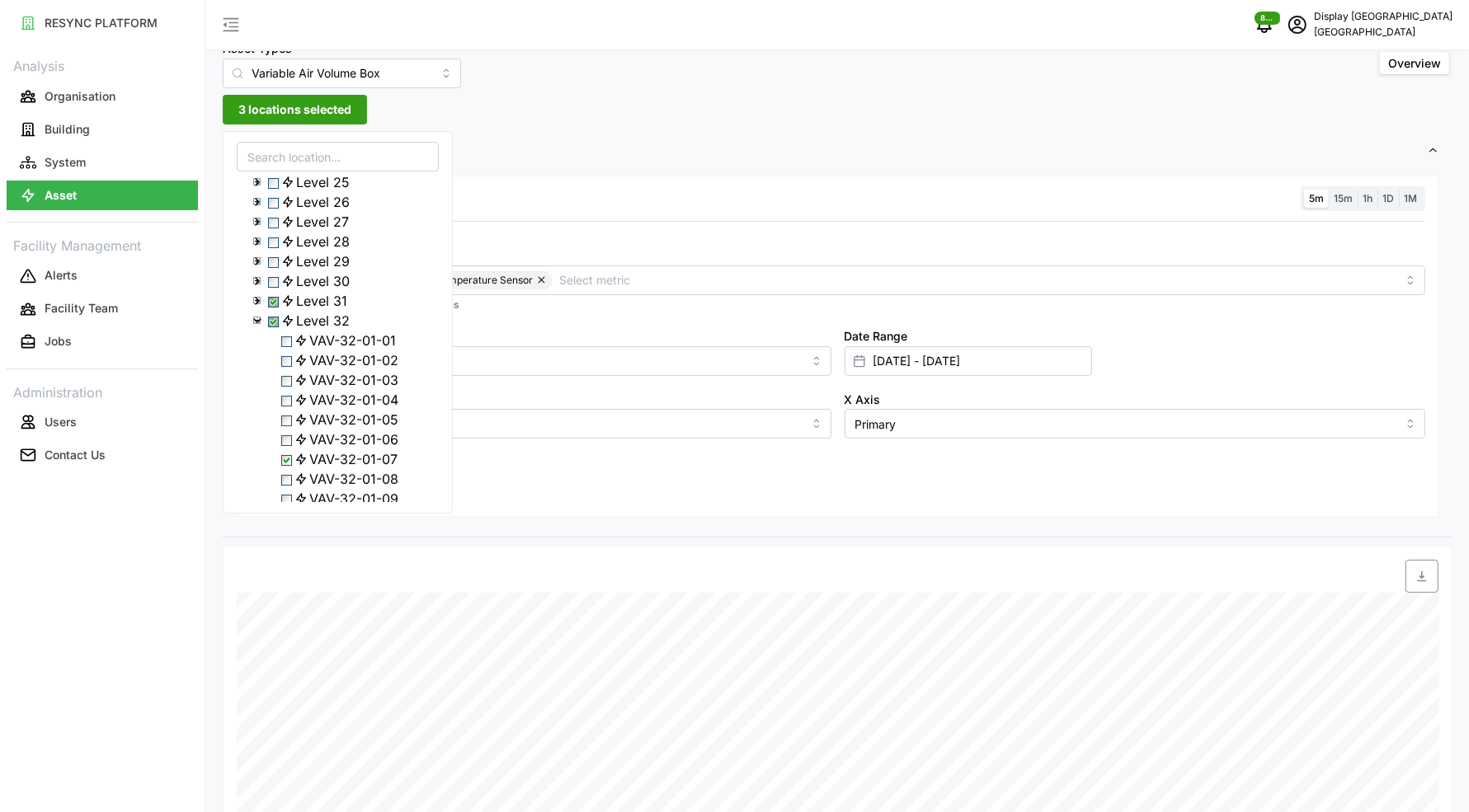
click at [252, 328] on icon at bounding box center [257, 321] width 13 height 13
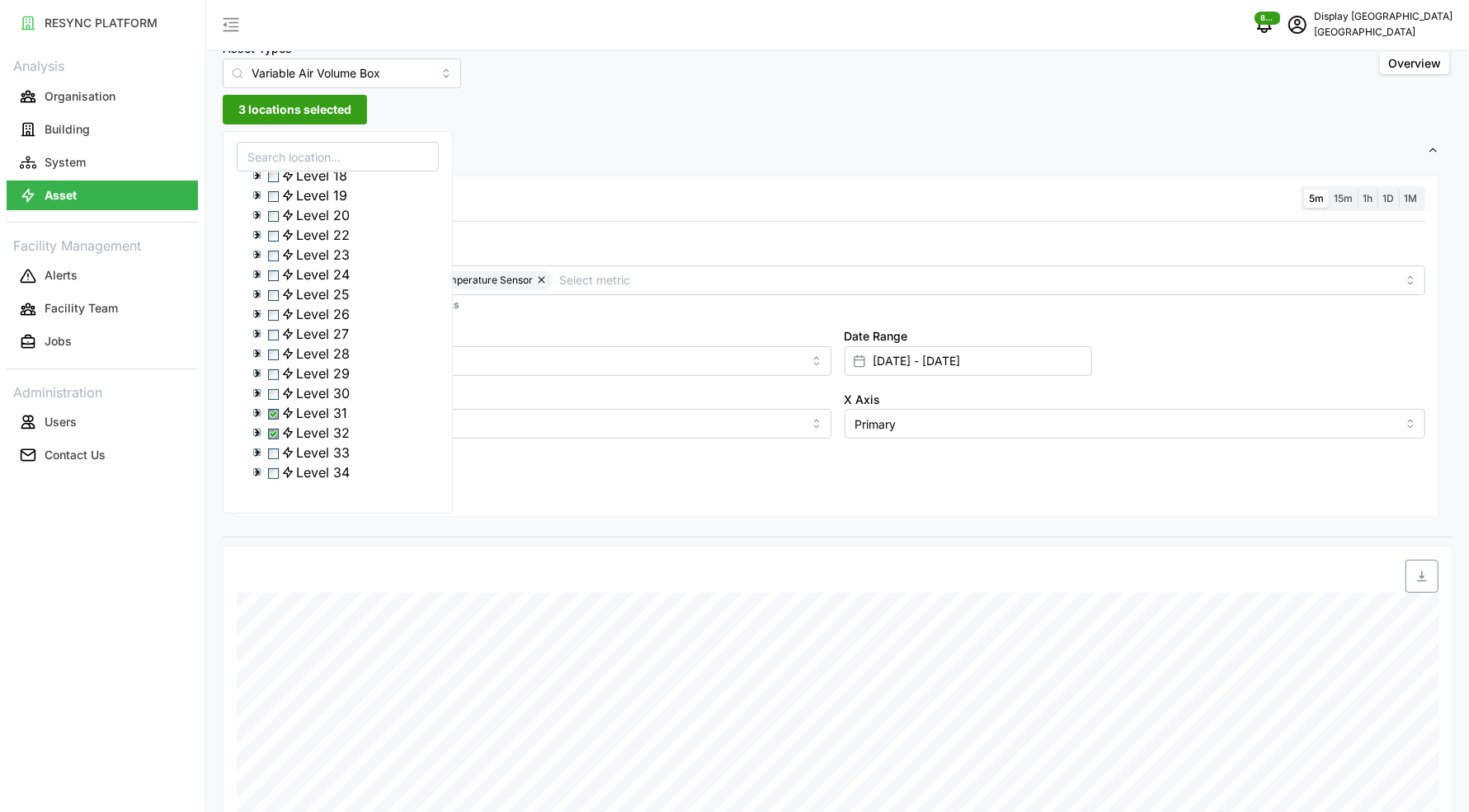
click at [272, 412] on span "Select Level 31" at bounding box center [273, 414] width 10 height 10
click at [270, 411] on div "Level 31" at bounding box center [337, 412] width 200 height 20
click at [279, 416] on span "Select Level 31" at bounding box center [273, 414] width 10 height 10
click at [257, 463] on div "Level 33" at bounding box center [337, 452] width 200 height 20
click at [257, 456] on polyline at bounding box center [257, 453] width 3 height 7
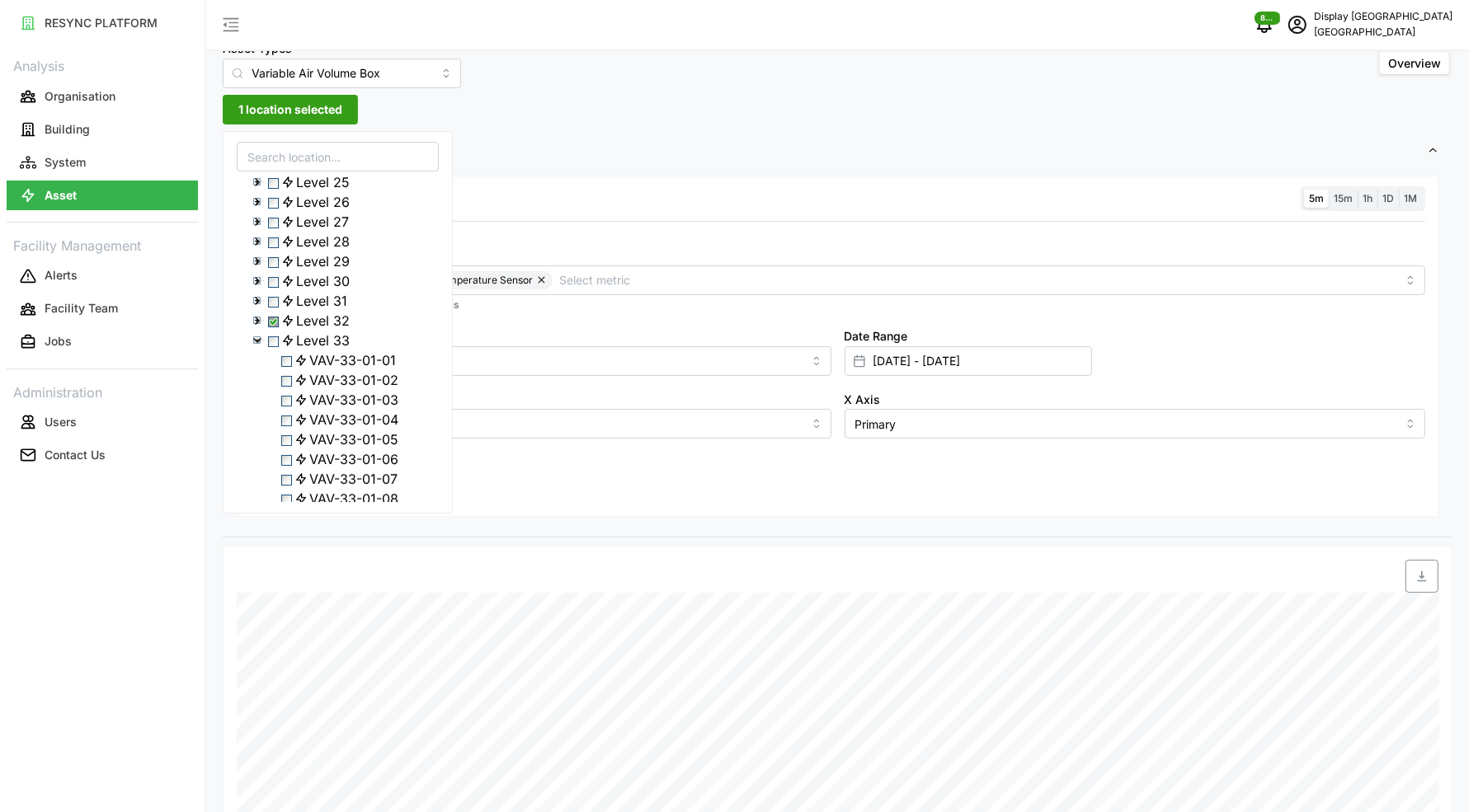
click at [291, 367] on span "Select VAV-33-01-01" at bounding box center [286, 361] width 10 height 10
click at [275, 328] on span "Select Level 32" at bounding box center [273, 322] width 10 height 10
click at [276, 328] on span "Select Level 32" at bounding box center [273, 322] width 10 height 10
click at [286, 320] on span "Select VAV-33-01-04" at bounding box center [286, 315] width 10 height 10
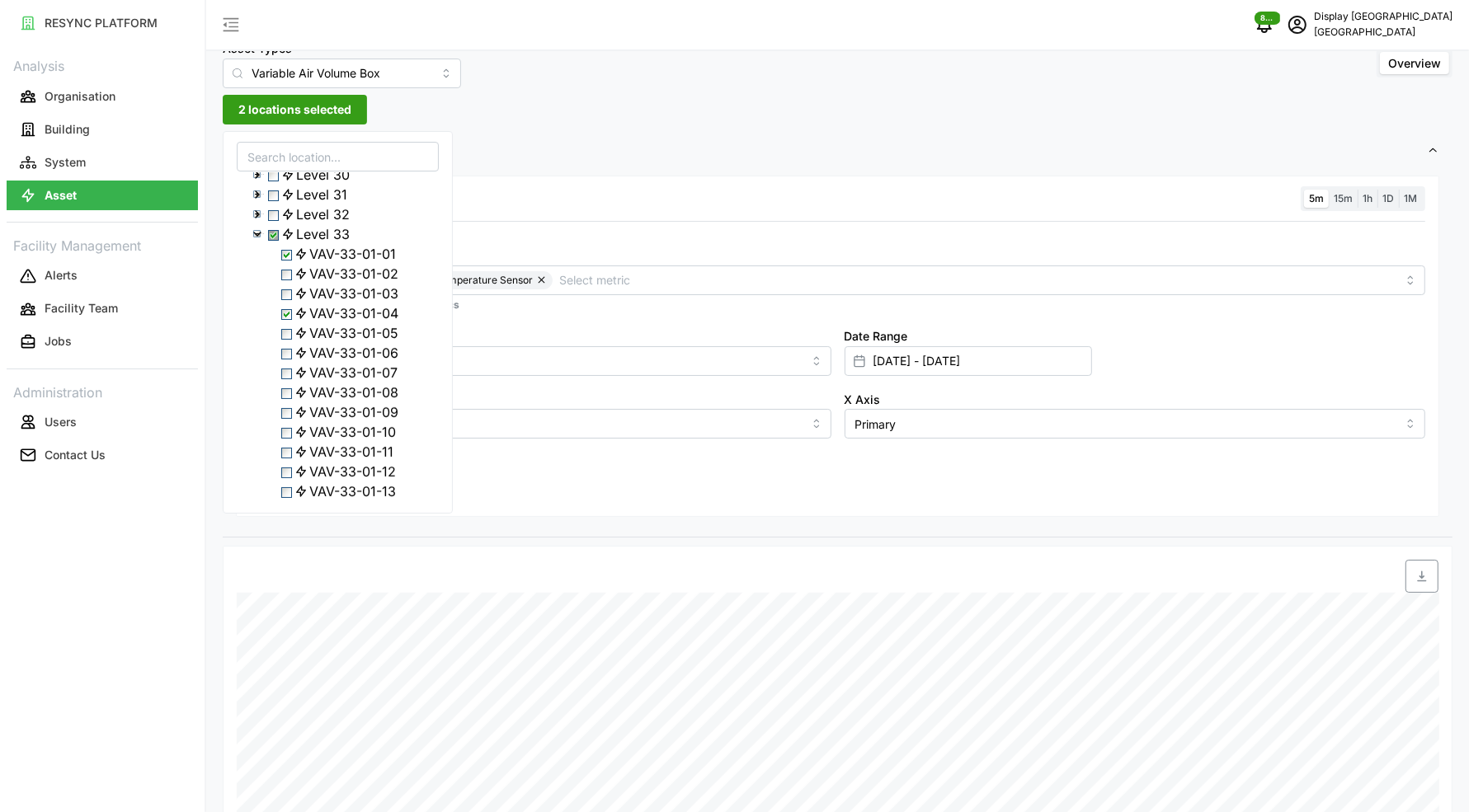
click at [292, 360] on span "Select VAV-33-01-06" at bounding box center [286, 354] width 10 height 10
click at [290, 162] on span "Select VAV-33-01-07" at bounding box center [286, 157] width 10 height 10
click at [289, 182] on span "Select VAV-33-01-08" at bounding box center [286, 177] width 10 height 10
click at [288, 202] on span "Select VAV-33-01-09" at bounding box center [286, 197] width 10 height 10
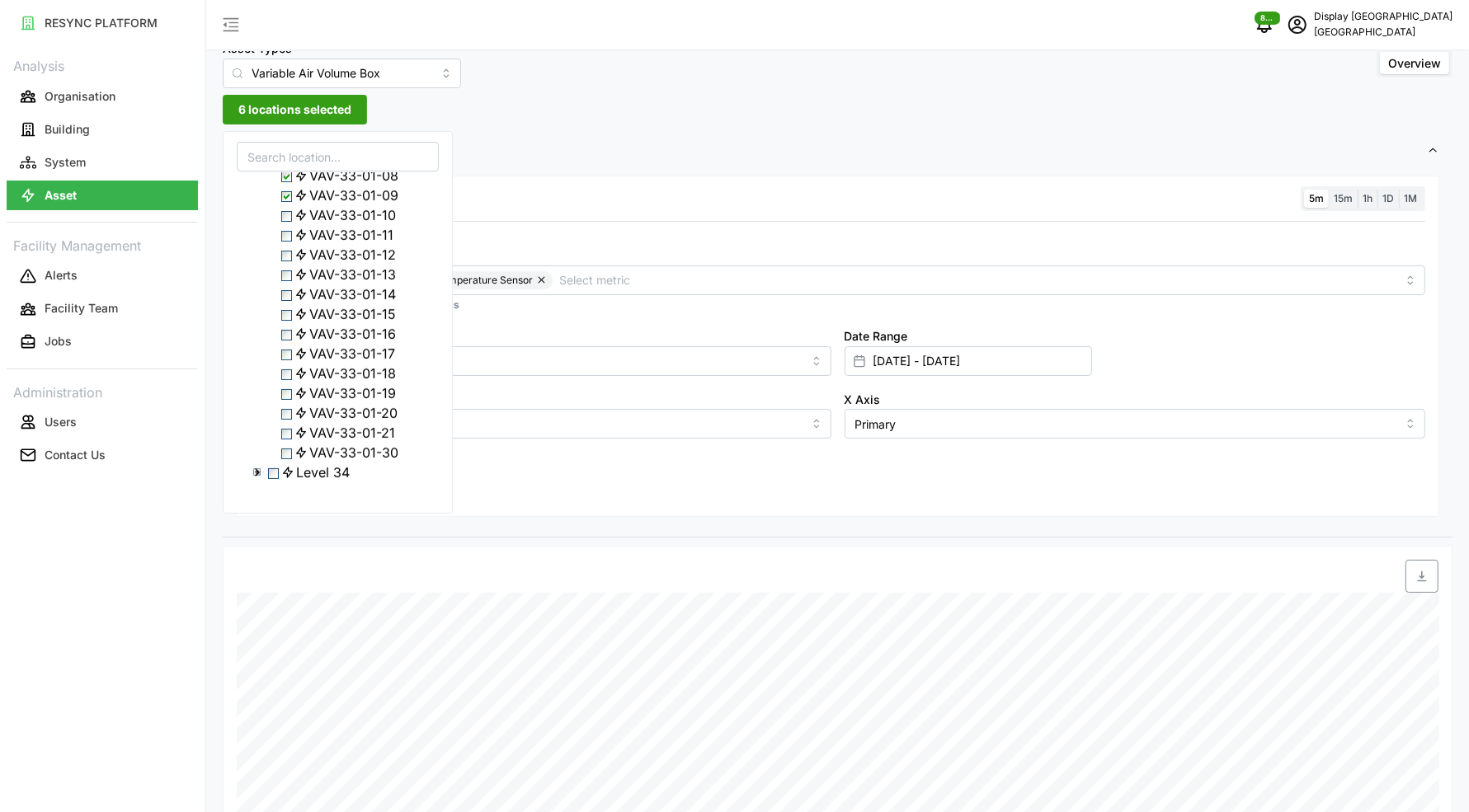
click at [288, 222] on span "Select VAV-33-01-10" at bounding box center [286, 217] width 10 height 10
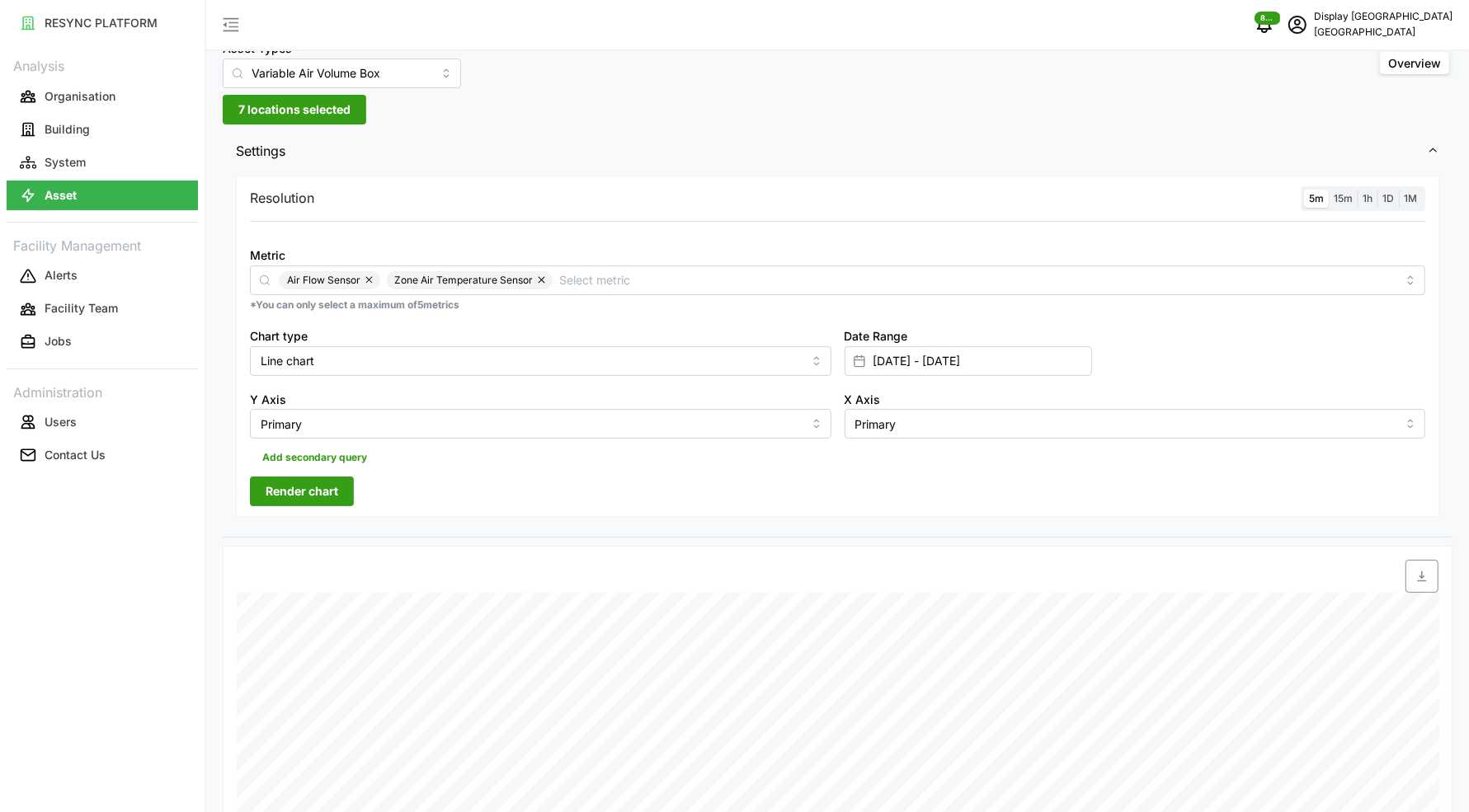
click at [535, 440] on div "Y Axis Primary" at bounding box center [541, 413] width 595 height 63
click at [335, 488] on span "Render chart" at bounding box center [302, 491] width 73 height 28
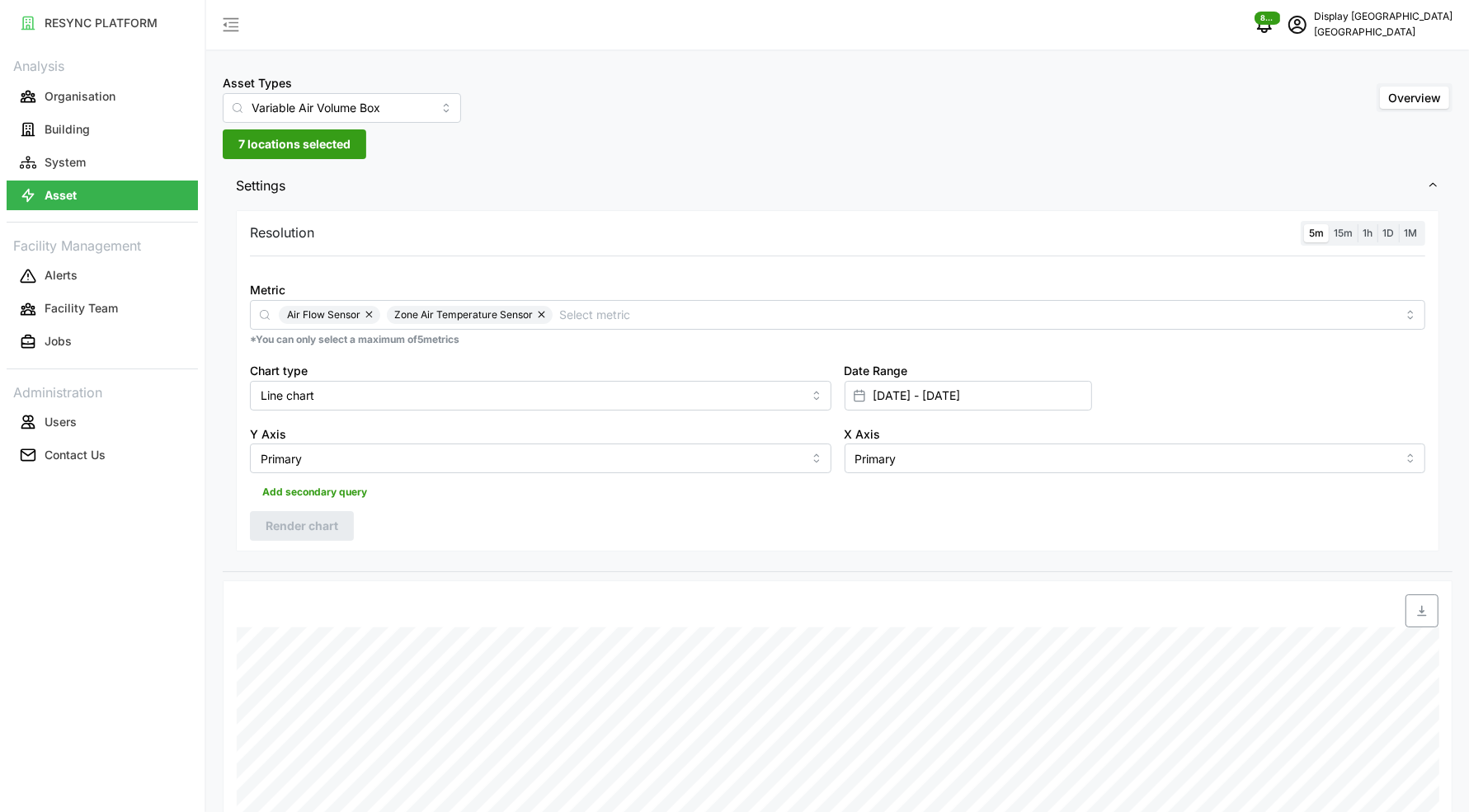
click at [257, 149] on span "7 locations selected" at bounding box center [294, 144] width 112 height 28
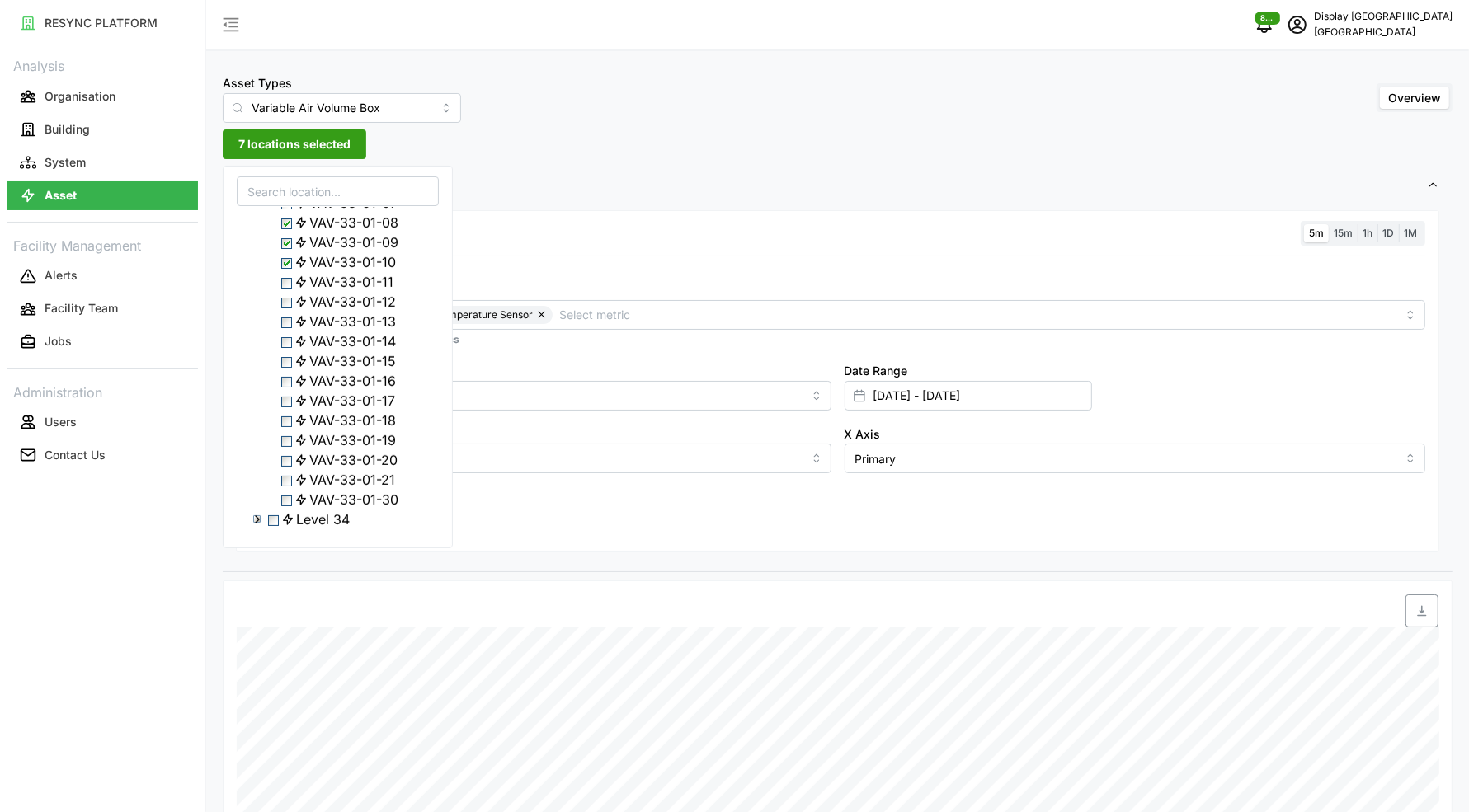
scroll to position [719, 0]
click at [291, 118] on span "Select VAV-33-01-01" at bounding box center [286, 113] width 10 height 10
click at [286, 178] on span "Select VAV-33-01-04" at bounding box center [286, 172] width 10 height 10
click at [289, 217] on span "Select VAV-33-01-06" at bounding box center [286, 211] width 10 height 10
click at [290, 237] on span "Select VAV-33-01-07" at bounding box center [286, 231] width 10 height 10
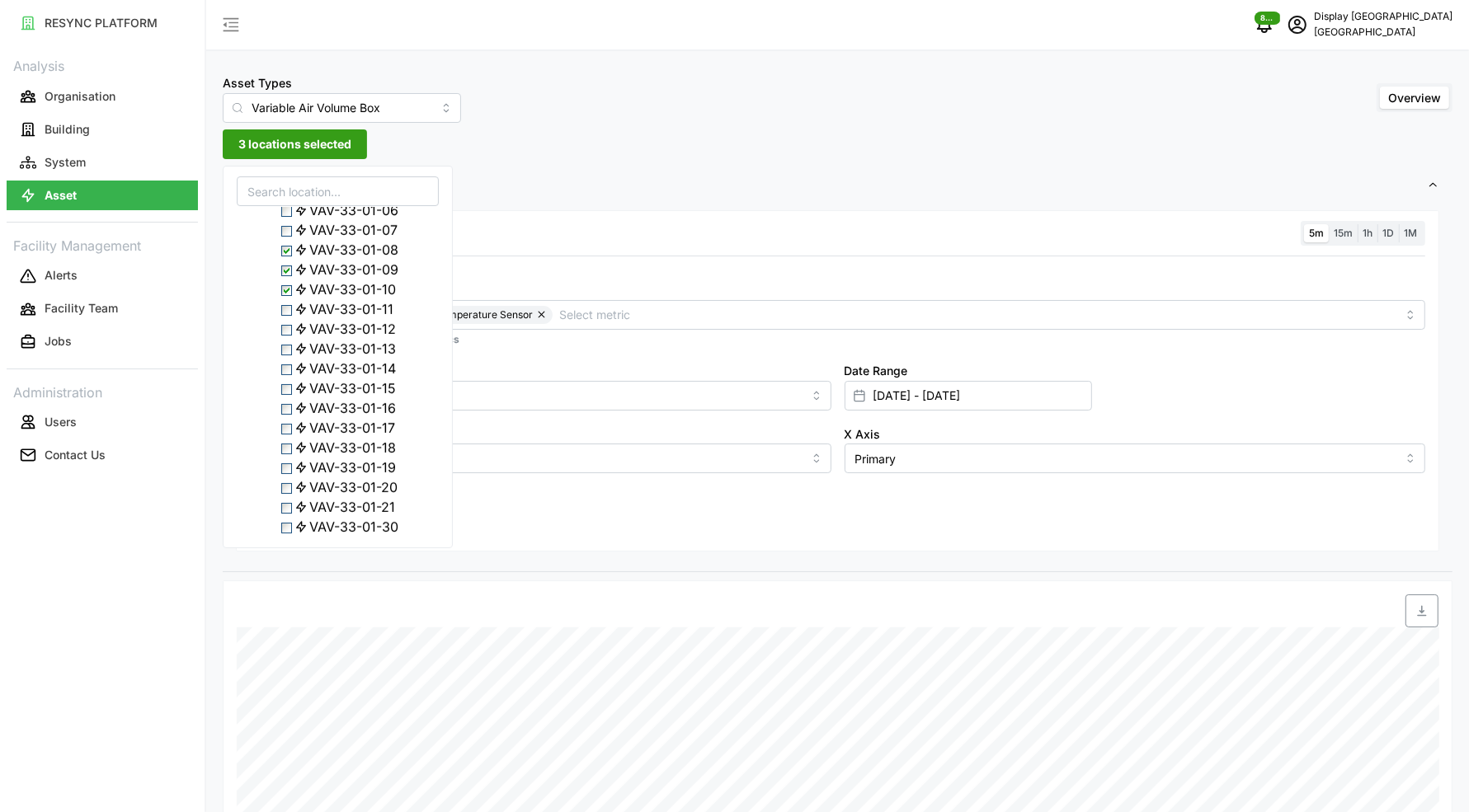
click at [289, 257] on span "Select VAV-33-01-08" at bounding box center [286, 251] width 10 height 10
click at [289, 280] on div "VAV-33-01-09" at bounding box center [337, 270] width 200 height 20
click at [291, 276] on span "Select VAV-33-01-09" at bounding box center [286, 270] width 10 height 10
click at [289, 290] on span "Select VAV-33-01-11" at bounding box center [286, 285] width 10 height 10
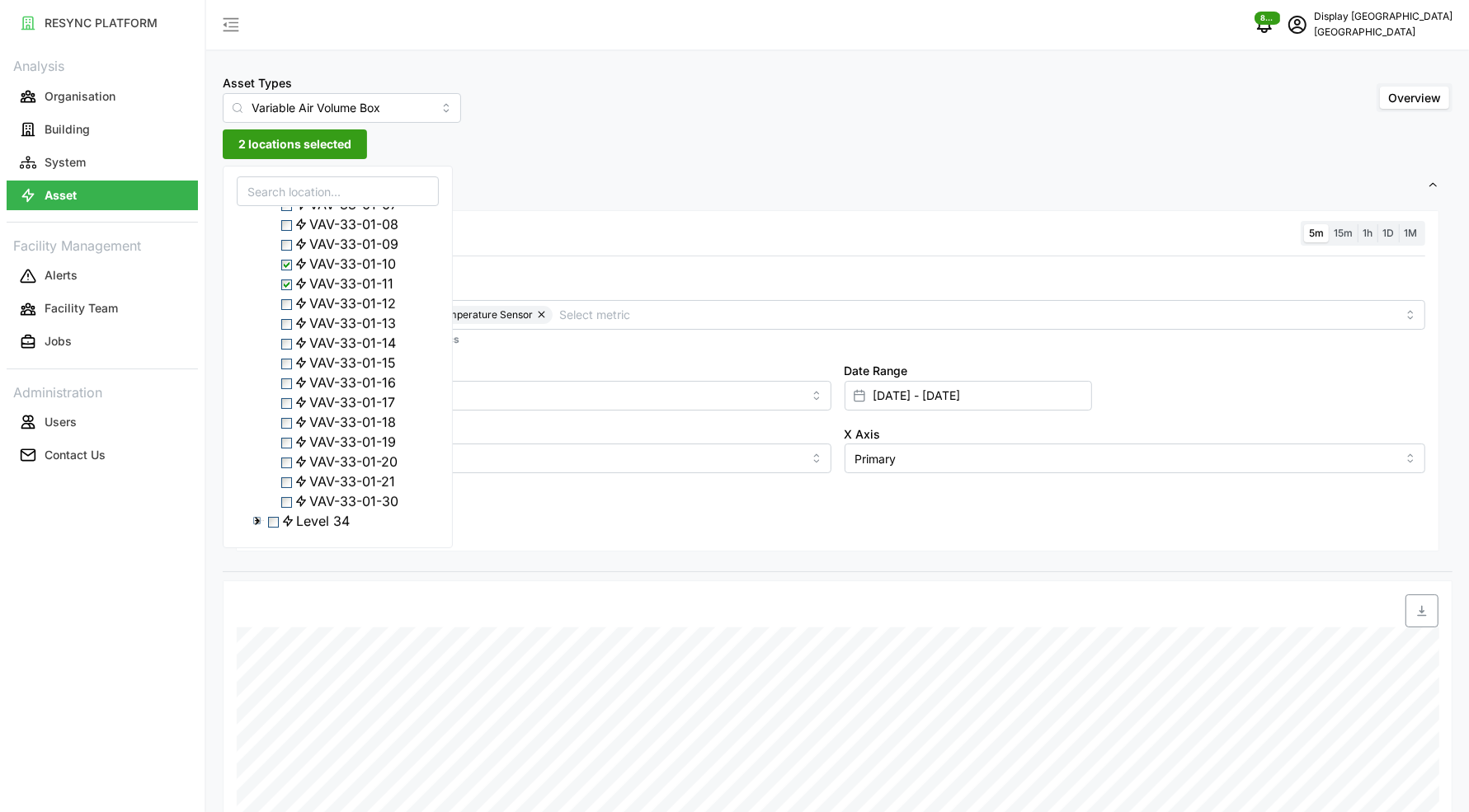
click at [287, 310] on span "Select VAV-33-01-12" at bounding box center [286, 304] width 10 height 10
click at [289, 330] on span "Select VAV-33-01-13" at bounding box center [286, 324] width 10 height 10
click at [289, 349] on span "Select VAV-33-01-14" at bounding box center [286, 344] width 10 height 10
click at [288, 270] on span "Select VAV-33-01-10" at bounding box center [286, 265] width 10 height 10
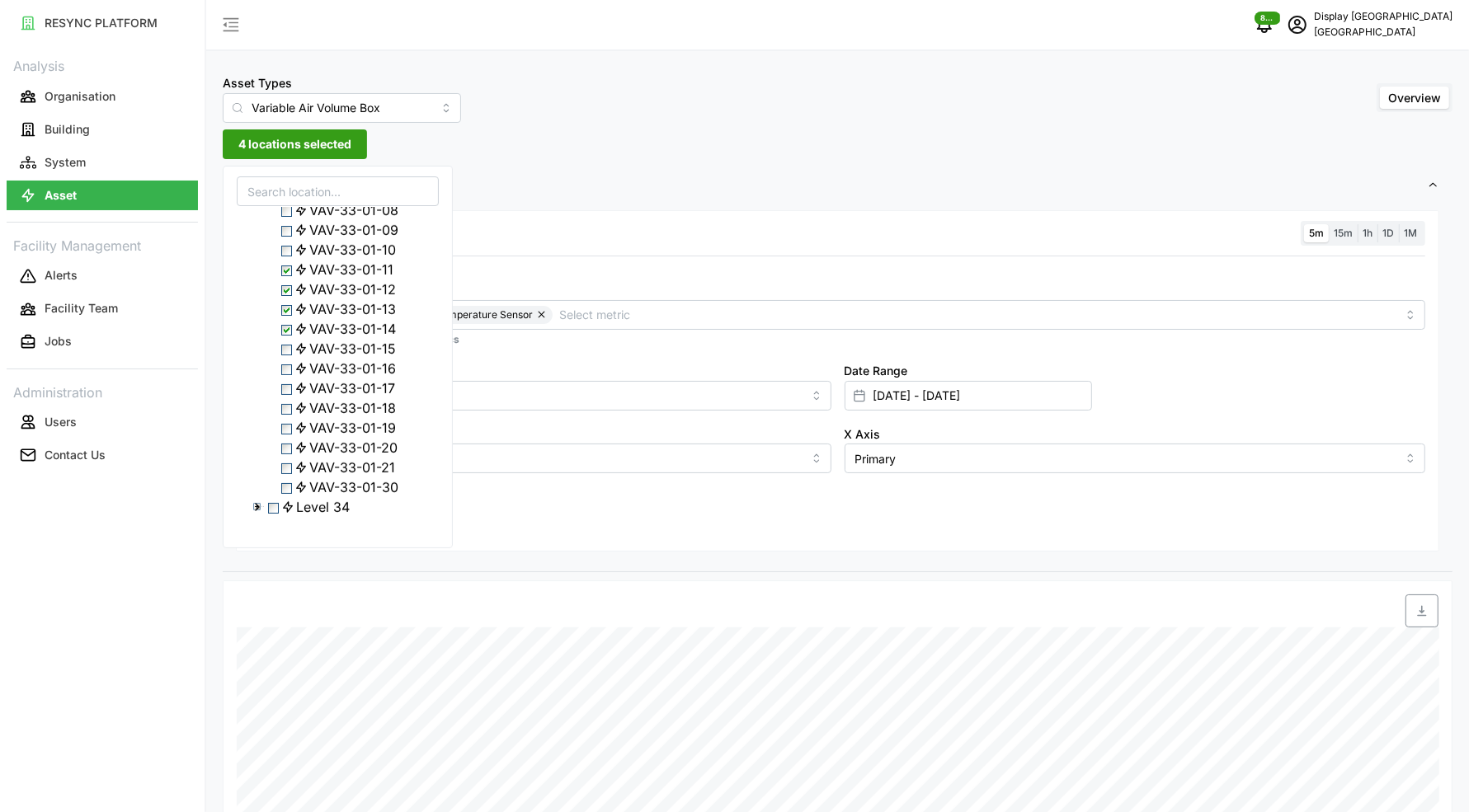
click at [289, 355] on span "Select VAV-33-01-15" at bounding box center [286, 350] width 10 height 10
click at [289, 375] on span "Select VAV-33-01-16" at bounding box center [286, 370] width 10 height 10
click at [291, 415] on span "Select VAV-33-01-18" at bounding box center [286, 409] width 10 height 10
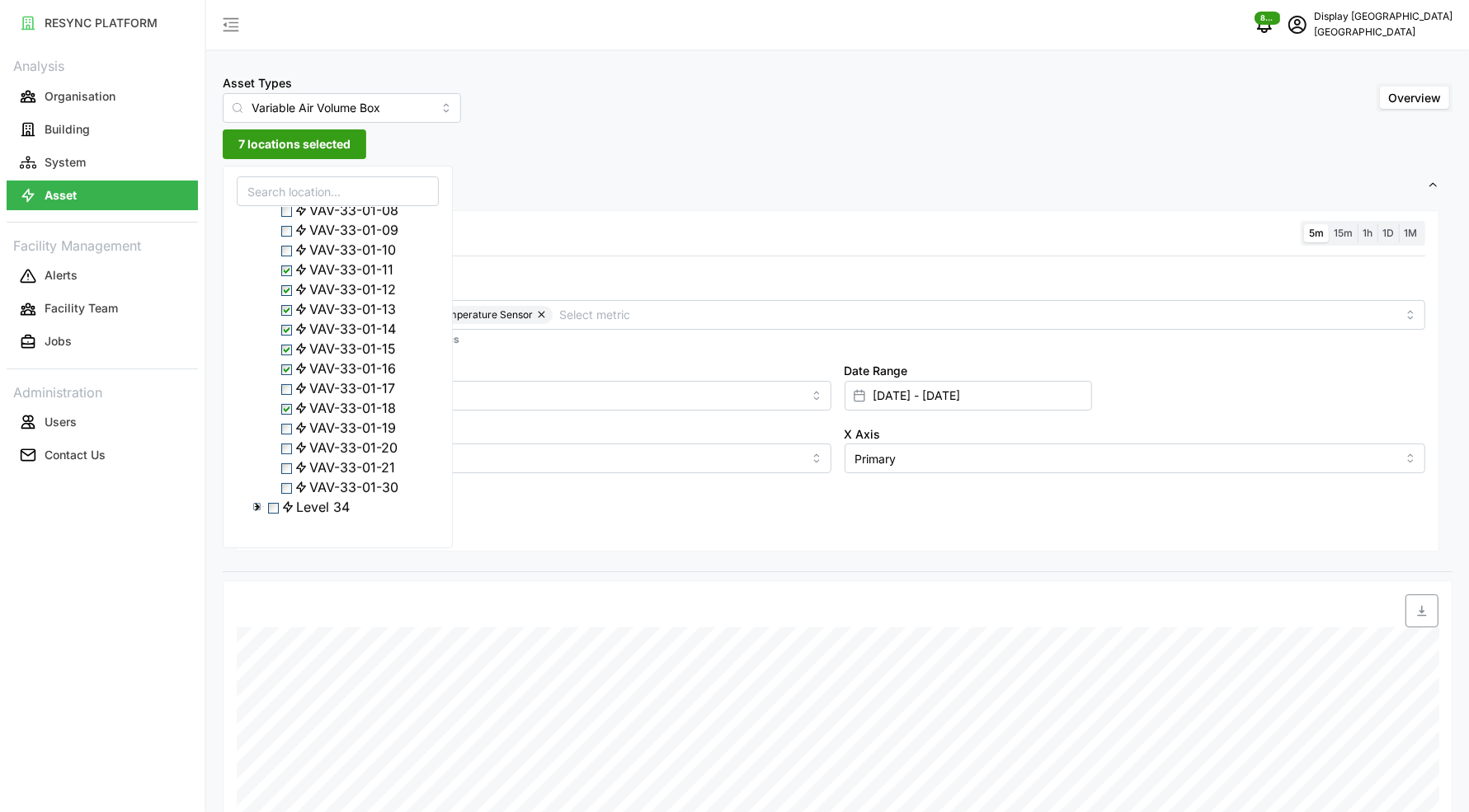
click at [296, 477] on div "VAV-33-01-21" at bounding box center [337, 467] width 200 height 20
click at [288, 474] on span "Select VAV-33-01-21" at bounding box center [286, 469] width 10 height 10
click at [301, 493] on span "VAV-33-01-30" at bounding box center [347, 487] width 104 height 20
click at [536, 510] on div "Resolution 5m 15m 1h 1D 1M Metric Air Flow Sensor Zone Air Temperature Sensor *…" at bounding box center [837, 381] width 1203 height 342
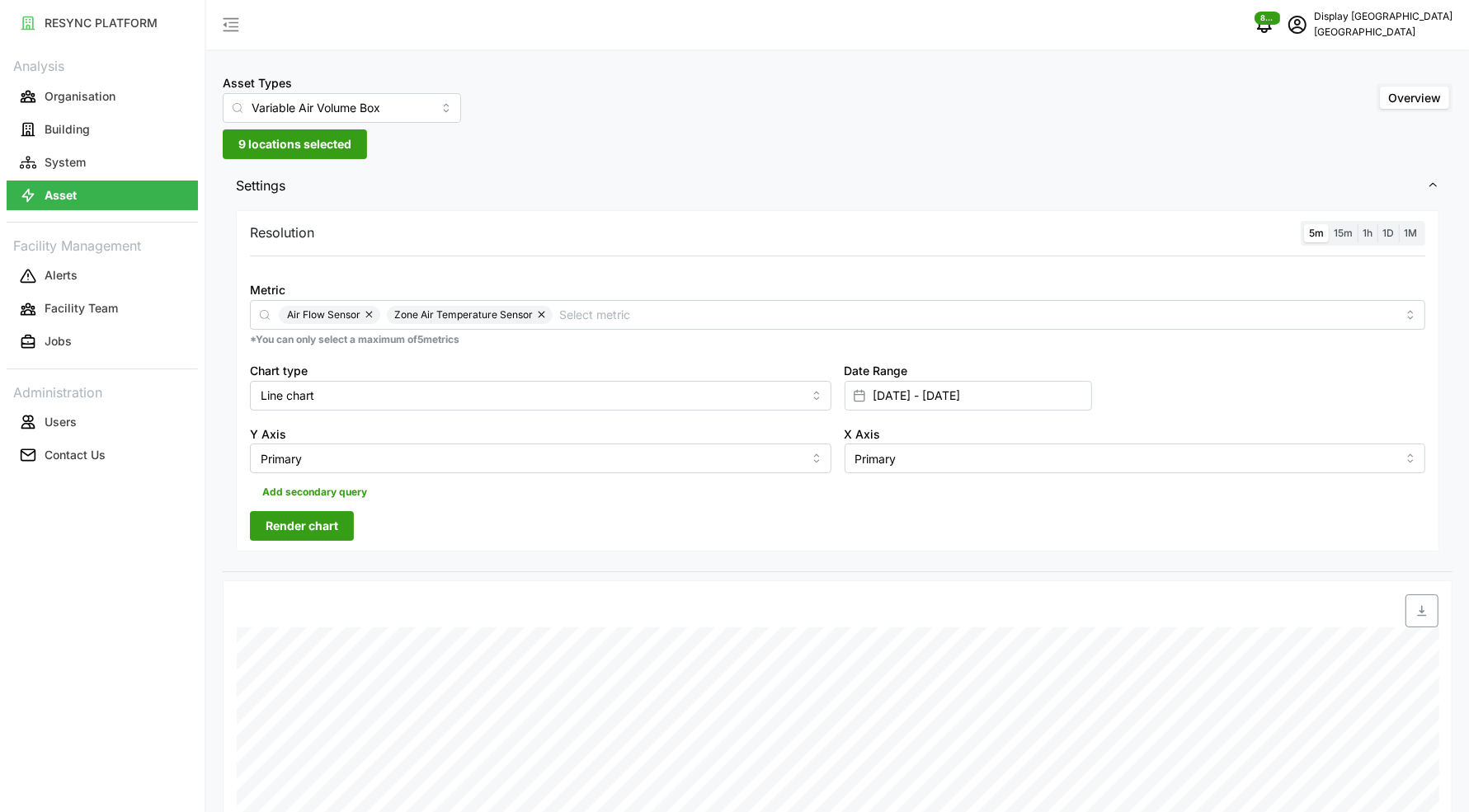
click at [348, 524] on button "Render chart" at bounding box center [302, 526] width 104 height 29
click at [303, 145] on span "9 locations selected" at bounding box center [295, 144] width 113 height 28
click at [323, 147] on span "9 locations selected" at bounding box center [295, 144] width 113 height 28
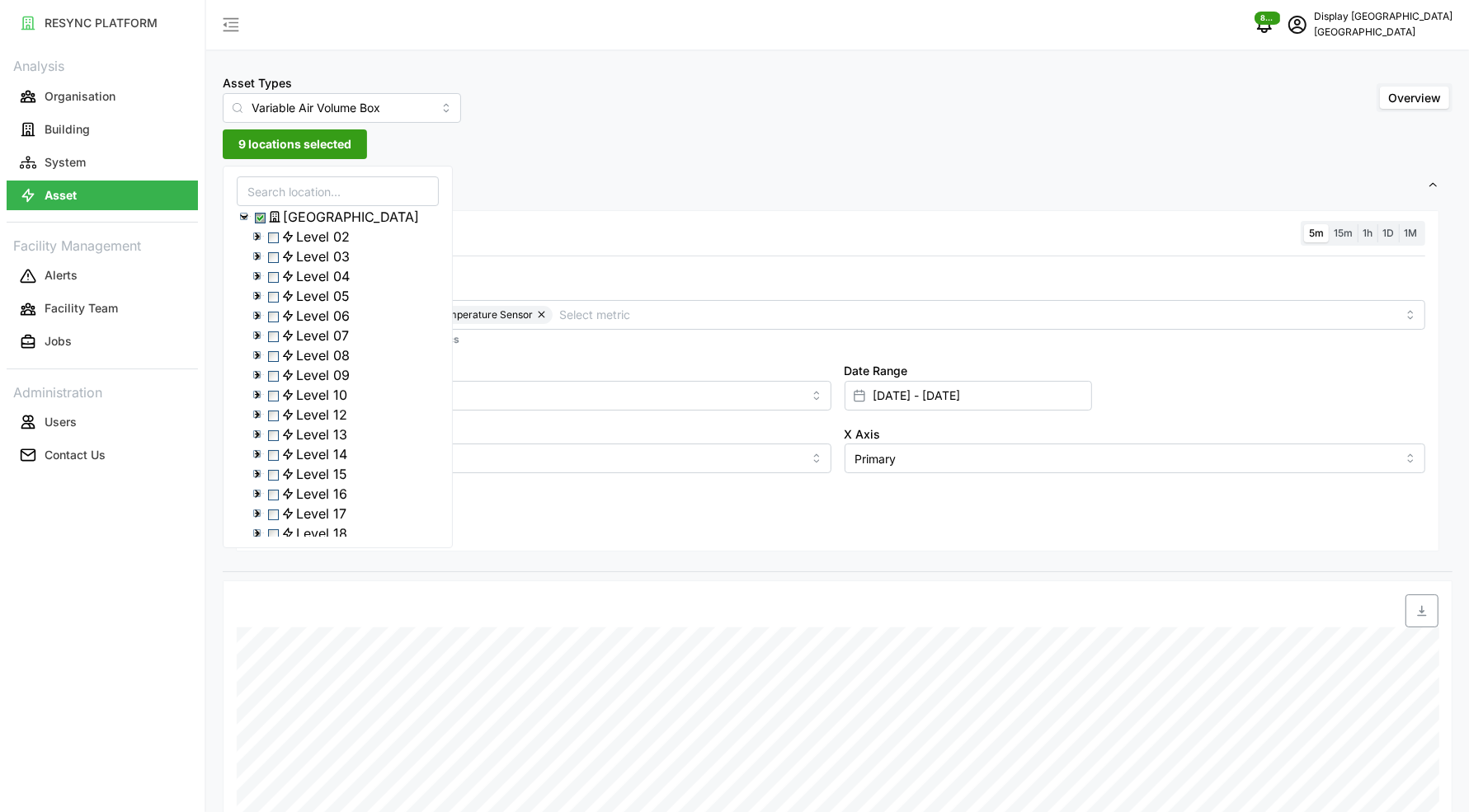
scroll to position [549, 0]
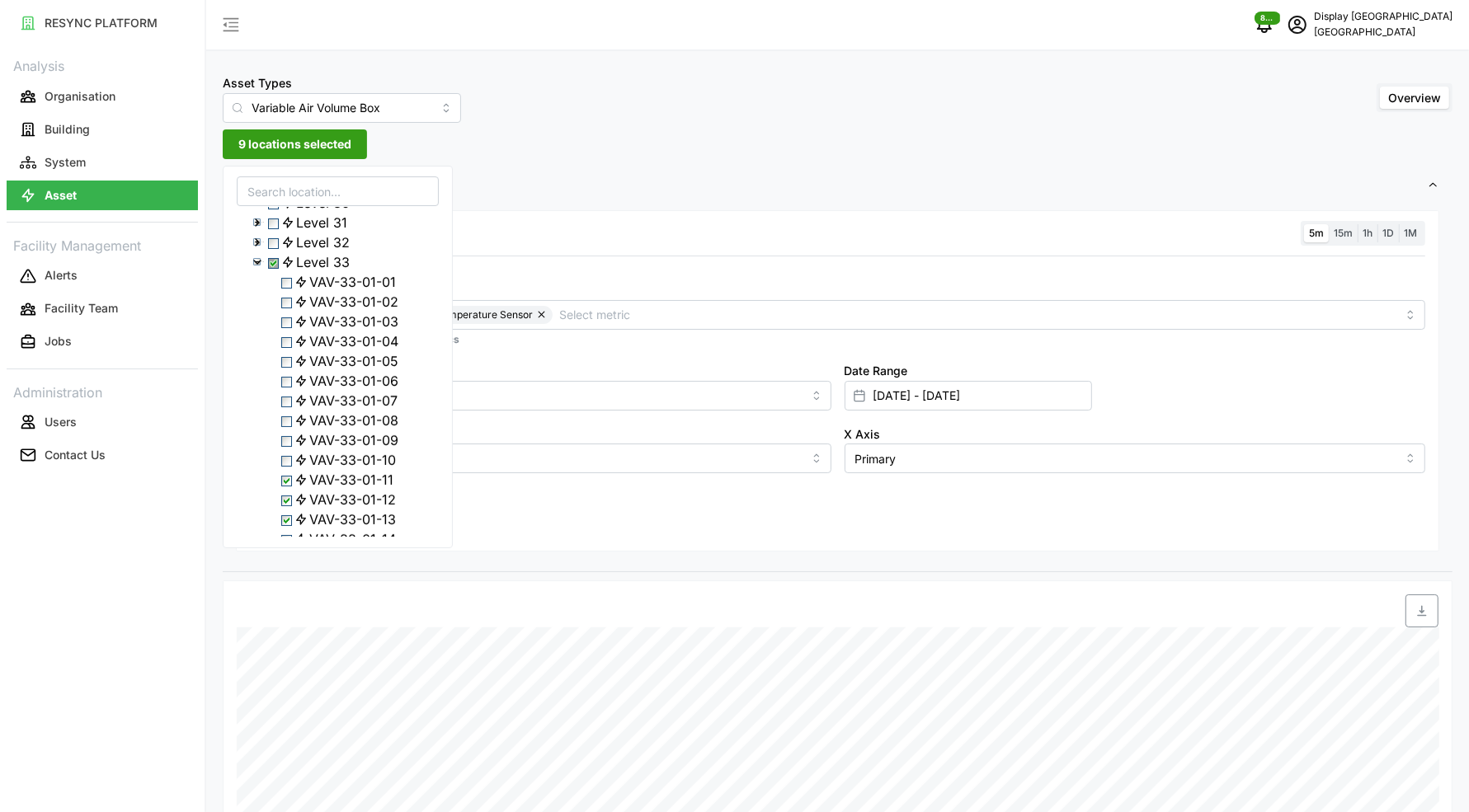
click at [254, 263] on polyline at bounding box center [257, 263] width 7 height 3
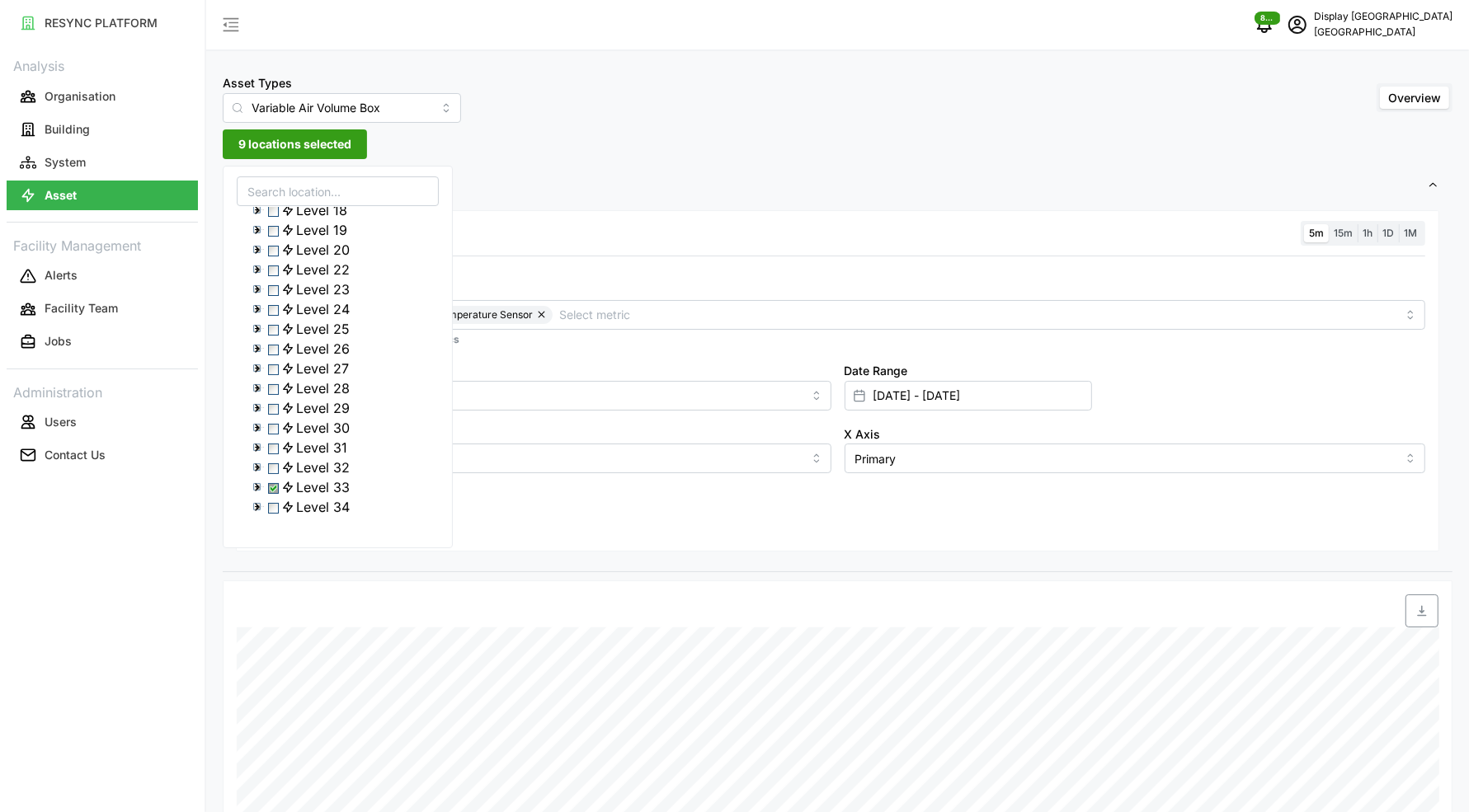
click at [259, 505] on icon at bounding box center [257, 507] width 13 height 13
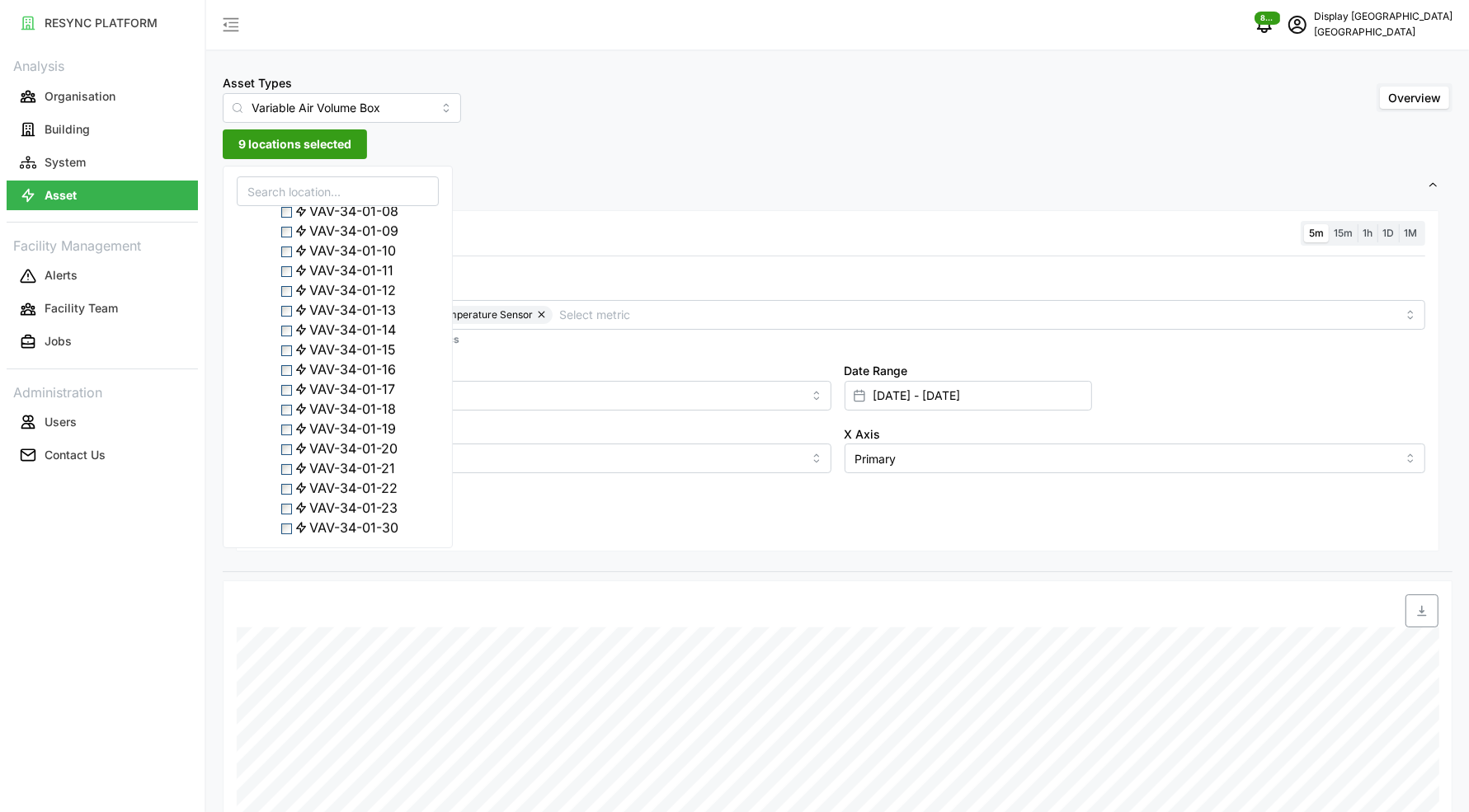
scroll to position [873, 0]
click at [292, 355] on span "Select VAV-34-01-16" at bounding box center [286, 350] width 10 height 10
click at [292, 375] on span "Select VAV-34-01-17" at bounding box center [286, 370] width 10 height 10
click at [288, 474] on span "Select VAV-34-01-22" at bounding box center [286, 469] width 10 height 10
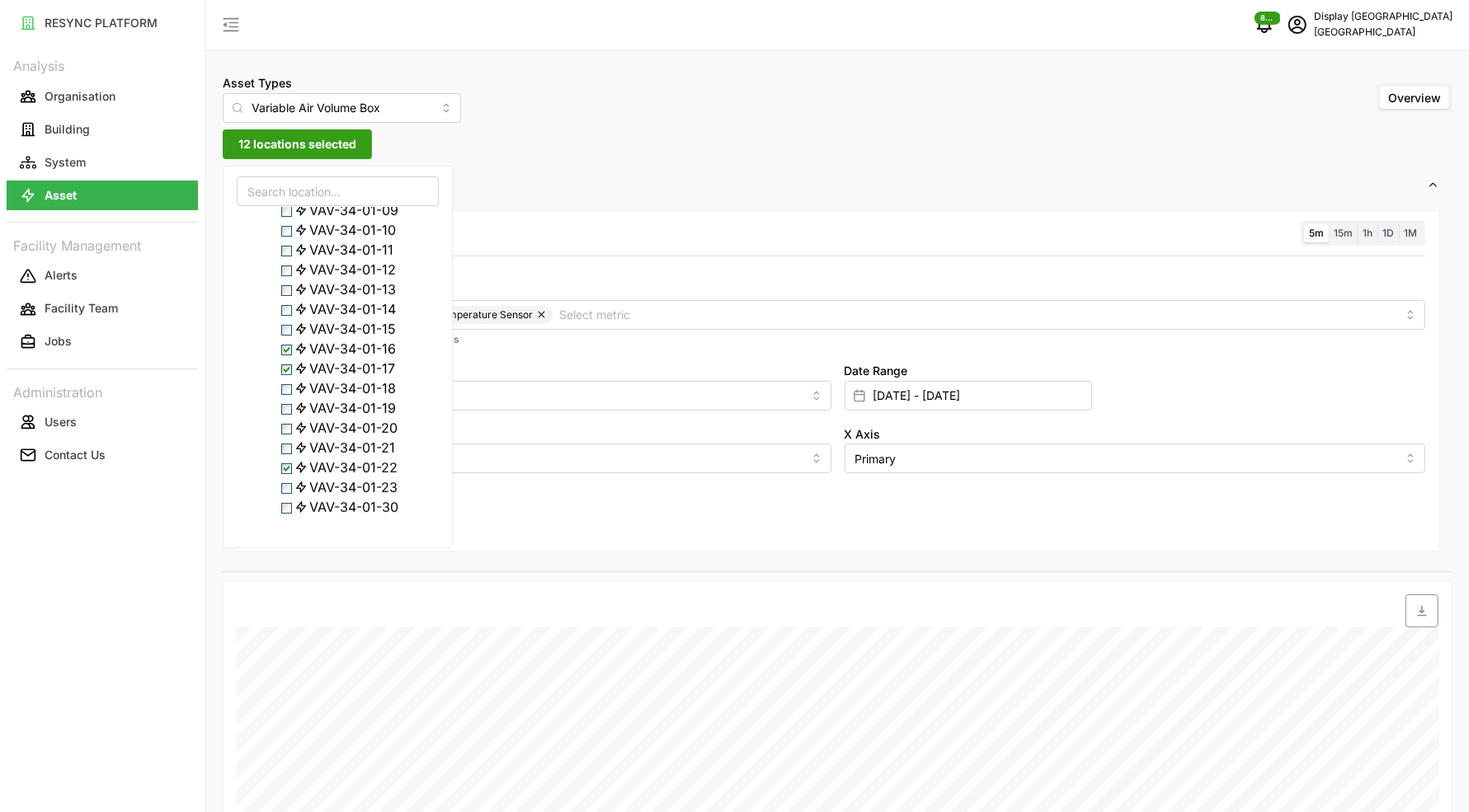
scroll to position [700, 0]
click at [282, 120] on div "Level 33" at bounding box center [337, 110] width 200 height 20
click at [275, 117] on span "Select Level 33" at bounding box center [273, 112] width 10 height 10
click at [279, 117] on span "Select Level 33" at bounding box center [273, 112] width 10 height 10
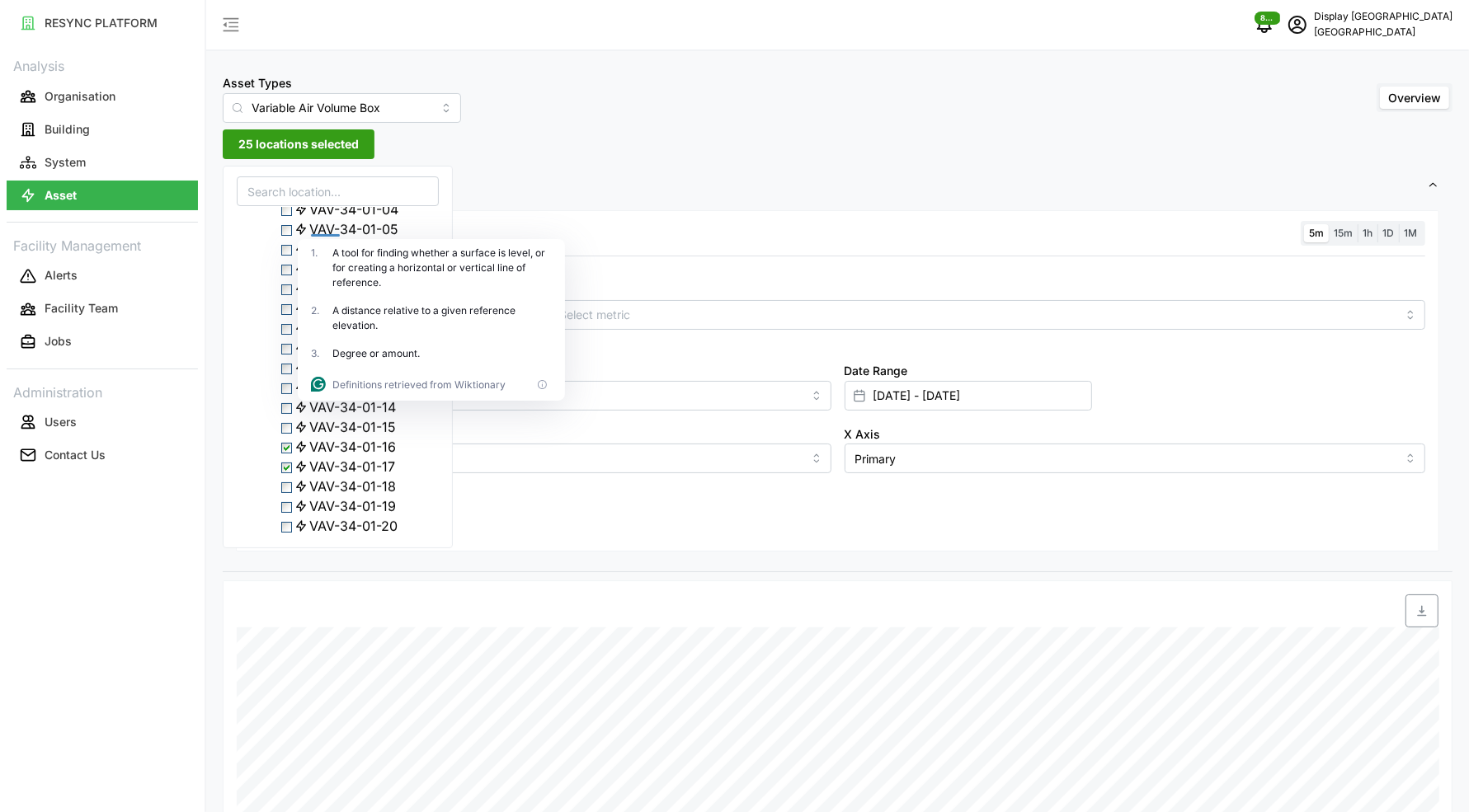
click at [279, 117] on span "Select Level 33" at bounding box center [273, 112] width 10 height 10
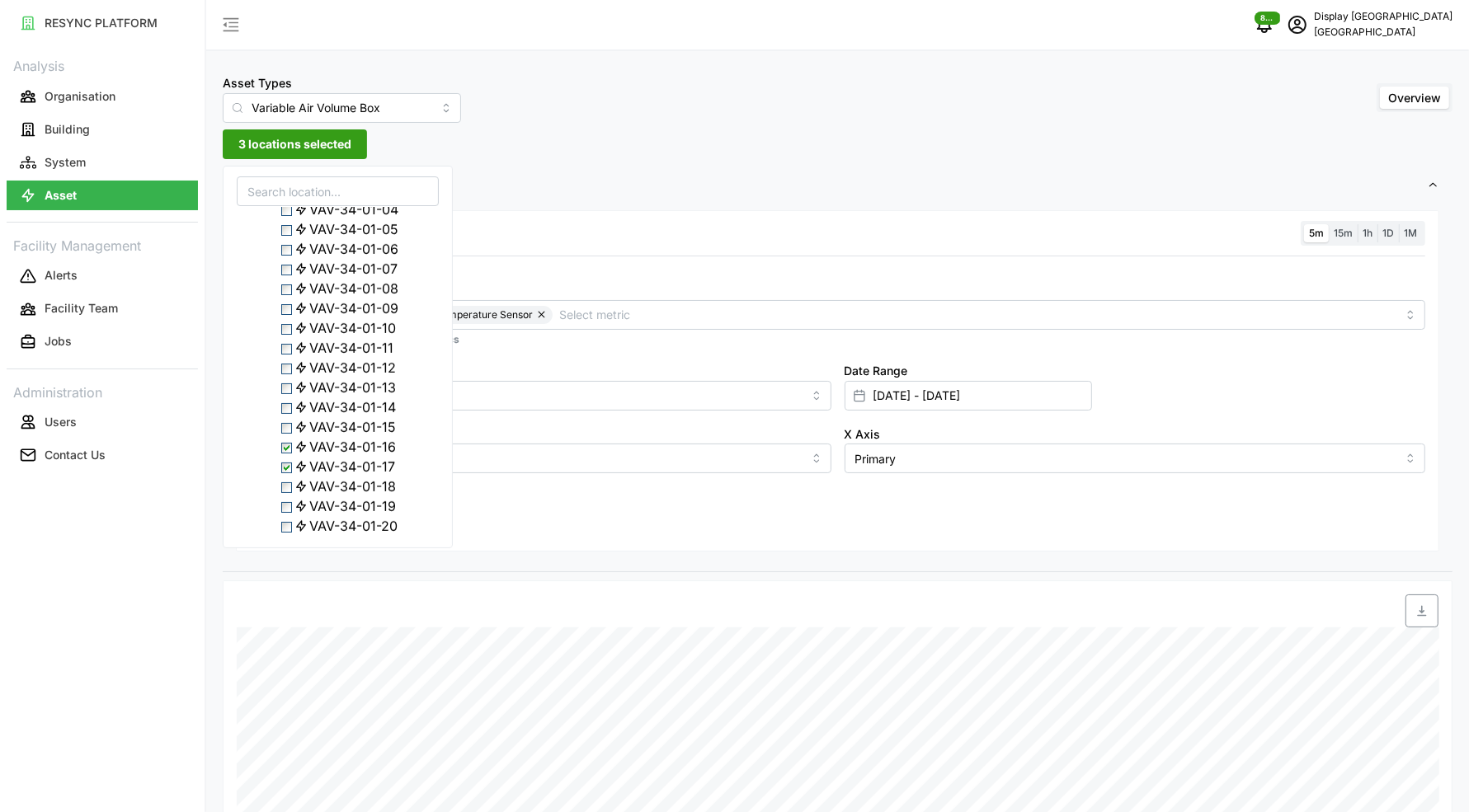
click at [486, 175] on span "Settings" at bounding box center [831, 185] width 1191 height 41
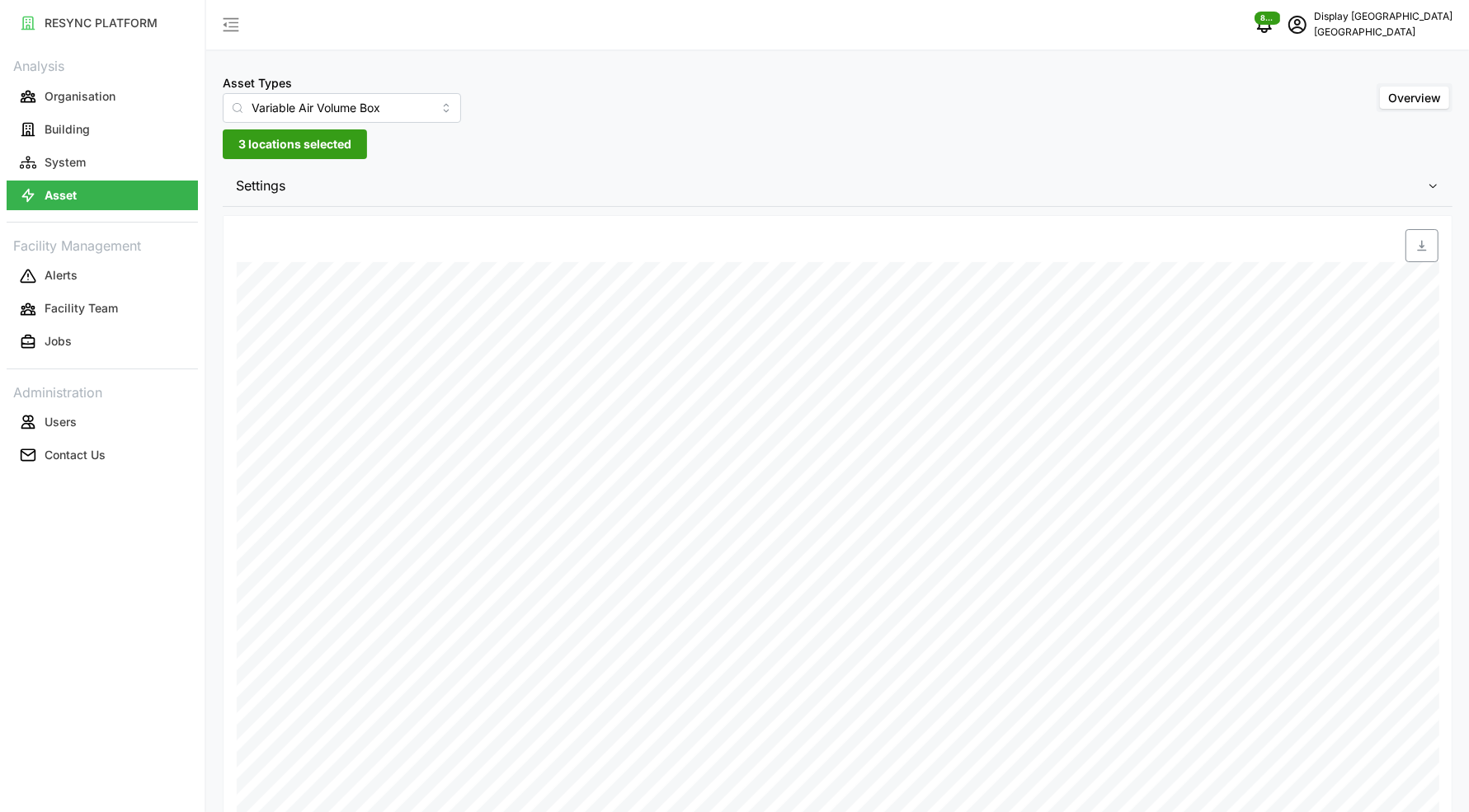
click at [432, 190] on span "Settings" at bounding box center [831, 185] width 1191 height 41
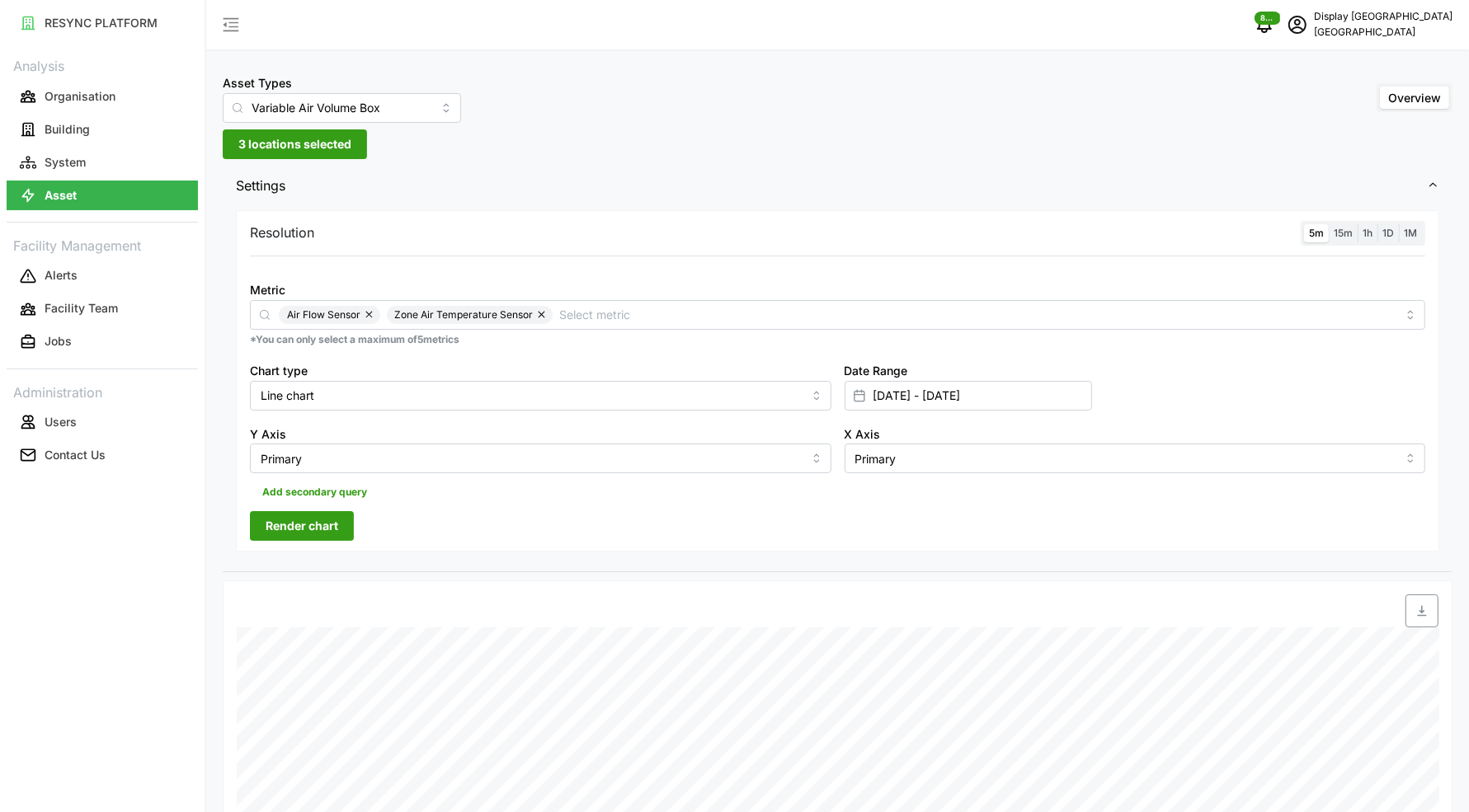
click at [291, 518] on span "Render chart" at bounding box center [302, 526] width 73 height 28
click at [281, 148] on span "3 locations selected" at bounding box center [295, 144] width 113 height 28
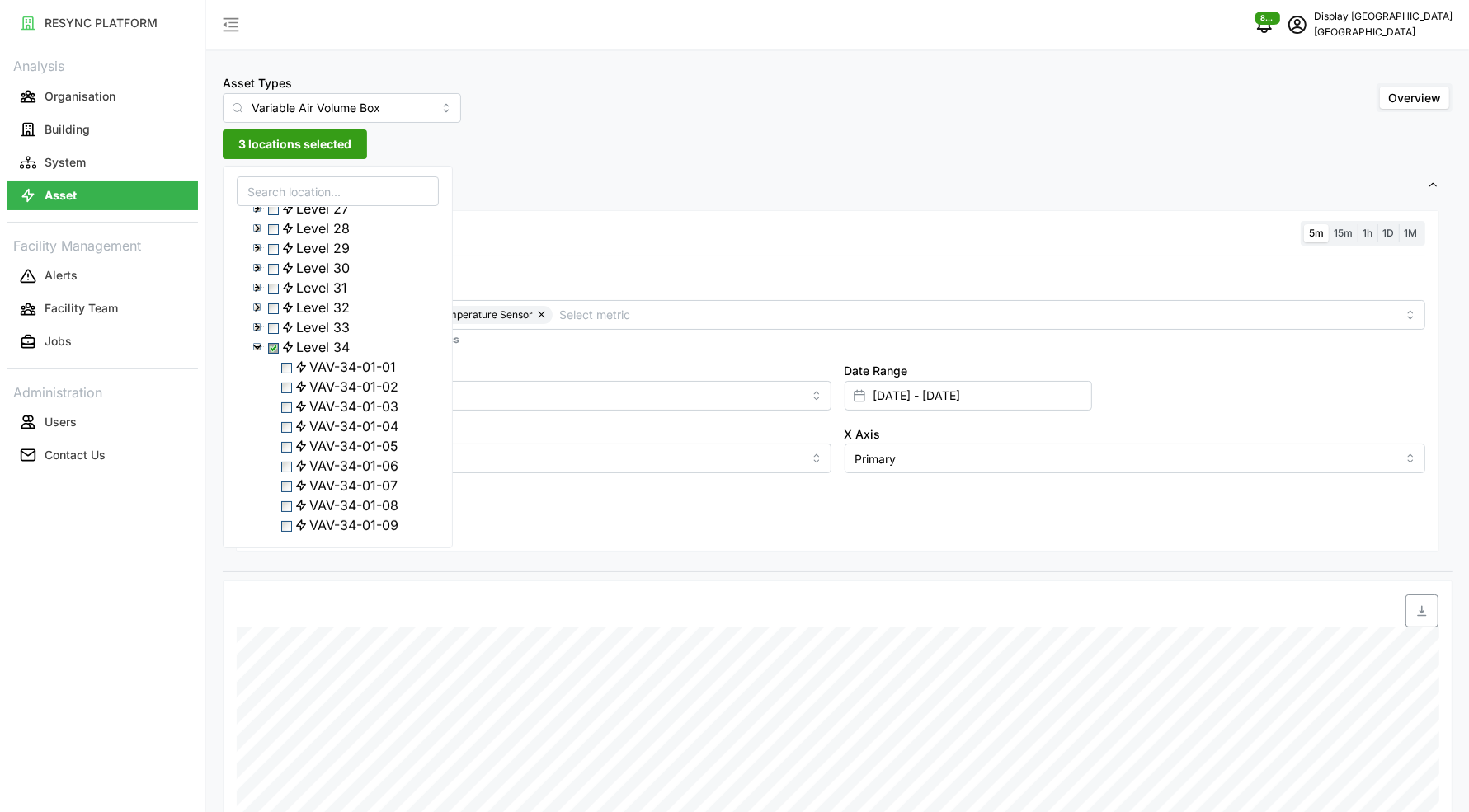
scroll to position [510, 0]
click at [250, 308] on icon at bounding box center [257, 301] width 13 height 13
click at [317, 173] on span "VAV-33-01-17" at bounding box center [345, 163] width 101 height 20
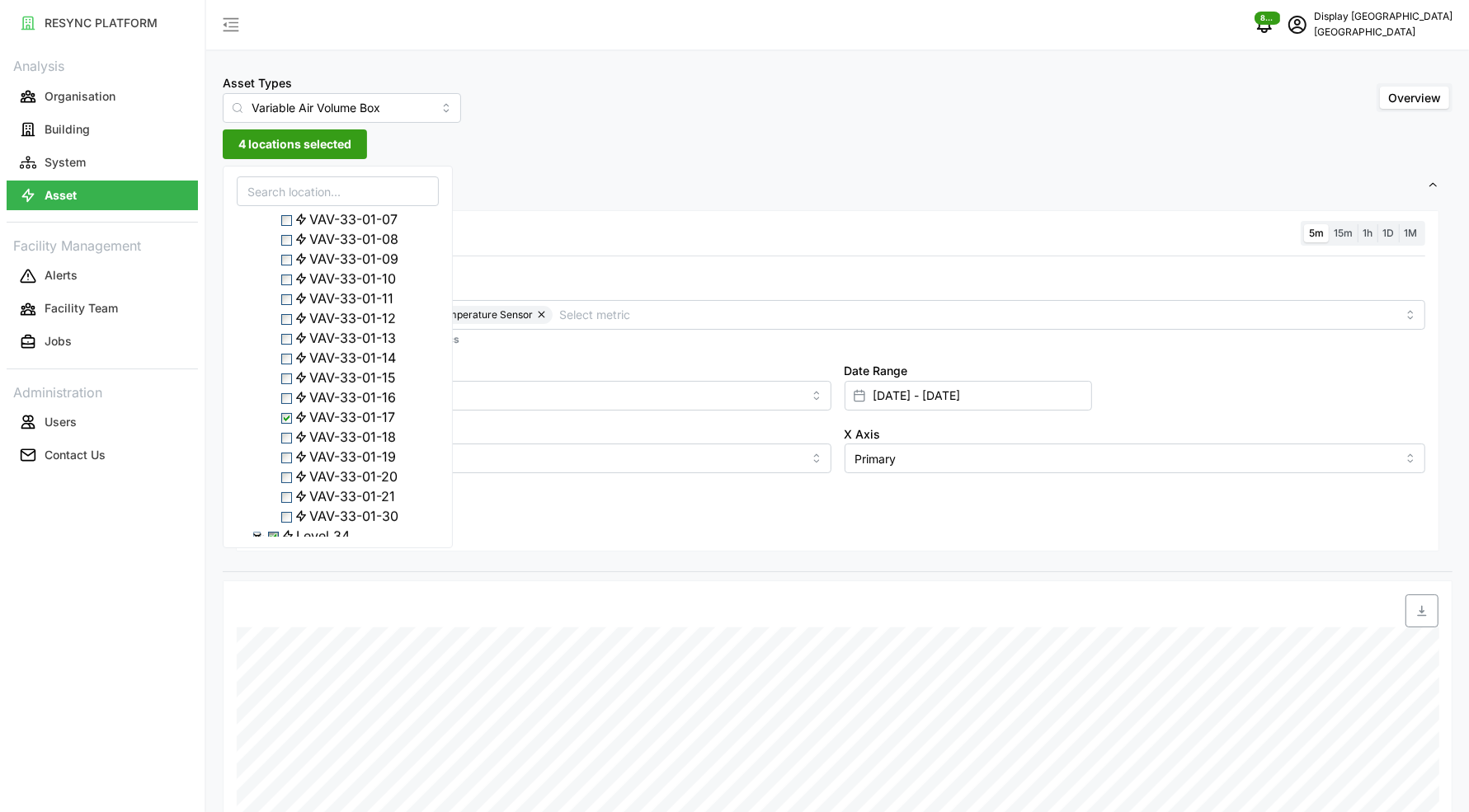
scroll to position [1098, 0]
click at [278, 174] on span "Select Level 34" at bounding box center [273, 168] width 10 height 10
click at [526, 490] on div "Add secondary query" at bounding box center [837, 489] width 1175 height 31
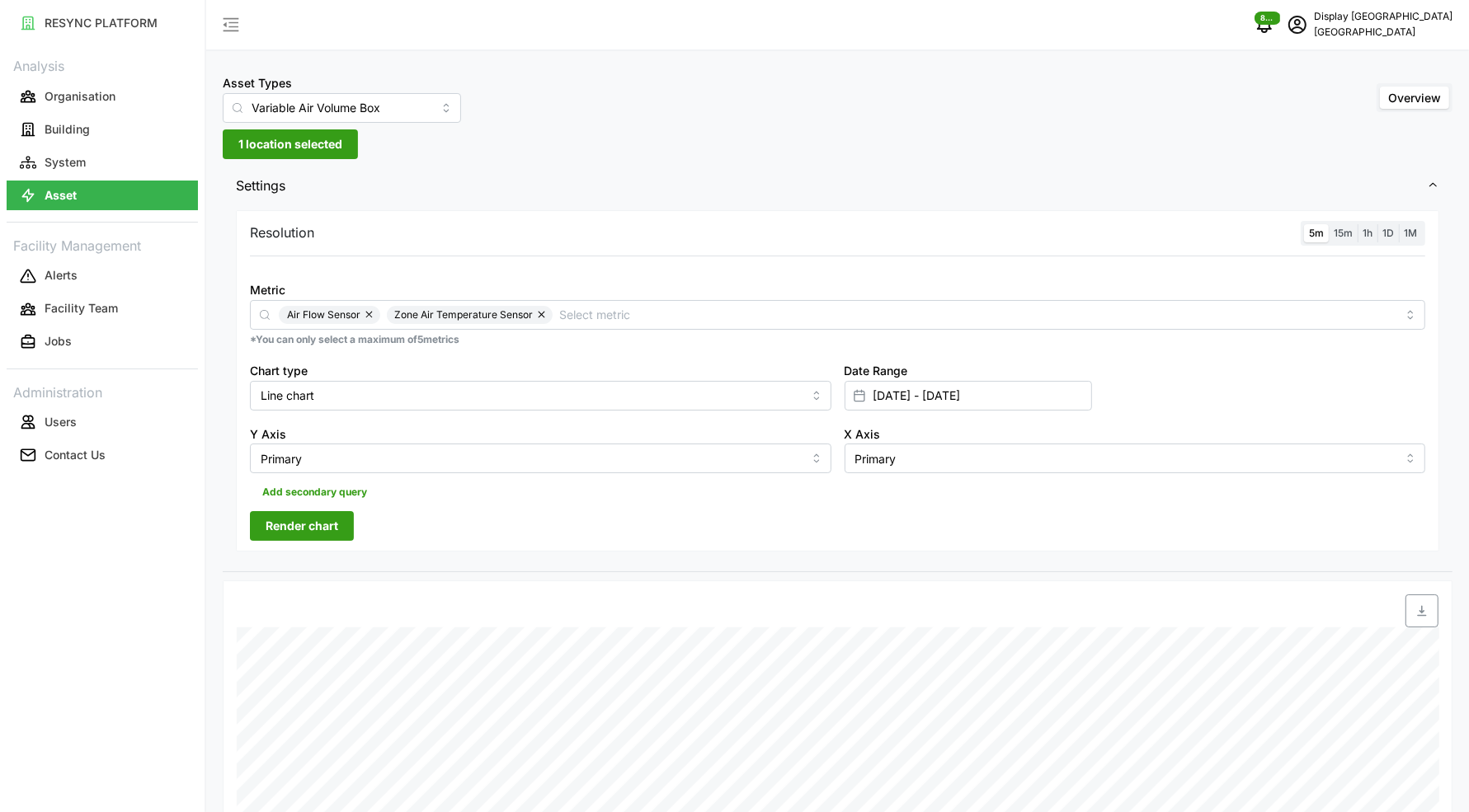
click at [324, 528] on span "Render chart" at bounding box center [302, 526] width 73 height 28
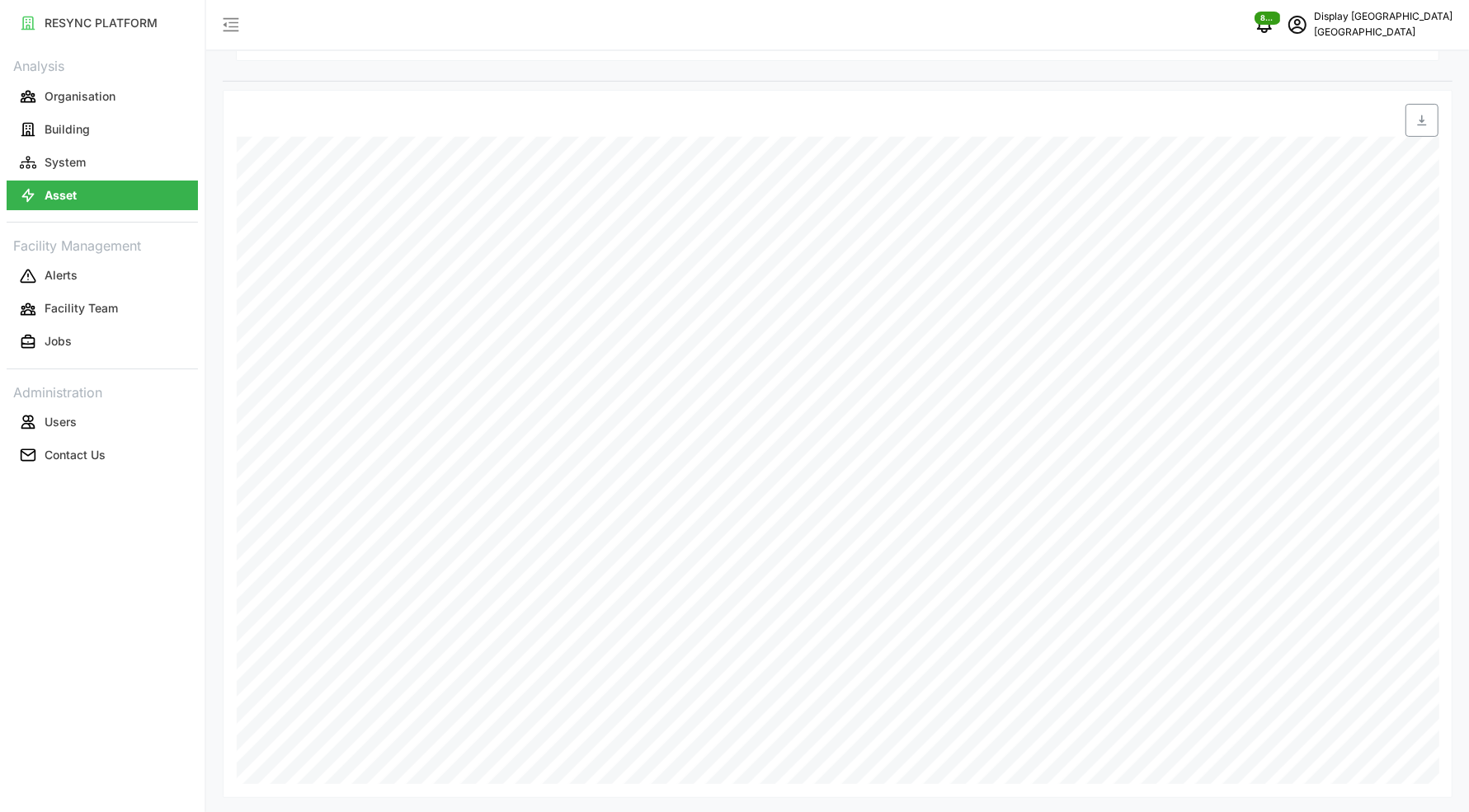
scroll to position [22, 0]
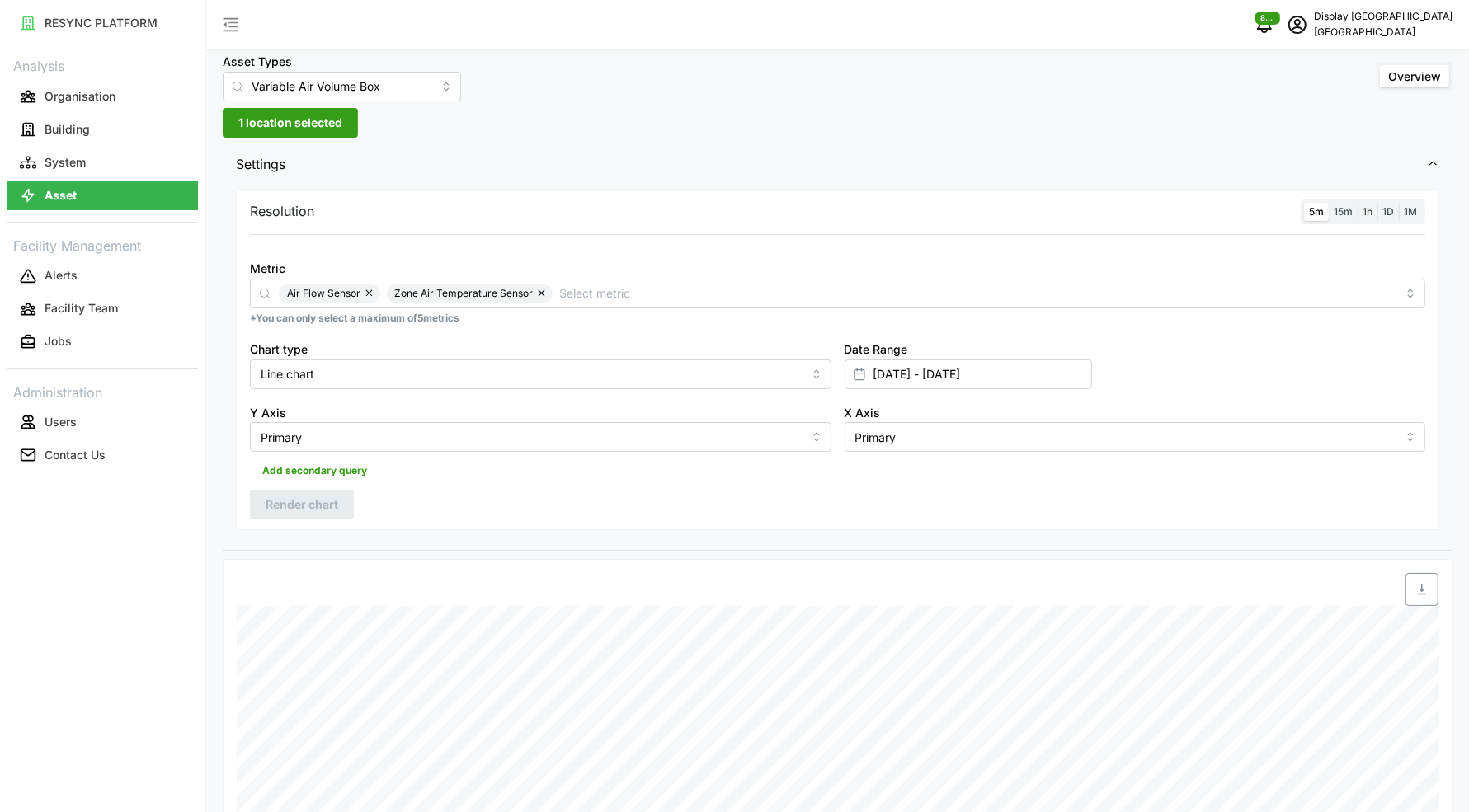
click at [272, 132] on span "1 location selected" at bounding box center [290, 123] width 104 height 28
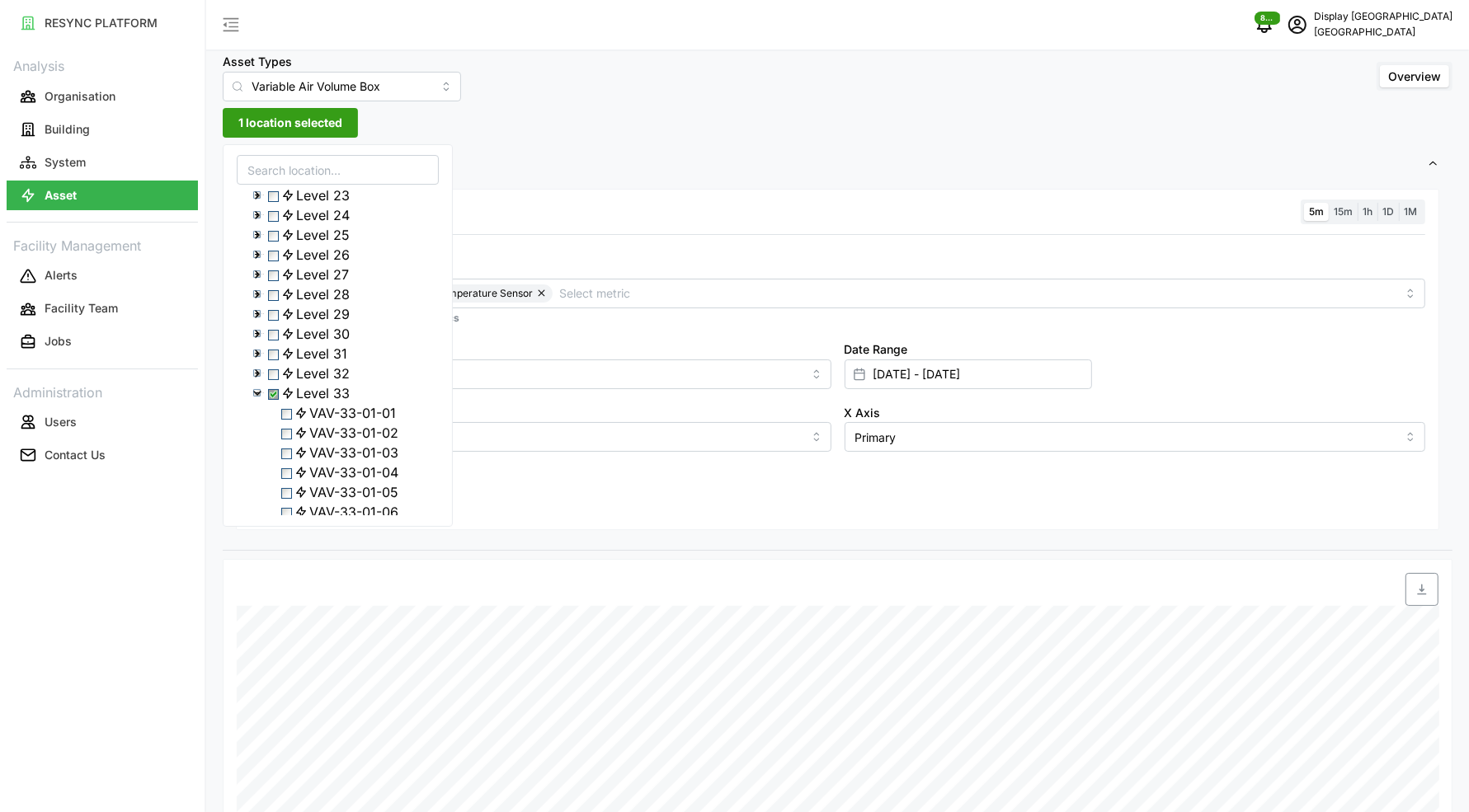
scroll to position [422, 0]
click at [258, 334] on icon at bounding box center [257, 327] width 13 height 13
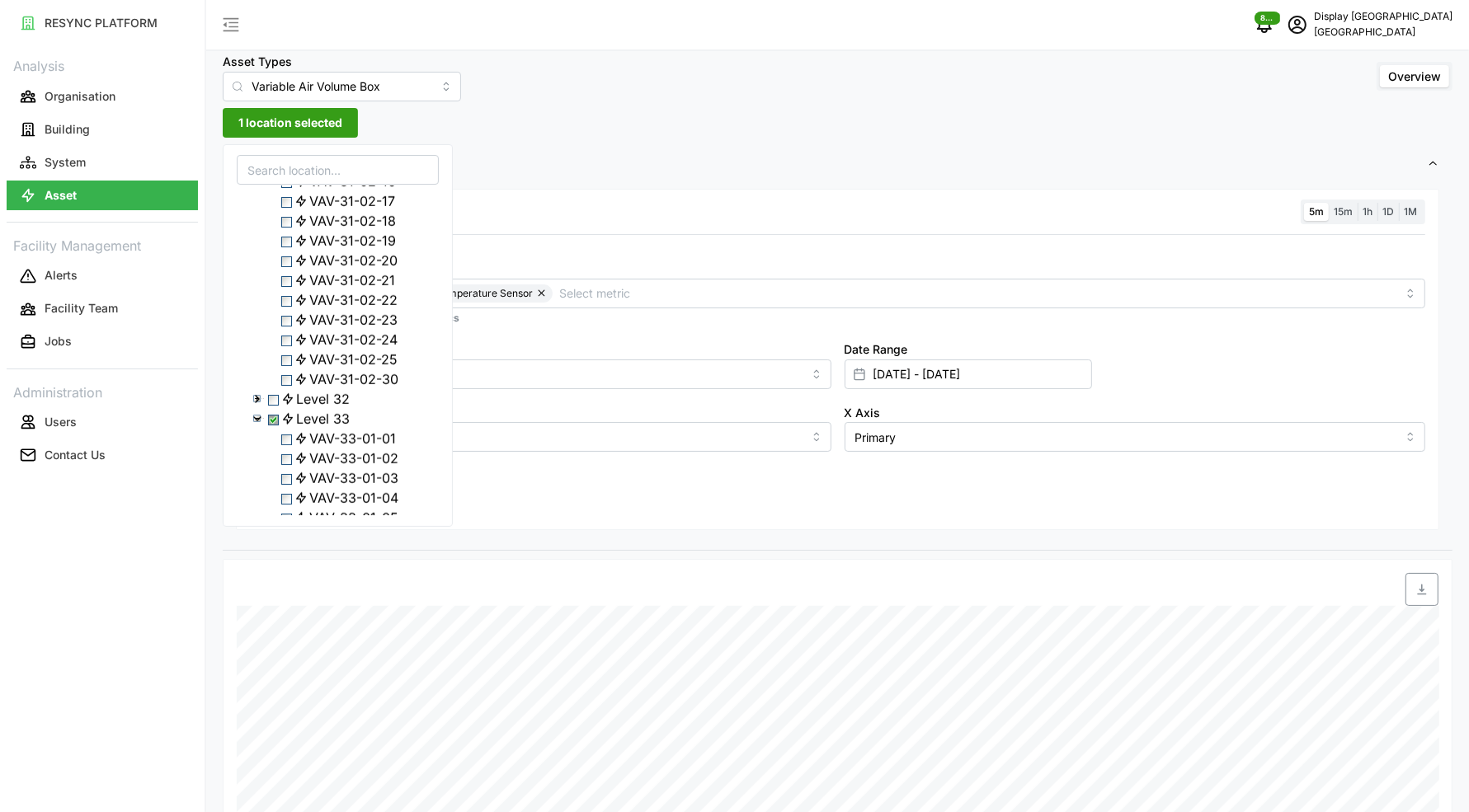
scroll to position [1322, 0]
click at [322, 230] on span "VAV-31-02-23" at bounding box center [346, 219] width 103 height 20
click at [491, 161] on span "Settings" at bounding box center [831, 165] width 1191 height 41
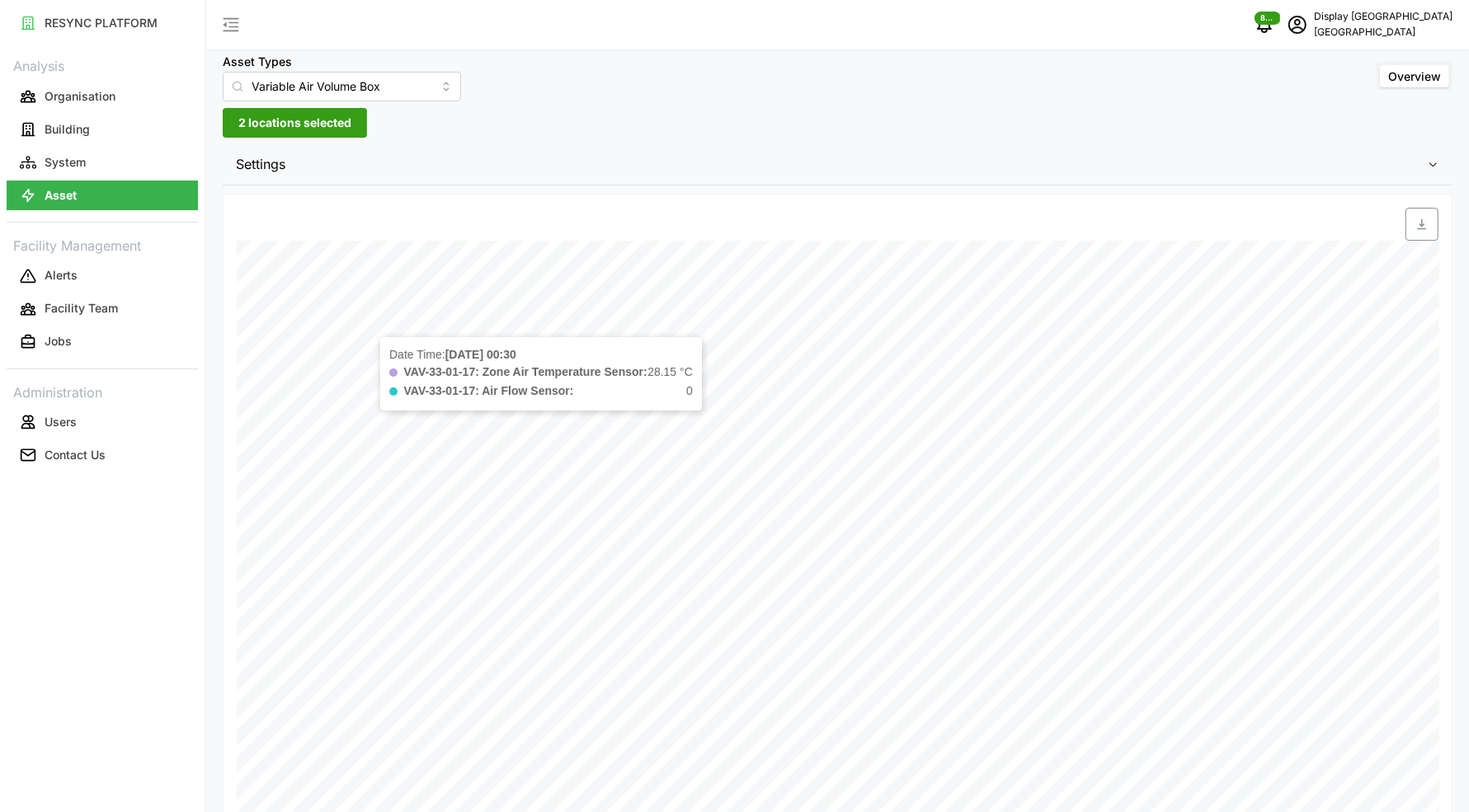
click at [430, 160] on span "Settings" at bounding box center [831, 165] width 1191 height 41
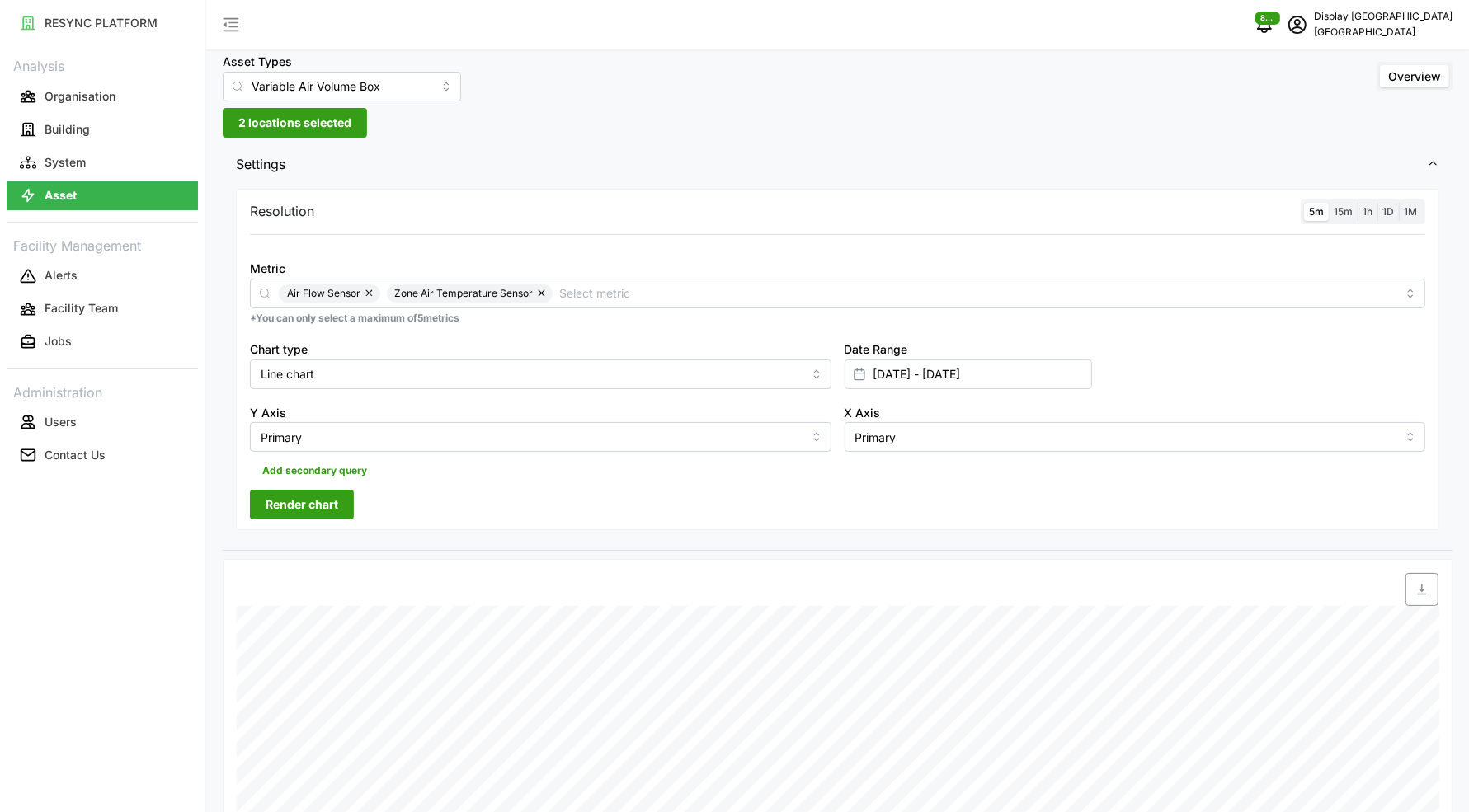
click at [307, 516] on span "Render chart" at bounding box center [302, 504] width 73 height 28
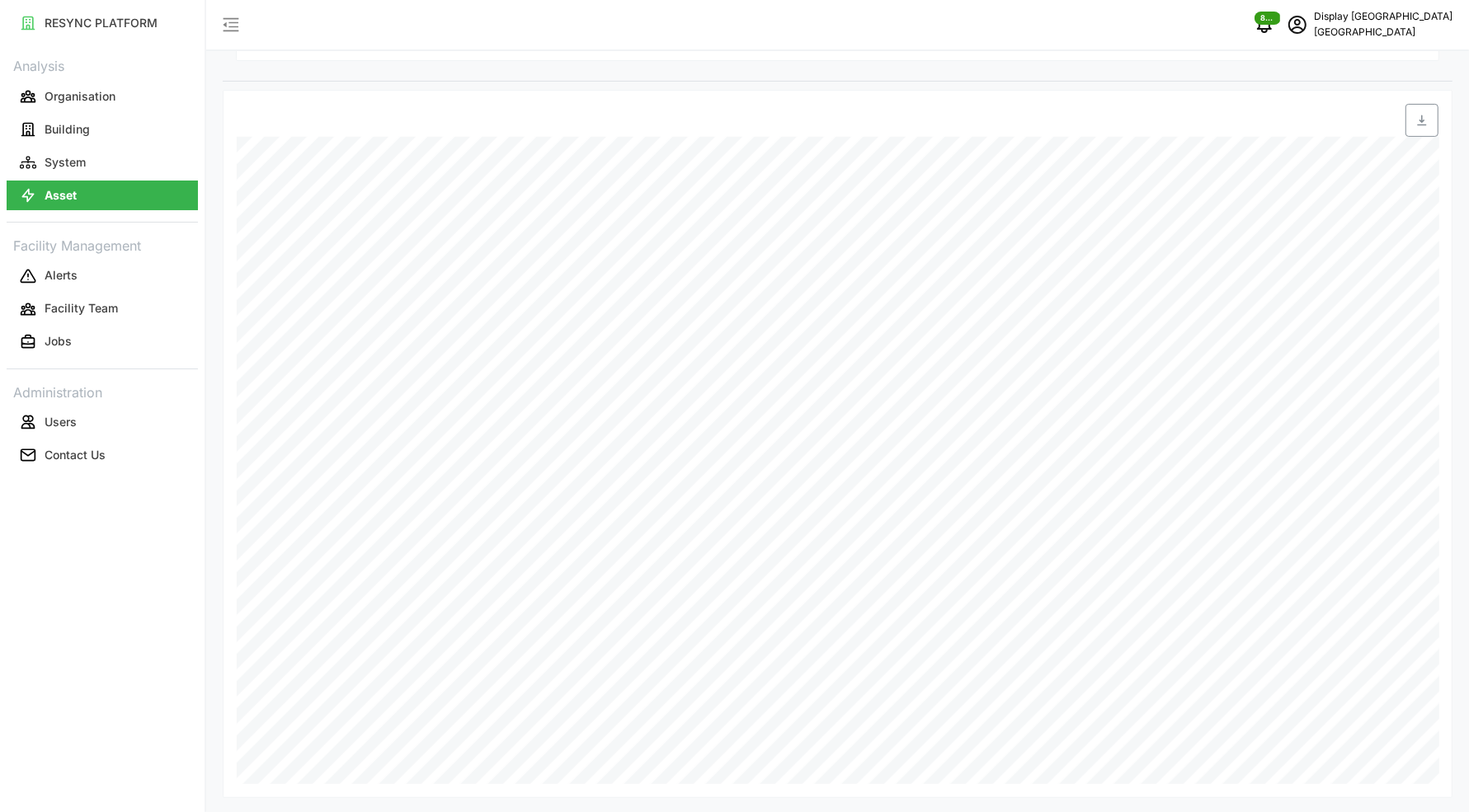
scroll to position [478, 0]
